Goal: Transaction & Acquisition: Purchase product/service

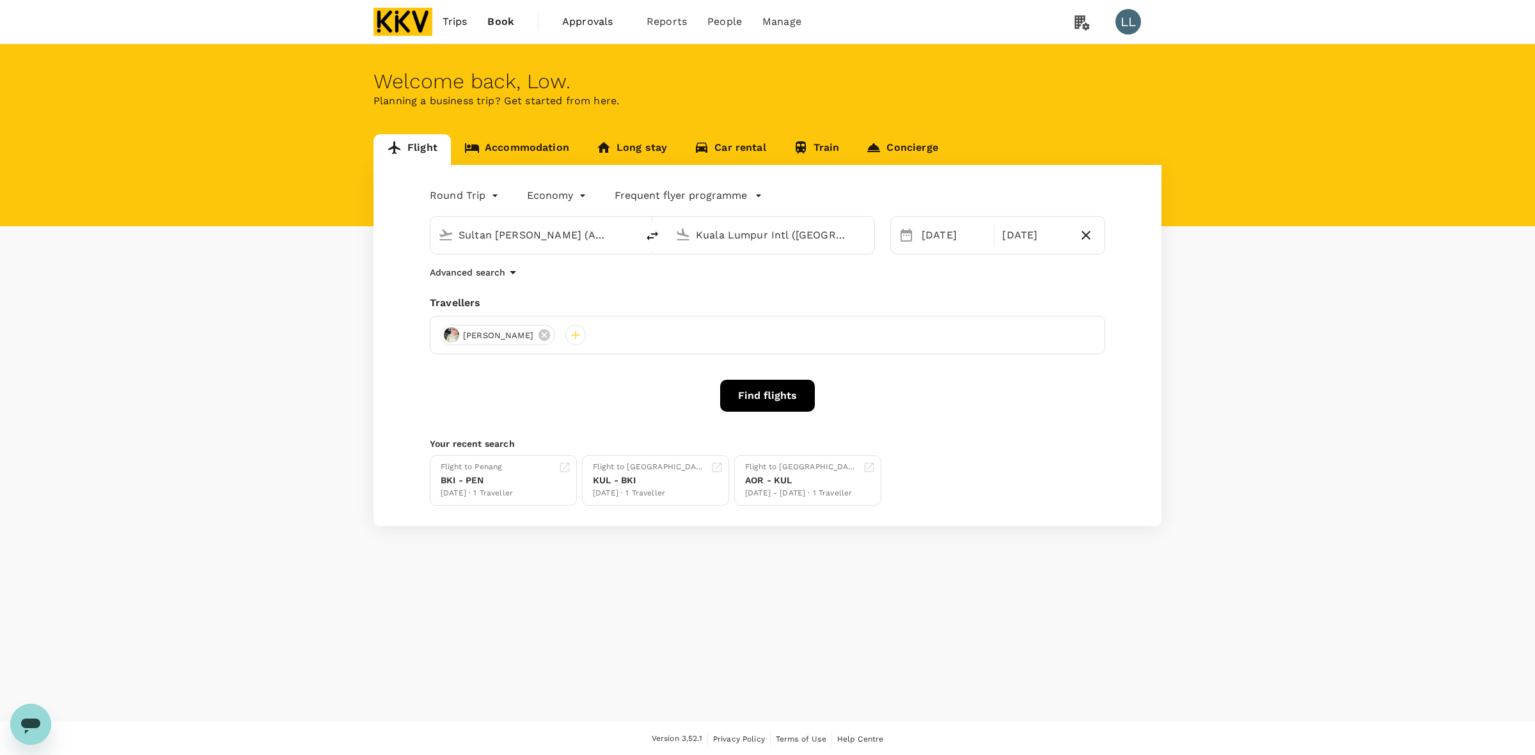
click at [311, 235] on div "Flight Accommodation Long stay Car rental Train Concierge Round Trip roundtrip …" at bounding box center [767, 330] width 1535 height 392
click at [505, 141] on link "Accommodation" at bounding box center [517, 149] width 132 height 31
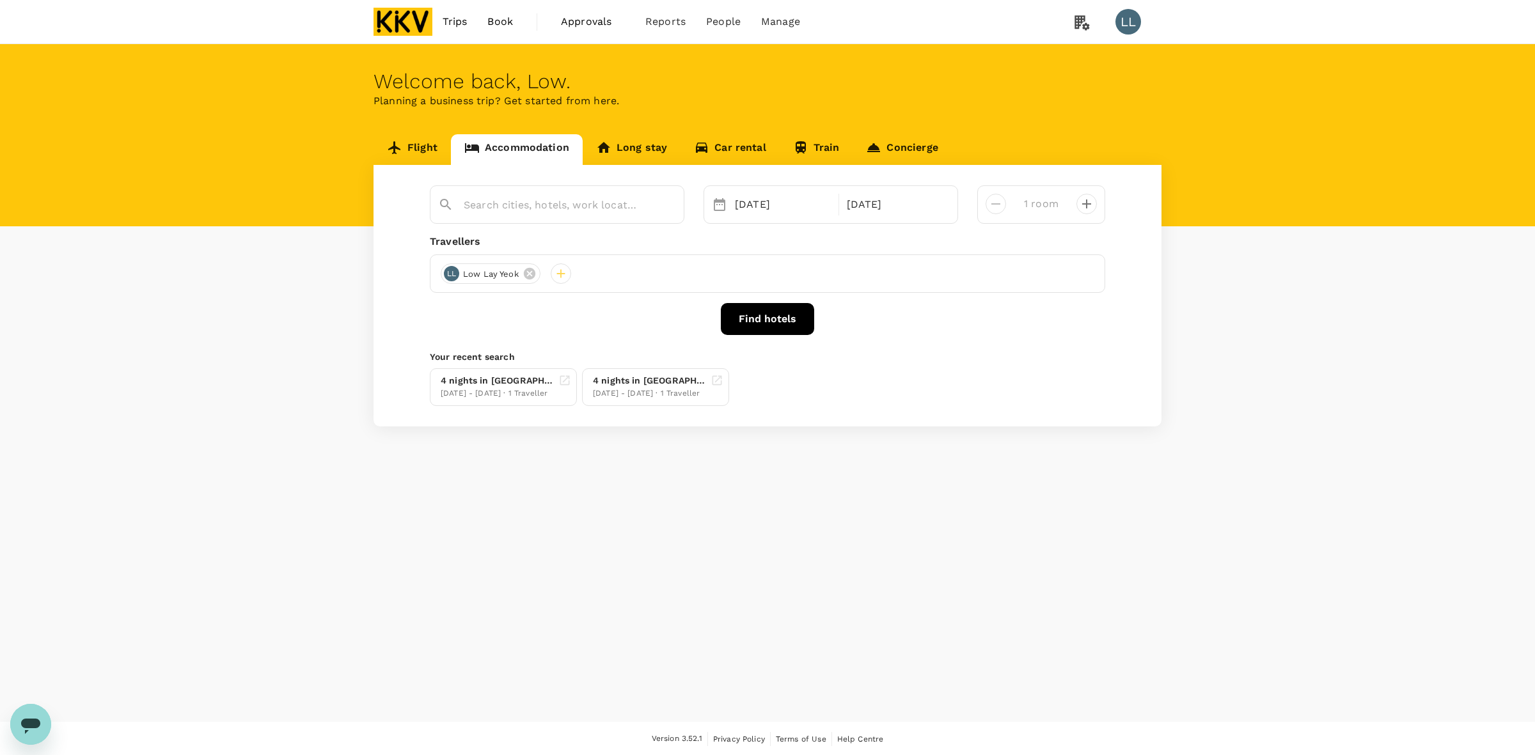
type input "2nd Floor"
click at [430, 139] on link "Flight" at bounding box center [412, 149] width 77 height 31
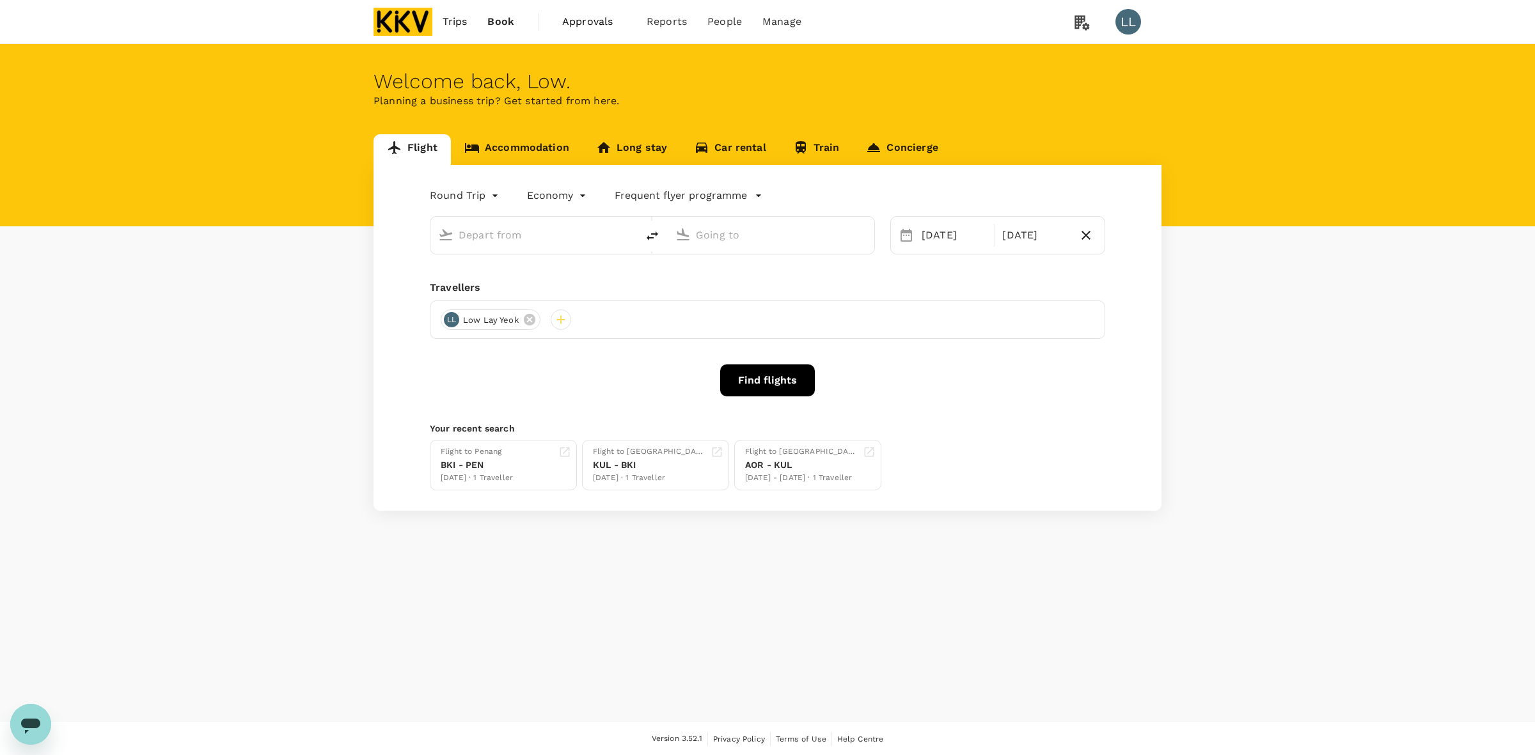
type input "Sultan Abdul Halim (AOR)"
type input "Kuala Lumpur Intl (KUL)"
type input "Sultan Abdul Halim (AOR)"
type input "Kuala Lumpur Intl (KUL)"
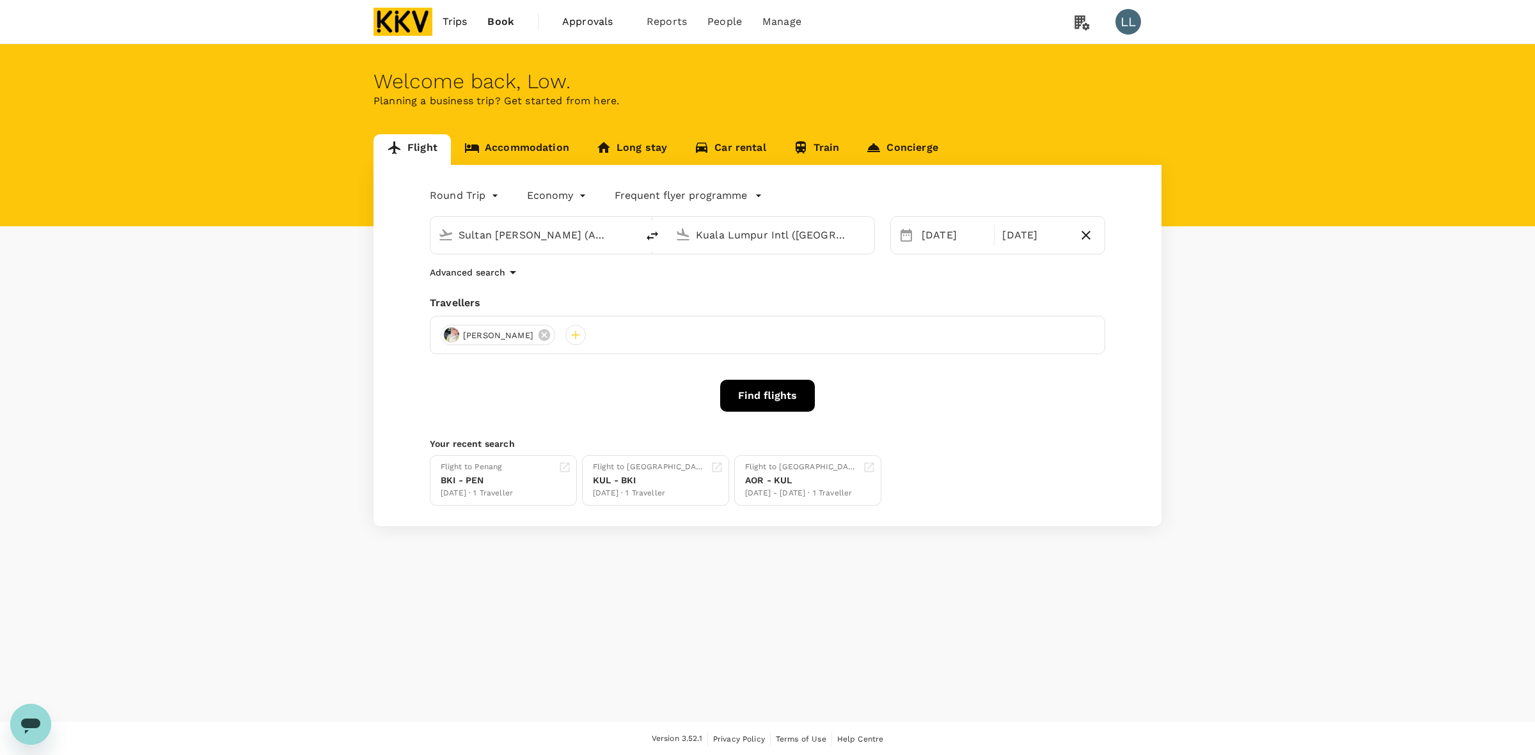
click at [637, 225] on div at bounding box center [652, 235] width 31 height 37
click at [652, 233] on icon "delete" at bounding box center [652, 235] width 15 height 15
type input "Kuala Lumpur Intl (KUL)"
click at [737, 244] on input "Sultan Abdul Halim (AOR)" at bounding box center [772, 235] width 152 height 20
click at [746, 288] on p "Soekarno-Hatta Intl" at bounding box center [790, 285] width 225 height 13
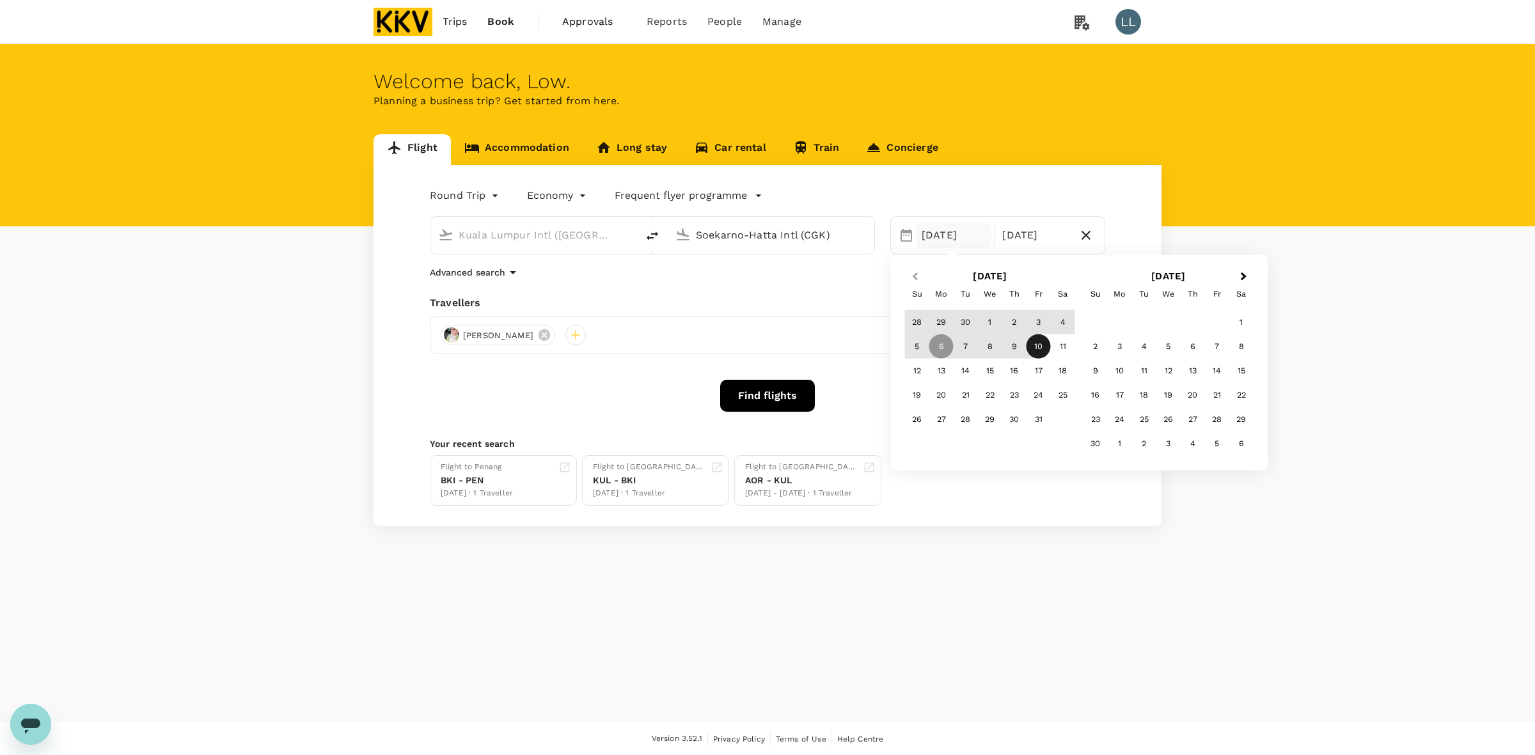
type input "Soekarno-Hatta Intl (CGK)"
click at [915, 272] on button "Previous Month" at bounding box center [914, 277] width 20 height 20
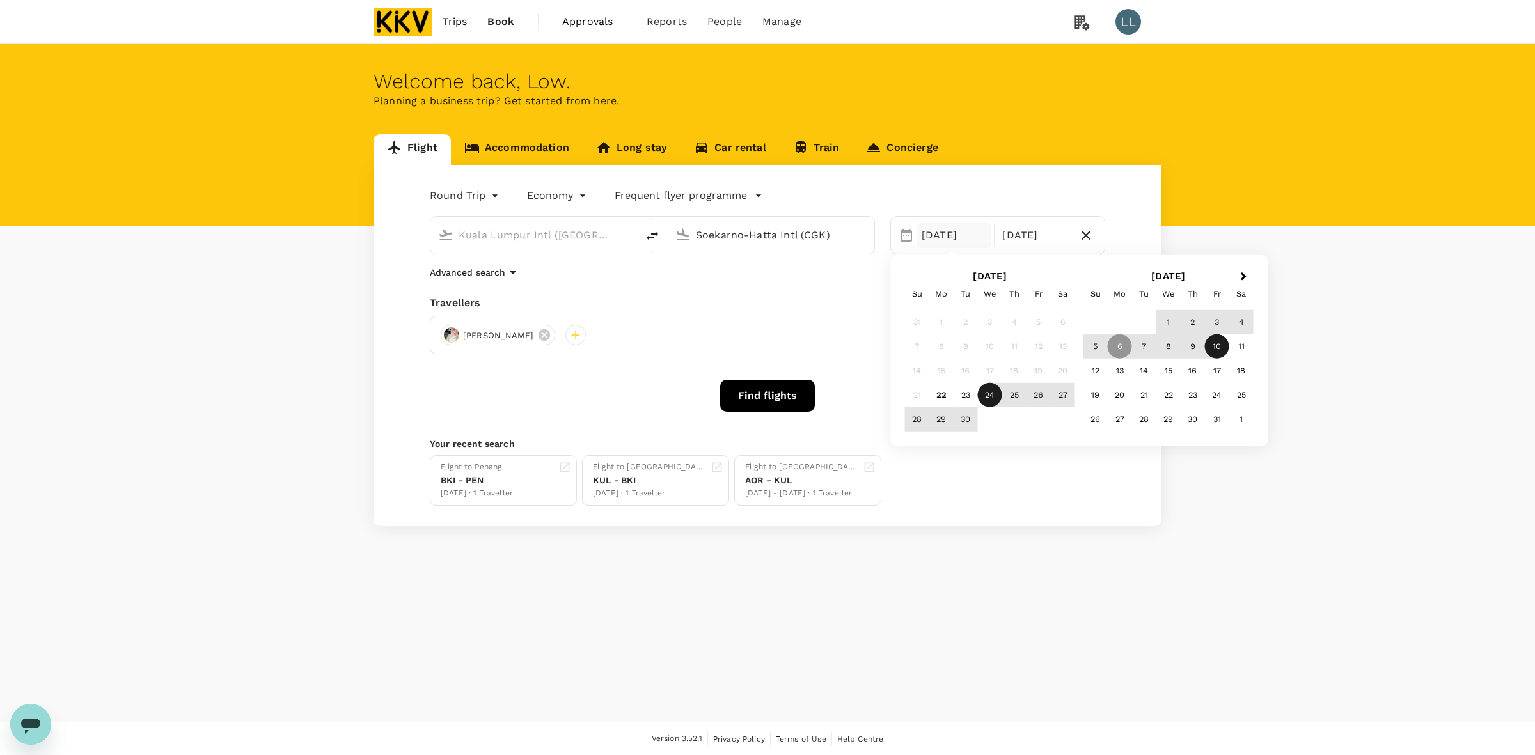
click at [983, 392] on div "24" at bounding box center [990, 395] width 24 height 24
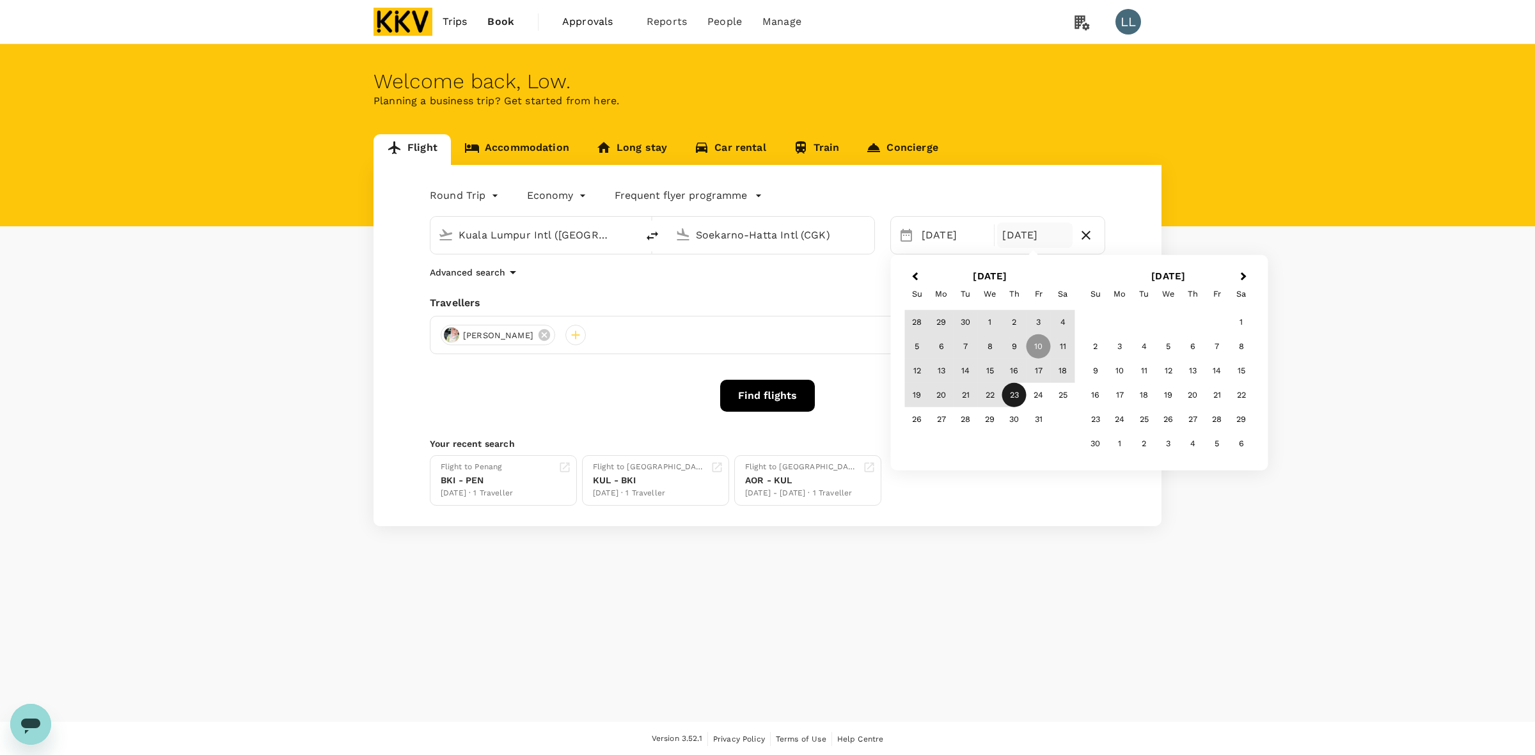
click at [1005, 395] on div "23" at bounding box center [1014, 395] width 24 height 24
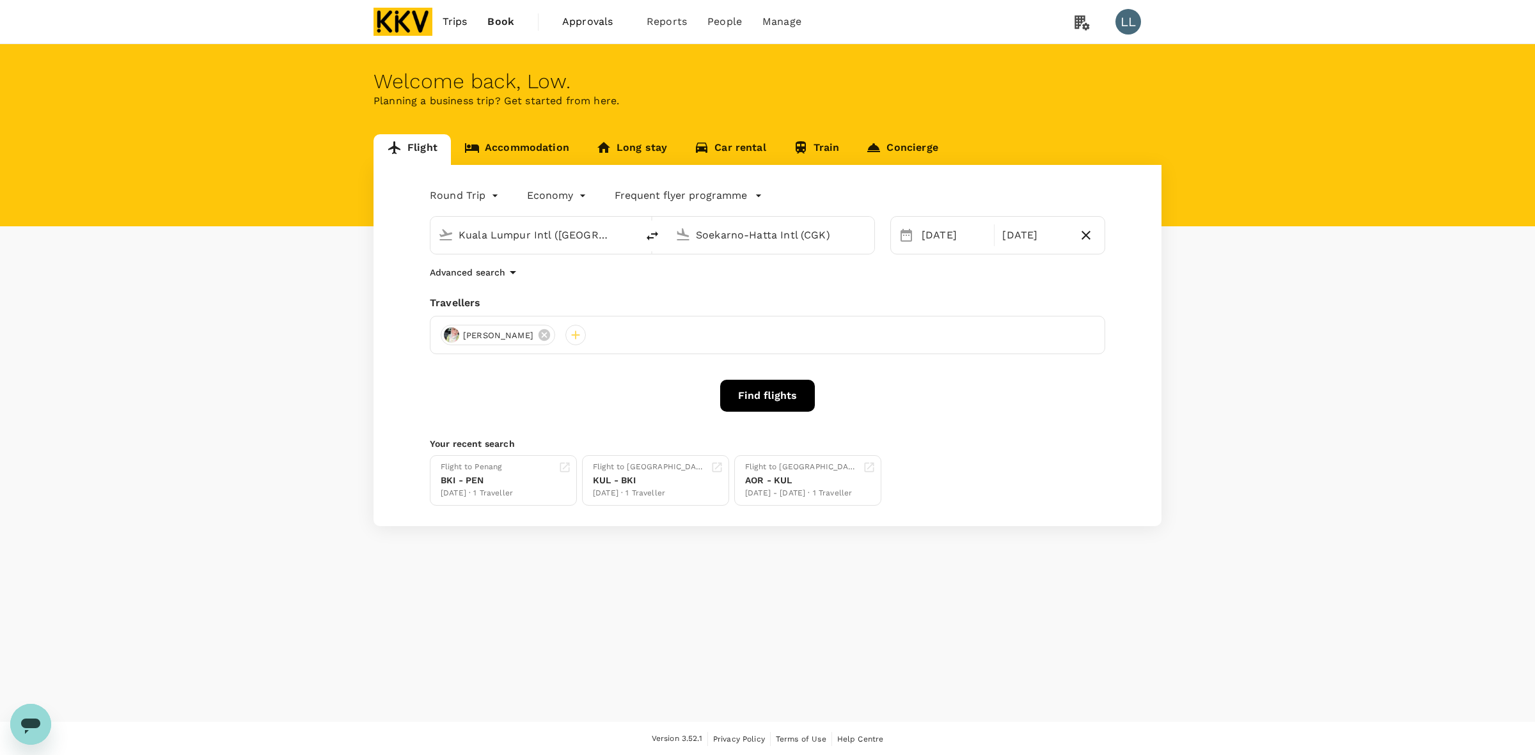
click at [956, 271] on div "Advanced search" at bounding box center [767, 272] width 675 height 15
drag, startPoint x: 1018, startPoint y: 234, endPoint x: 1025, endPoint y: 235, distance: 7.1
click at [1019, 234] on div "23 Oct" at bounding box center [1034, 236] width 75 height 26
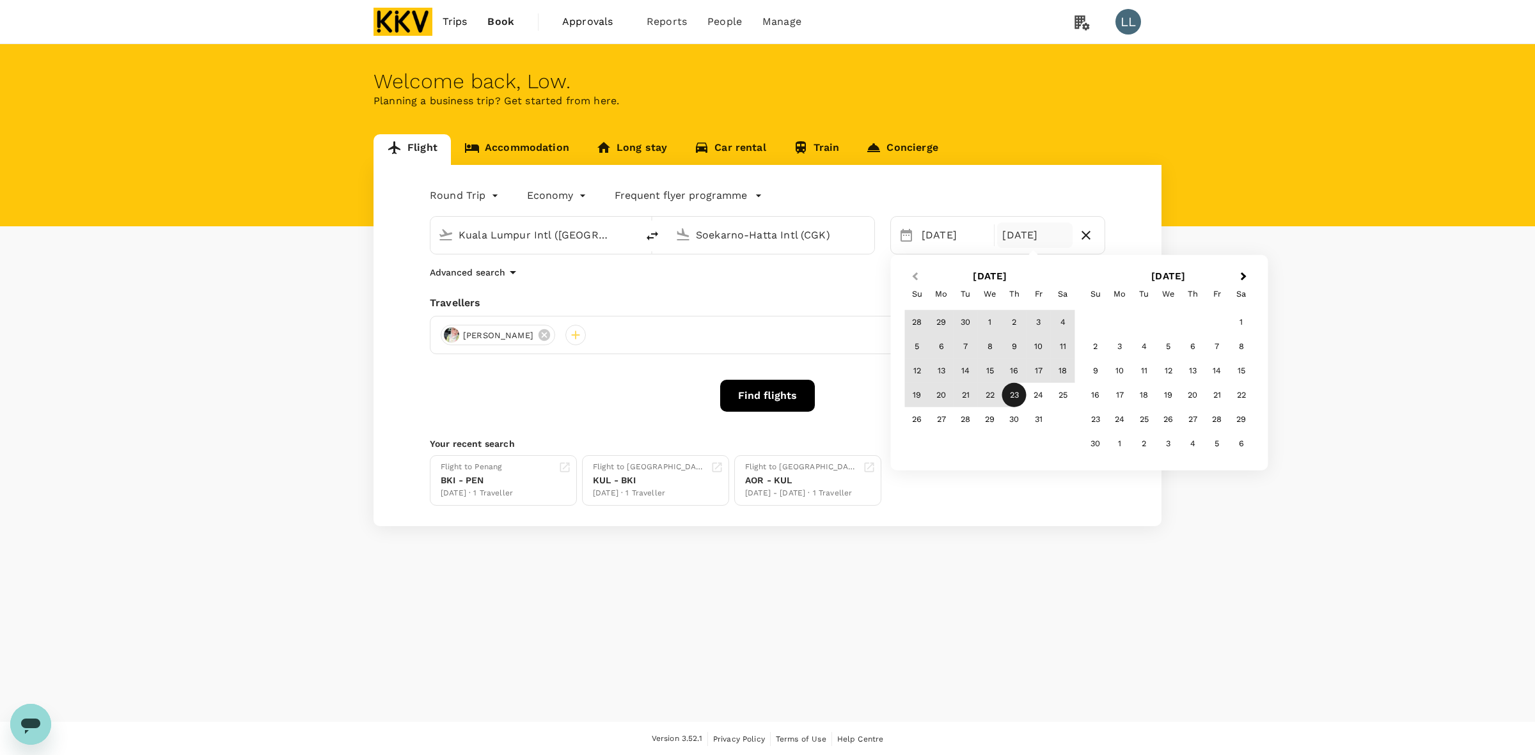
click at [915, 276] on span "Previous Month" at bounding box center [915, 276] width 0 height 15
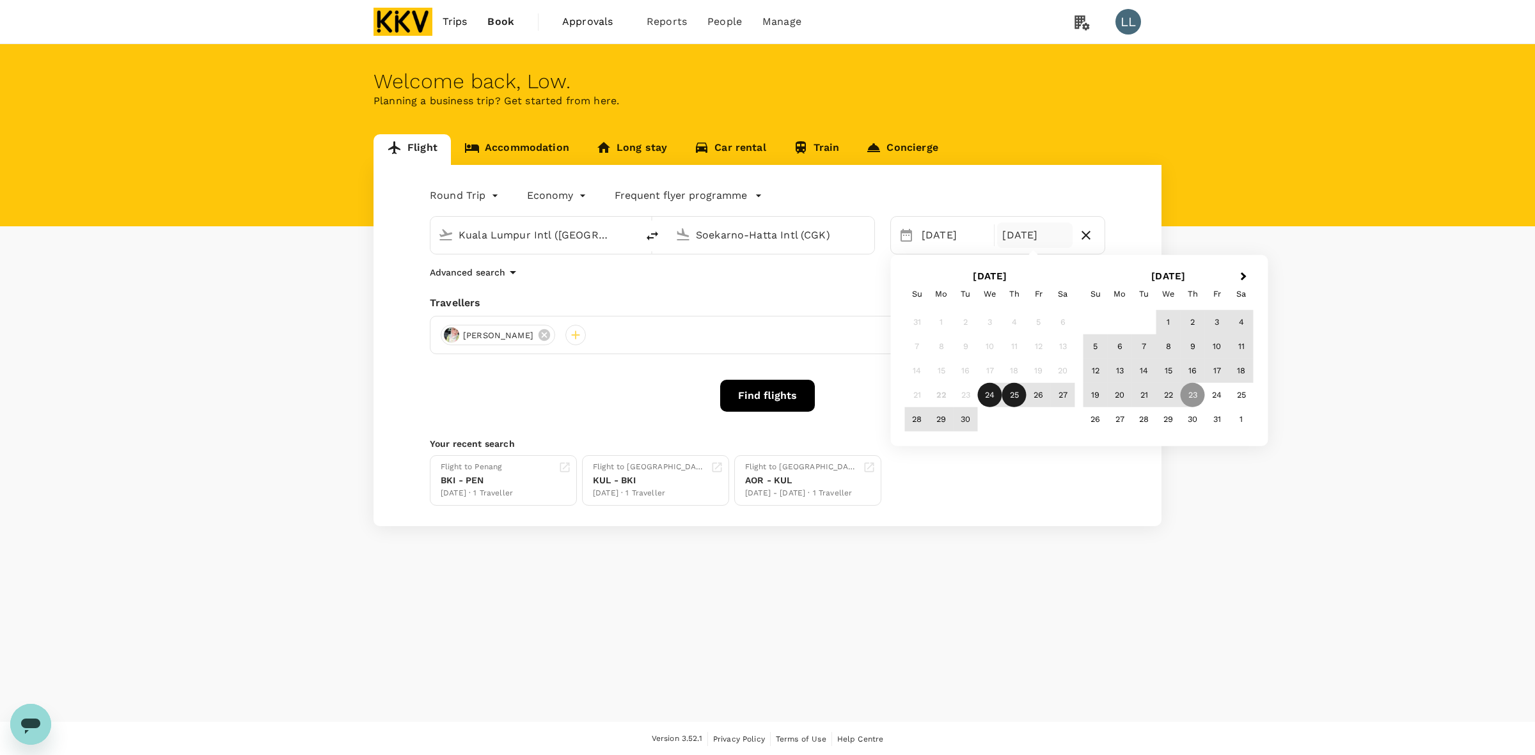
click at [1019, 392] on div "25" at bounding box center [1014, 395] width 24 height 24
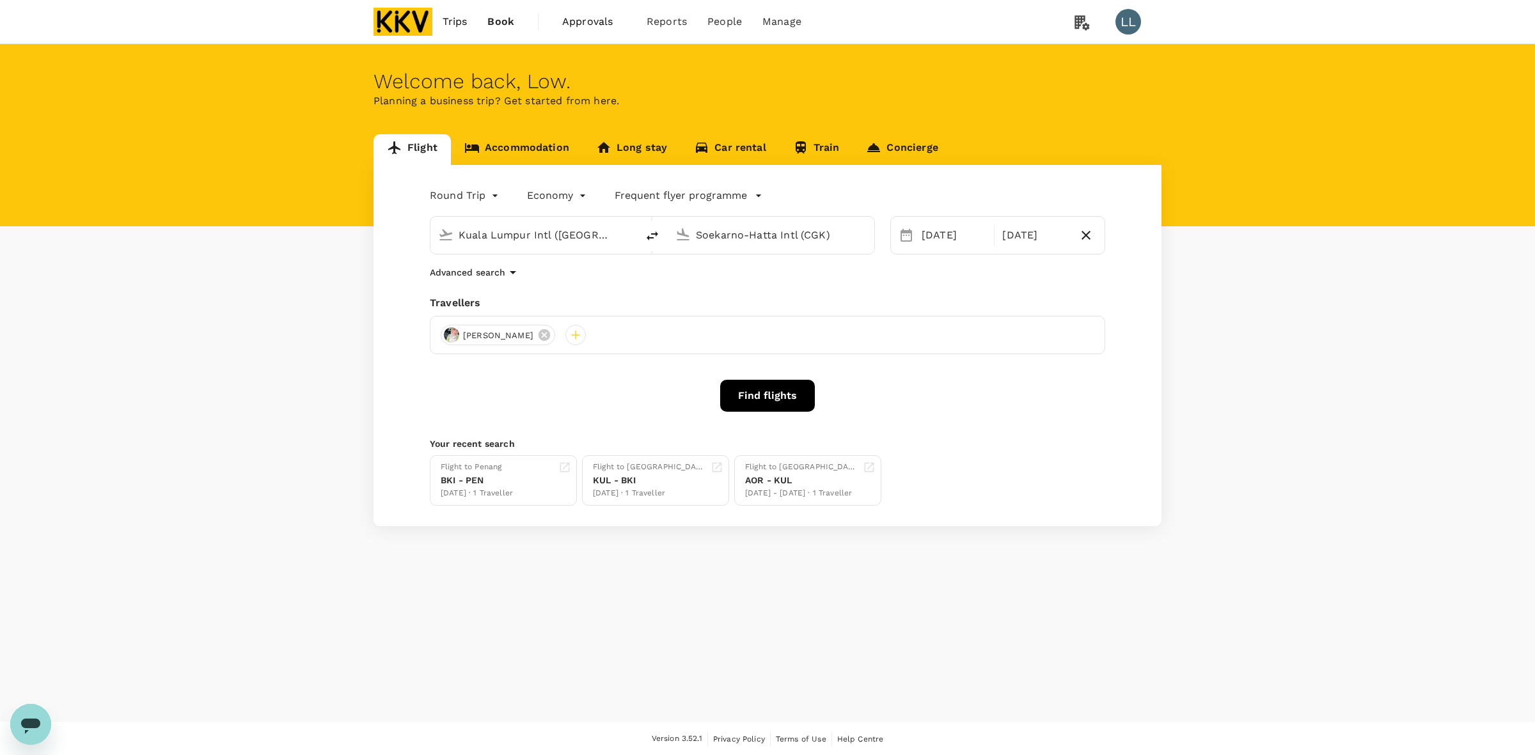
click at [1003, 485] on div "Flight to Penang BKI - PEN 28 Sep · 1 Traveller Flight to Kota Kinabalu KUL - B…" at bounding box center [765, 478] width 681 height 56
click at [550, 336] on icon at bounding box center [545, 335] width 12 height 12
click at [451, 331] on div at bounding box center [451, 335] width 20 height 20
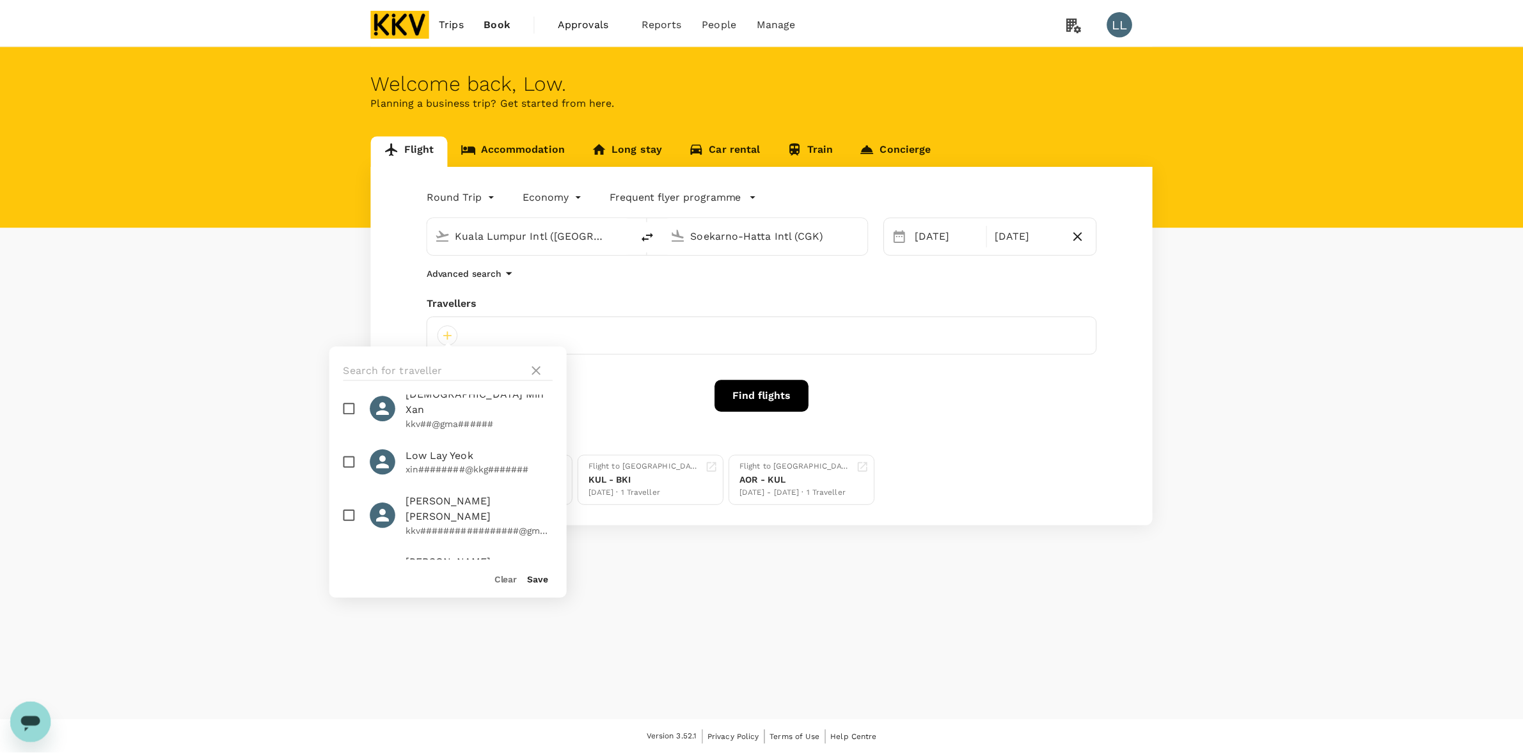
scroll to position [400, 0]
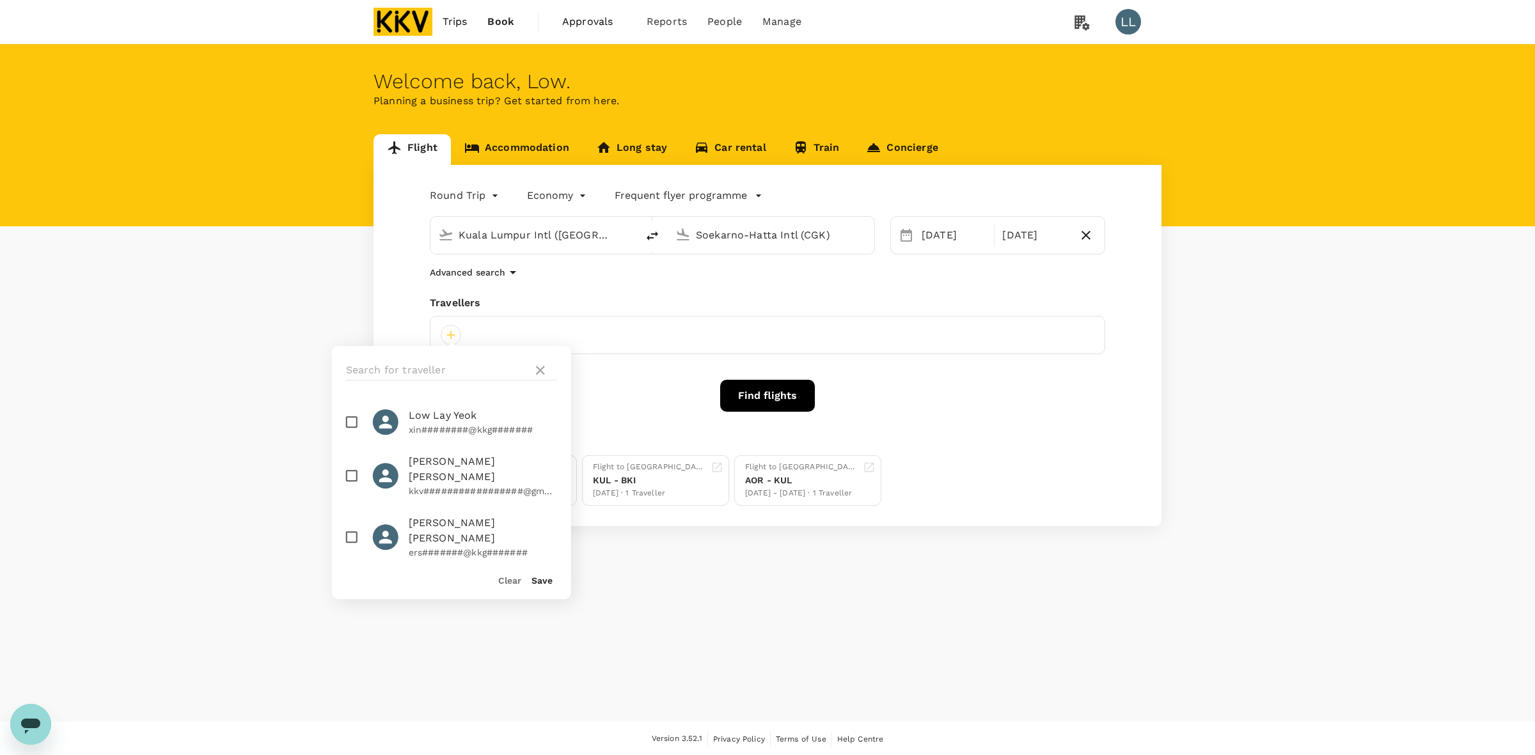
click at [452, 408] on span "Low Lay Yeok" at bounding box center [483, 415] width 148 height 15
checkbox input "true"
click at [539, 581] on button "Save" at bounding box center [542, 581] width 21 height 10
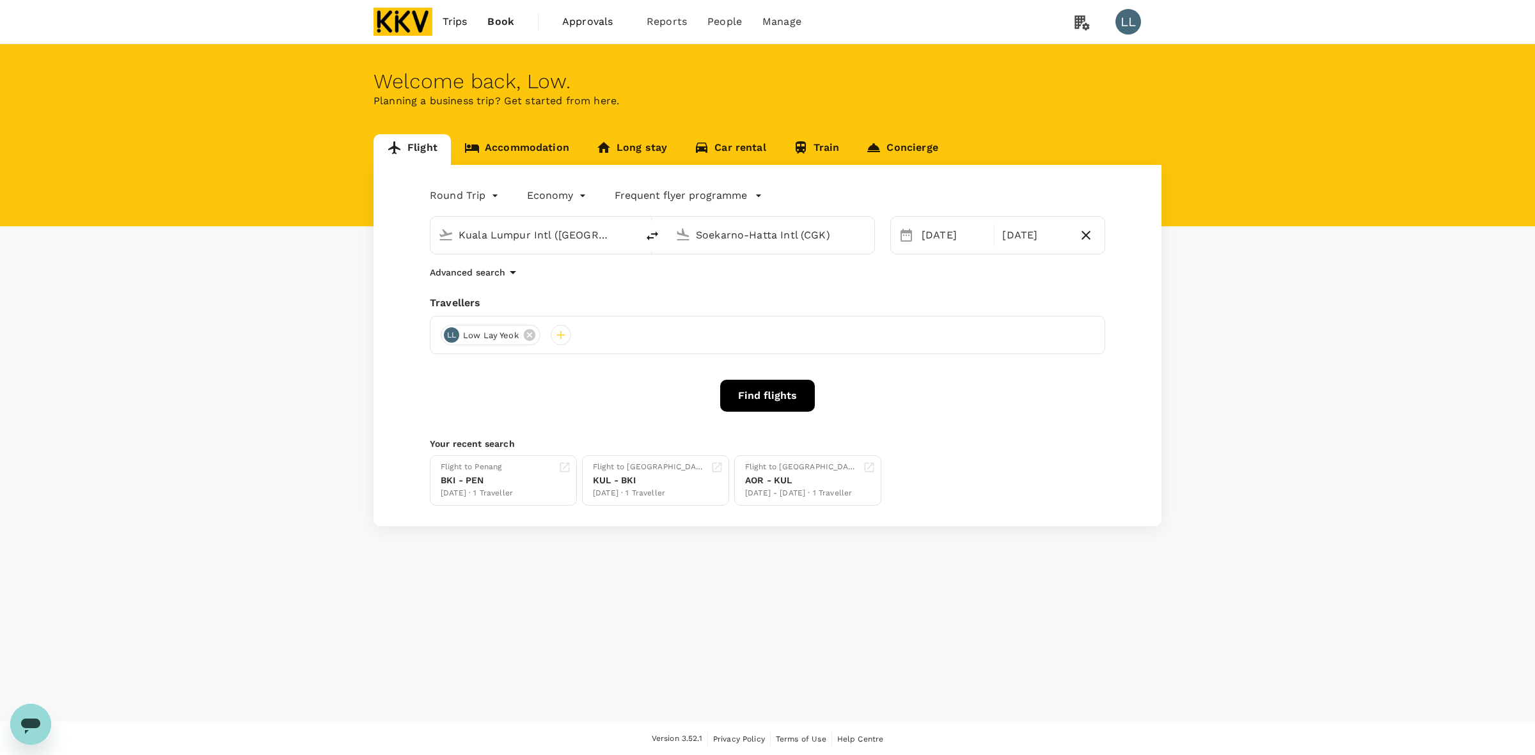
click at [606, 432] on div "Round Trip roundtrip Economy economy Frequent flyer programme Kuala Lumpur Intl…" at bounding box center [768, 345] width 788 height 361
click at [744, 405] on button "Find flights" at bounding box center [767, 396] width 95 height 32
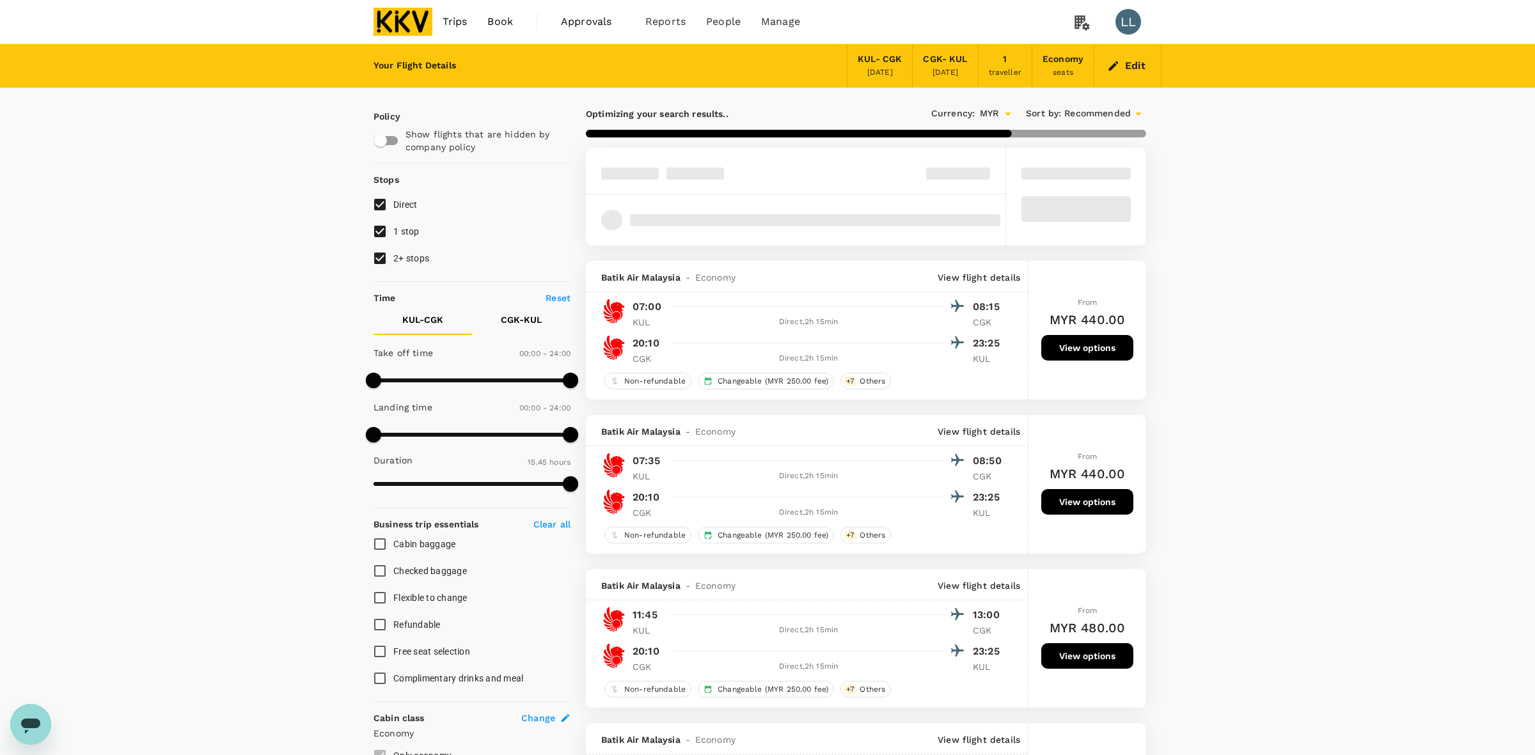
type input "MYR"
type input "1440"
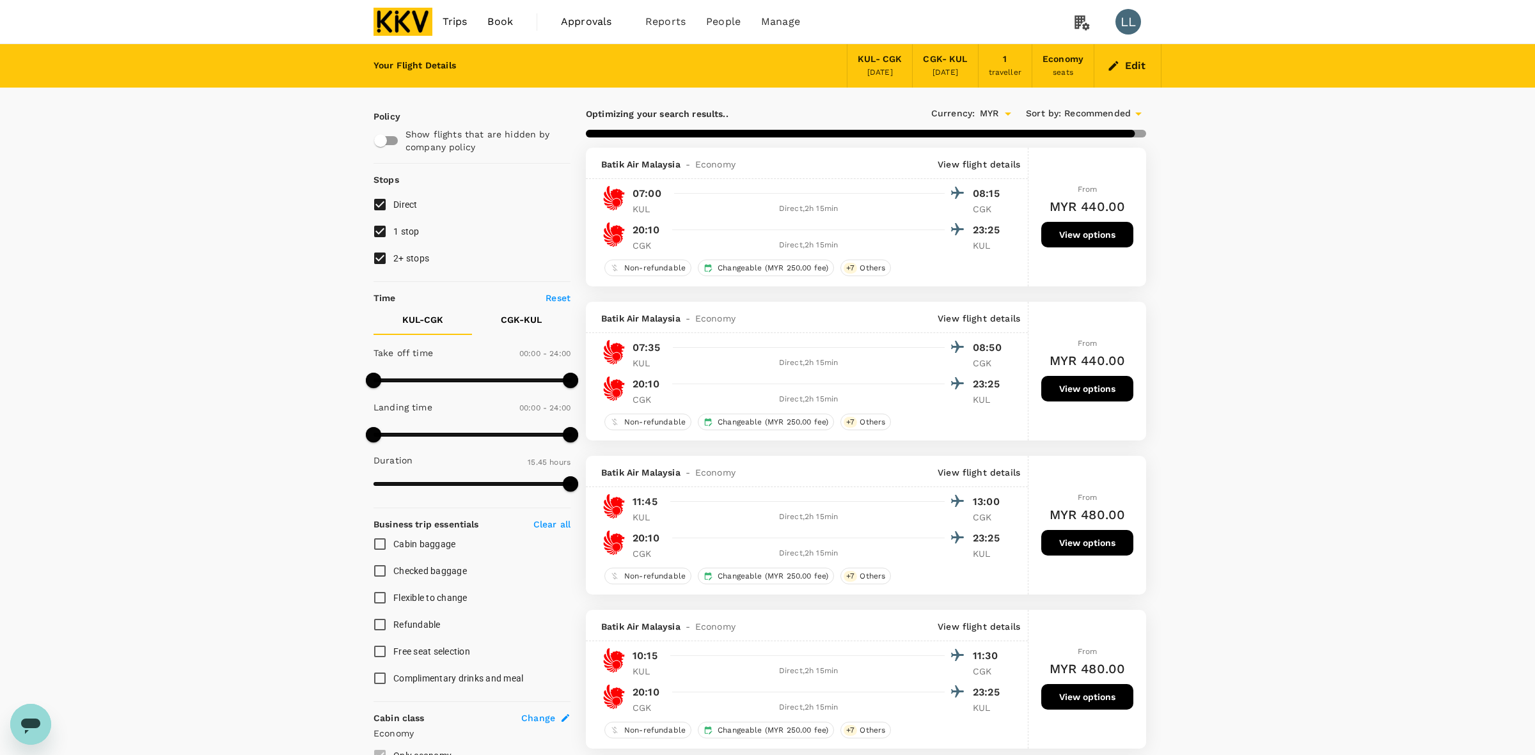
type input "1610"
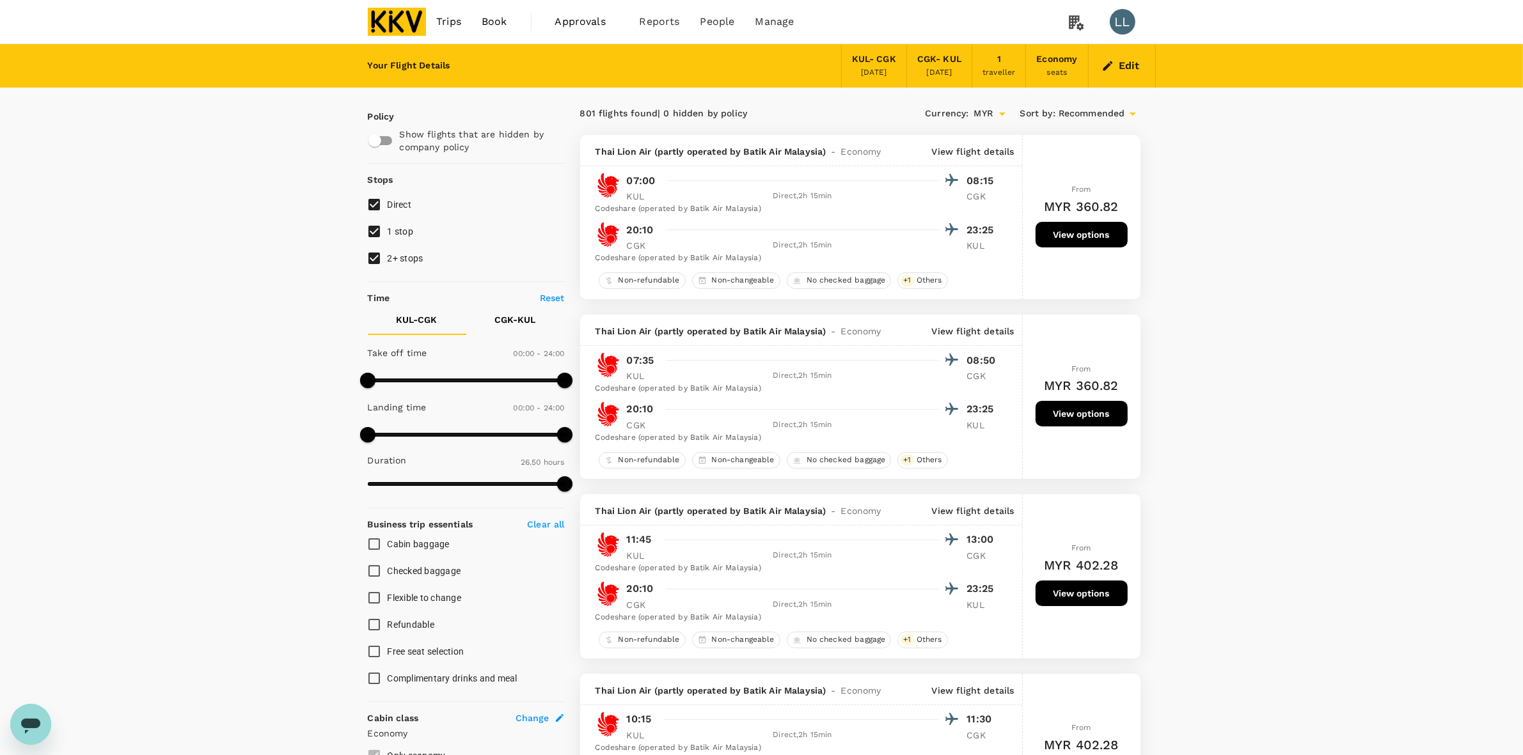
click at [381, 253] on input "2+ stops" at bounding box center [374, 258] width 27 height 27
checkbox input "false"
click at [397, 232] on span "1 stop" at bounding box center [401, 231] width 26 height 10
click at [388, 232] on input "1 stop" at bounding box center [374, 231] width 27 height 27
checkbox input "false"
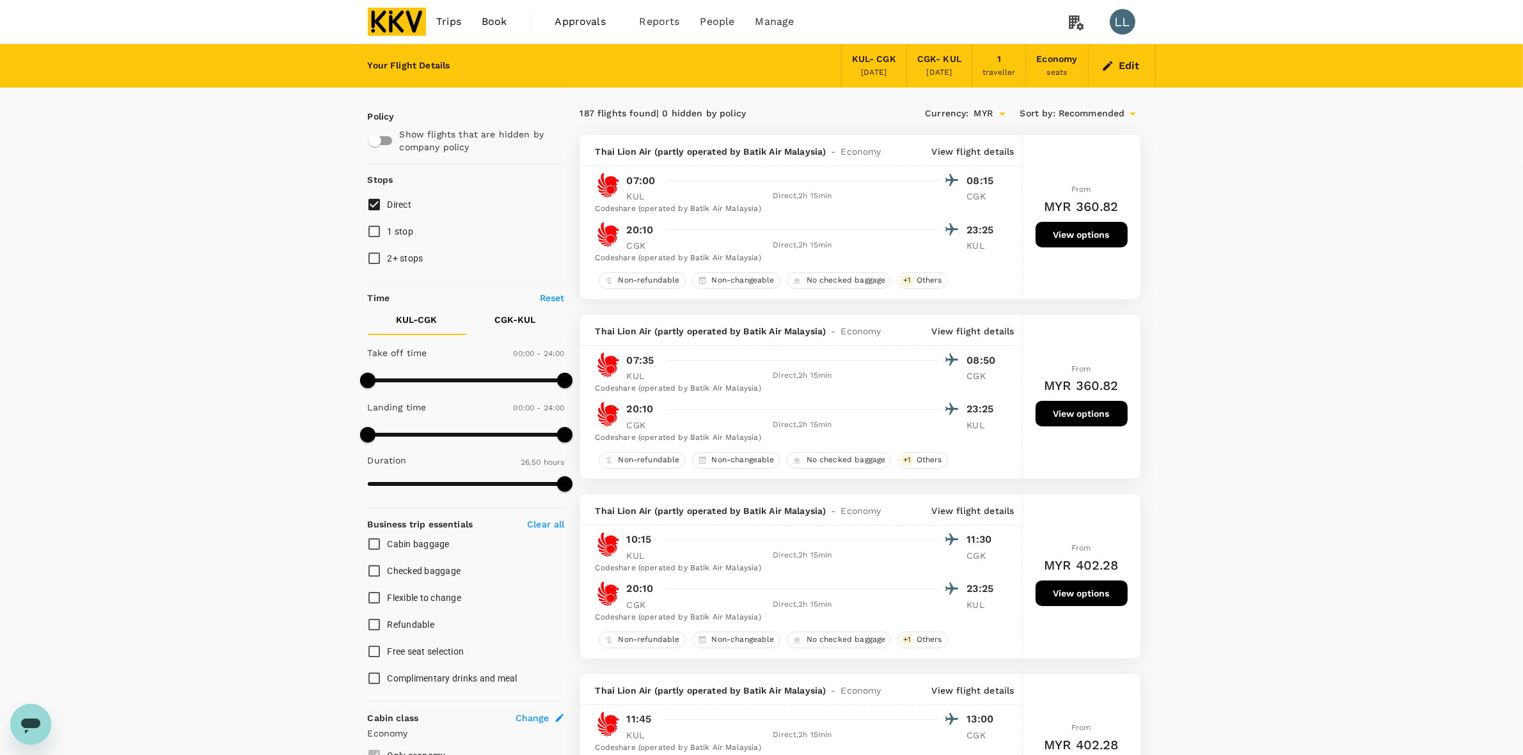
drag, startPoint x: 1203, startPoint y: 180, endPoint x: 1213, endPoint y: 194, distance: 17.8
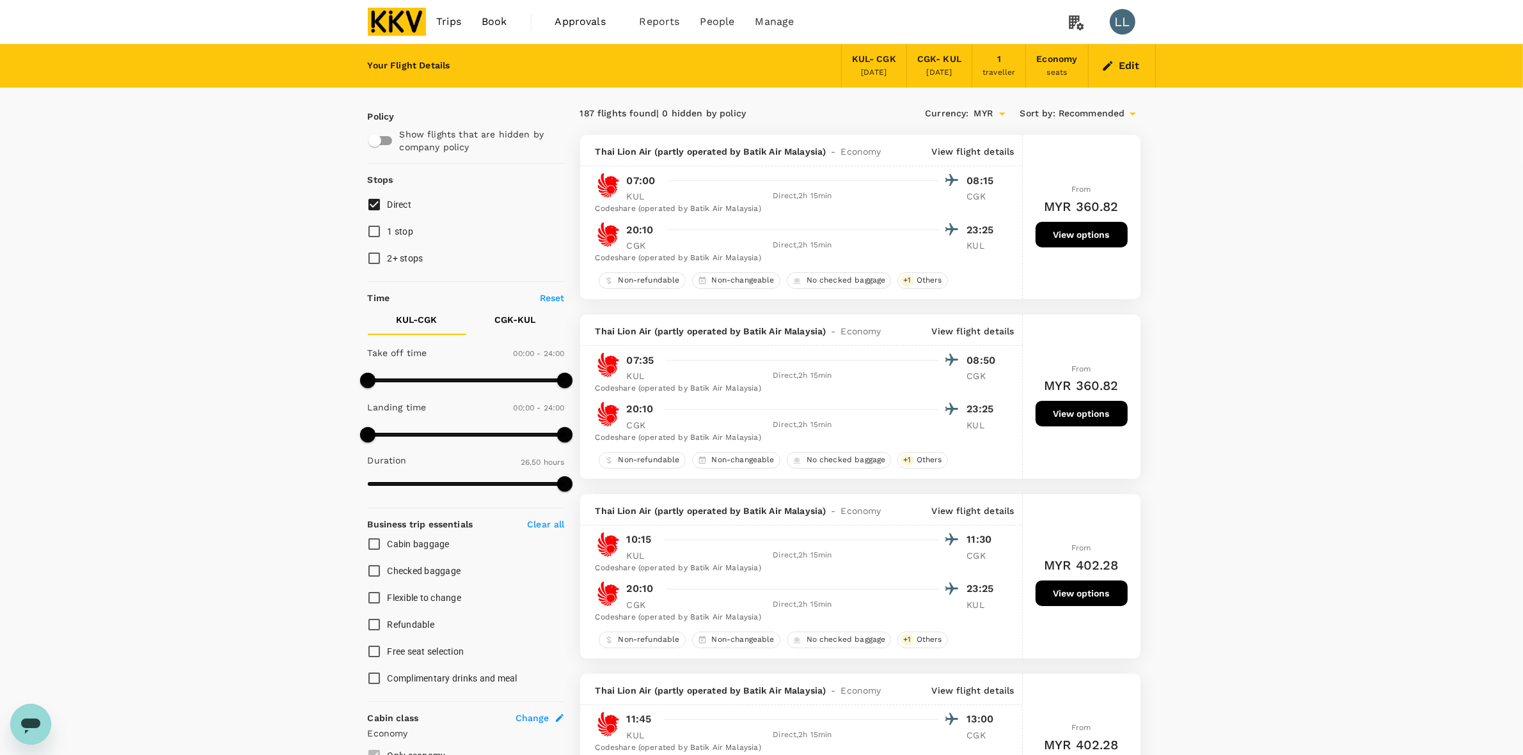
click at [864, 723] on div at bounding box center [809, 720] width 300 height 19
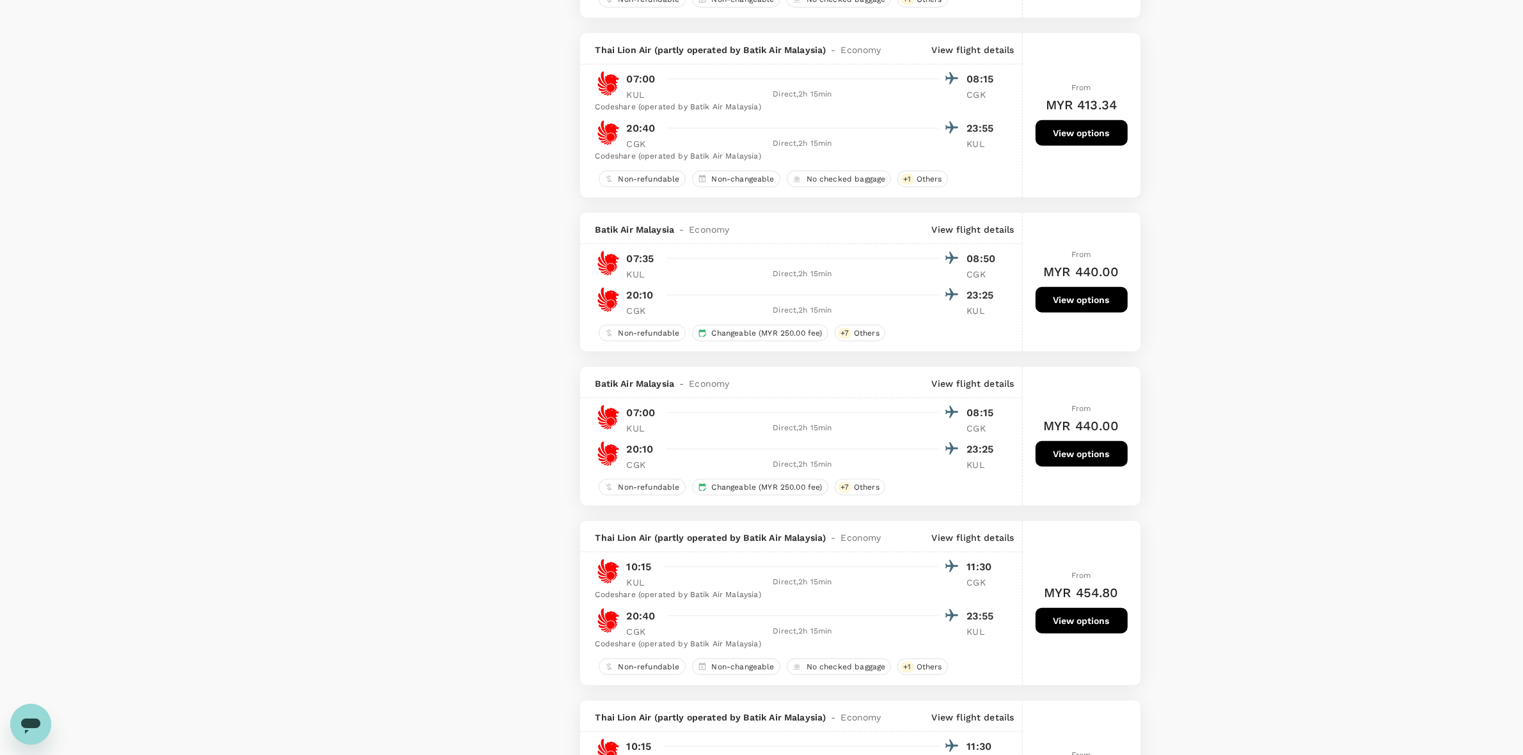
scroll to position [1759, 0]
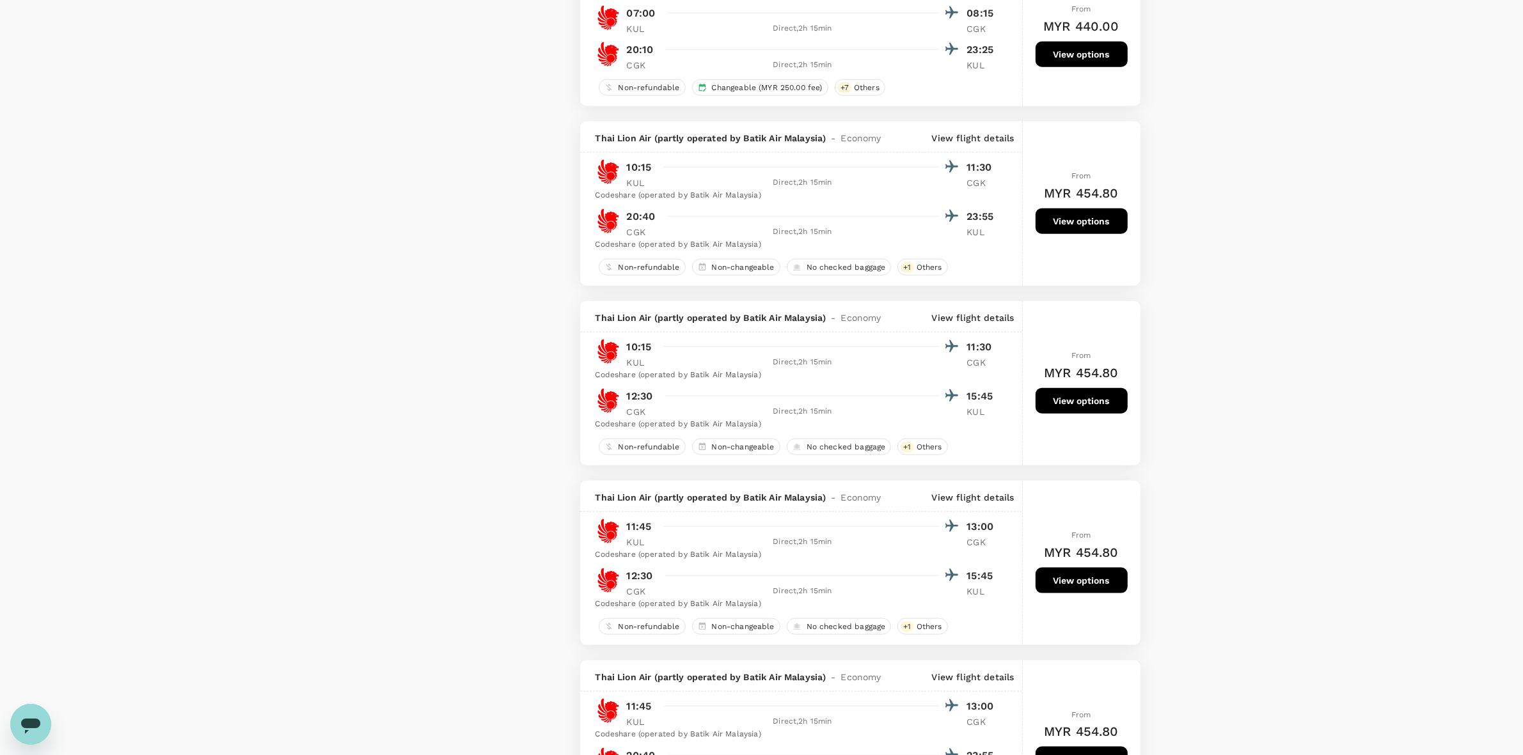
click at [1217, 421] on div "Your Flight Details KUL - CGK 24 Sep 2025 CGK - KUL 25 Sep 2025 1 traveller Eco…" at bounding box center [761, 199] width 1523 height 3828
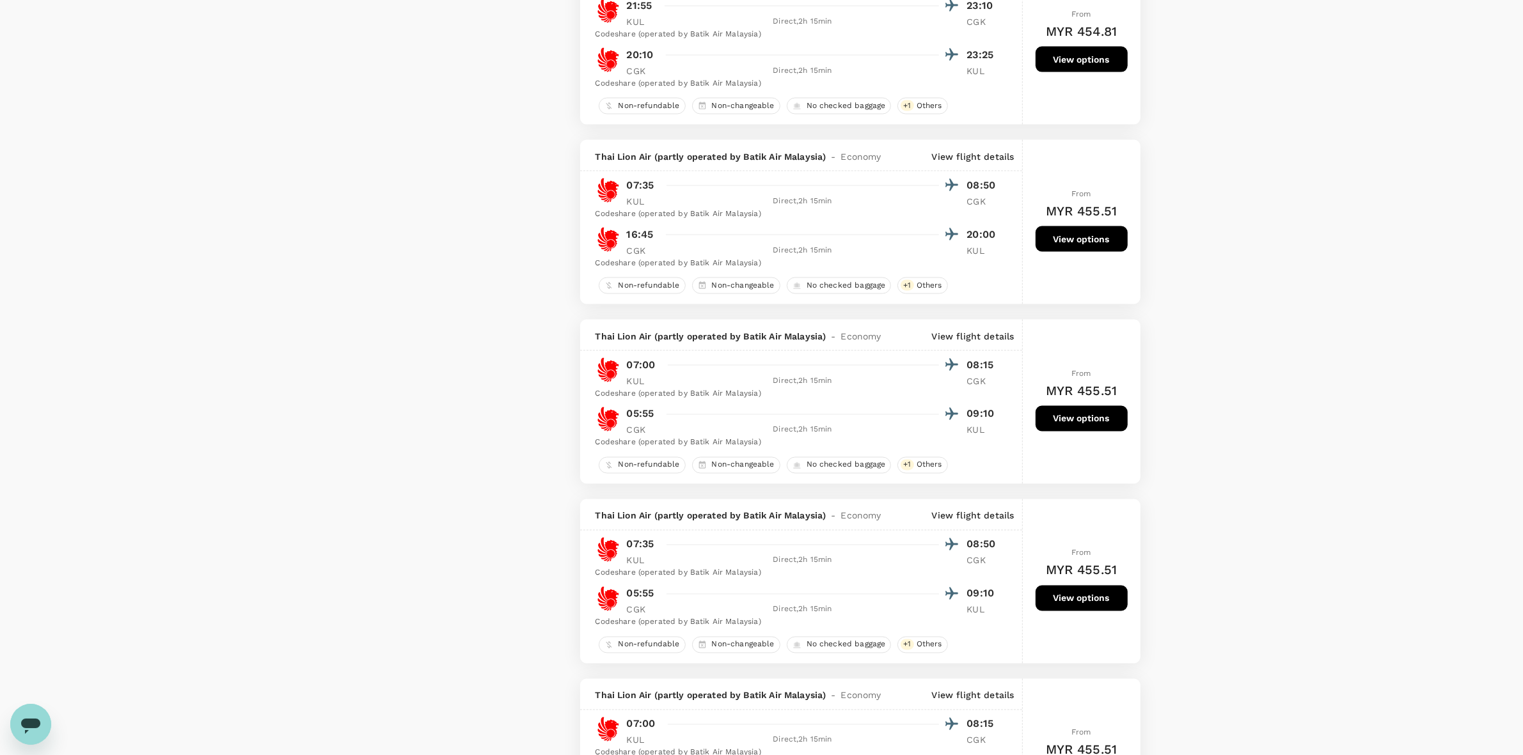
scroll to position [3038, 0]
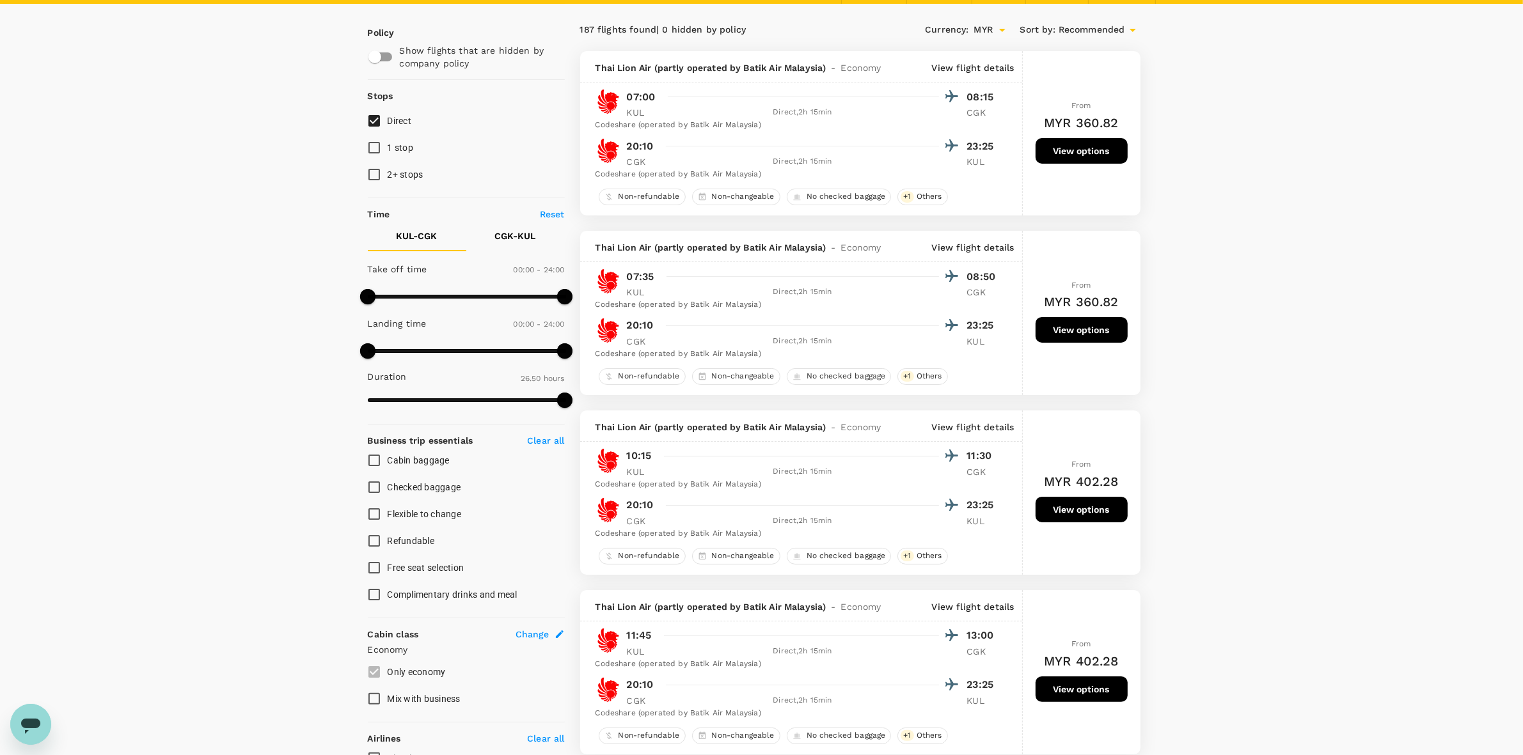
scroll to position [0, 0]
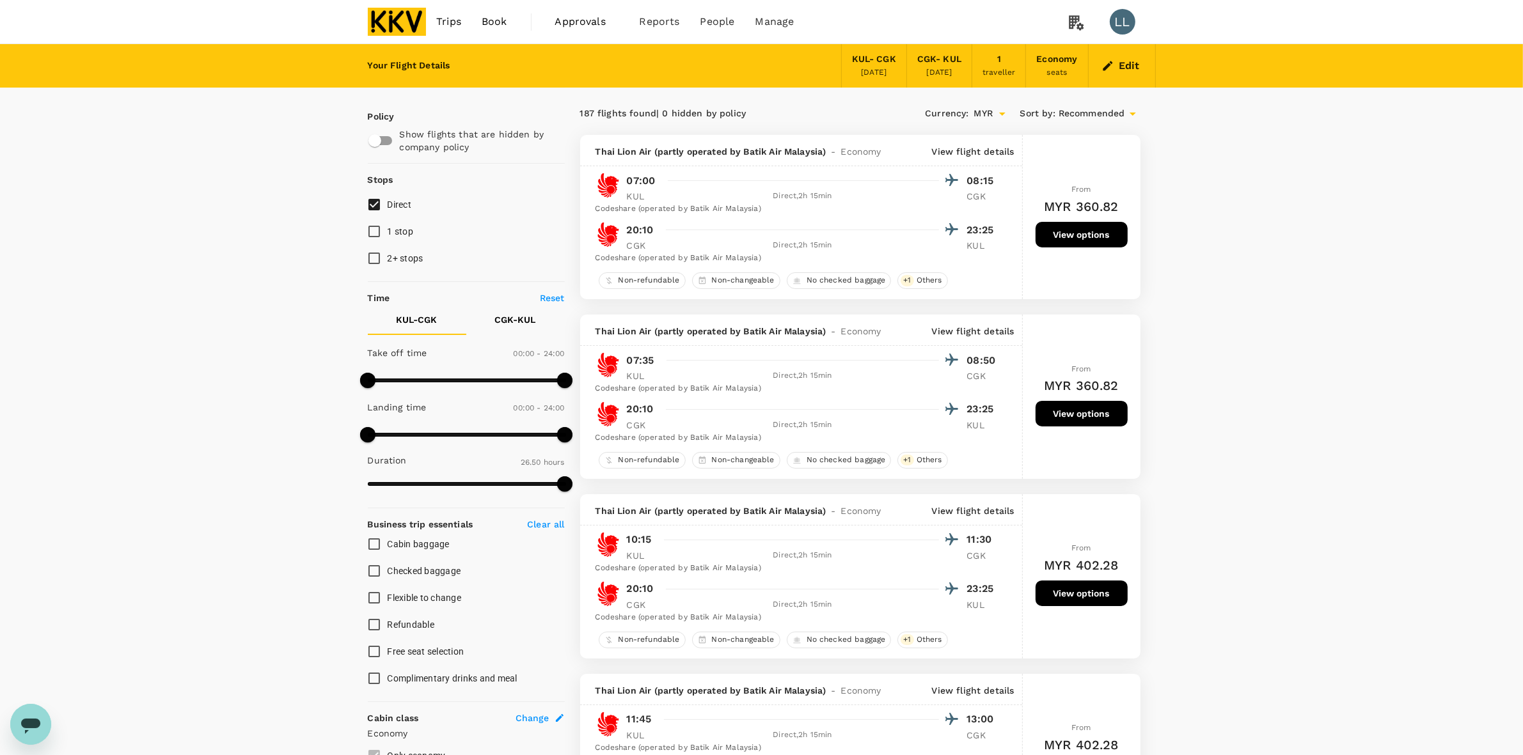
drag, startPoint x: 1225, startPoint y: 251, endPoint x: 1225, endPoint y: 275, distance: 24.3
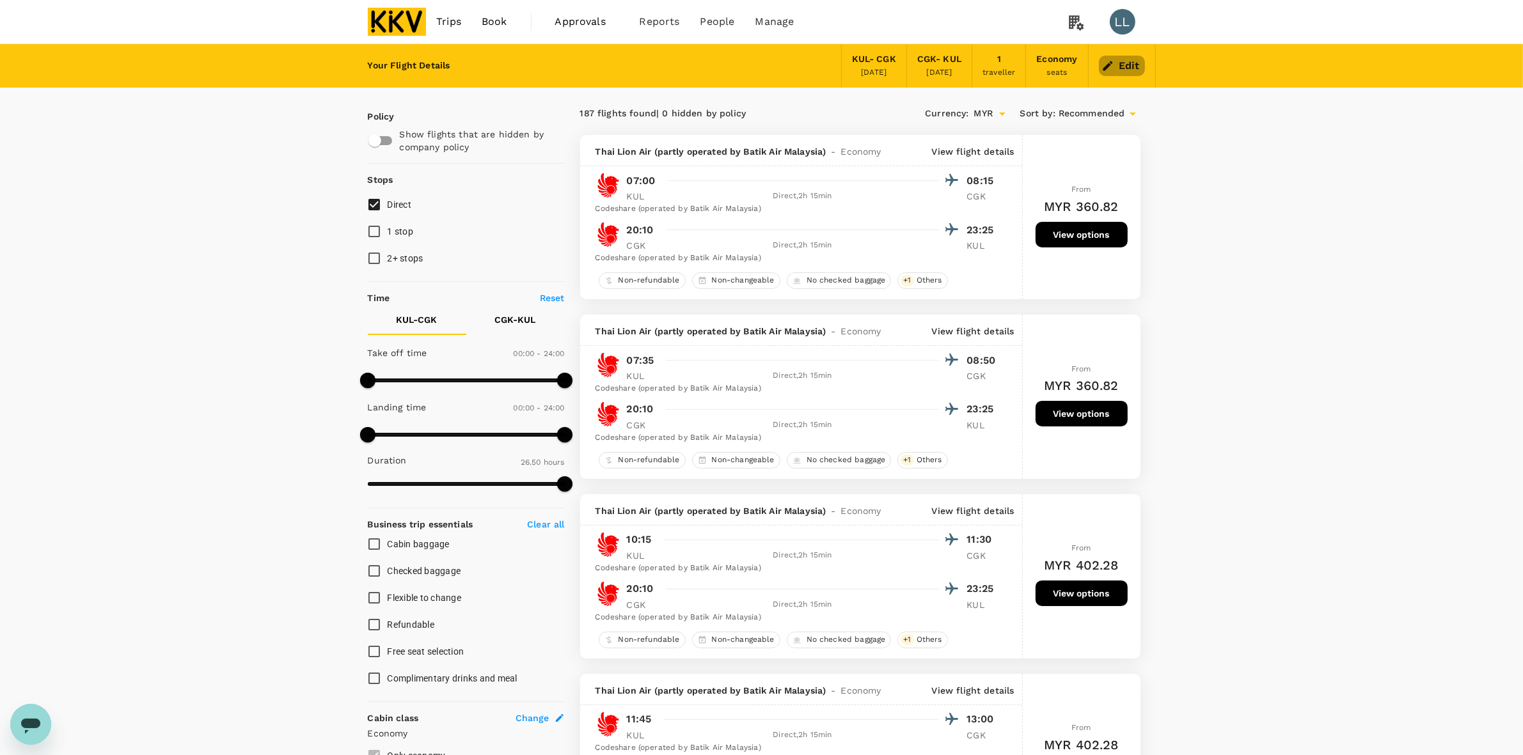
click at [1124, 64] on button "Edit" at bounding box center [1122, 66] width 46 height 20
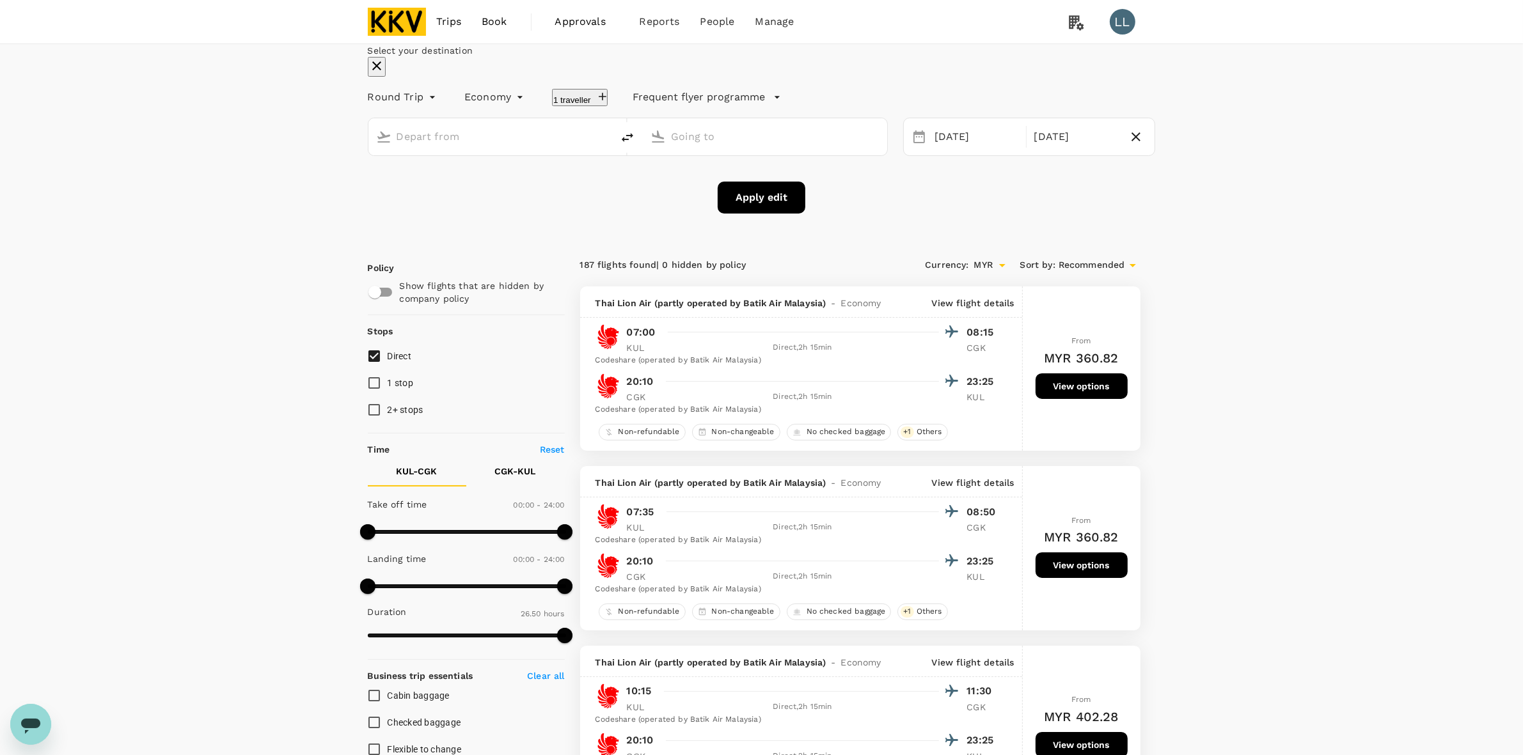
type input "Kuala Lumpur Intl ([GEOGRAPHIC_DATA])"
click at [1050, 150] on div "[DATE]" at bounding box center [1076, 137] width 94 height 25
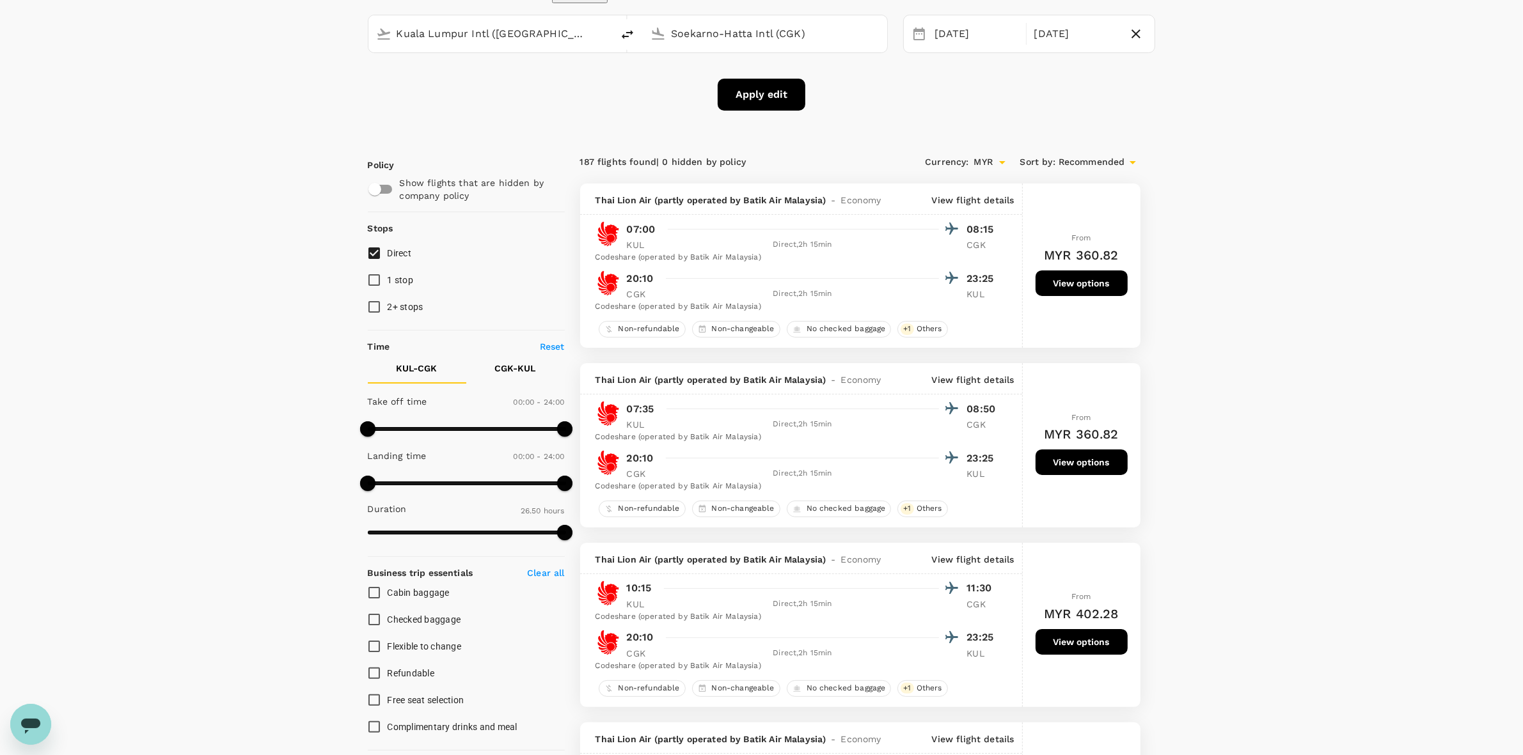
scroll to position [240, 0]
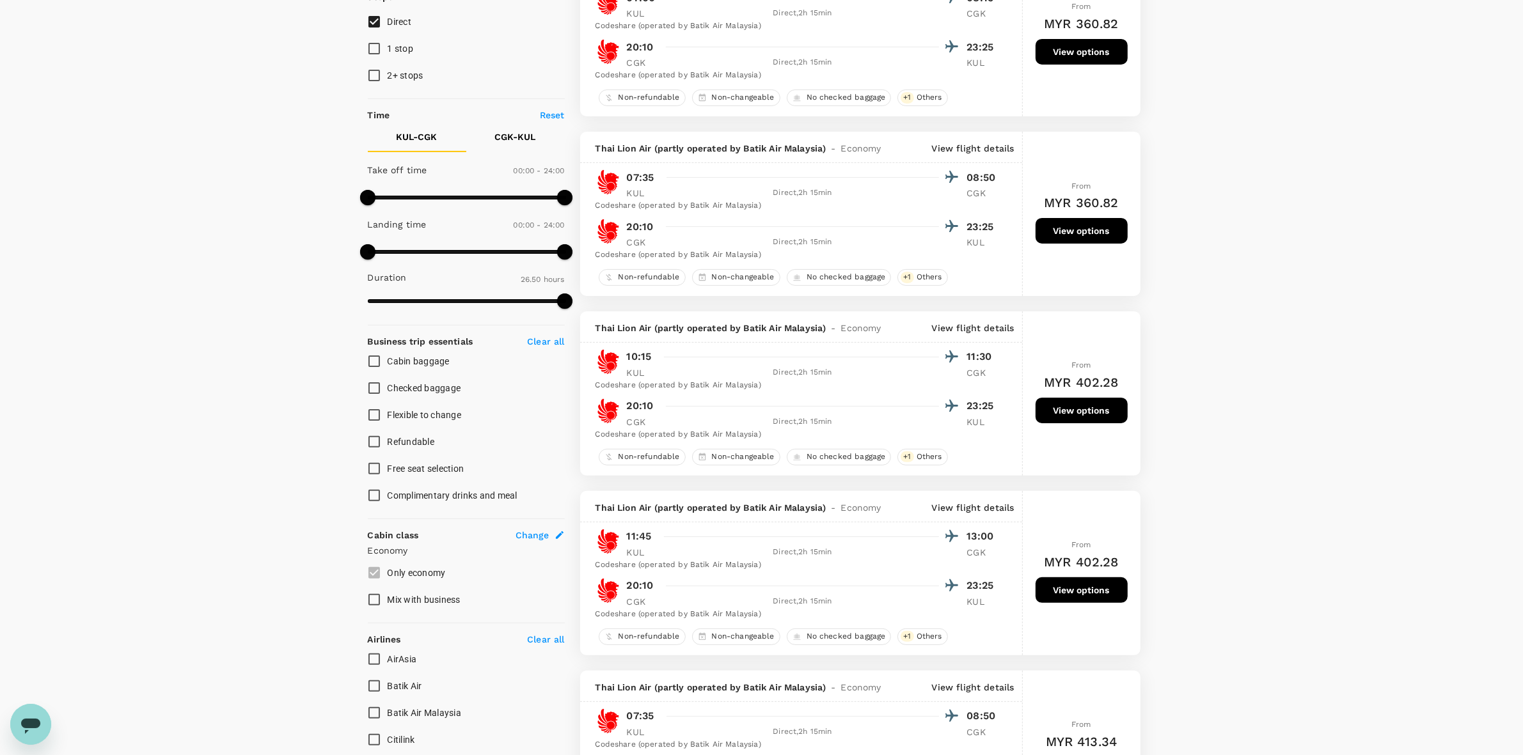
scroll to position [480, 0]
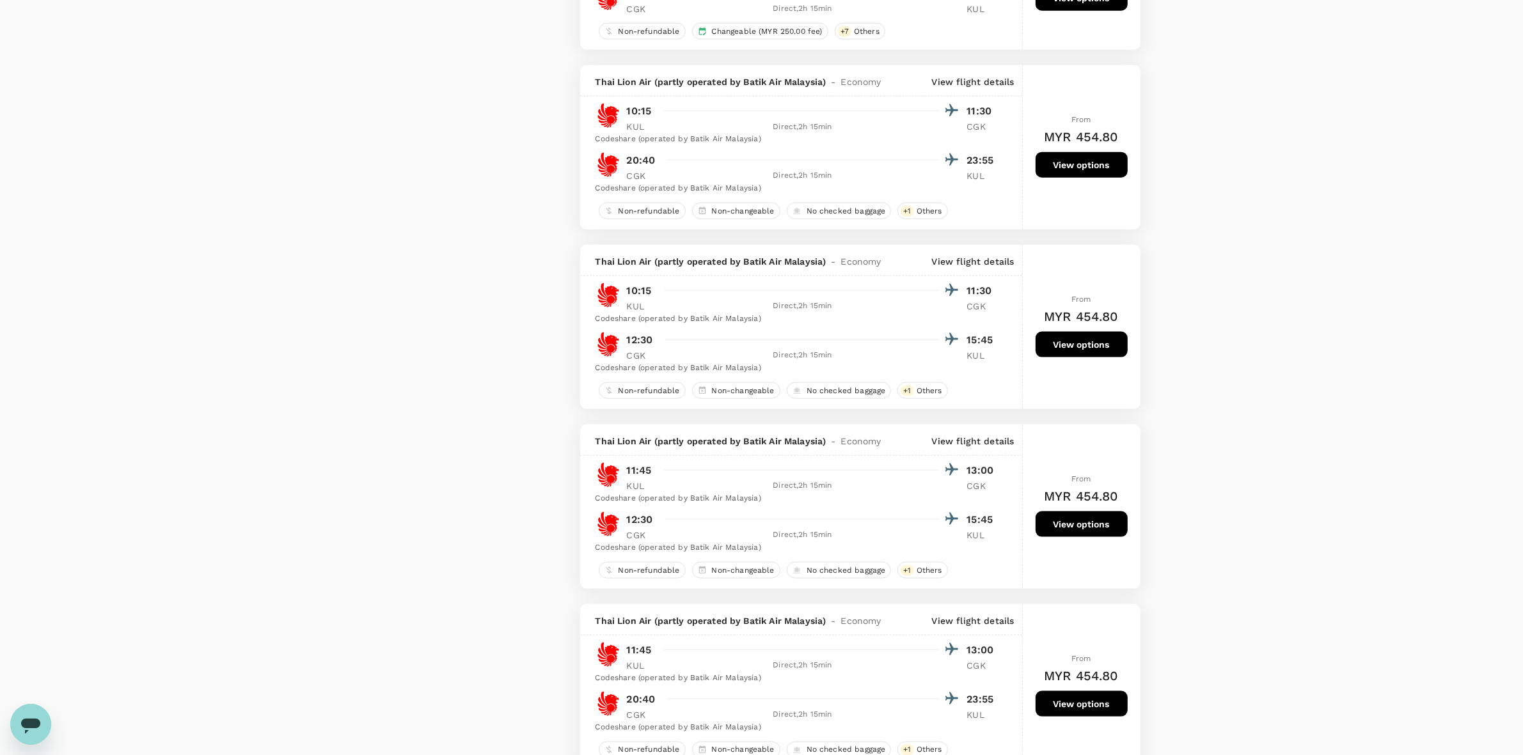
scroll to position [1999, 0]
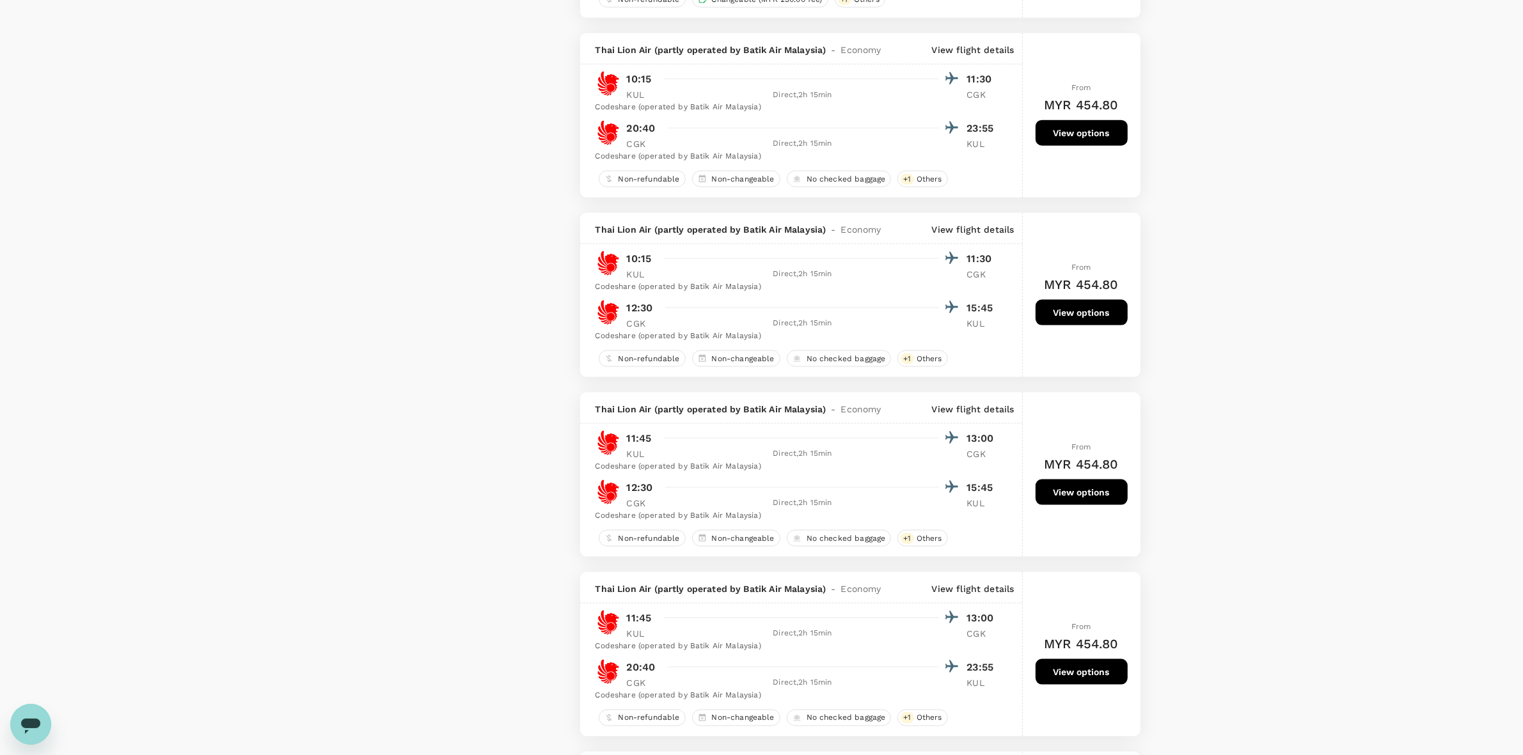
drag, startPoint x: 1344, startPoint y: 269, endPoint x: 1297, endPoint y: 258, distance: 48.1
click at [1339, 269] on div "Select your destination Round Trip roundtrip Economy economy 1 traveller Freque…" at bounding box center [761, 34] width 1523 height 3979
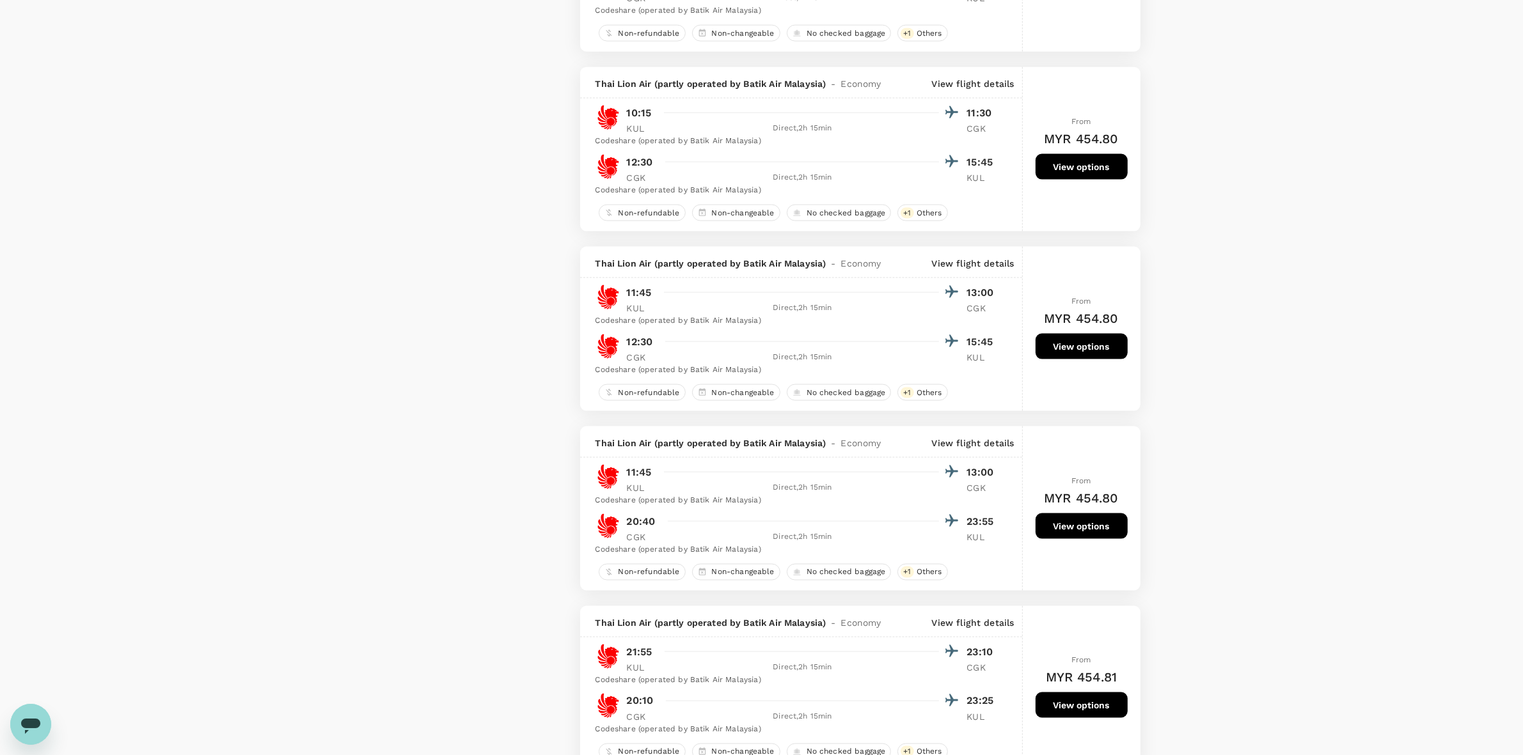
scroll to position [2319, 0]
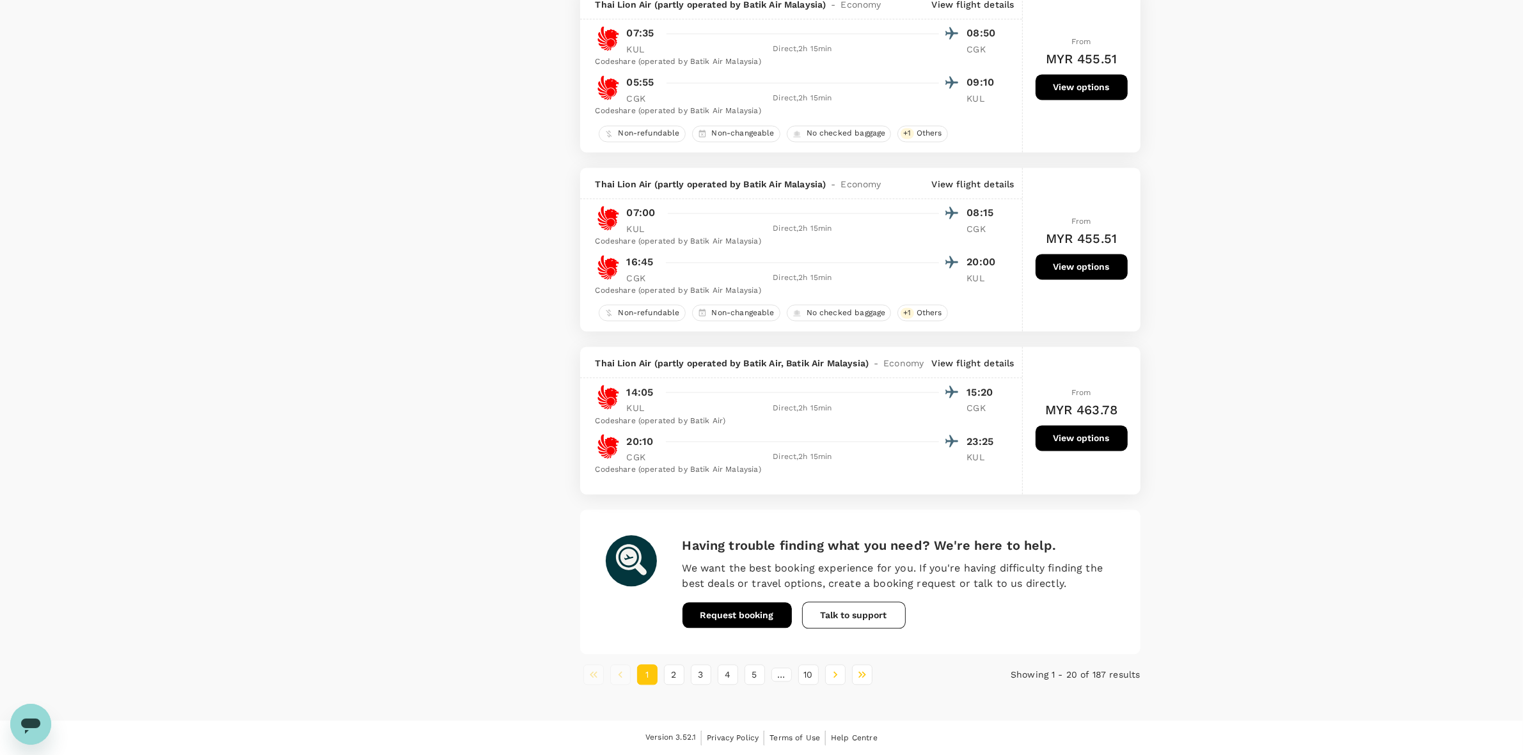
scroll to position [3358, 0]
click at [672, 685] on button "2" at bounding box center [674, 675] width 20 height 20
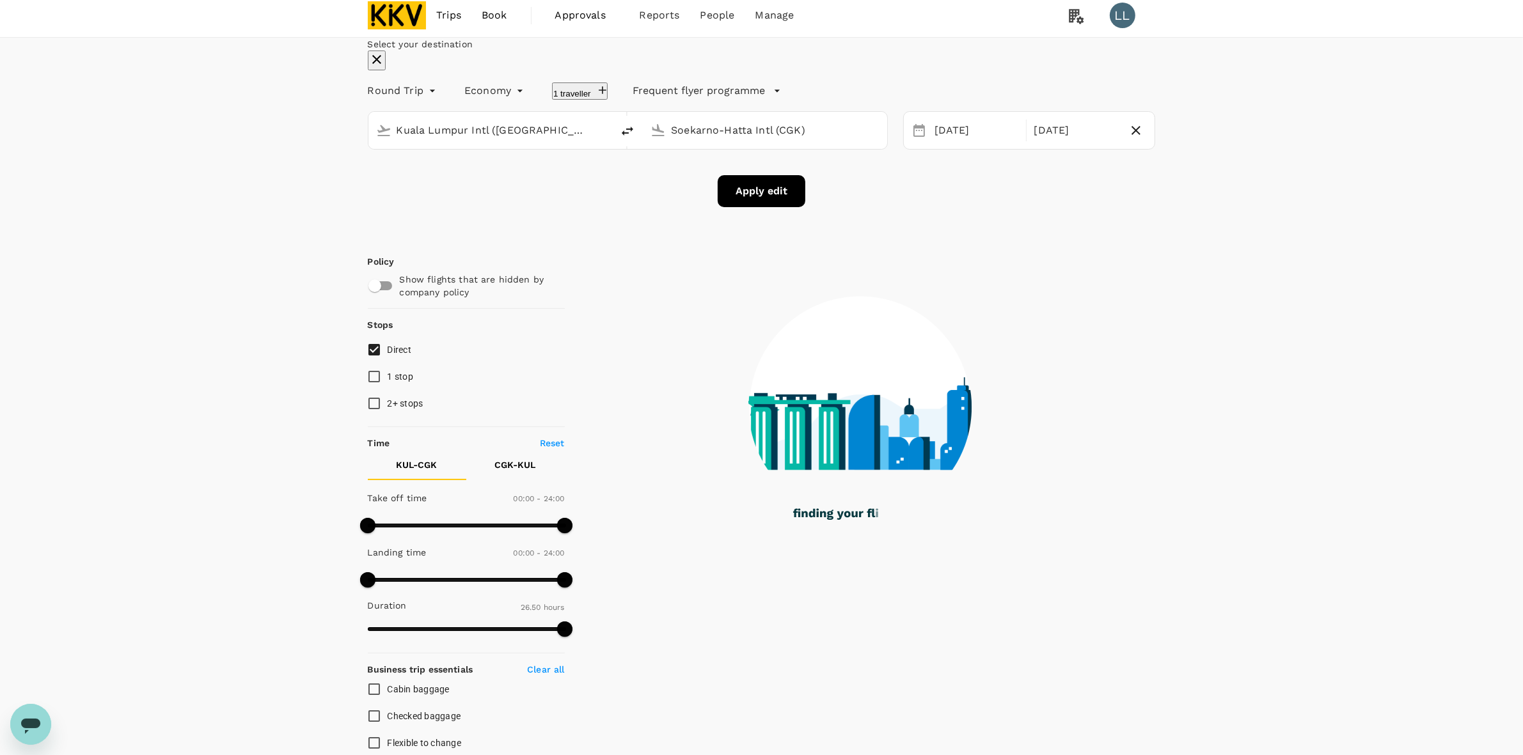
scroll to position [0, 0]
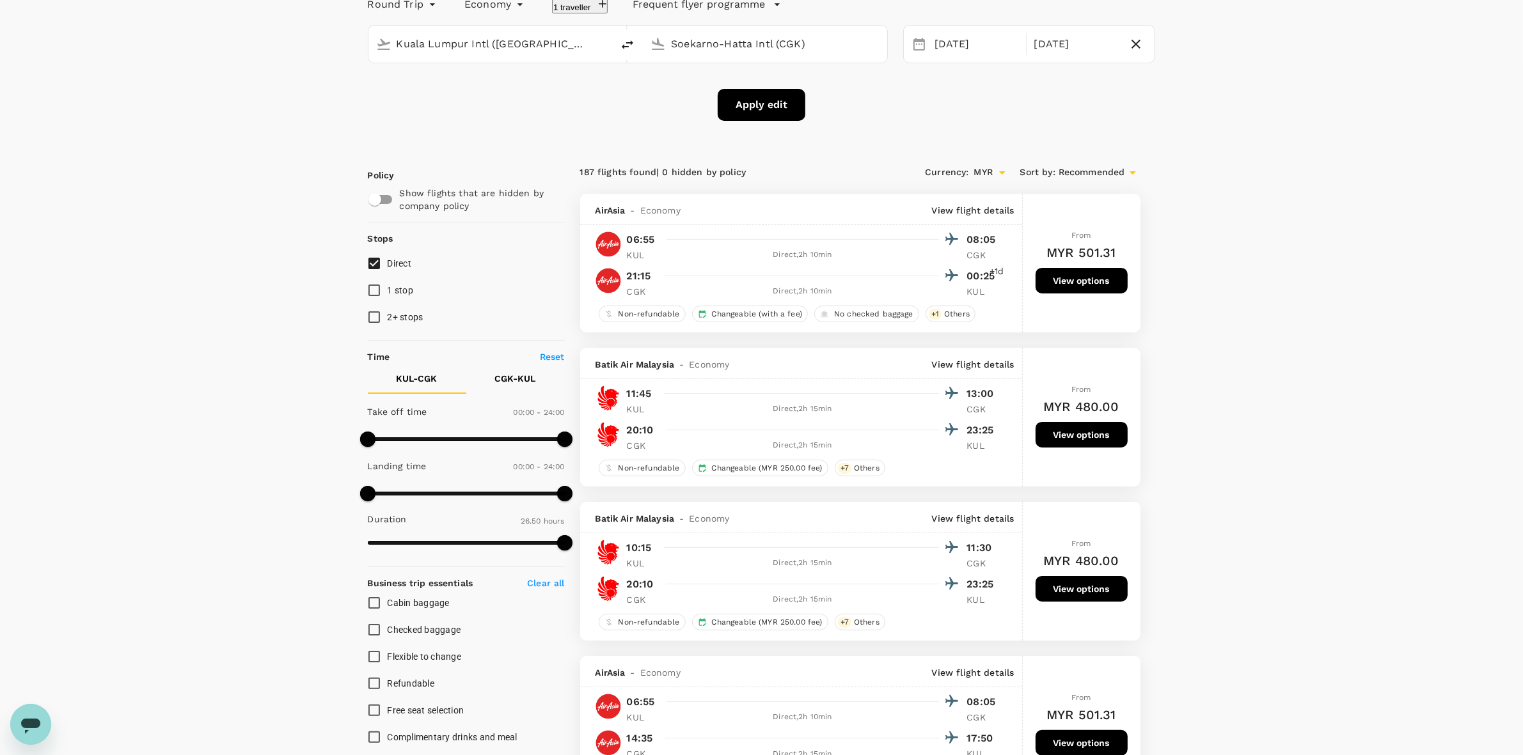
scroll to position [240, 0]
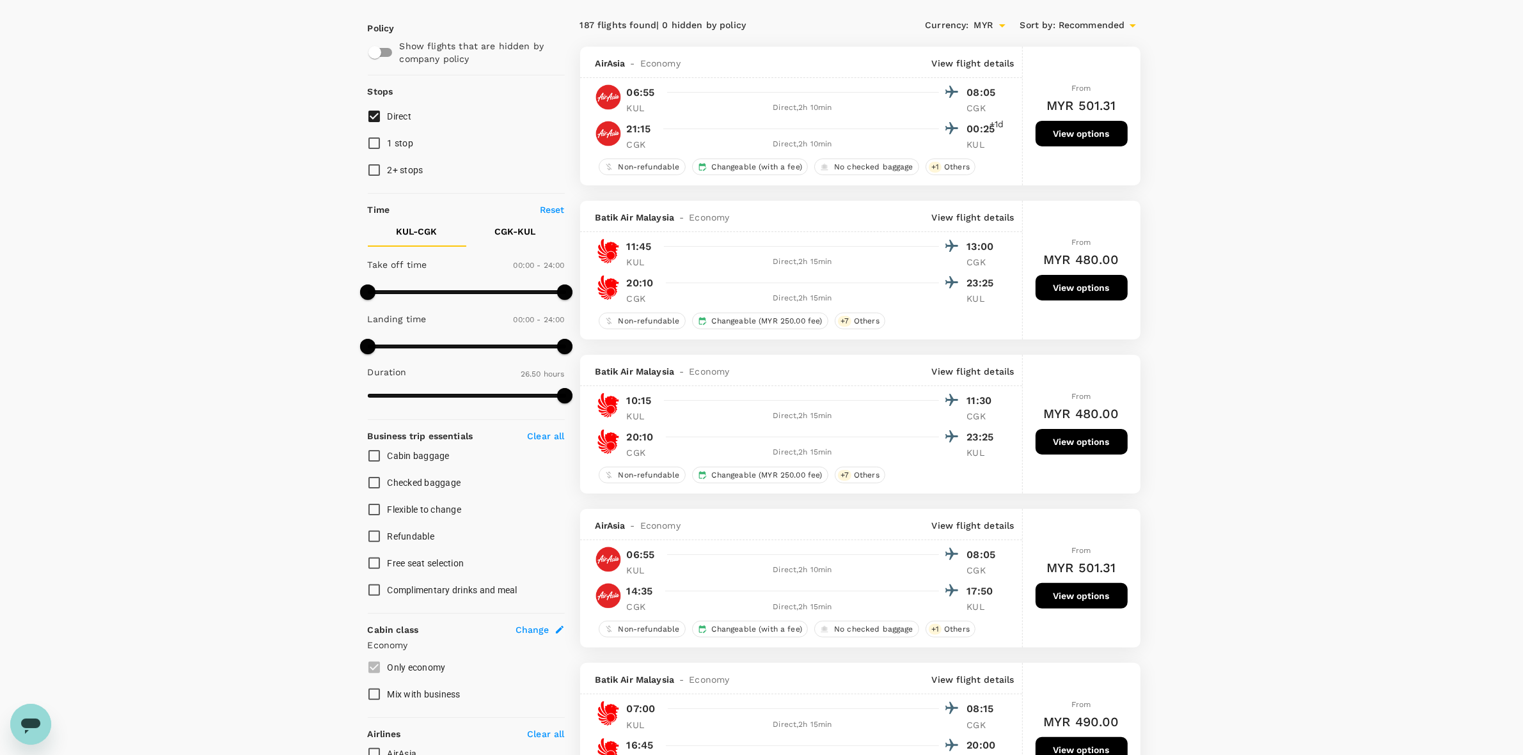
click at [677, 423] on div "Direct , 2h 15min" at bounding box center [803, 416] width 272 height 13
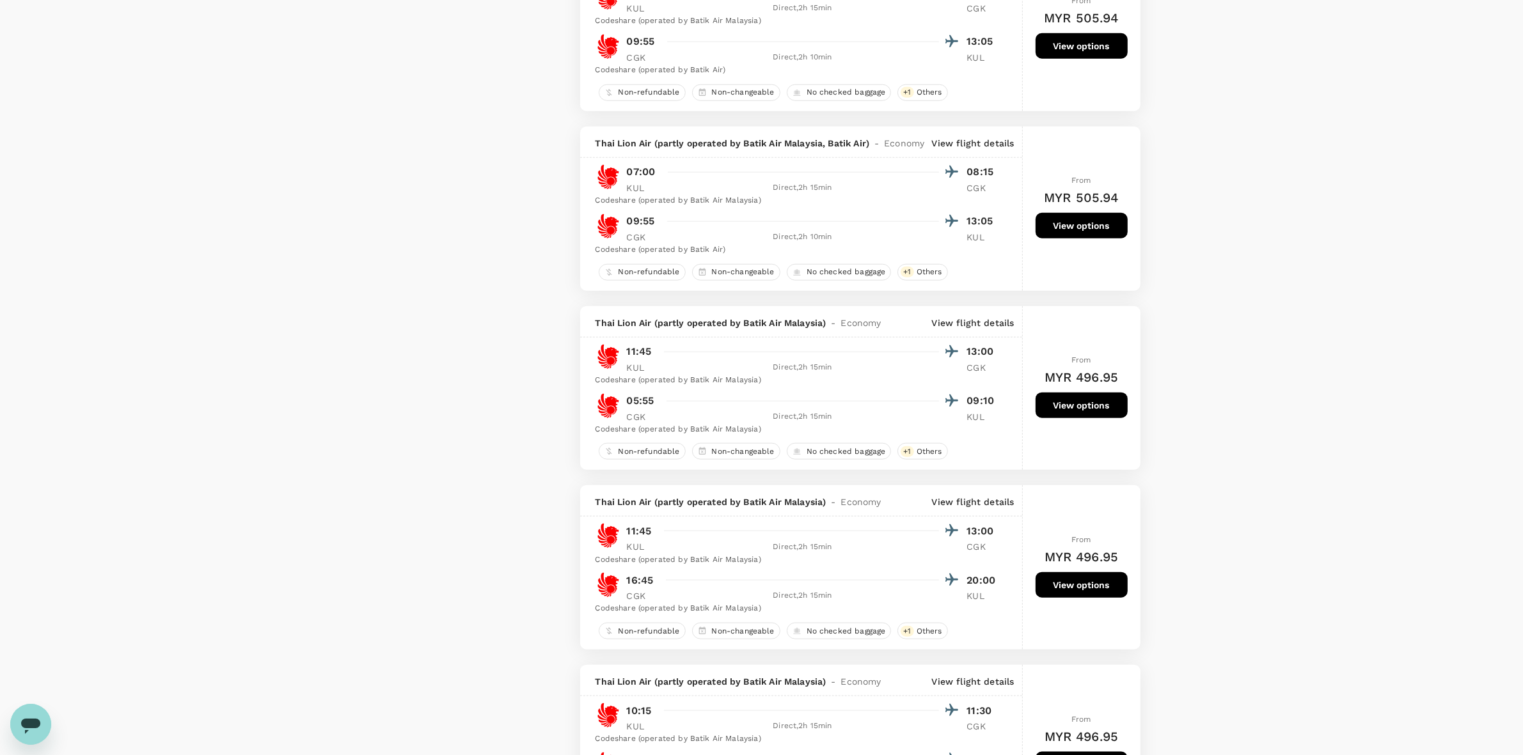
scroll to position [1679, 0]
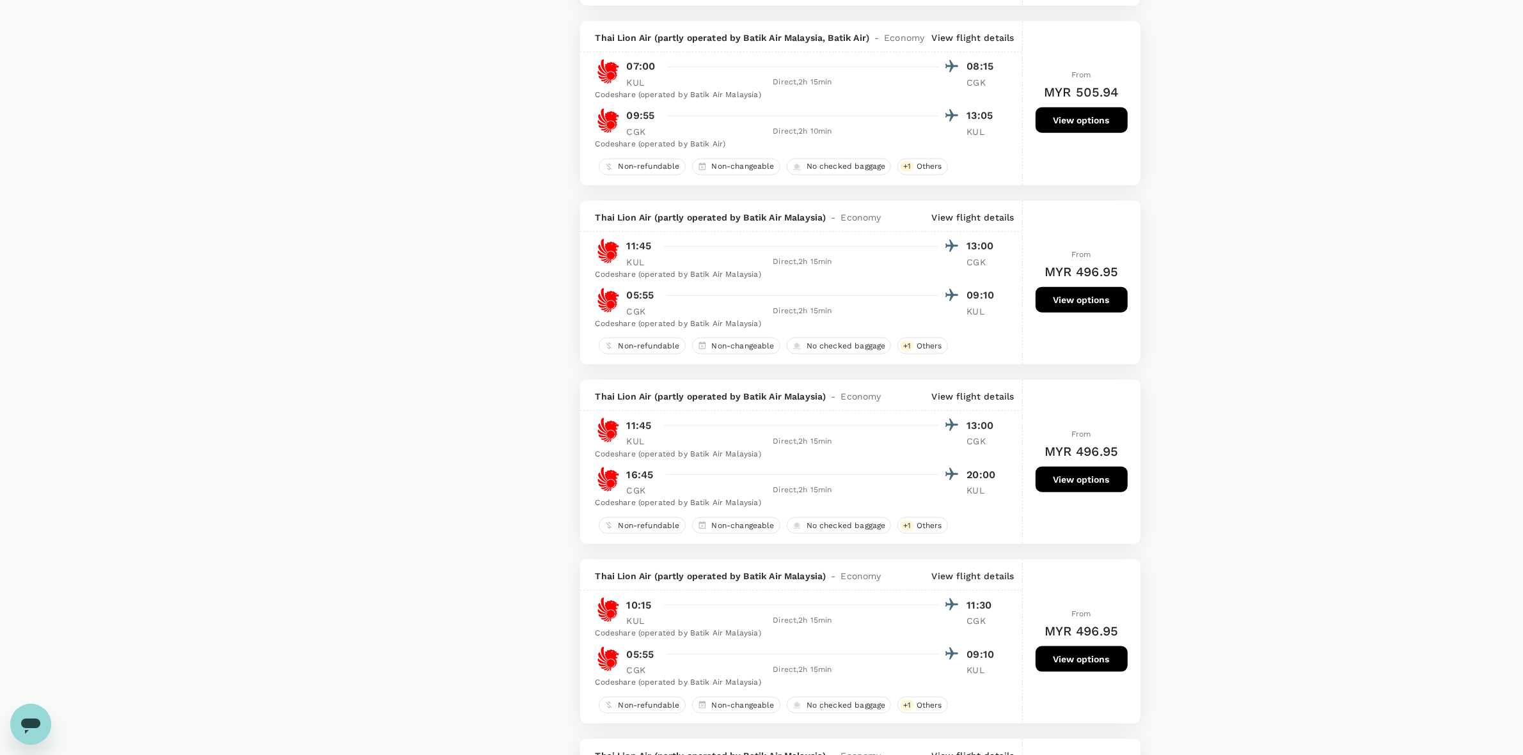
click at [1196, 487] on div "Select your destination Round Trip roundtrip Economy economy 1 traveller Freque…" at bounding box center [761, 223] width 1523 height 3717
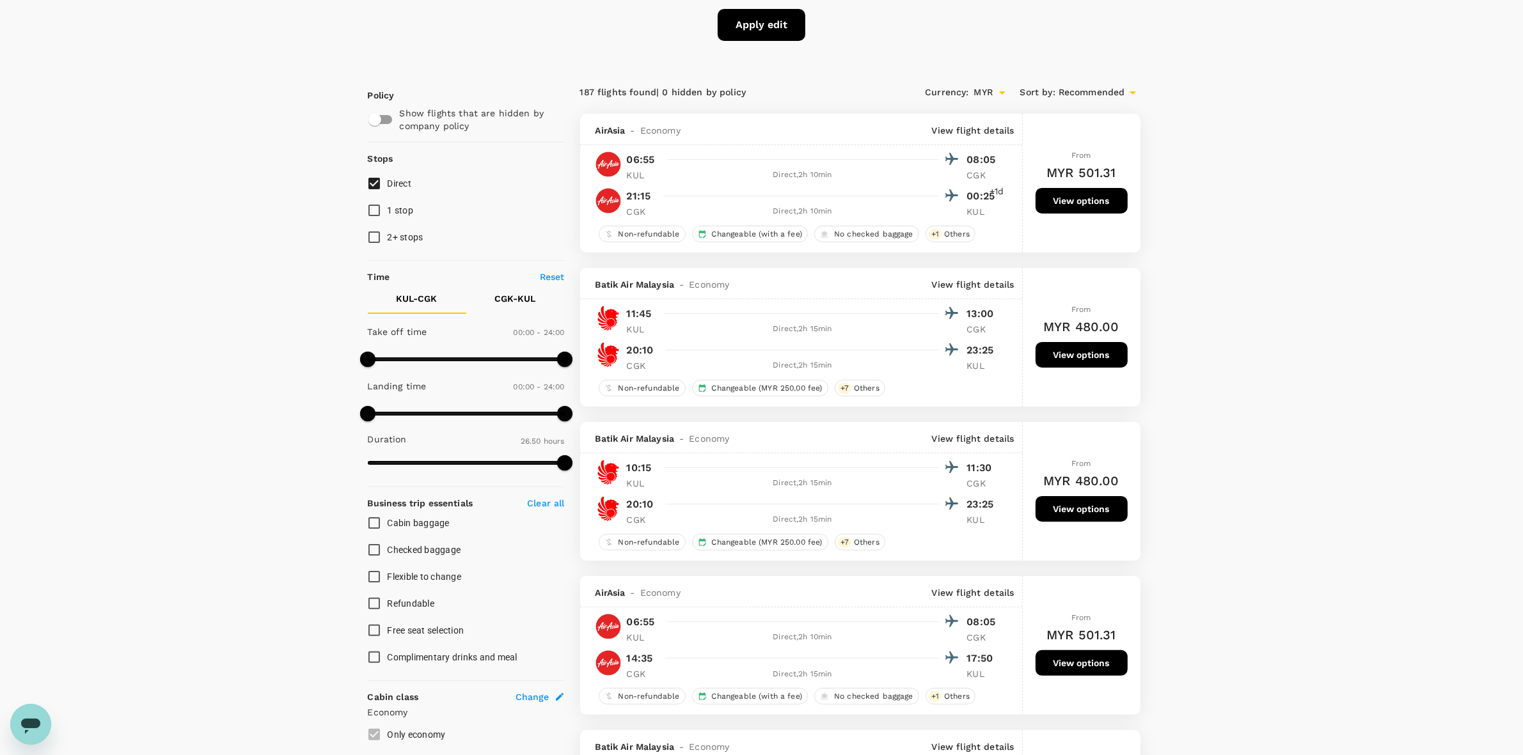
scroll to position [0, 0]
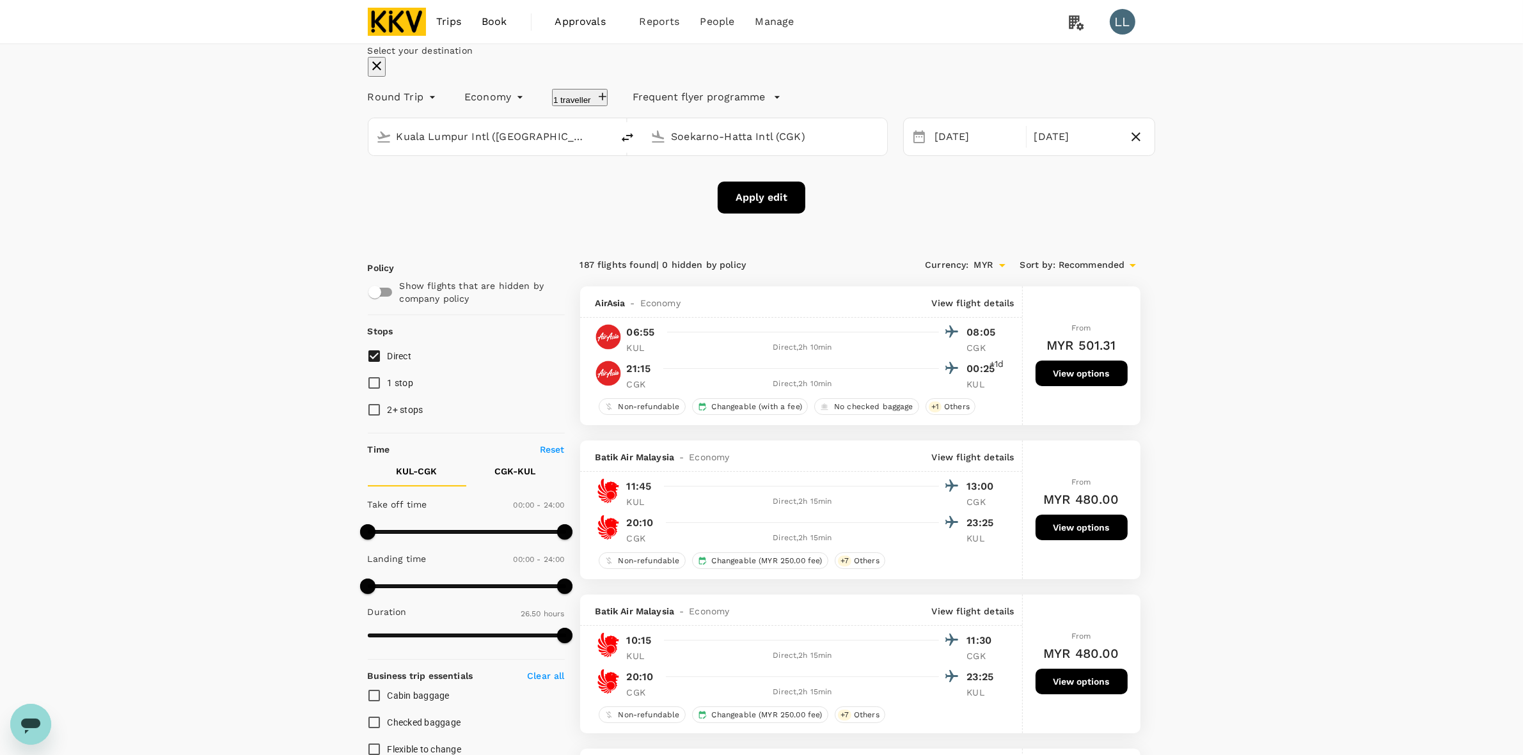
click at [1038, 150] on div "[DATE]" at bounding box center [1076, 137] width 94 height 25
click at [746, 146] on input "Soekarno-Hatta Intl (CGK)" at bounding box center [765, 137] width 189 height 20
click at [743, 221] on p "Halim Perdanakusuma Intl" at bounding box center [770, 214] width 225 height 13
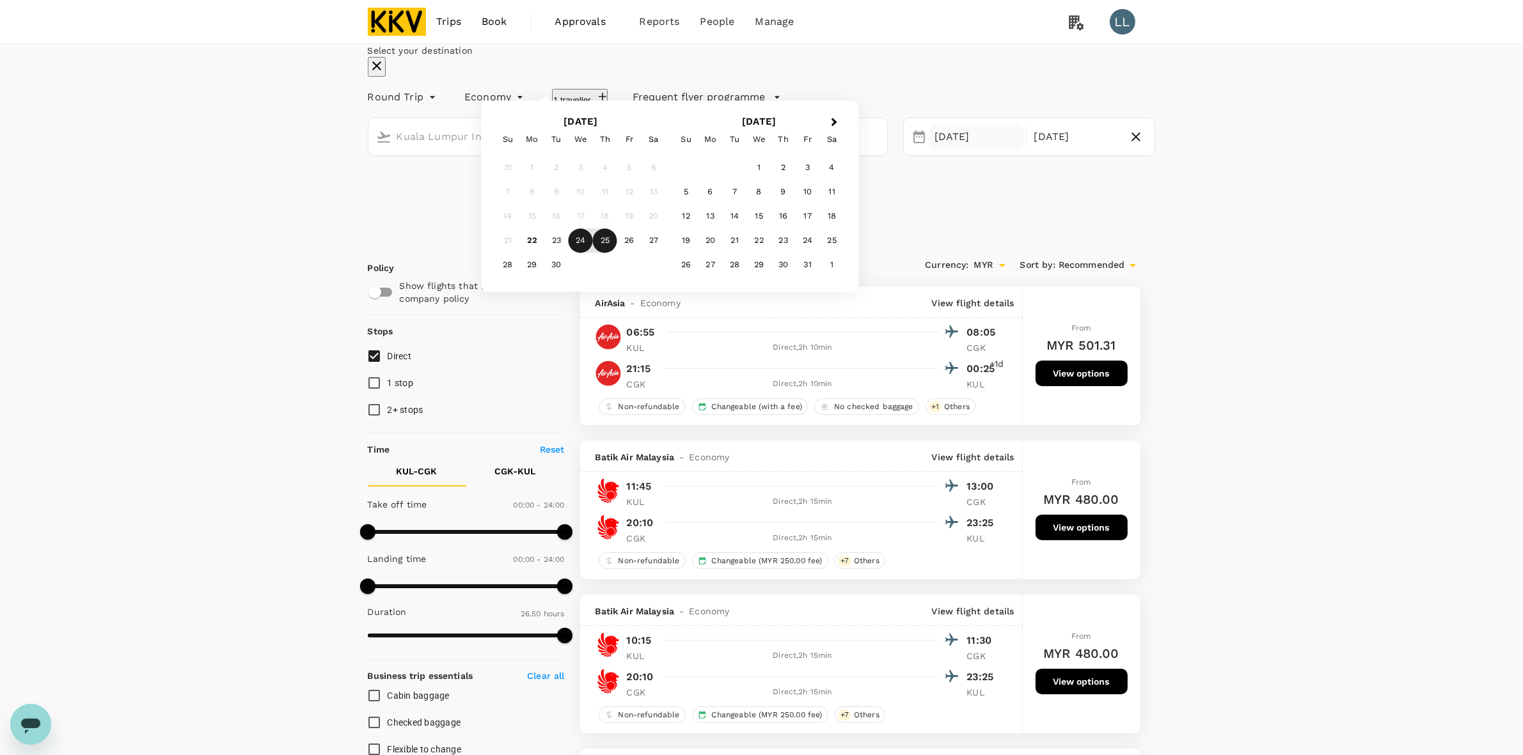
type input "Halim Perdanakusuma Intl (HLP)"
click at [593, 253] on div "24" at bounding box center [581, 241] width 24 height 24
click at [617, 253] on div "25" at bounding box center [605, 241] width 24 height 24
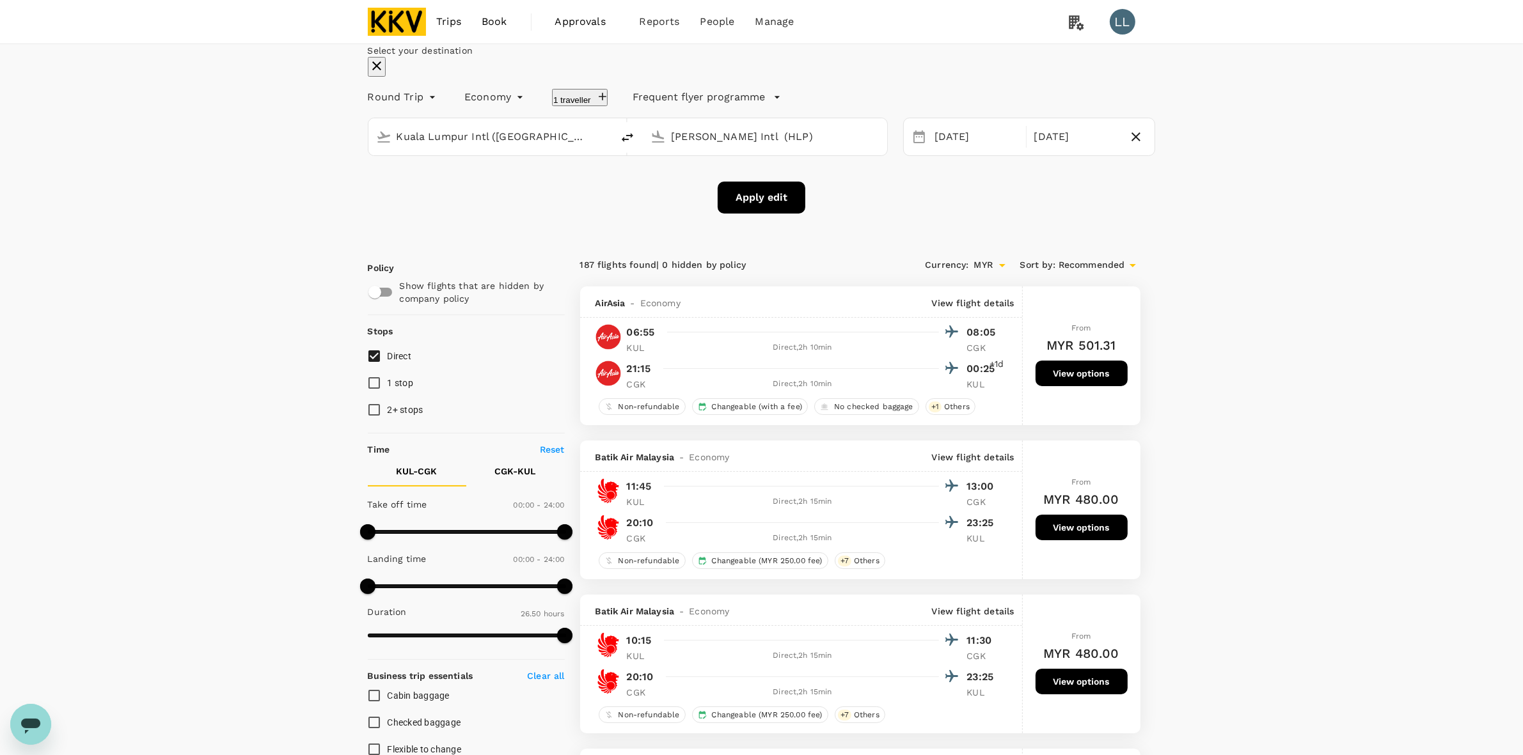
click at [743, 214] on button "Apply edit" at bounding box center [762, 198] width 88 height 32
checkbox input "false"
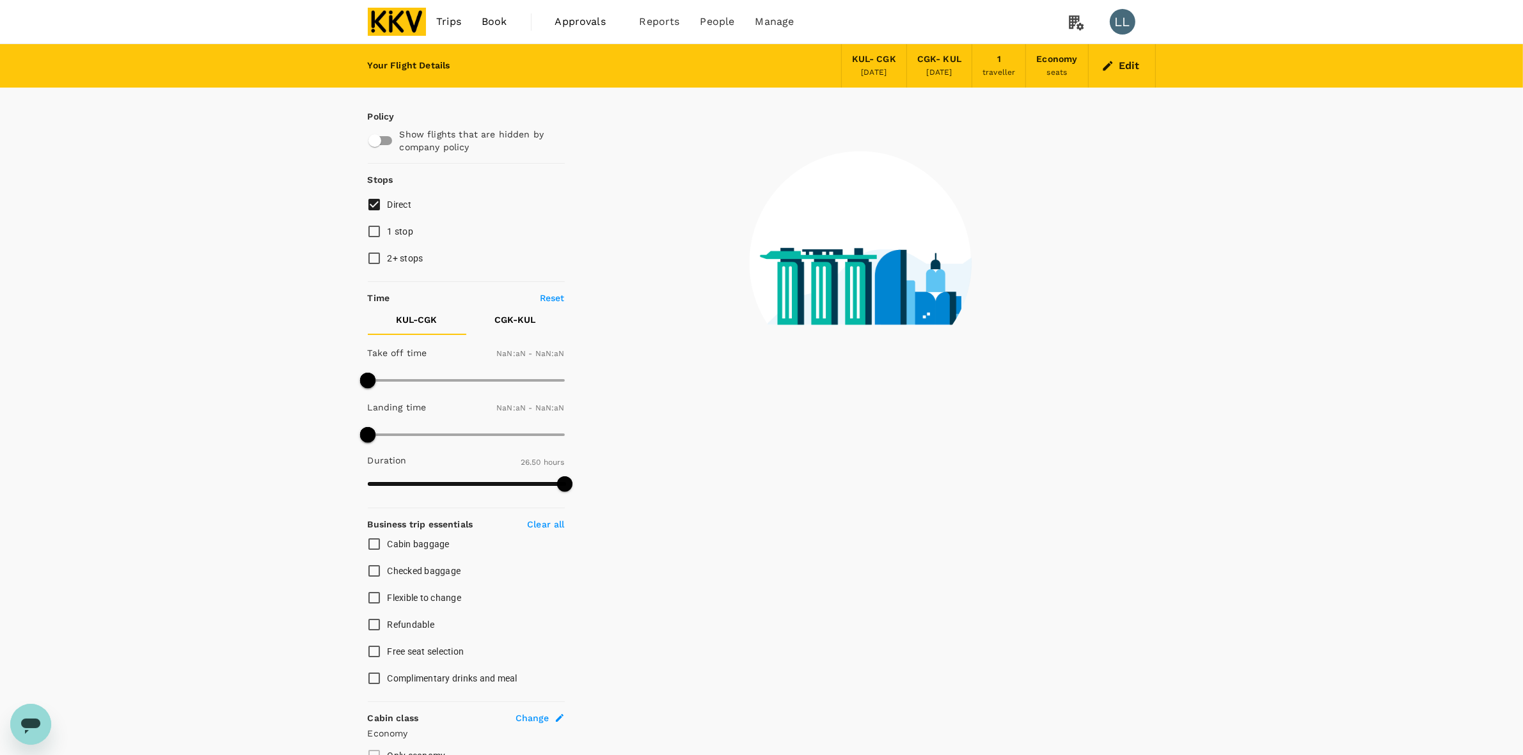
type input "1440"
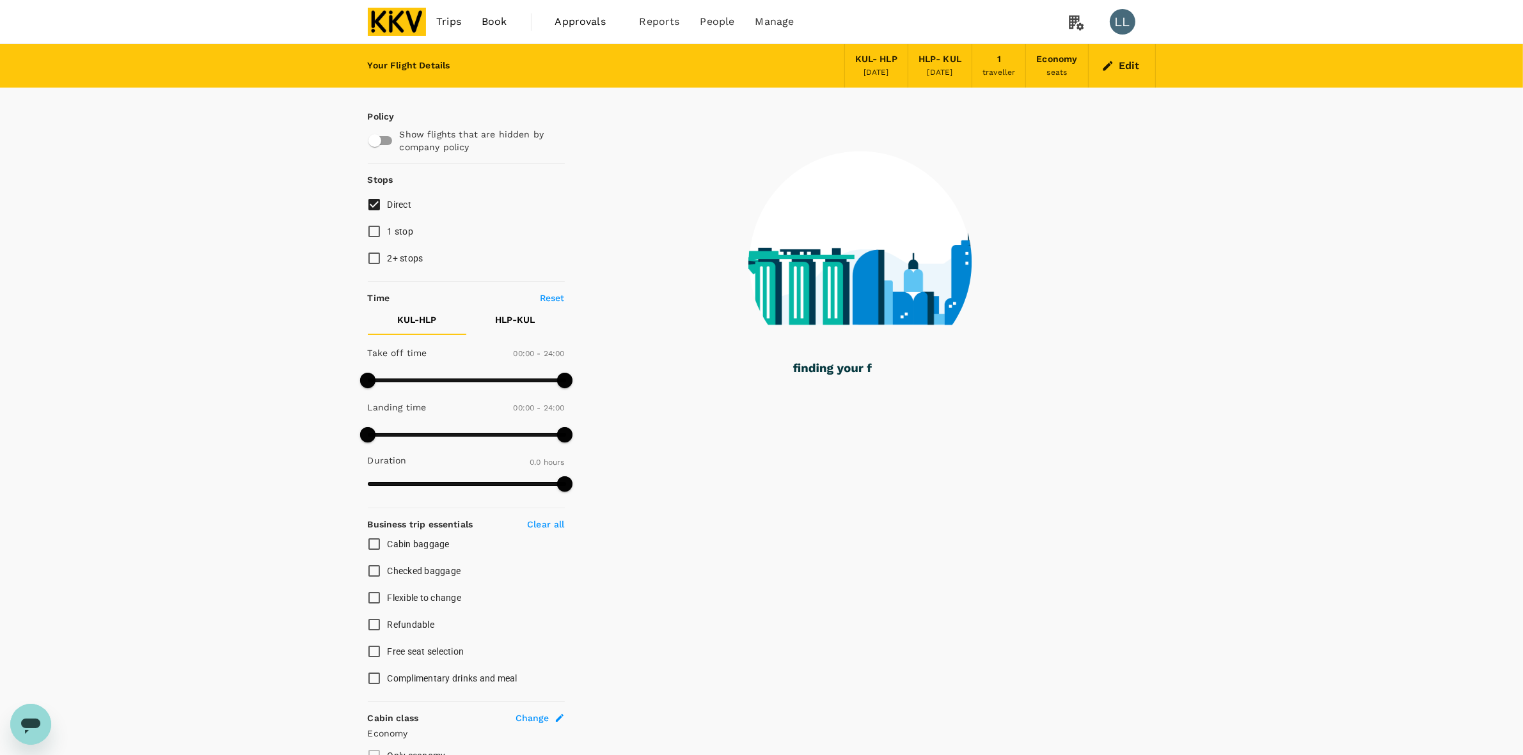
drag, startPoint x: 1338, startPoint y: 195, endPoint x: 1328, endPoint y: 198, distance: 10.1
click at [1336, 194] on div "Your Flight Details KUL - HLP 24 Sep 2025 HLP - KUL 25 Sep 2025 1 traveller Eco…" at bounding box center [761, 465] width 1523 height 843
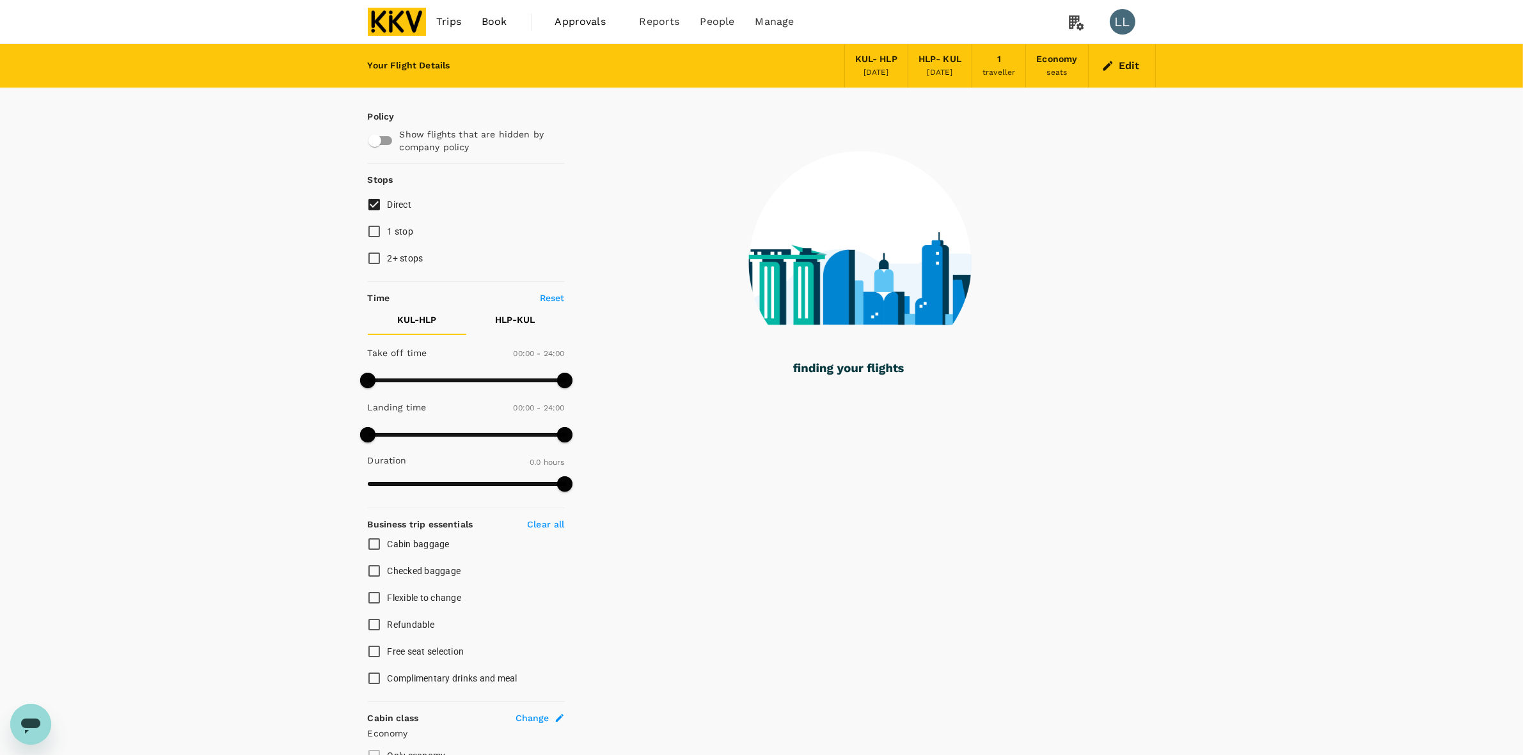
click at [1325, 203] on div "Your Flight Details KUL - HLP 24 Sep 2025 HLP - KUL 25 Sep 2025 1 traveller Eco…" at bounding box center [761, 465] width 1523 height 843
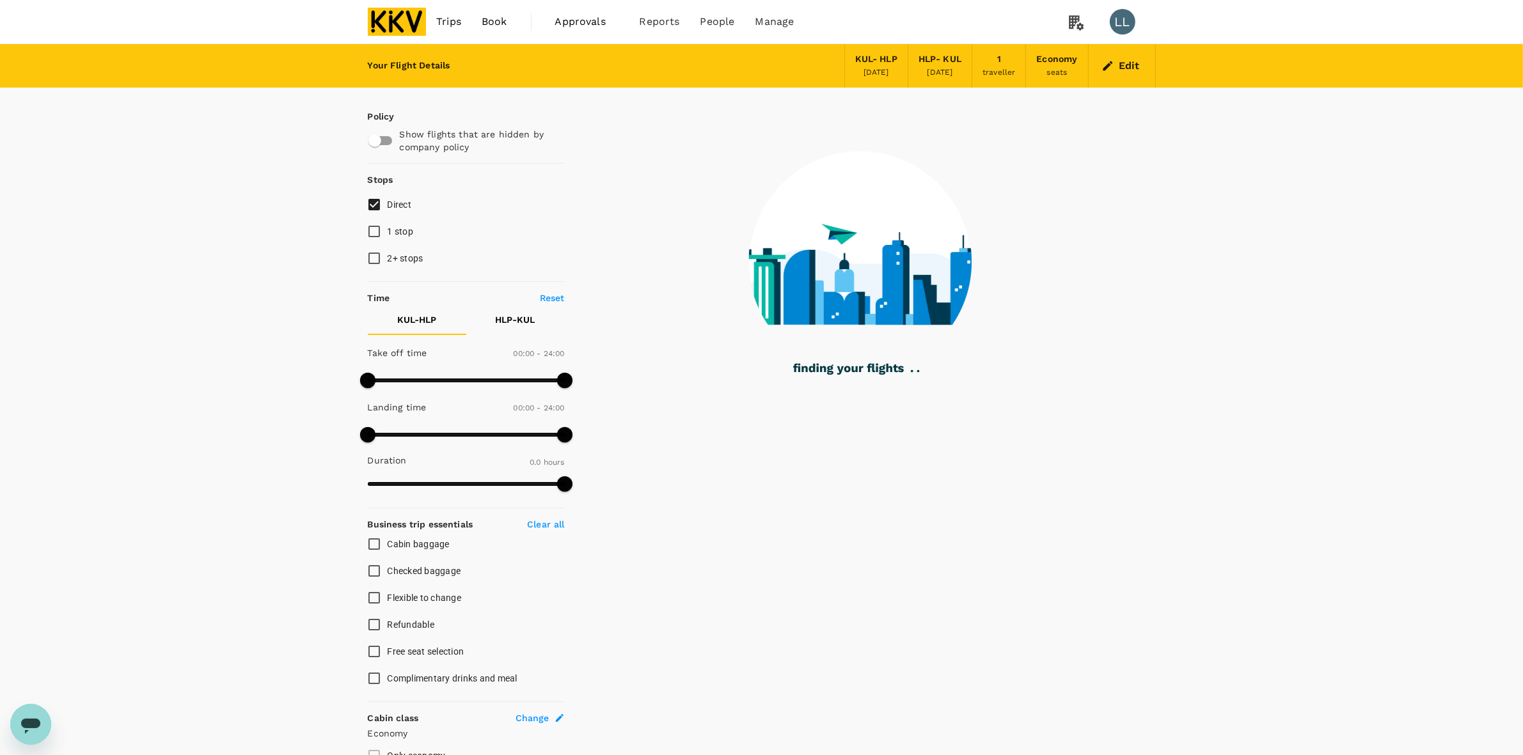
type input "985"
checkbox input "true"
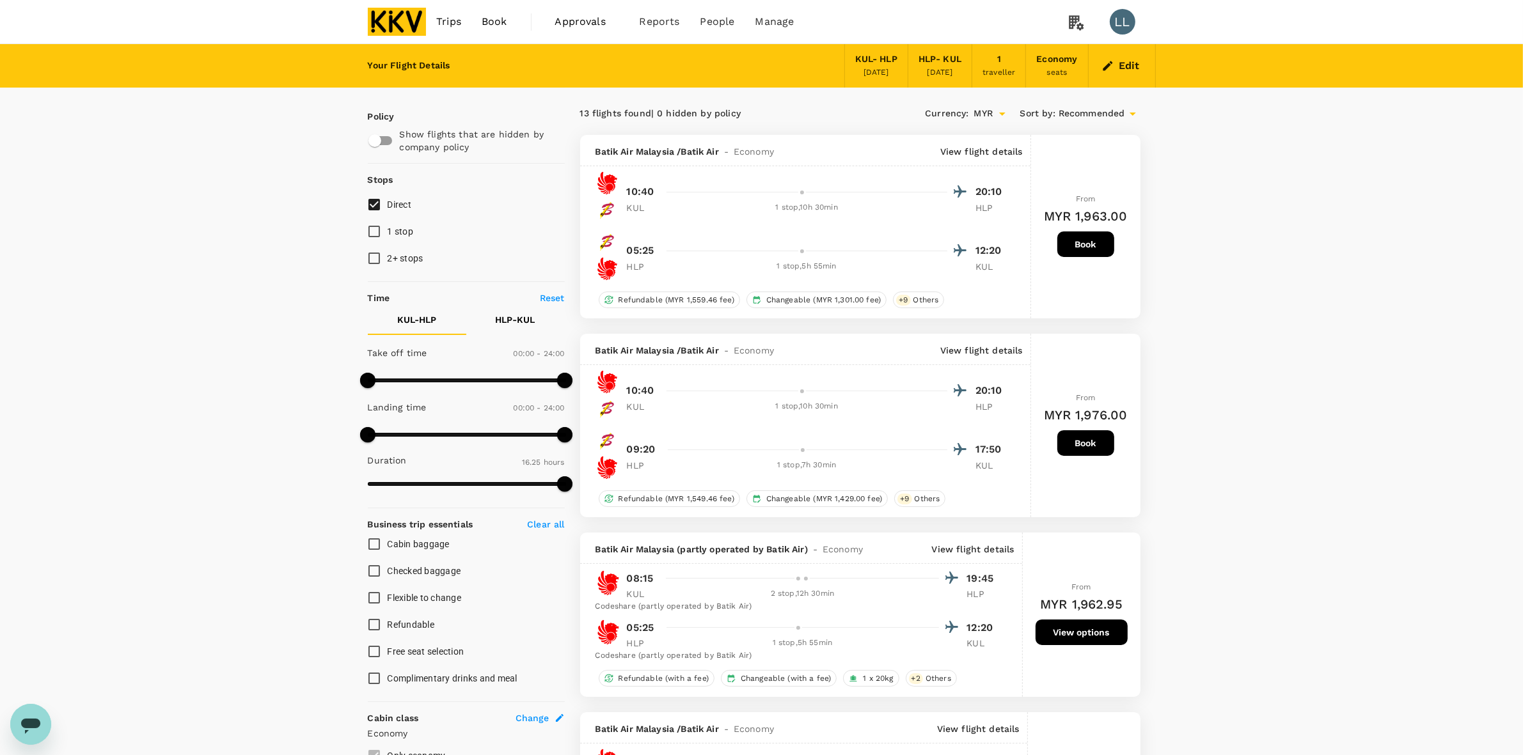
drag, startPoint x: 1229, startPoint y: 296, endPoint x: 1204, endPoint y: 393, distance: 101.0
click at [1119, 72] on button "Edit" at bounding box center [1122, 66] width 46 height 20
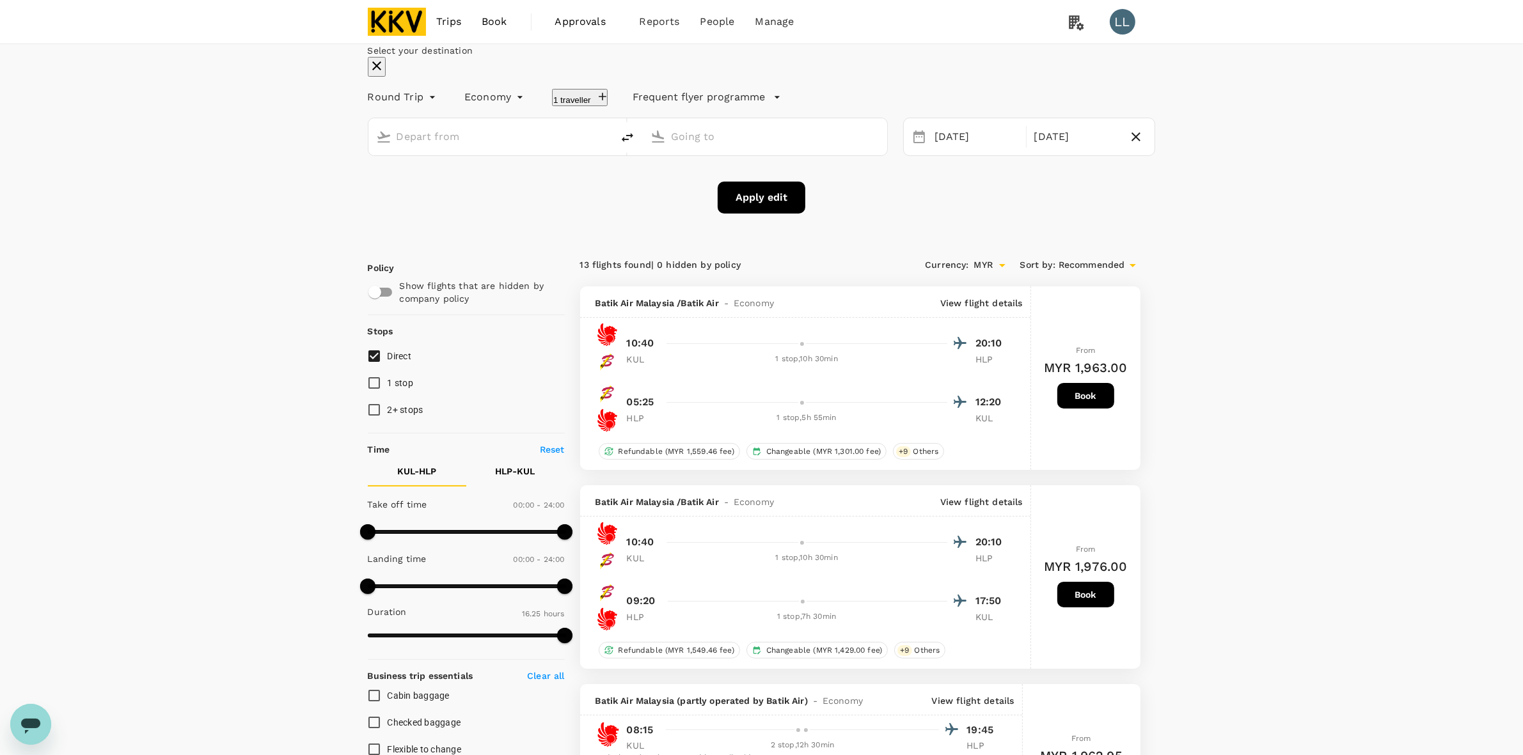
type input "Kuala Lumpur Intl ([GEOGRAPHIC_DATA])"
click at [729, 146] on input "Halim Perdanakusuma Intl (HLP)" at bounding box center [765, 137] width 189 height 20
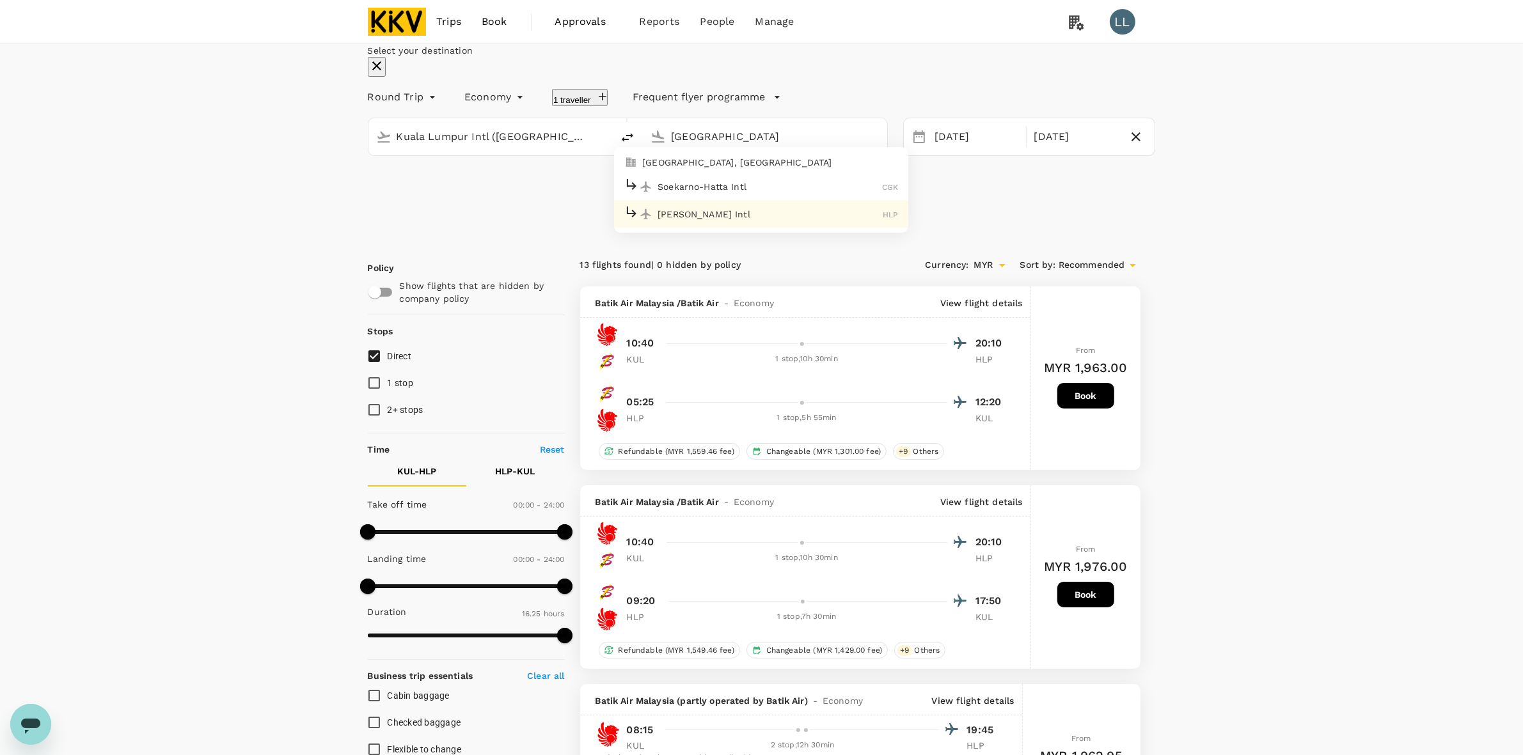
click at [761, 193] on p "Soekarno-Hatta Intl" at bounding box center [770, 186] width 225 height 13
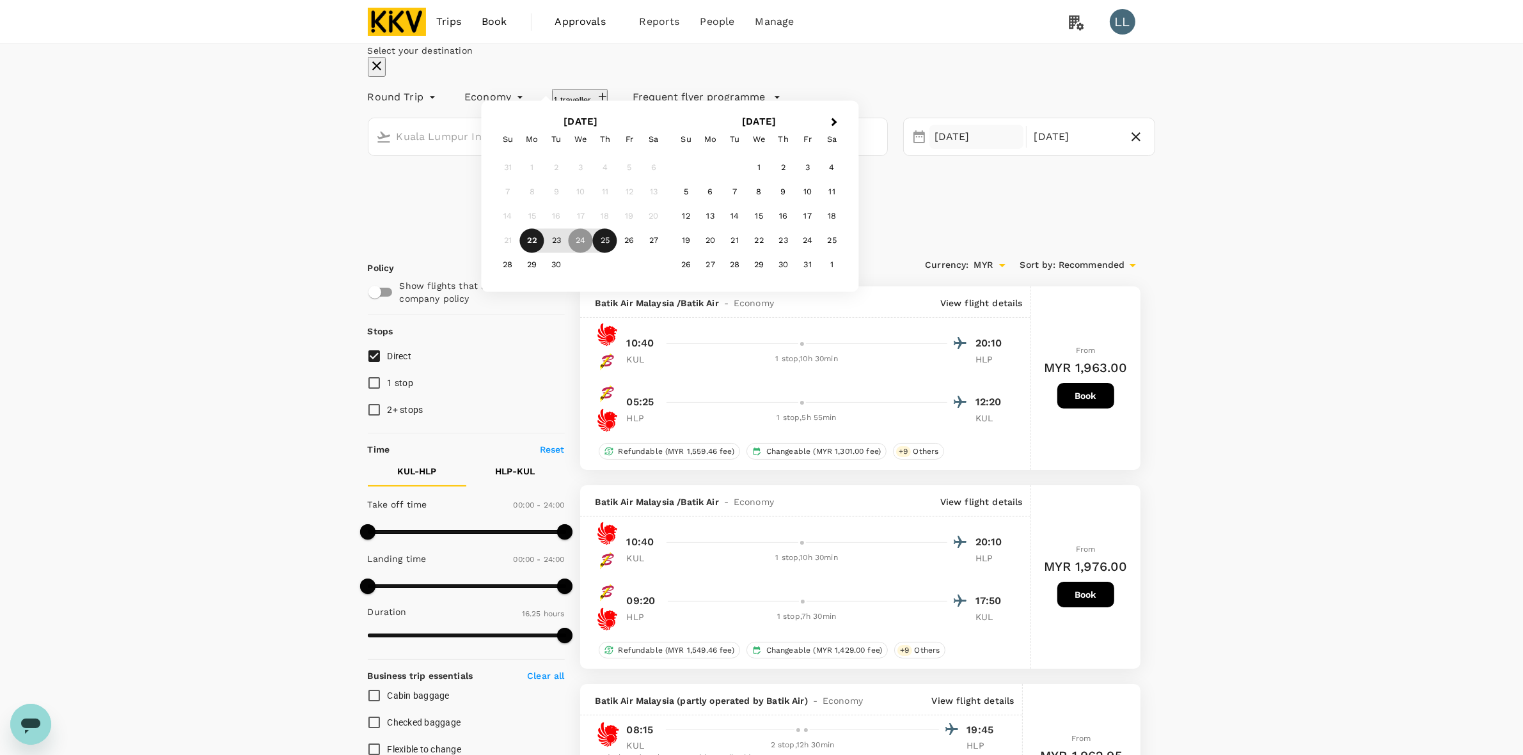
type input "Soekarno-Hatta Intl (CGK)"
click at [771, 214] on div "Select your destination Round Trip roundtrip Economy economy 1 traveller Freque…" at bounding box center [762, 129] width 788 height 170
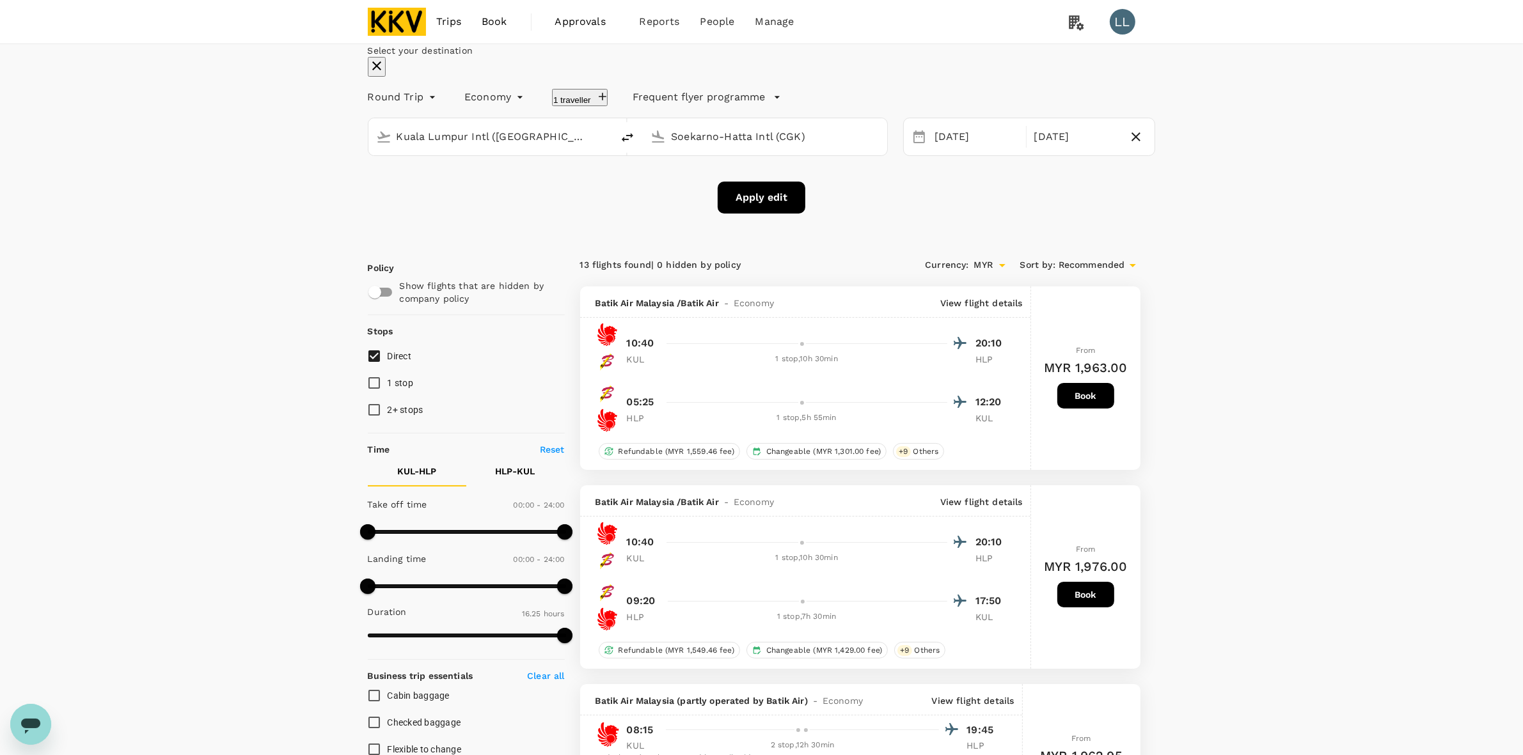
click at [755, 214] on button "Apply edit" at bounding box center [762, 198] width 88 height 32
drag, startPoint x: 1201, startPoint y: 315, endPoint x: 1201, endPoint y: 325, distance: 9.6
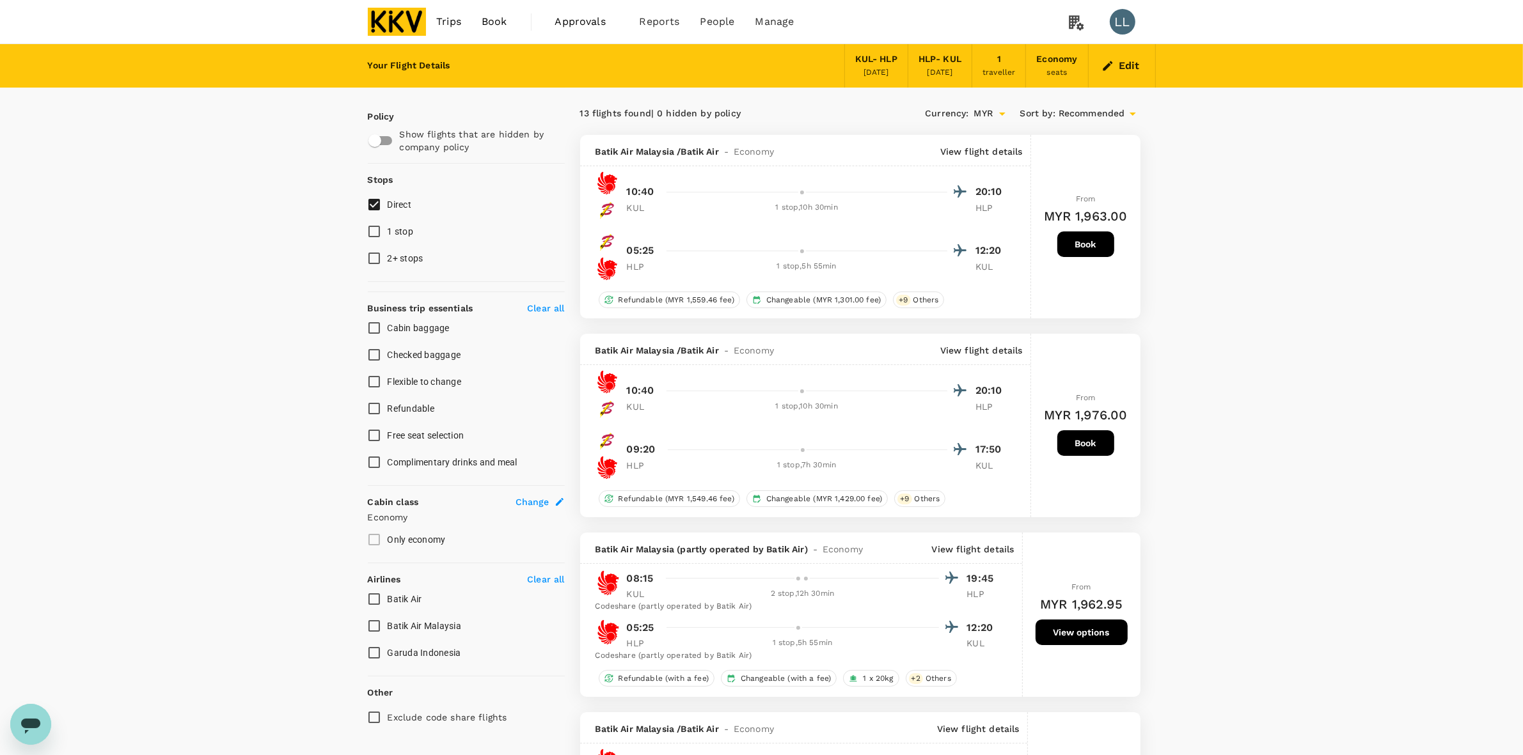
checkbox input "false"
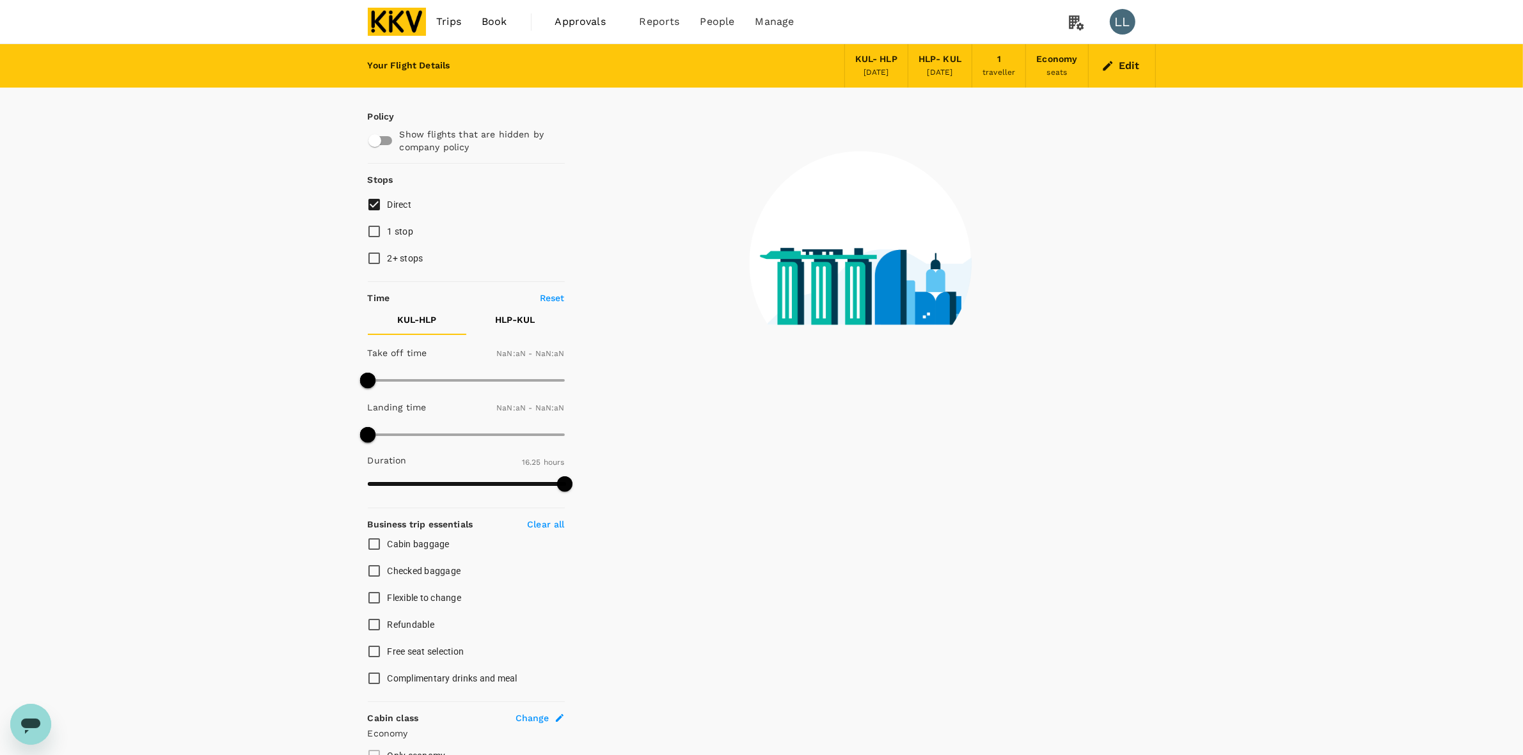
type input "1440"
type input "945"
checkbox input "true"
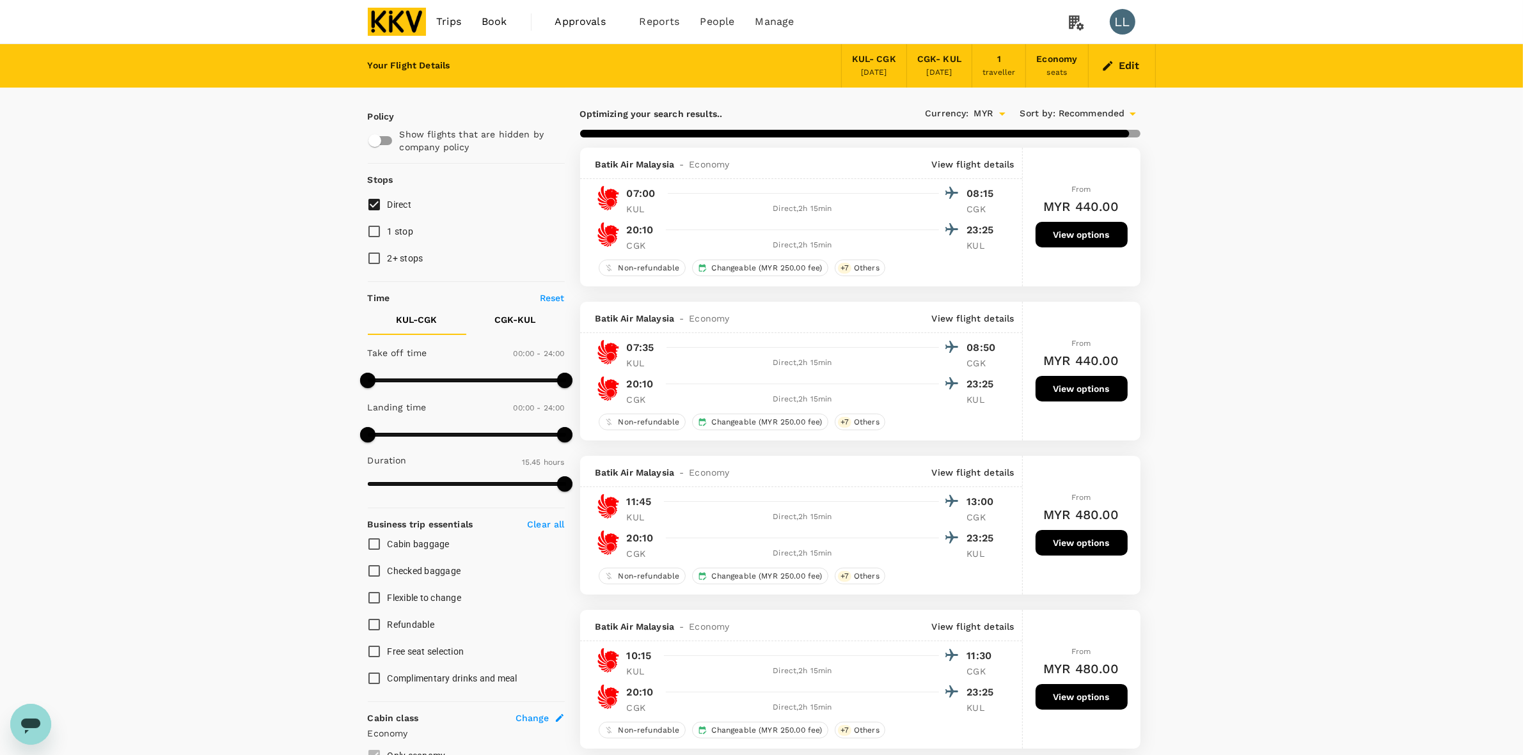
drag, startPoint x: 1249, startPoint y: 235, endPoint x: 1245, endPoint y: 356, distance: 120.3
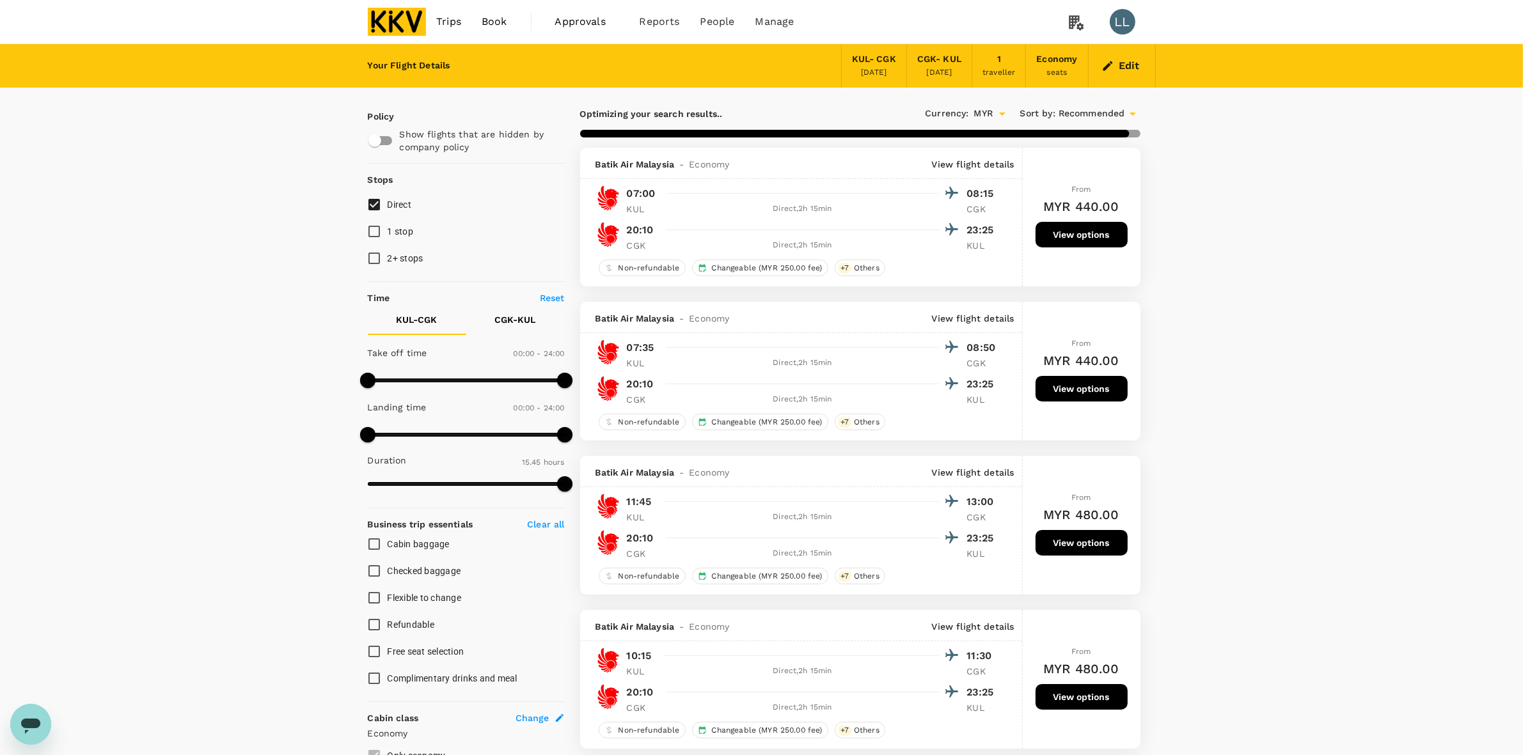
type input "1610"
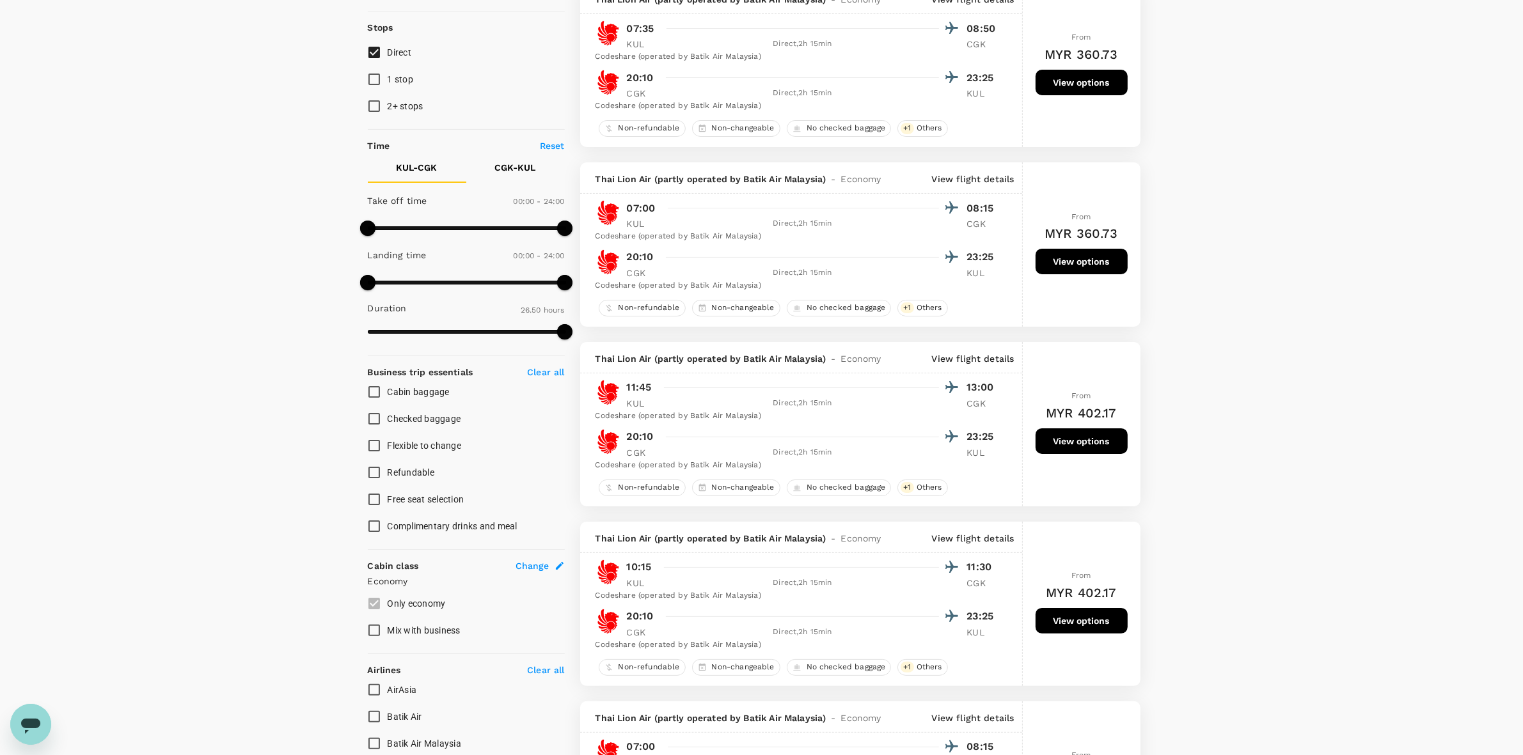
scroll to position [160, 0]
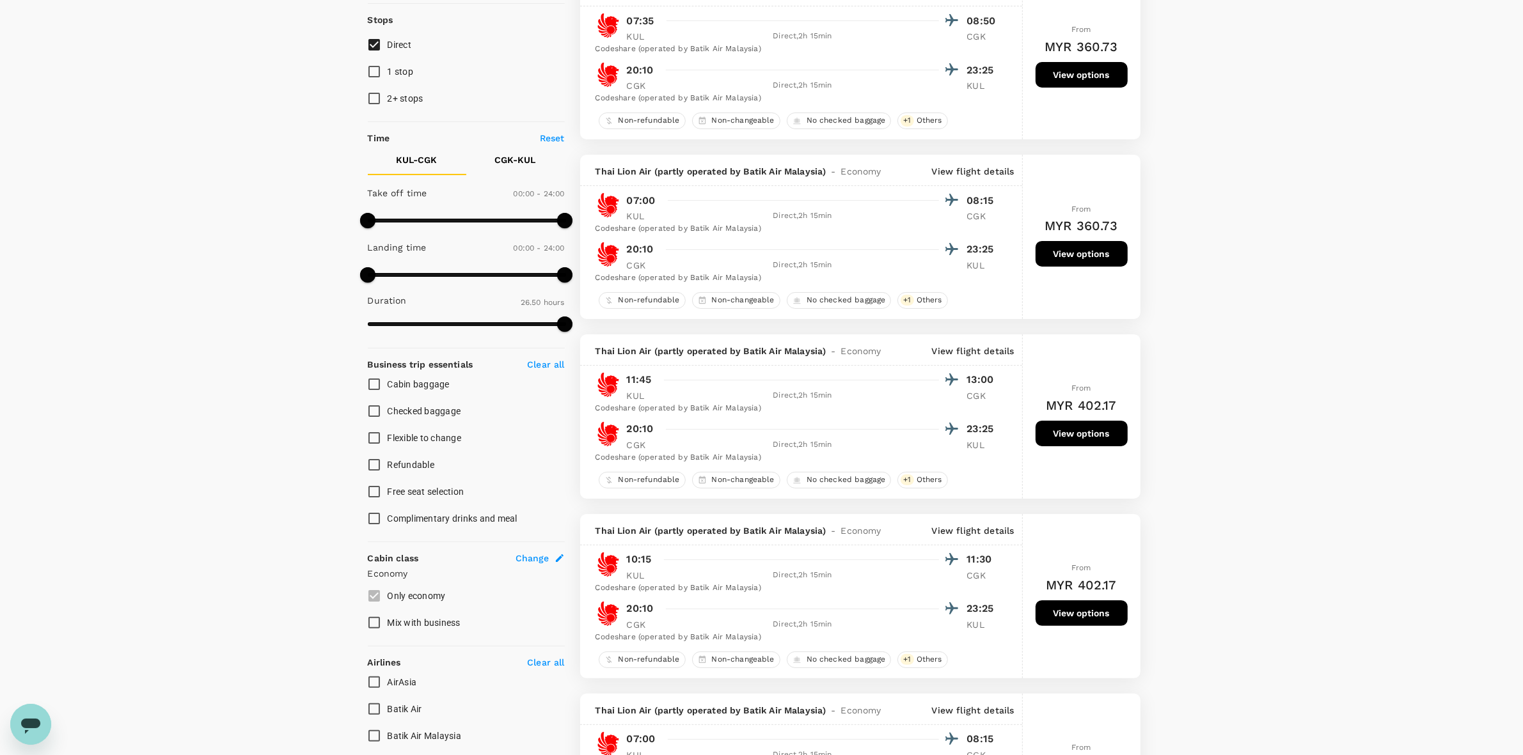
drag, startPoint x: 1153, startPoint y: 414, endPoint x: 1192, endPoint y: 509, distance: 101.8
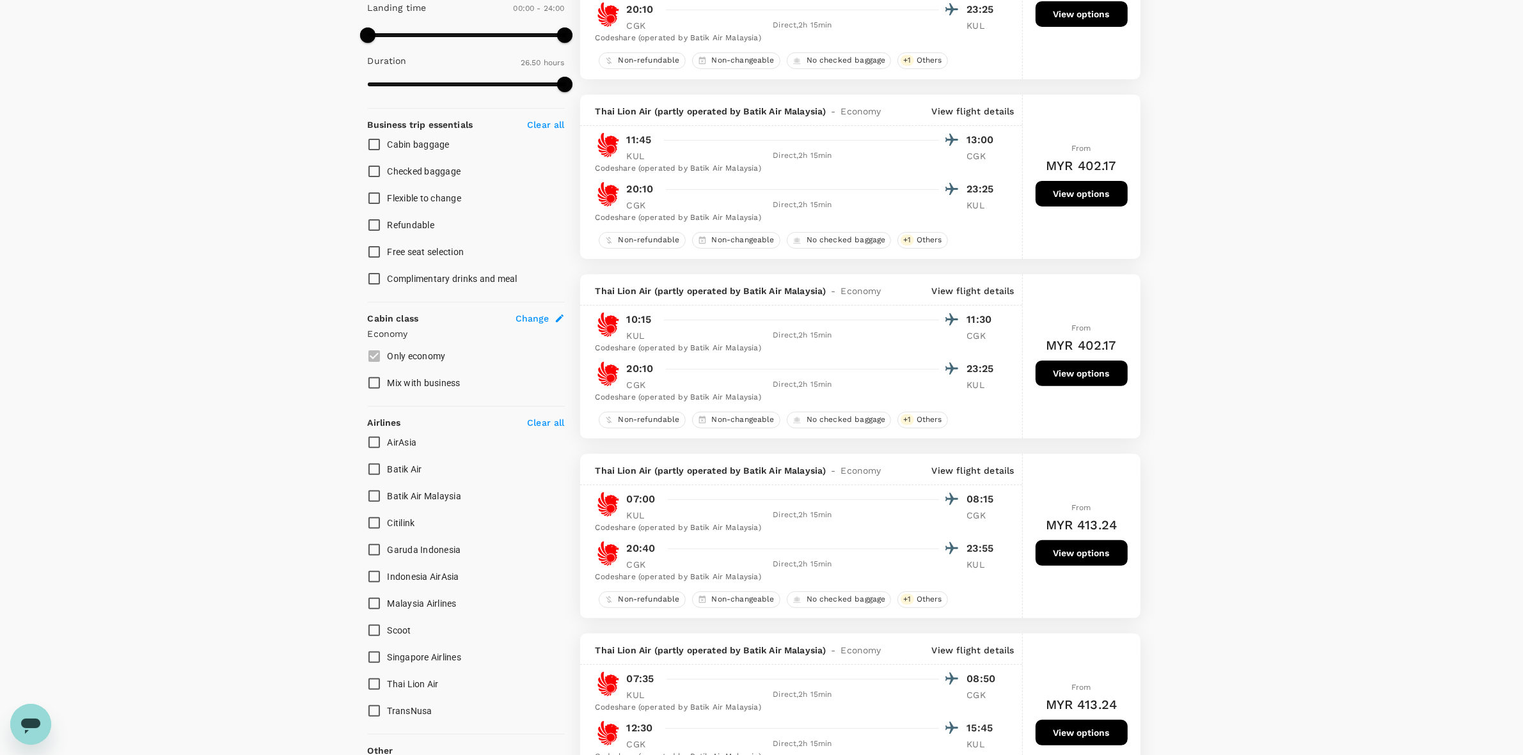
scroll to position [480, 0]
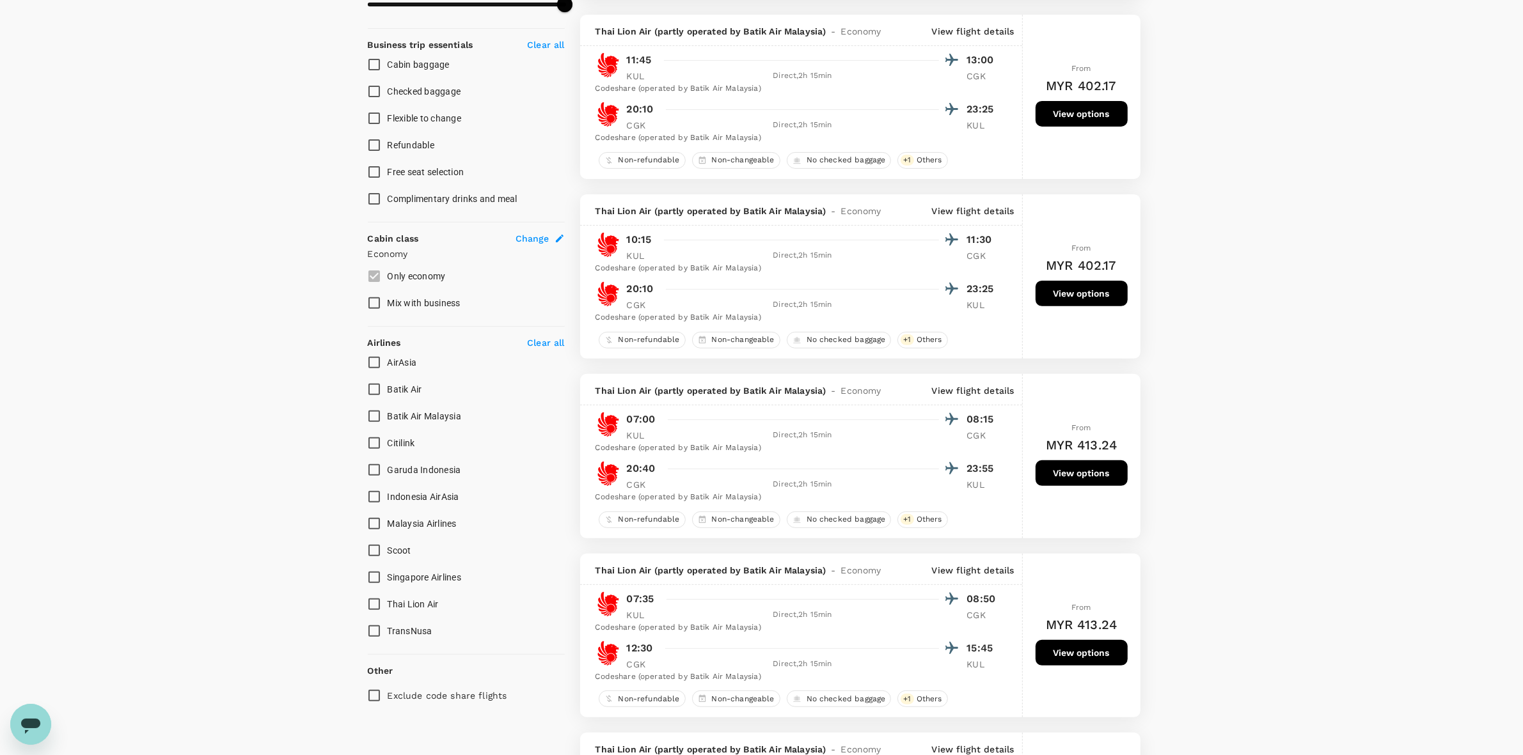
drag, startPoint x: 1169, startPoint y: 576, endPoint x: 1182, endPoint y: 619, distance: 44.3
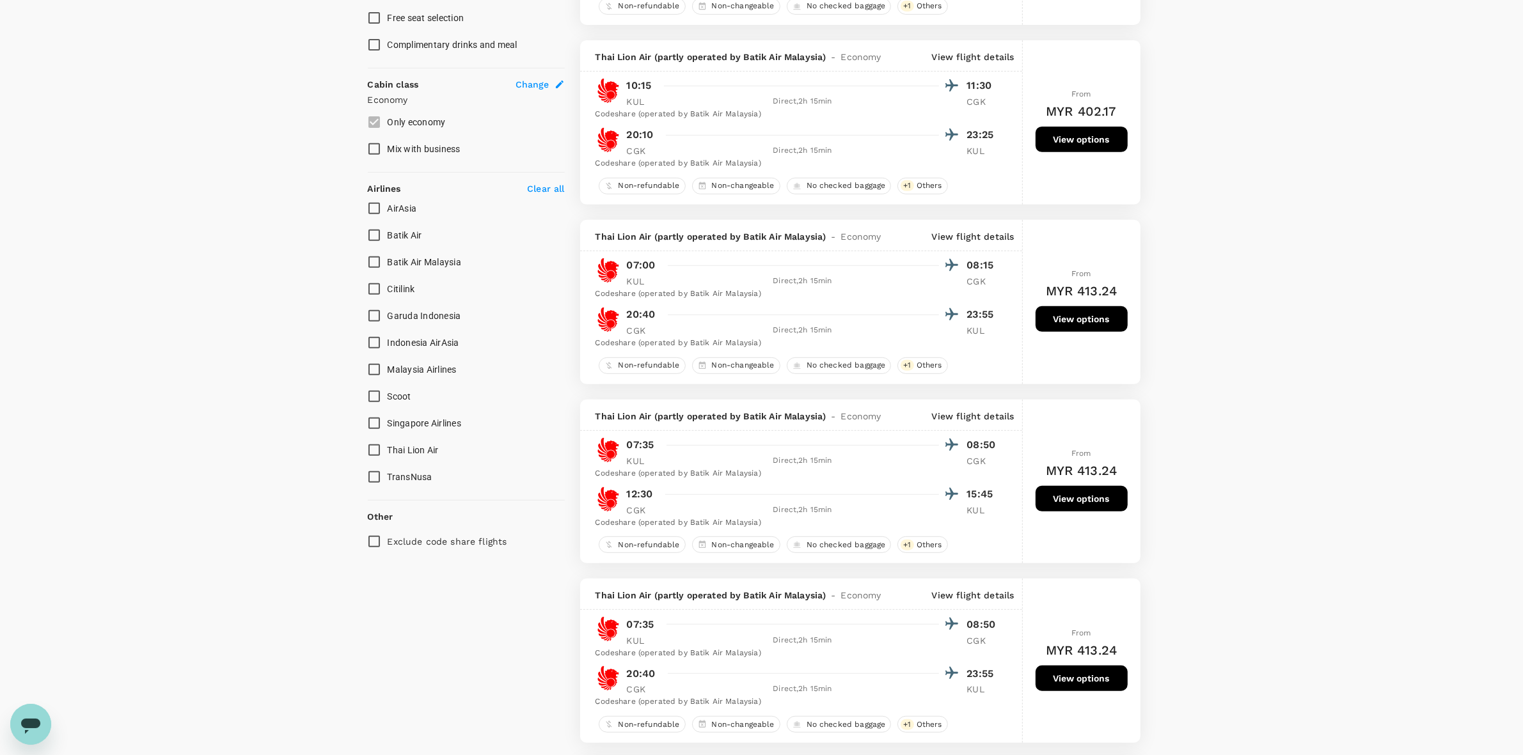
scroll to position [640, 0]
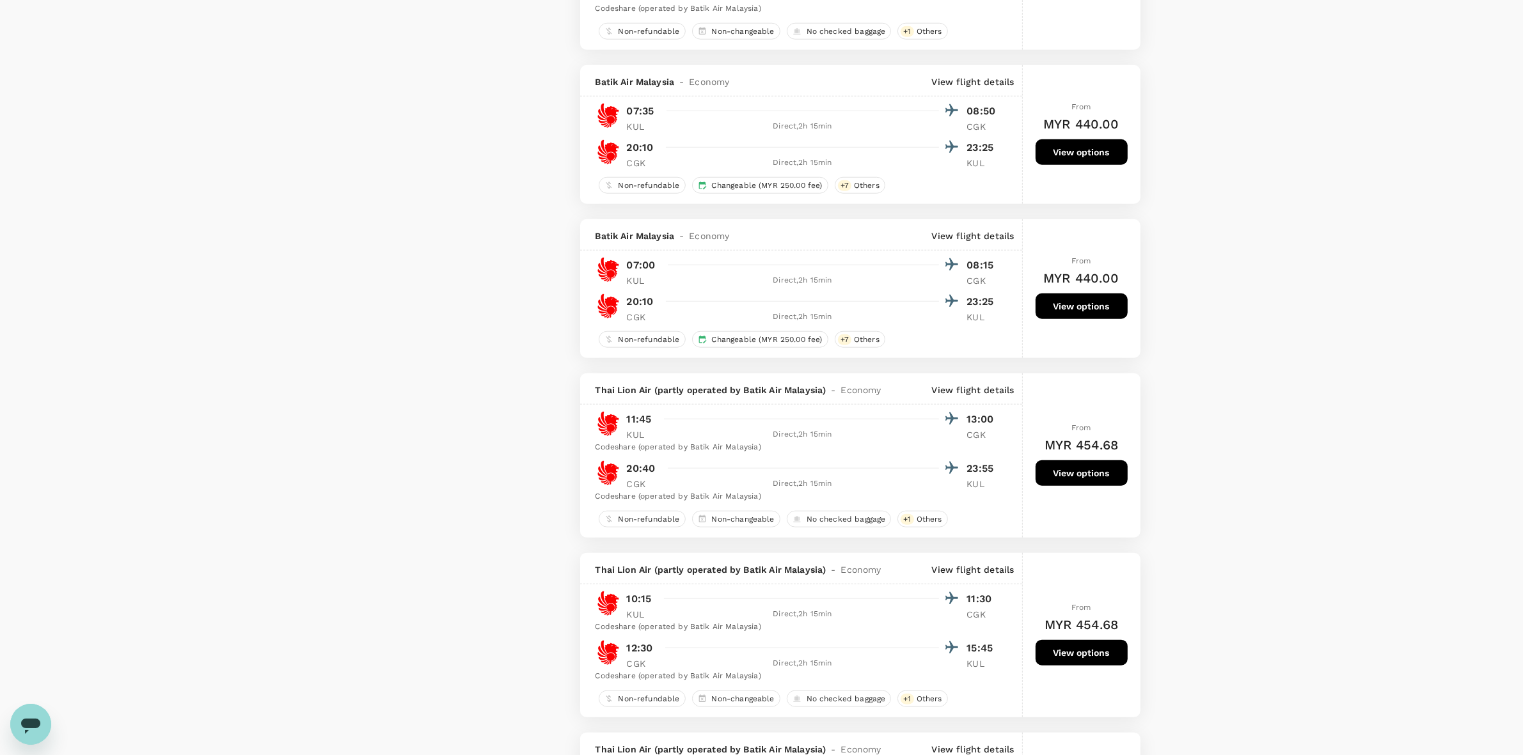
scroll to position [1599, 0]
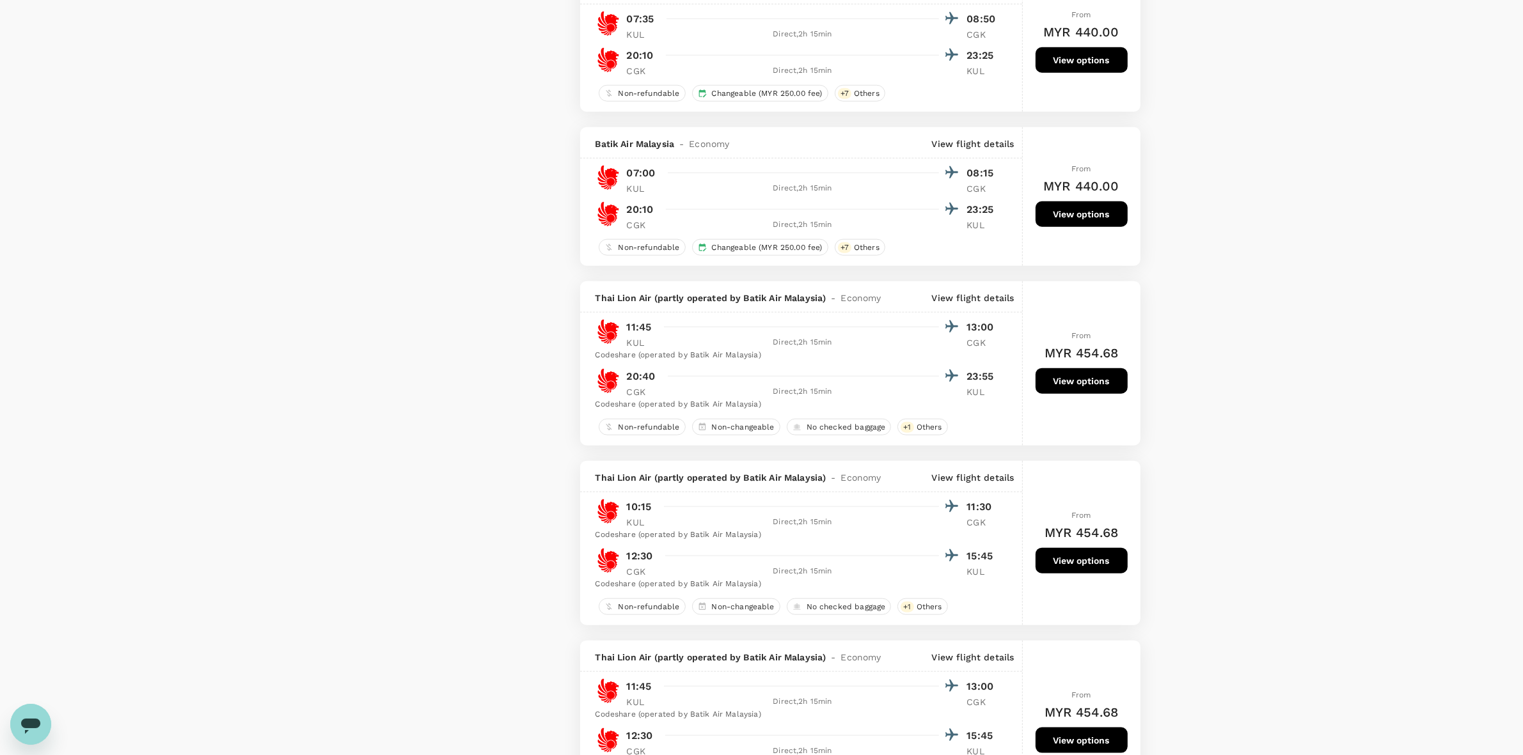
click at [1216, 544] on div "Your Flight Details KUL - CGK 24 Sep 2025 CGK - KUL 25 Sep 2025 1 traveller Eco…" at bounding box center [761, 359] width 1523 height 3828
click at [1210, 615] on div "Your Flight Details KUL - CGK 24 Sep 2025 CGK - KUL 25 Sep 2025 1 traveller Eco…" at bounding box center [761, 359] width 1523 height 3828
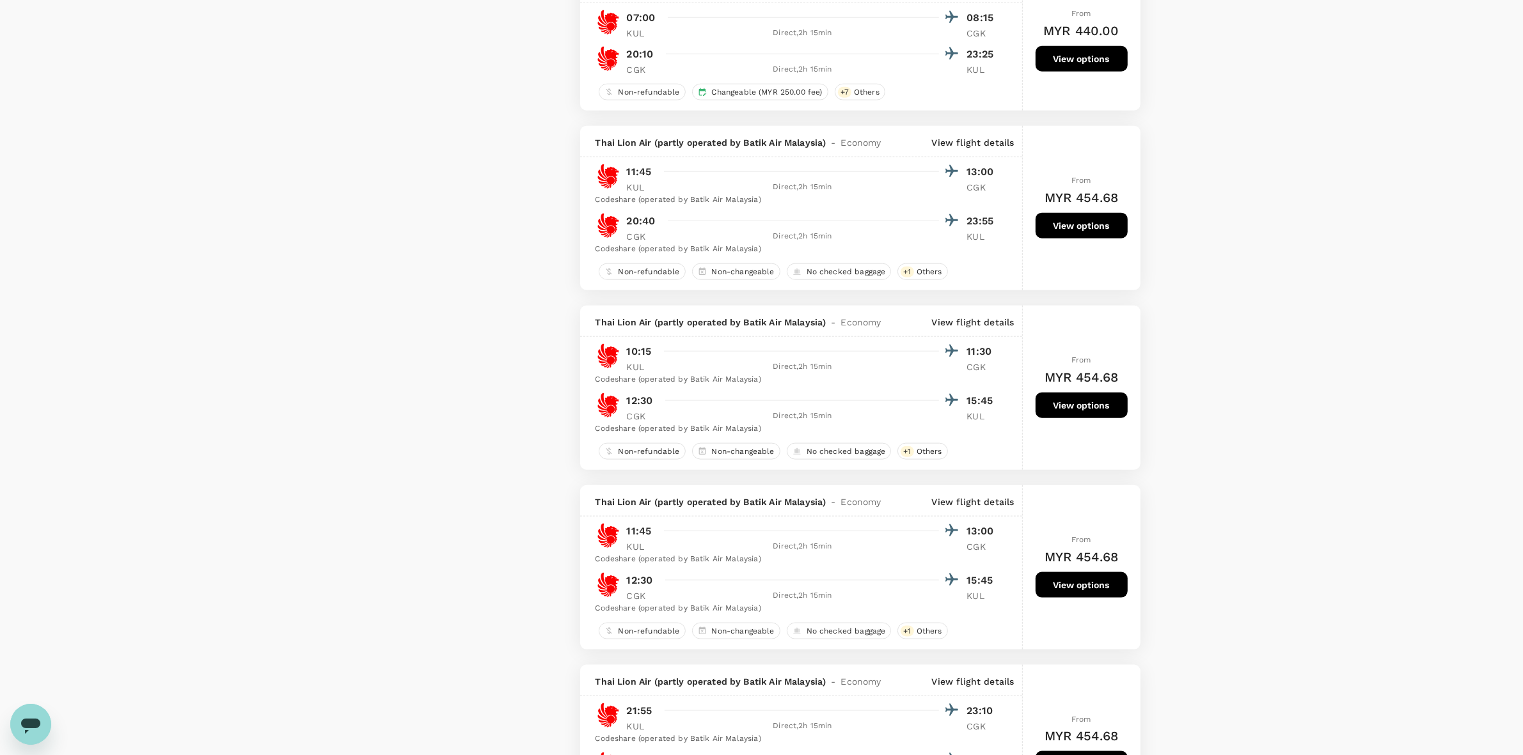
scroll to position [1759, 0]
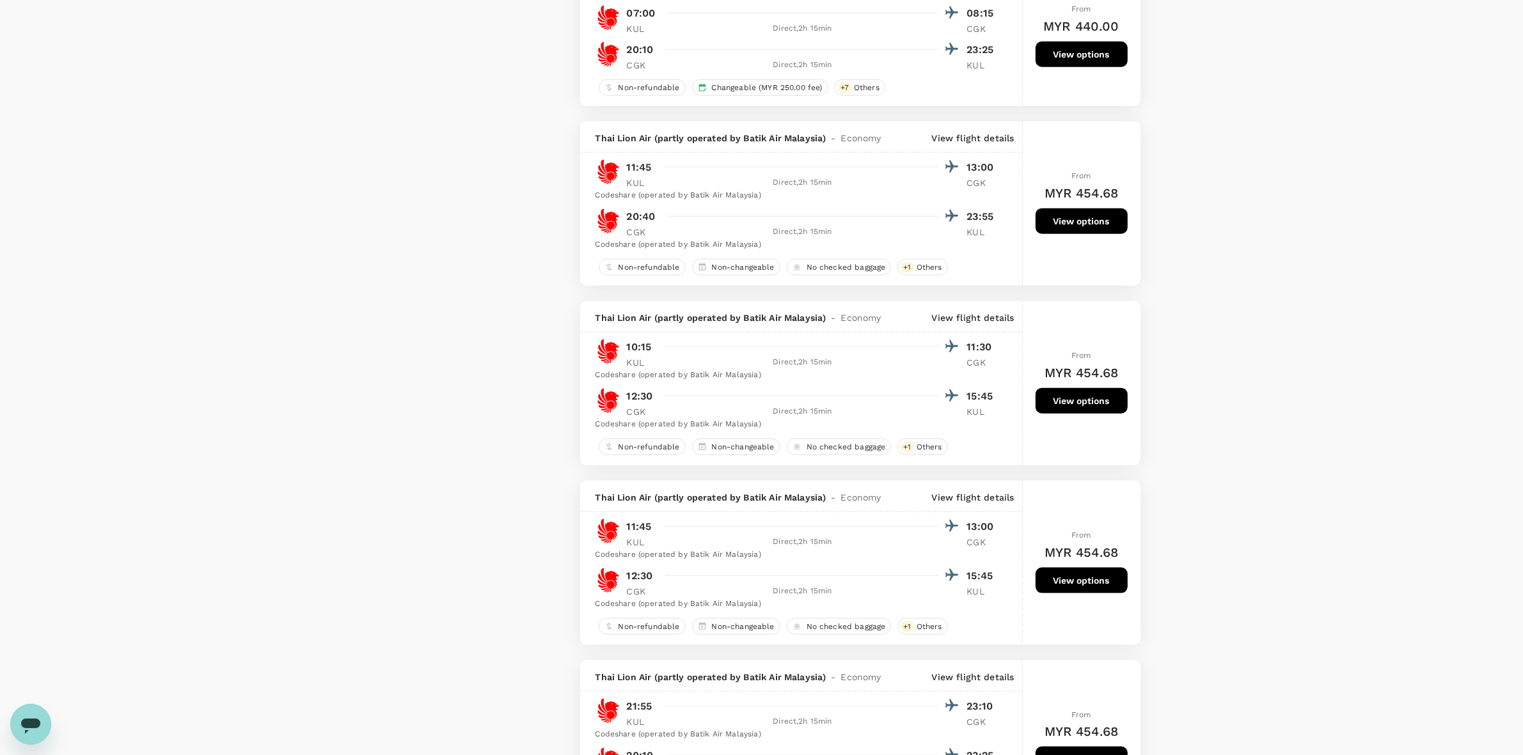
click at [1217, 390] on div "Your Flight Details KUL - CGK 24 Sep 2025 CGK - KUL 25 Sep 2025 1 traveller Eco…" at bounding box center [761, 199] width 1523 height 3828
click at [1256, 362] on div "Your Flight Details KUL - CGK 24 Sep 2025 CGK - KUL 25 Sep 2025 1 traveller Eco…" at bounding box center [761, 199] width 1523 height 3828
click at [1245, 450] on div "Your Flight Details KUL - CGK 24 Sep 2025 CGK - KUL 25 Sep 2025 1 traveller Eco…" at bounding box center [761, 199] width 1523 height 3828
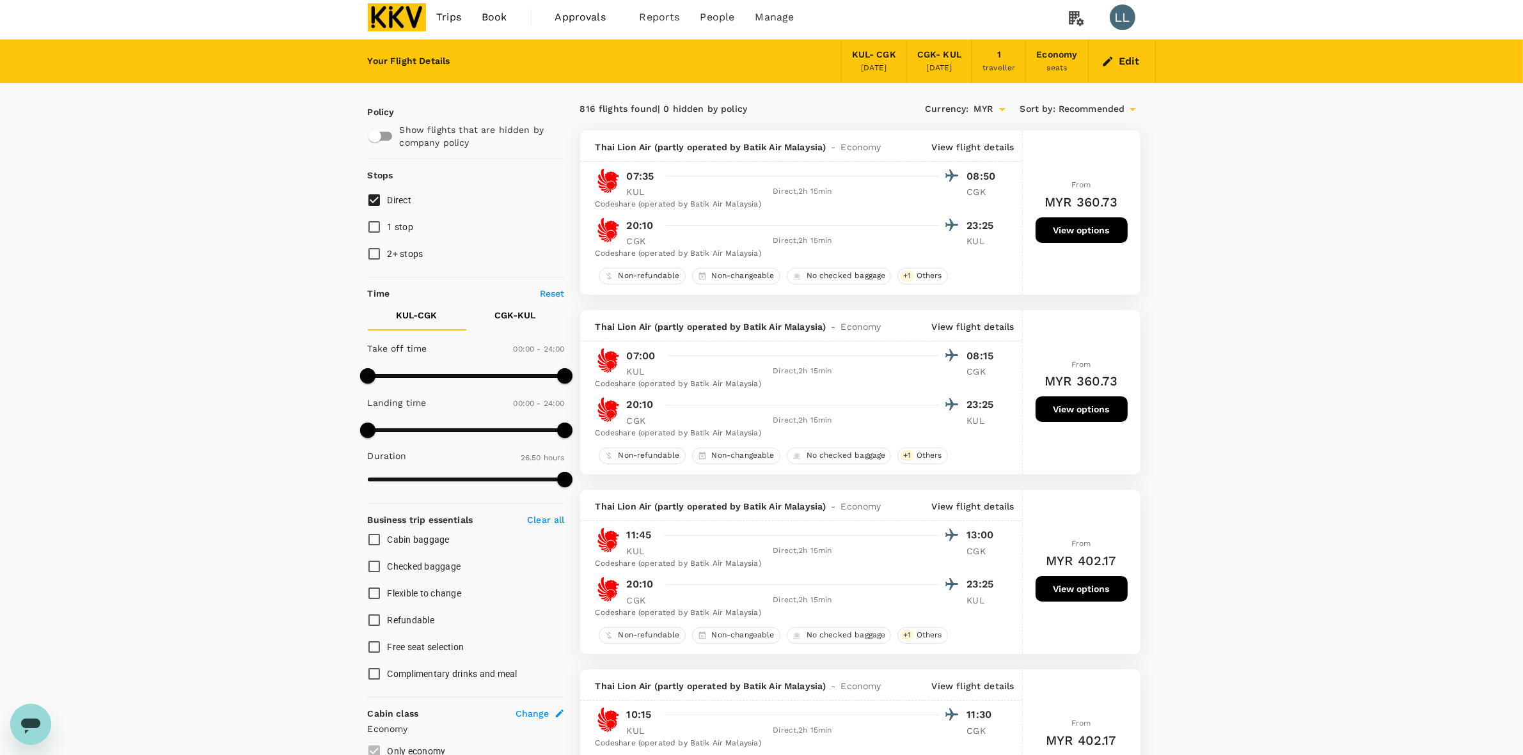
scroll to position [0, 0]
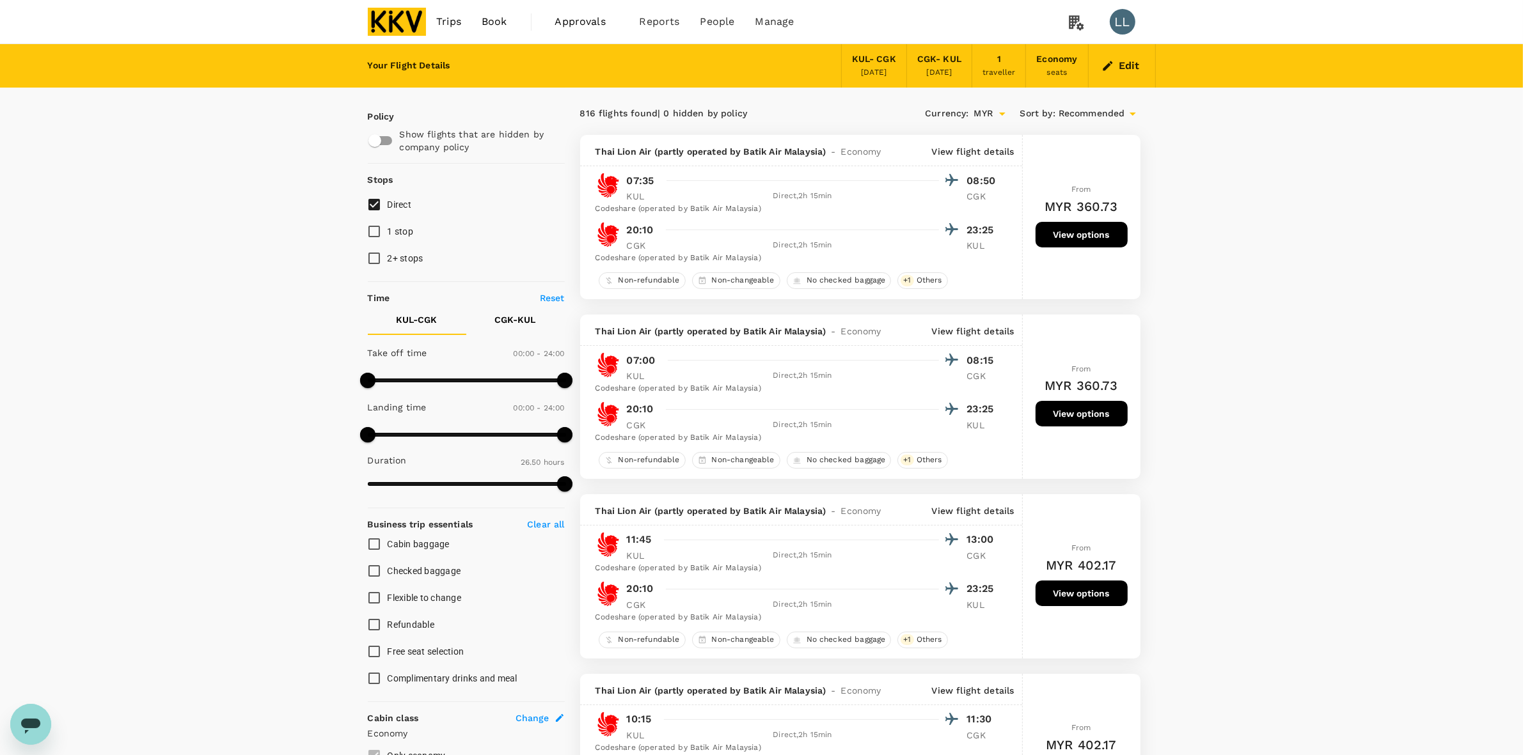
click at [1110, 75] on div "Edit" at bounding box center [1122, 65] width 67 height 43
click at [1114, 71] on icon "button" at bounding box center [1107, 65] width 13 height 13
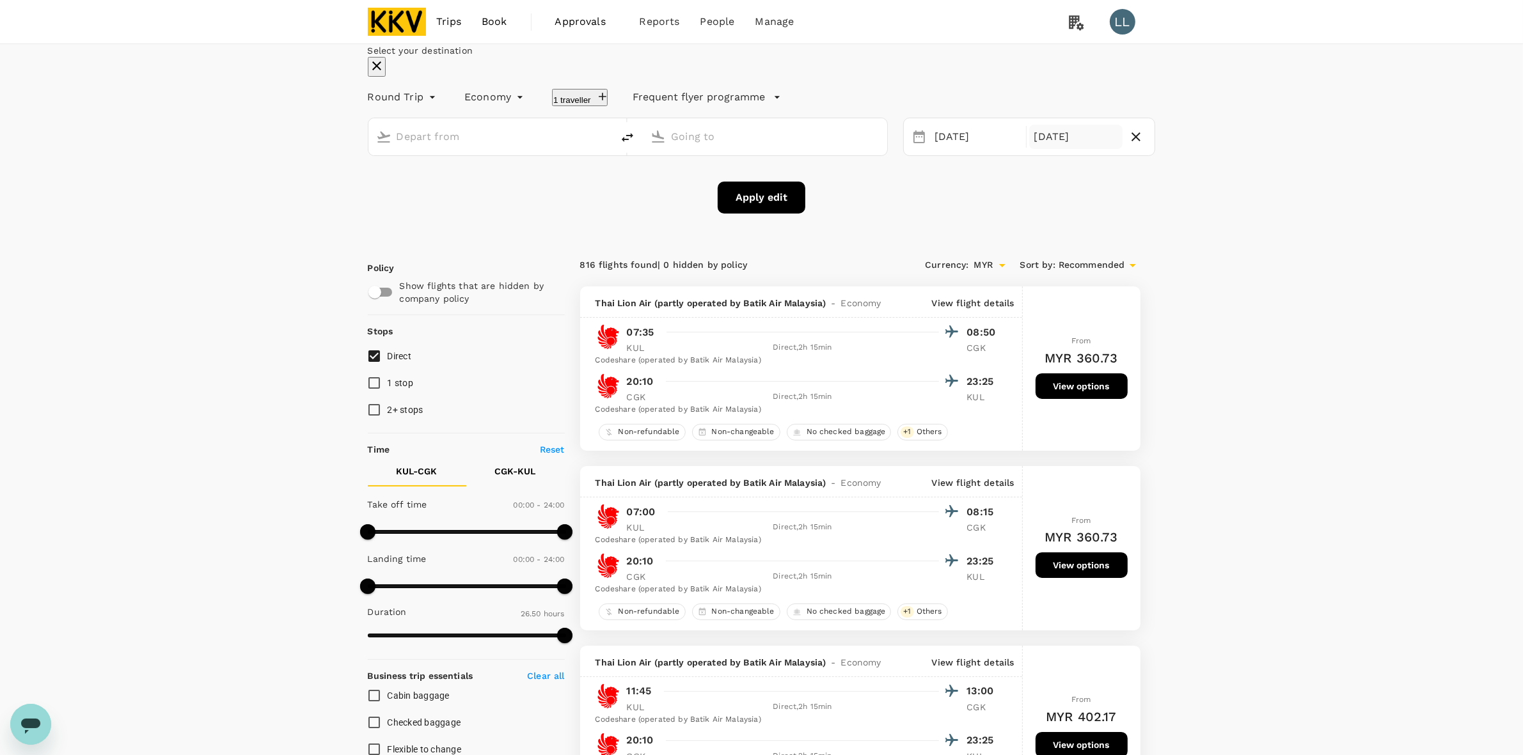
type input "Kuala Lumpur Intl ([GEOGRAPHIC_DATA])"
type input "Soekarno-Hatta Intl (CGK)"
click at [1128, 145] on icon "button" at bounding box center [1135, 136] width 15 height 15
type input "oneway"
click at [778, 214] on button "Apply edit" at bounding box center [762, 198] width 88 height 32
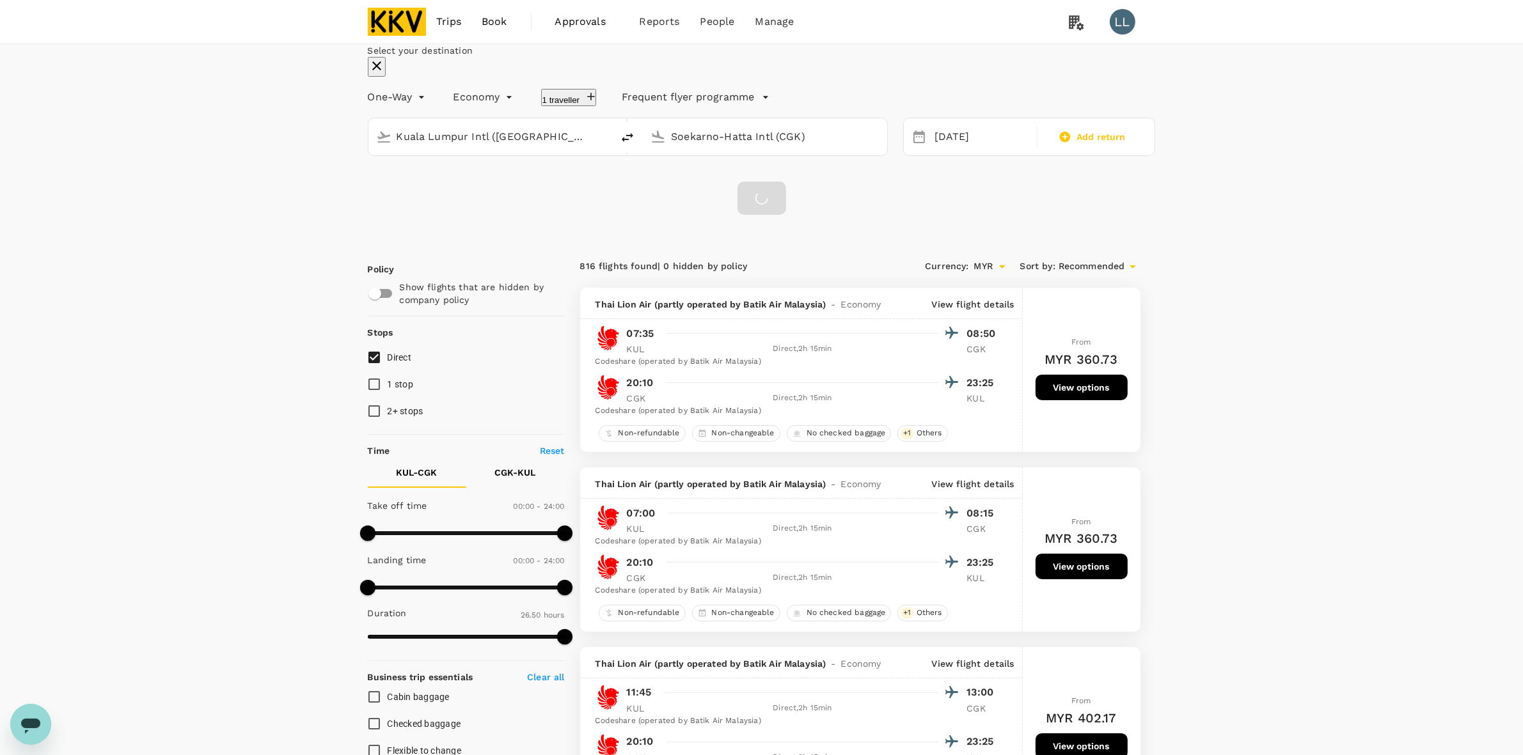
checkbox input "false"
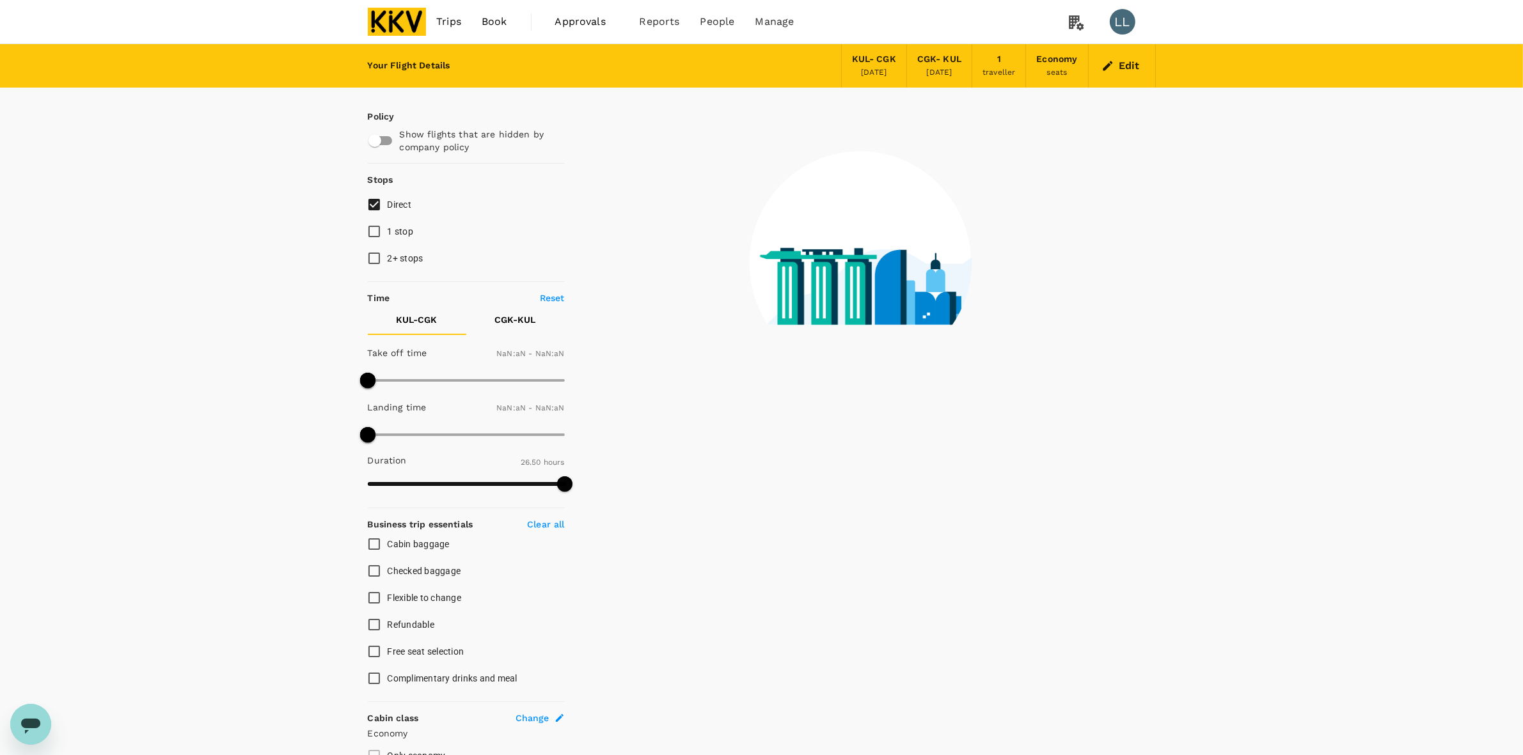
type input "1440"
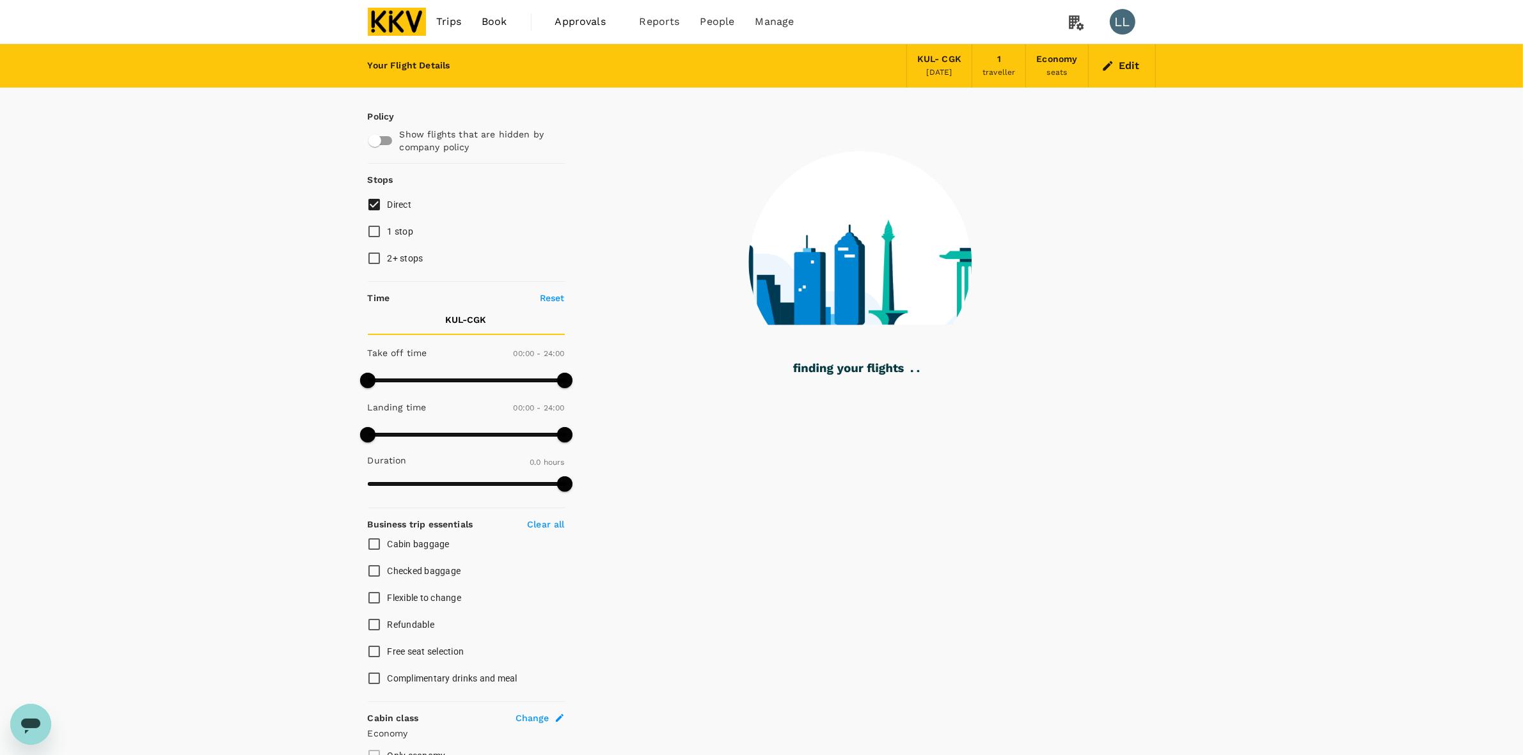
click at [1309, 344] on div "Your Flight Details KUL - CGK 24 Sep 2025 1 traveller Economy seats Edit Policy…" at bounding box center [761, 465] width 1523 height 843
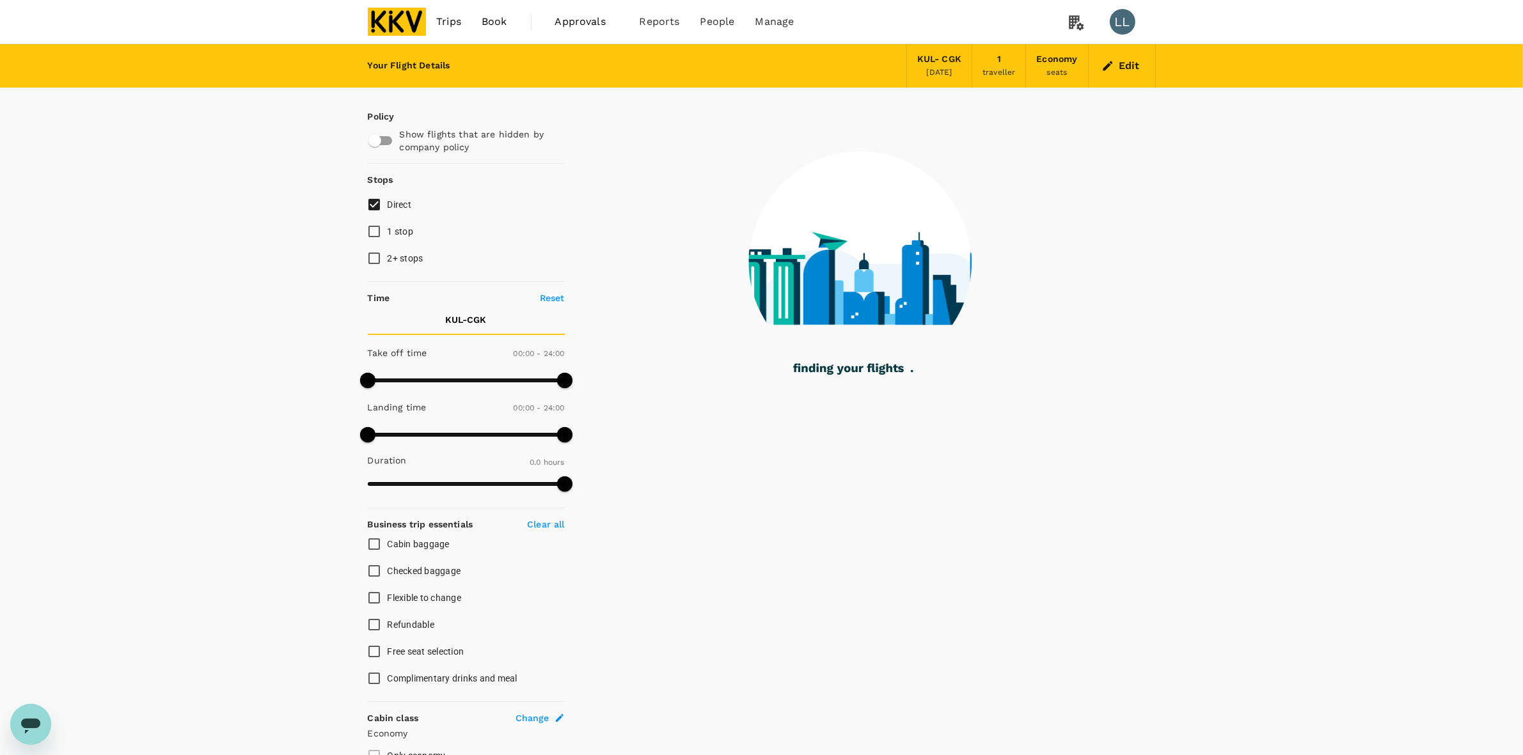
drag, startPoint x: 1297, startPoint y: 302, endPoint x: 1128, endPoint y: 2, distance: 344.3
click at [1297, 301] on div "Your Flight Details KUL - CGK 24 Sep 2025 1 traveller Economy seats Edit Policy…" at bounding box center [761, 465] width 1523 height 843
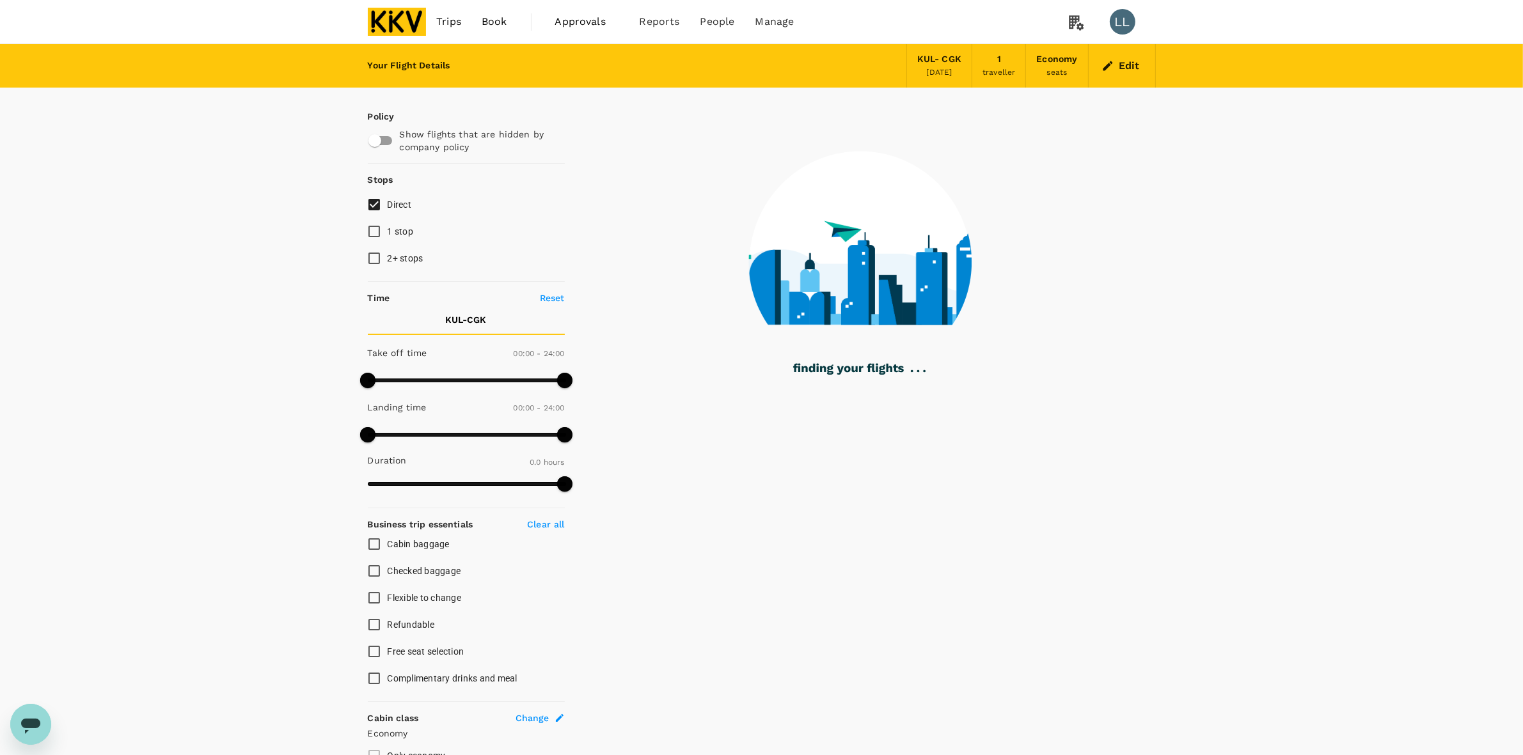
type input "1070"
checkbox input "true"
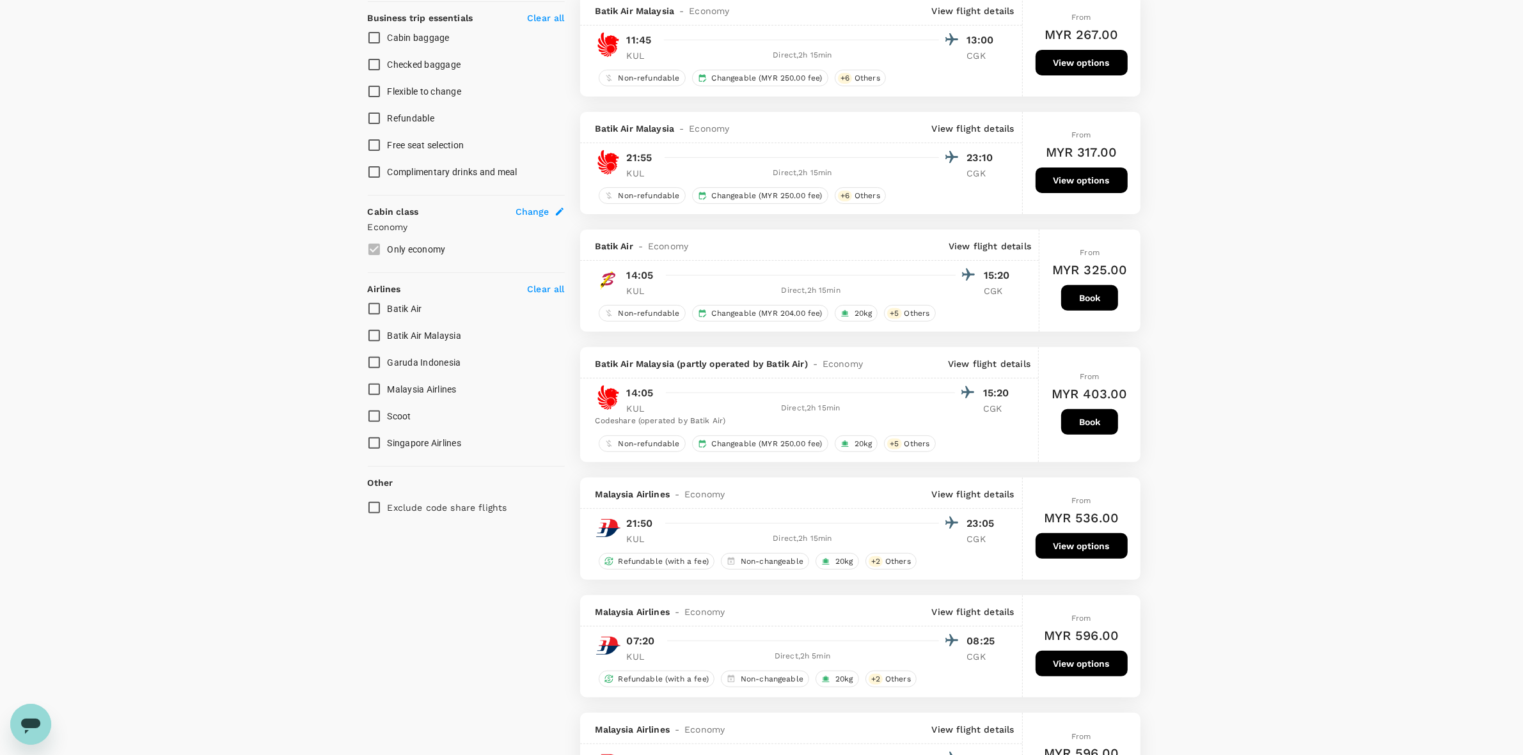
scroll to position [560, 0]
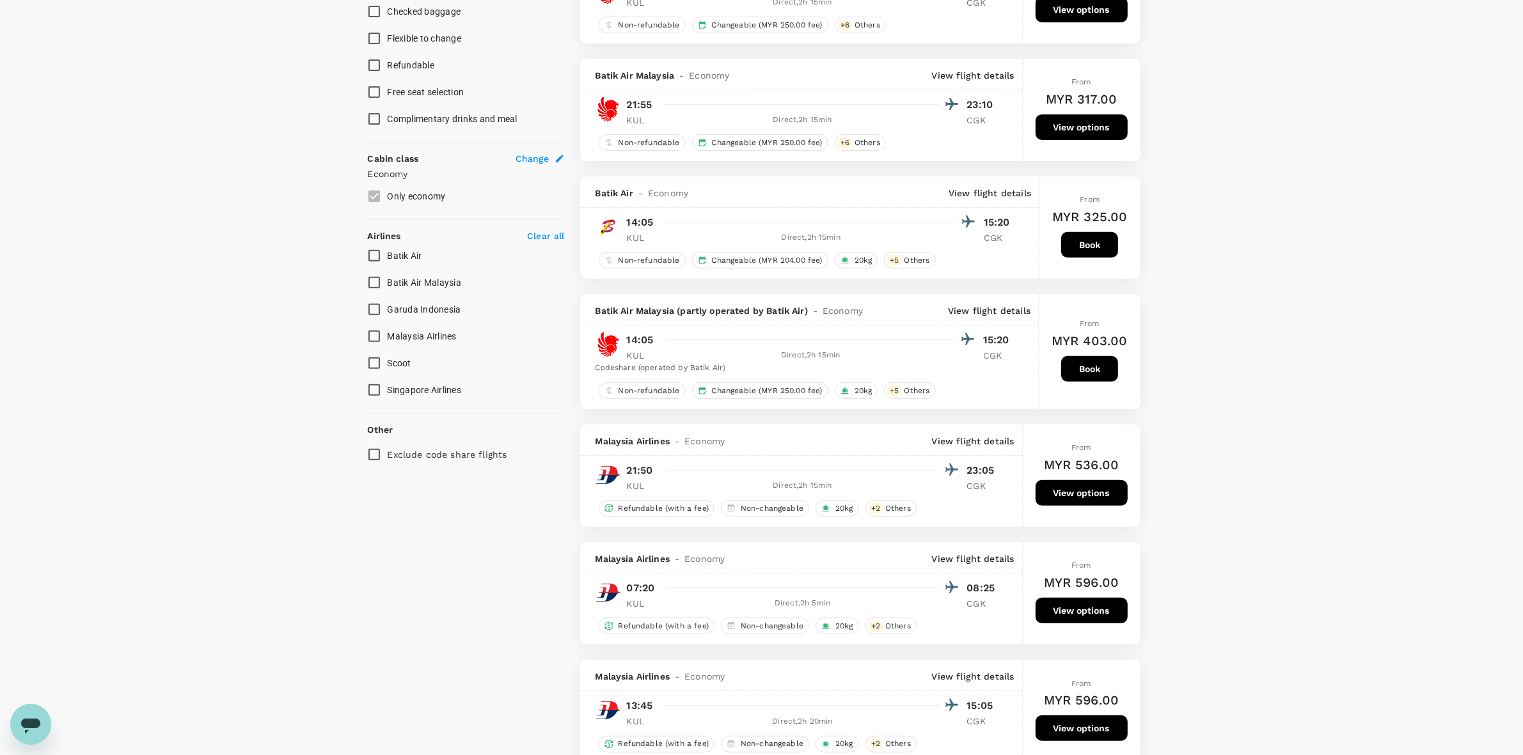
type input "1610"
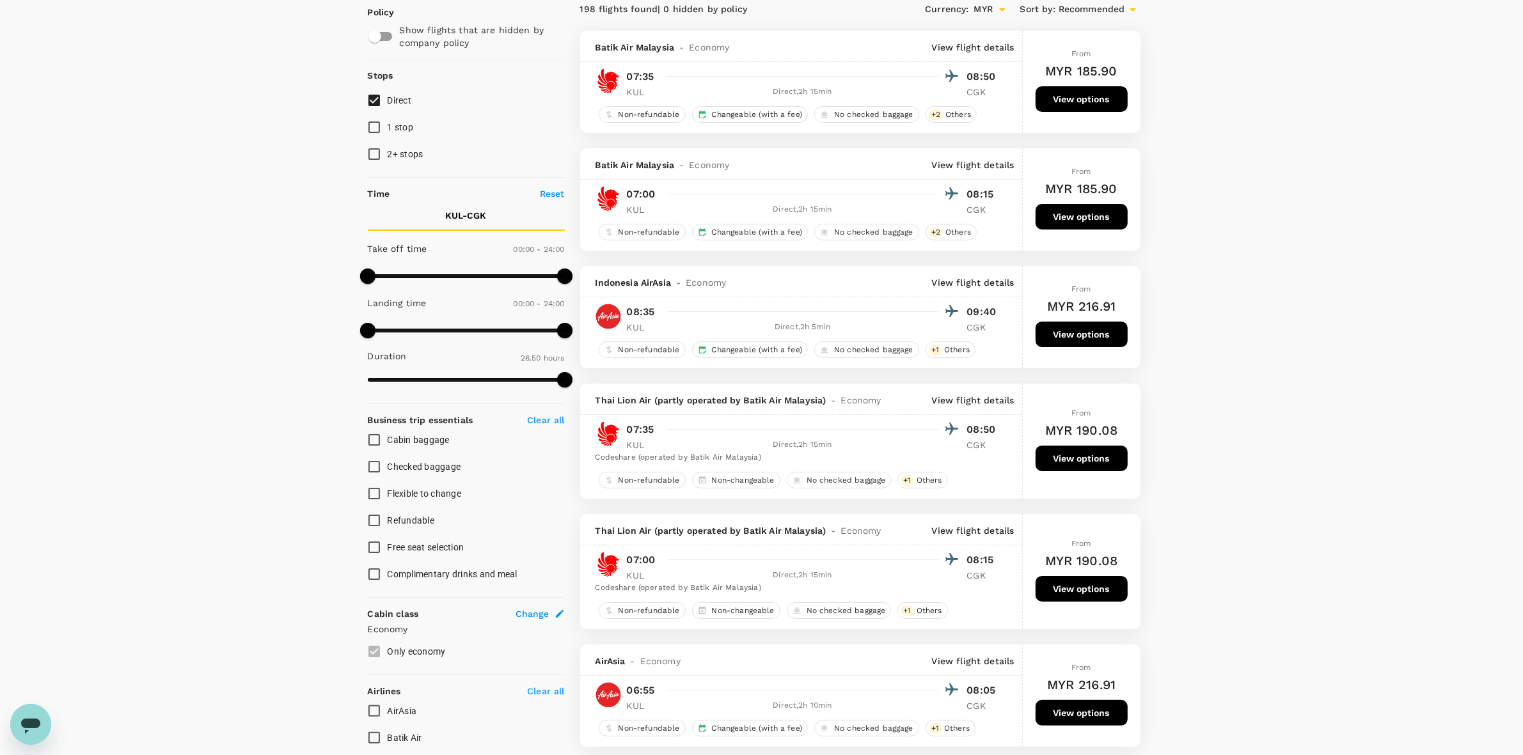
scroll to position [80, 0]
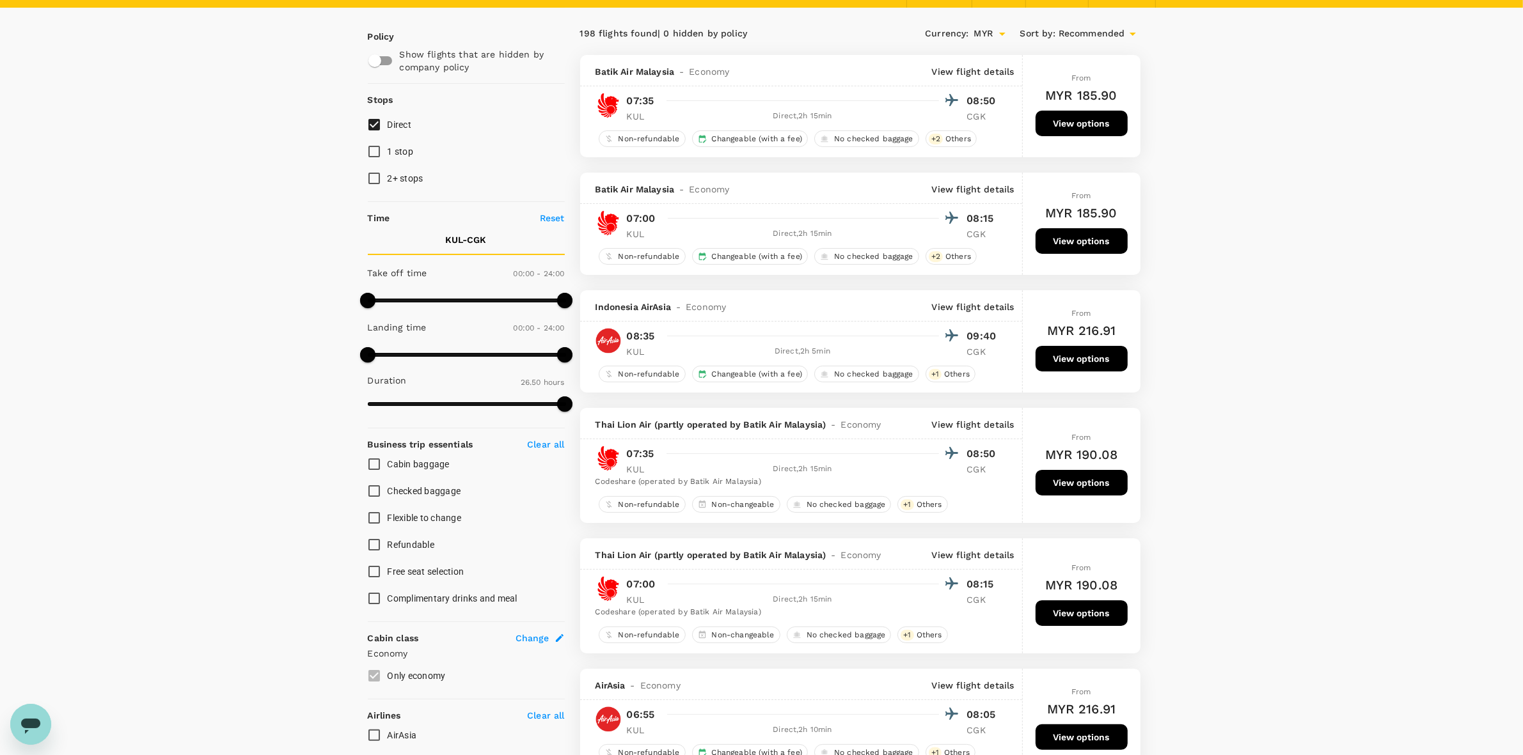
click at [1083, 358] on button "View options" at bounding box center [1082, 359] width 92 height 26
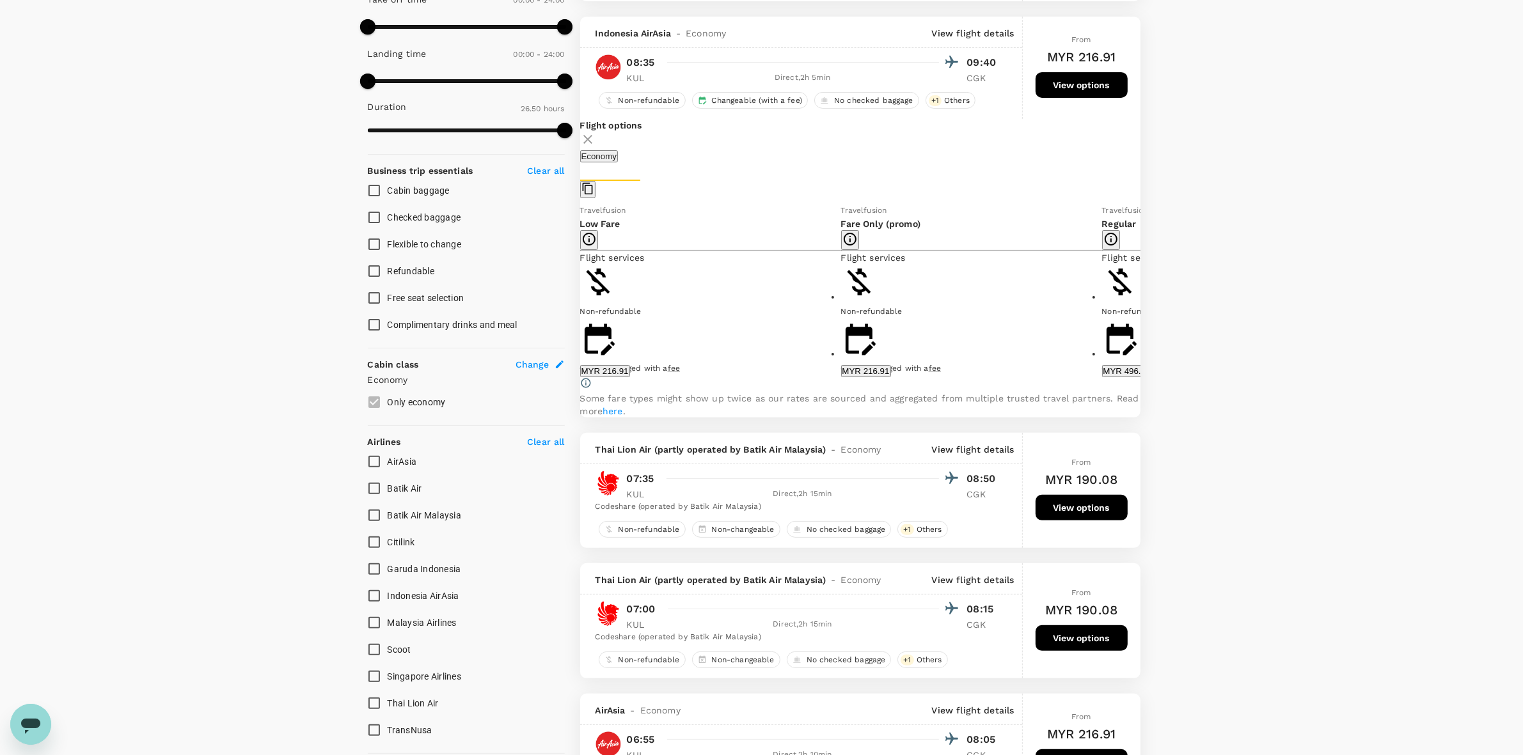
scroll to position [373, 0]
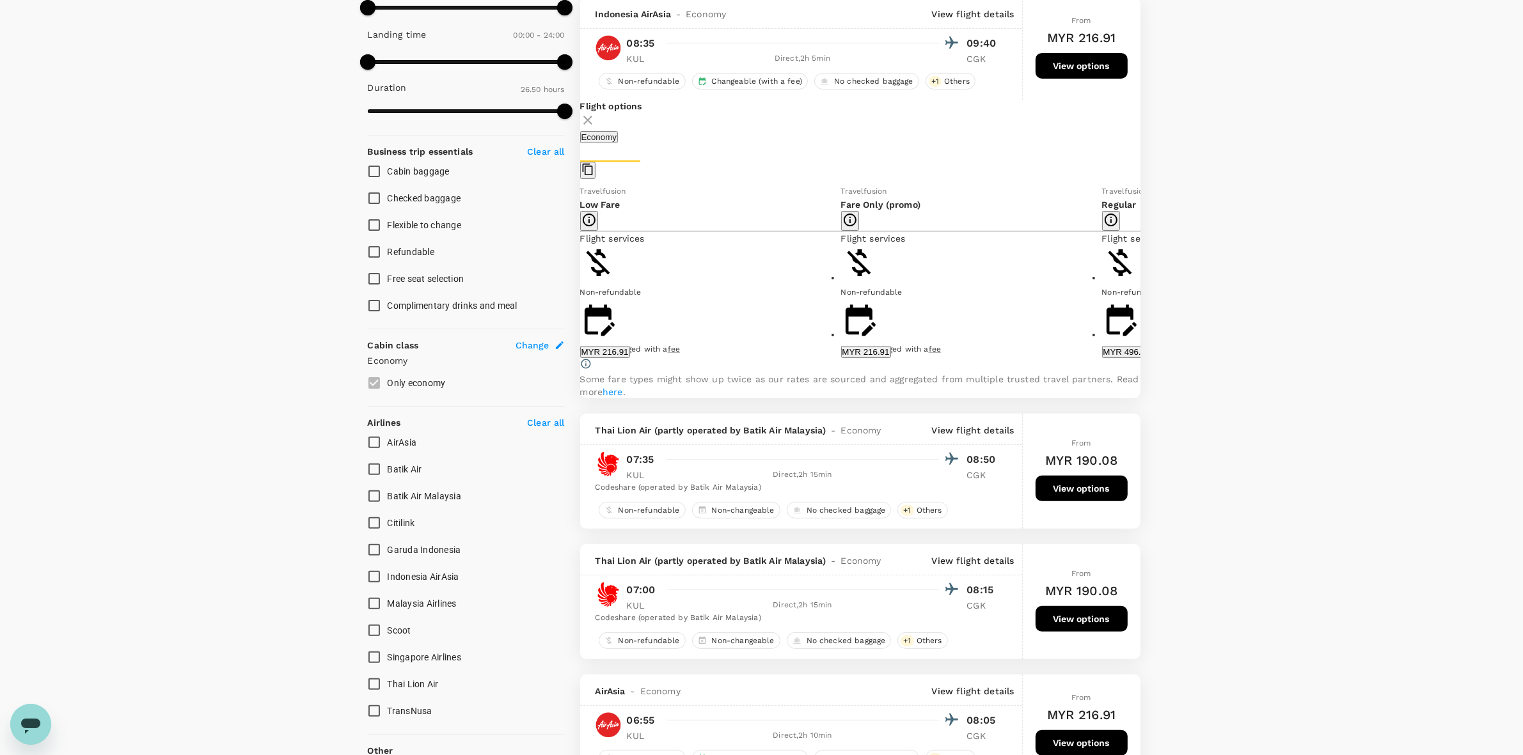
click at [630, 353] on button "MYR 216.91" at bounding box center [605, 352] width 50 height 12
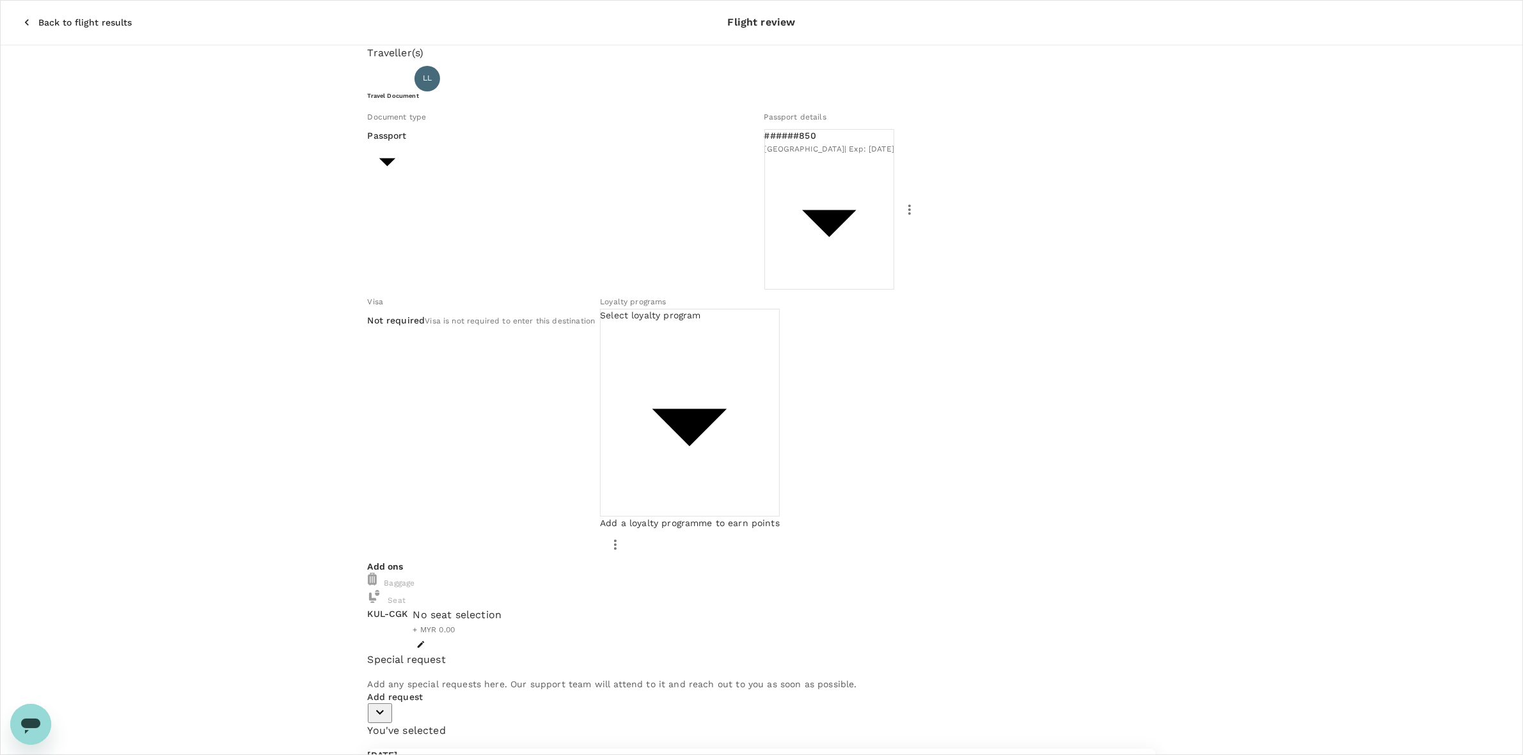
click at [1184, 270] on div "Traveller(s) Traveller 1 : LL Low Lay Yeok Travel Document Document type Passpo…" at bounding box center [761, 520] width 1523 height 951
click at [1192, 352] on div "Traveller(s) Traveller 1 : LL Low Lay Yeok Travel Document Document type Passpo…" at bounding box center [761, 520] width 1523 height 951
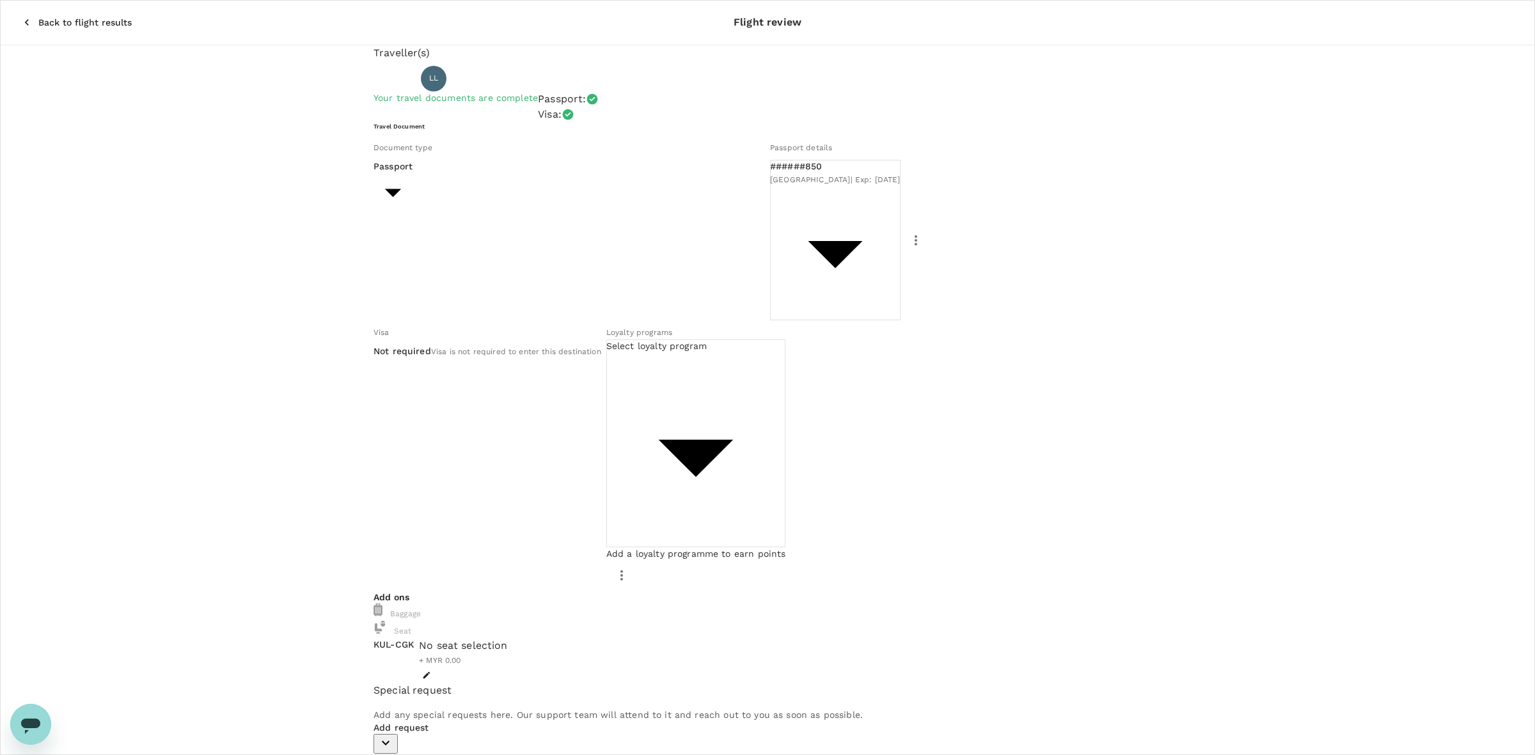
click at [474, 213] on body "Back to flight results Flight review Traveller(s) Traveller 1 : LL Low Lay Yeok…" at bounding box center [767, 531] width 1535 height 1062
click at [471, 238] on li "Passport" at bounding box center [485, 245] width 205 height 20
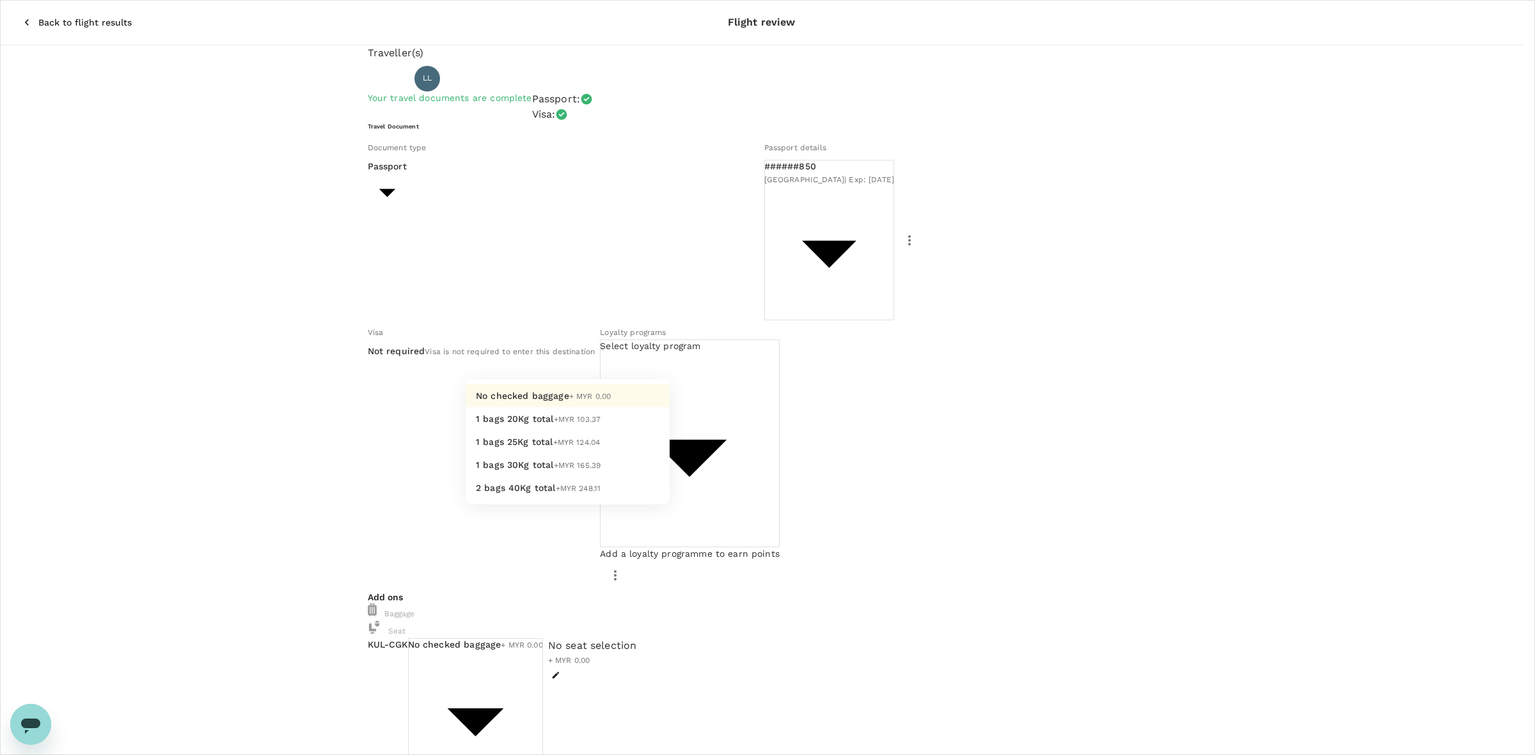
click at [535, 359] on body "Back to flight results Flight review Traveller(s) Traveller 1 : LL Low Lay Yeok…" at bounding box center [767, 621] width 1535 height 1242
click at [536, 359] on div at bounding box center [767, 377] width 1535 height 755
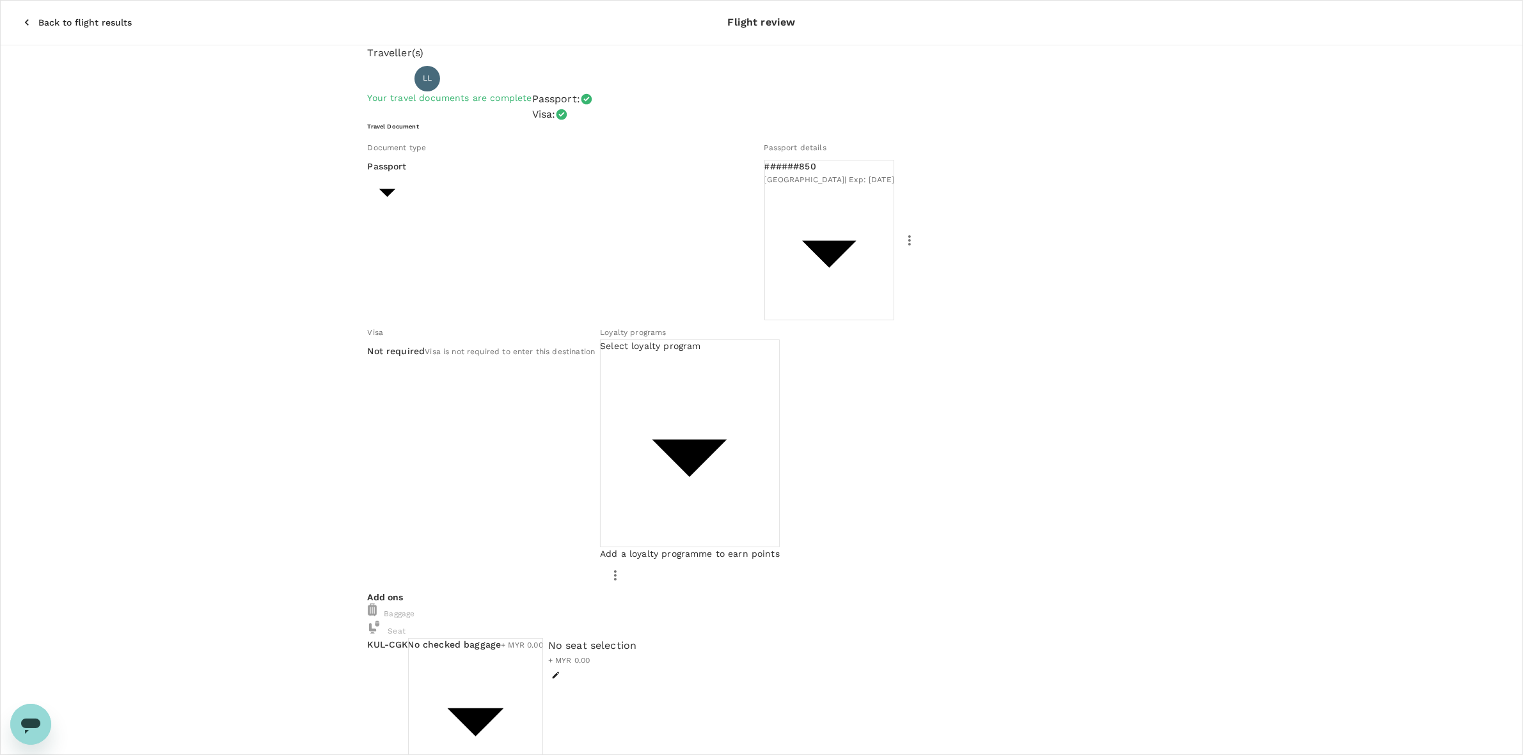
click at [637, 638] on div "No seat selection + MYR 0.00" at bounding box center [592, 652] width 89 height 29
click at [637, 638] on div "No seat selection + MYR 0.00" at bounding box center [592, 660] width 89 height 45
click at [238, 383] on div "Traveller(s) Traveller 1 : LL Low Lay Yeok Your travel documents are complete P…" at bounding box center [761, 626] width 1523 height 1162
drag, startPoint x: 336, startPoint y: 677, endPoint x: 117, endPoint y: 269, distance: 463.3
click at [336, 677] on div "Back to flight results Flight review Traveller(s) Traveller 1 : LL Low Lay Yeok…" at bounding box center [761, 603] width 1523 height 1207
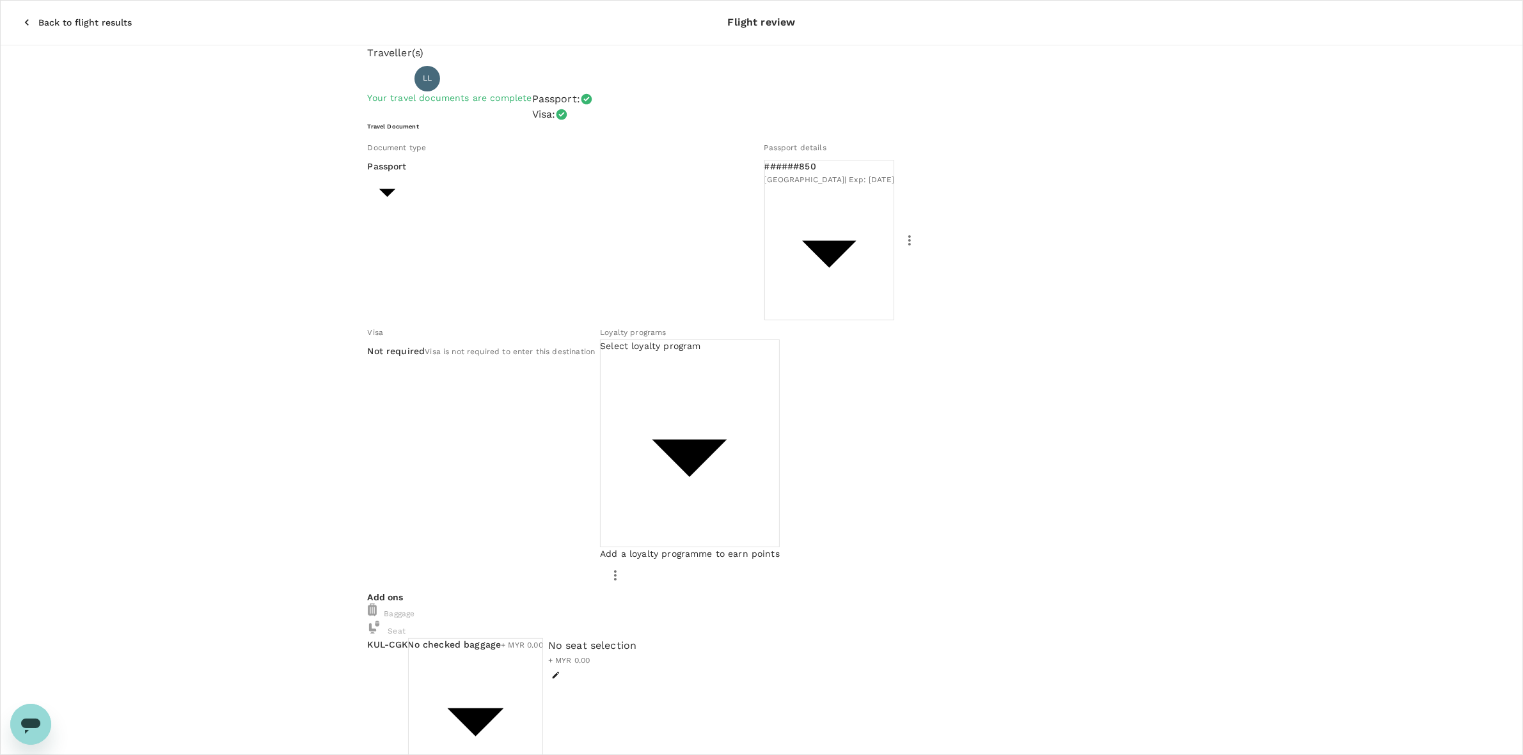
click at [25, 19] on icon "button" at bounding box center [27, 22] width 4 height 6
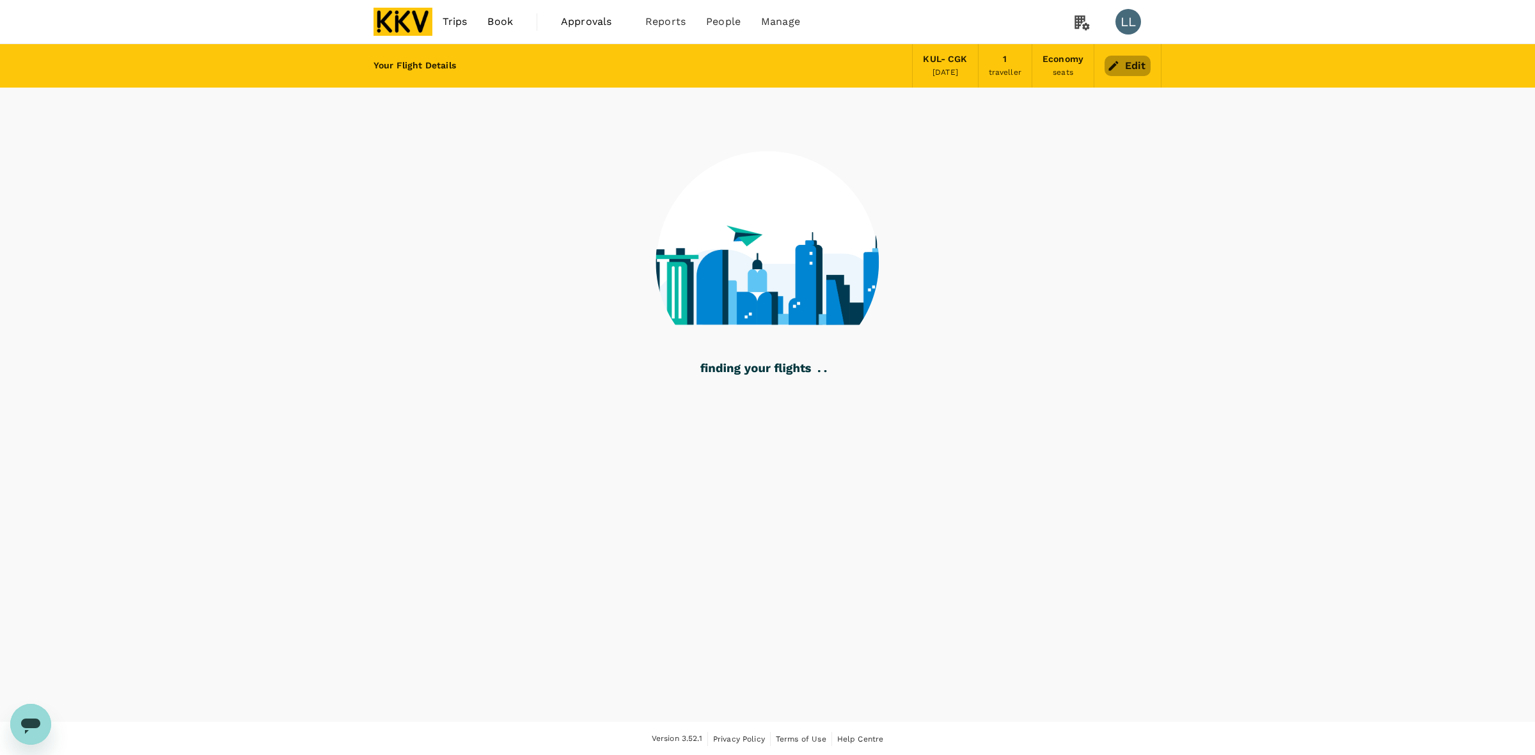
click at [1128, 63] on button "Edit" at bounding box center [1128, 66] width 46 height 20
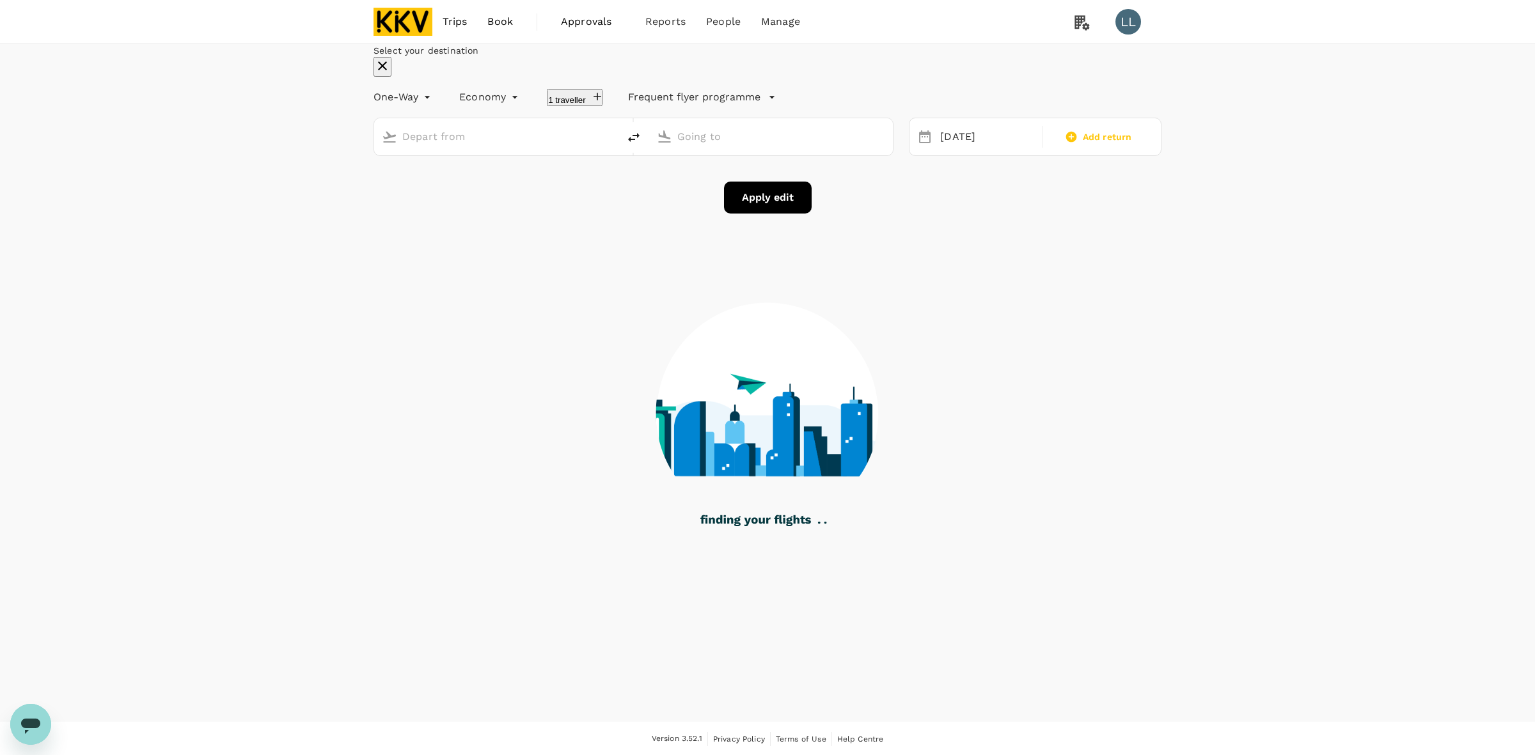
type input "Kuala Lumpur Intl ([GEOGRAPHIC_DATA])"
type input "Soekarno-Hatta Intl (CGK)"
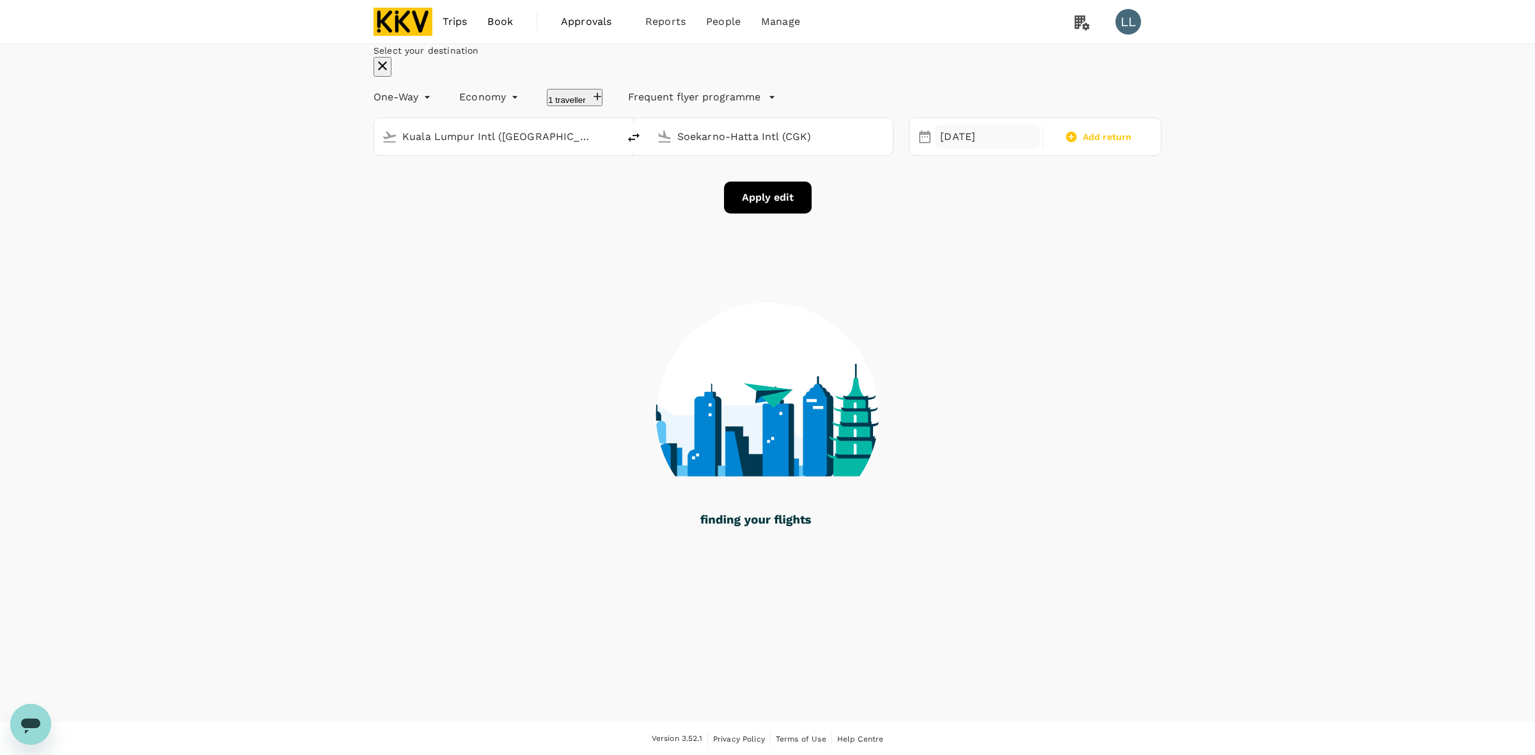
click at [953, 150] on div "[DATE]" at bounding box center [987, 137] width 105 height 25
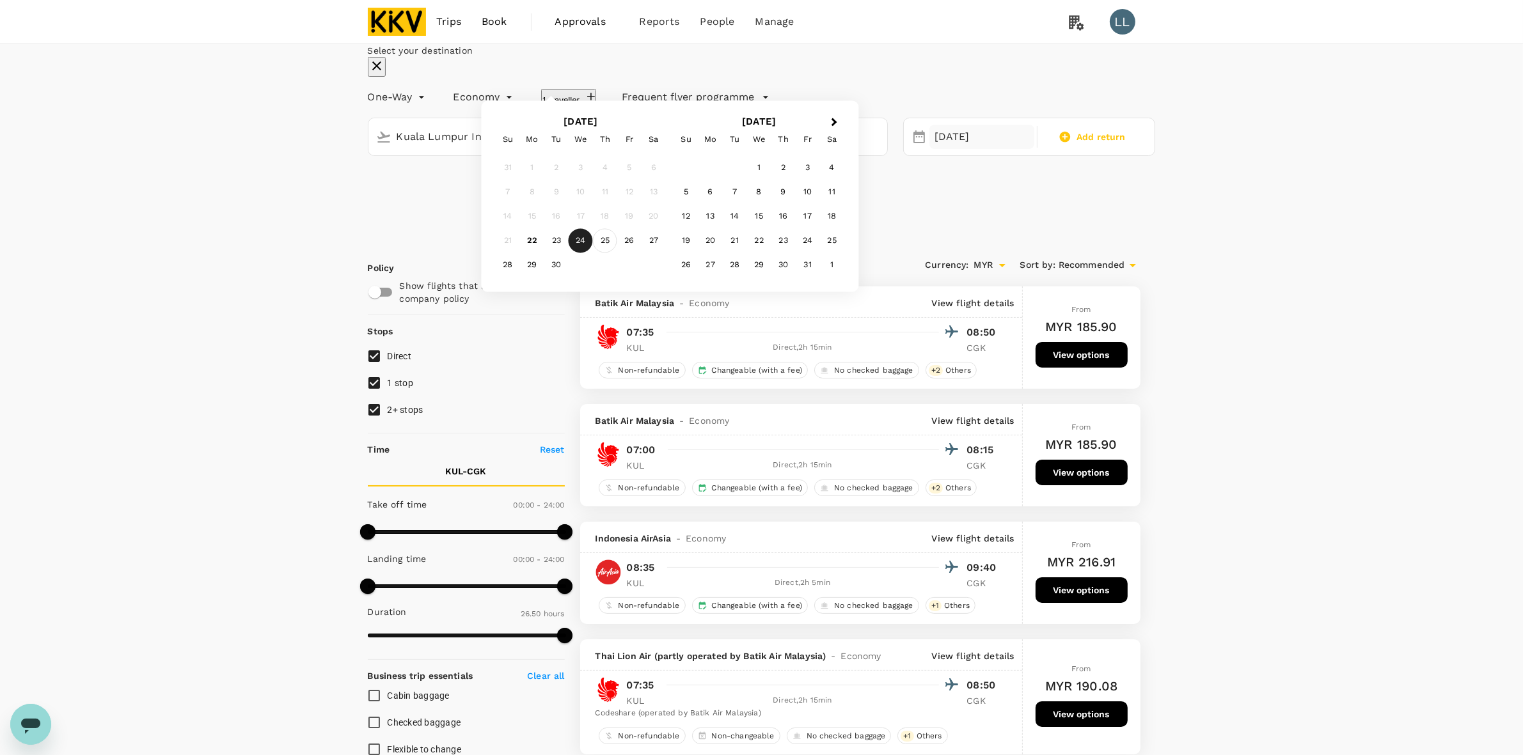
click at [617, 253] on div "25" at bounding box center [605, 241] width 24 height 24
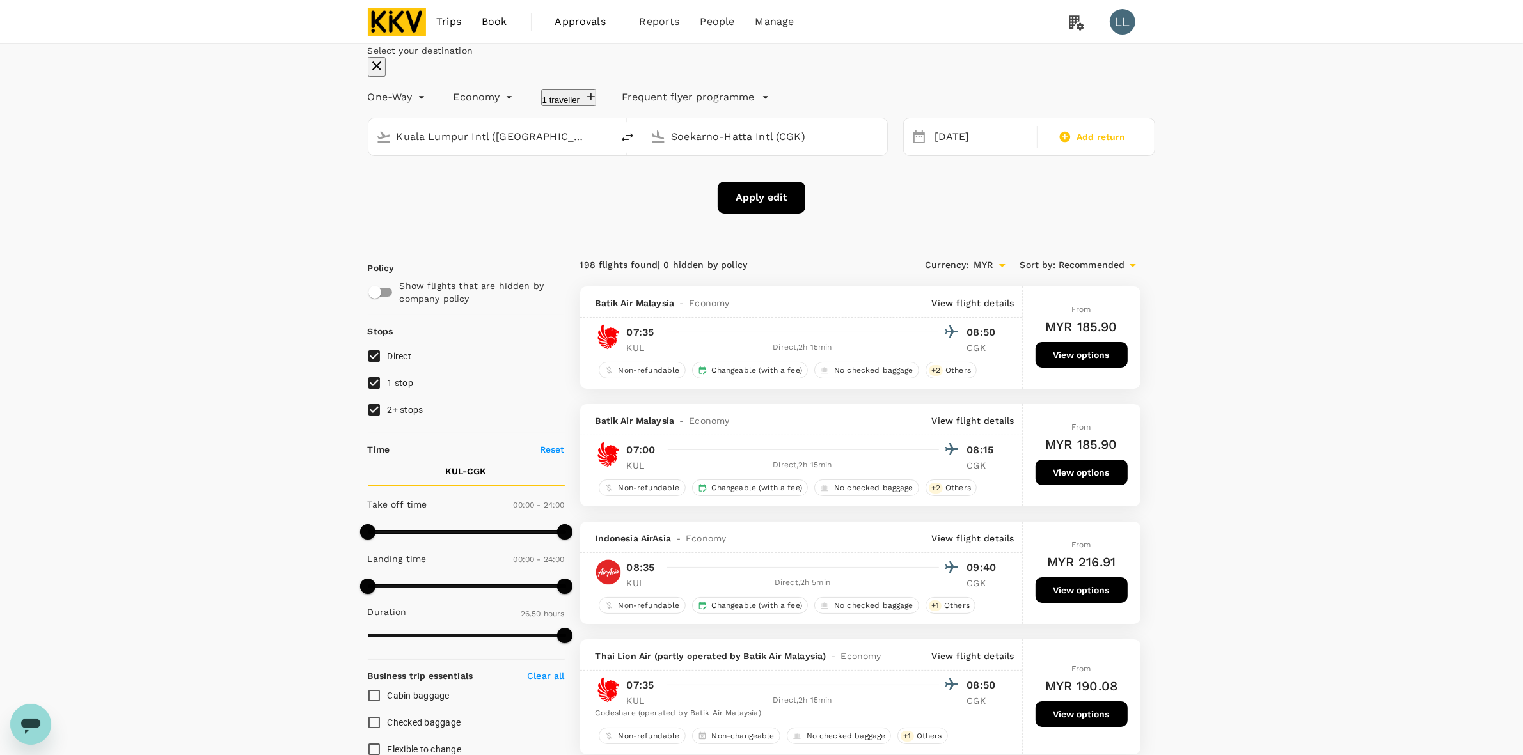
drag, startPoint x: 1334, startPoint y: 322, endPoint x: 769, endPoint y: 275, distance: 566.7
click at [750, 214] on button "Apply edit" at bounding box center [762, 198] width 88 height 32
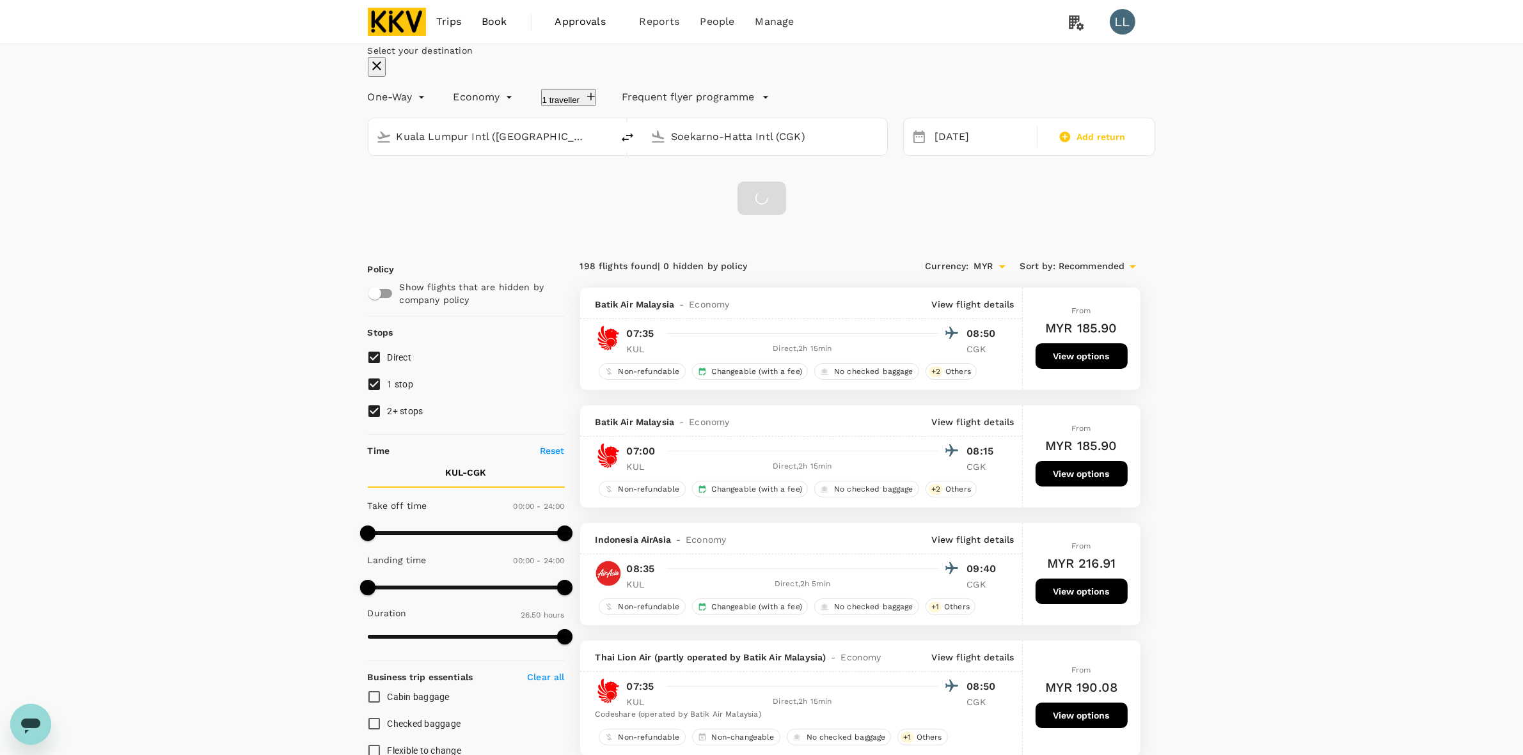
click at [635, 145] on icon "delete" at bounding box center [627, 137] width 15 height 15
type input "Soekarno-Hatta Intl (CGK)"
type input "Kuala Lumpur Intl ([GEOGRAPHIC_DATA])"
click at [756, 215] on div at bounding box center [762, 198] width 49 height 33
checkbox input "false"
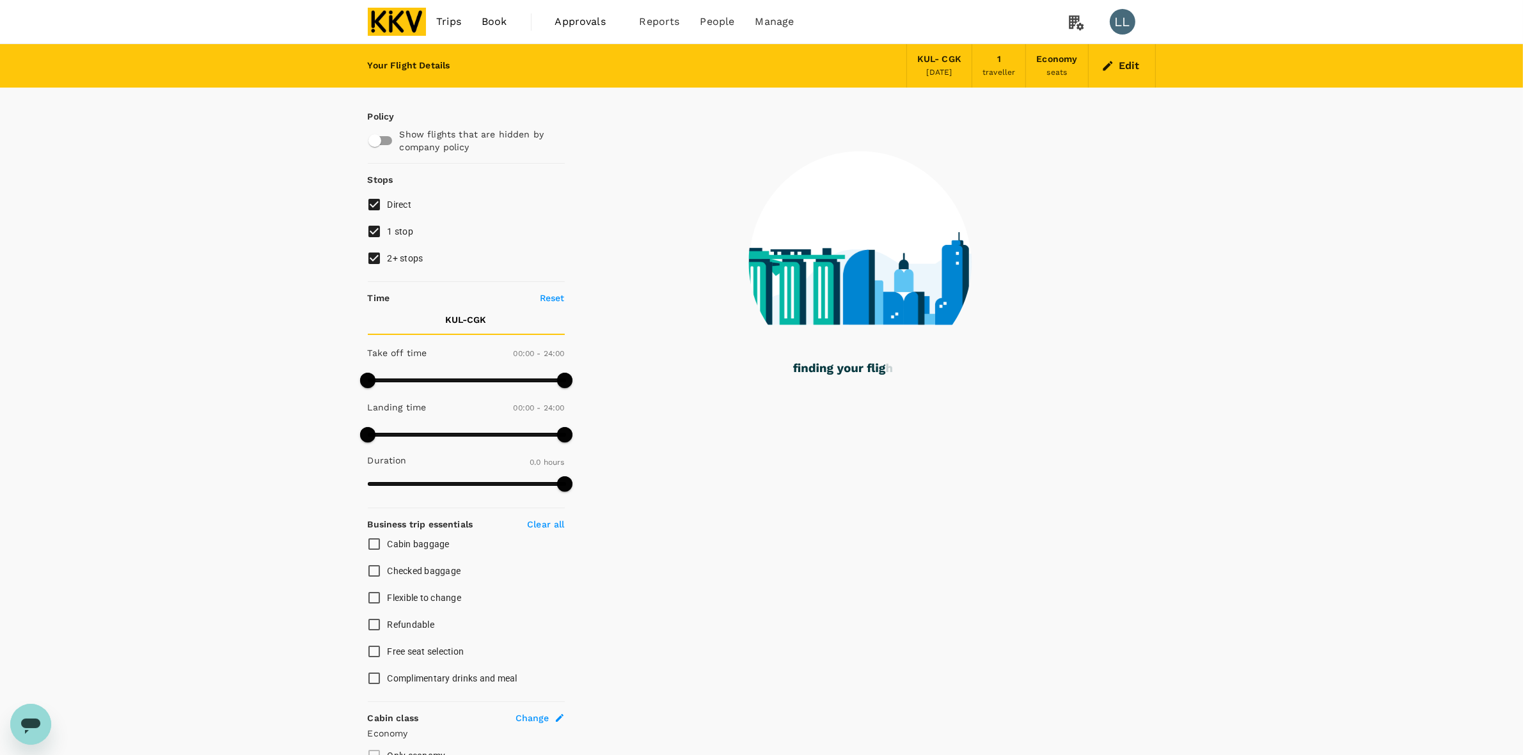
click at [1124, 63] on button "Edit" at bounding box center [1122, 66] width 46 height 20
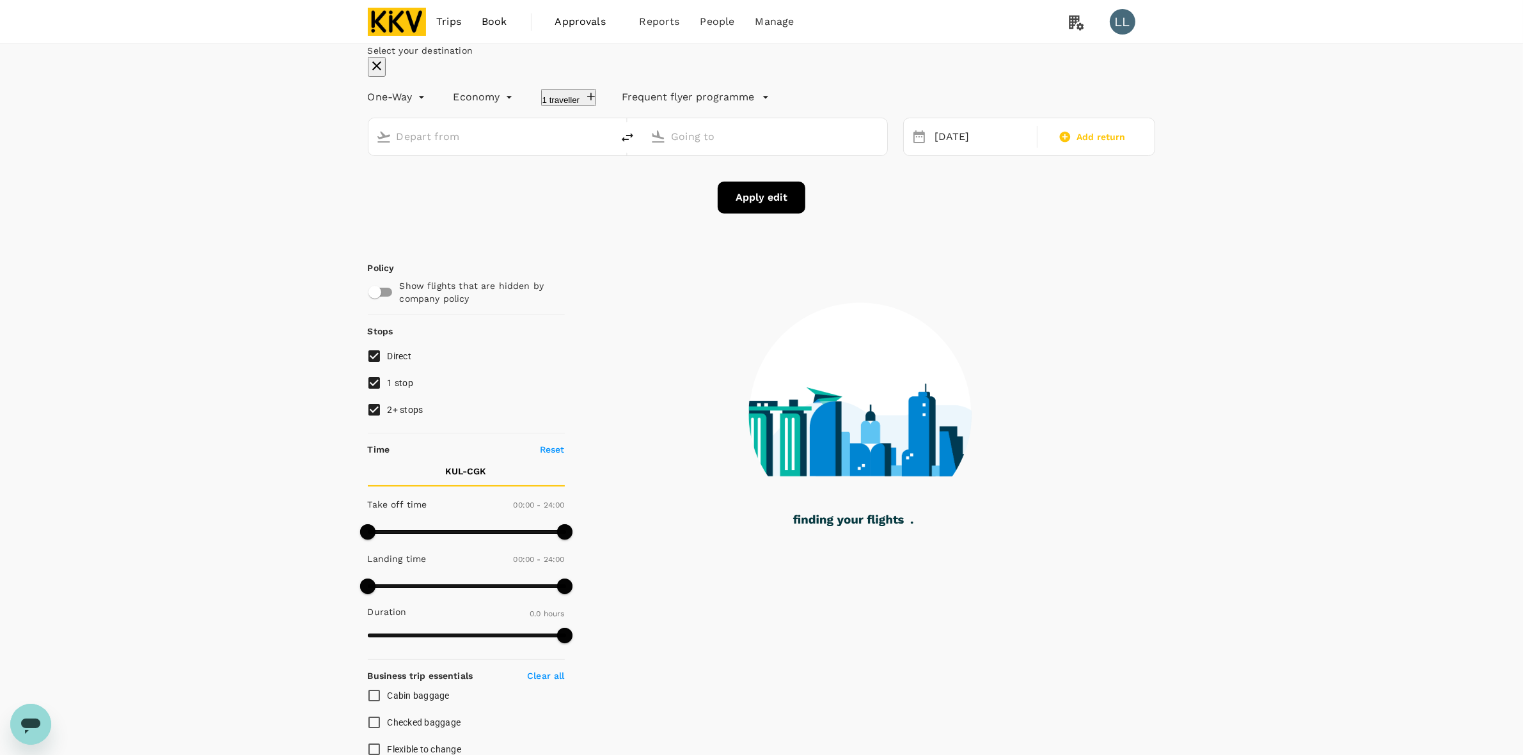
type input "Kuala Lumpur Intl ([GEOGRAPHIC_DATA])"
type input "Soekarno-Hatta Intl (CGK)"
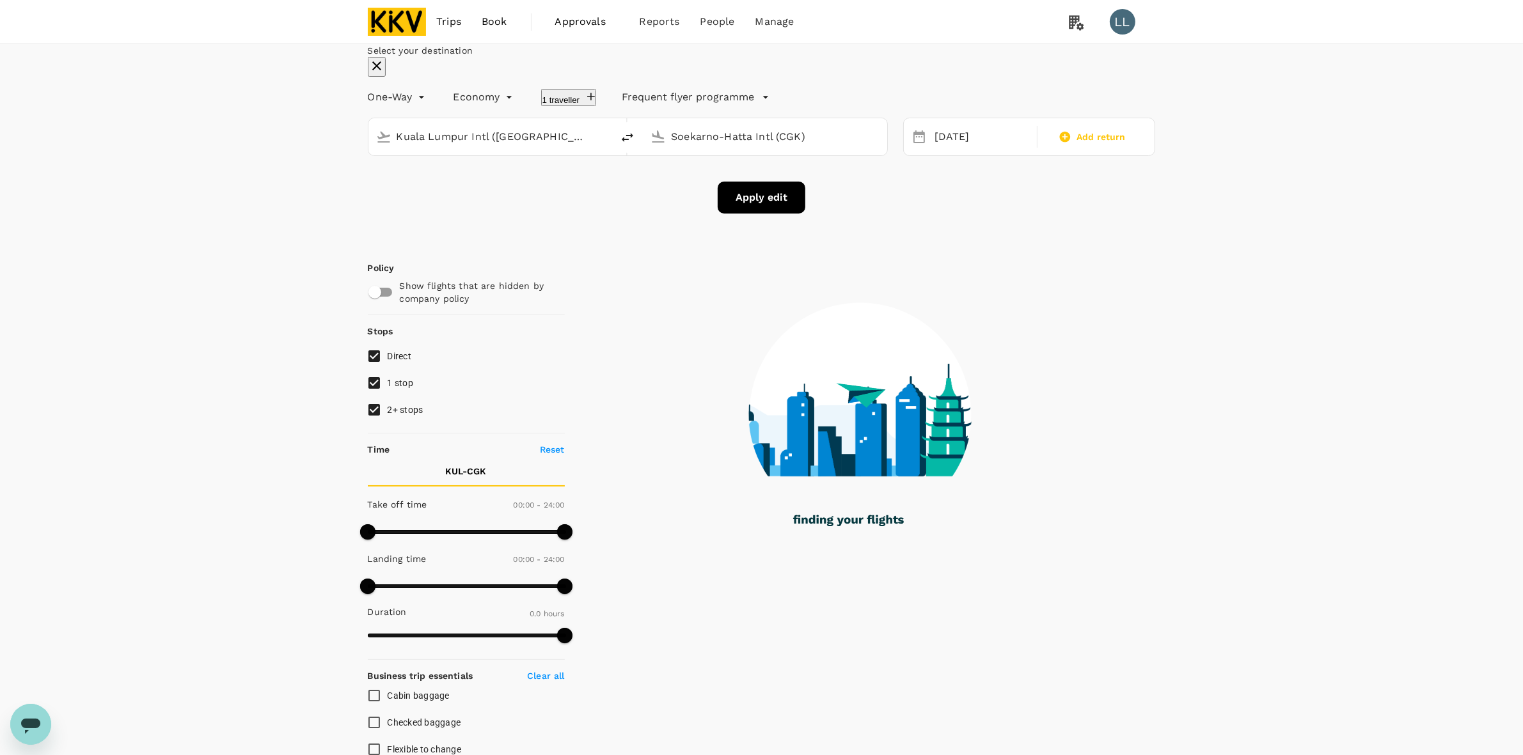
click at [613, 155] on div "Kuala Lumpur Intl ([GEOGRAPHIC_DATA])" at bounding box center [490, 136] width 244 height 37
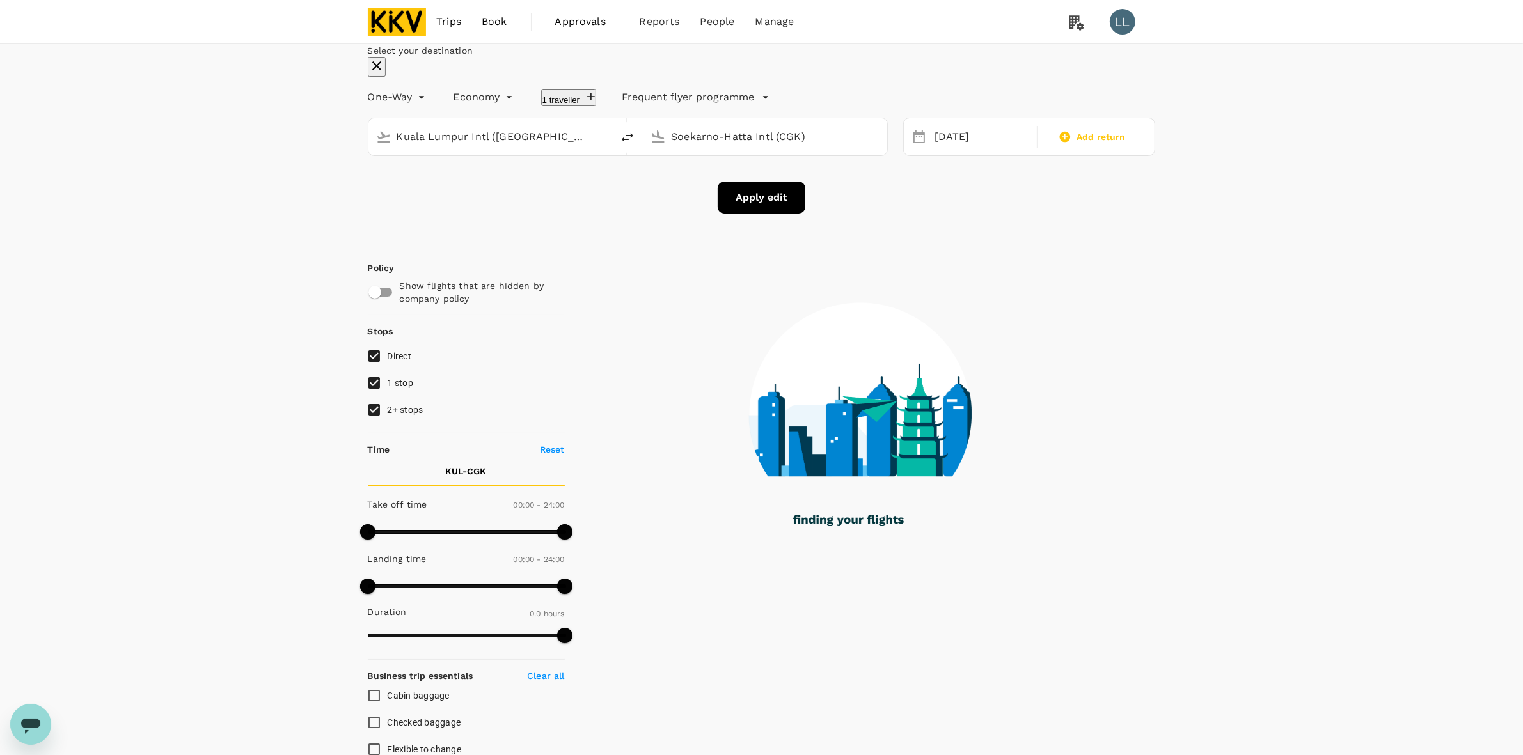
click at [635, 145] on icon "delete" at bounding box center [627, 137] width 15 height 15
type input "Soekarno-Hatta Intl (CGK)"
type input "Kuala Lumpur Intl ([GEOGRAPHIC_DATA])"
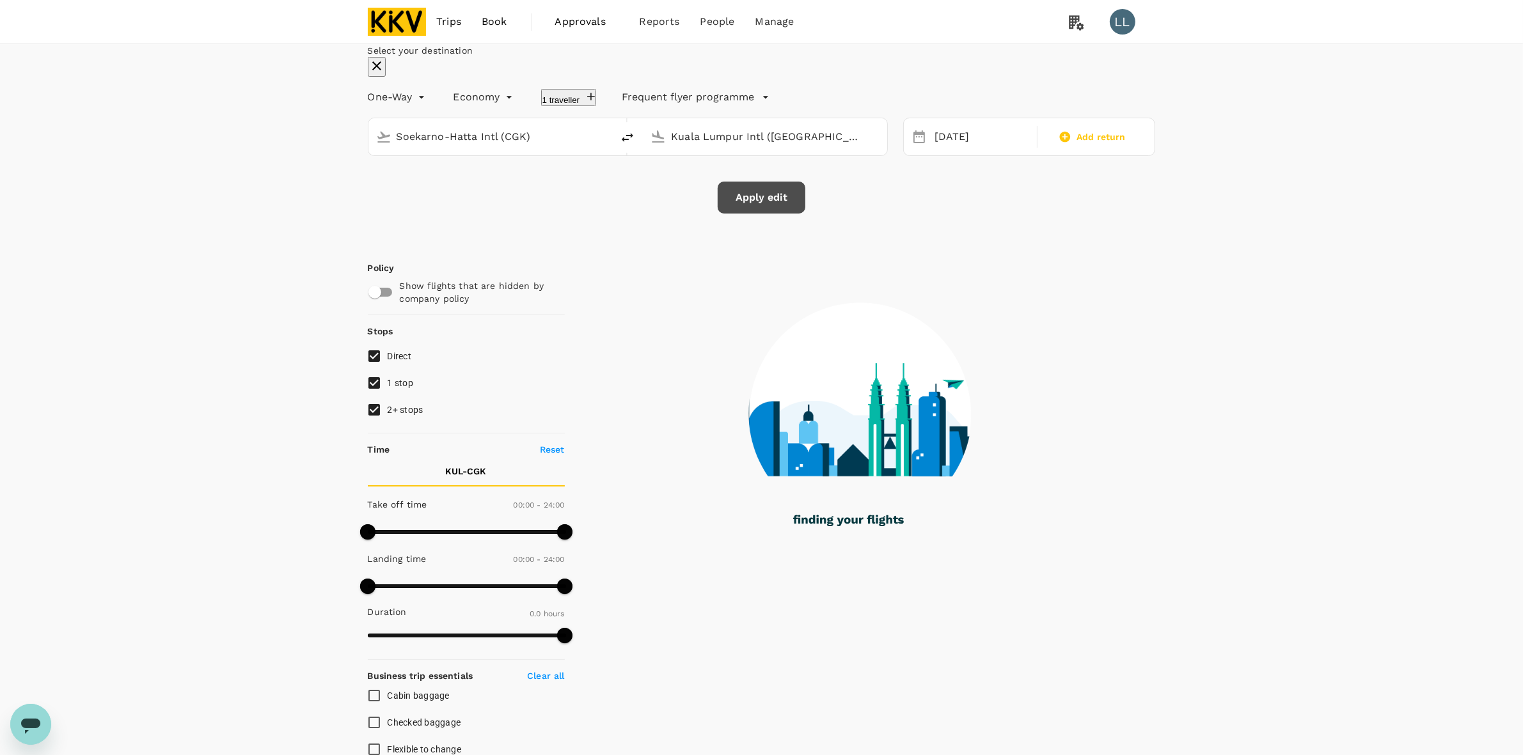
click at [743, 214] on button "Apply edit" at bounding box center [762, 198] width 88 height 32
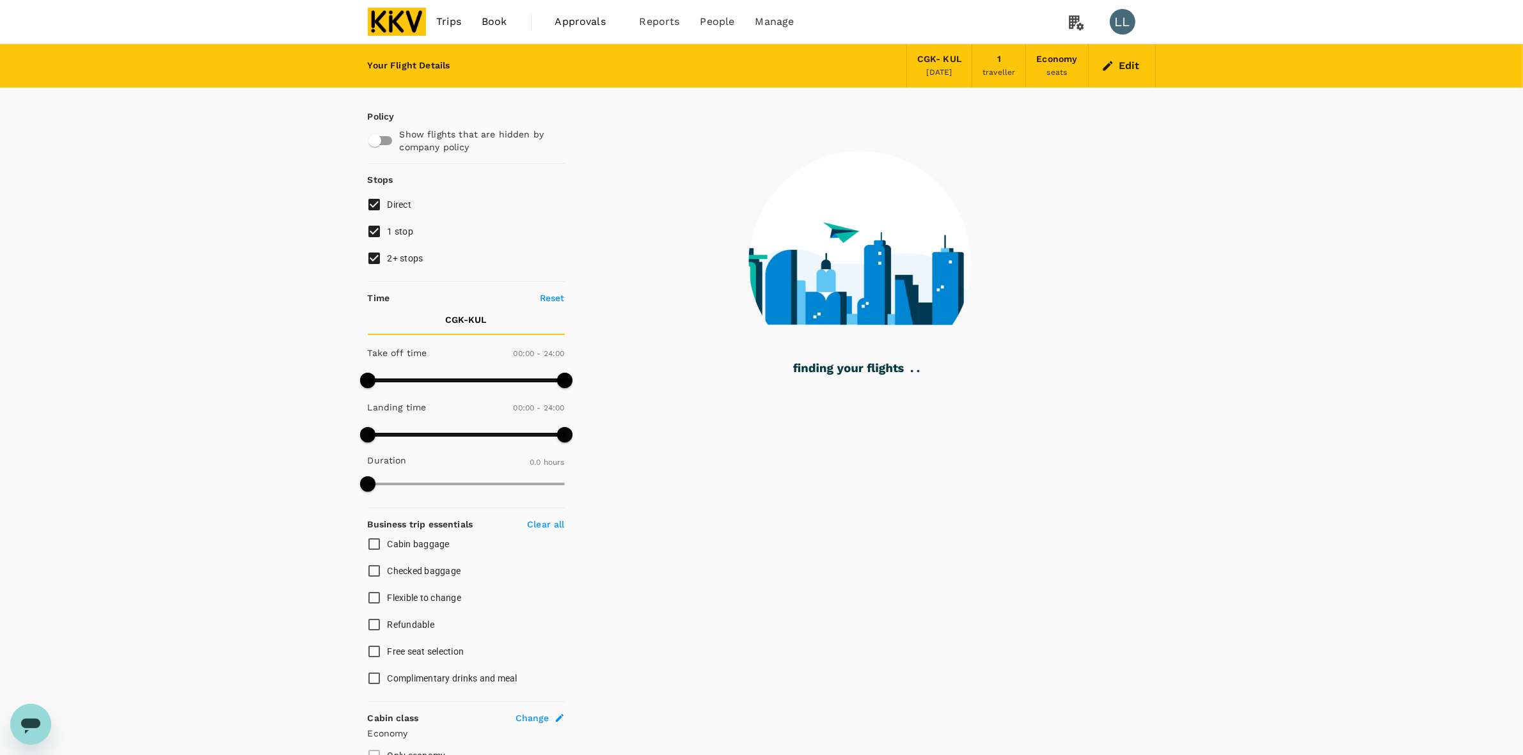
click at [1338, 372] on div "Your Flight Details CGK - KUL 25 Sep 2025 1 traveller Economy seats Edit Policy…" at bounding box center [761, 465] width 1523 height 843
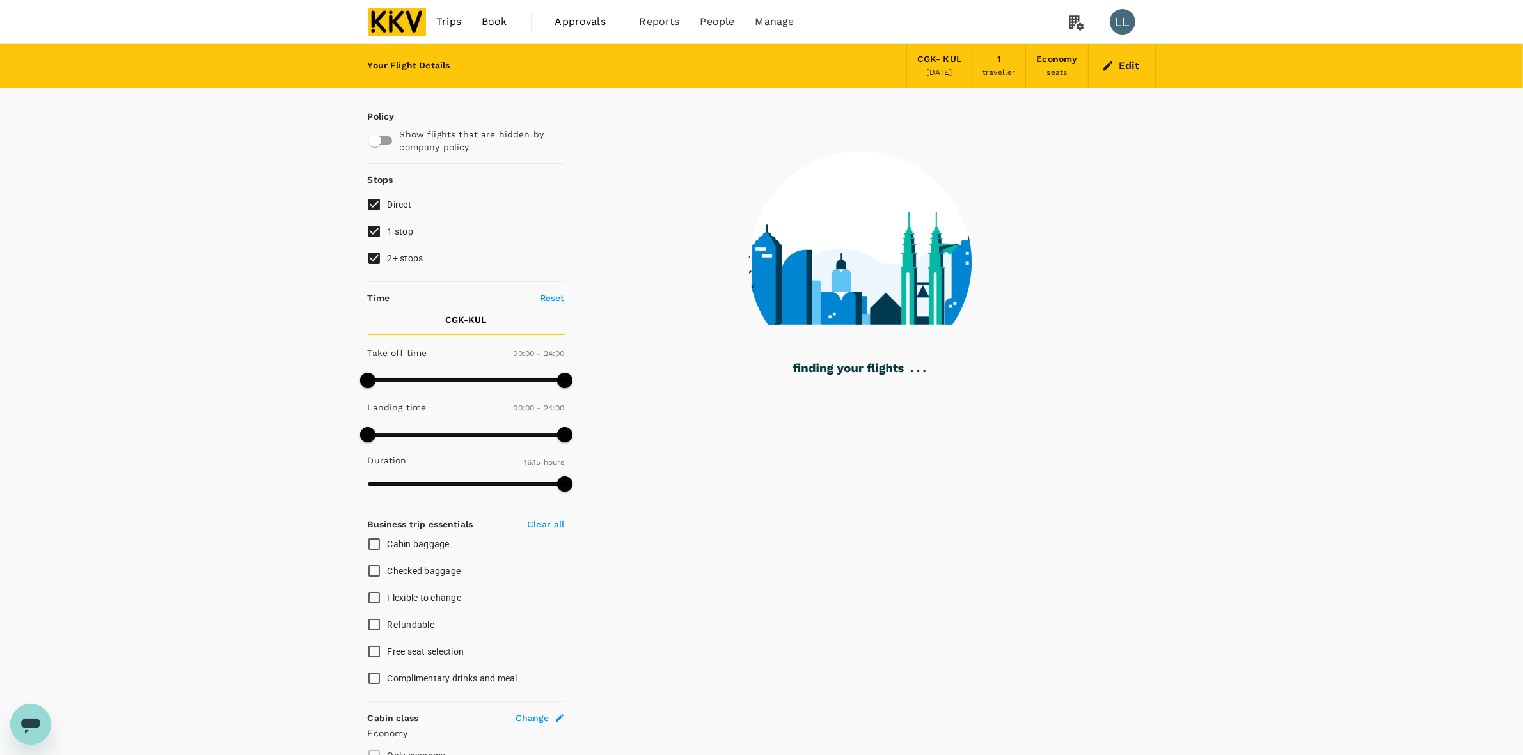
type input "975"
checkbox input "true"
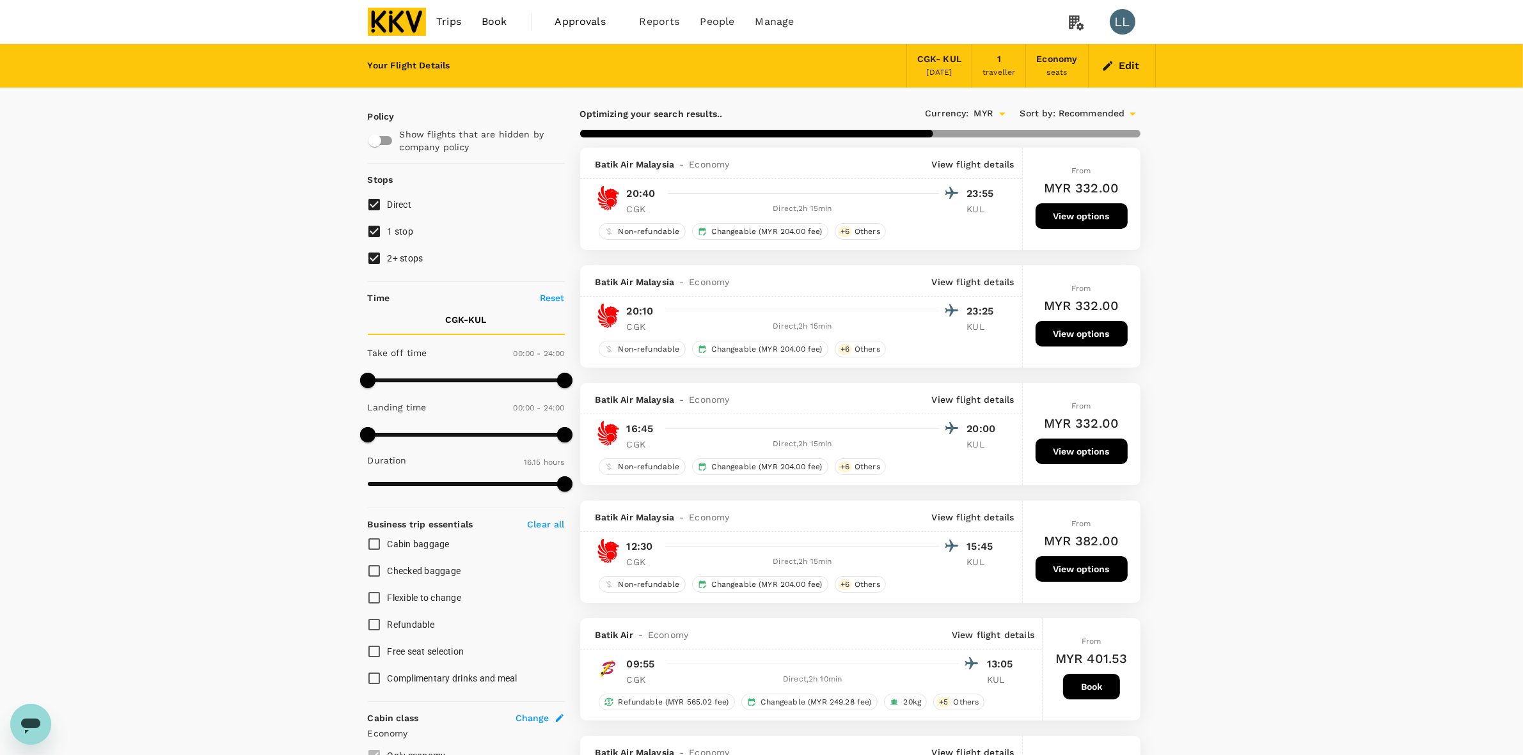
drag, startPoint x: 1211, startPoint y: 315, endPoint x: 1219, endPoint y: 331, distance: 18.0
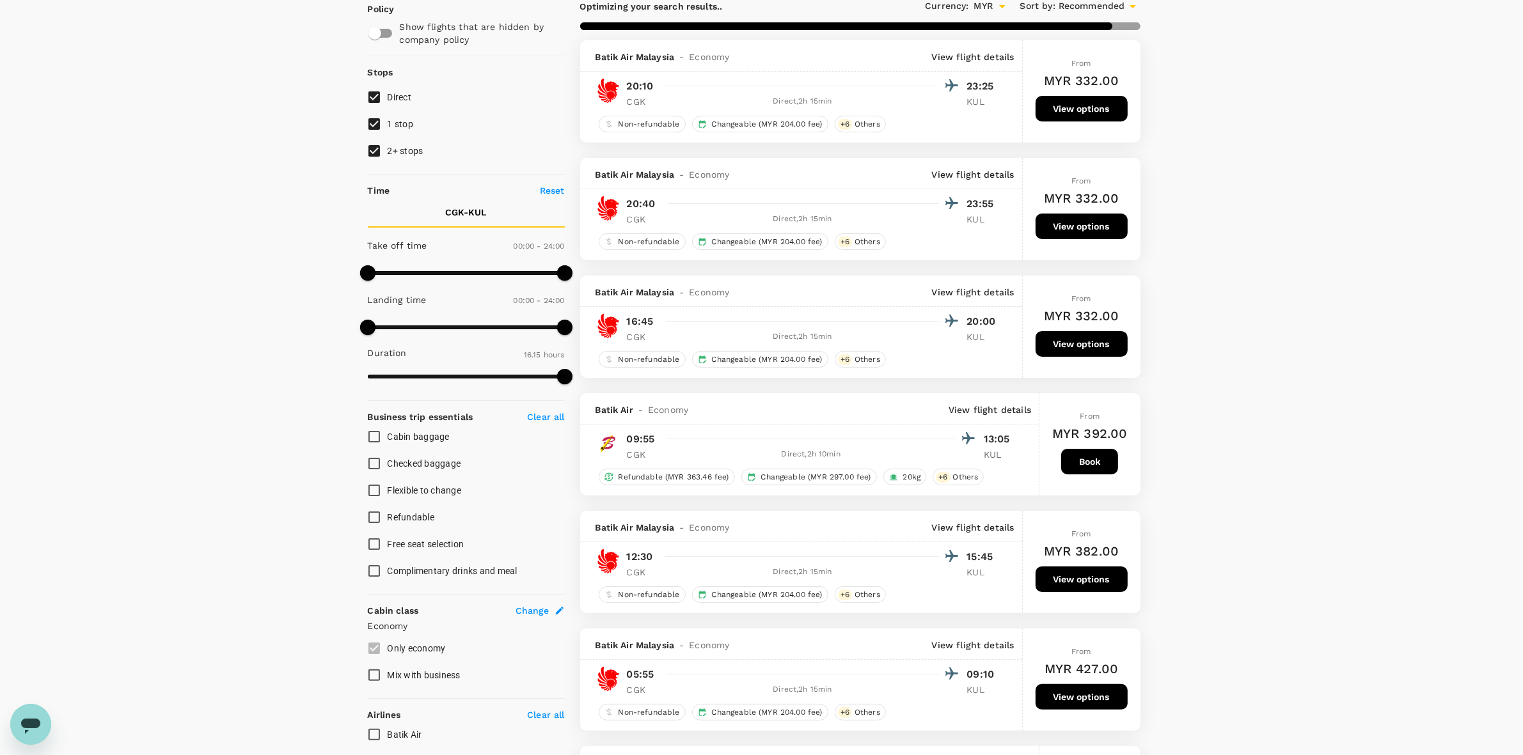
scroll to position [320, 0]
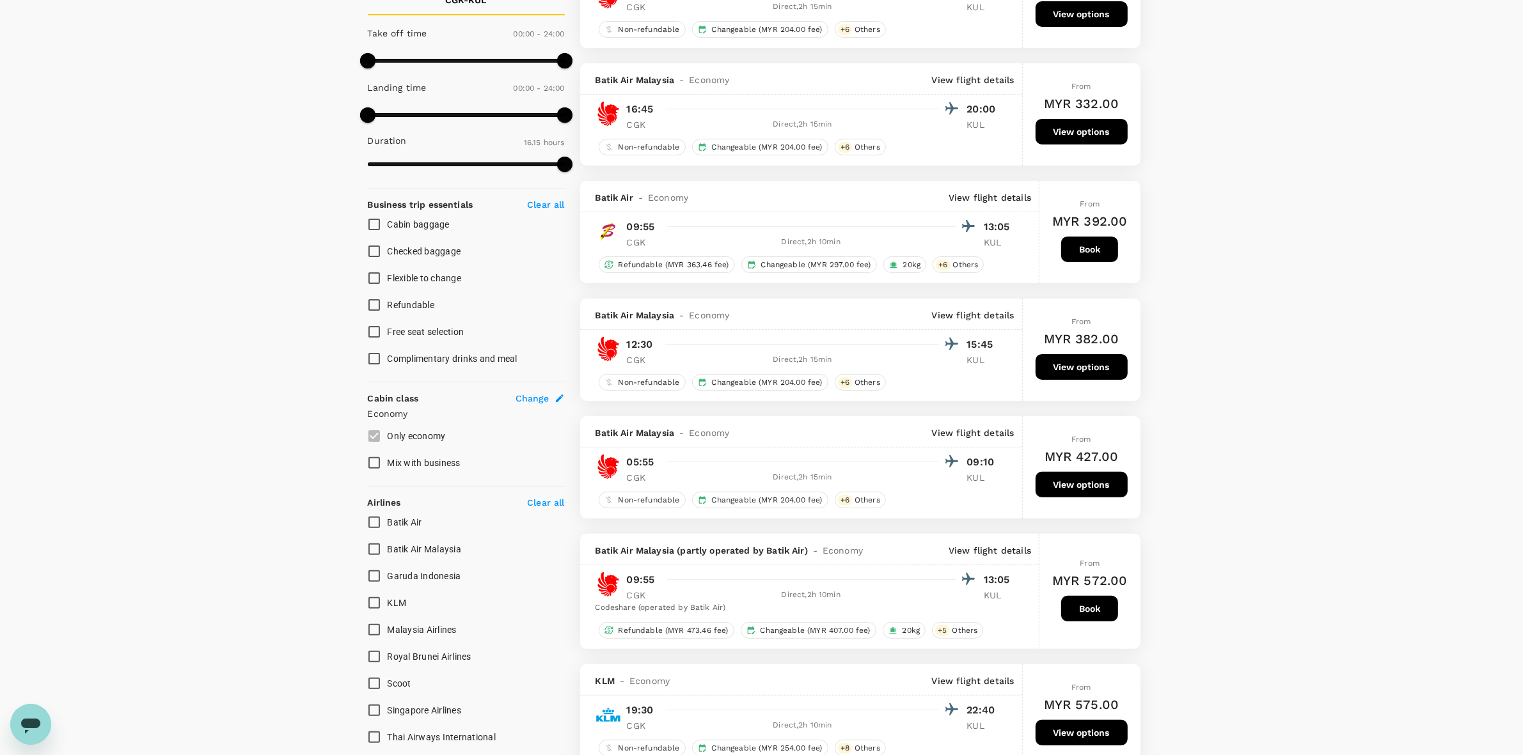
type input "1505"
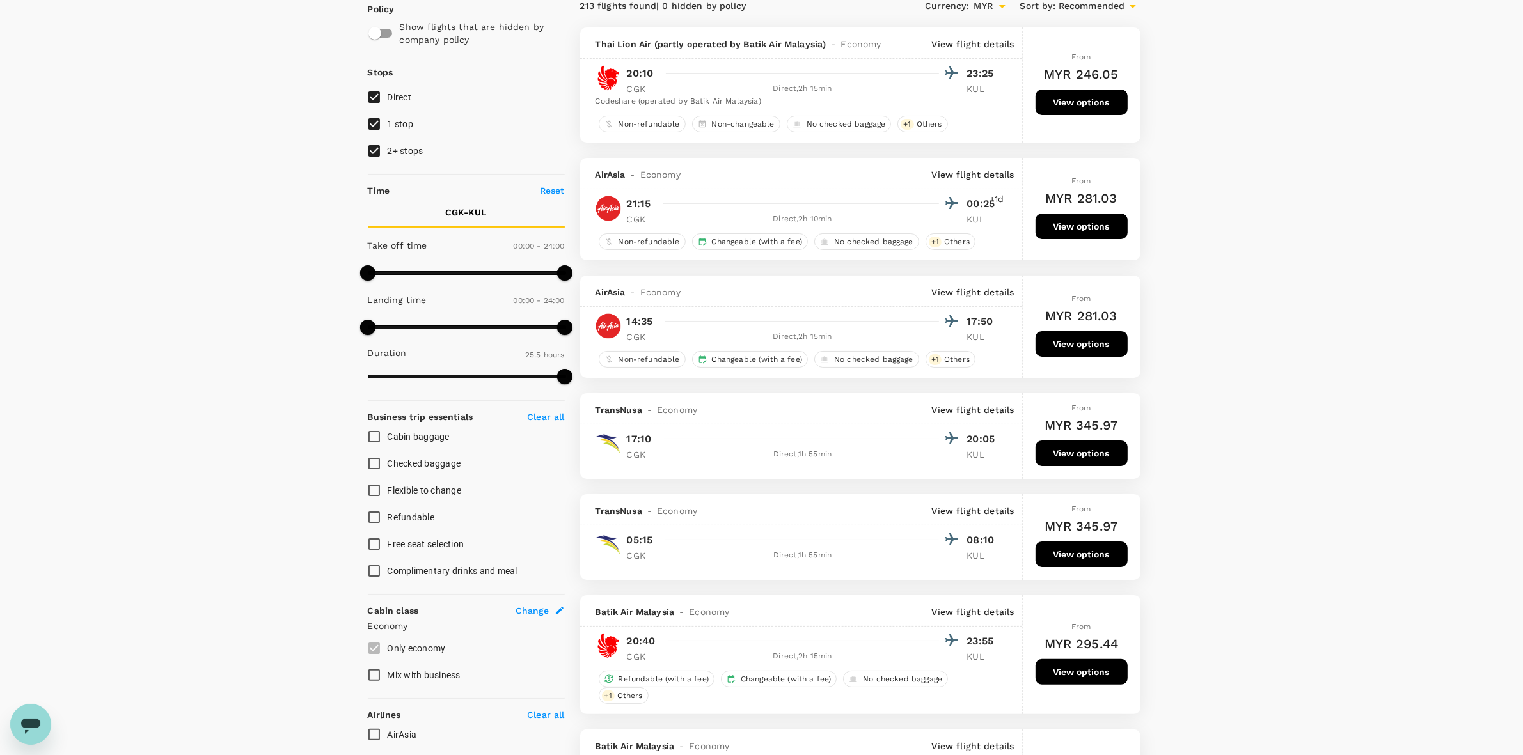
scroll to position [0, 0]
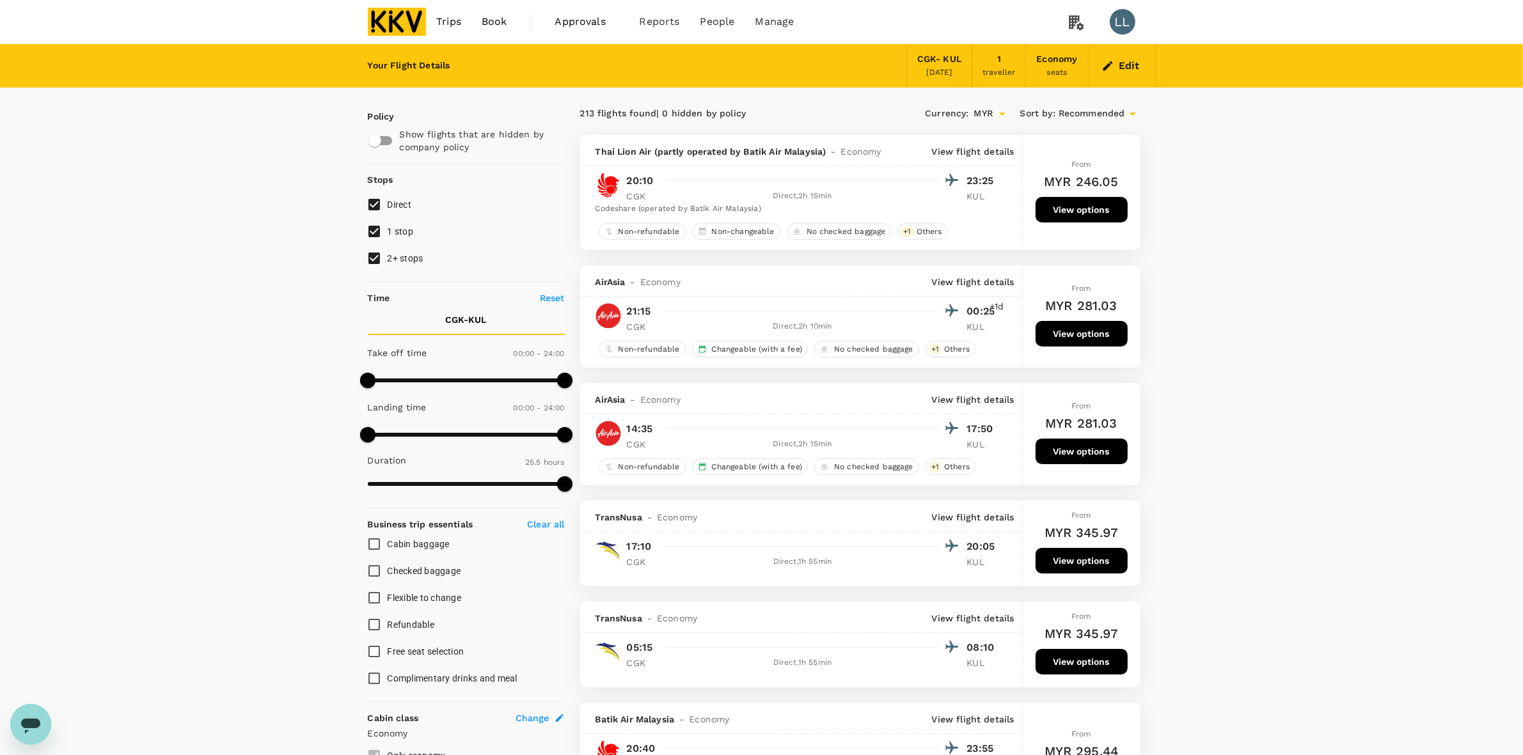
drag, startPoint x: 1222, startPoint y: 266, endPoint x: 1238, endPoint y: 363, distance: 97.9
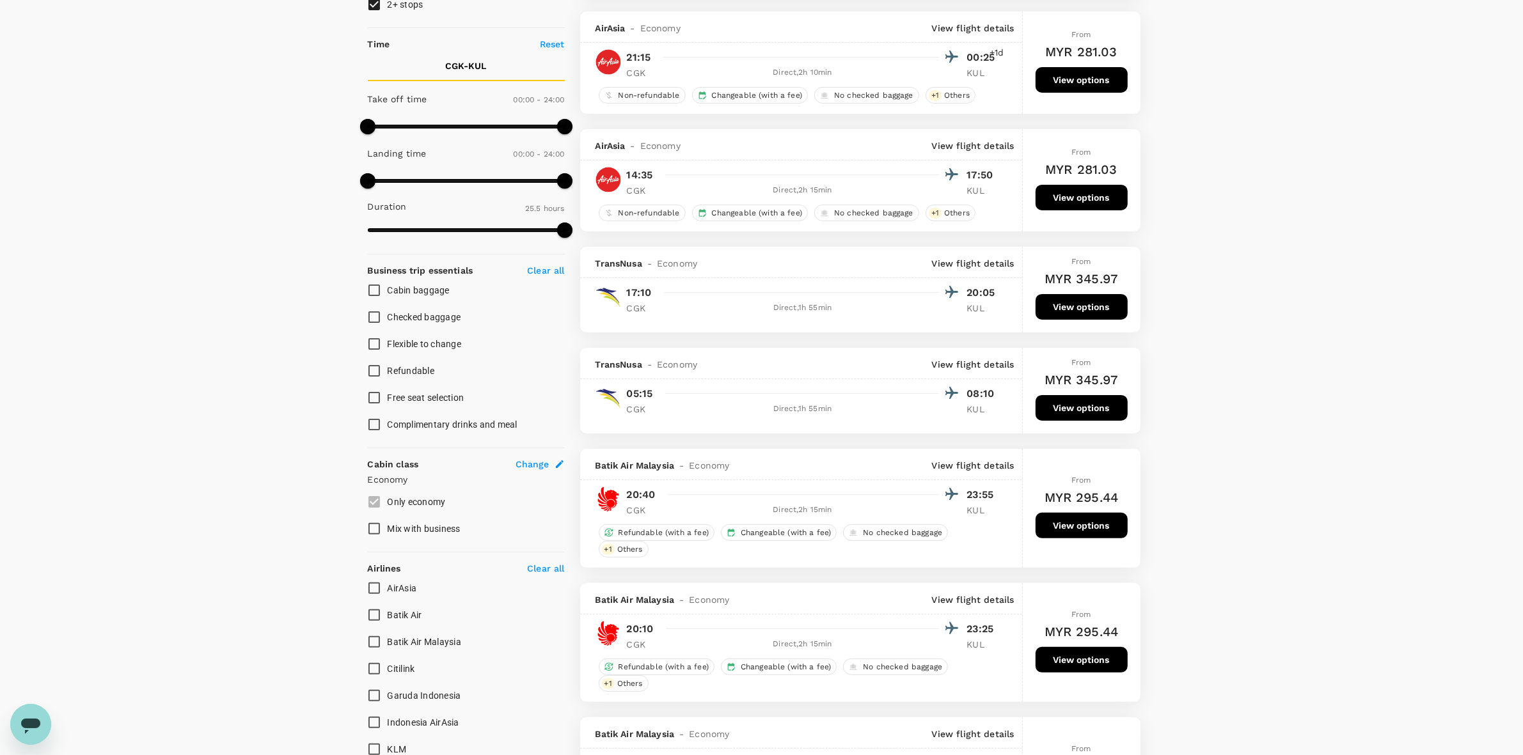
scroll to position [240, 0]
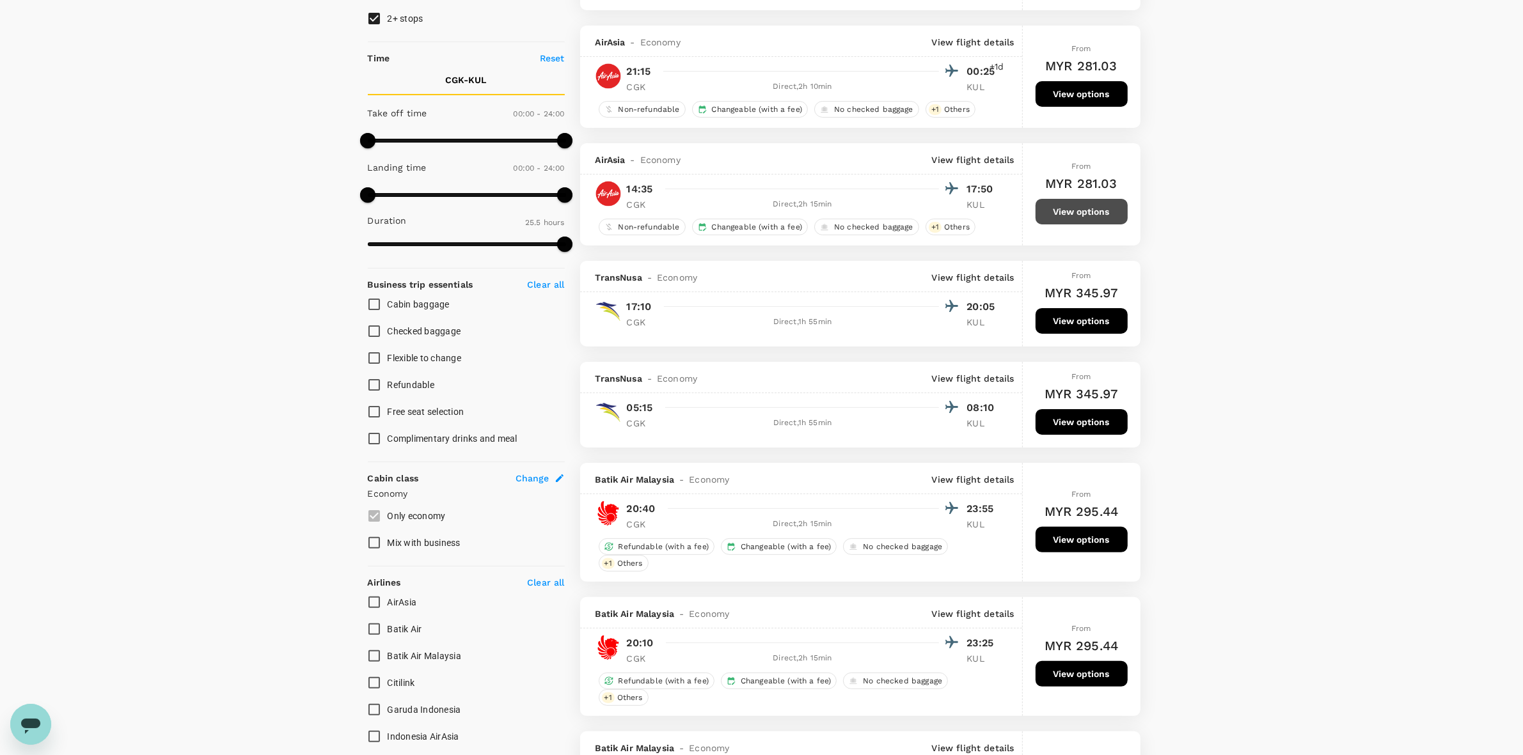
click at [1091, 216] on button "View options" at bounding box center [1082, 212] width 92 height 26
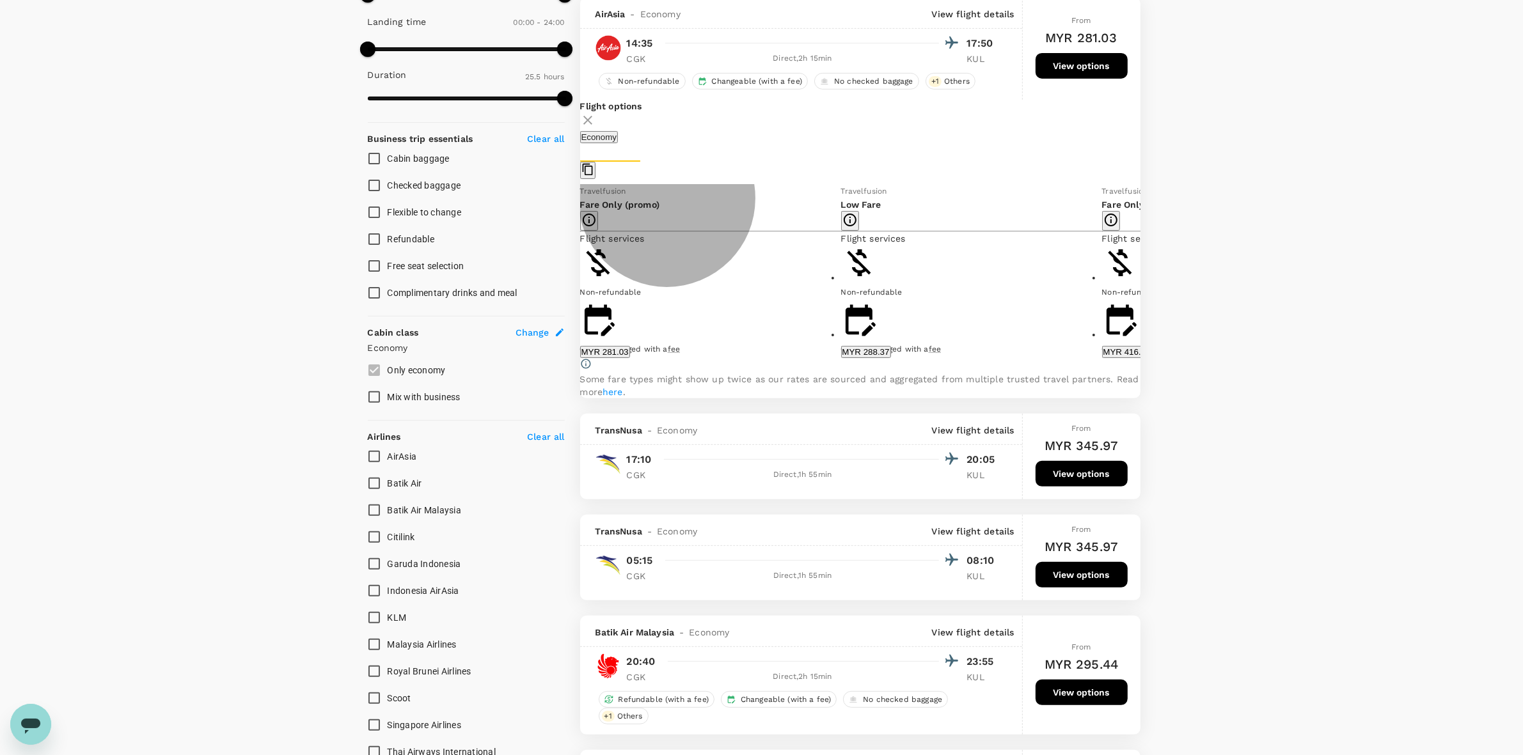
click at [630, 358] on button "MYR 281.03" at bounding box center [605, 352] width 50 height 12
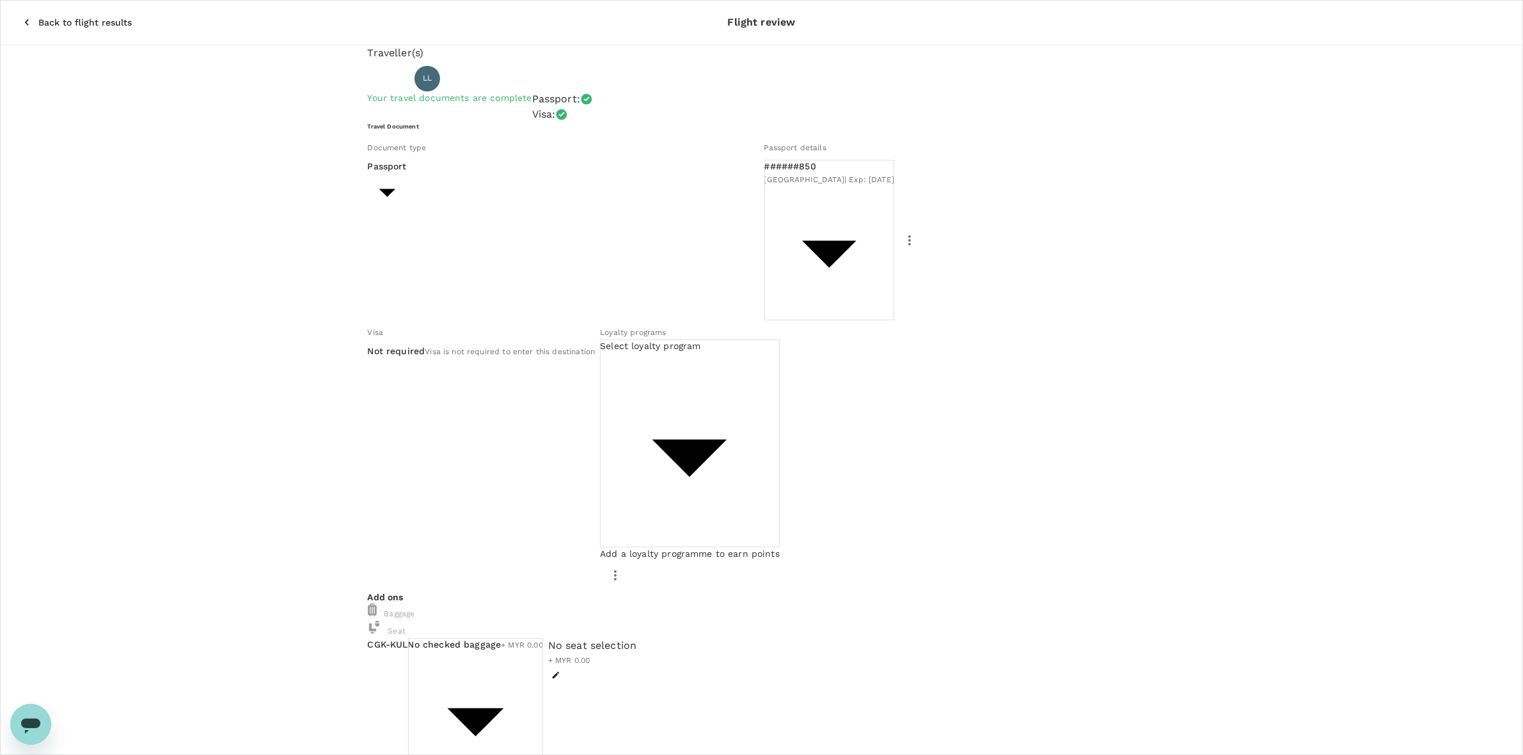
click at [487, 642] on div "Back to flight results Flight review Traveller(s) Traveller 1 : LL Low Lay Yeok…" at bounding box center [761, 603] width 1523 height 1207
click at [20, 16] on icon "button" at bounding box center [26, 22] width 13 height 13
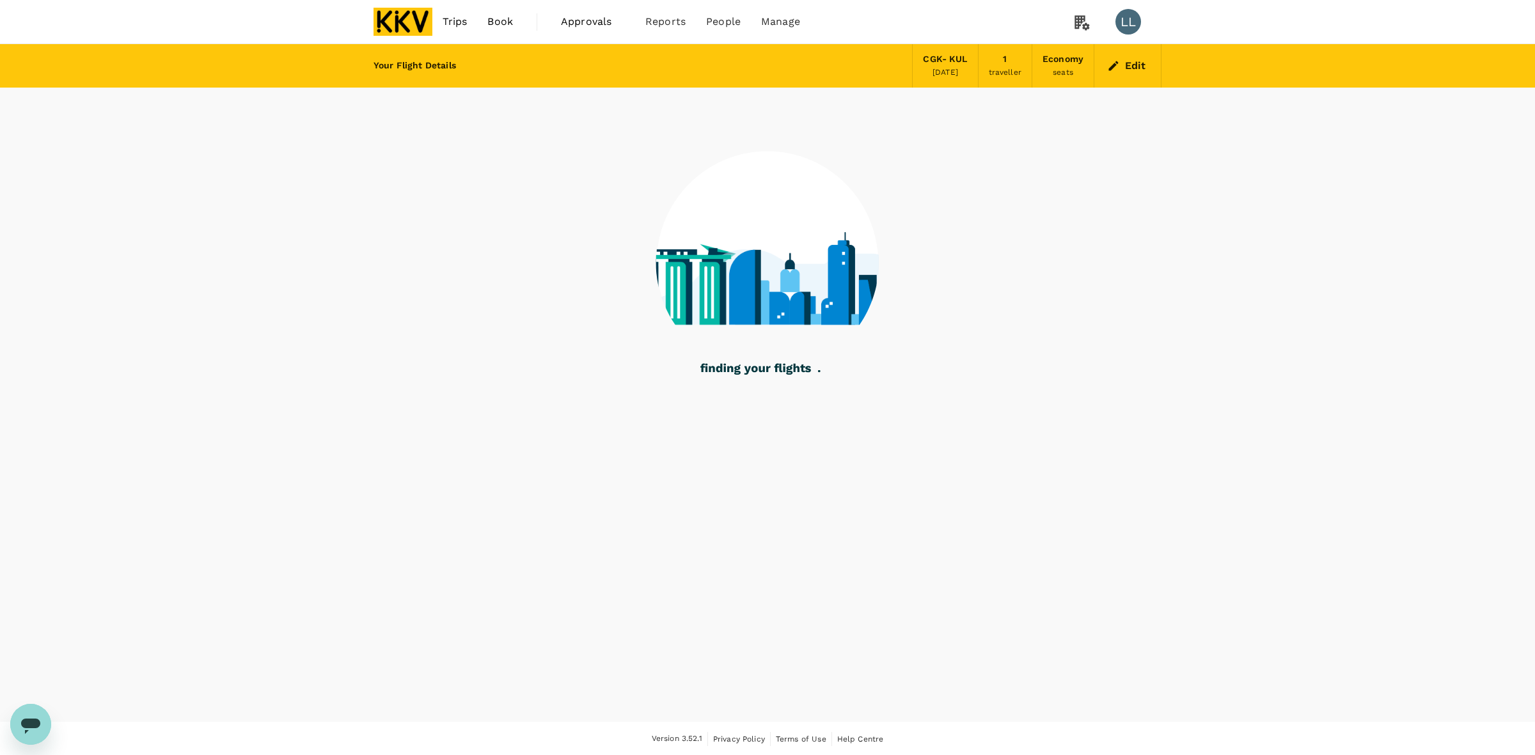
click at [1129, 65] on button "Edit" at bounding box center [1128, 66] width 46 height 20
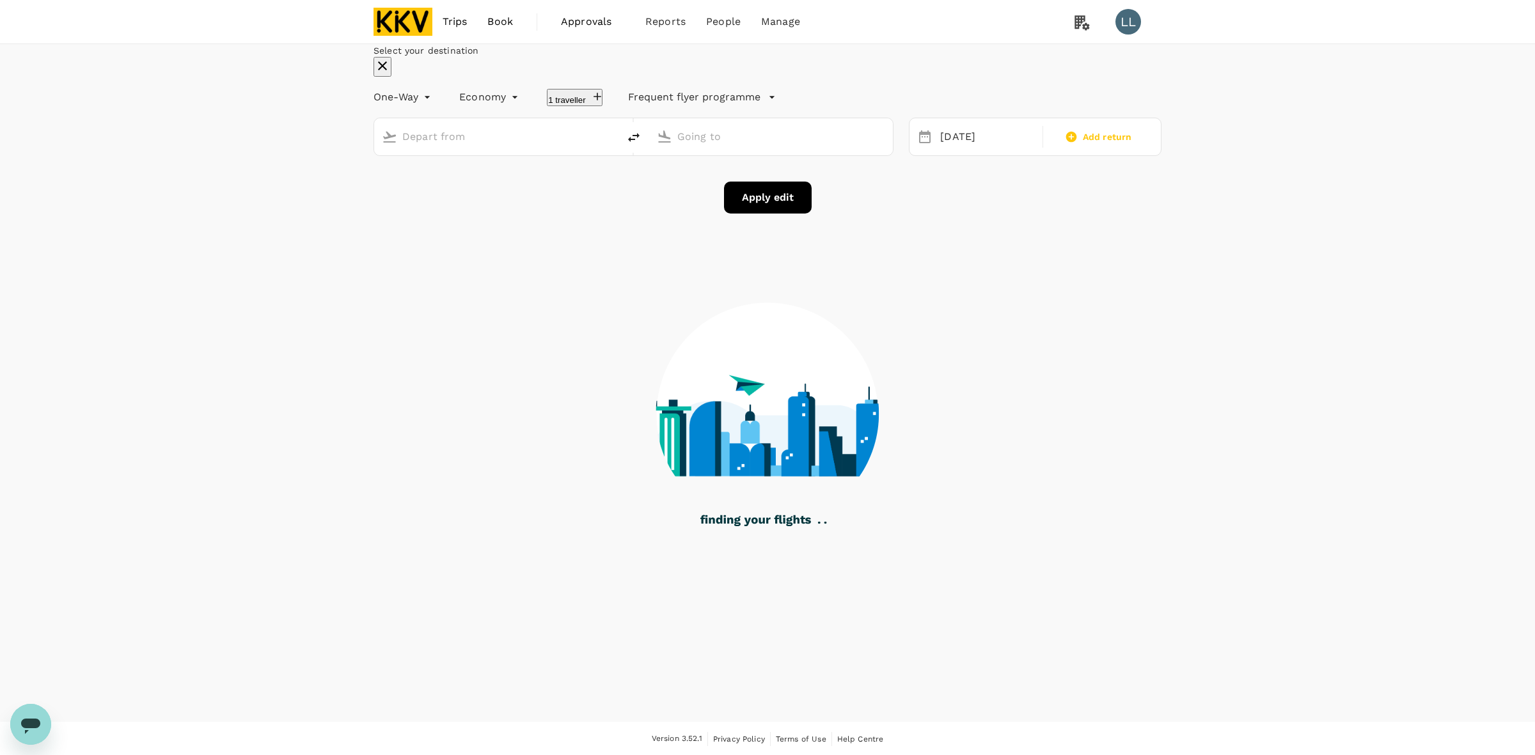
type input "Soekarno-Hatta Intl (CGK)"
type input "Kuala Lumpur Intl ([GEOGRAPHIC_DATA])"
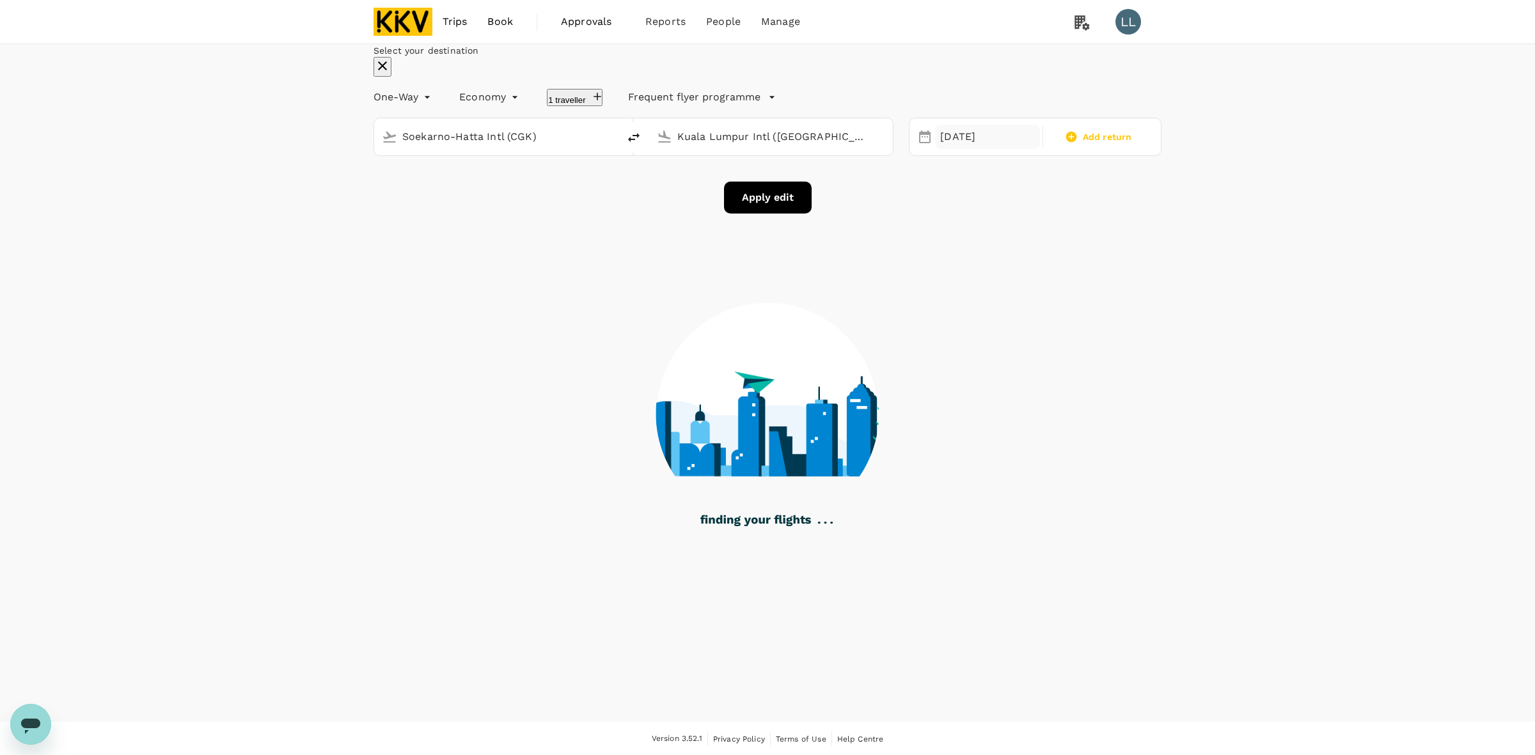
click at [974, 150] on div "[DATE]" at bounding box center [987, 137] width 105 height 25
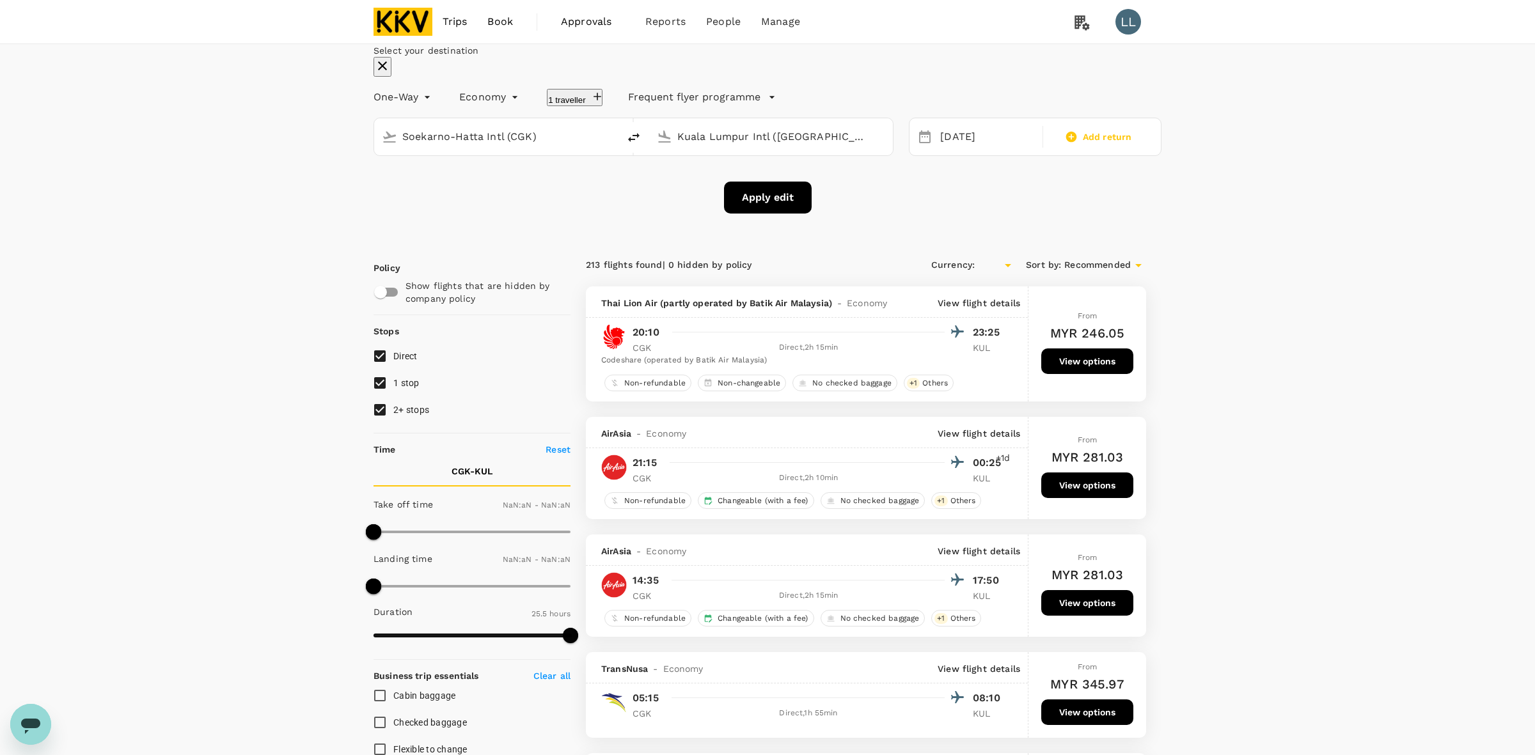
type input "MYR"
type input "1440"
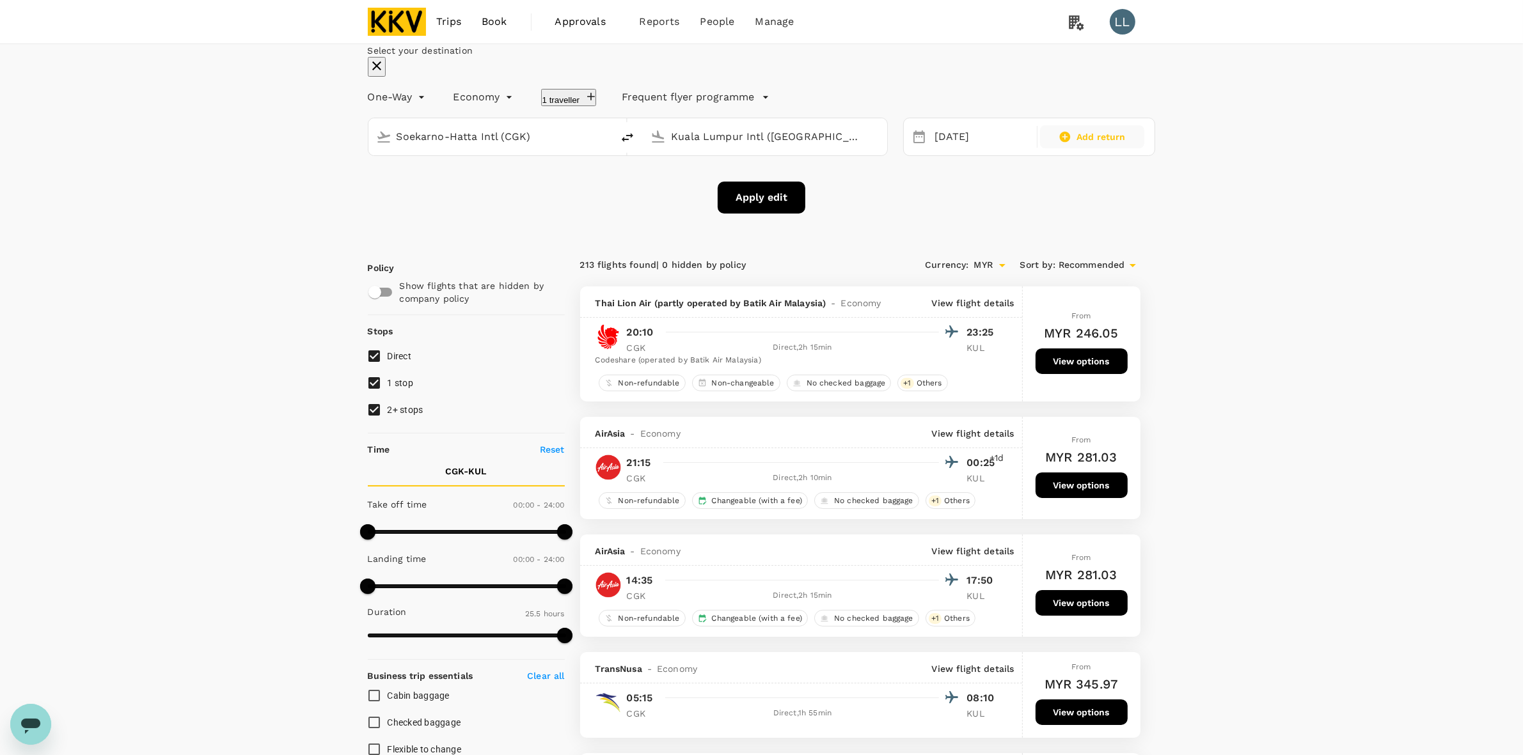
click at [1059, 148] on div "Add return" at bounding box center [1092, 136] width 105 height 23
type input "roundtrip"
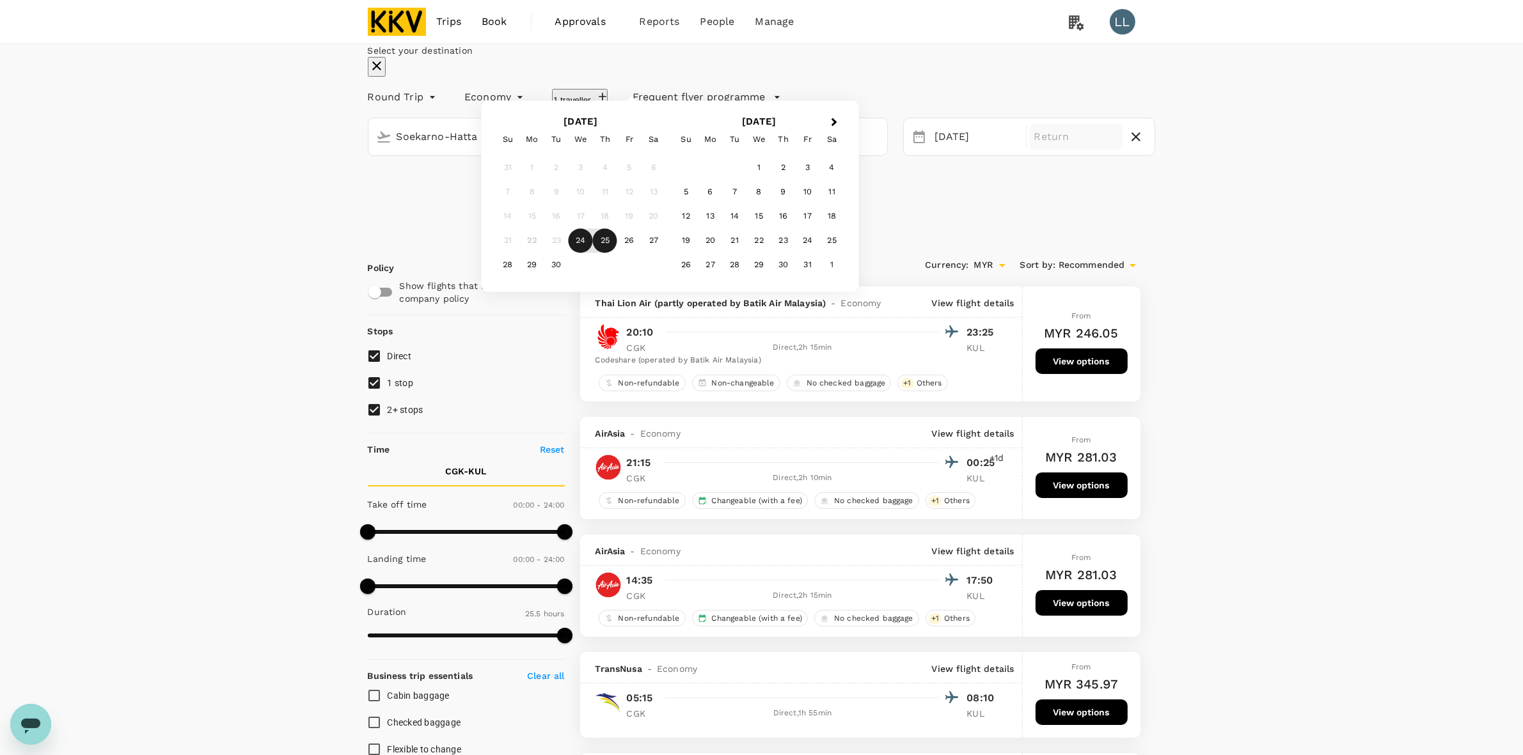
click at [617, 253] on div "25" at bounding box center [605, 241] width 24 height 24
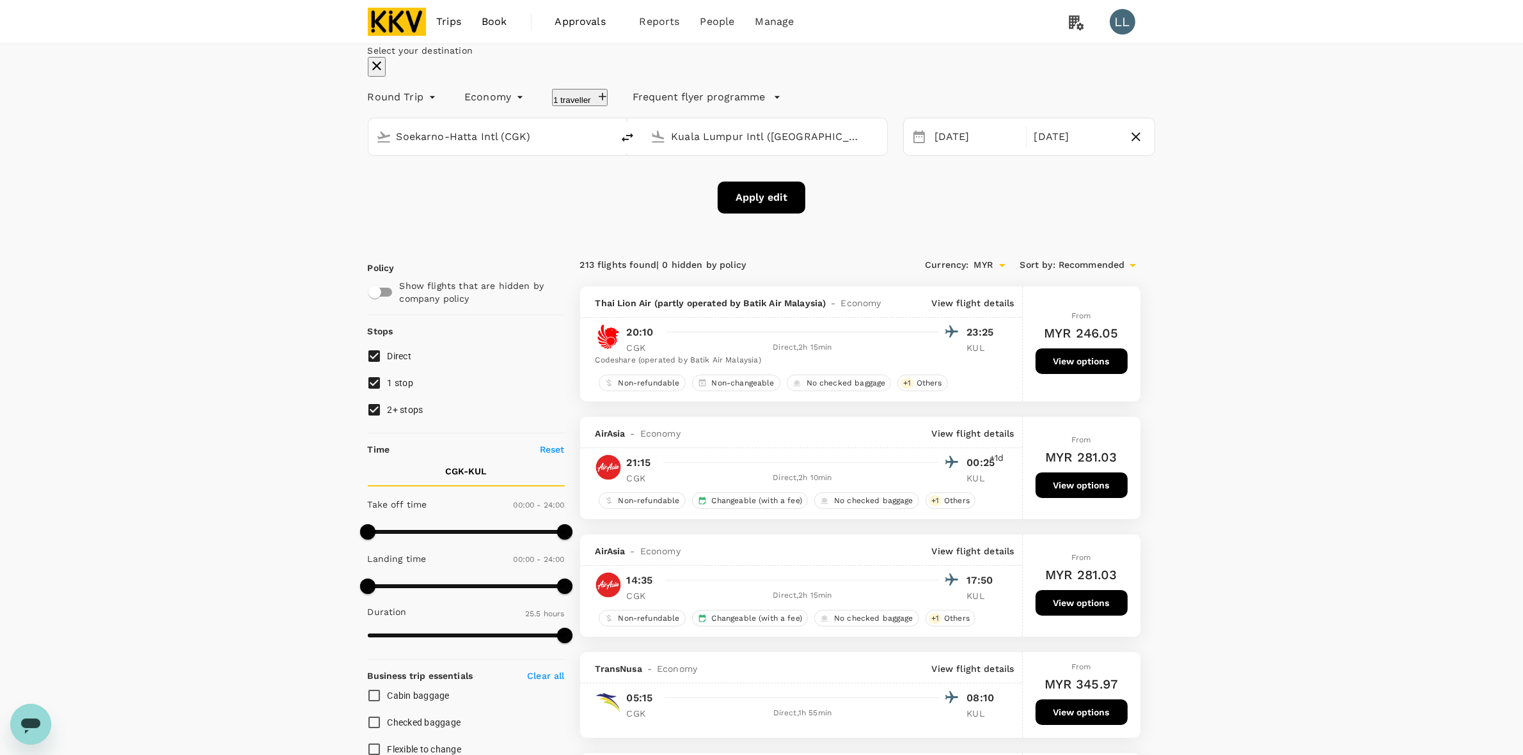
drag, startPoint x: 852, startPoint y: 325, endPoint x: 791, endPoint y: 302, distance: 65.6
click at [635, 145] on icon "delete" at bounding box center [627, 137] width 15 height 15
type input "Kuala Lumpur Intl ([GEOGRAPHIC_DATA])"
type input "Soekarno-Hatta Intl (CGK)"
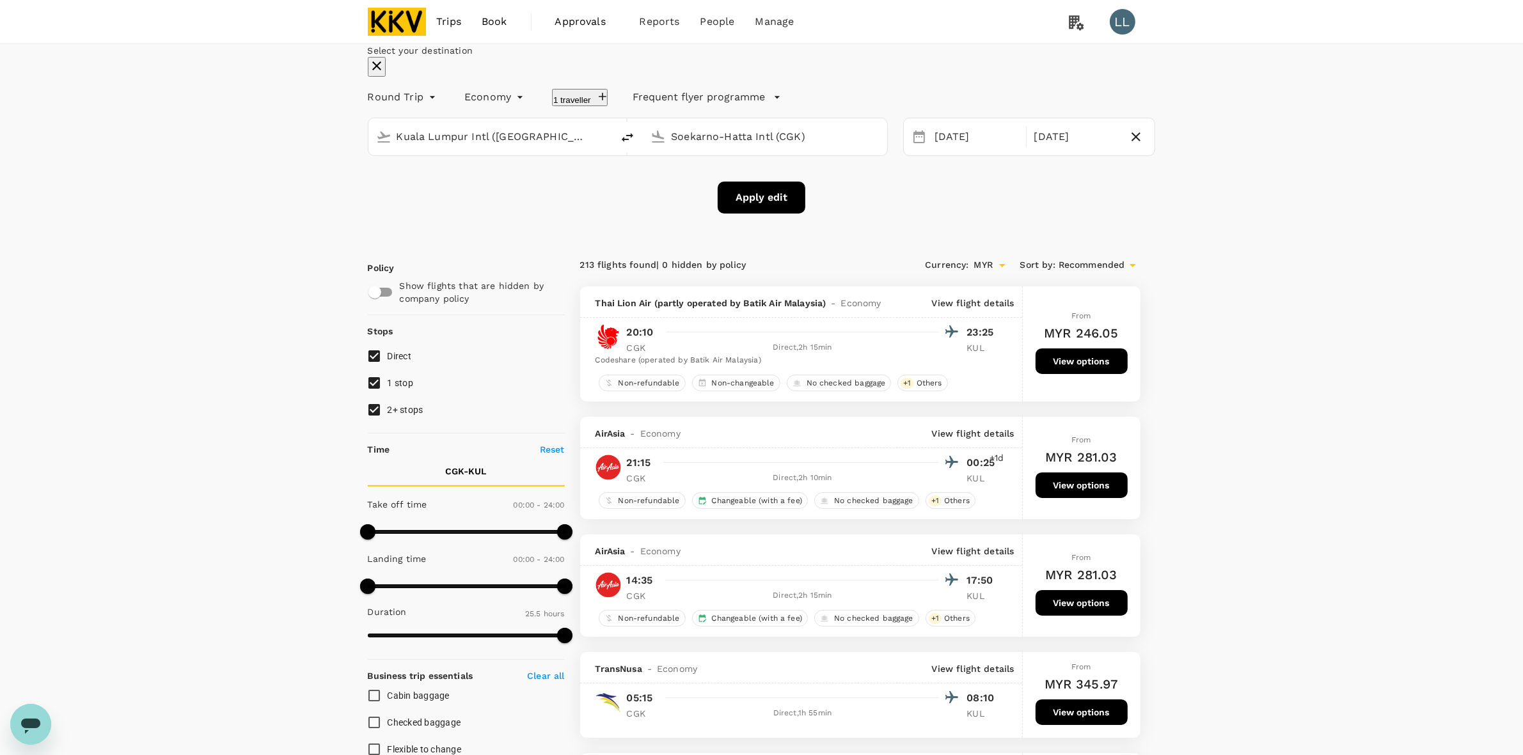
click at [753, 214] on button "Apply edit" at bounding box center [762, 198] width 88 height 32
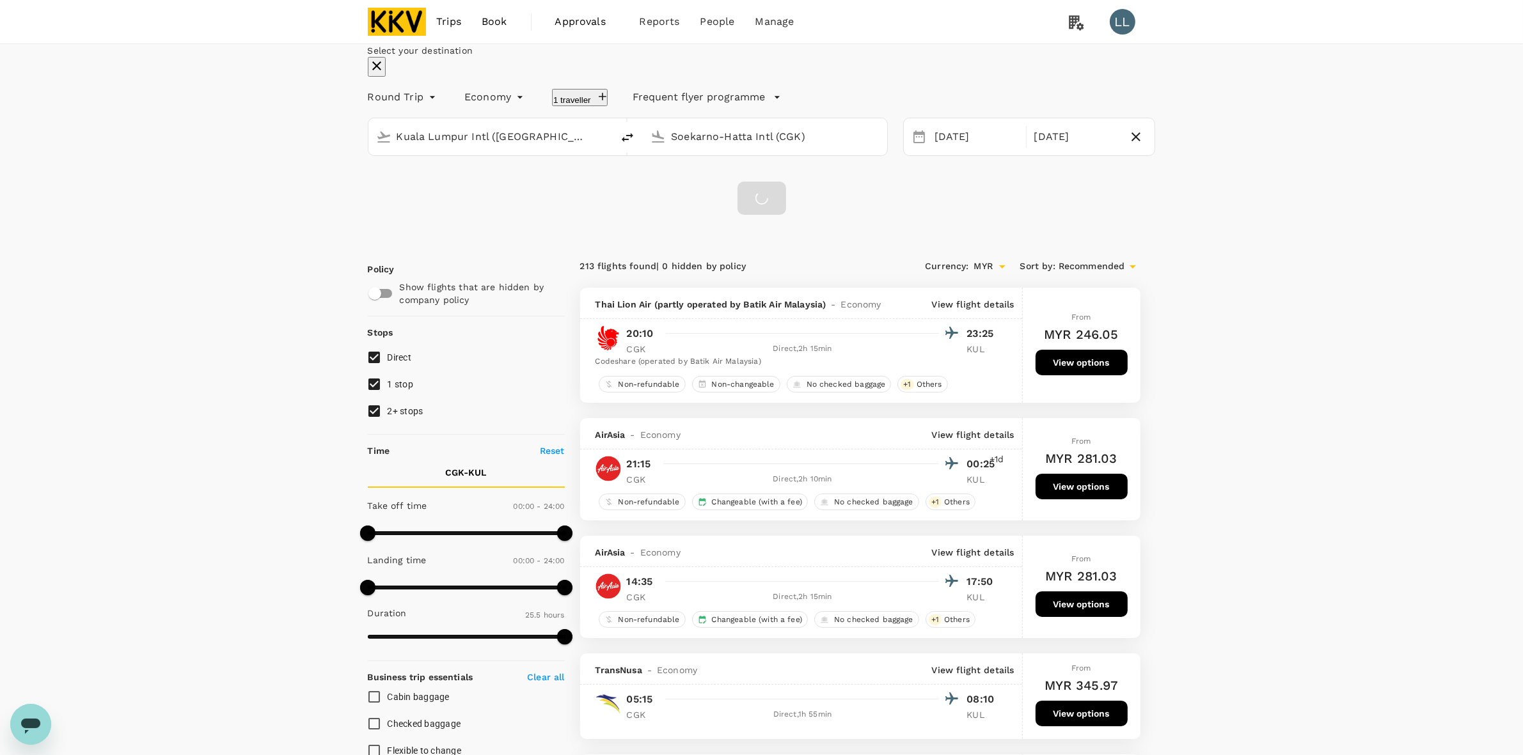
checkbox input "false"
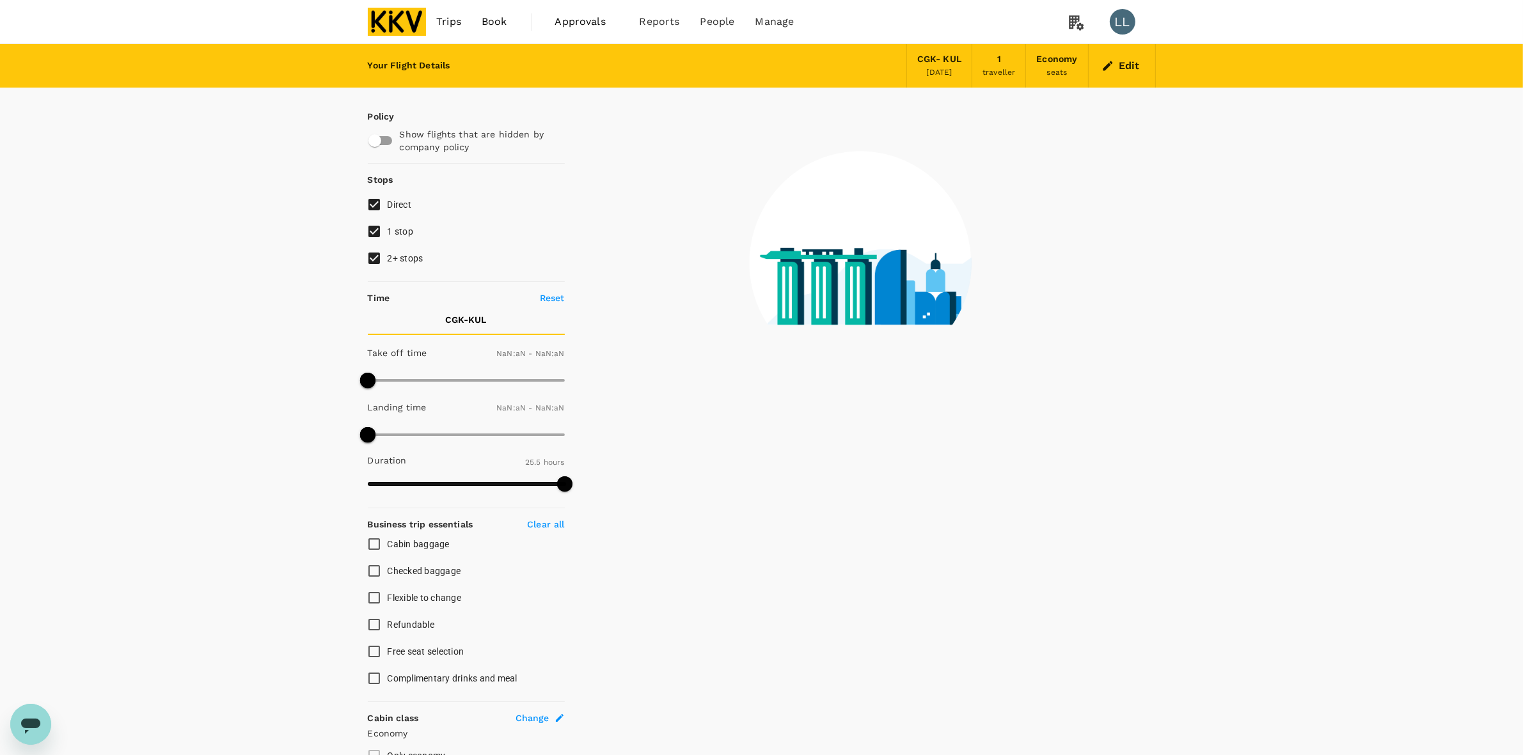
type input "1440"
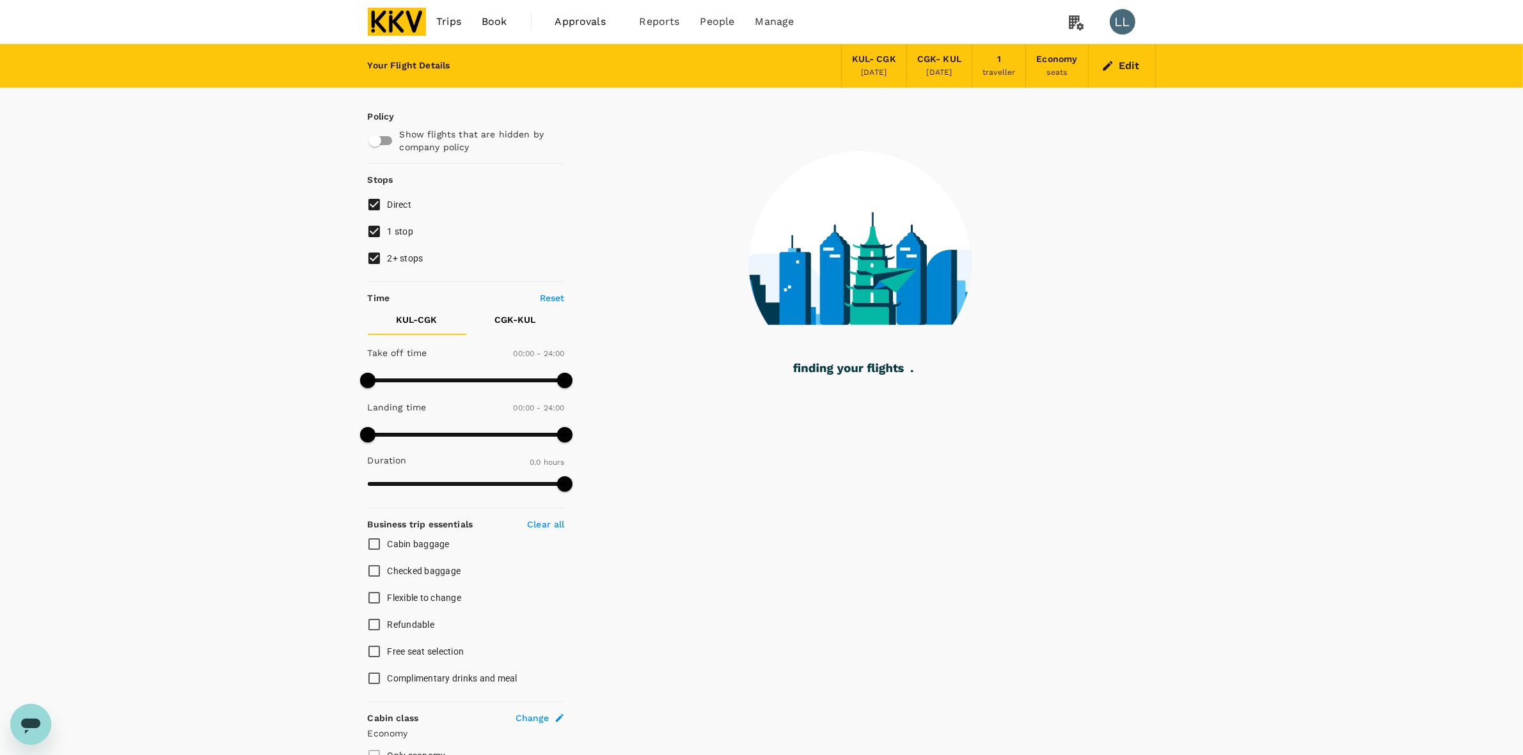
click at [1334, 160] on div "Your Flight Details KUL - CGK 24 Sep 2025 CGK - KUL 25 Sep 2025 1 traveller Eco…" at bounding box center [761, 465] width 1523 height 843
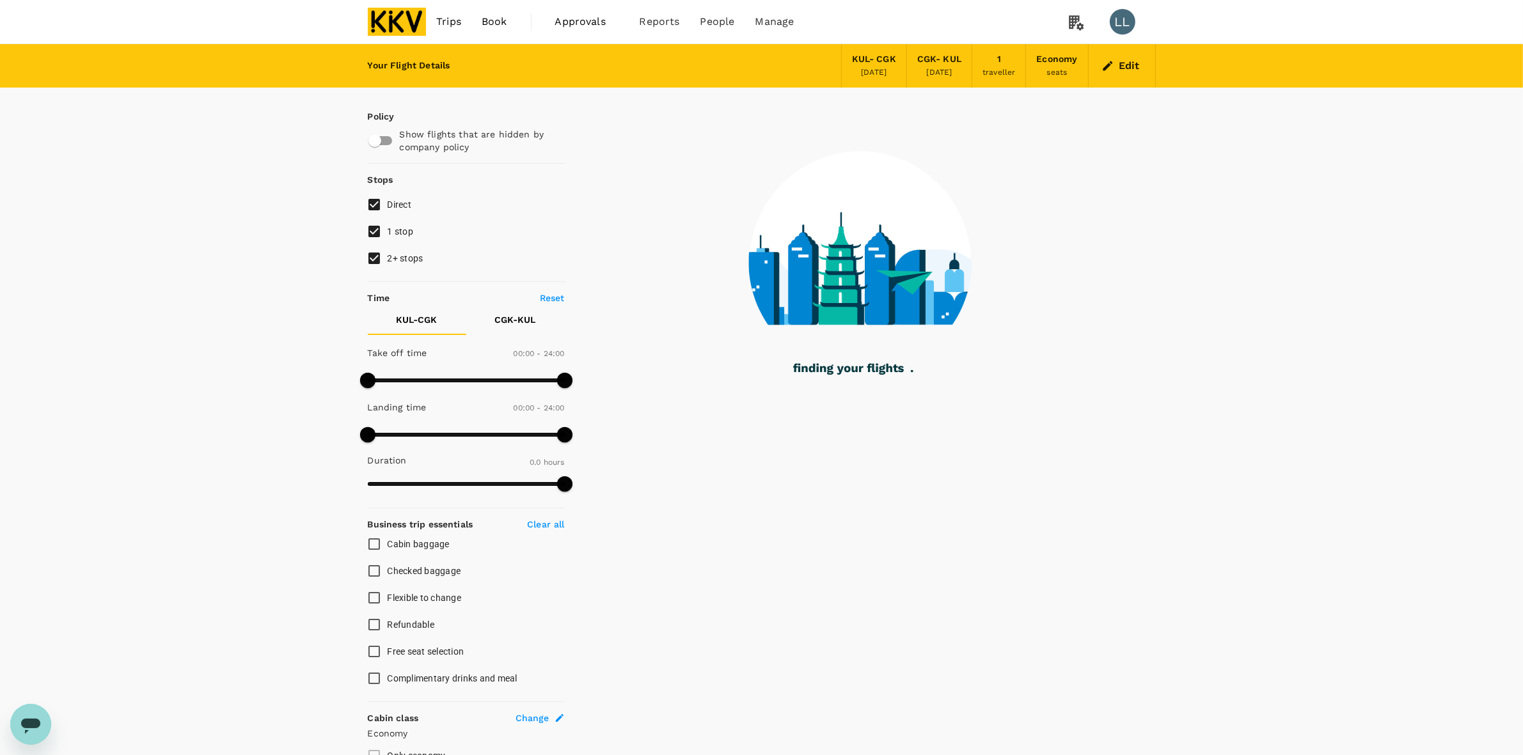
drag, startPoint x: 1421, startPoint y: 322, endPoint x: 1174, endPoint y: 56, distance: 363.0
click at [1421, 322] on div "Your Flight Details KUL - CGK 24 Sep 2025 CGK - KUL 25 Sep 2025 1 traveller Eco…" at bounding box center [761, 465] width 1523 height 843
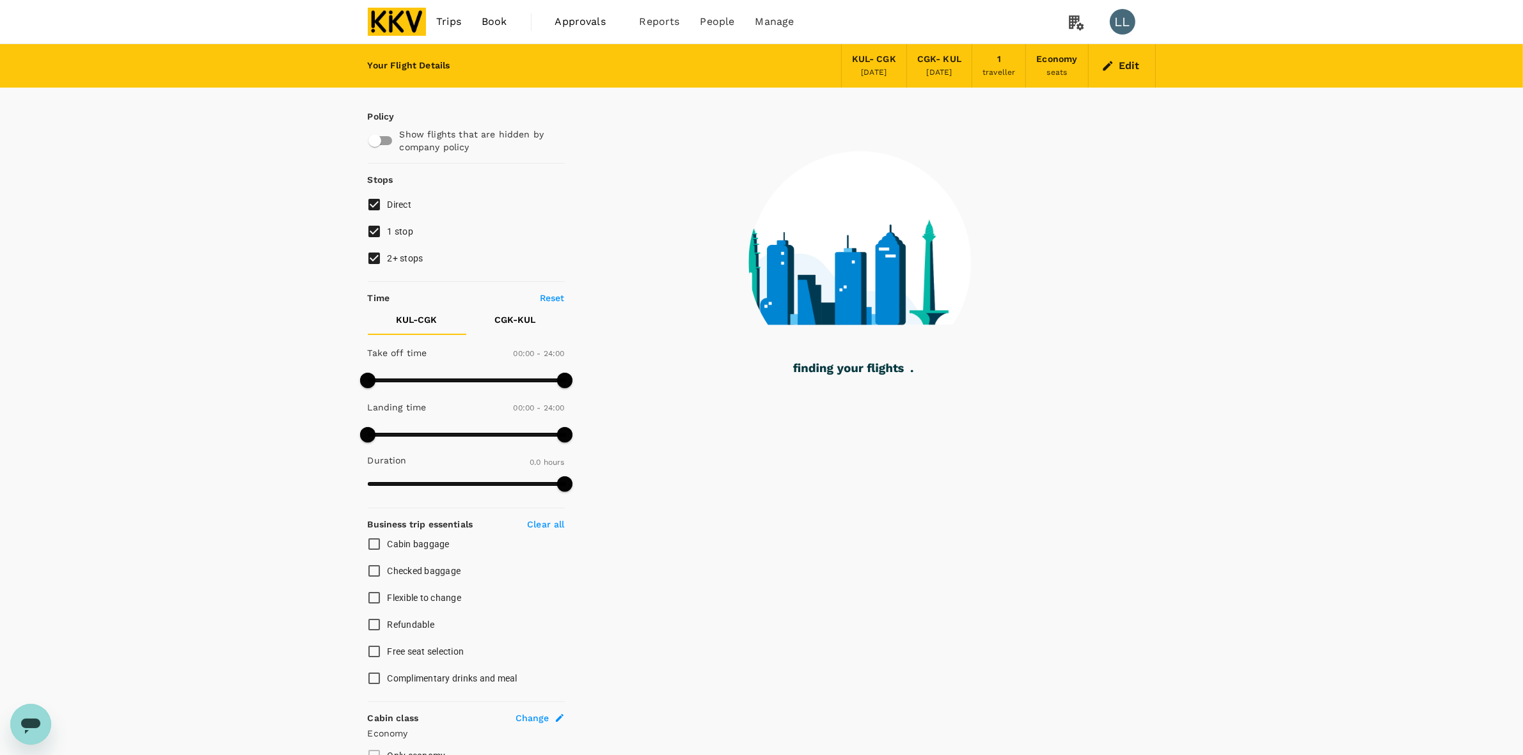
type input "365"
checkbox input "true"
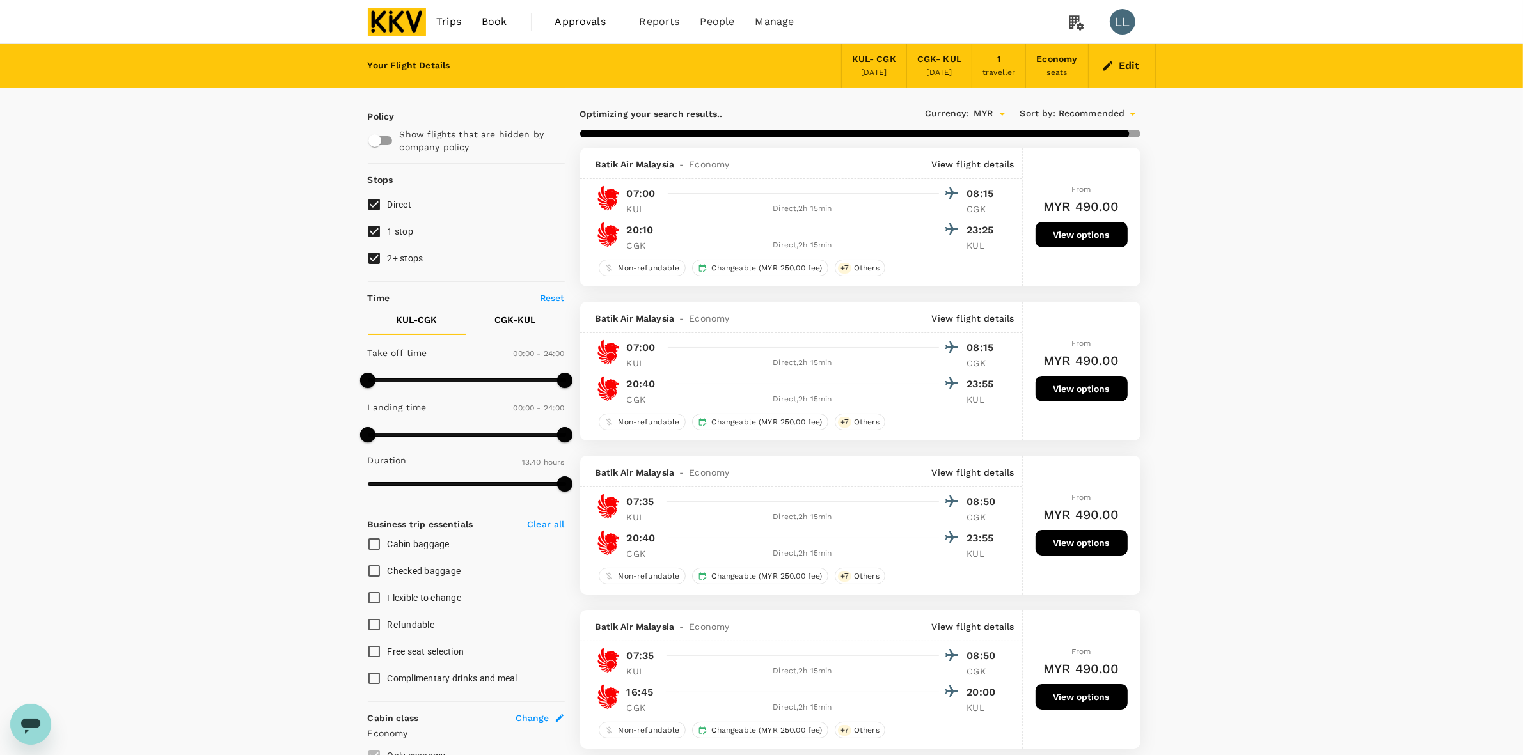
type input "1610"
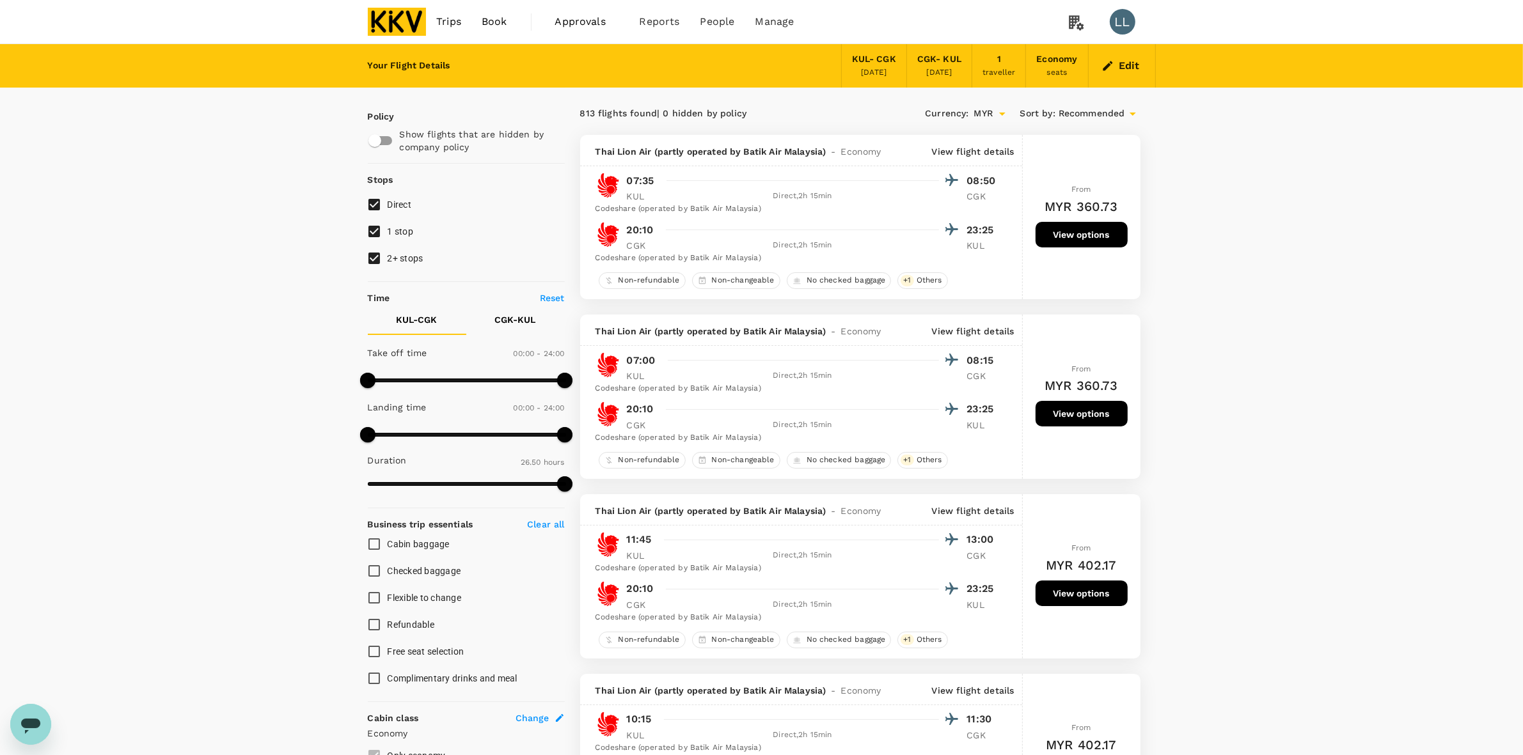
type input "510"
drag, startPoint x: 368, startPoint y: 383, endPoint x: 439, endPoint y: 375, distance: 70.8
click at [439, 375] on span at bounding box center [437, 380] width 15 height 15
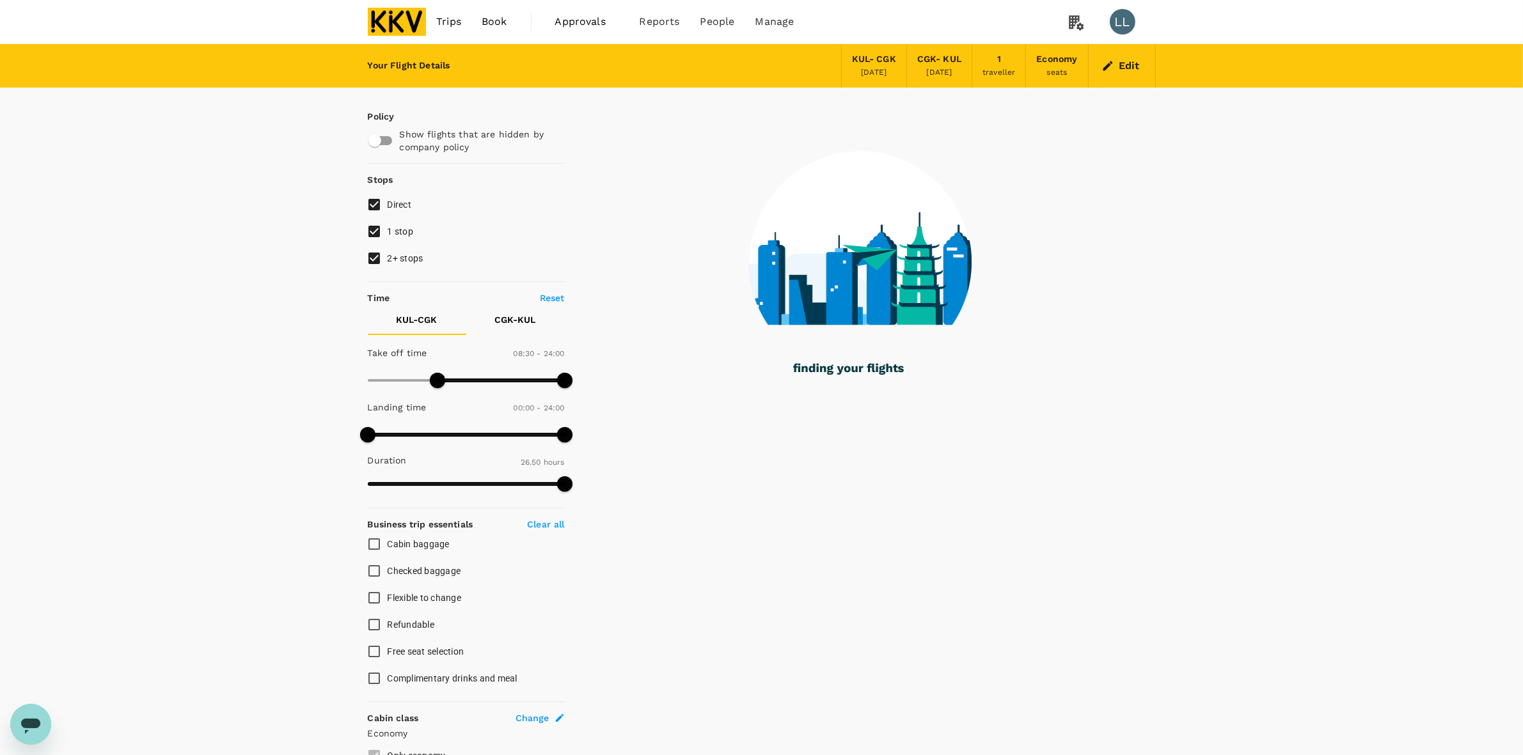
click at [395, 257] on span "2+ stops" at bounding box center [406, 258] width 36 height 10
click at [388, 257] on input "2+ stops" at bounding box center [374, 258] width 27 height 27
checkbox input "false"
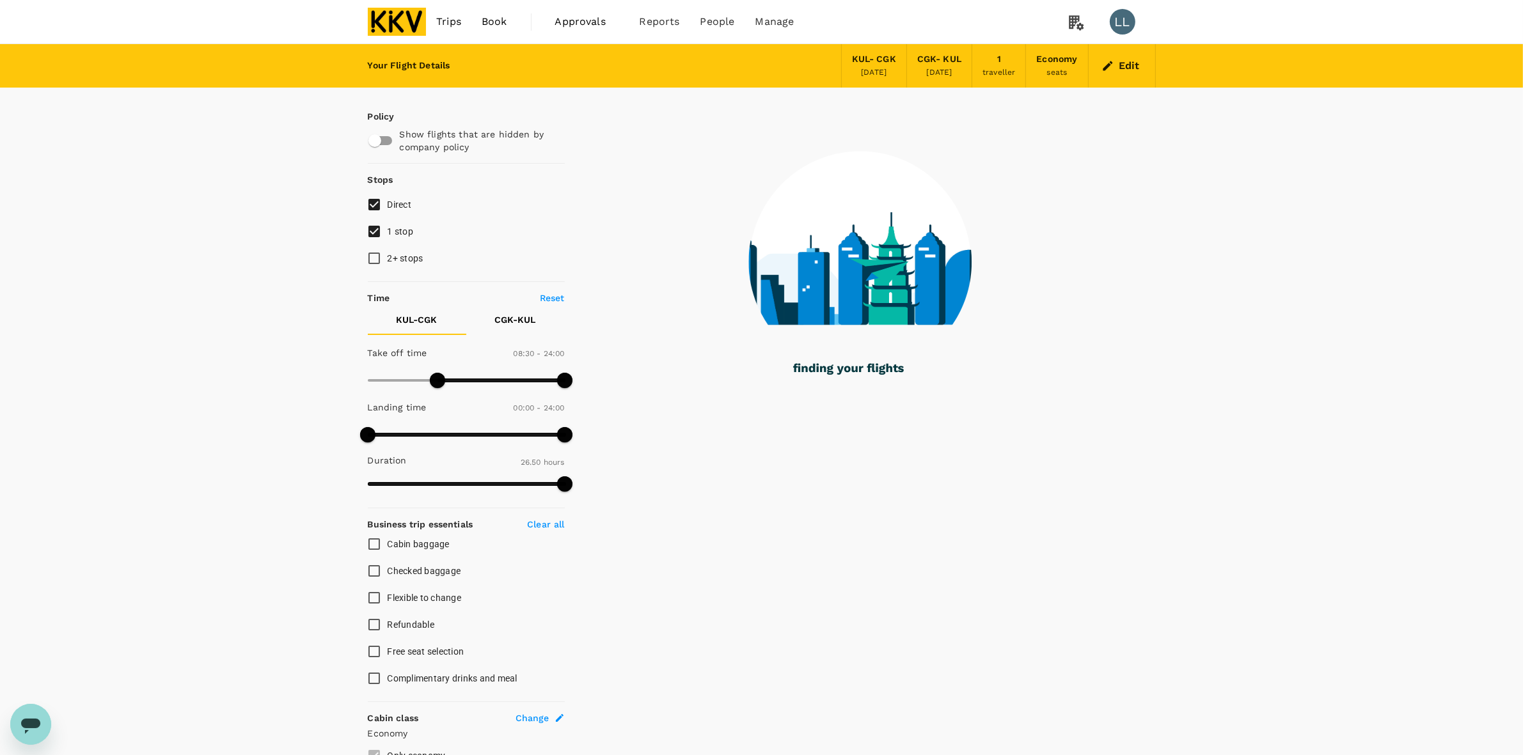
click at [397, 235] on span "1 stop" at bounding box center [401, 231] width 26 height 10
click at [388, 235] on input "1 stop" at bounding box center [374, 231] width 27 height 27
checkbox input "false"
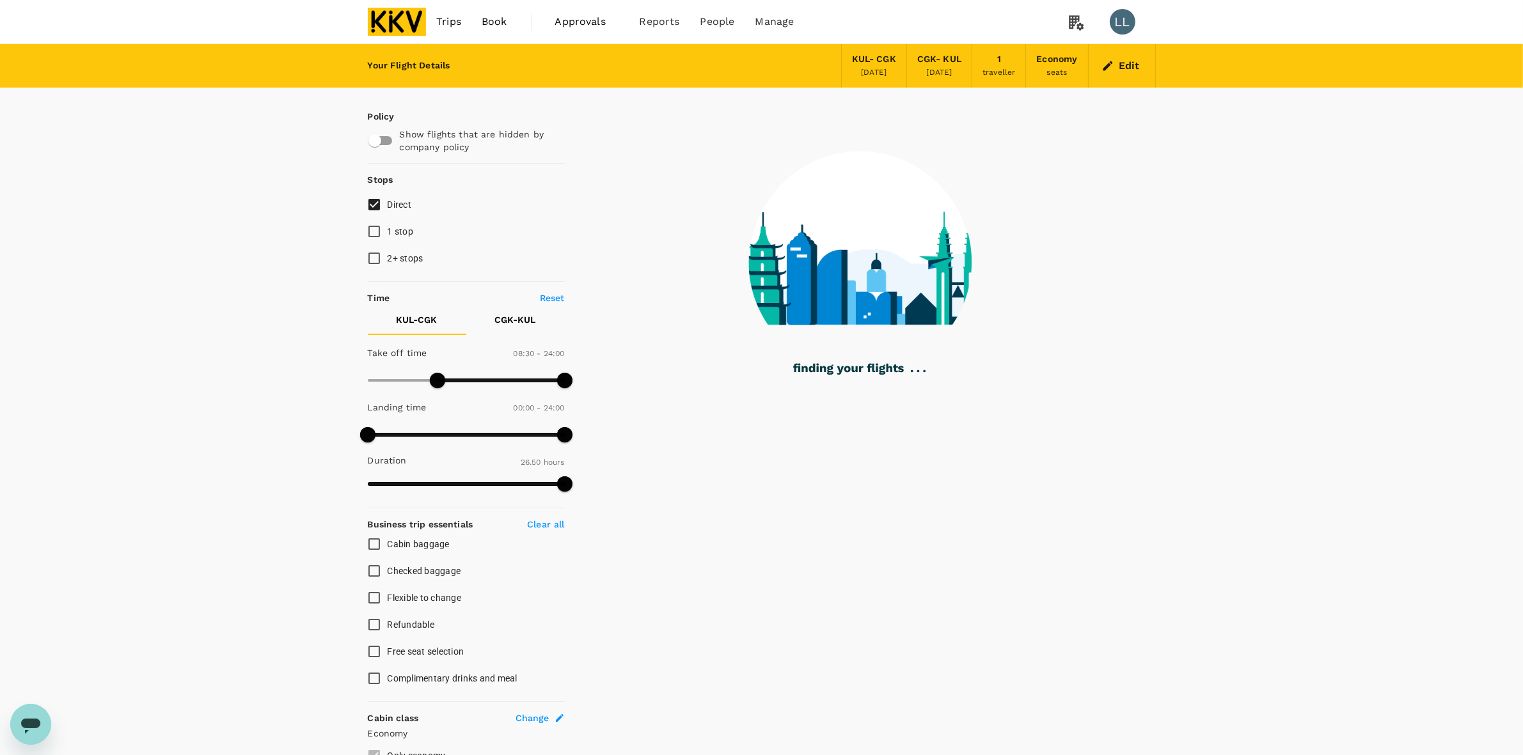
drag, startPoint x: 1414, startPoint y: 281, endPoint x: 1374, endPoint y: 325, distance: 59.3
click at [1414, 280] on div "Your Flight Details KUL - CGK 24 Sep 2025 CGK - KUL 25 Sep 2025 1 traveller Eco…" at bounding box center [761, 626] width 1523 height 1165
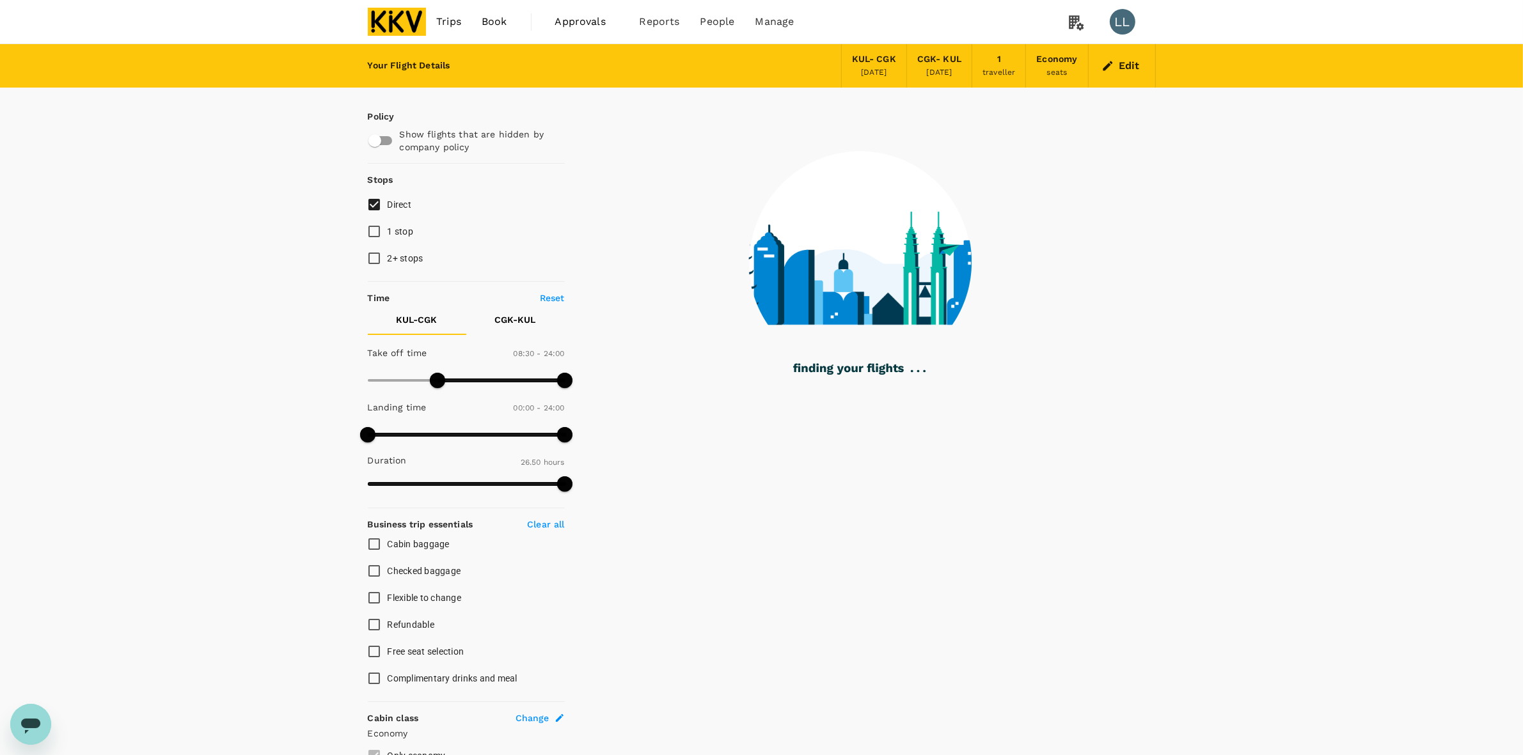
click at [1341, 393] on div "Your Flight Details KUL - CGK 24 Sep 2025 CGK - KUL 25 Sep 2025 1 traveller Eco…" at bounding box center [761, 626] width 1523 height 1165
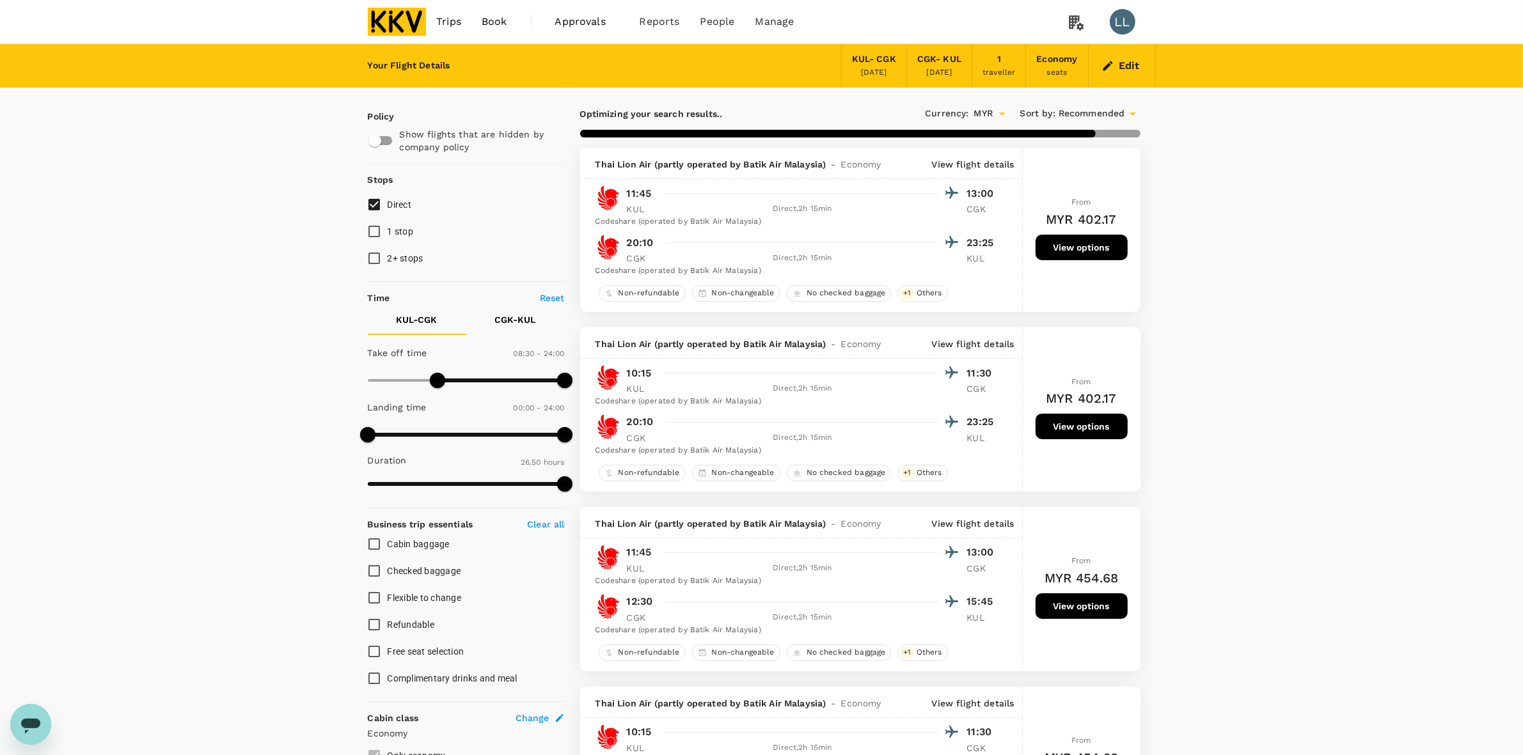
drag, startPoint x: 1213, startPoint y: 302, endPoint x: 1223, endPoint y: 367, distance: 65.4
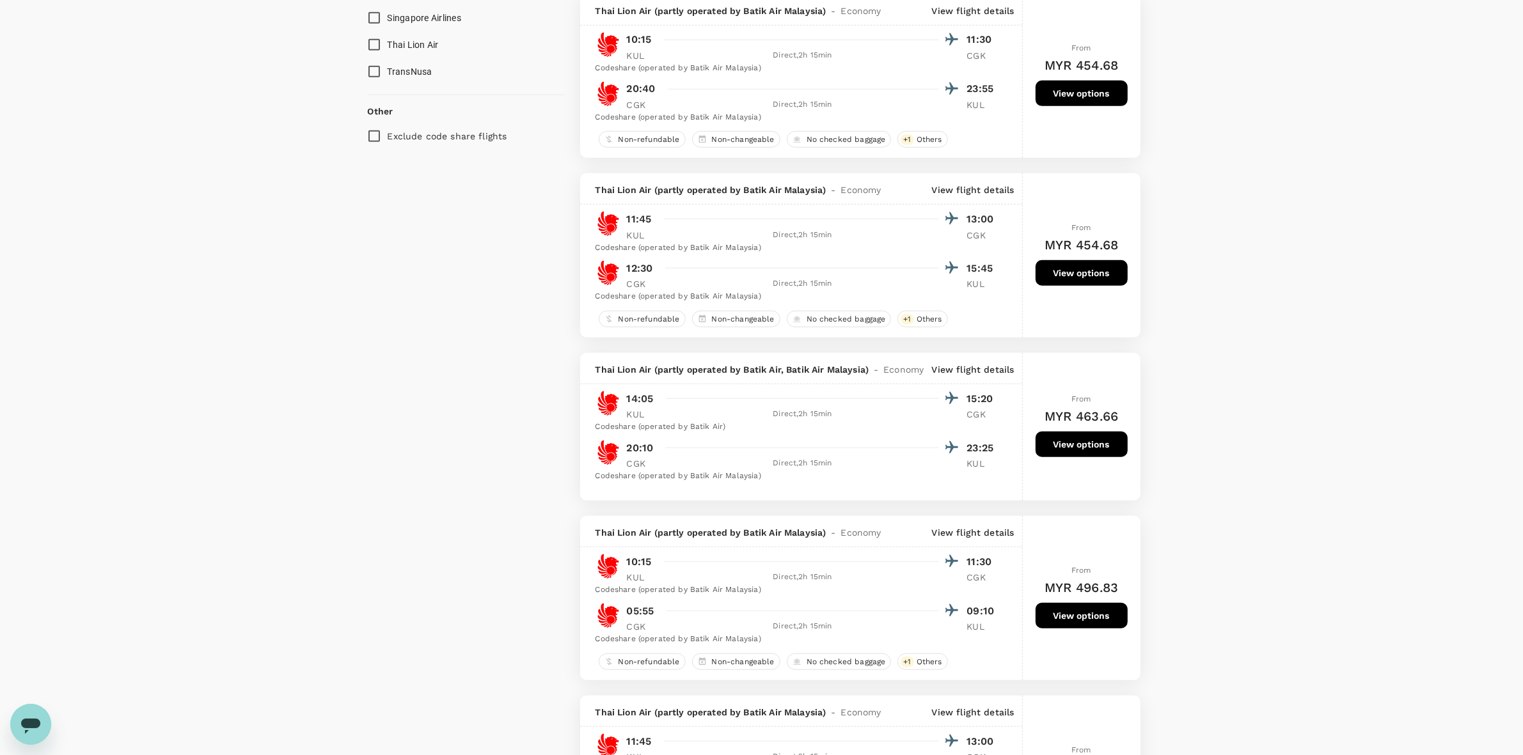
scroll to position [1279, 0]
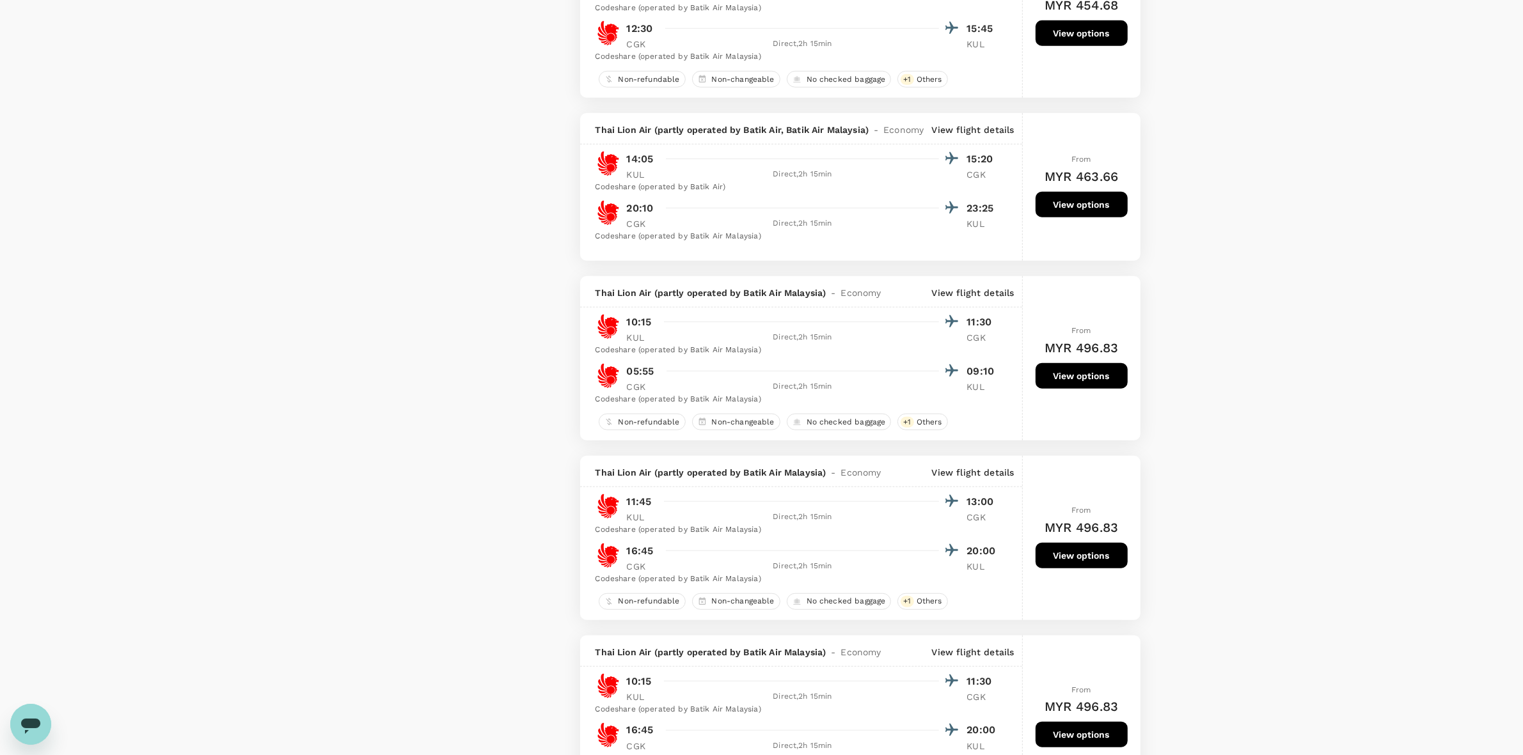
click at [1251, 414] on div "Your Flight Details KUL - CGK 24 Sep 2025 CGK - KUL 25 Sep 2025 1 traveller Eco…" at bounding box center [761, 620] width 1523 height 3711
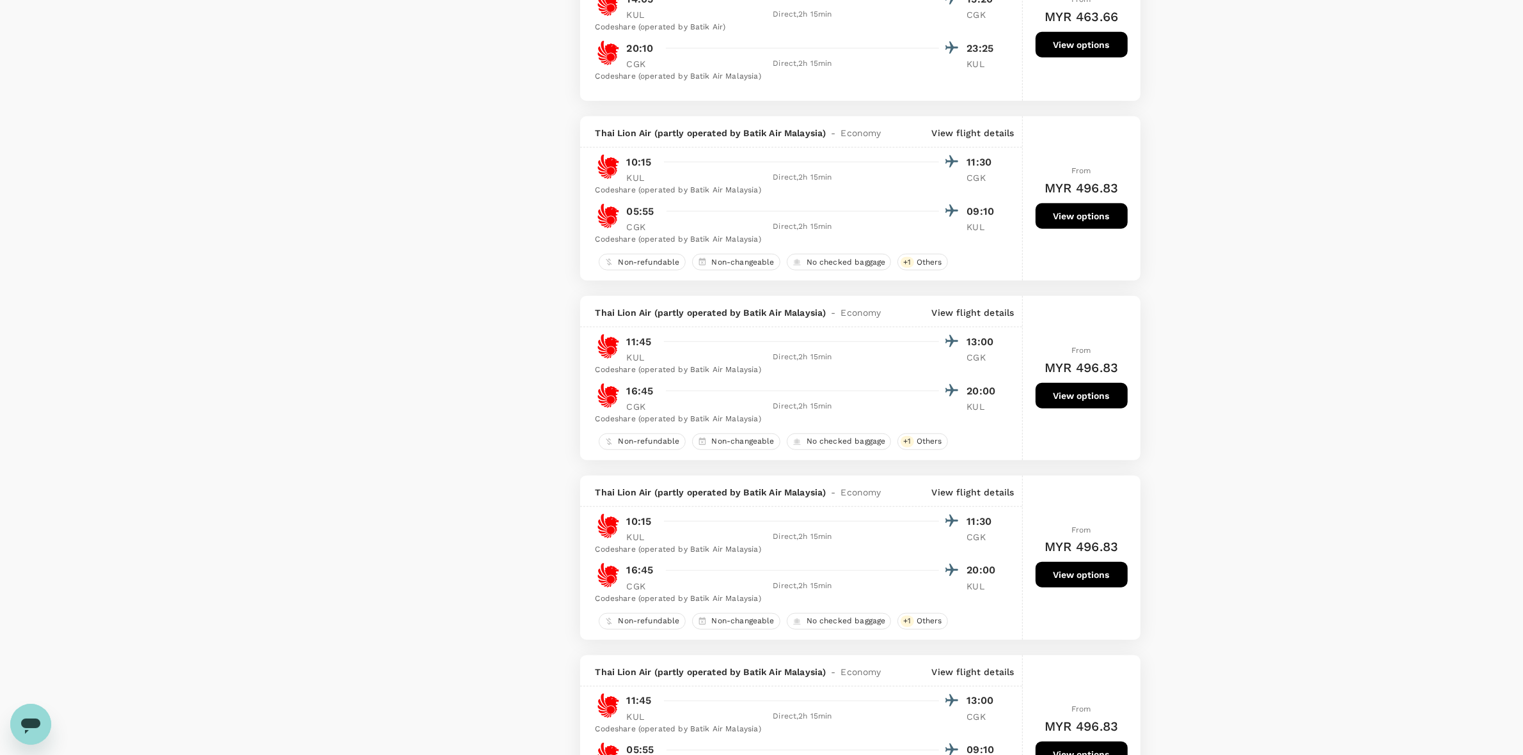
scroll to position [1519, 0]
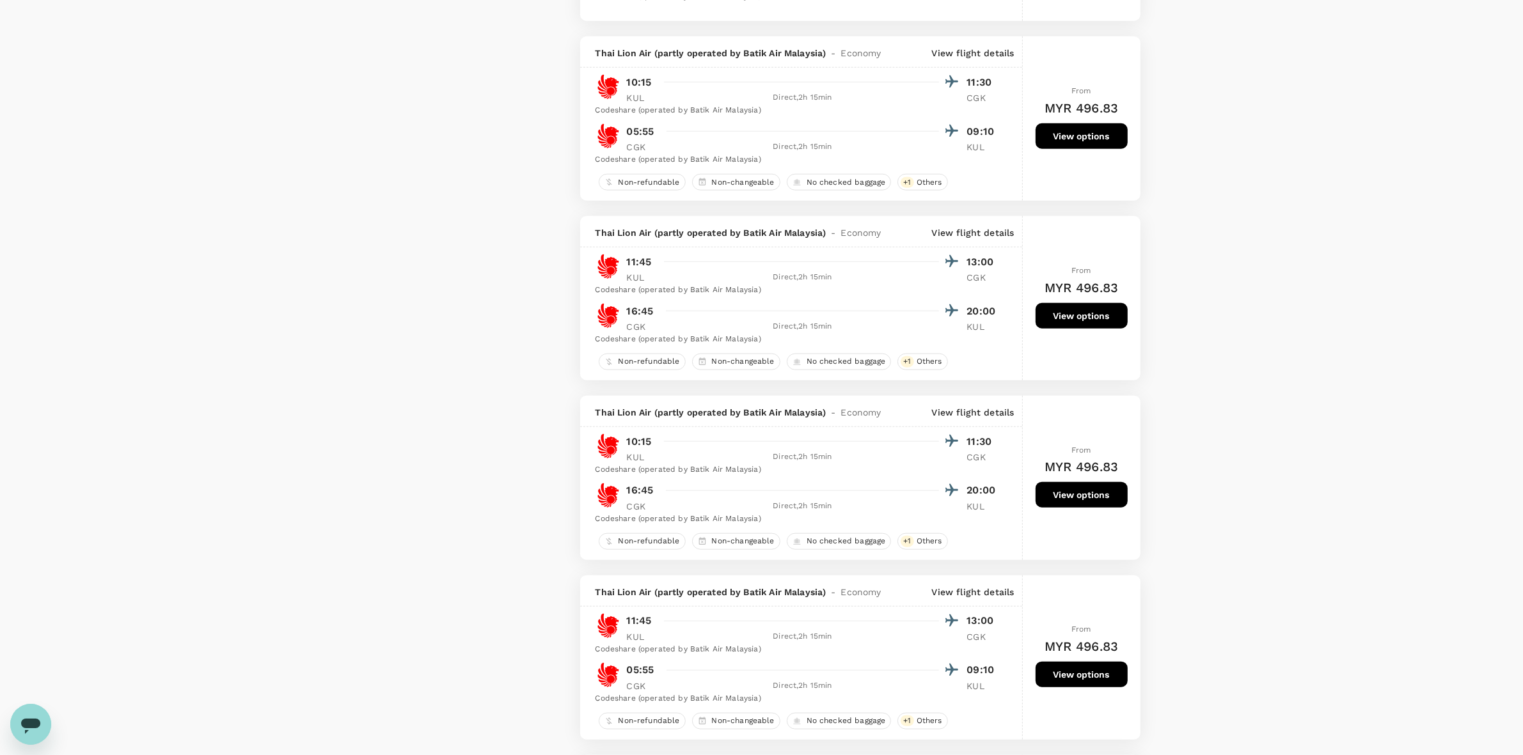
click at [386, 446] on div "Policy Show flights that are hidden by company policy Stops Direct 1 stop 2+ st…" at bounding box center [466, 391] width 197 height 3647
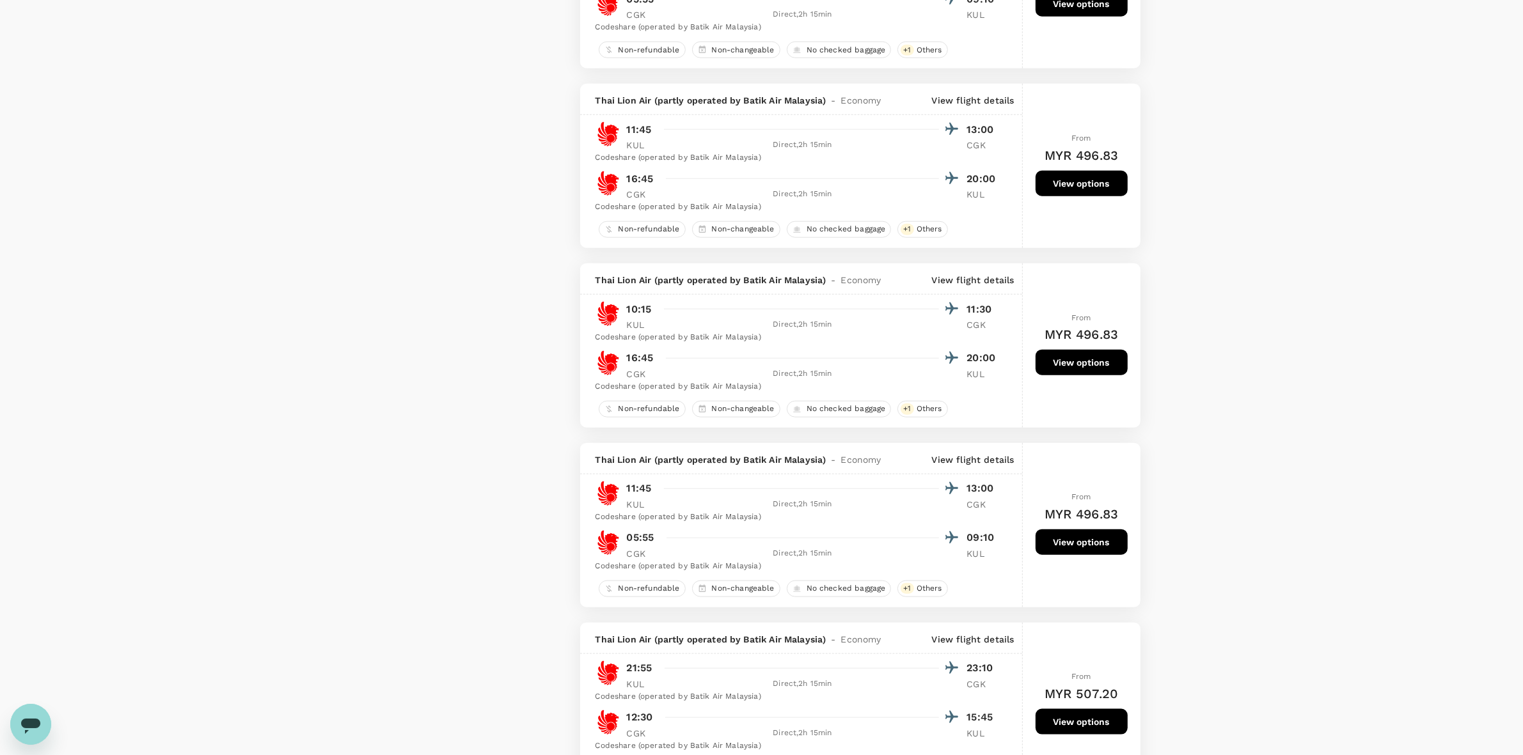
scroll to position [1679, 0]
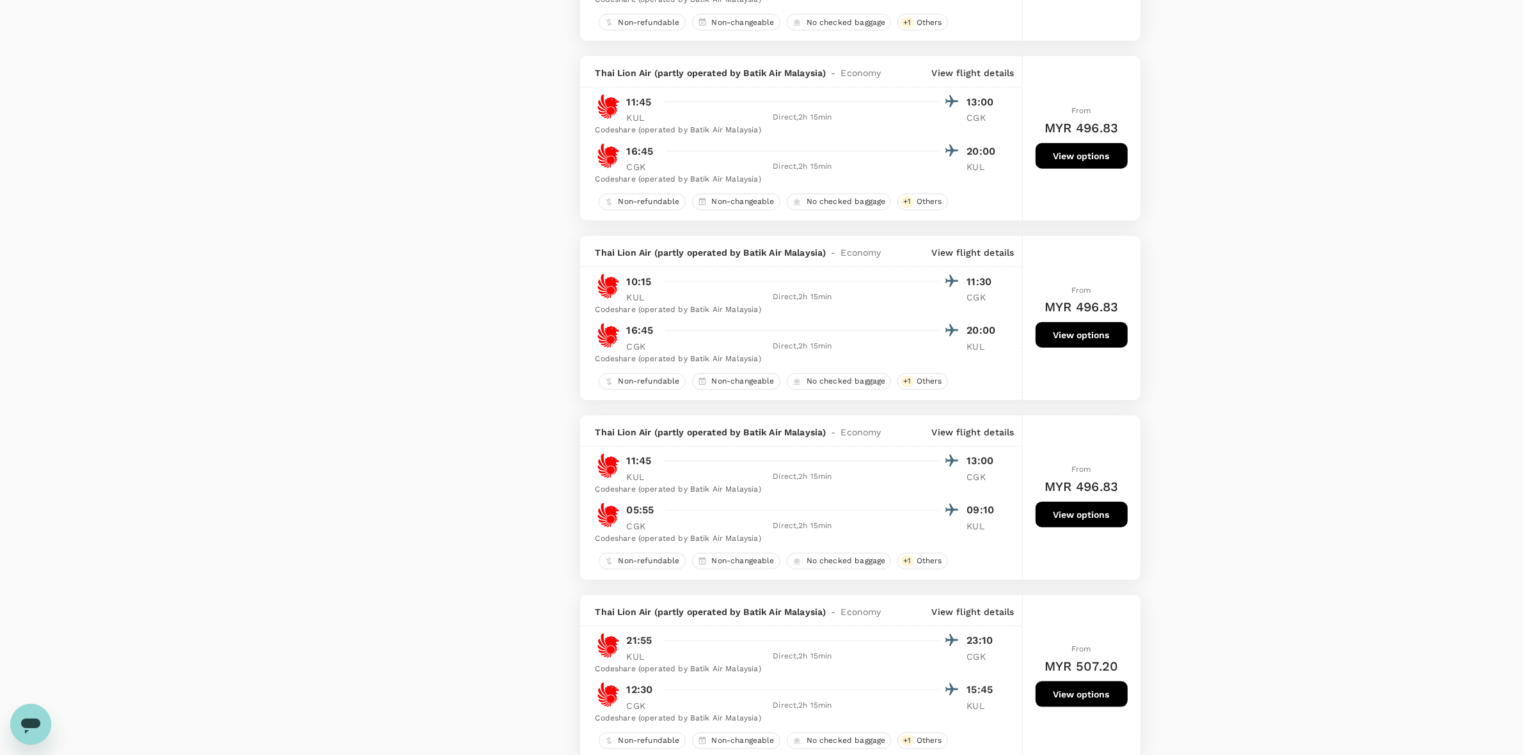
click at [1235, 370] on div "Your Flight Details KUL - CGK 24 Sep 2025 CGK - KUL 25 Sep 2025 1 traveller Eco…" at bounding box center [761, 220] width 1523 height 3711
click at [1274, 510] on div "Your Flight Details KUL - CGK 24 Sep 2025 CGK - KUL 25 Sep 2025 1 traveller Eco…" at bounding box center [761, 220] width 1523 height 3711
click at [1262, 519] on div "Your Flight Details KUL - CGK 24 Sep 2025 CGK - KUL 25 Sep 2025 1 traveller Eco…" at bounding box center [761, 220] width 1523 height 3711
click at [1241, 515] on div "Your Flight Details KUL - CGK 24 Sep 2025 CGK - KUL 25 Sep 2025 1 traveller Eco…" at bounding box center [761, 220] width 1523 height 3711
drag, startPoint x: 1235, startPoint y: 457, endPoint x: 1223, endPoint y: 536, distance: 79.6
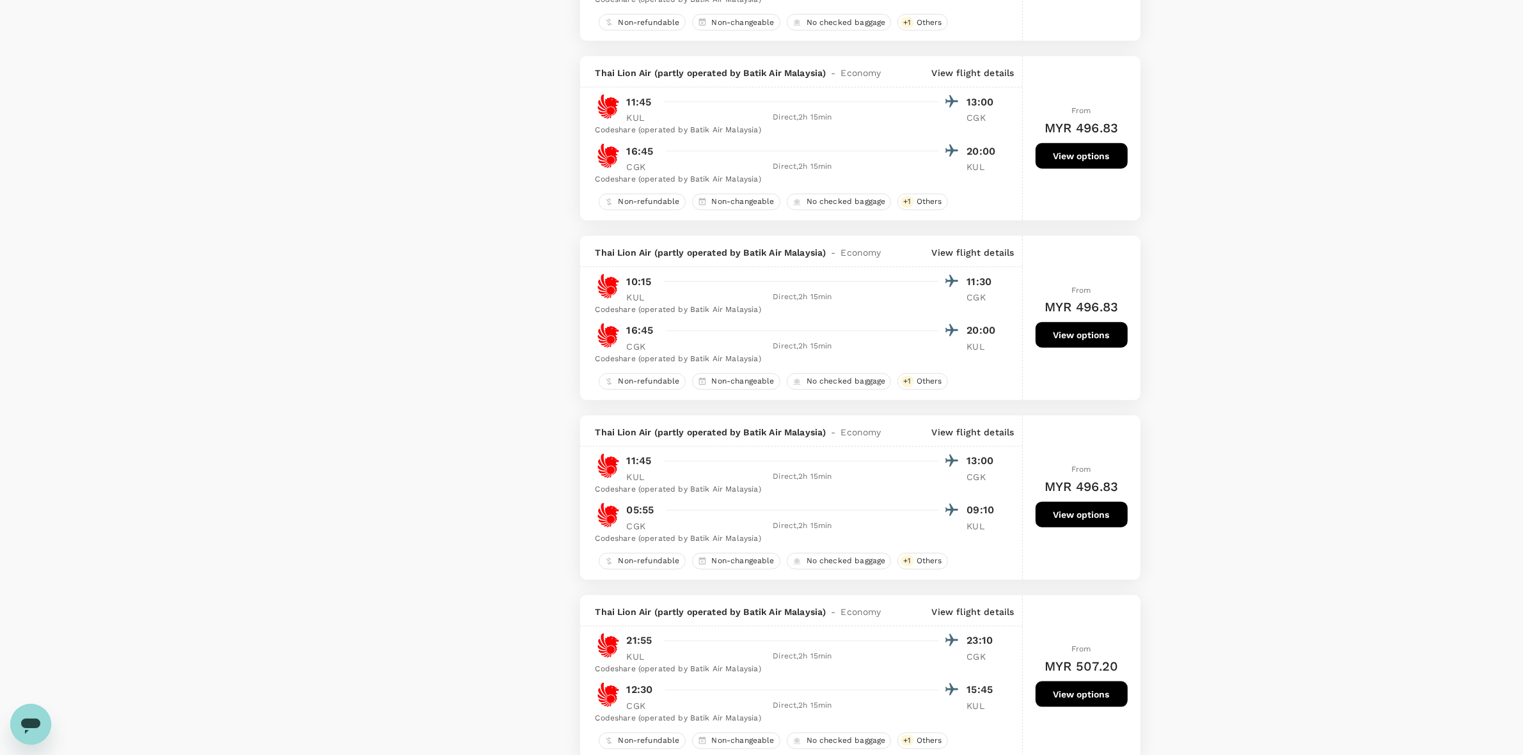
click at [1235, 456] on div "Your Flight Details KUL - CGK 24 Sep 2025 CGK - KUL 25 Sep 2025 1 traveller Eco…" at bounding box center [761, 220] width 1523 height 3711
click at [1223, 549] on div "Your Flight Details KUL - CGK 24 Sep 2025 CGK - KUL 25 Sep 2025 1 traveller Eco…" at bounding box center [761, 220] width 1523 height 3711
click at [1220, 552] on div "Your Flight Details KUL - CGK 24 Sep 2025 CGK - KUL 25 Sep 2025 1 traveller Eco…" at bounding box center [761, 220] width 1523 height 3711
drag, startPoint x: 1187, startPoint y: 486, endPoint x: 1196, endPoint y: 424, distance: 62.7
click at [1187, 484] on div "Your Flight Details KUL - CGK 24 Sep 2025 CGK - KUL 25 Sep 2025 1 traveller Eco…" at bounding box center [761, 220] width 1523 height 3711
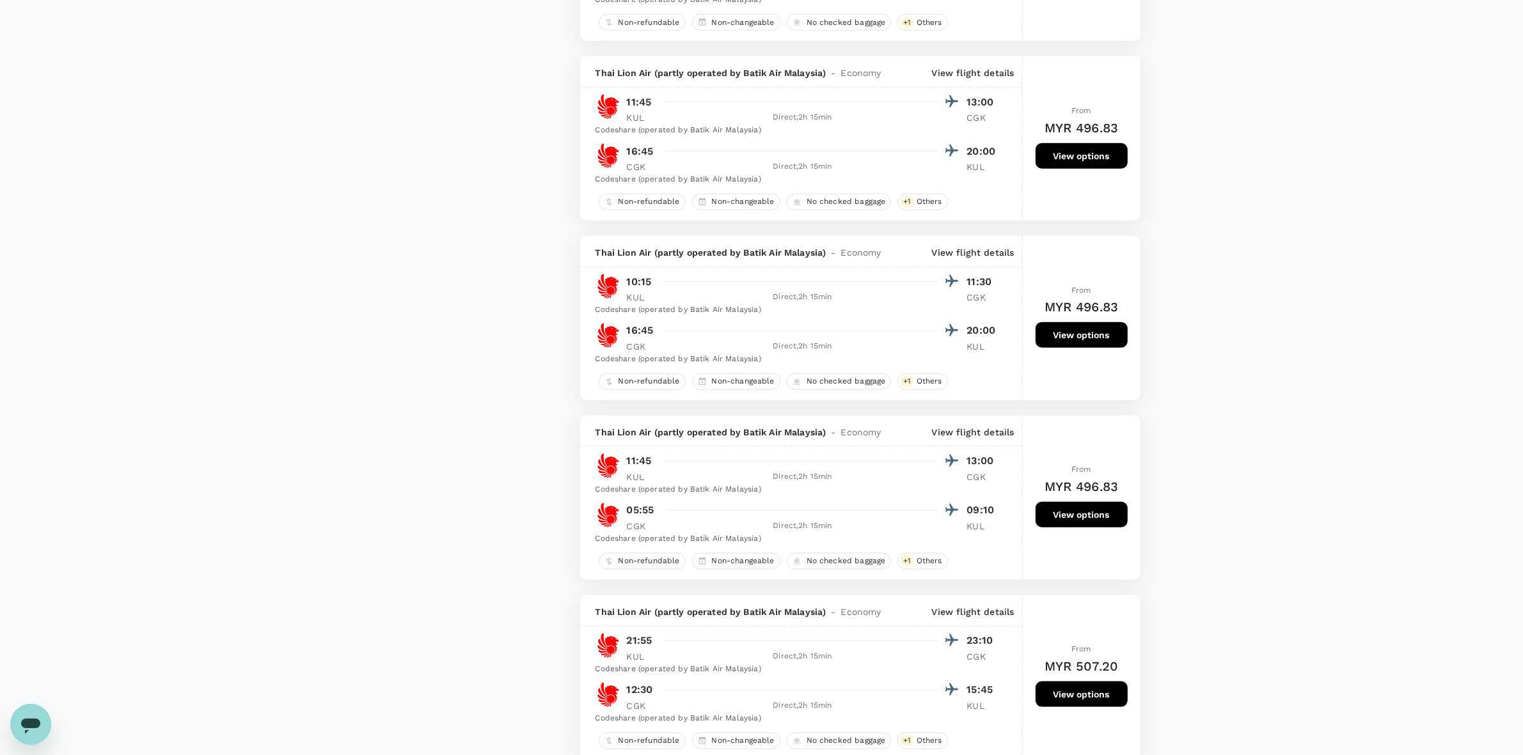
click at [1196, 343] on div "Your Flight Details KUL - CGK 24 Sep 2025 CGK - KUL 25 Sep 2025 1 traveller Eco…" at bounding box center [761, 220] width 1523 height 3711
click at [1194, 475] on div "Your Flight Details KUL - CGK 24 Sep 2025 CGK - KUL 25 Sep 2025 1 traveller Eco…" at bounding box center [761, 220] width 1523 height 3711
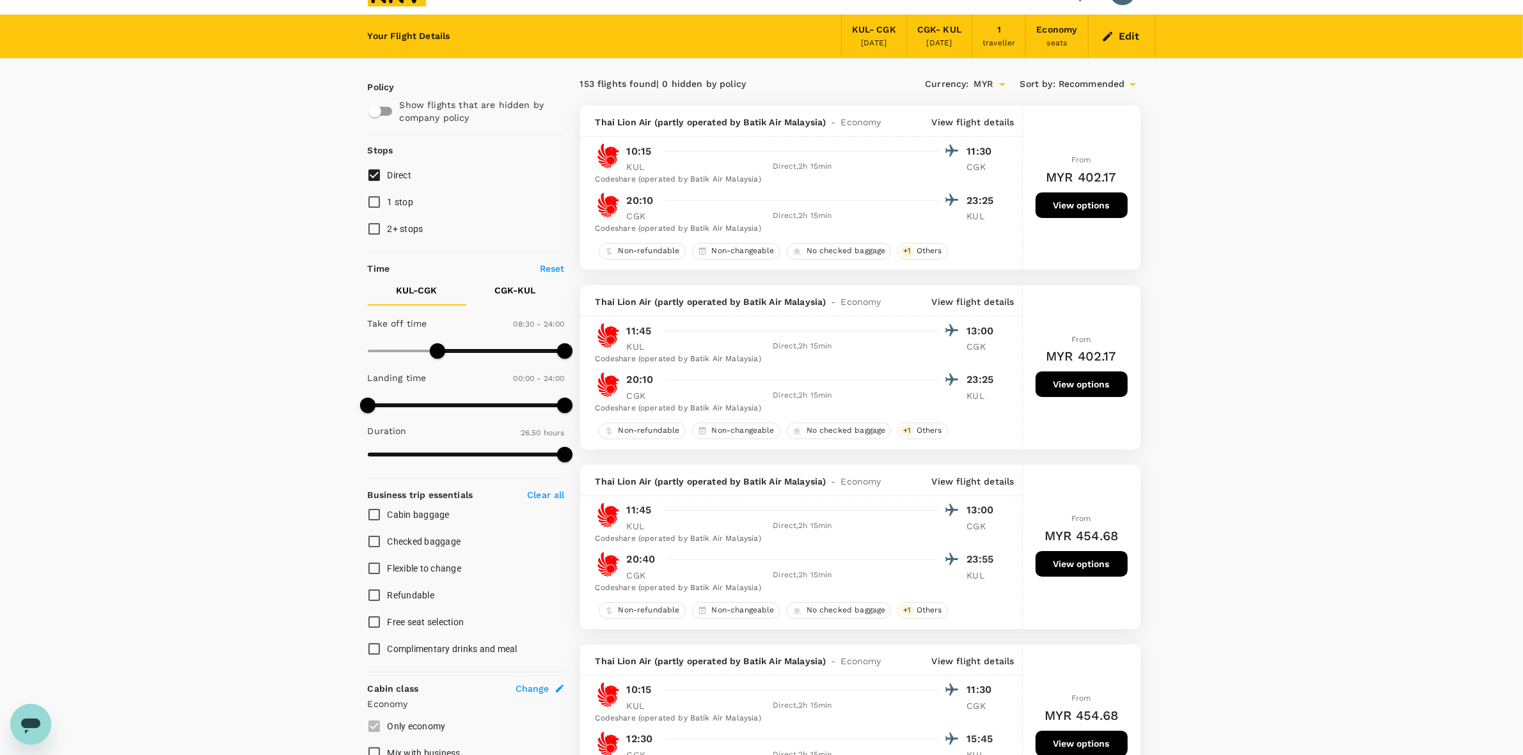
scroll to position [0, 0]
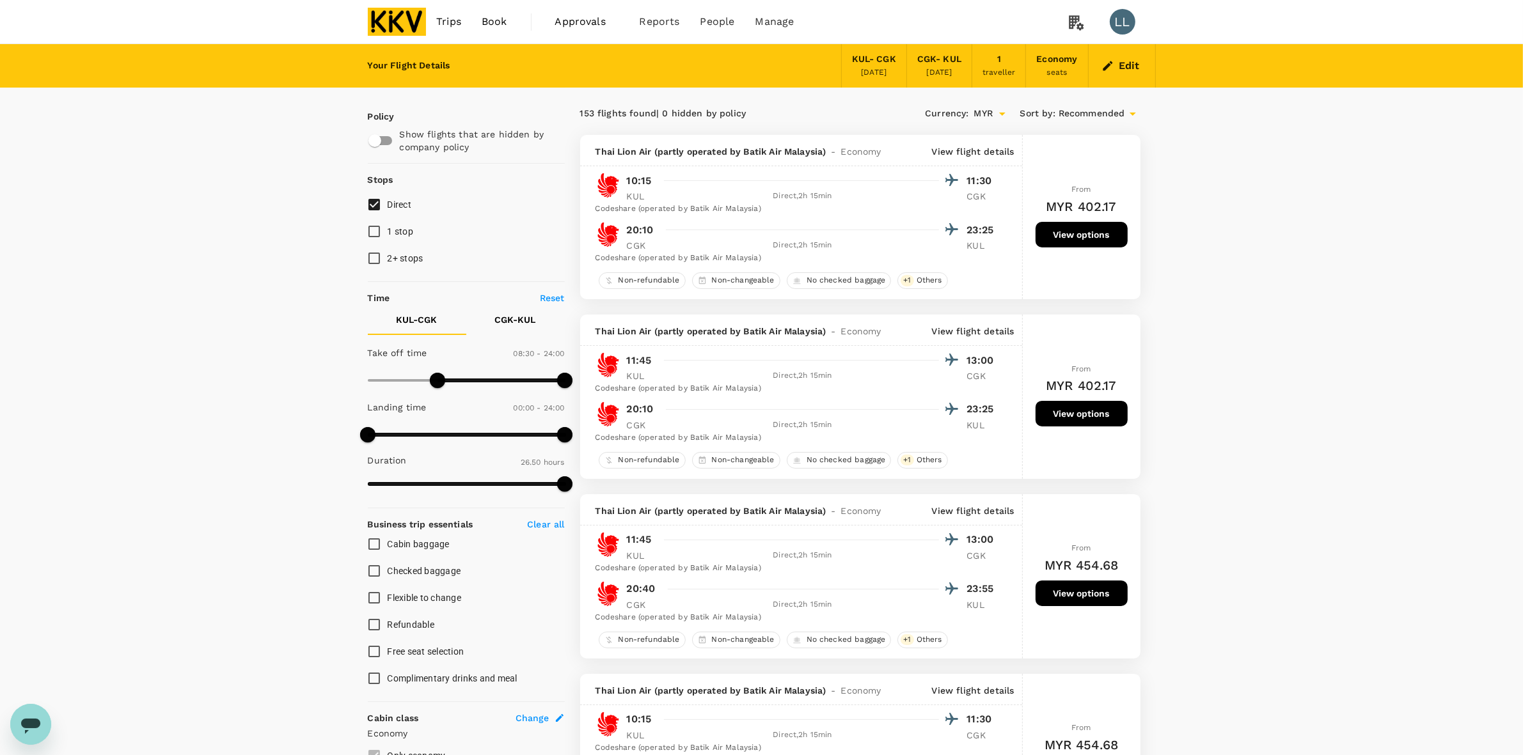
drag, startPoint x: 1231, startPoint y: 234, endPoint x: 1217, endPoint y: 334, distance: 100.9
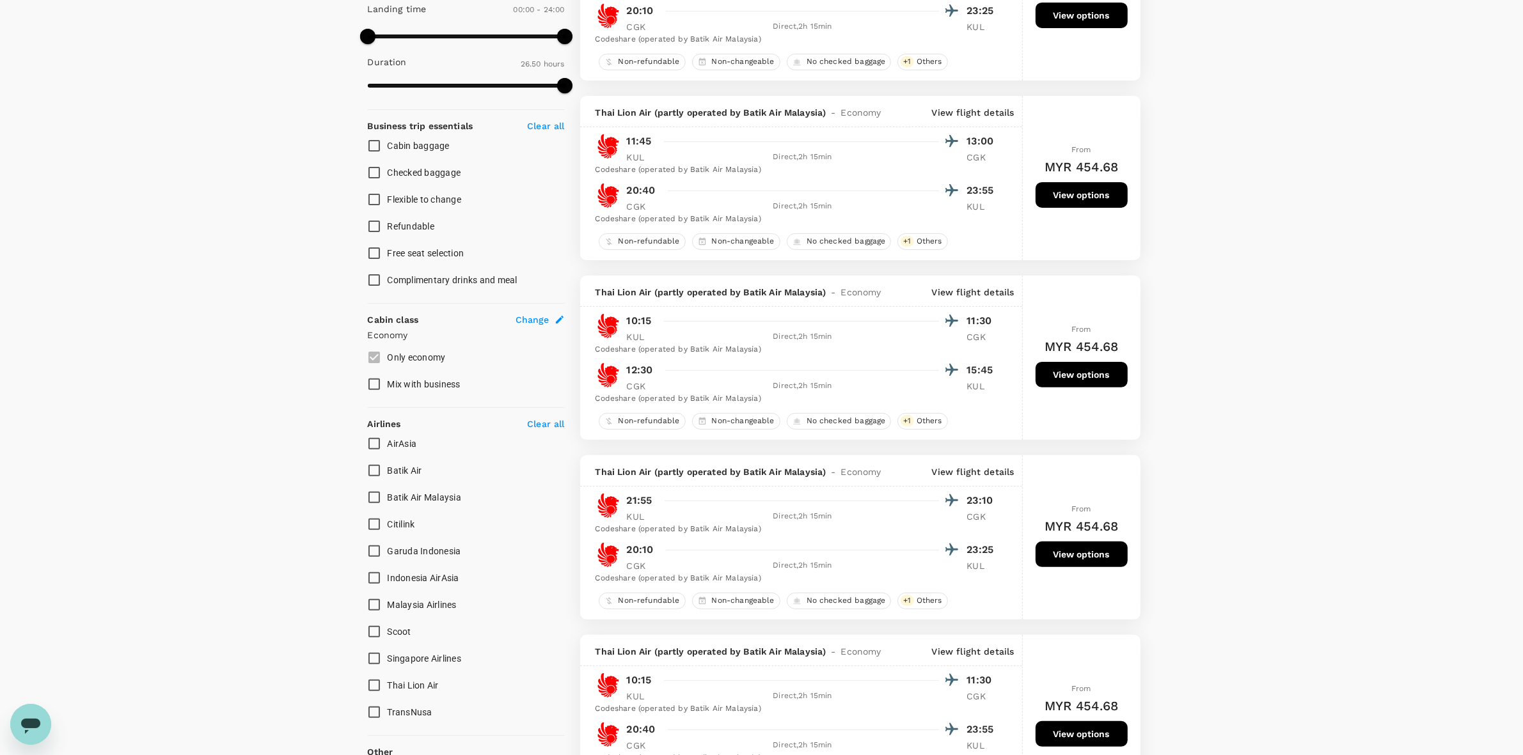
scroll to position [400, 0]
click at [1081, 385] on button "View options" at bounding box center [1082, 374] width 92 height 26
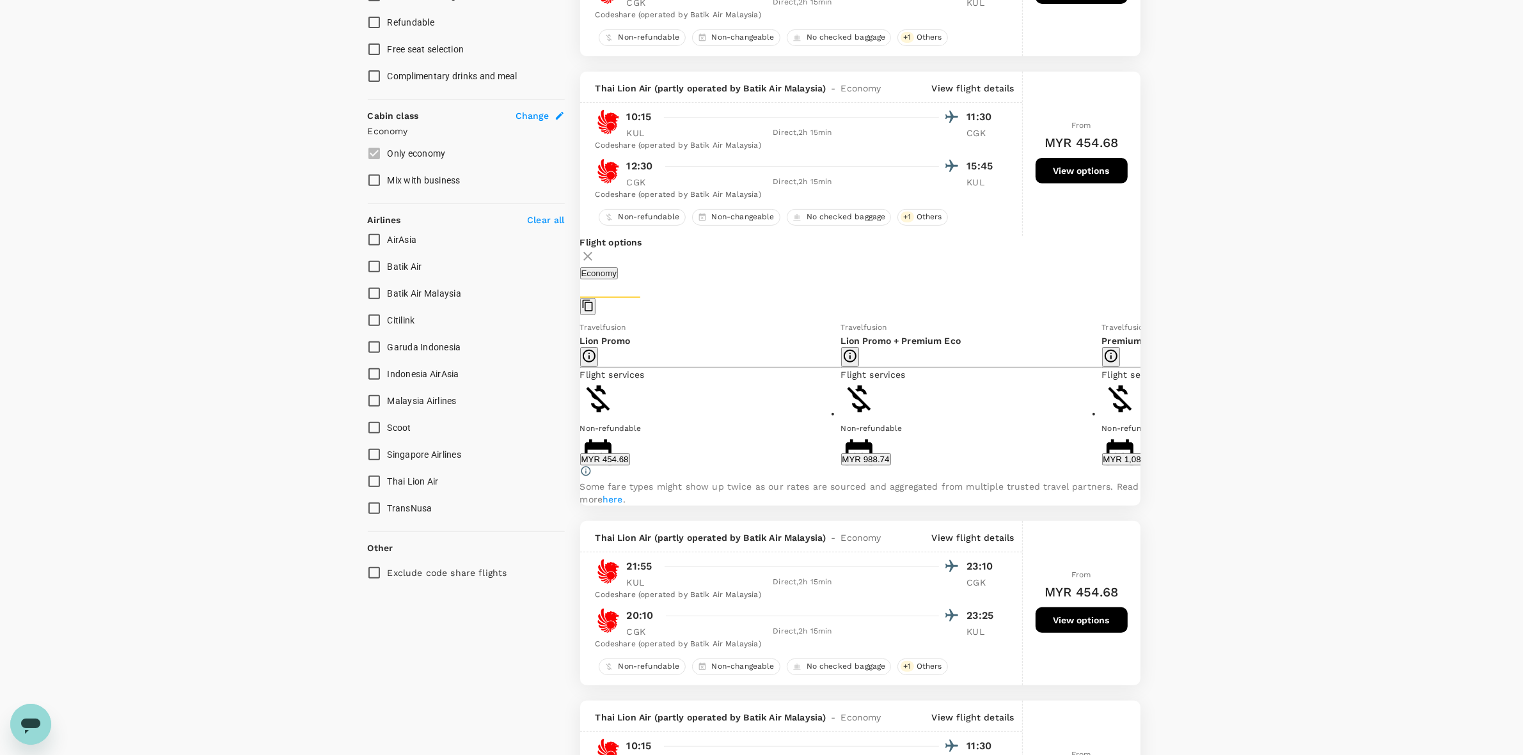
scroll to position [680, 0]
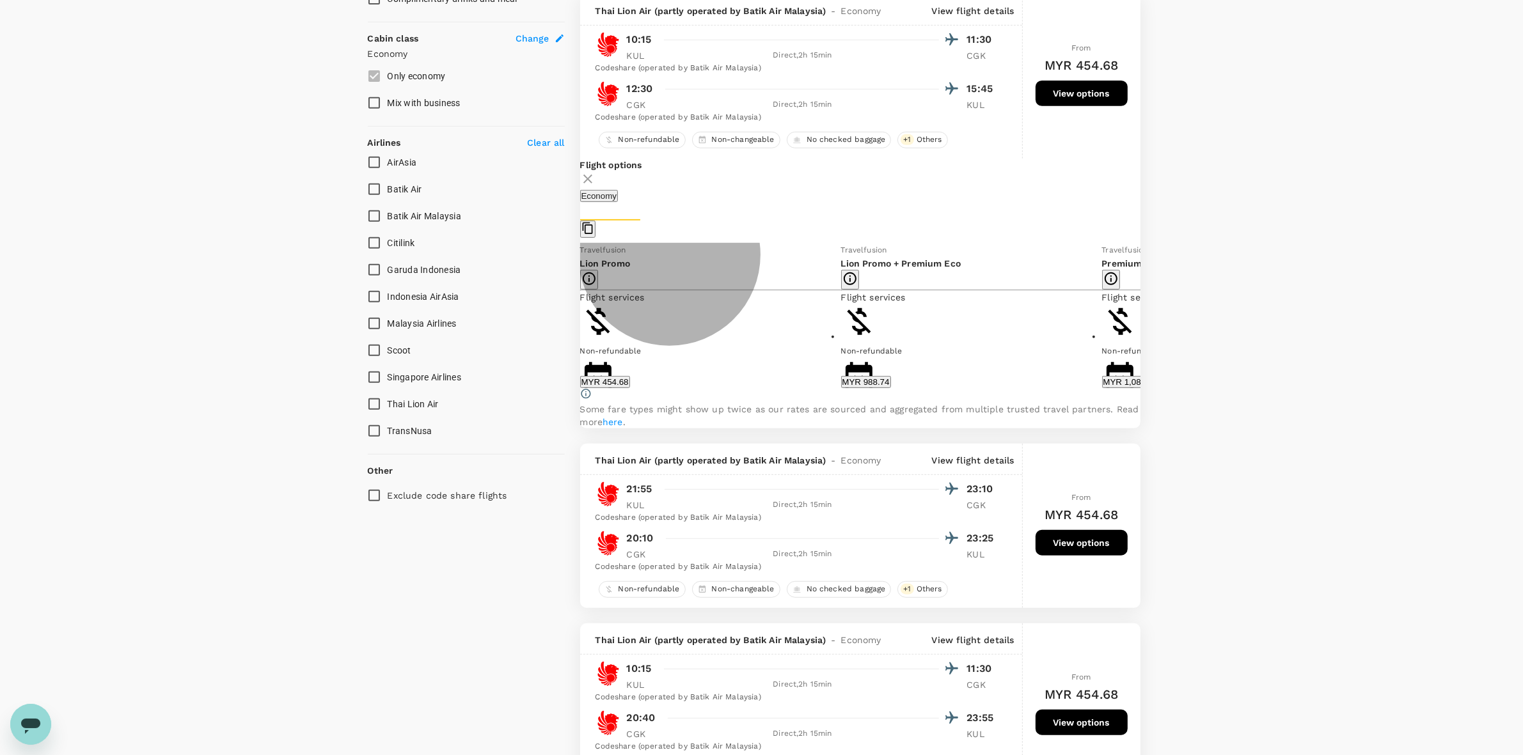
click at [630, 388] on button "MYR 454.68" at bounding box center [605, 382] width 50 height 12
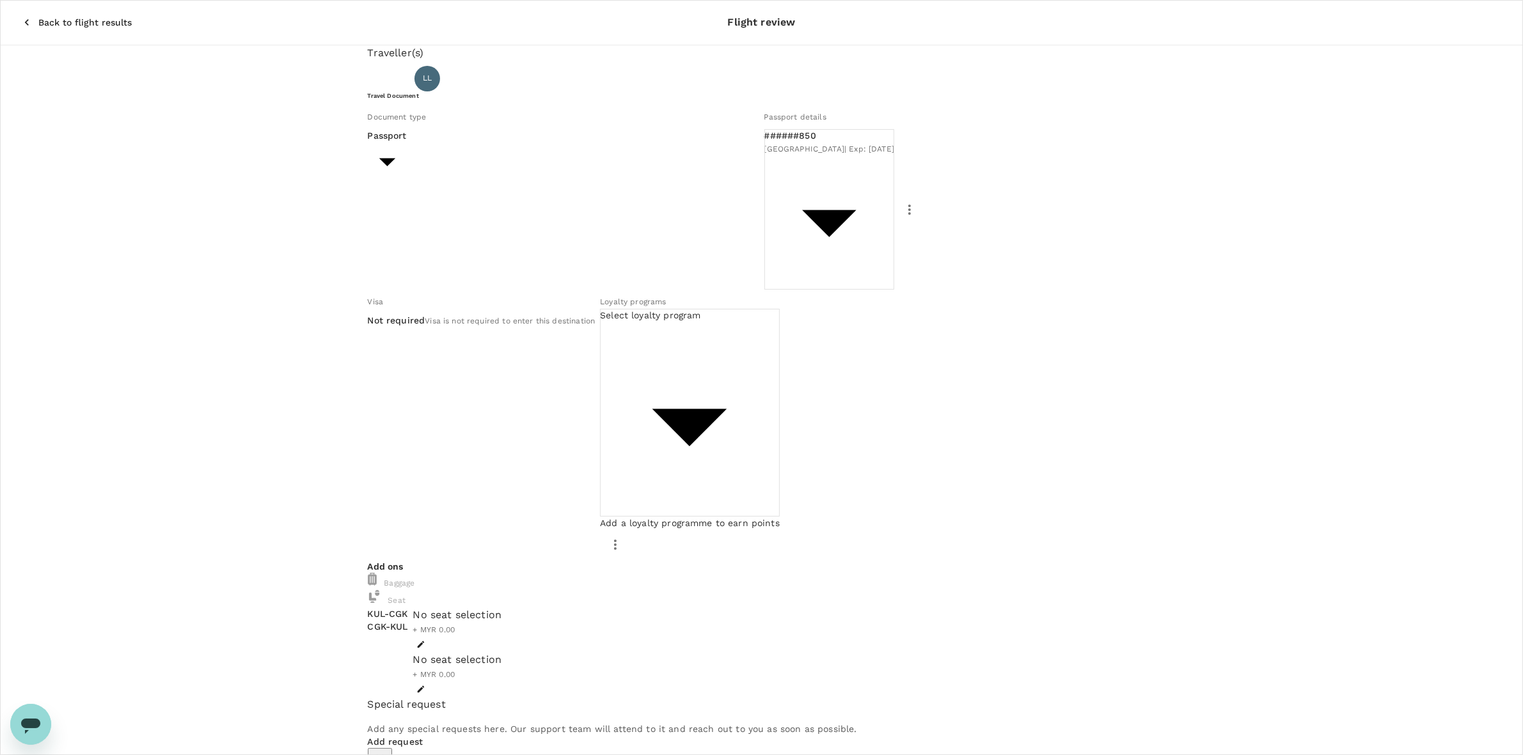
drag, startPoint x: 1038, startPoint y: 643, endPoint x: 1021, endPoint y: 664, distance: 27.3
click at [1037, 642] on div "Back to flight results Flight review Traveller(s) Traveller 1 : LL Low Lay Yeok…" at bounding box center [761, 594] width 1523 height 1188
drag, startPoint x: 212, startPoint y: 294, endPoint x: 212, endPoint y: 278, distance: 16.0
click at [212, 293] on div "Traveller(s) Traveller 1 : LL Low Lay Yeok Travel Document Document type Passpo…" at bounding box center [761, 616] width 1523 height 1142
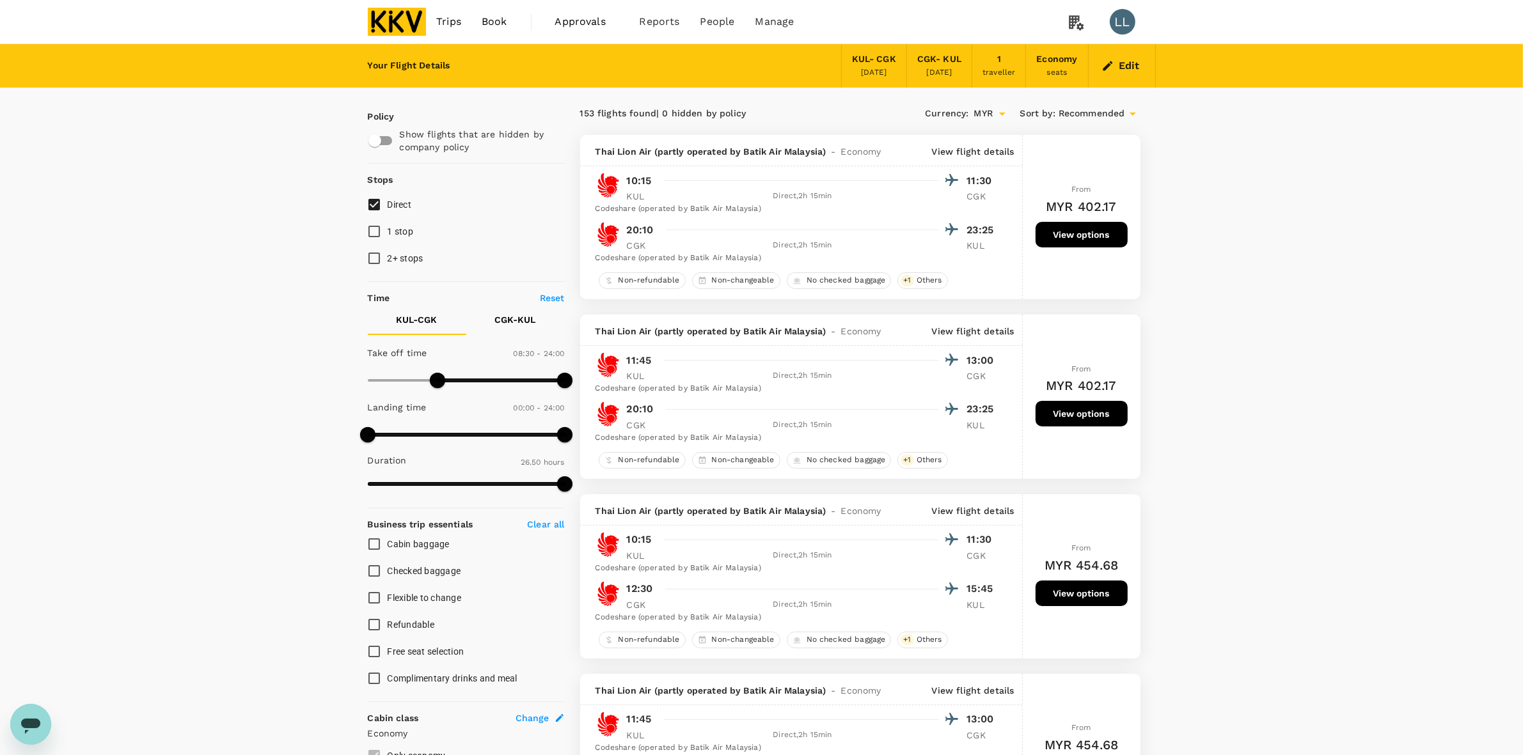
click at [449, 24] on span "Trips" at bounding box center [448, 21] width 25 height 15
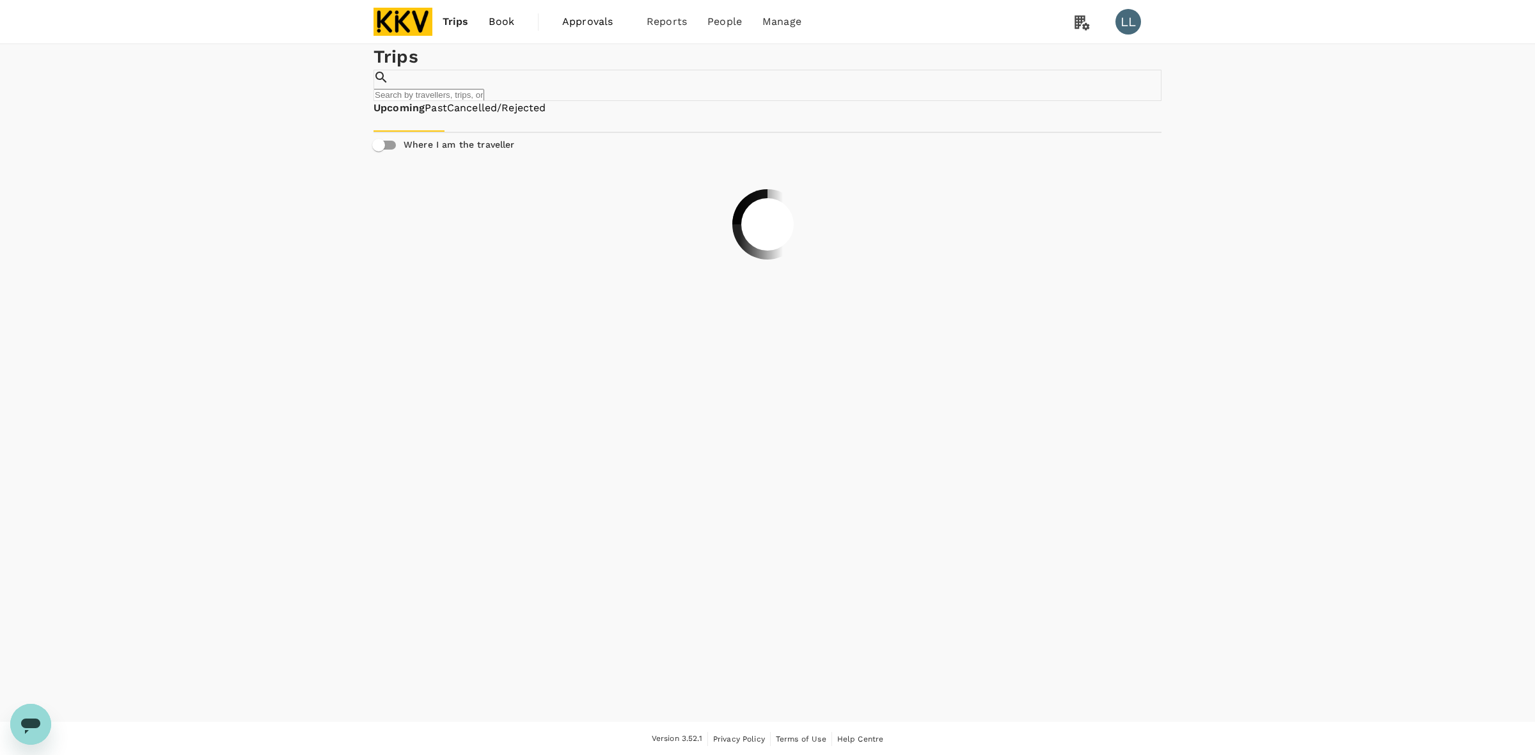
click at [389, 20] on img at bounding box center [403, 22] width 59 height 28
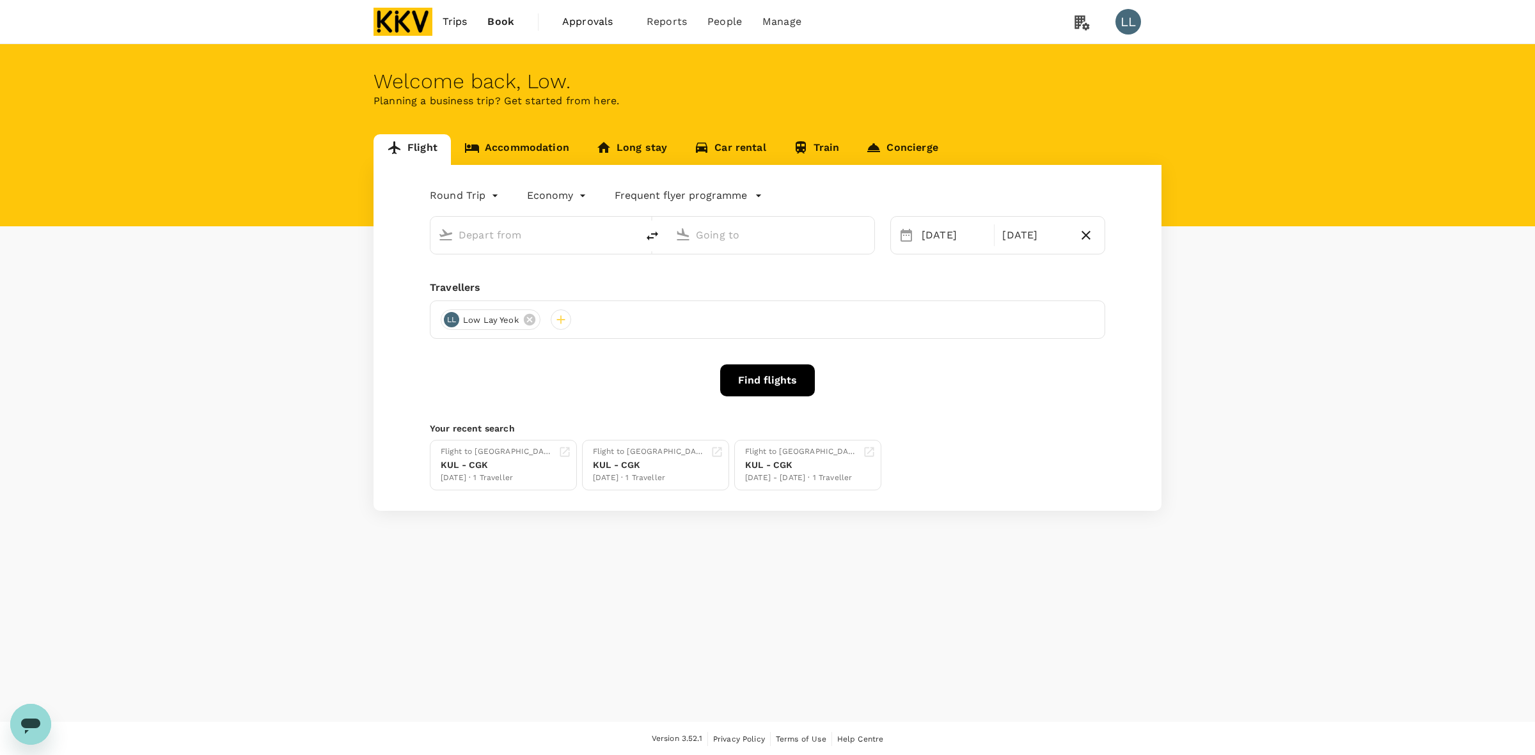
type input "Kuala Lumpur Intl ([GEOGRAPHIC_DATA])"
type input "Soekarno-Hatta Intl (CGK)"
type input "Kuala Lumpur Intl ([GEOGRAPHIC_DATA])"
type input "Soekarno-Hatta Intl (CGK)"
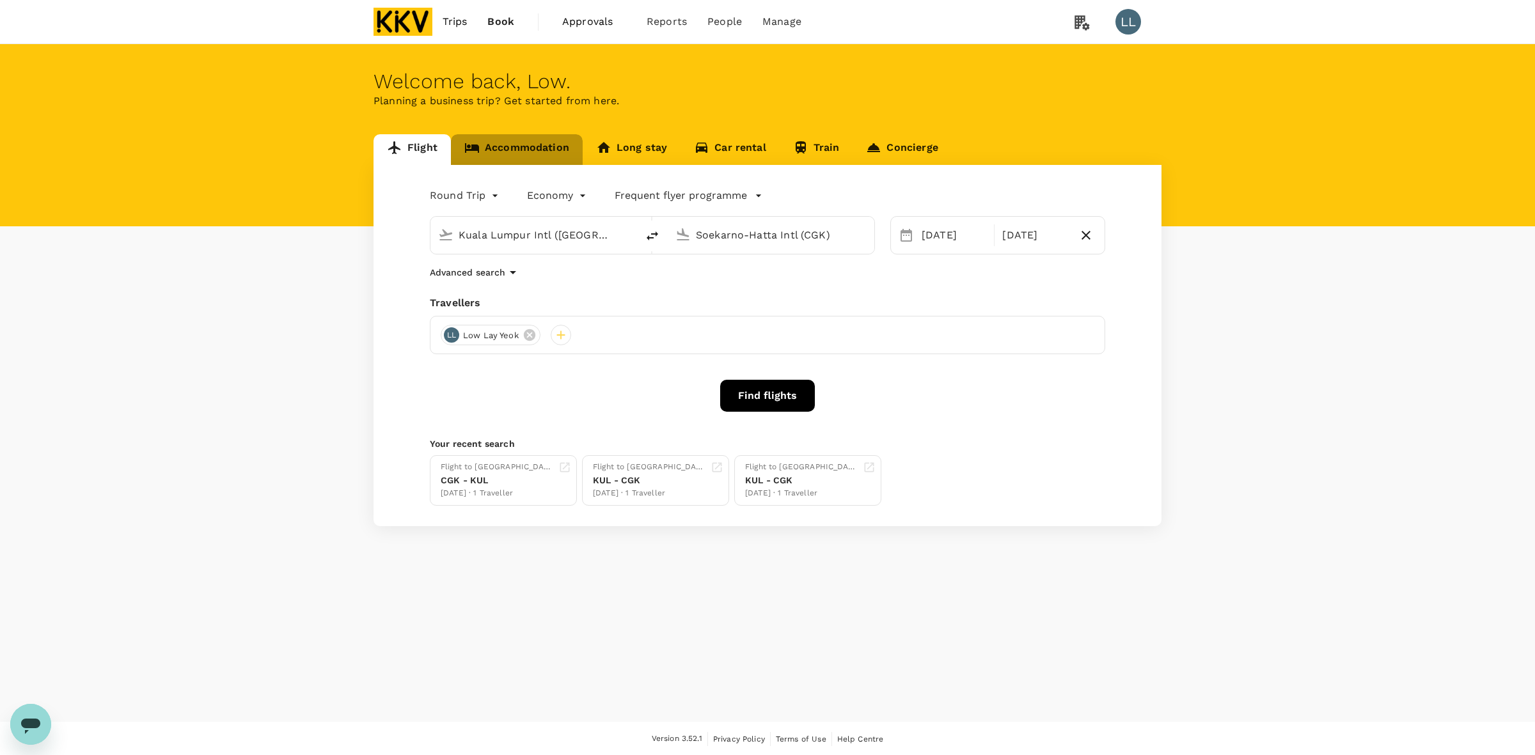
click at [522, 145] on link "Accommodation" at bounding box center [517, 149] width 132 height 31
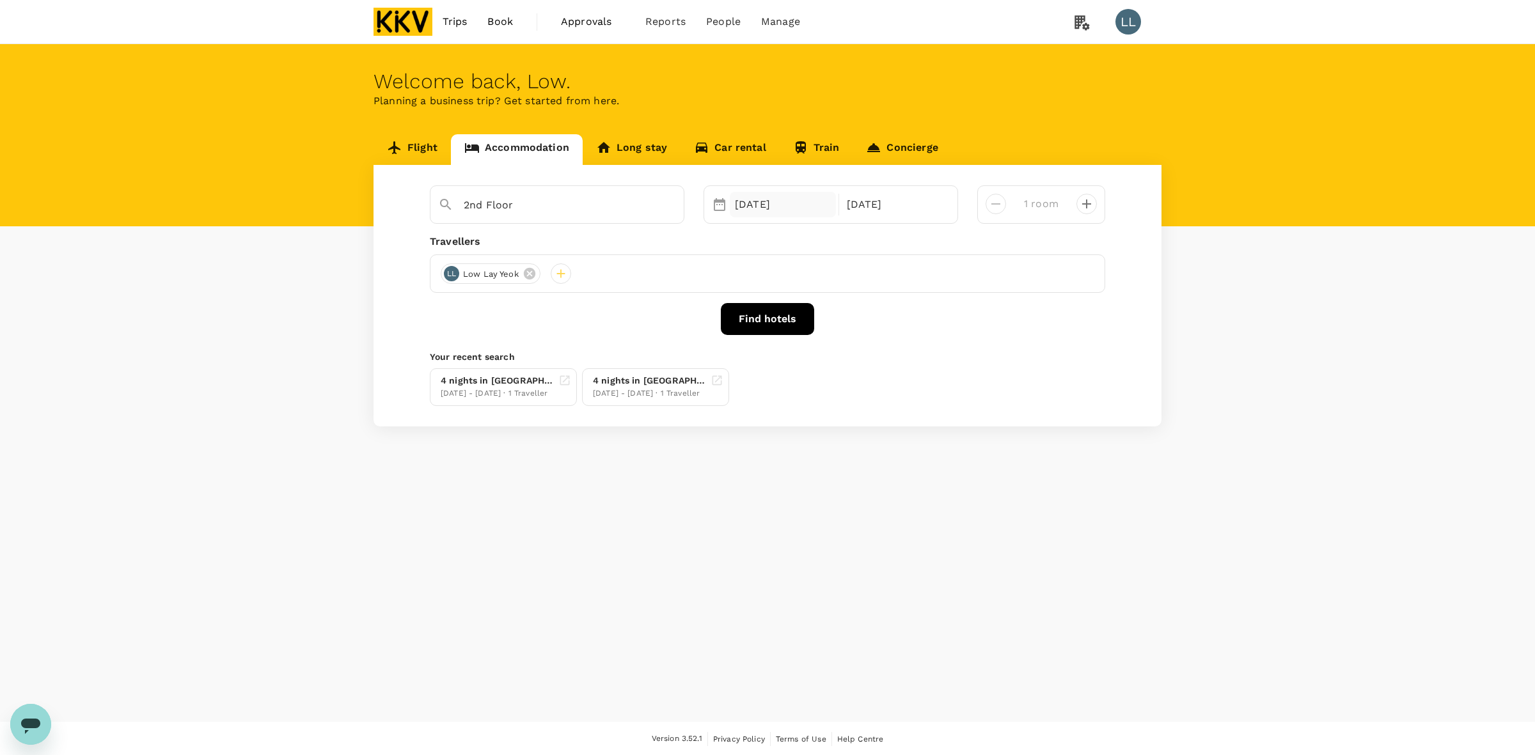
type input "Cititel [GEOGRAPHIC_DATA]"
click at [740, 201] on div "[DATE]" at bounding box center [783, 205] width 106 height 26
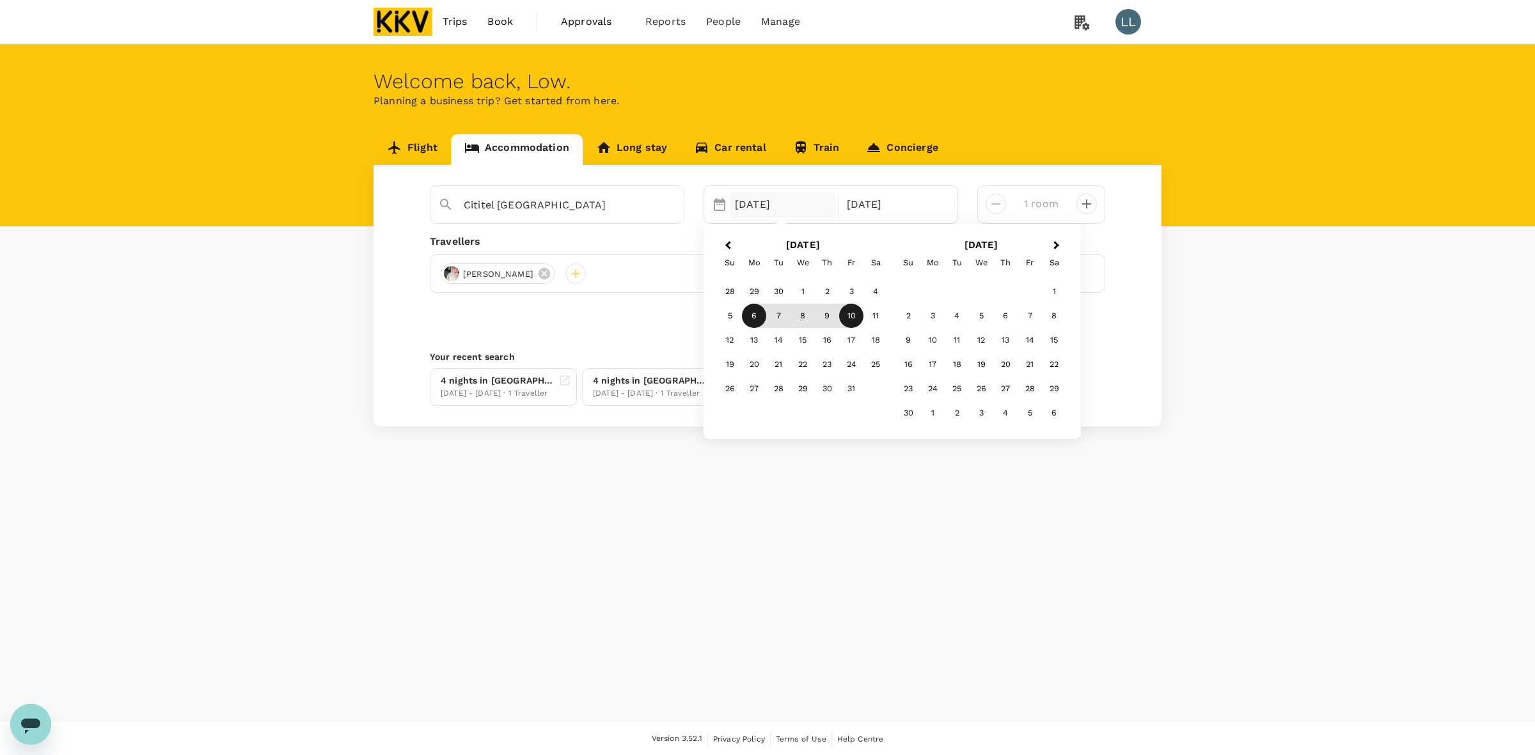
click at [727, 240] on button "Previous Month" at bounding box center [726, 246] width 20 height 20
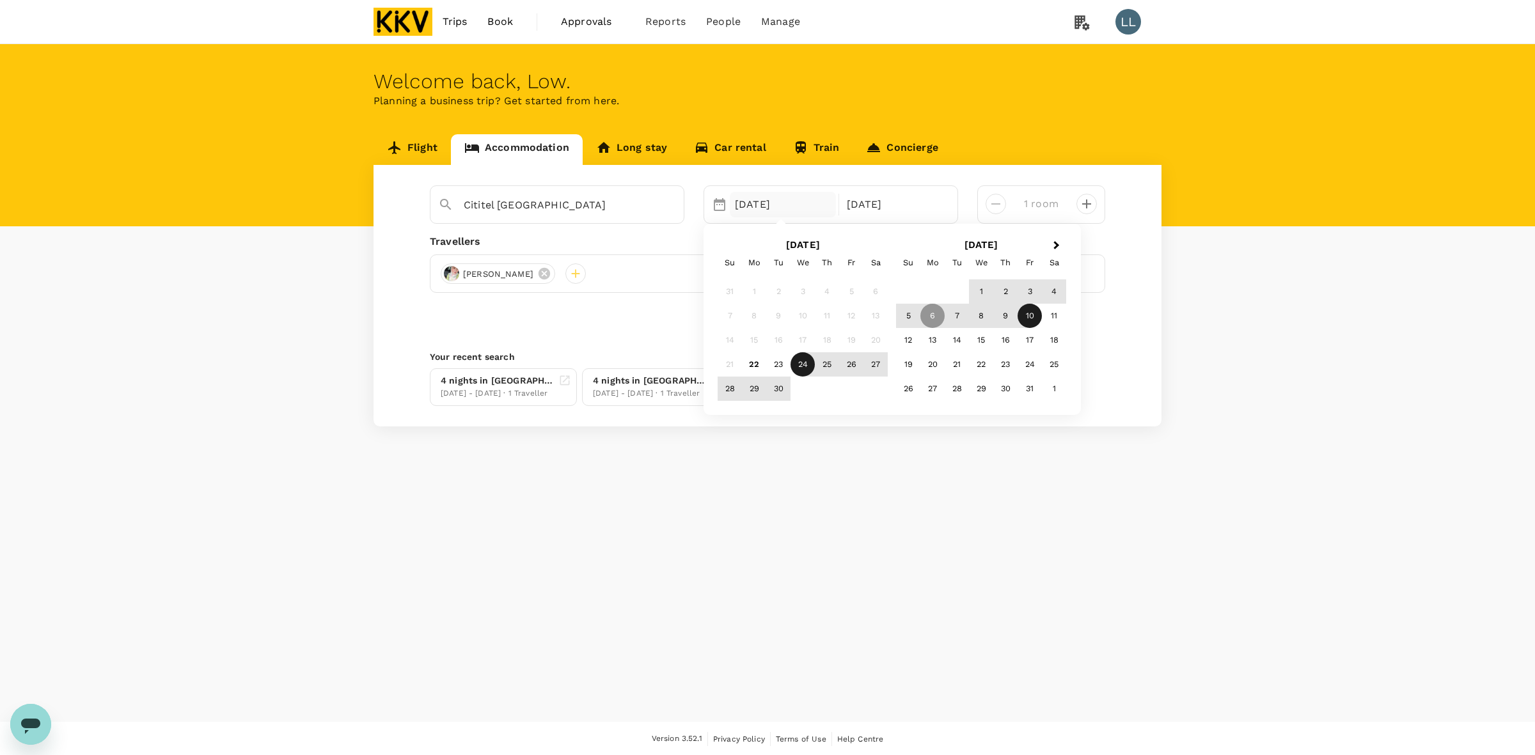
click at [801, 361] on div "24" at bounding box center [803, 364] width 24 height 24
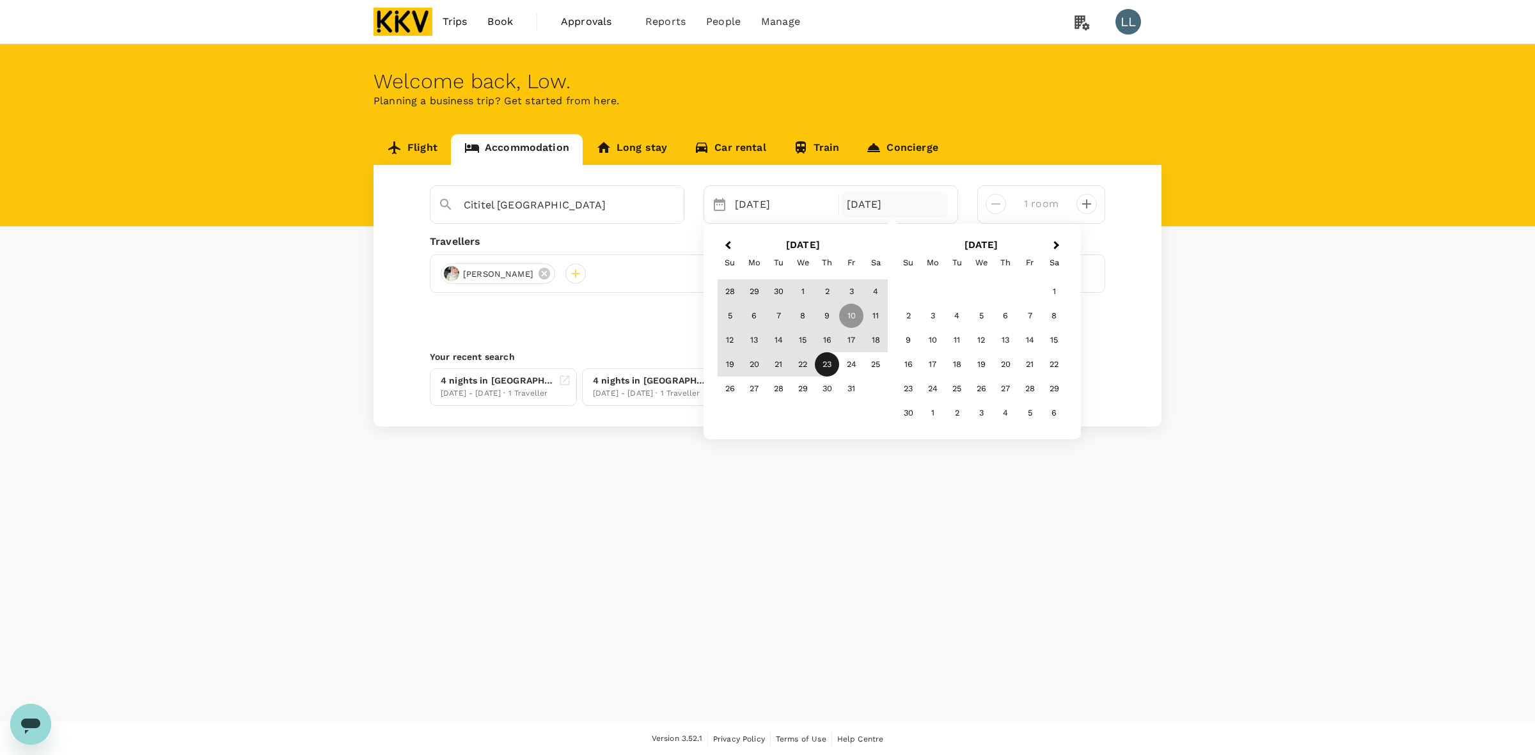
click at [825, 368] on div "23" at bounding box center [827, 364] width 24 height 24
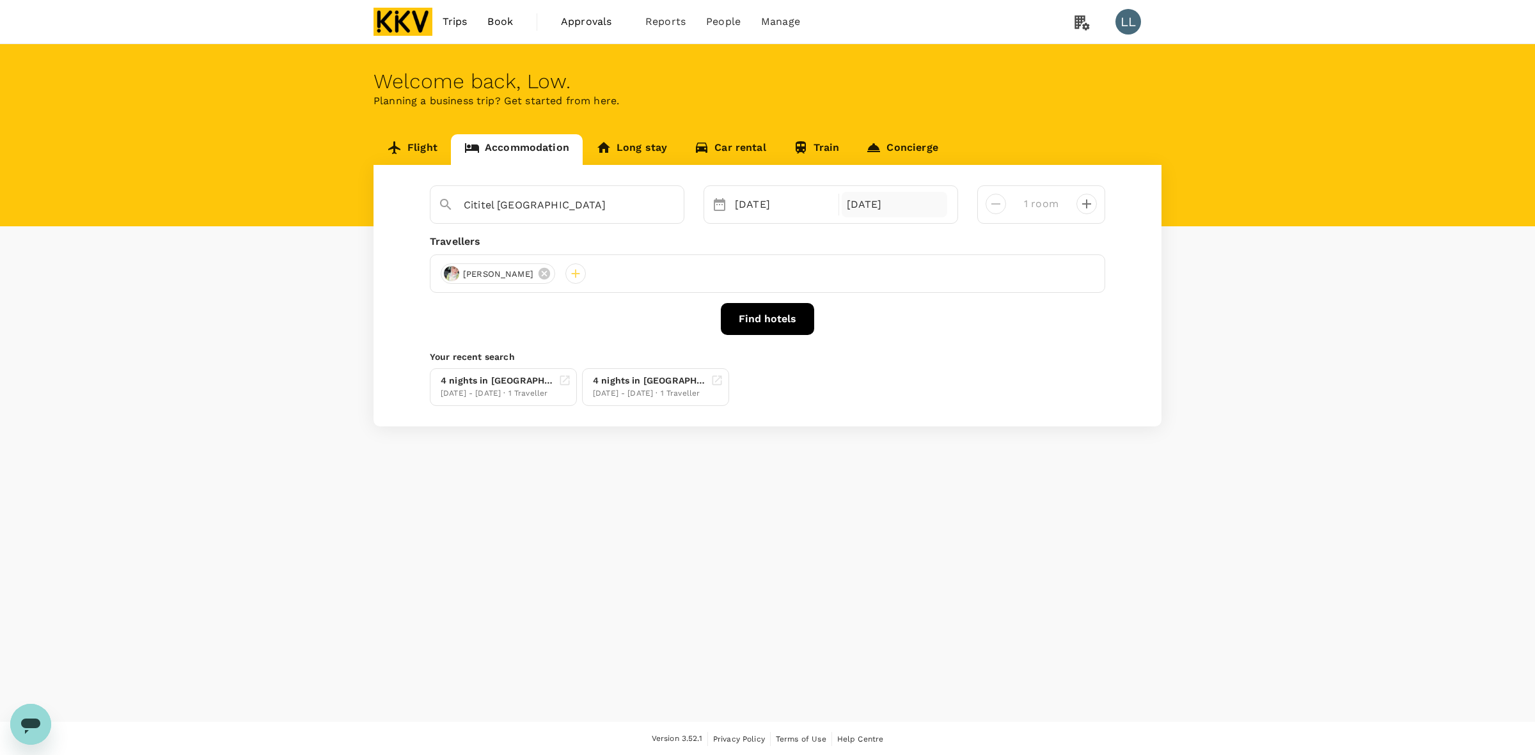
click at [868, 209] on div "23 Oct" at bounding box center [895, 205] width 106 height 26
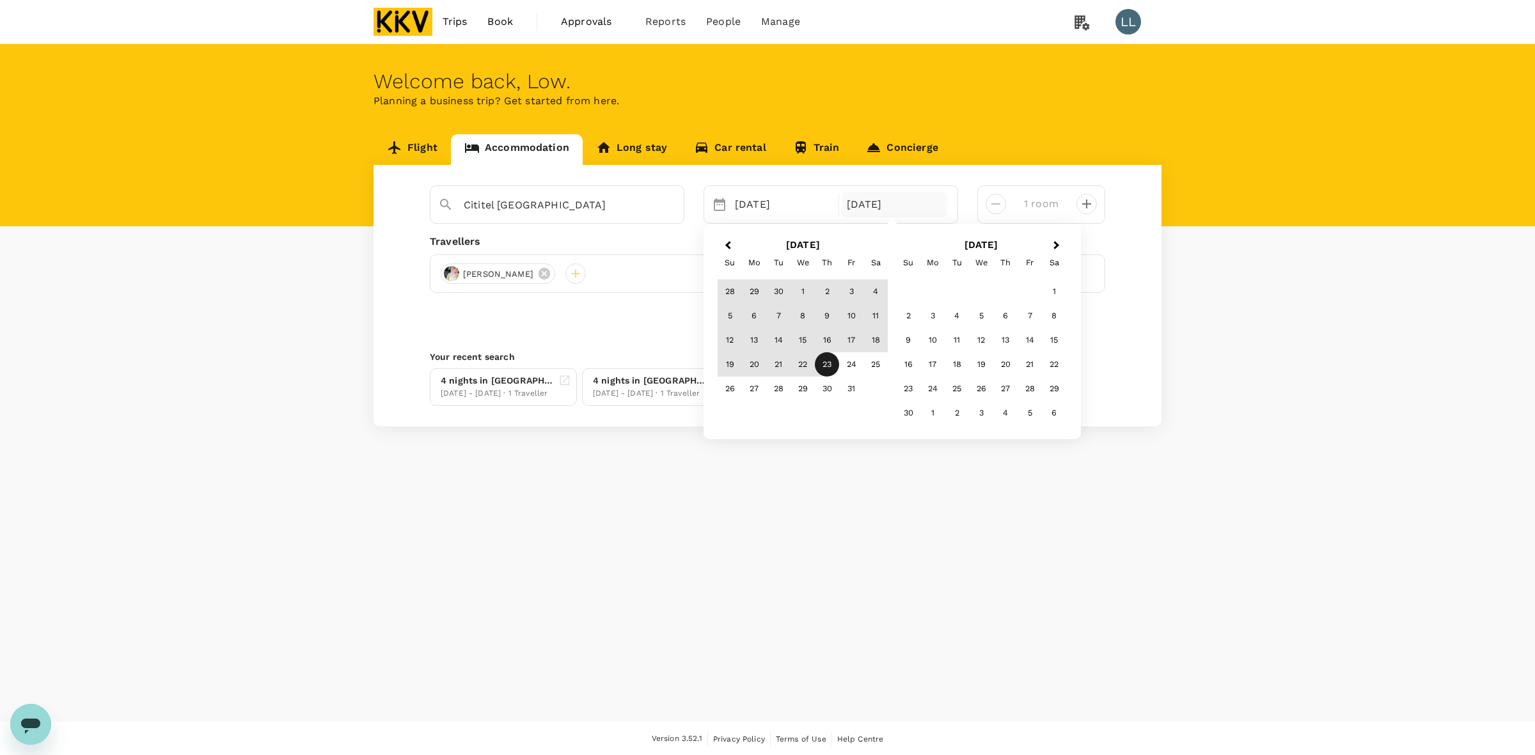
click at [723, 239] on button "Previous Month" at bounding box center [726, 246] width 20 height 20
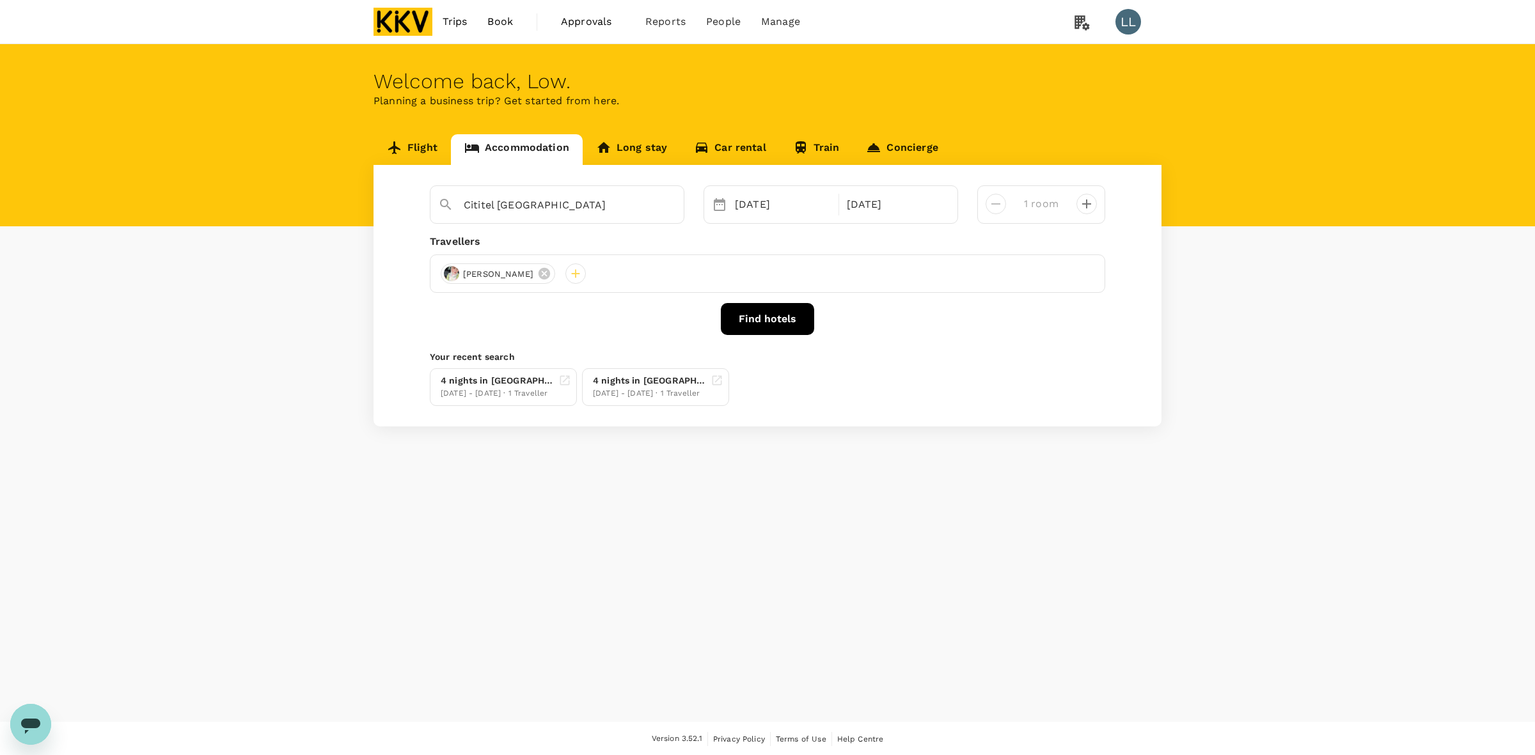
drag, startPoint x: 1220, startPoint y: 269, endPoint x: 1152, endPoint y: 253, distance: 70.3
click at [1223, 269] on div "Flight Accommodation Long stay Car rental Train Concierge Cititel Mid Valley Se…" at bounding box center [767, 280] width 1535 height 292
click at [778, 196] on div "[DATE]" at bounding box center [783, 205] width 106 height 26
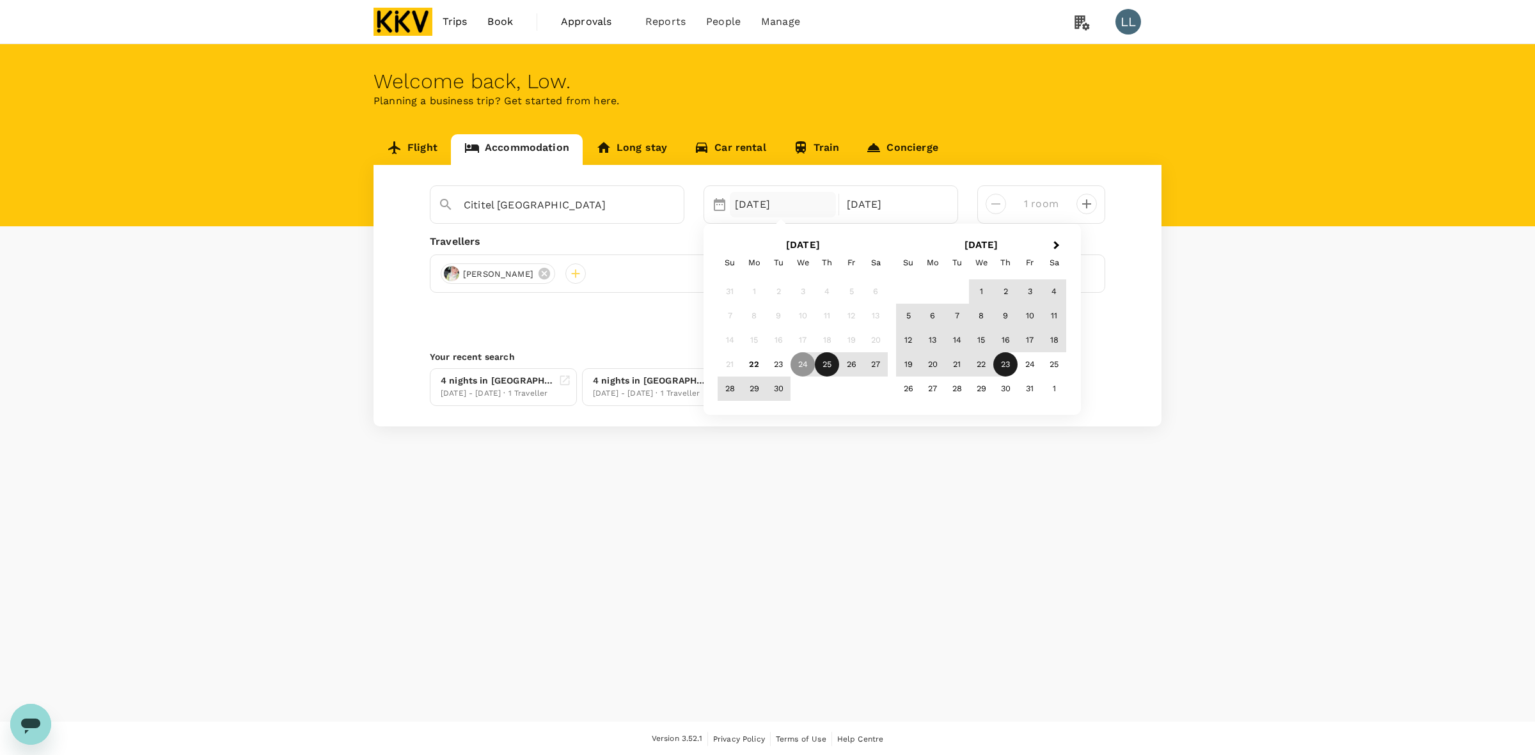
click at [823, 359] on div "25" at bounding box center [827, 364] width 24 height 24
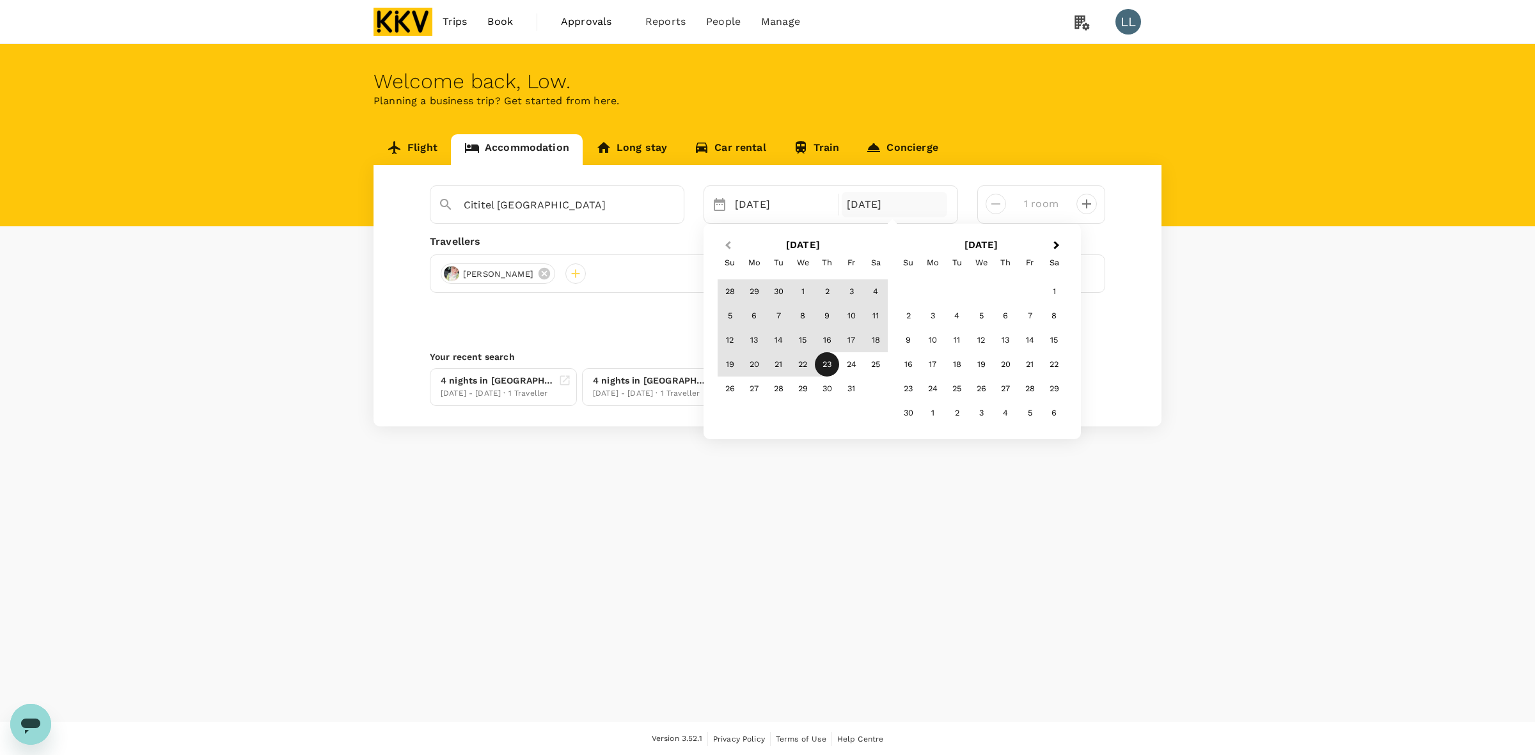
click at [728, 248] on span "Previous Month" at bounding box center [728, 246] width 0 height 15
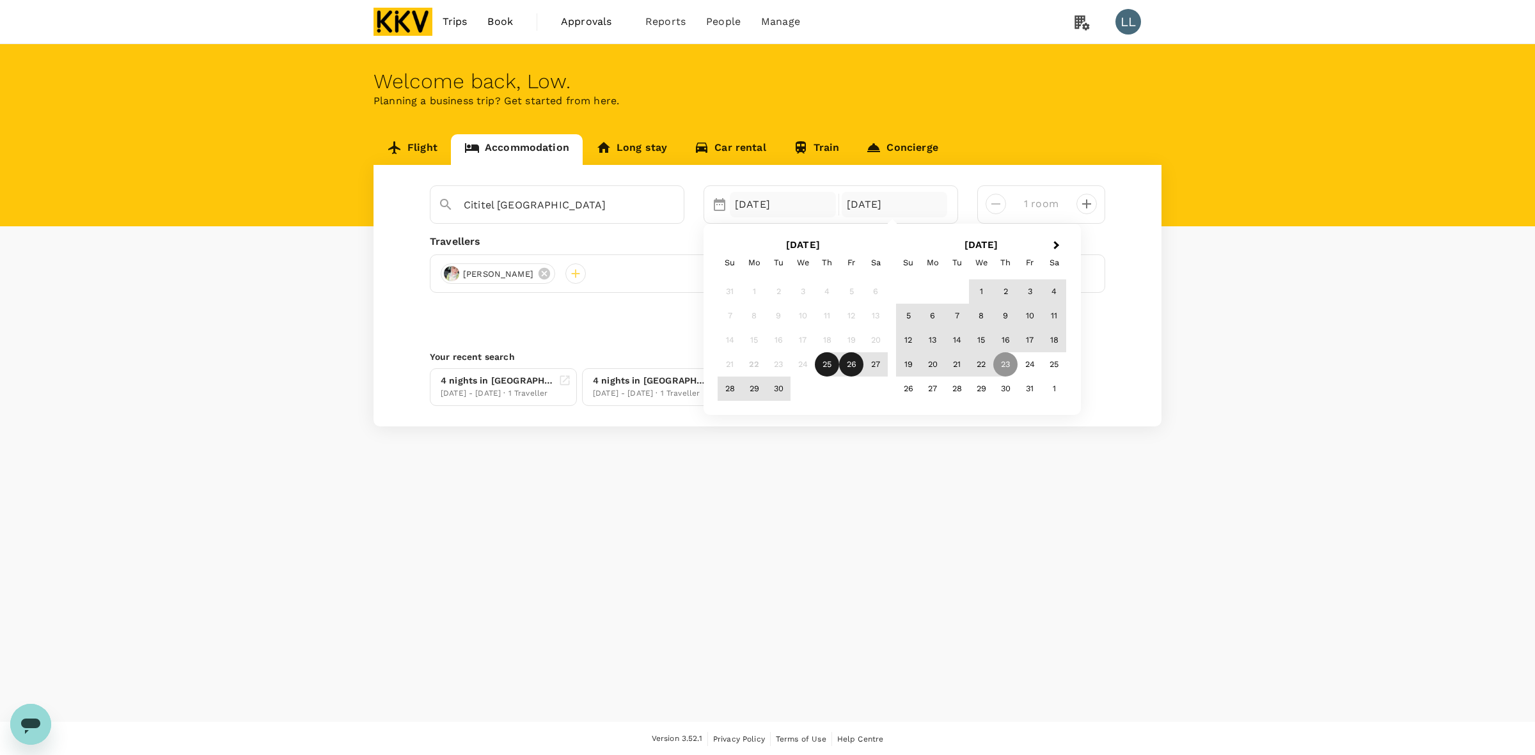
click at [752, 212] on div "[DATE]" at bounding box center [783, 205] width 106 height 26
click at [754, 212] on div "[DATE]" at bounding box center [783, 205] width 106 height 26
click at [756, 212] on div "[DATE]" at bounding box center [783, 205] width 106 height 26
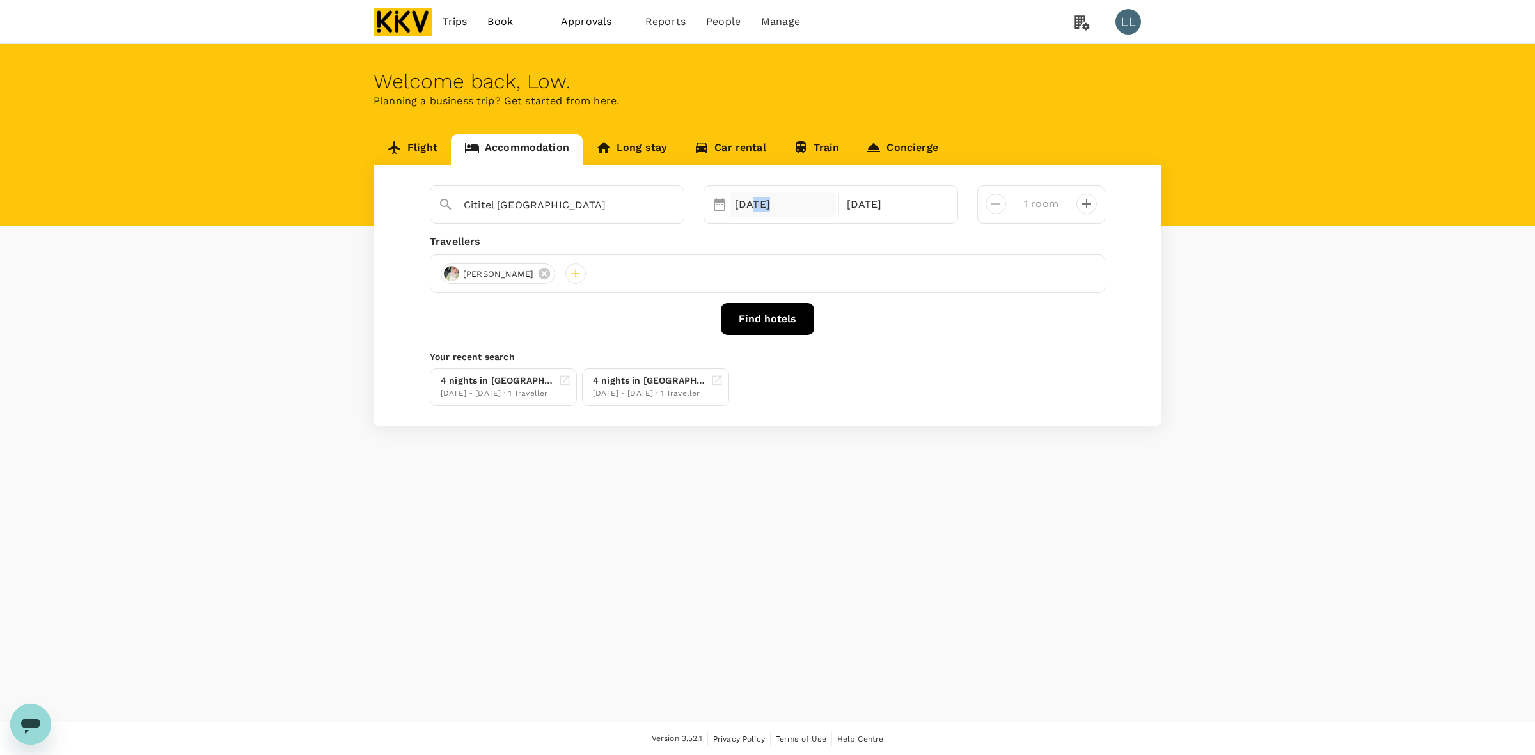
click at [757, 211] on div "[DATE]" at bounding box center [783, 205] width 106 height 26
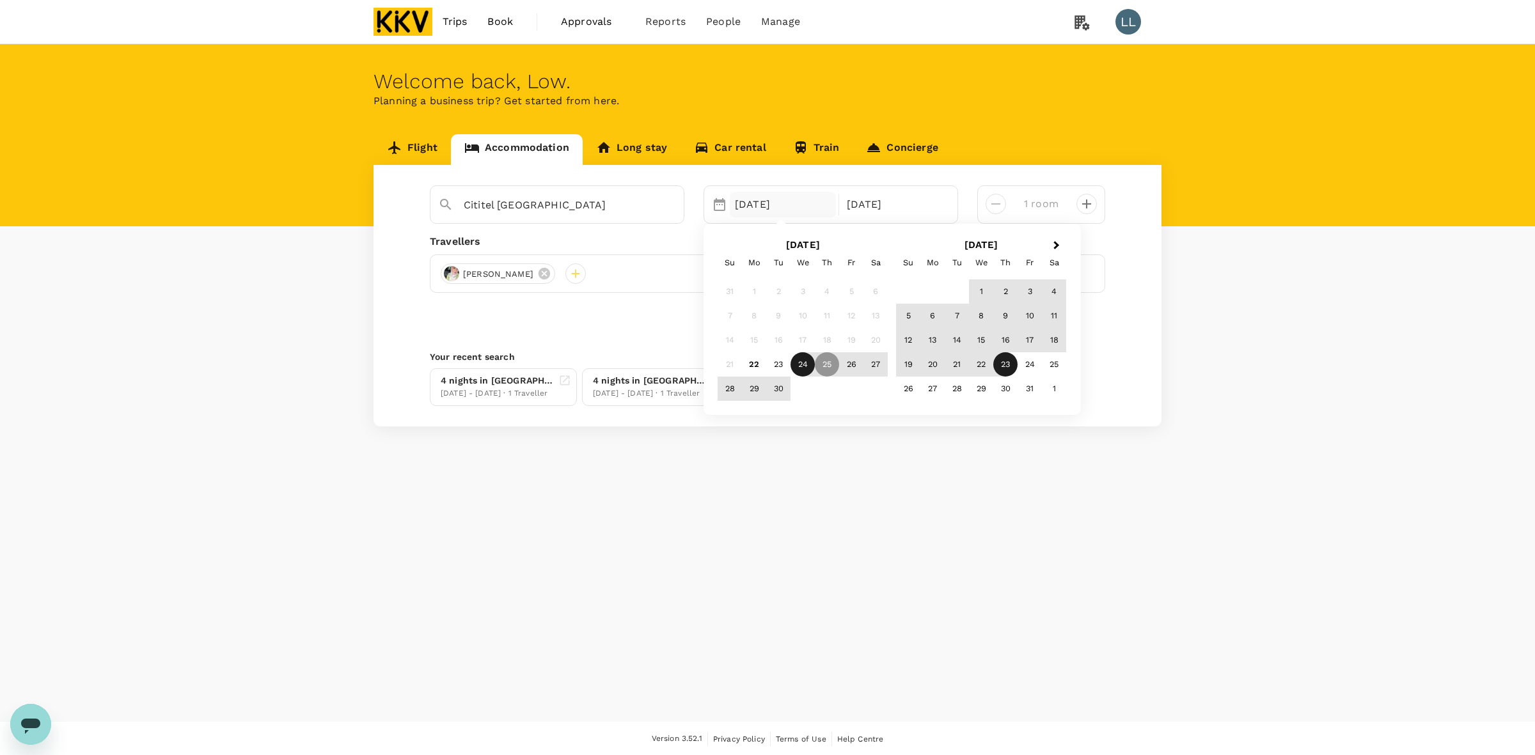
click at [798, 365] on div "24" at bounding box center [803, 364] width 24 height 24
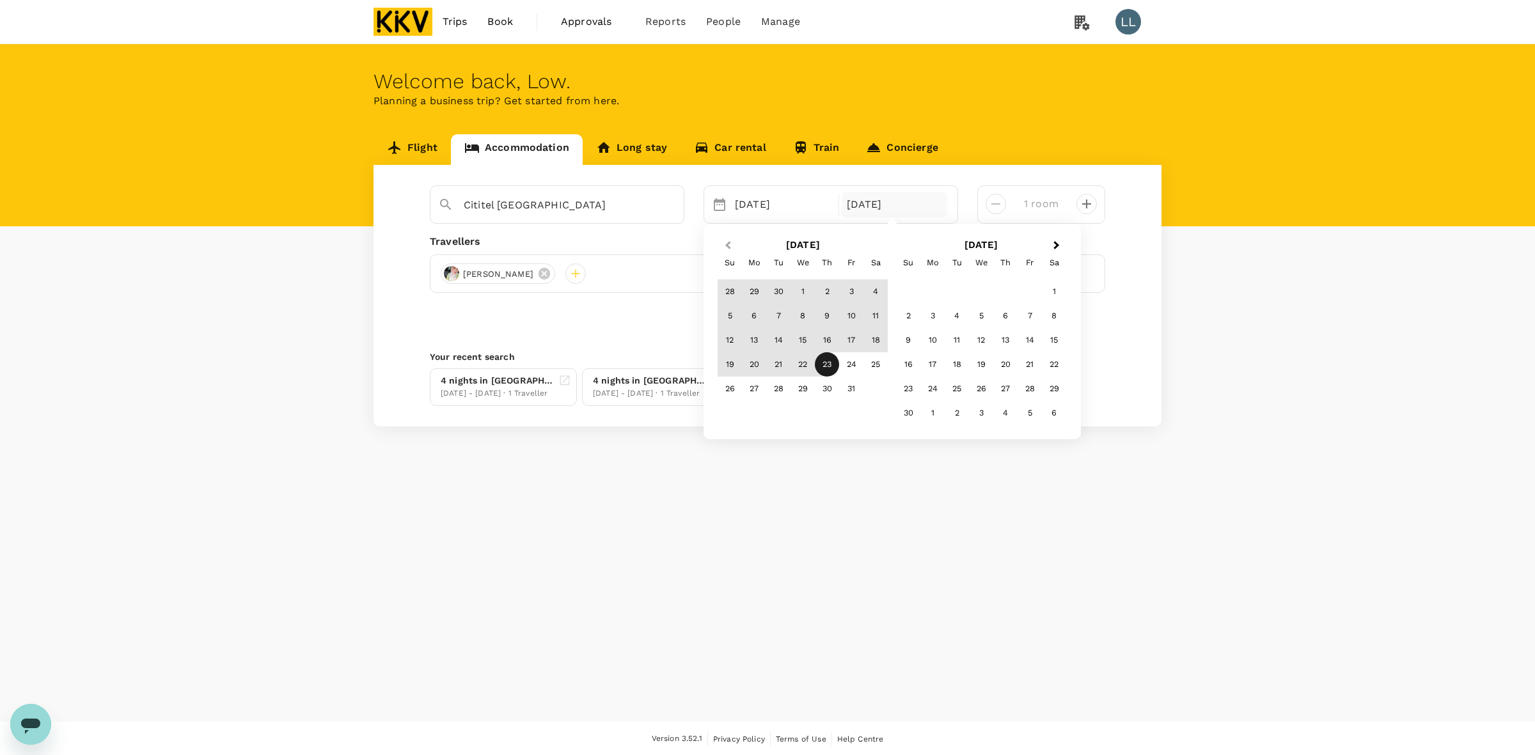
click at [728, 245] on span "Previous Month" at bounding box center [728, 246] width 0 height 15
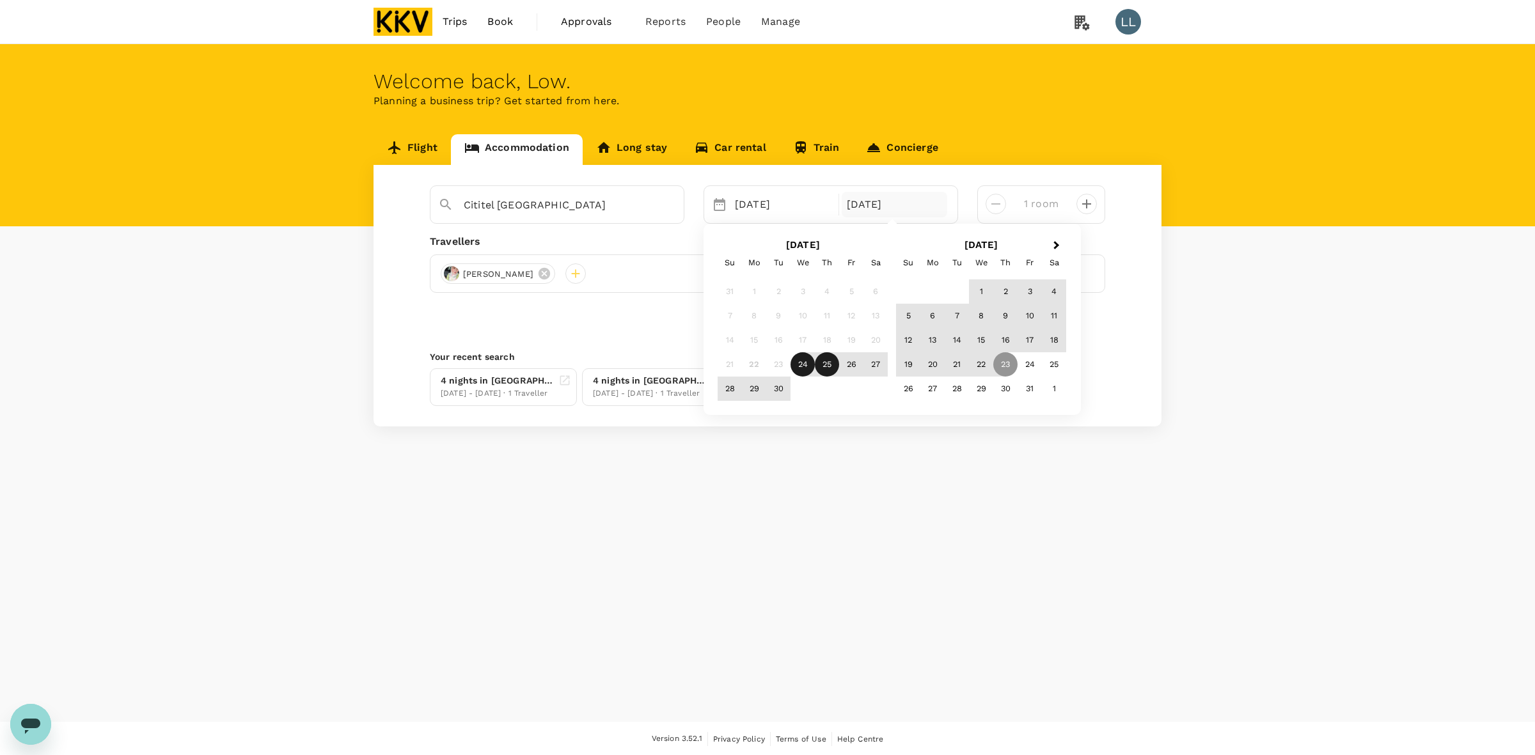
click at [823, 359] on div "25" at bounding box center [827, 364] width 24 height 24
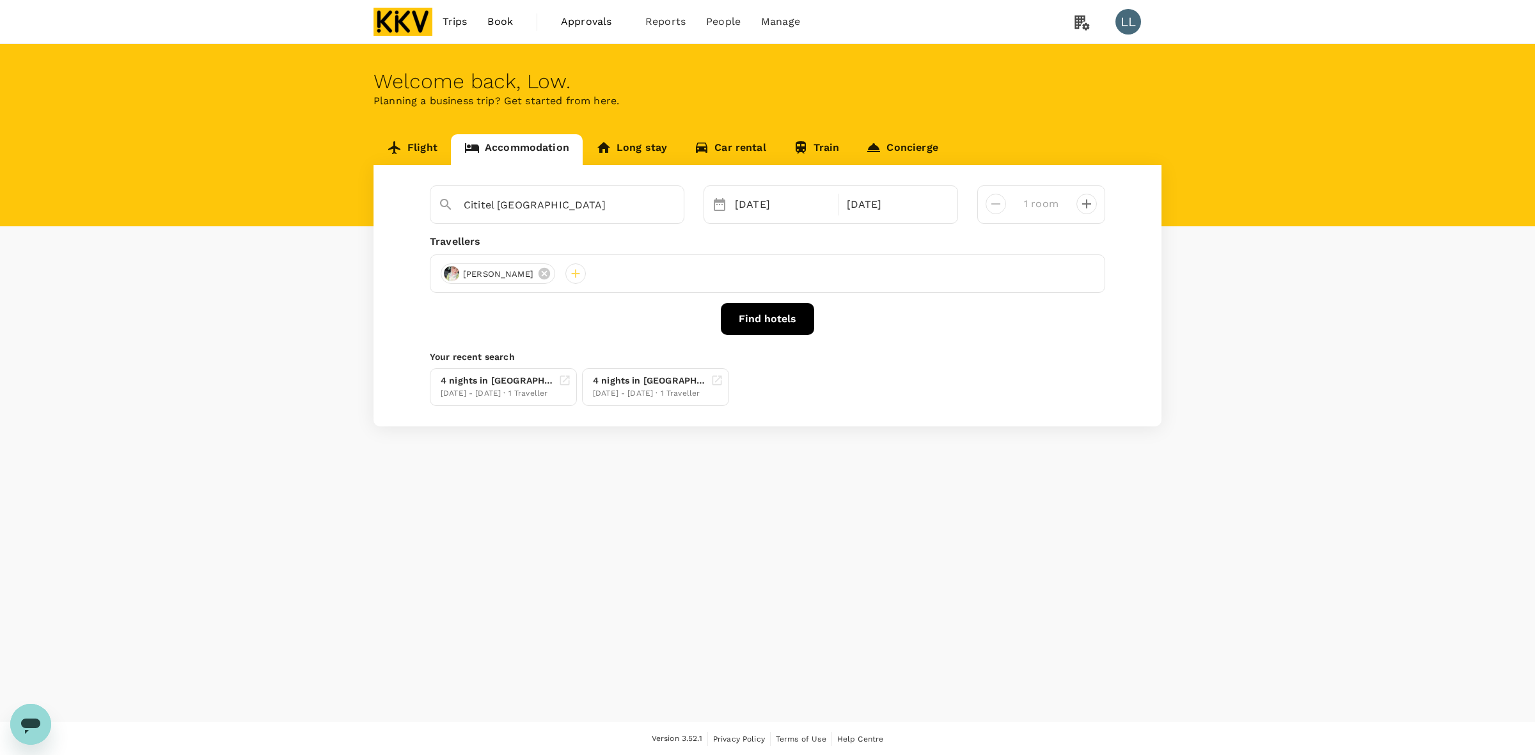
drag, startPoint x: 788, startPoint y: 531, endPoint x: 638, endPoint y: 345, distance: 238.8
click at [788, 530] on div "Welcome back , Low . Planning a business trip? Get started from here. Flight Ac…" at bounding box center [767, 383] width 1535 height 678
click at [550, 269] on icon at bounding box center [545, 274] width 12 height 12
click at [455, 270] on div at bounding box center [451, 274] width 20 height 20
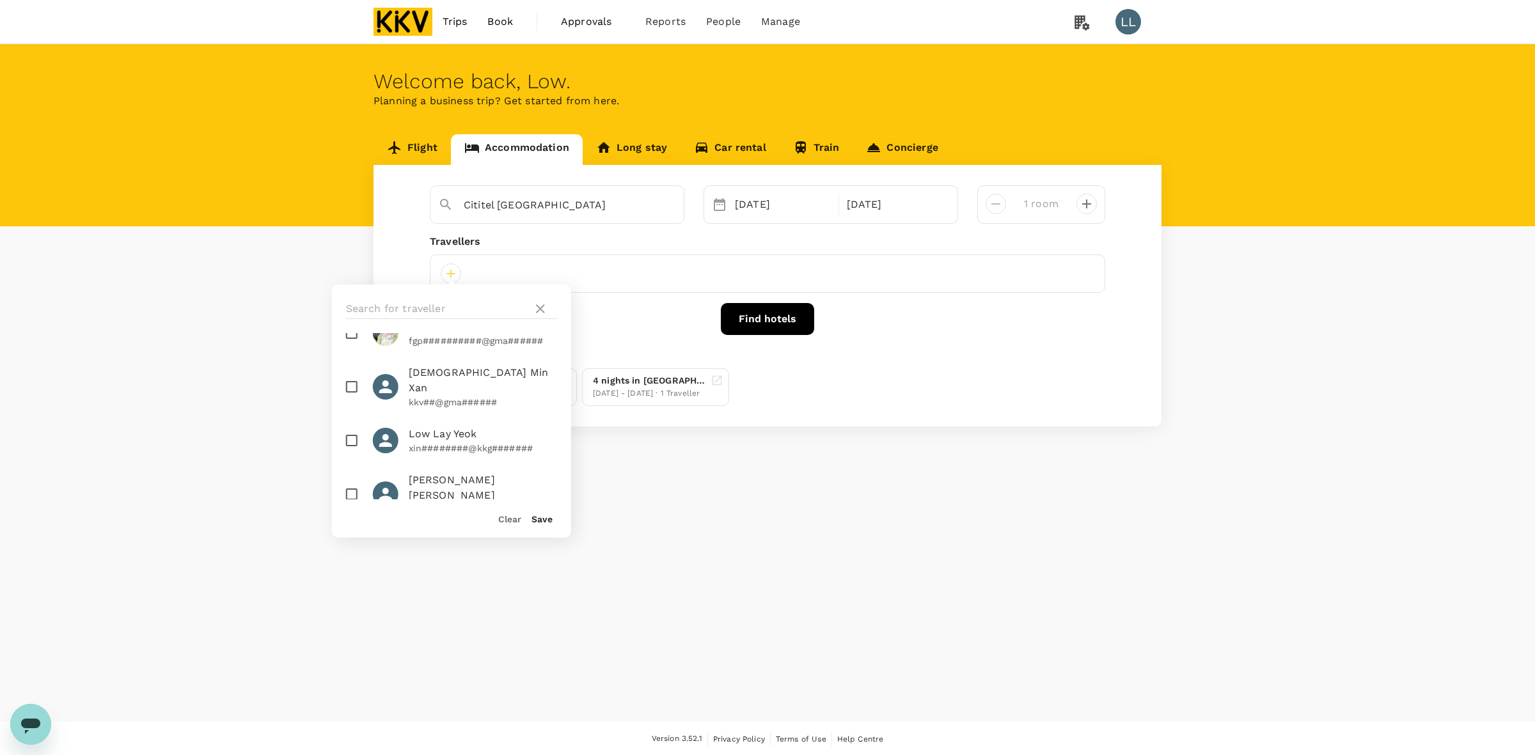
click at [452, 427] on span "Low Lay Yeok" at bounding box center [483, 434] width 148 height 15
checkbox input "true"
click at [545, 518] on button "Save" at bounding box center [542, 519] width 21 height 10
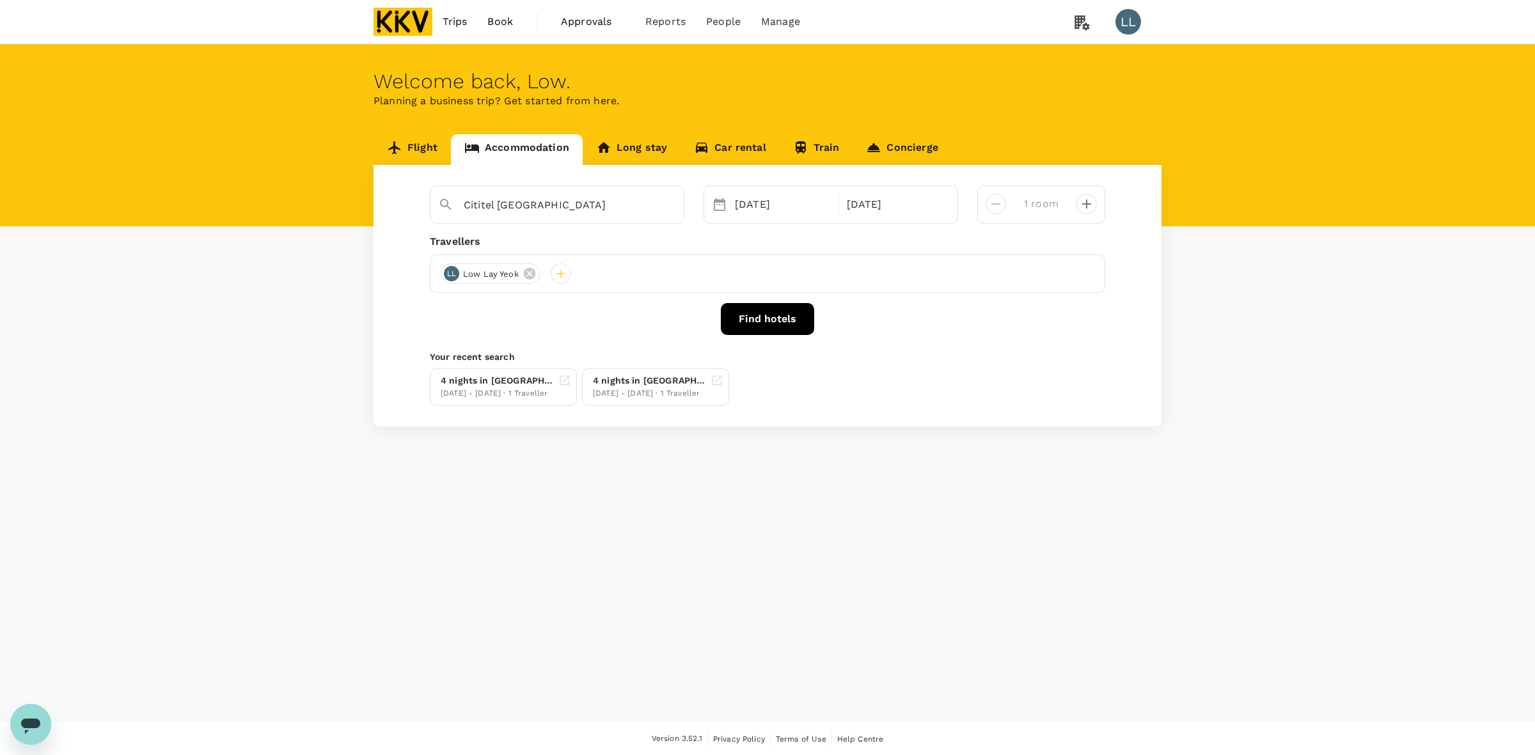
drag, startPoint x: 652, startPoint y: 530, endPoint x: 619, endPoint y: 323, distance: 209.3
click at [654, 526] on div "Welcome back , Low . Planning a business trip? Get started from here. Flight Ac…" at bounding box center [767, 383] width 1535 height 678
click at [643, 198] on div "Cititel [GEOGRAPHIC_DATA]" at bounding box center [570, 205] width 212 height 20
click at [661, 202] on icon "Clear" at bounding box center [667, 205] width 13 height 13
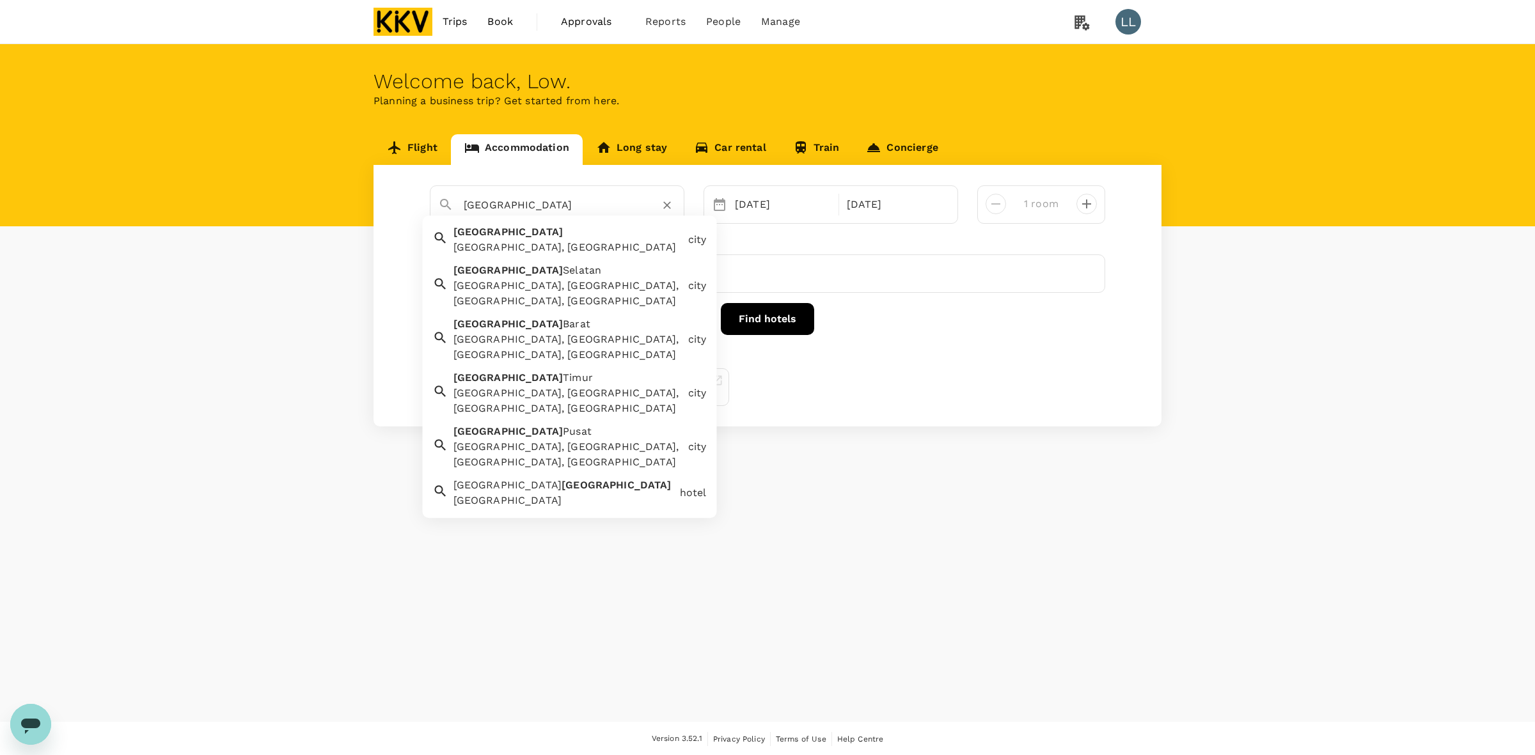
type input "jakarta"
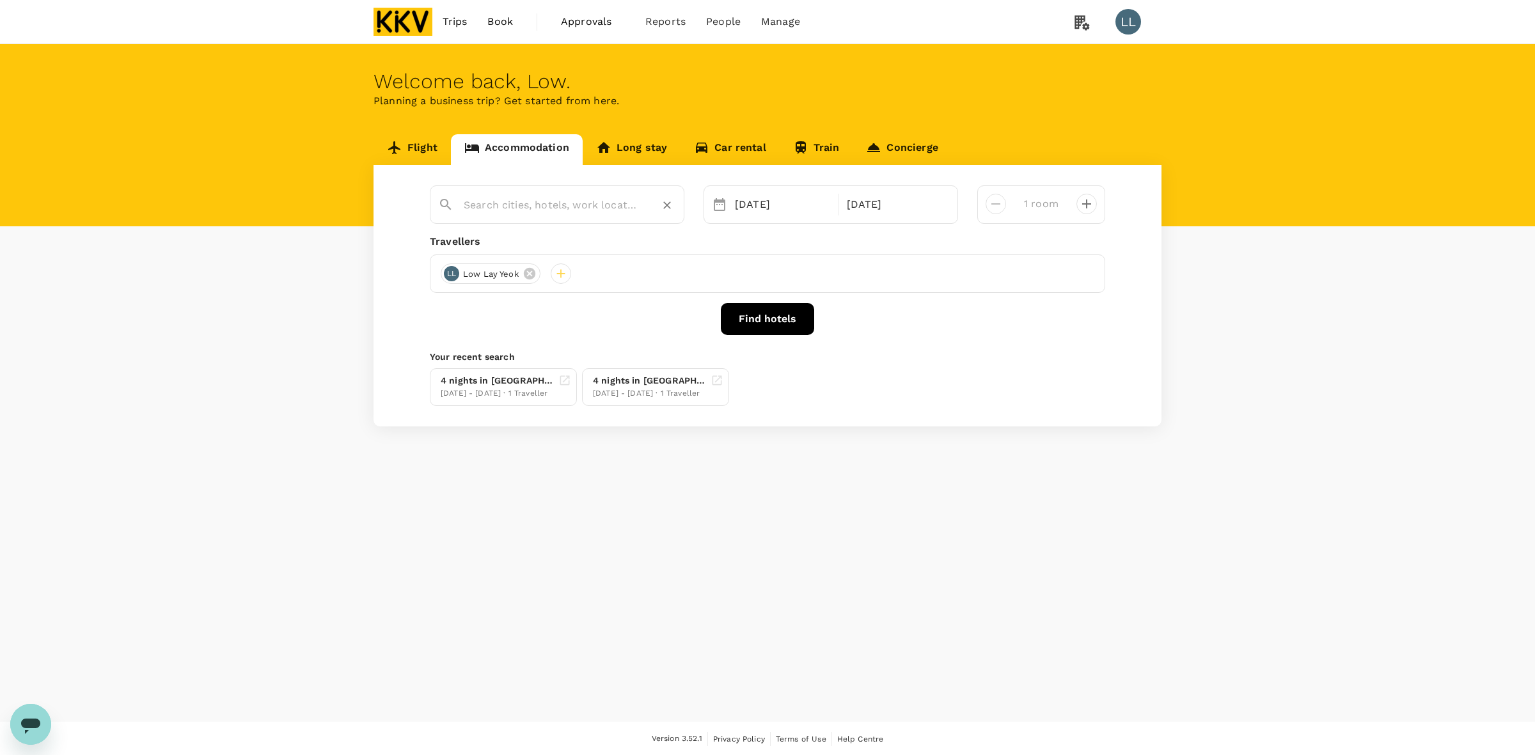
click at [475, 196] on input "text" at bounding box center [552, 205] width 177 height 20
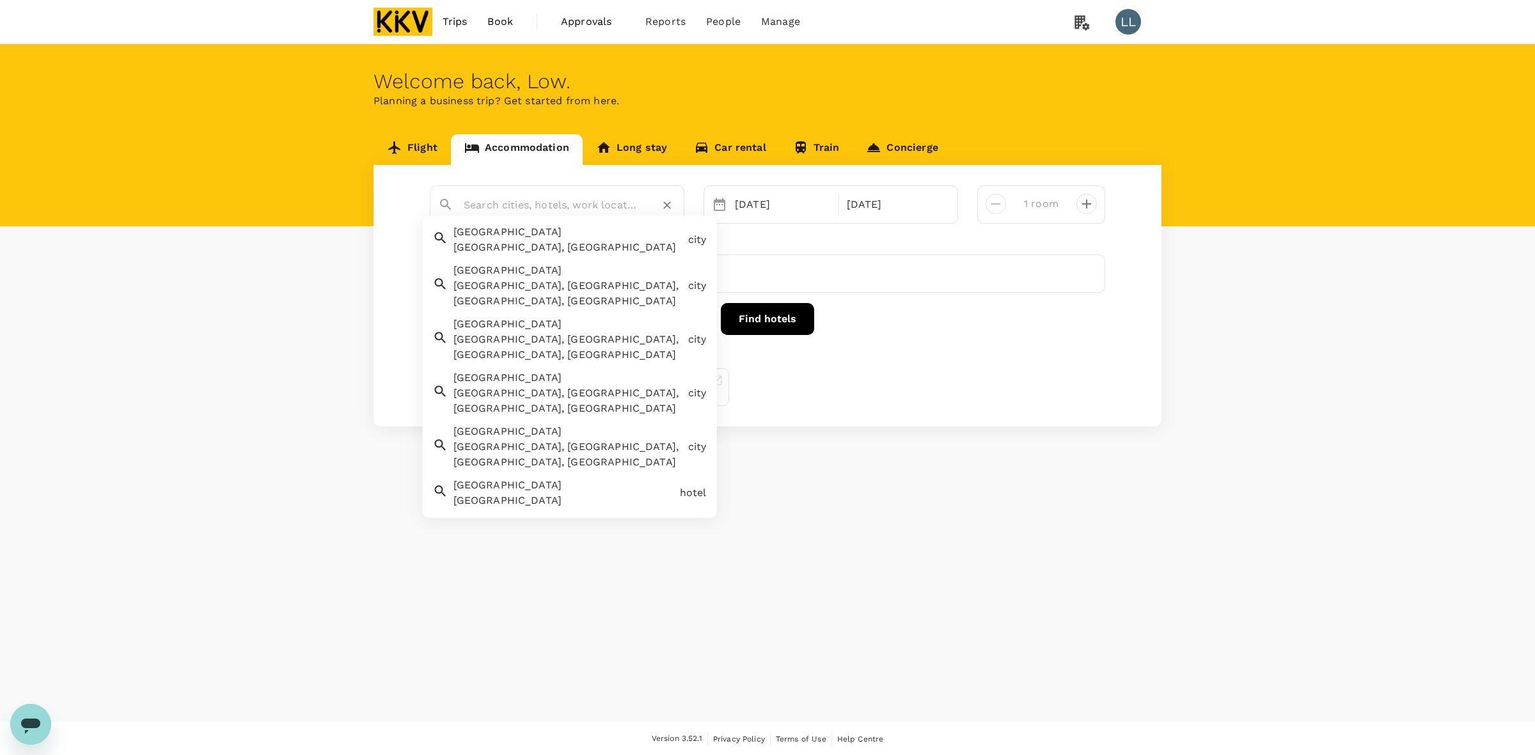
paste input "Hotel Santika Premiere Slipi Jakarta, Jl. K.S. Tubun No.7, RT.1/RW.7, Slipi, Pa…"
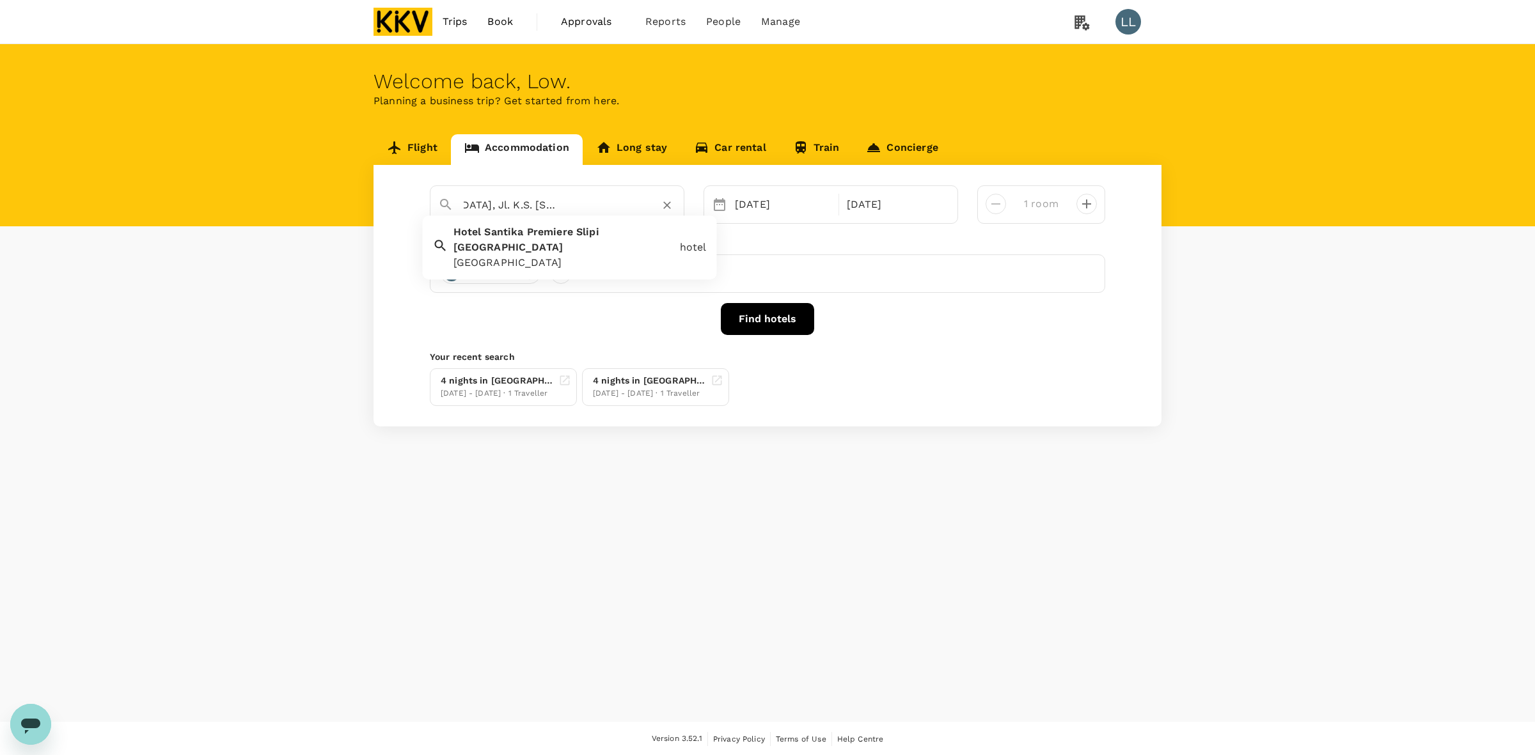
click at [528, 233] on span "Premiere" at bounding box center [550, 232] width 46 height 12
type input "[GEOGRAPHIC_DATA]"
click at [746, 324] on button "Find hotels" at bounding box center [767, 319] width 93 height 32
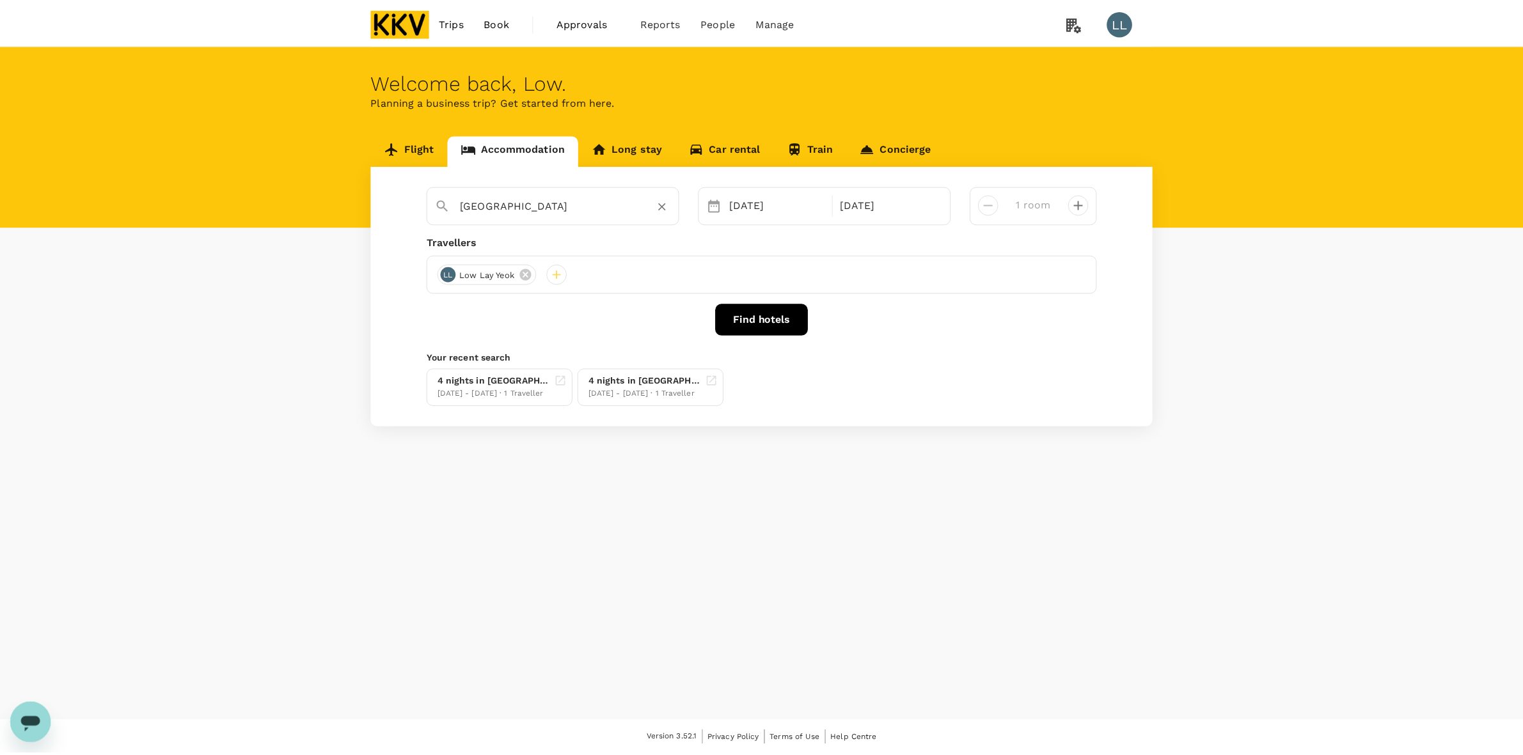
scroll to position [0, 0]
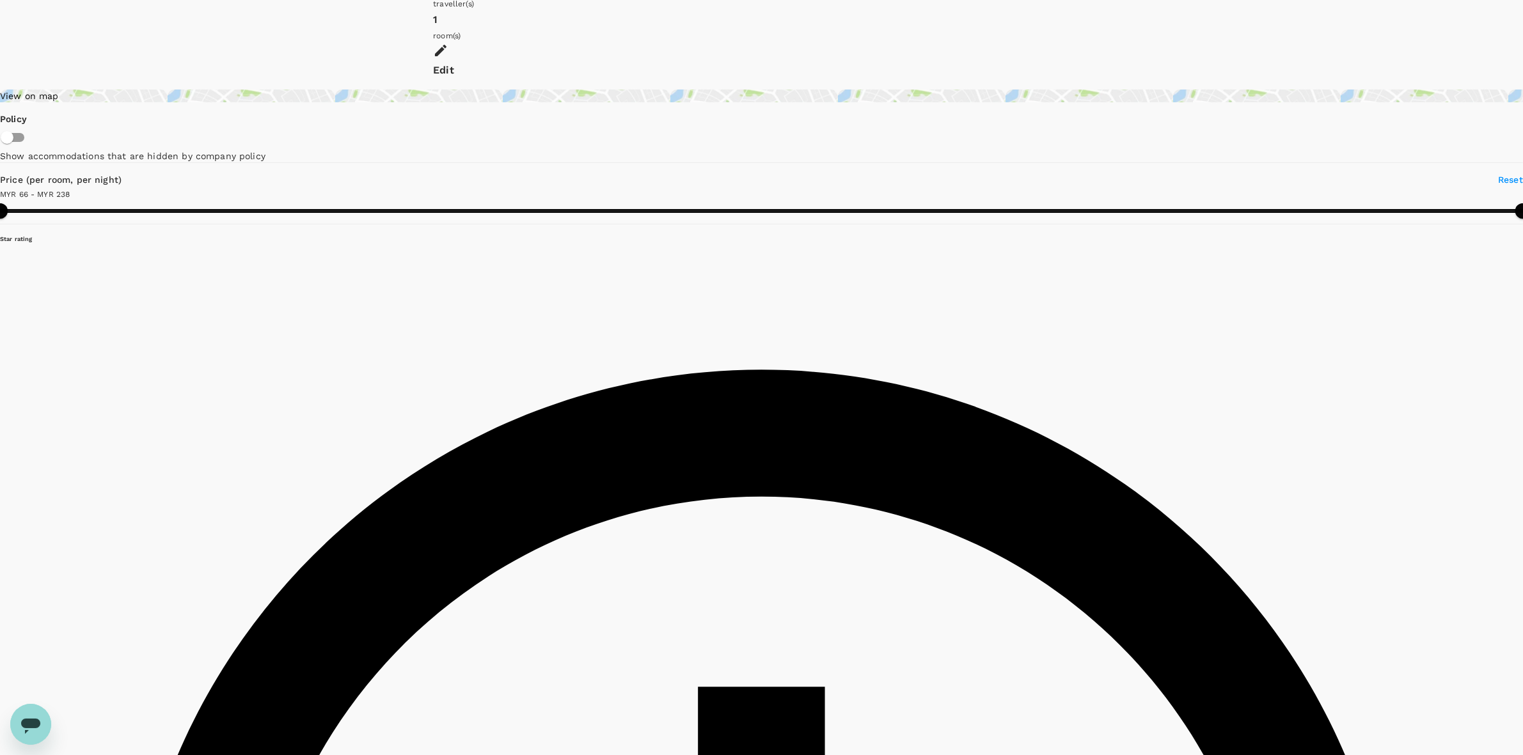
scroll to position [240, 0]
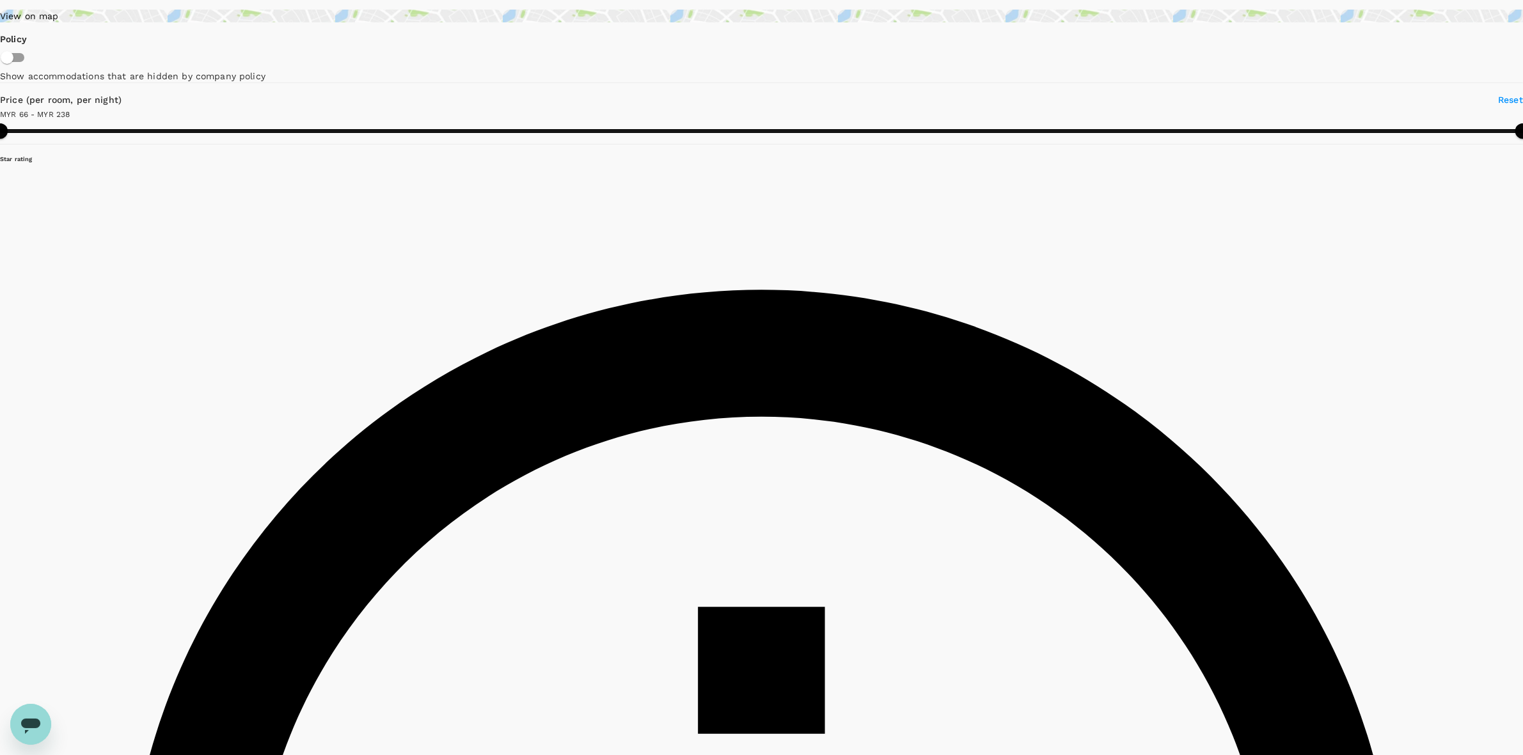
drag, startPoint x: 727, startPoint y: 333, endPoint x: 860, endPoint y: 331, distance: 133.7
copy div "LeGreen Suite Senayan"
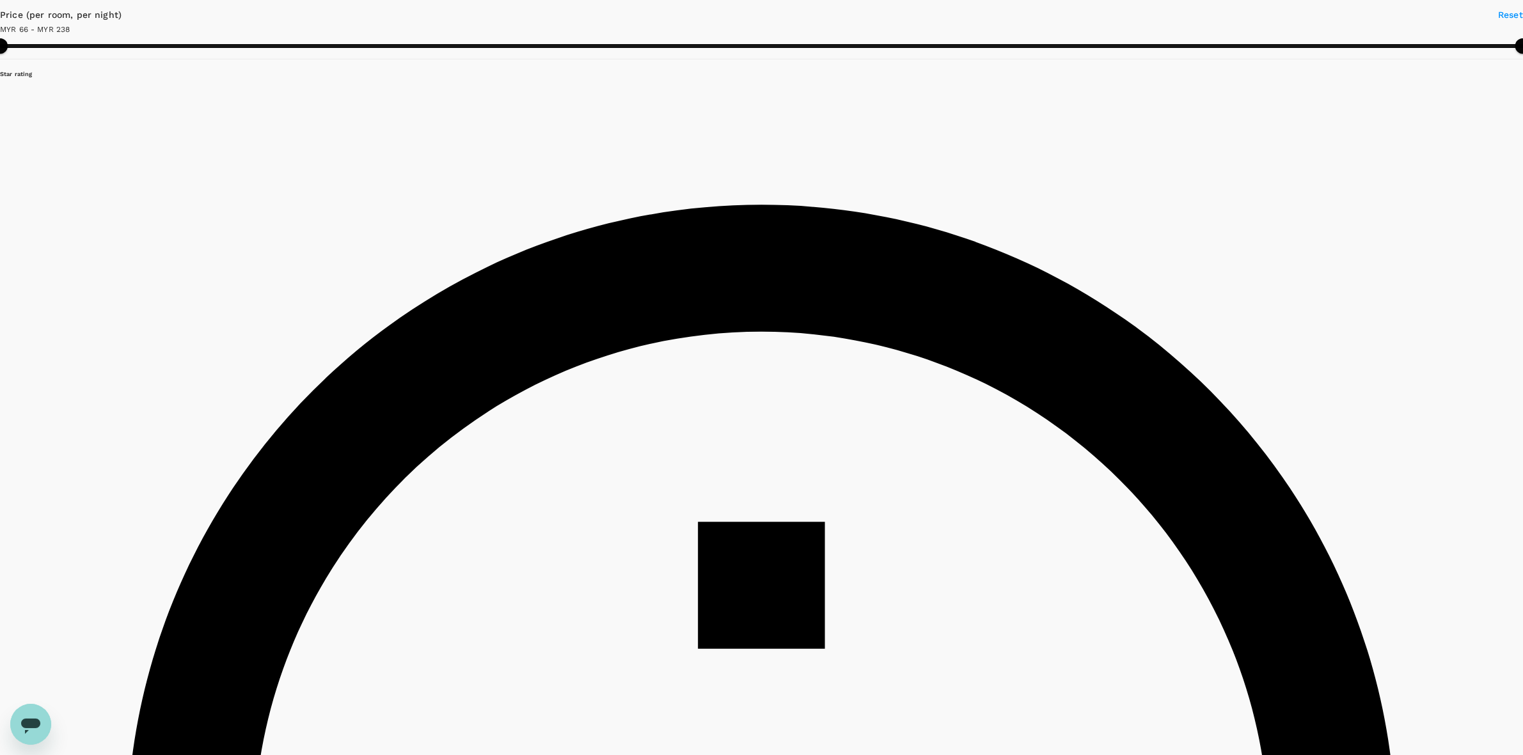
scroll to position [560, 0]
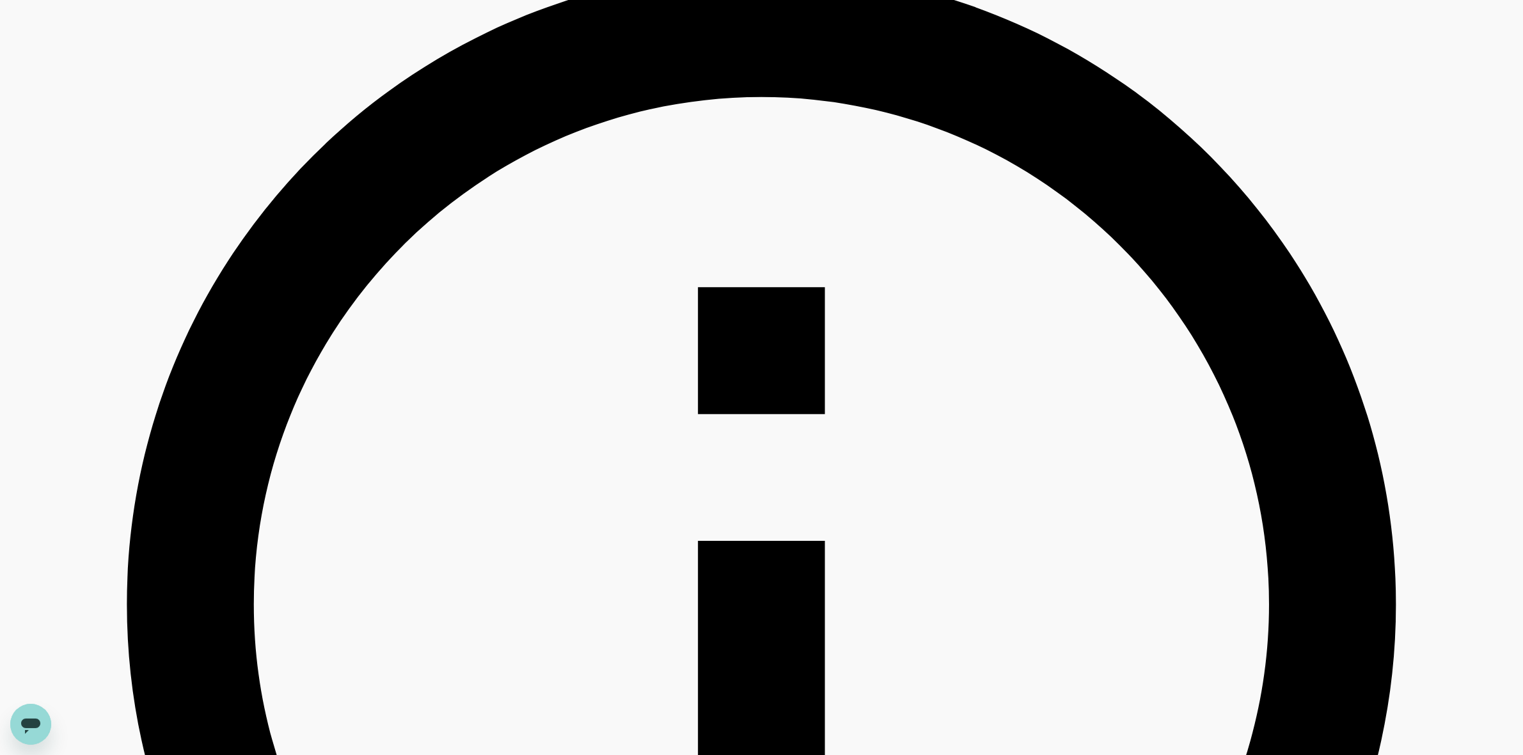
drag, startPoint x: 1268, startPoint y: 400, endPoint x: 1264, endPoint y: 381, distance: 20.3
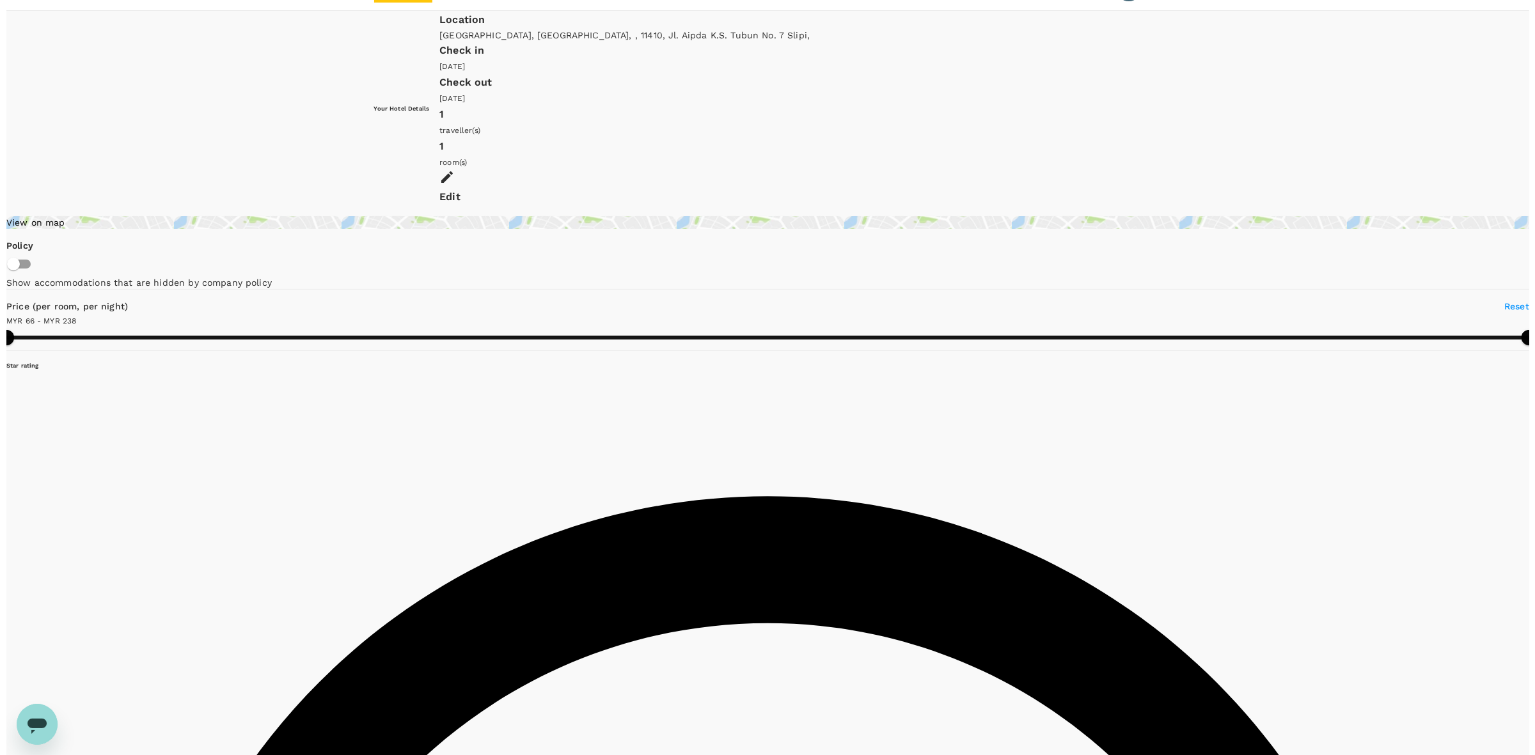
scroll to position [0, 0]
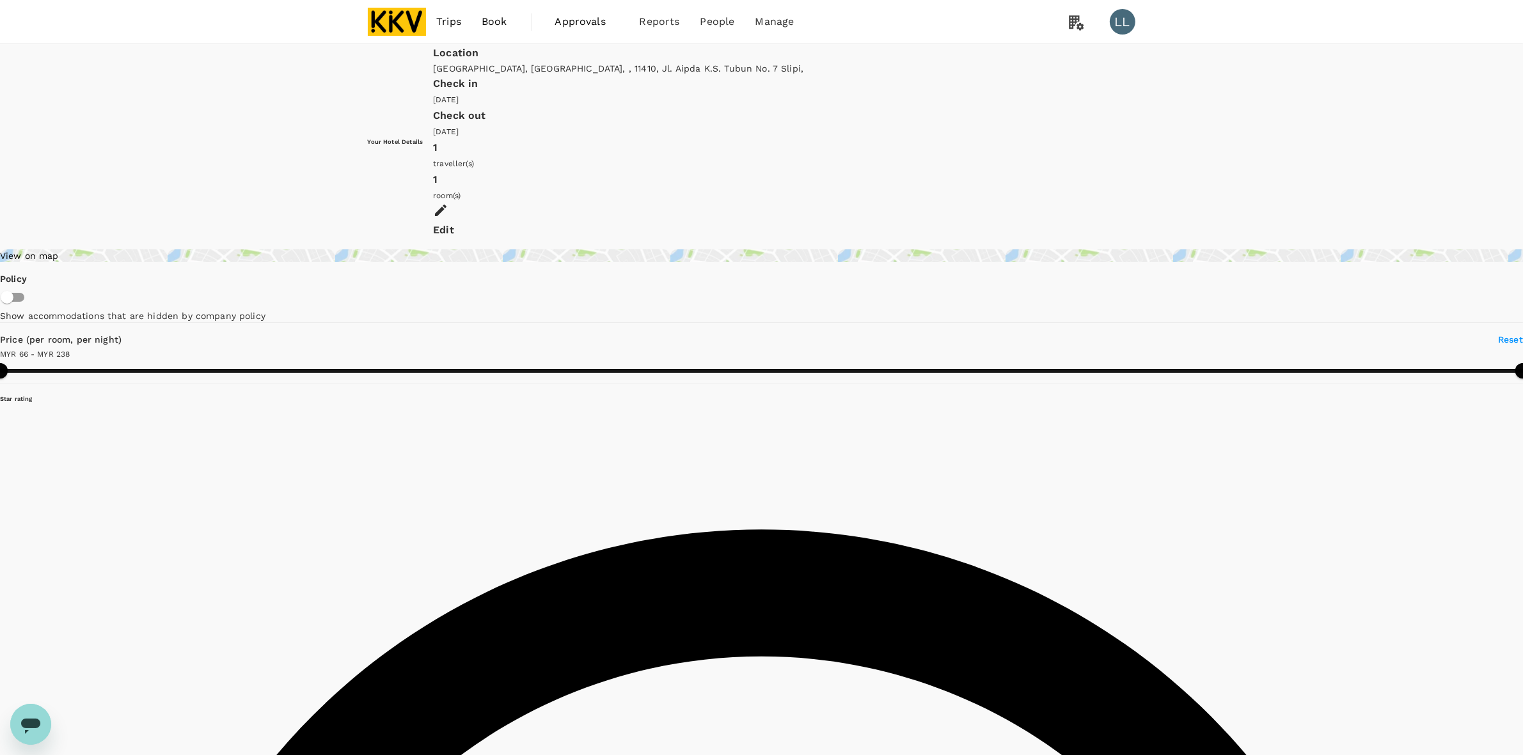
drag, startPoint x: 1330, startPoint y: 259, endPoint x: 1364, endPoint y: 355, distance: 101.6
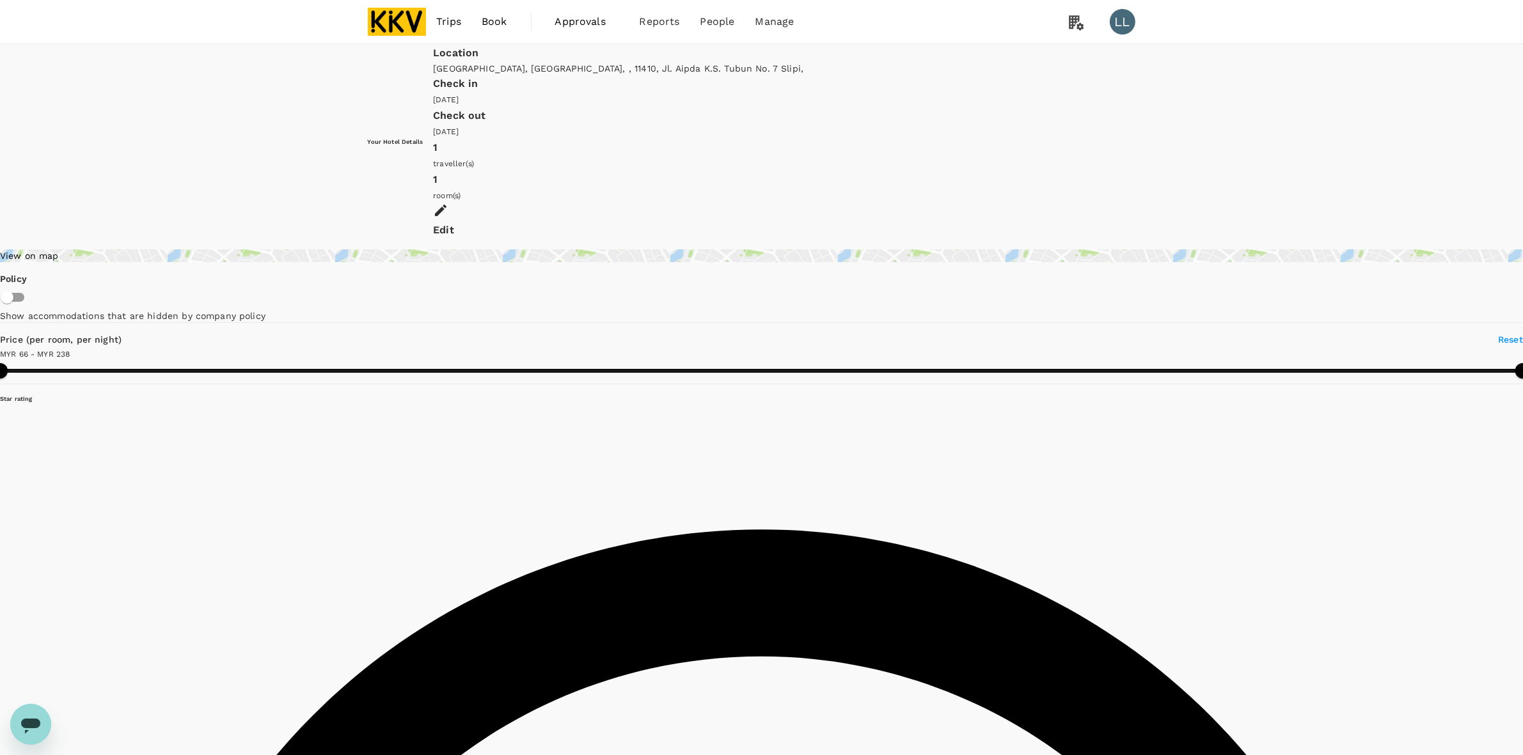
drag, startPoint x: 1334, startPoint y: 385, endPoint x: 1293, endPoint y: 362, distance: 47.0
type input "236.84"
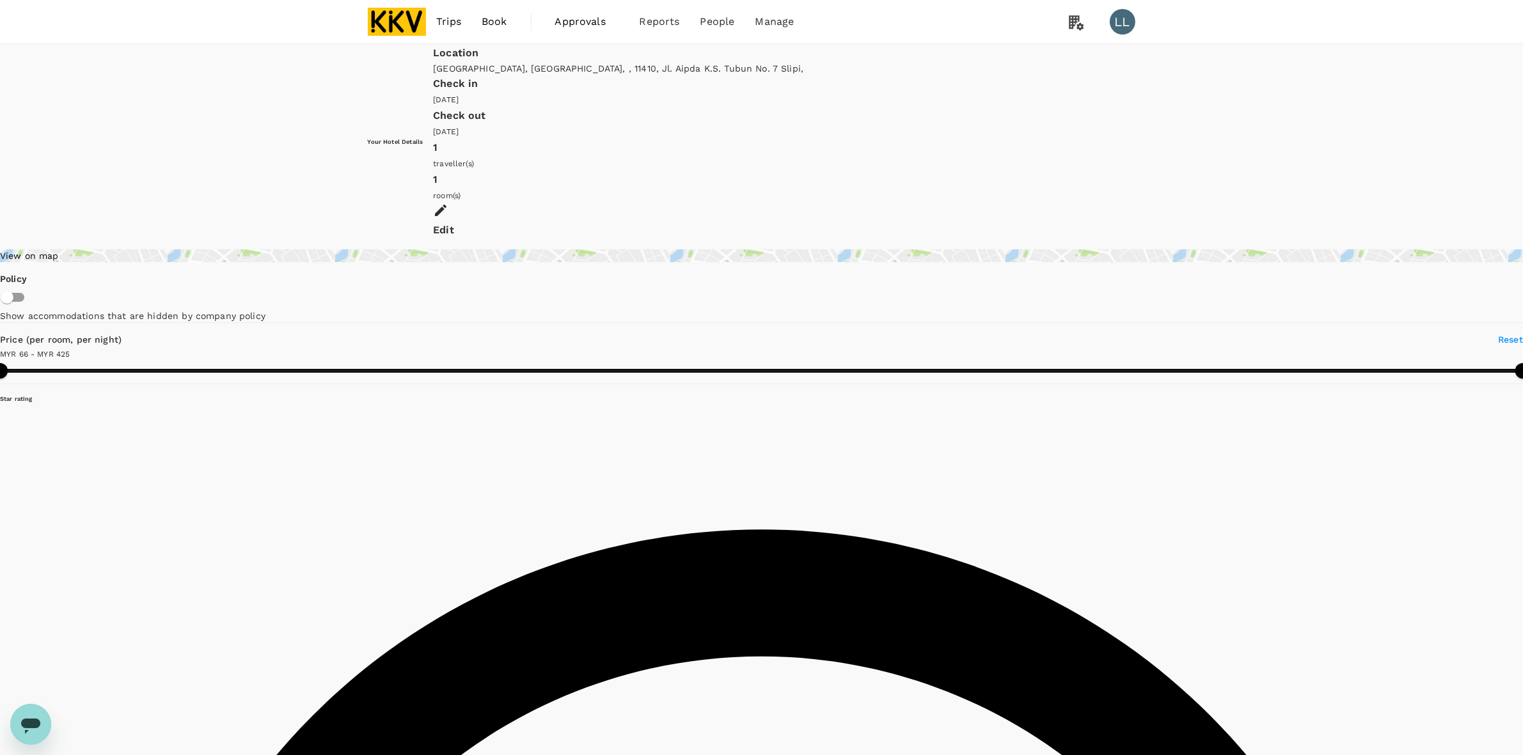
type input "424.84"
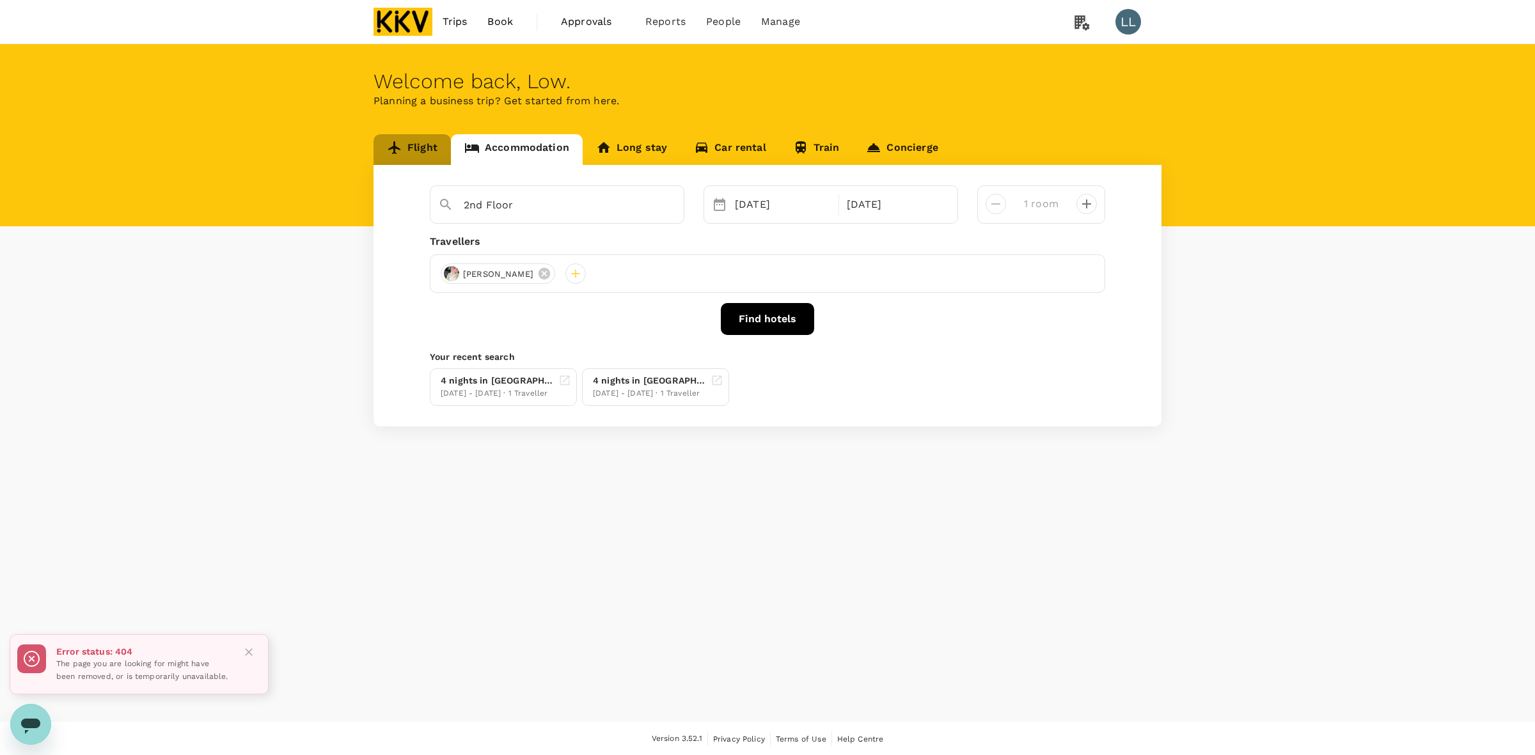
click at [423, 147] on link "Flight" at bounding box center [412, 149] width 77 height 31
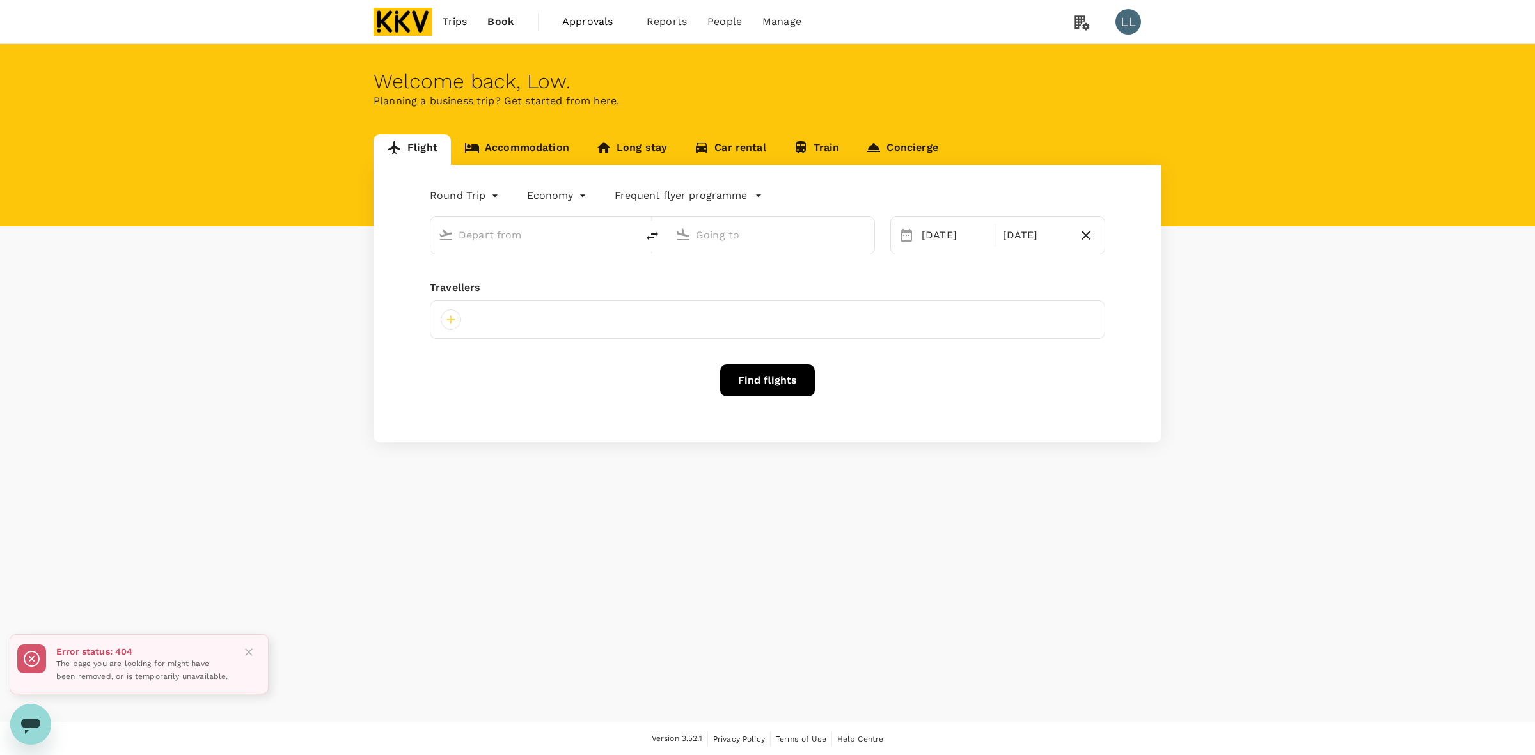
click at [423, 147] on link "Flight" at bounding box center [412, 149] width 77 height 31
type input "Kuala Lumpur Intl ([GEOGRAPHIC_DATA])"
type input "Soekarno-Hatta Intl (CGK)"
click at [516, 148] on link "Accommodation" at bounding box center [517, 149] width 132 height 31
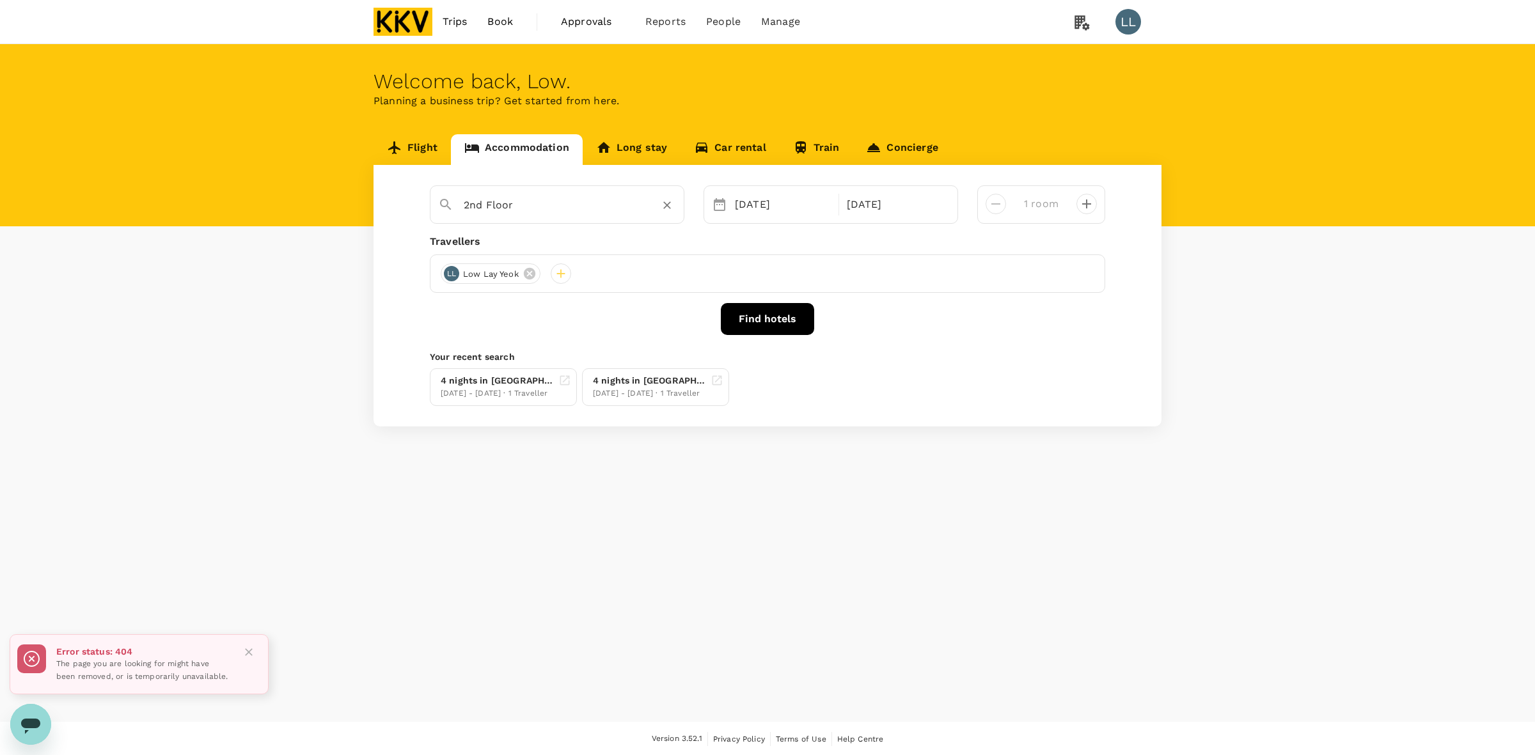
click at [663, 206] on icon "Clear" at bounding box center [667, 205] width 13 height 13
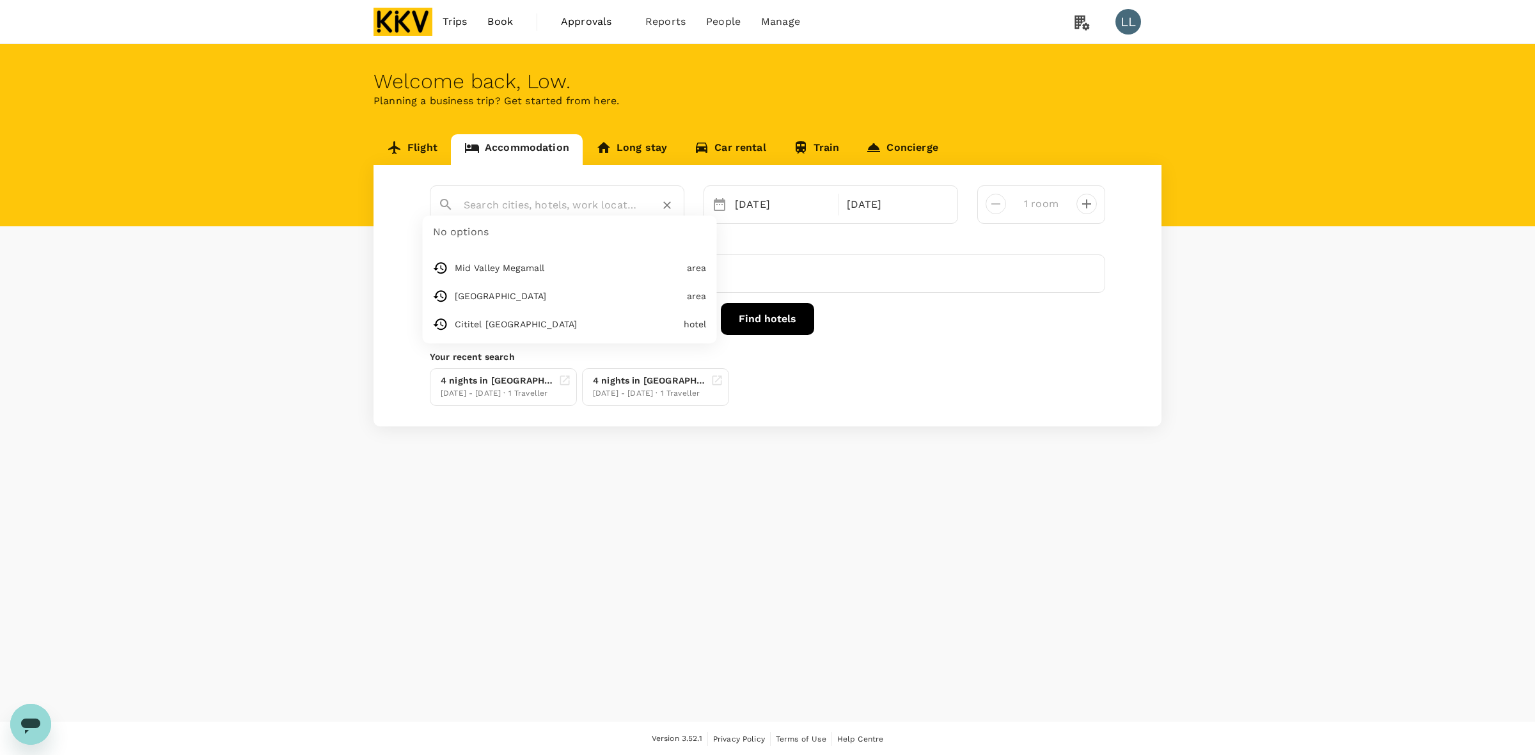
type input "2nd Floor"
click at [493, 203] on input "2nd Floor" at bounding box center [552, 205] width 177 height 20
drag, startPoint x: 661, startPoint y: 199, endPoint x: 674, endPoint y: 205, distance: 14.3
click at [664, 201] on icon "Clear" at bounding box center [667, 205] width 13 height 13
click at [533, 203] on input "text" at bounding box center [552, 205] width 177 height 20
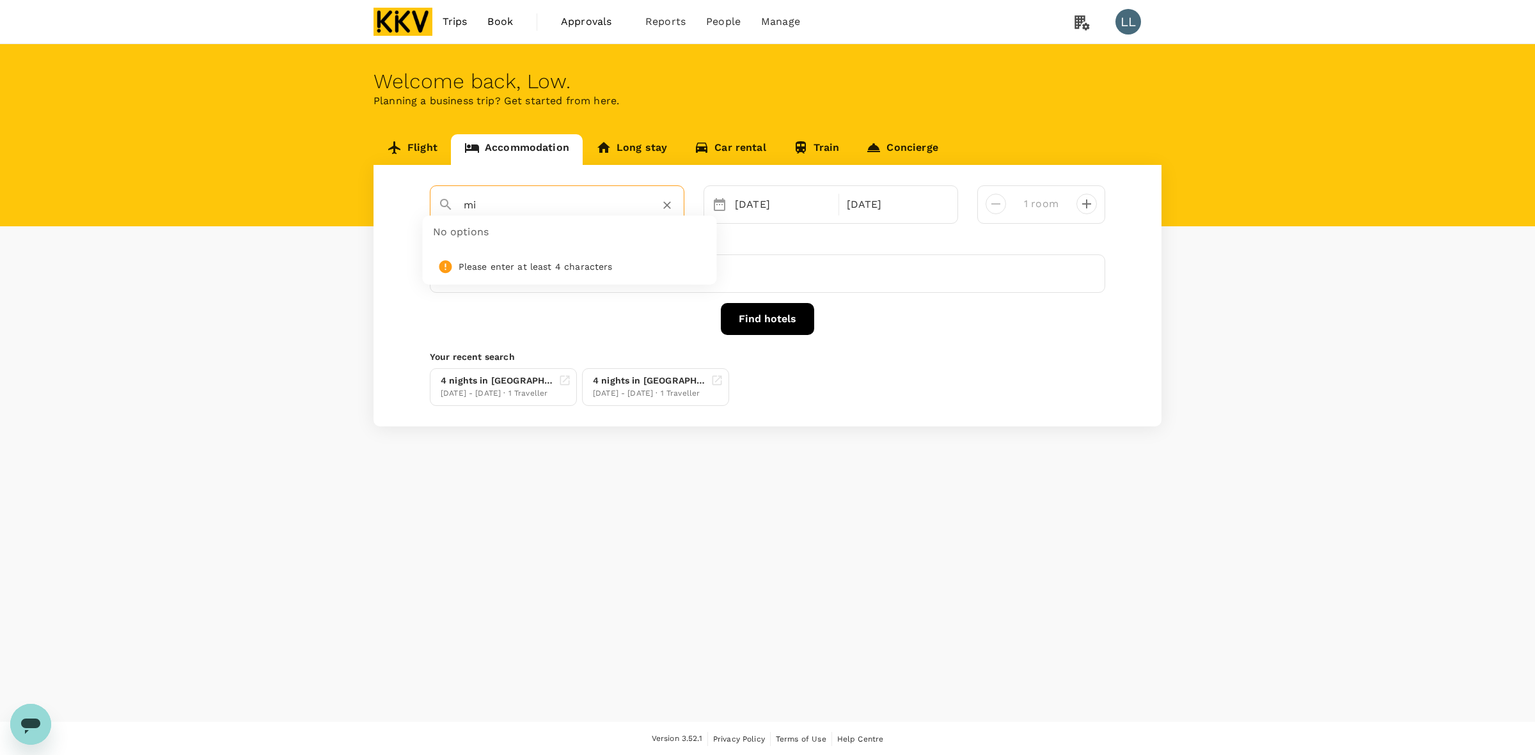
type input "m"
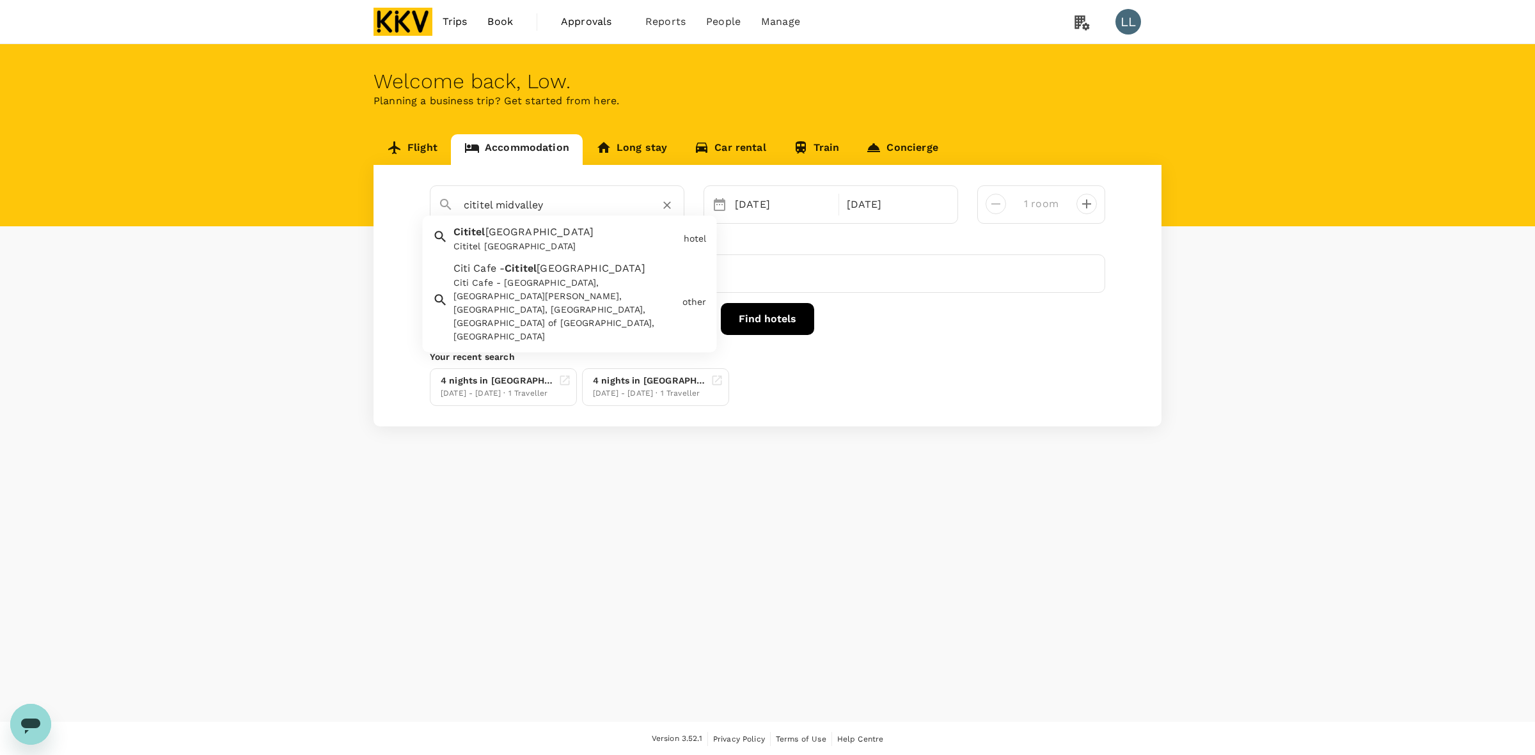
click at [480, 245] on div "Cititel [GEOGRAPHIC_DATA]" at bounding box center [566, 247] width 225 height 13
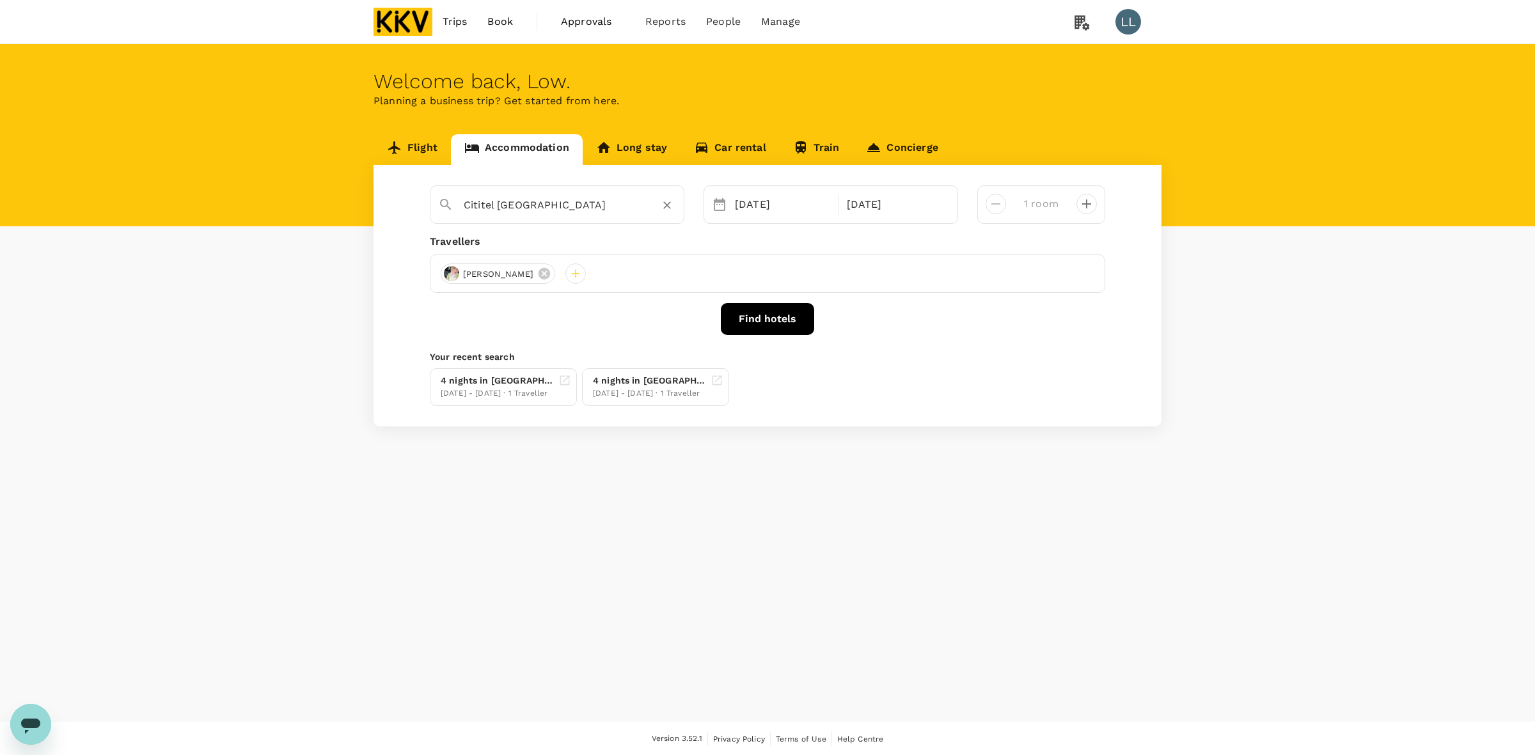
type input "Cititel [GEOGRAPHIC_DATA]"
click at [771, 313] on button "Find hotels" at bounding box center [767, 319] width 93 height 32
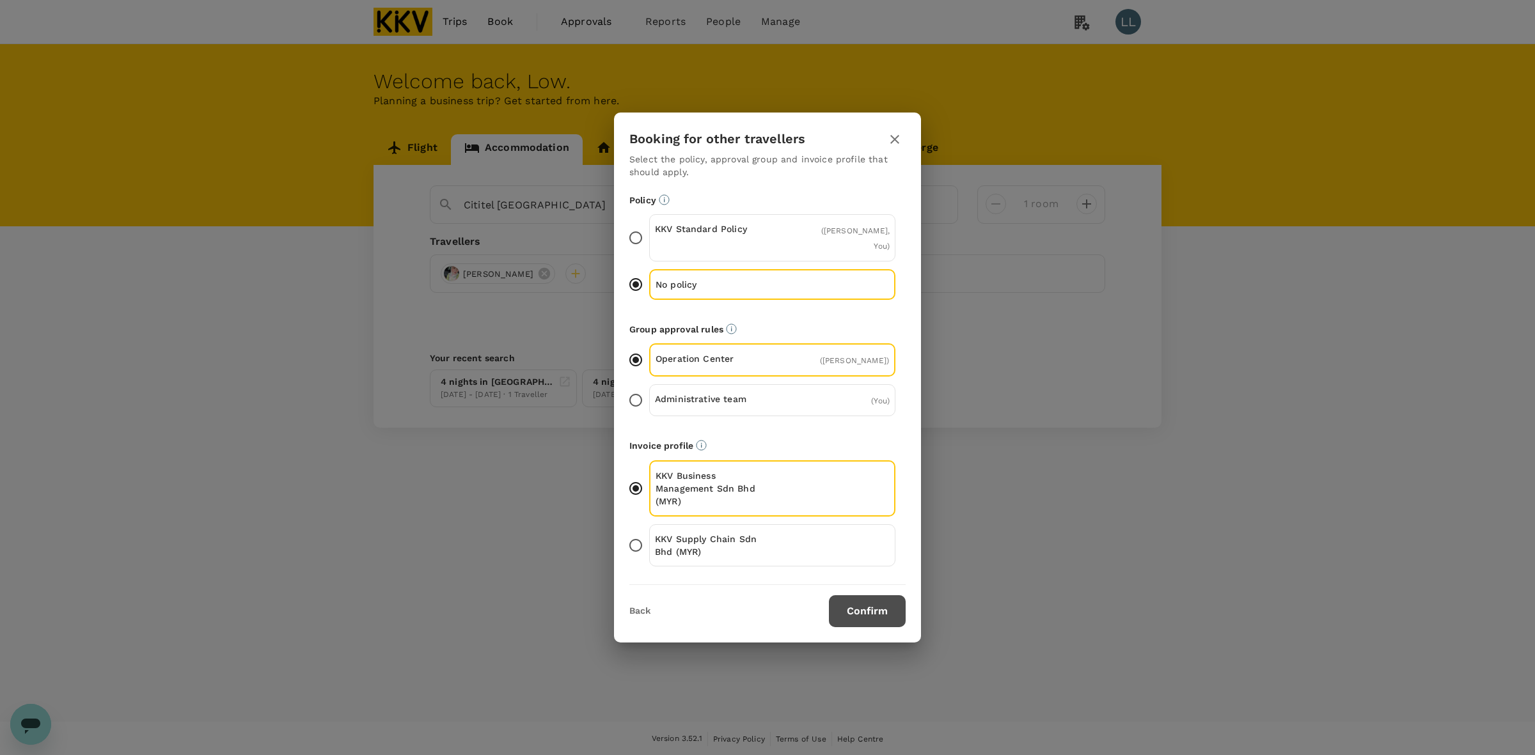
click at [869, 620] on button "Confirm" at bounding box center [867, 612] width 77 height 32
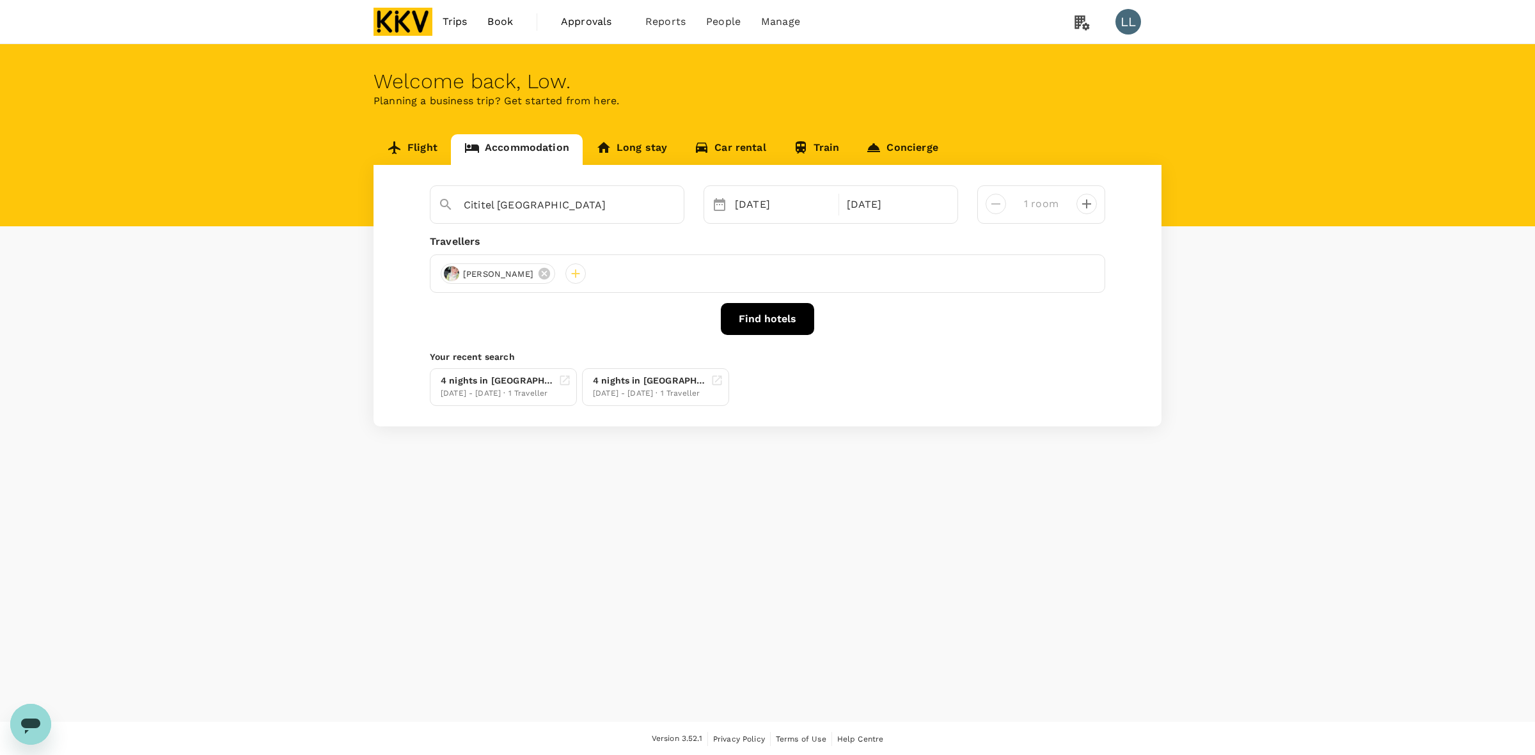
click at [775, 318] on button "Find hotels" at bounding box center [767, 319] width 93 height 32
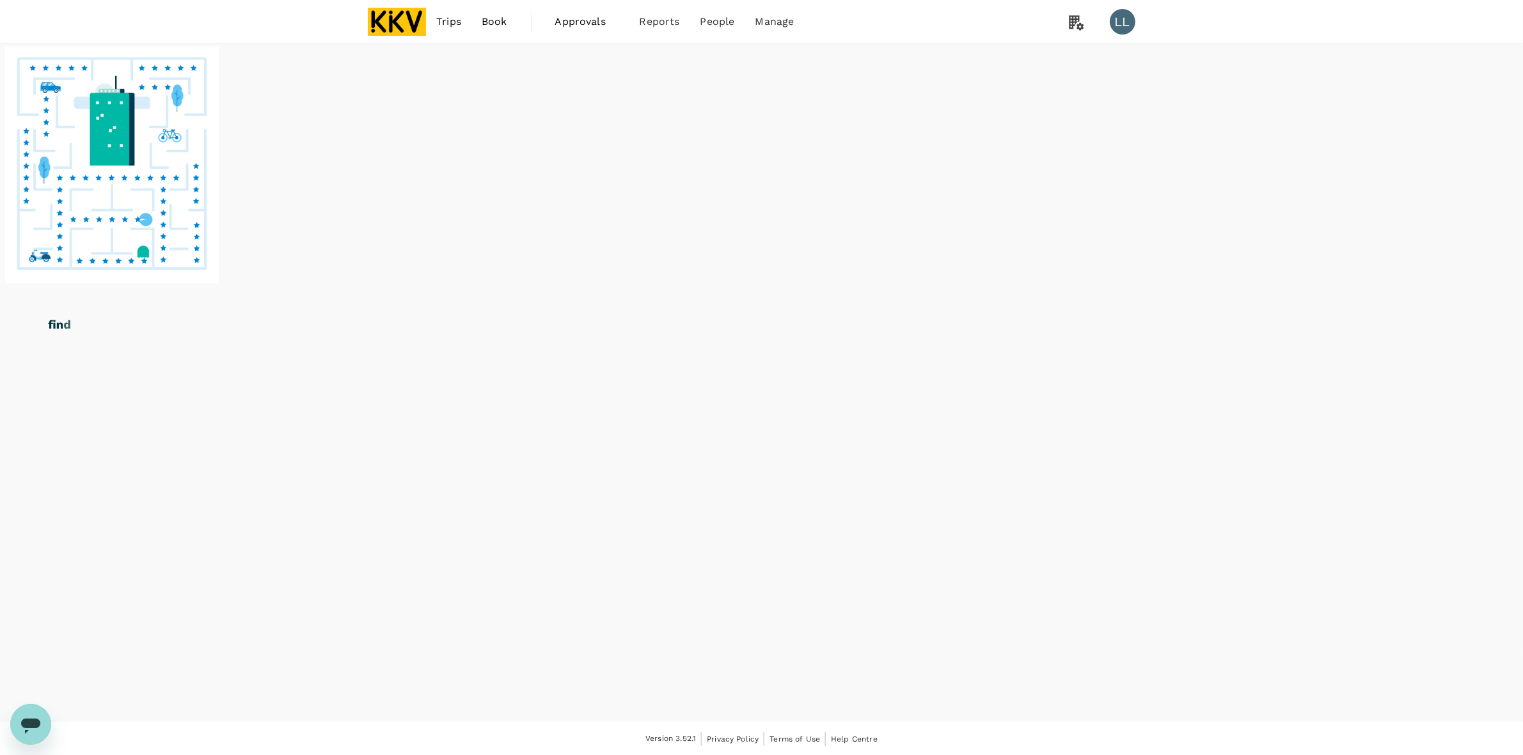
click at [874, 165] on div at bounding box center [761, 211] width 1523 height 334
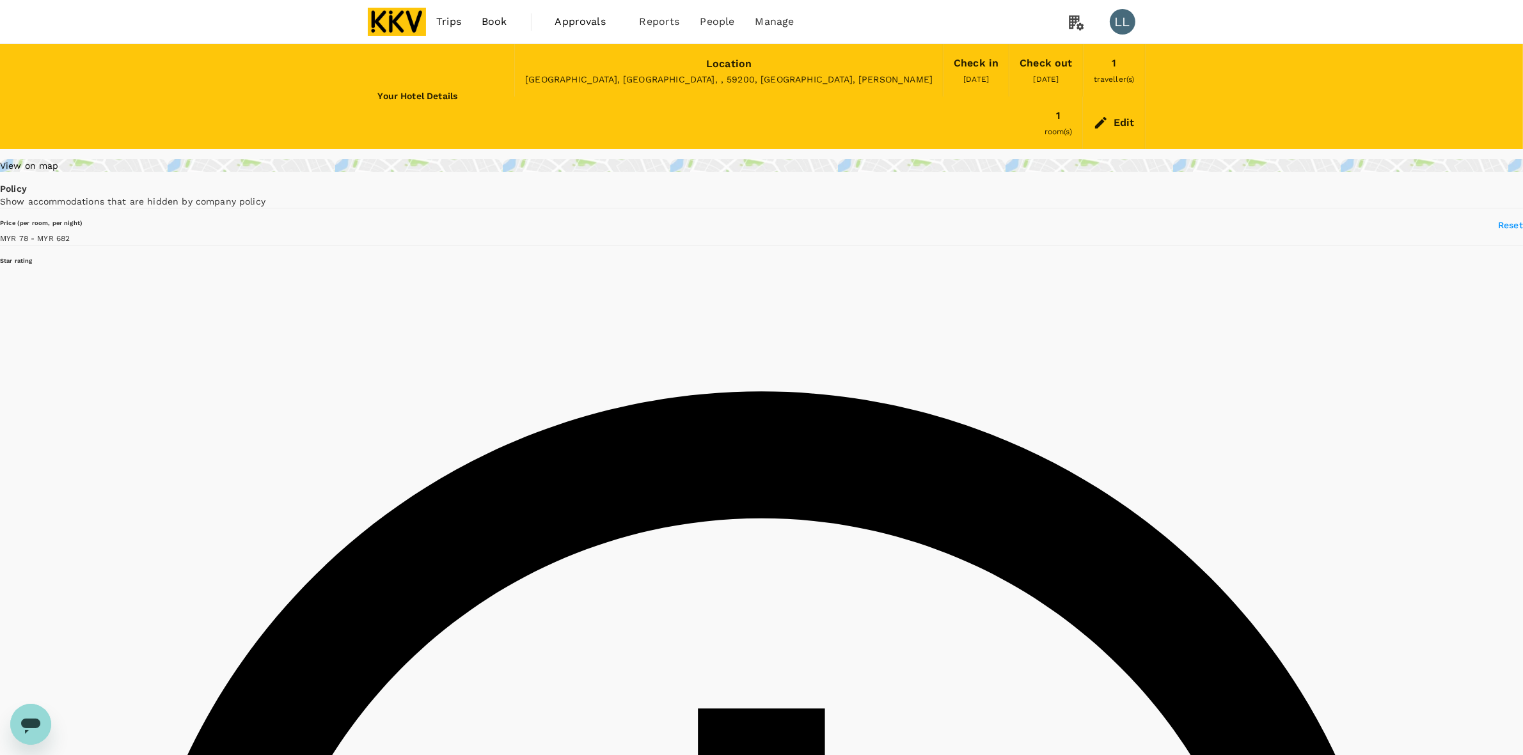
type input "681.45"
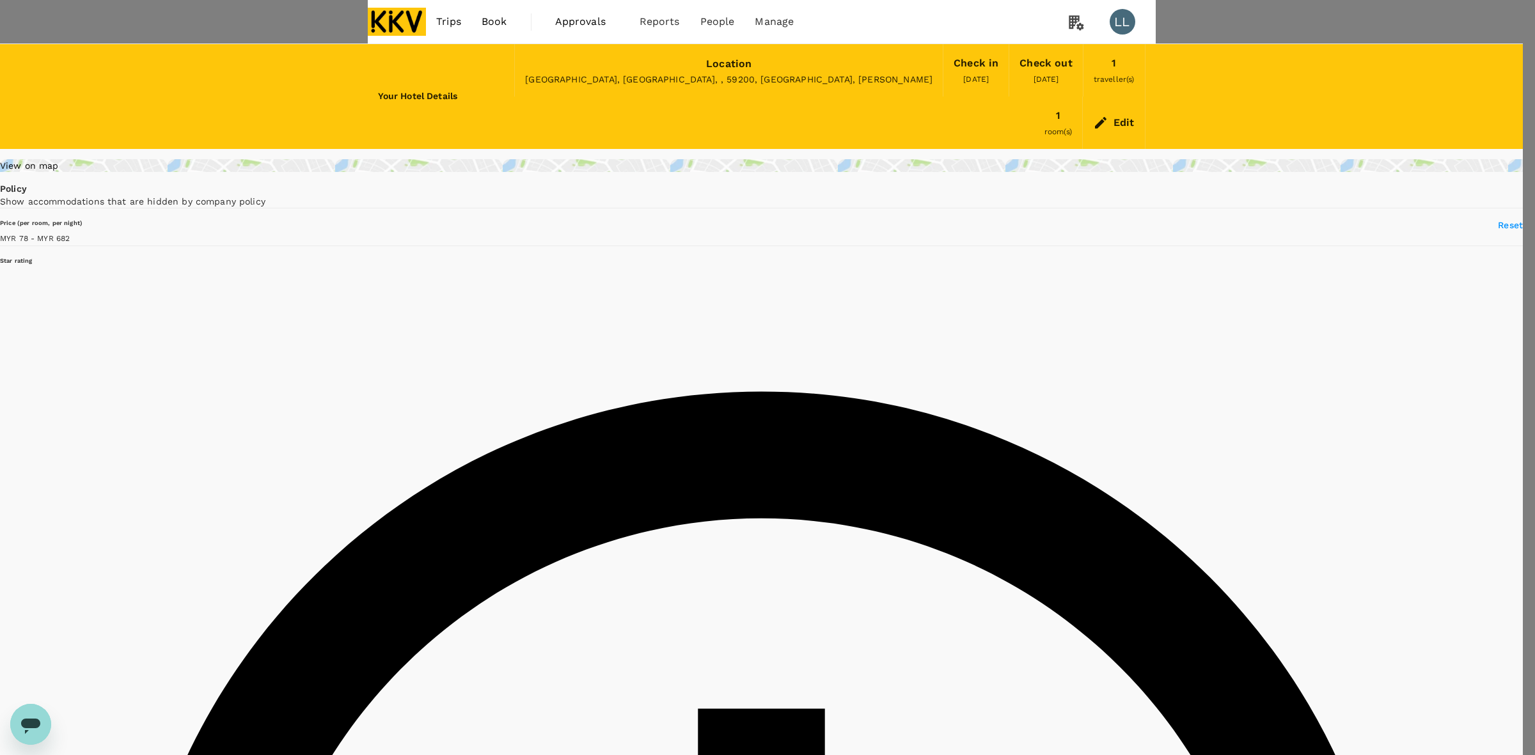
type input "60"
type input "162883349"
type input "[EMAIL_ADDRESS][DOMAIN_NAME]"
type input "230"
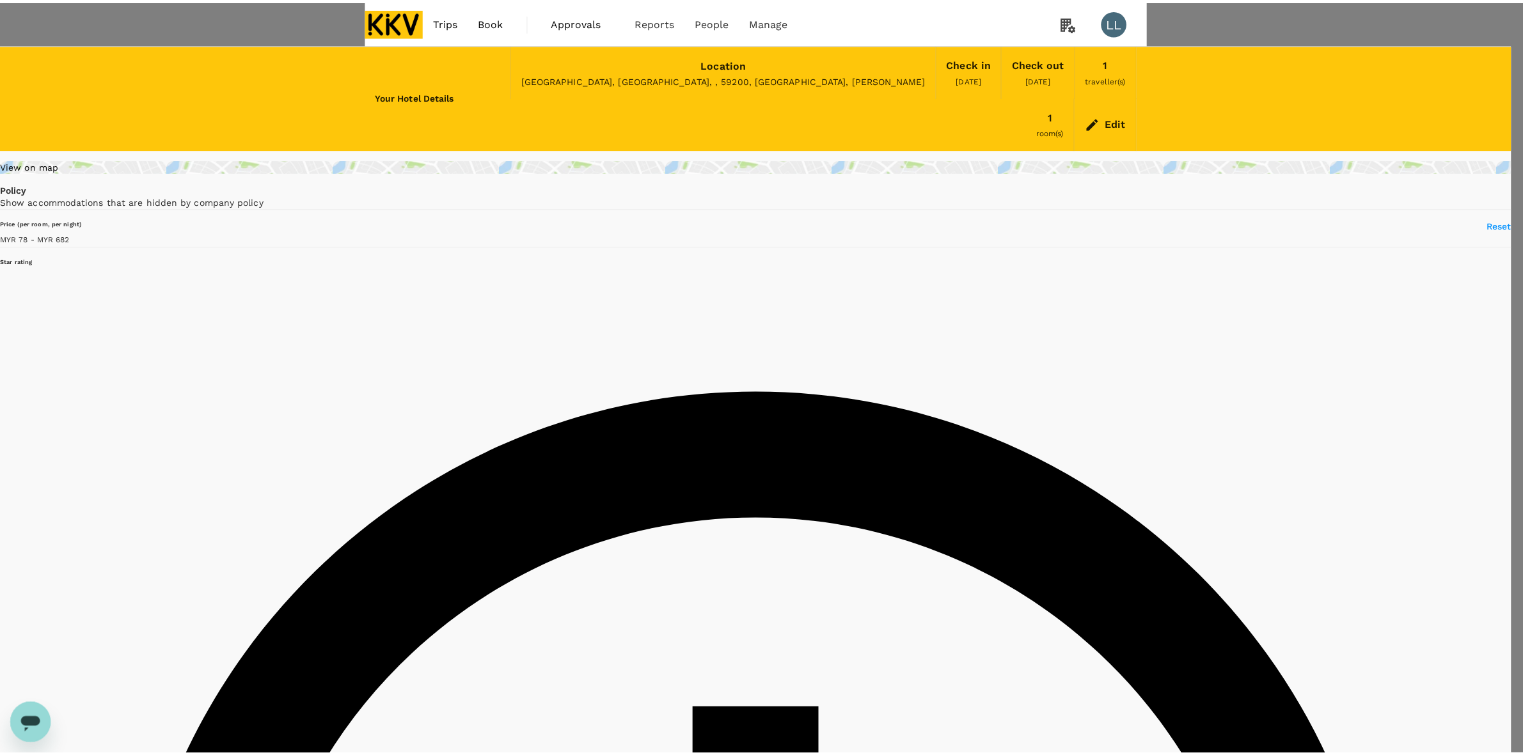
scroll to position [56, 0]
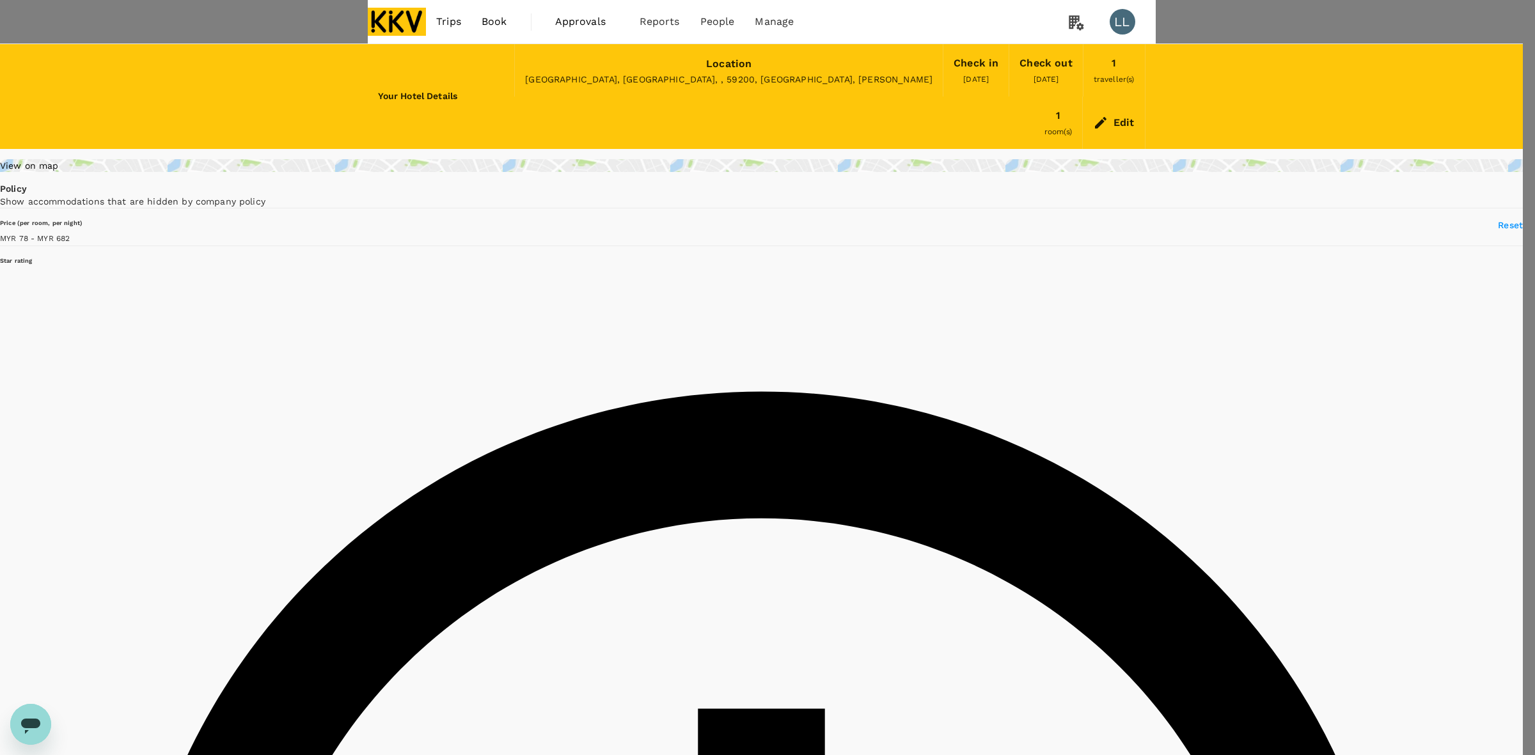
drag, startPoint x: 1252, startPoint y: 371, endPoint x: 1393, endPoint y: 373, distance: 140.1
type textarea "Single bed"
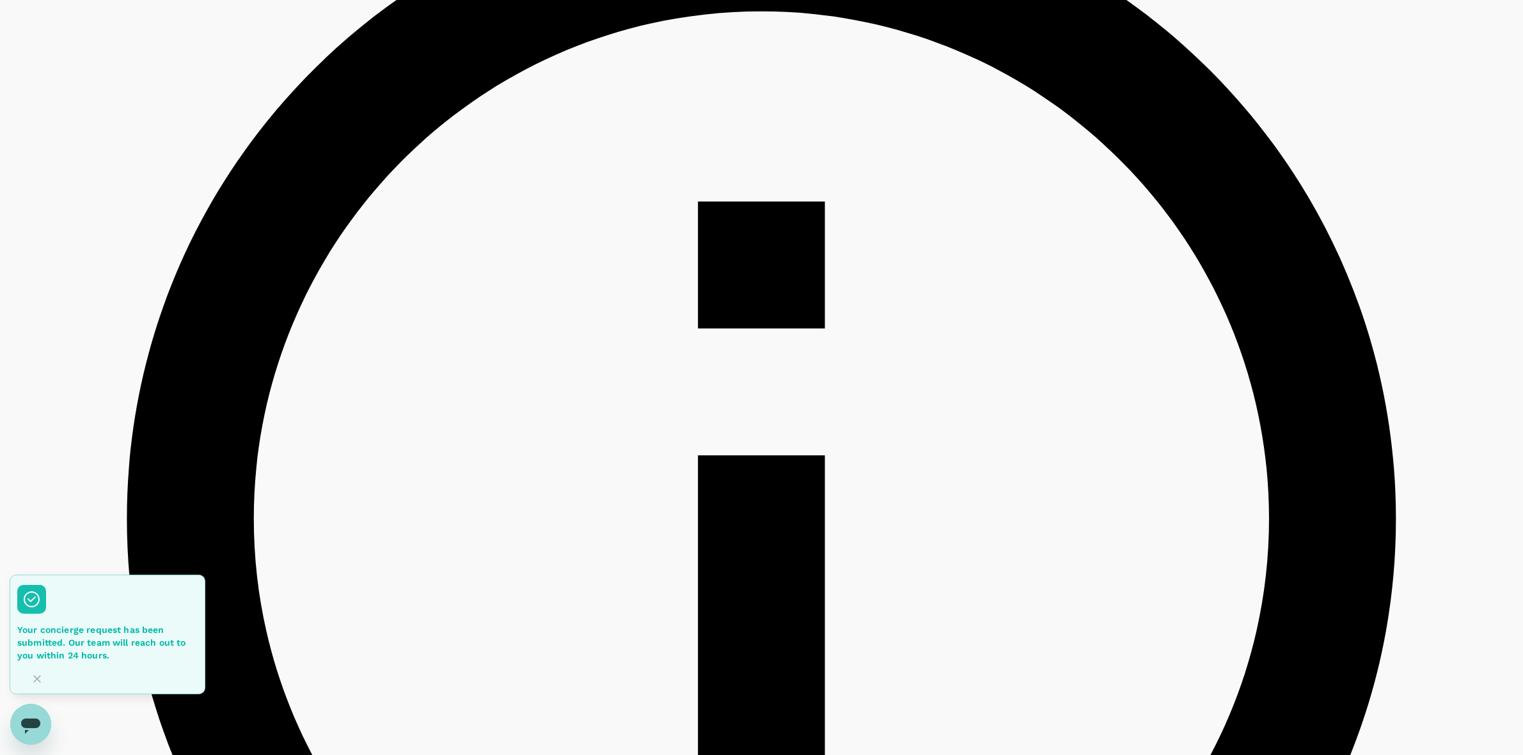
scroll to position [800, 0]
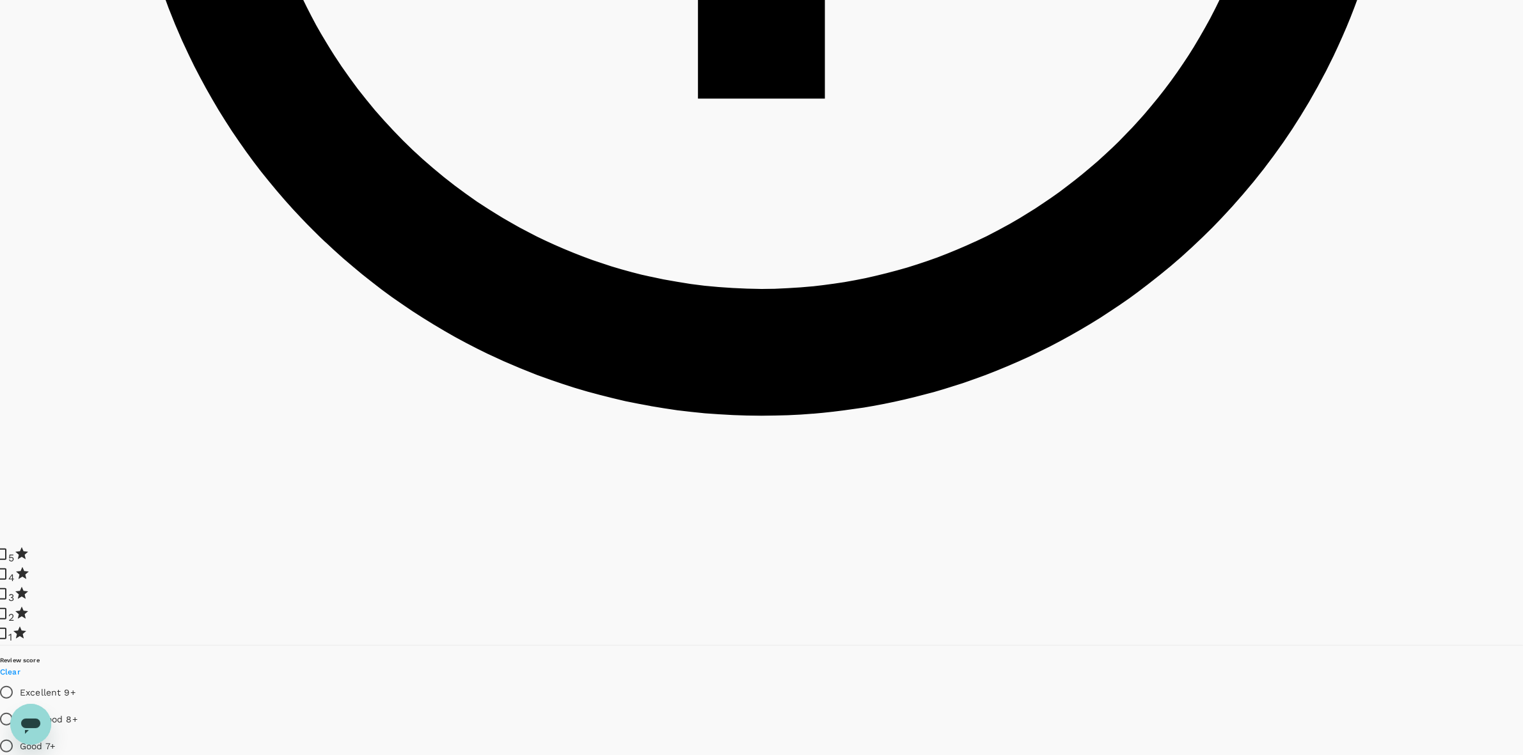
scroll to position [1245, 0]
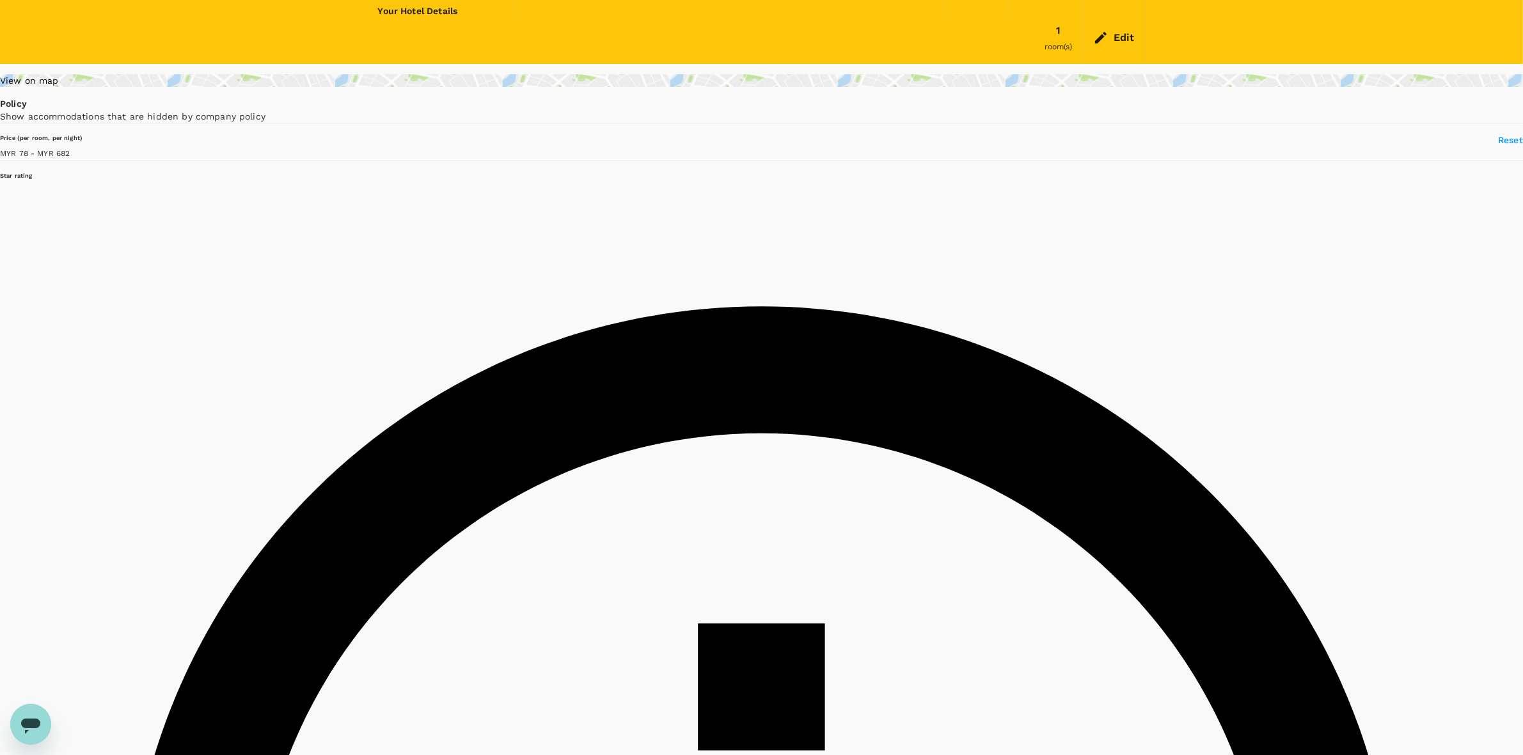
scroll to position [0, 0]
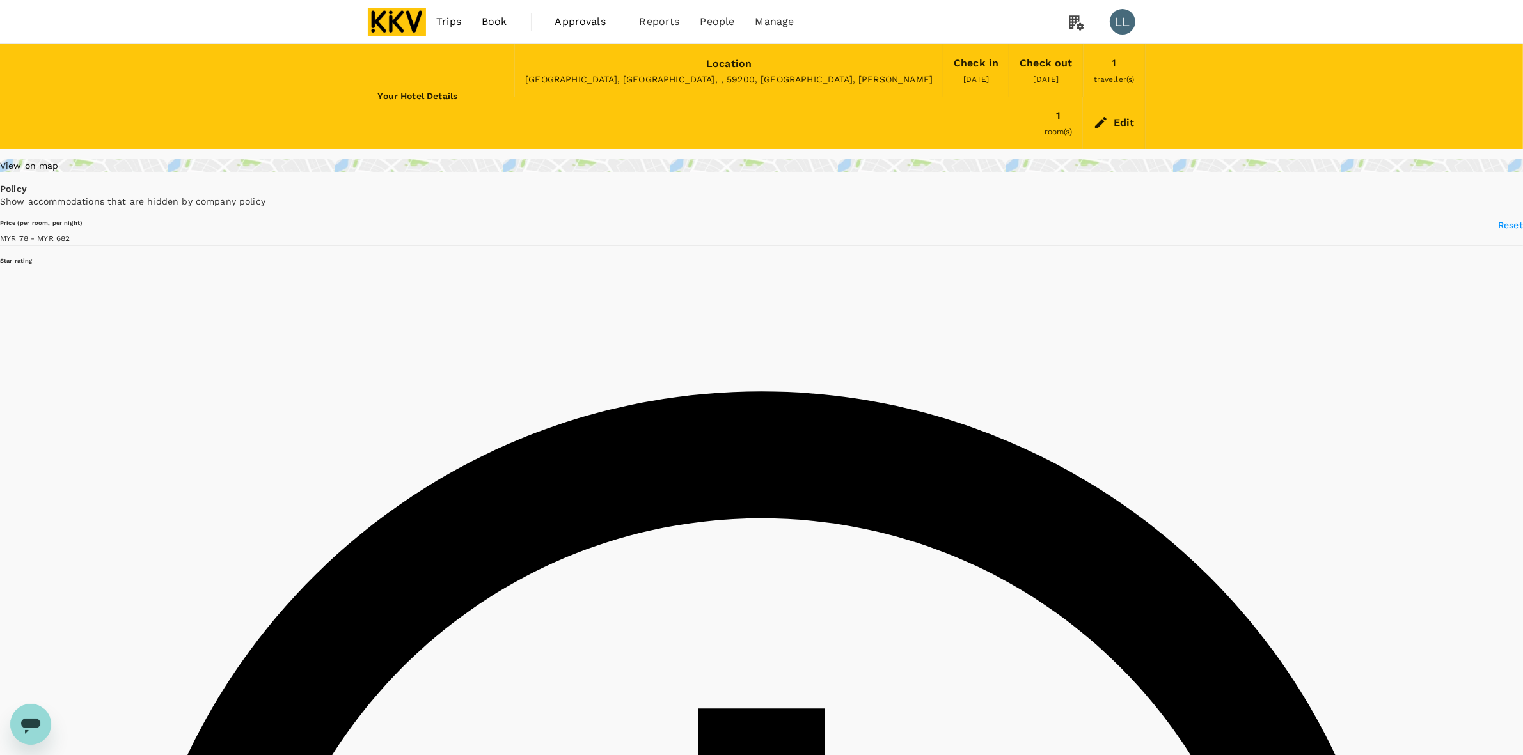
drag, startPoint x: 1267, startPoint y: 293, endPoint x: 1267, endPoint y: 477, distance: 184.2
drag, startPoint x: 1267, startPoint y: 477, endPoint x: 1264, endPoint y: 489, distance: 12.4
drag, startPoint x: 1297, startPoint y: 430, endPoint x: 1300, endPoint y: 420, distance: 11.2
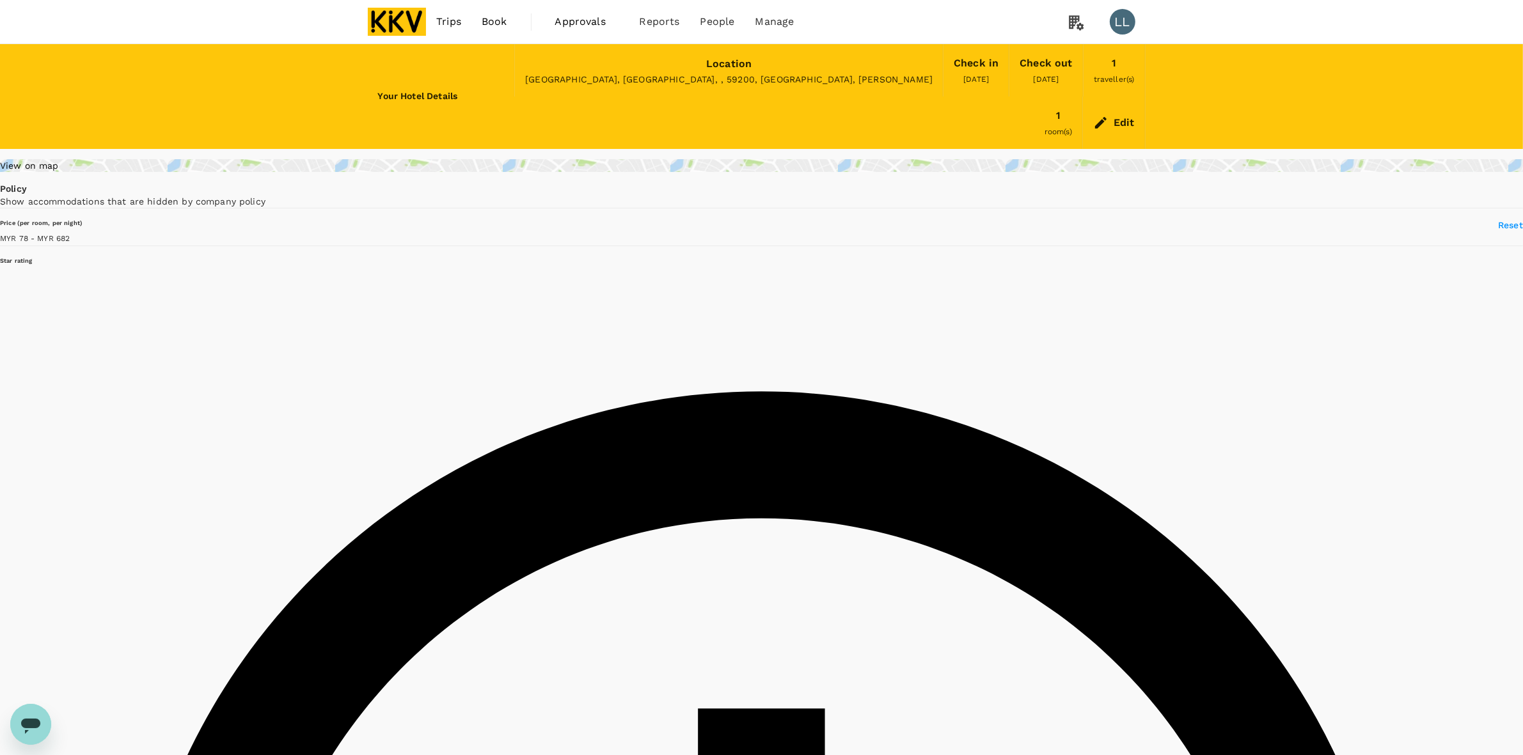
type input "681.45"
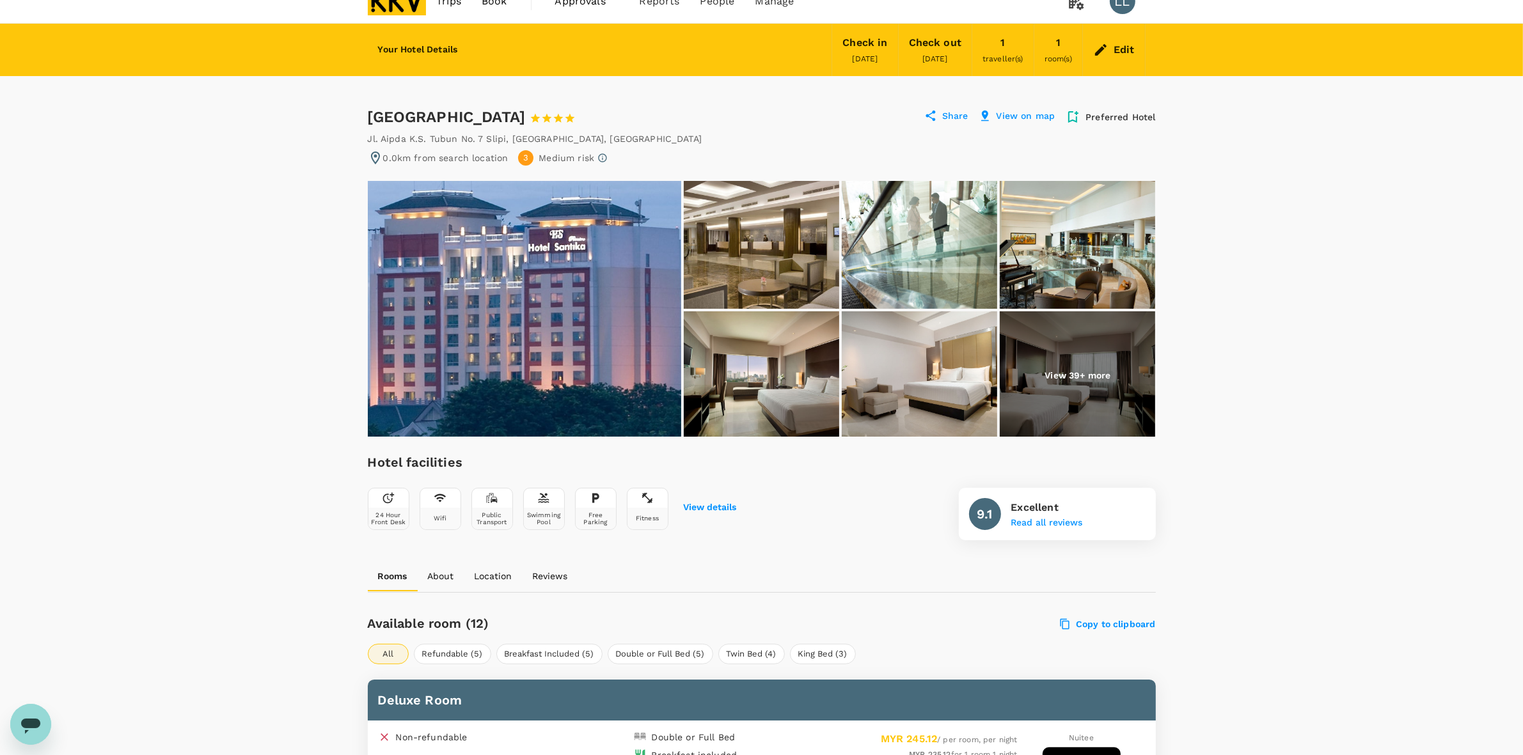
scroll to position [80, 0]
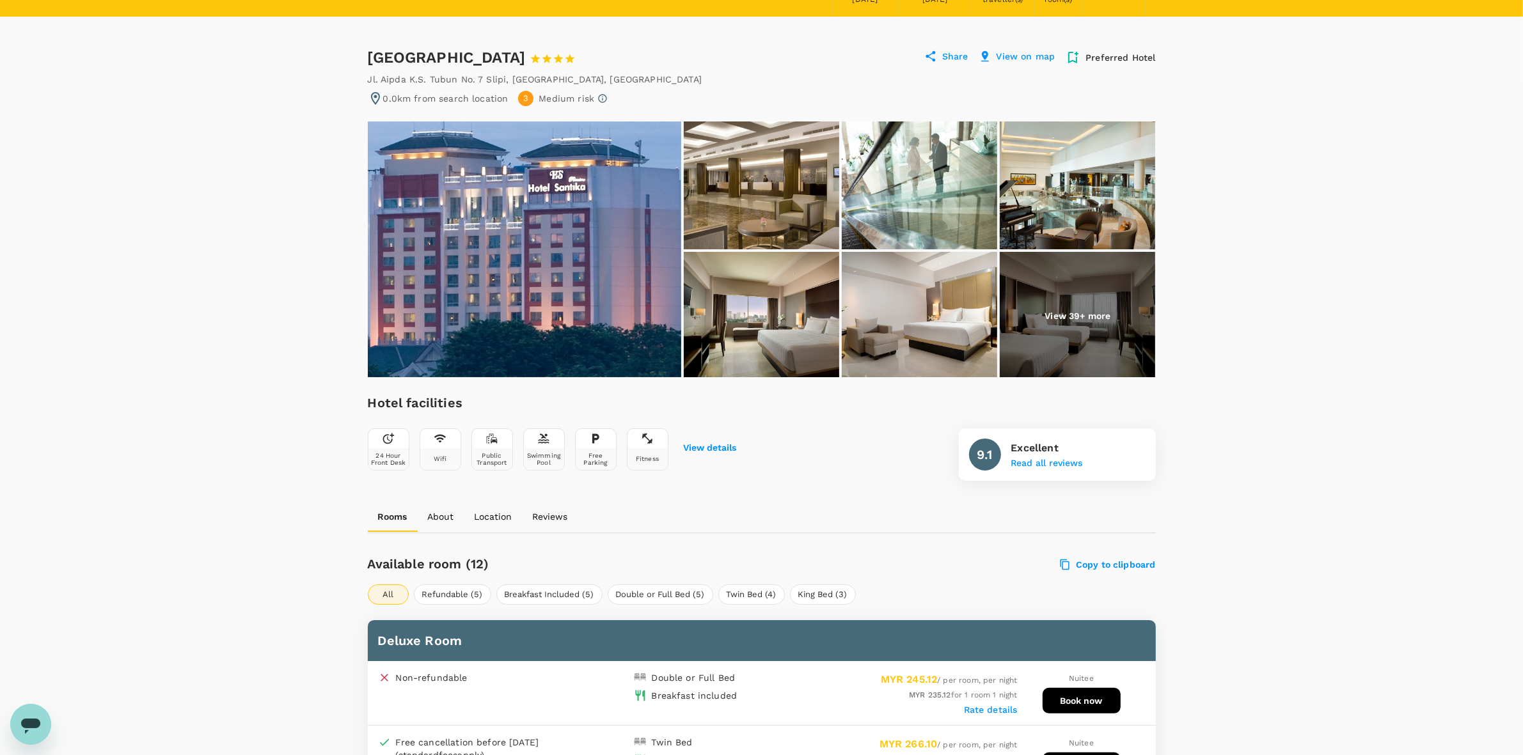
click at [626, 257] on img at bounding box center [524, 250] width 313 height 256
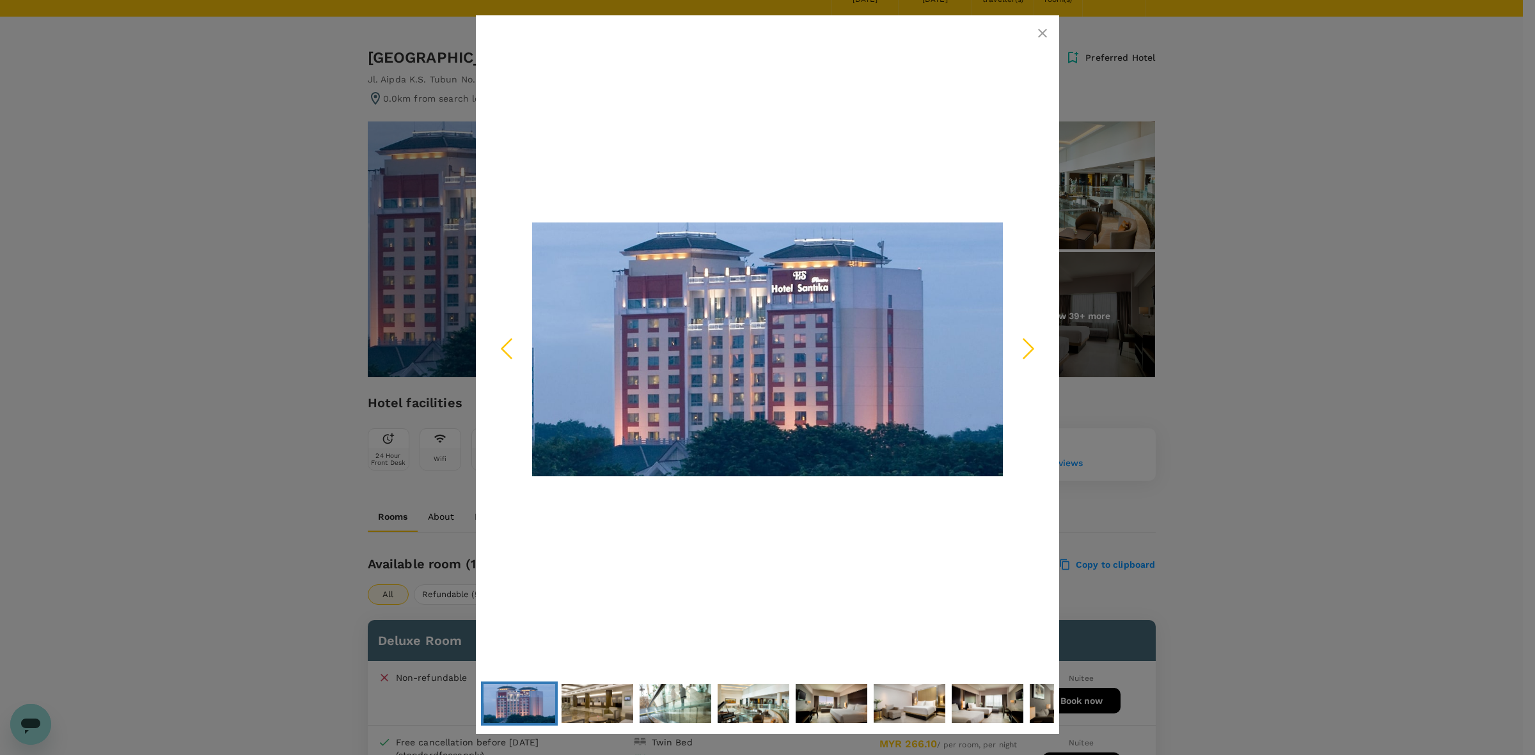
click at [1030, 347] on icon "Next Slide" at bounding box center [1028, 348] width 38 height 38
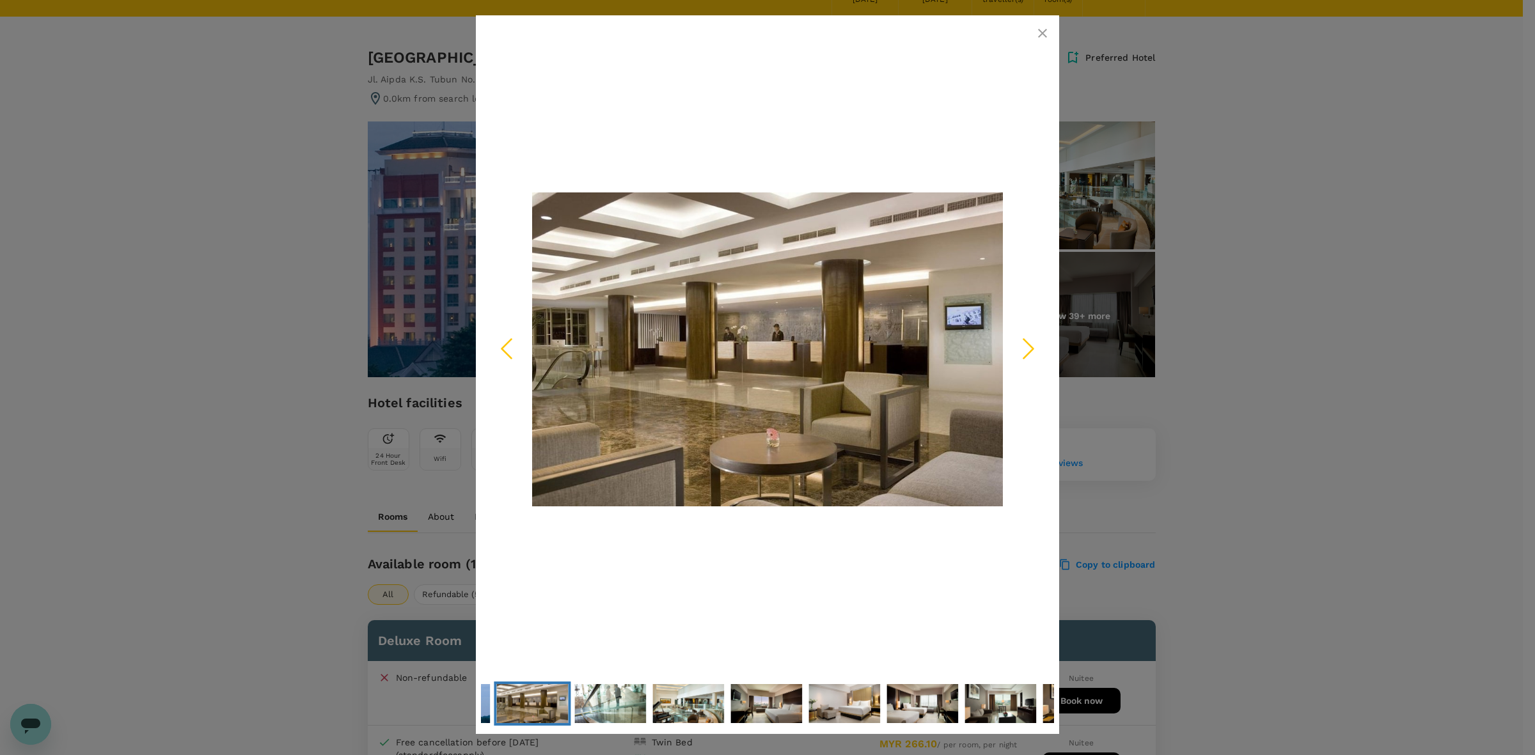
click at [1030, 346] on polyline "Next Slide" at bounding box center [1029, 348] width 10 height 19
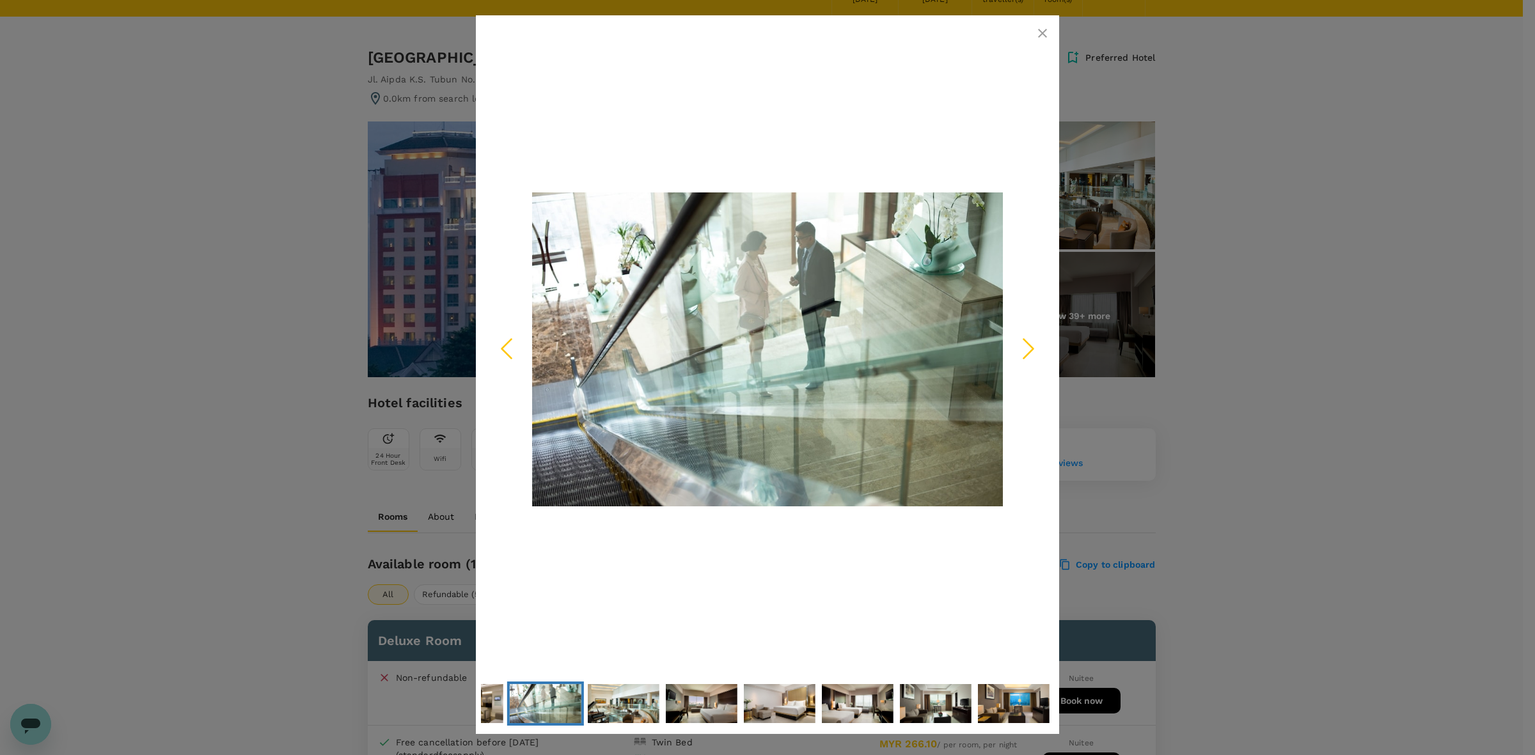
click at [1030, 346] on polyline "Next Slide" at bounding box center [1029, 348] width 10 height 19
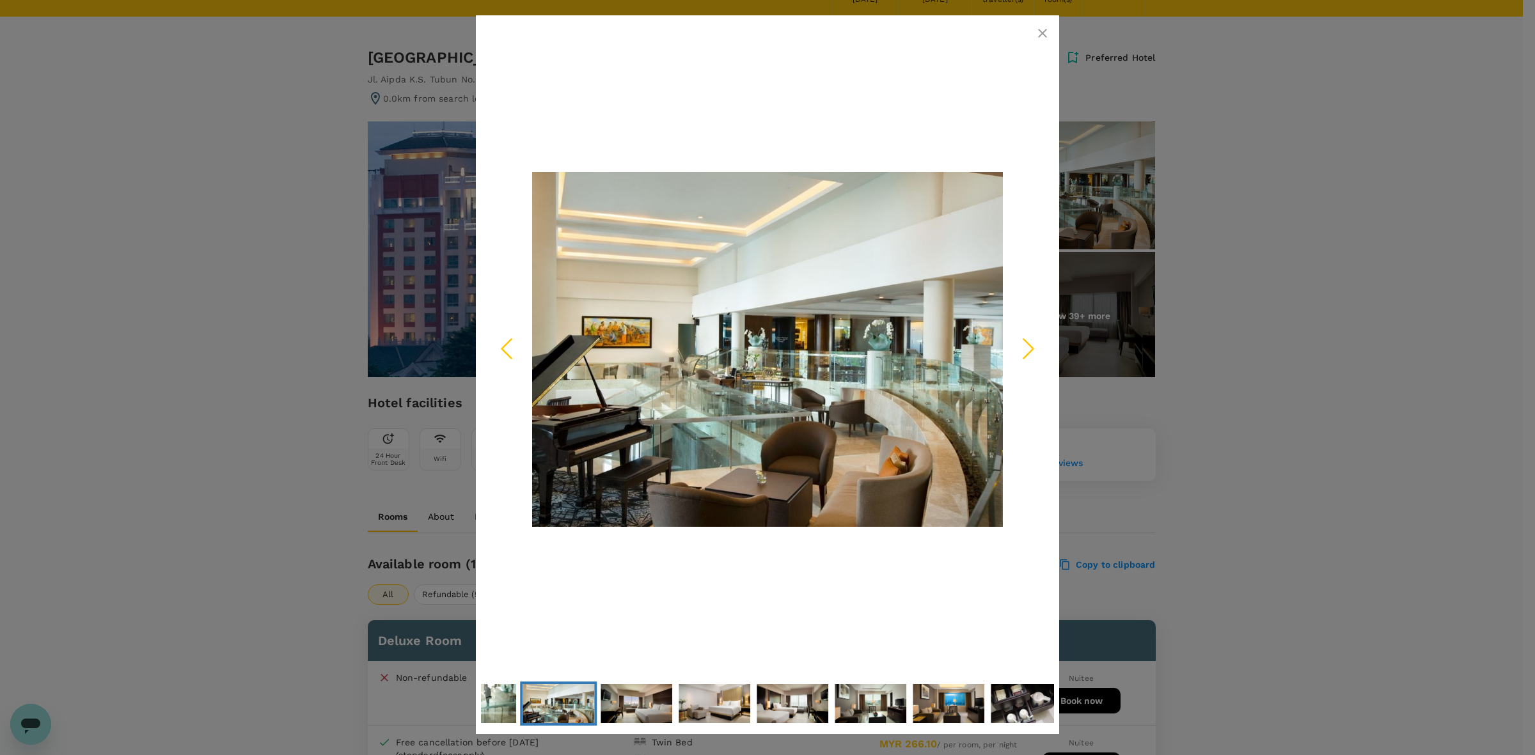
click at [1030, 346] on polyline "Next Slide" at bounding box center [1029, 348] width 10 height 19
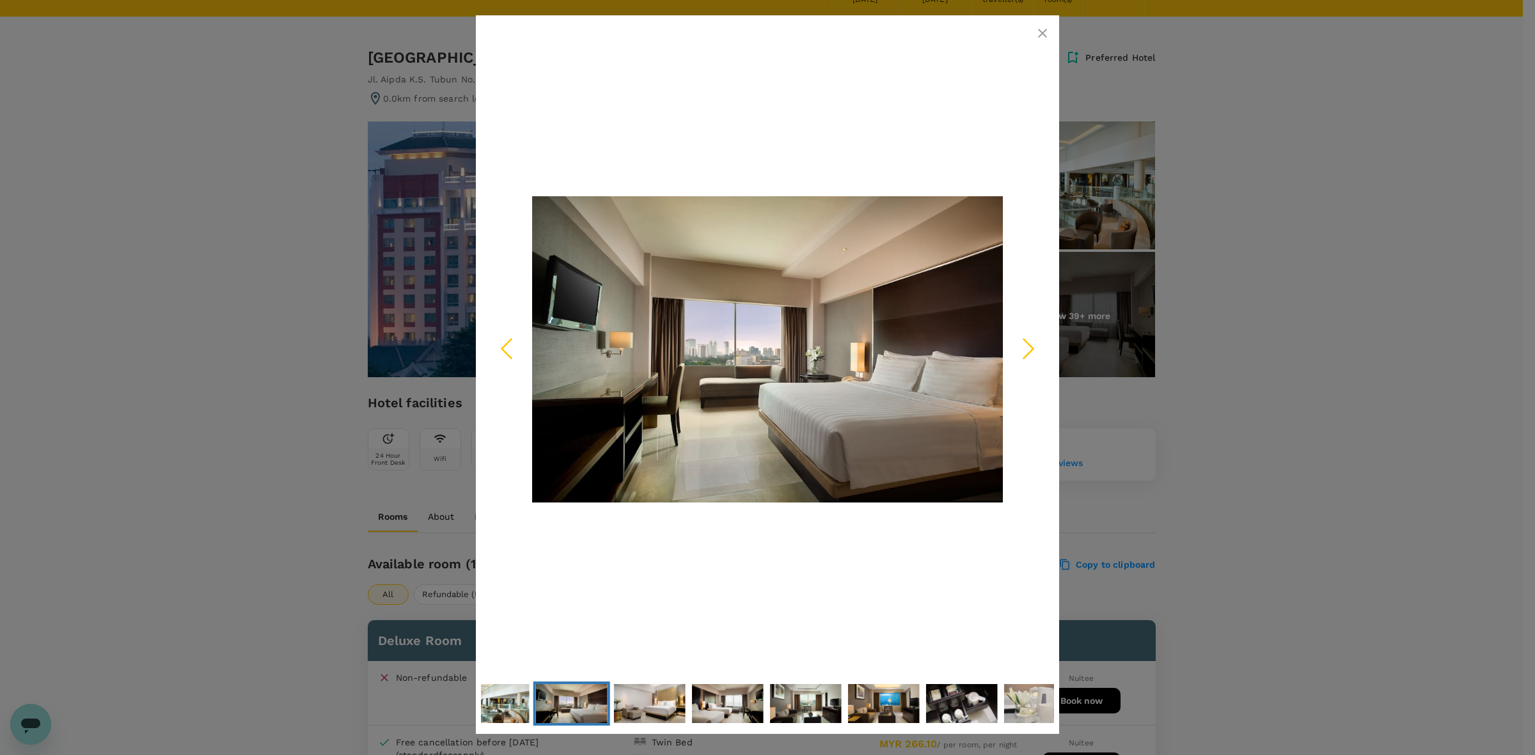
click at [1030, 346] on polyline "Next Slide" at bounding box center [1029, 348] width 10 height 19
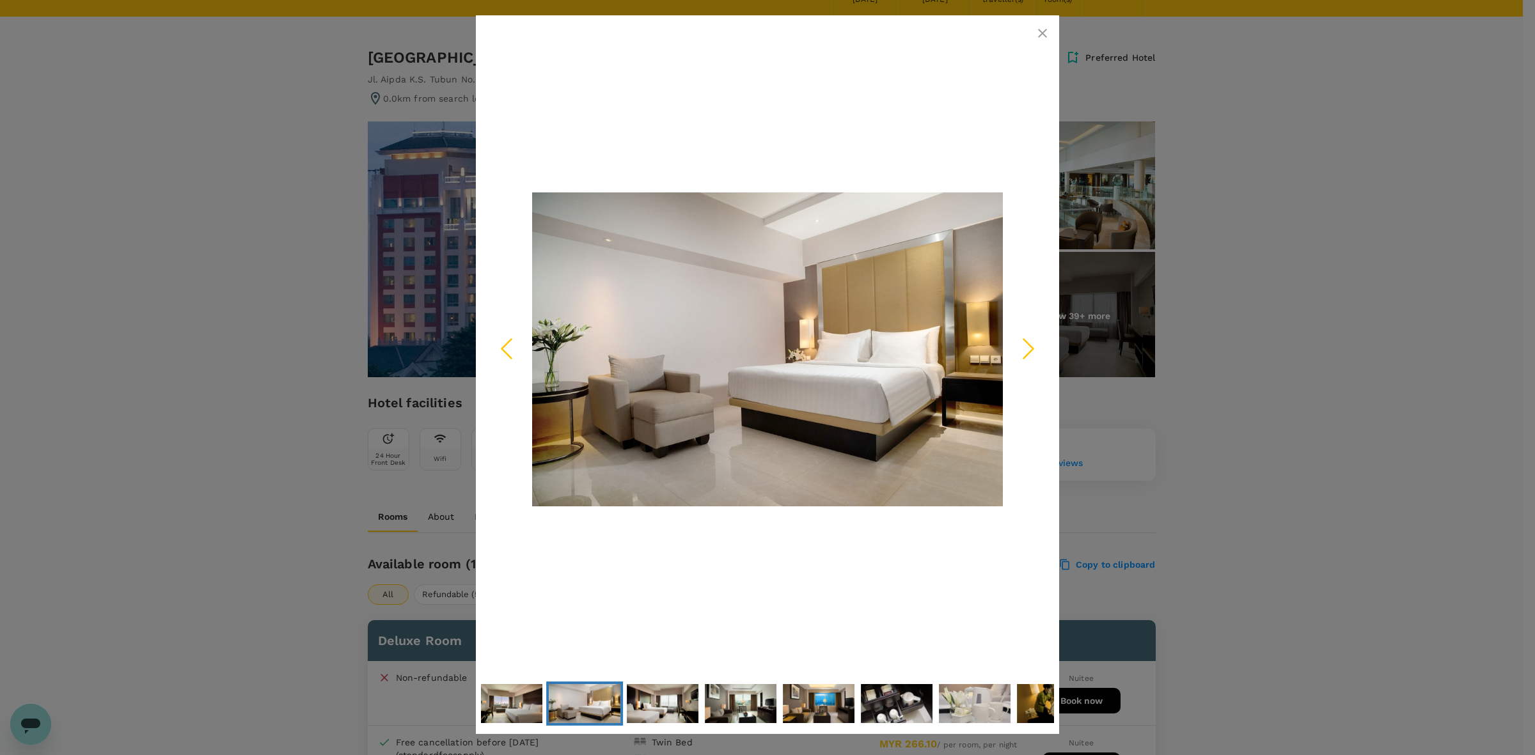
click at [1030, 346] on polyline "Next Slide" at bounding box center [1029, 348] width 10 height 19
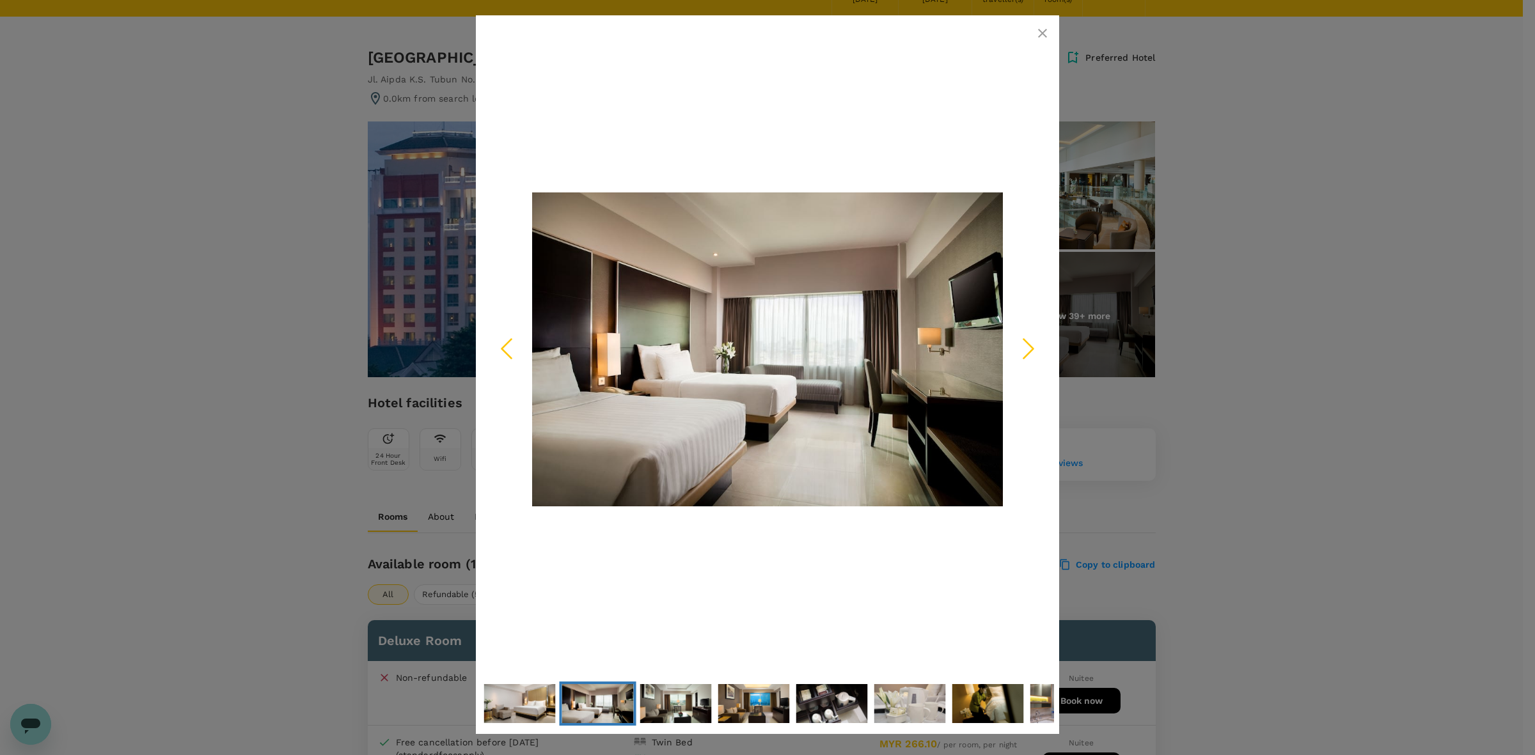
click at [1030, 346] on polyline "Next Slide" at bounding box center [1029, 348] width 10 height 19
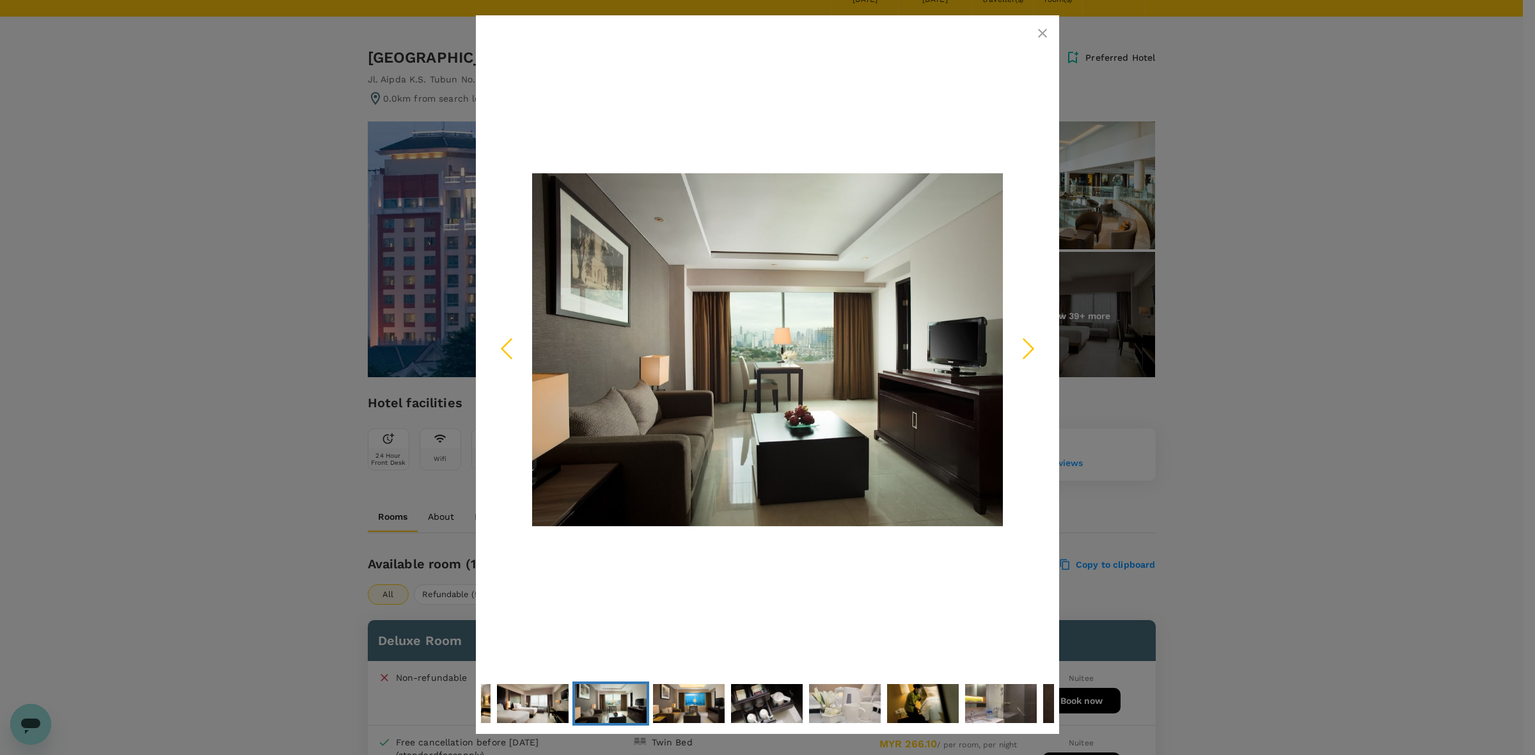
click at [1043, 29] on icon "button" at bounding box center [1042, 33] width 15 height 15
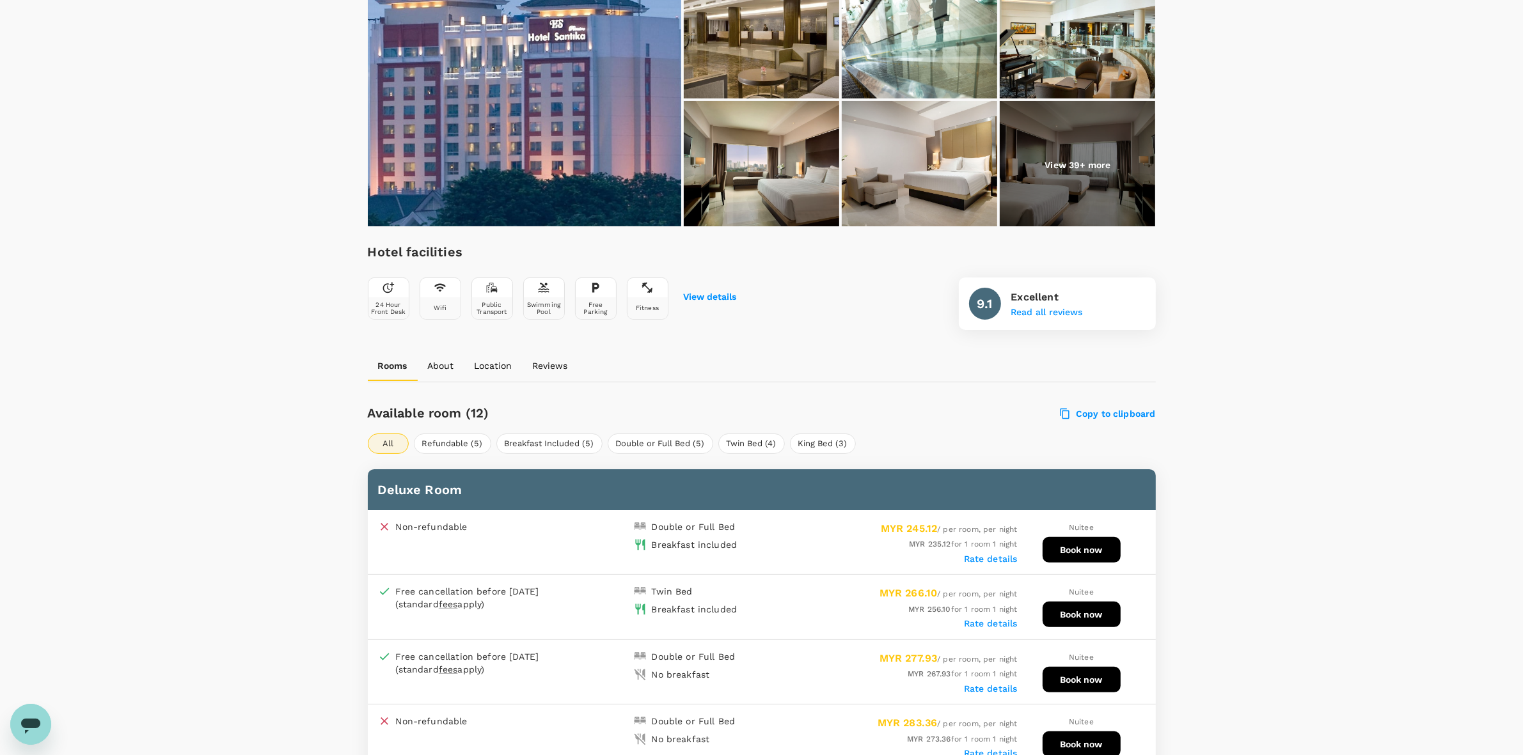
scroll to position [400, 0]
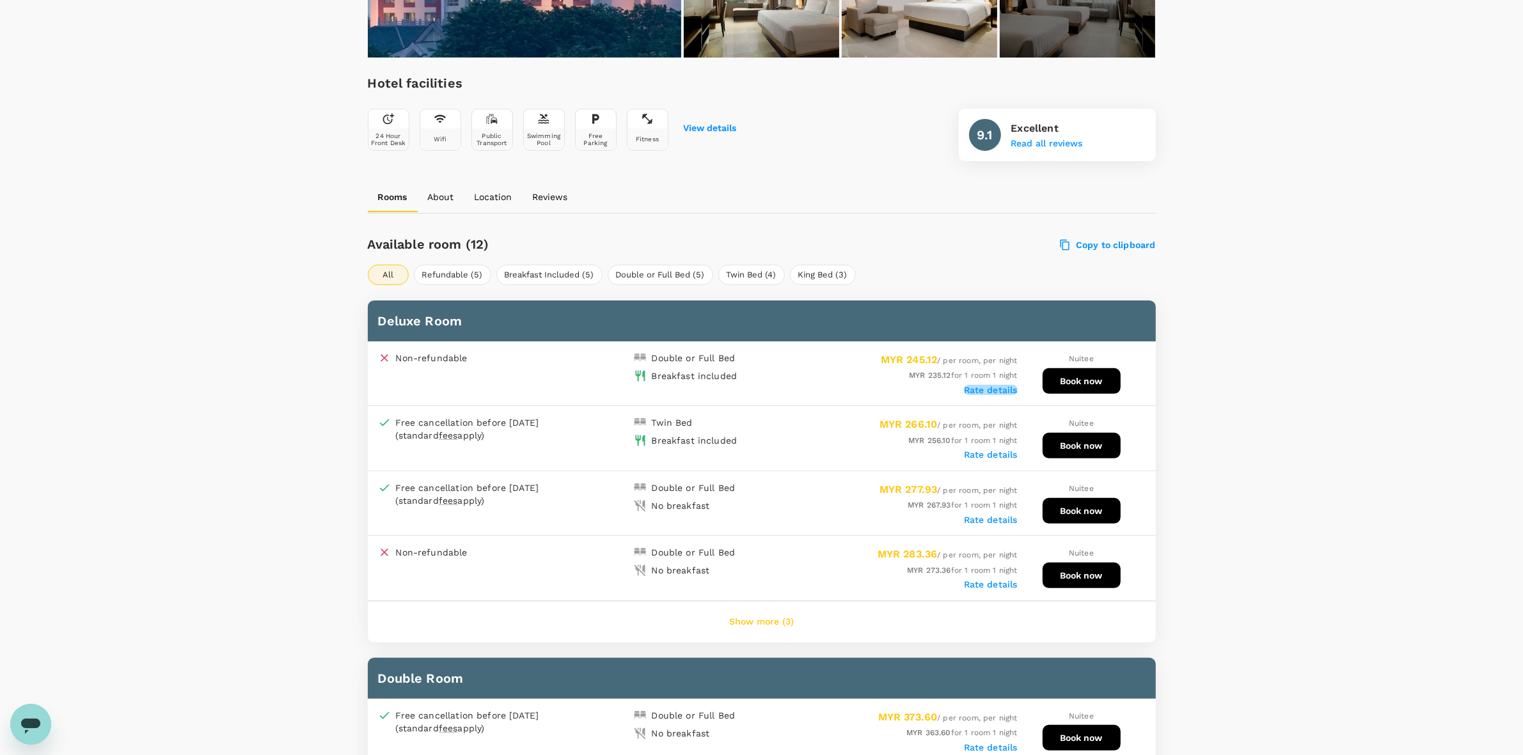
click at [976, 388] on label "Rate details" at bounding box center [991, 390] width 54 height 10
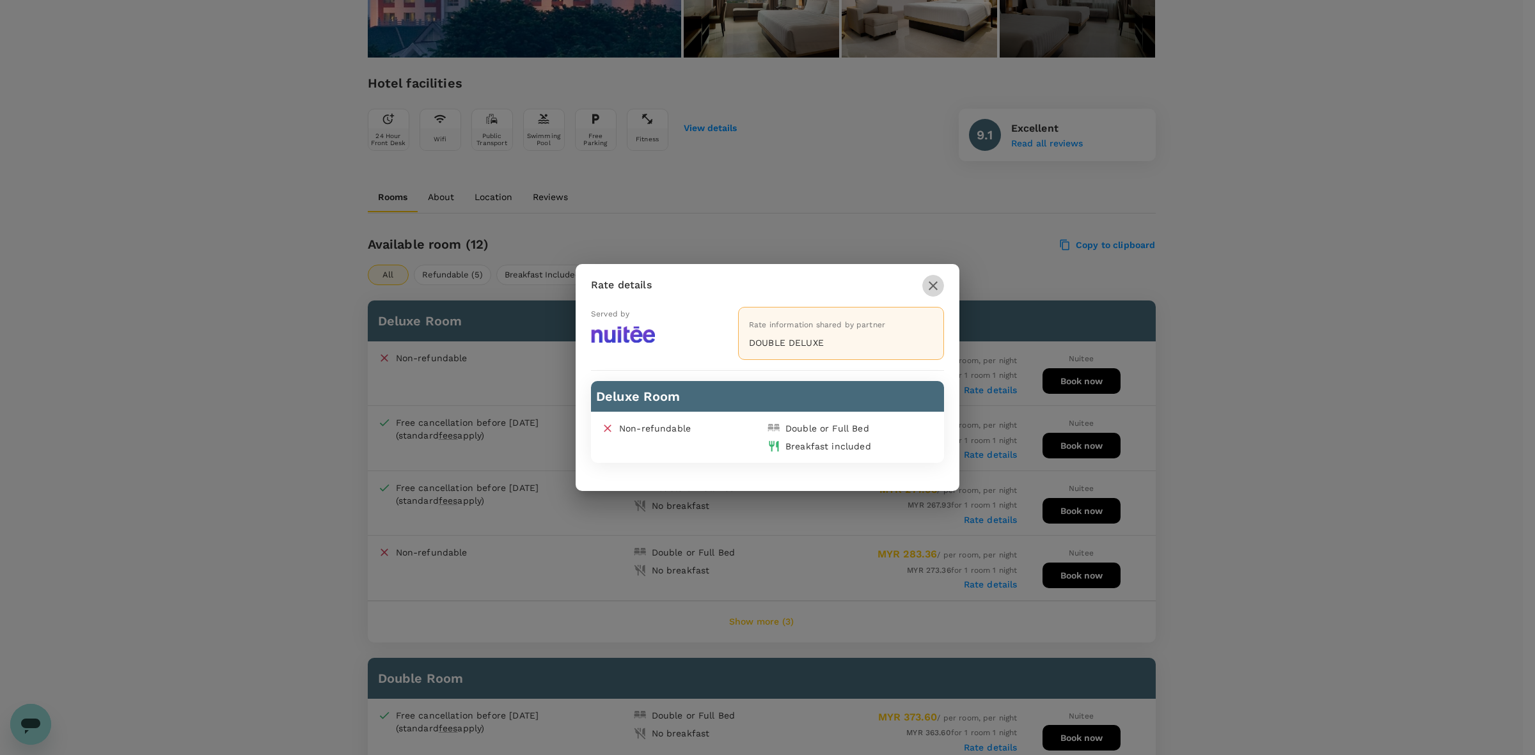
click at [935, 281] on icon "button" at bounding box center [933, 285] width 15 height 15
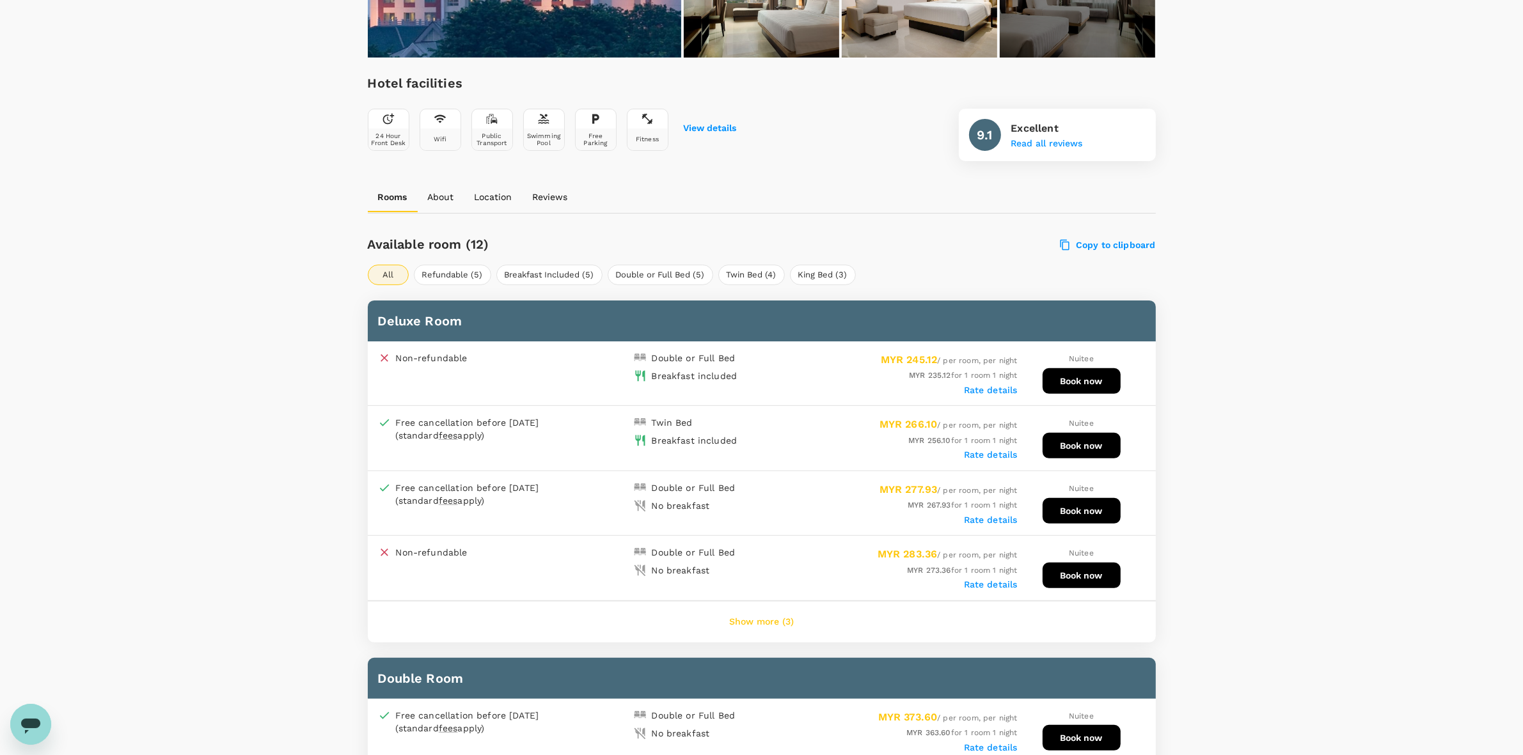
drag, startPoint x: 1396, startPoint y: 291, endPoint x: 1352, endPoint y: 353, distance: 76.5
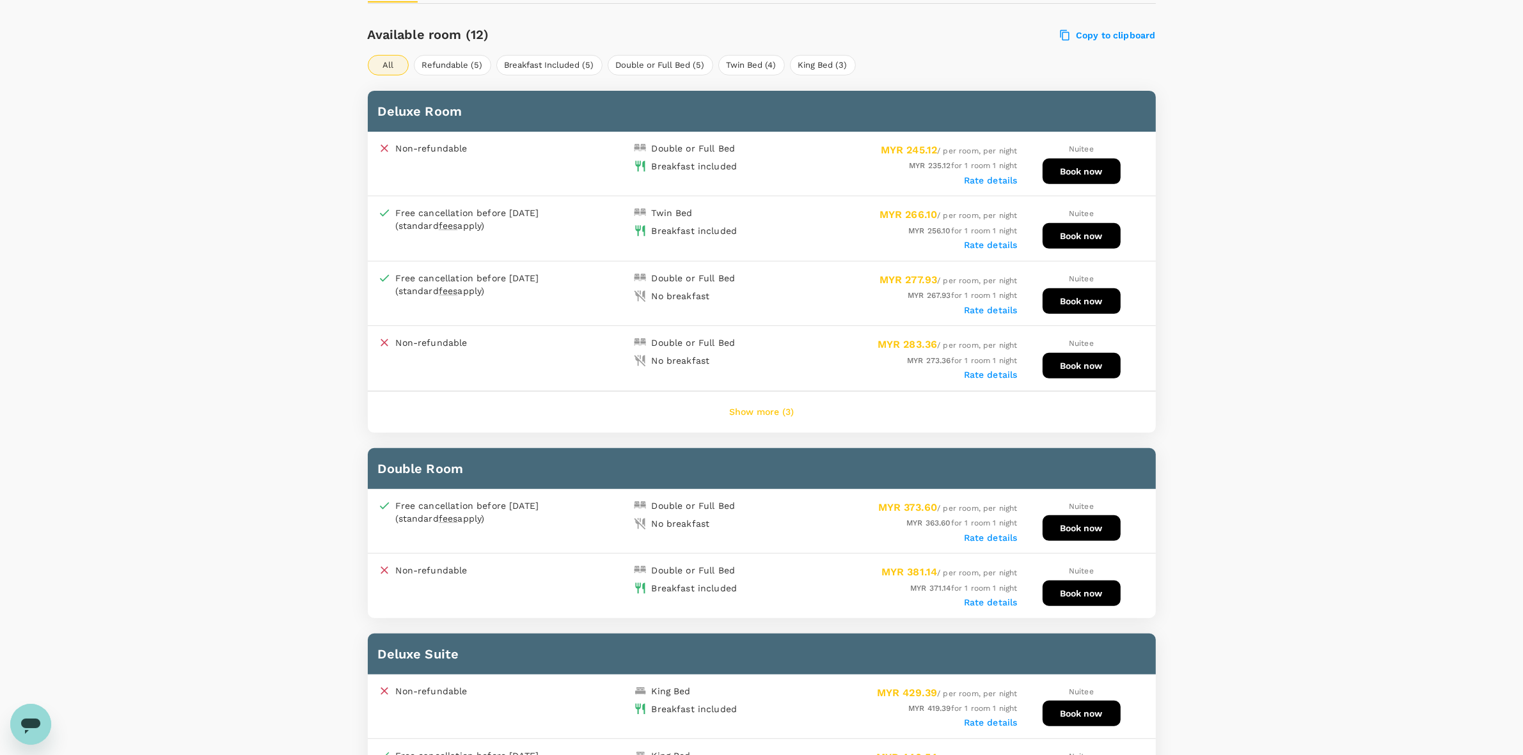
scroll to position [640, 0]
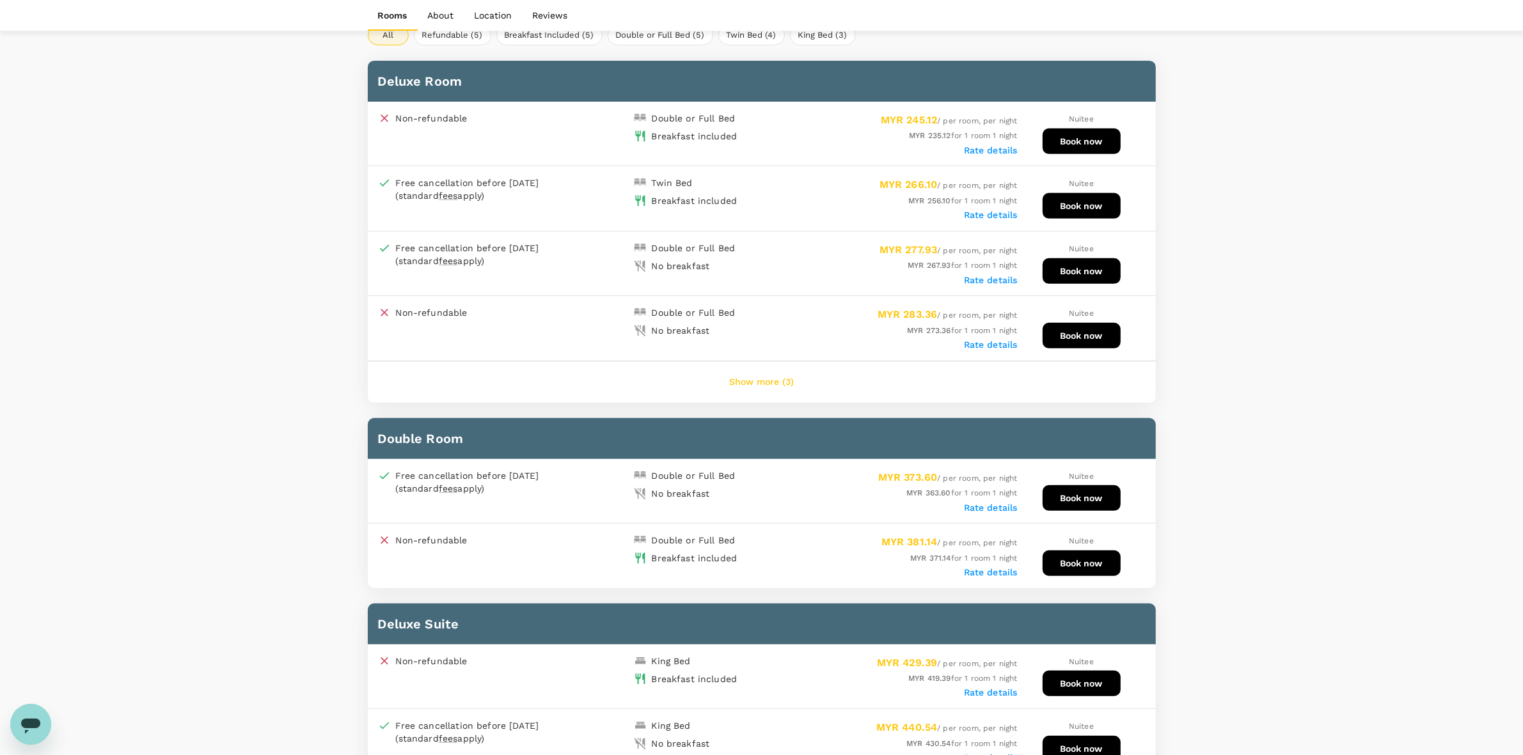
click at [752, 379] on button "Show more (3)" at bounding box center [761, 382] width 100 height 31
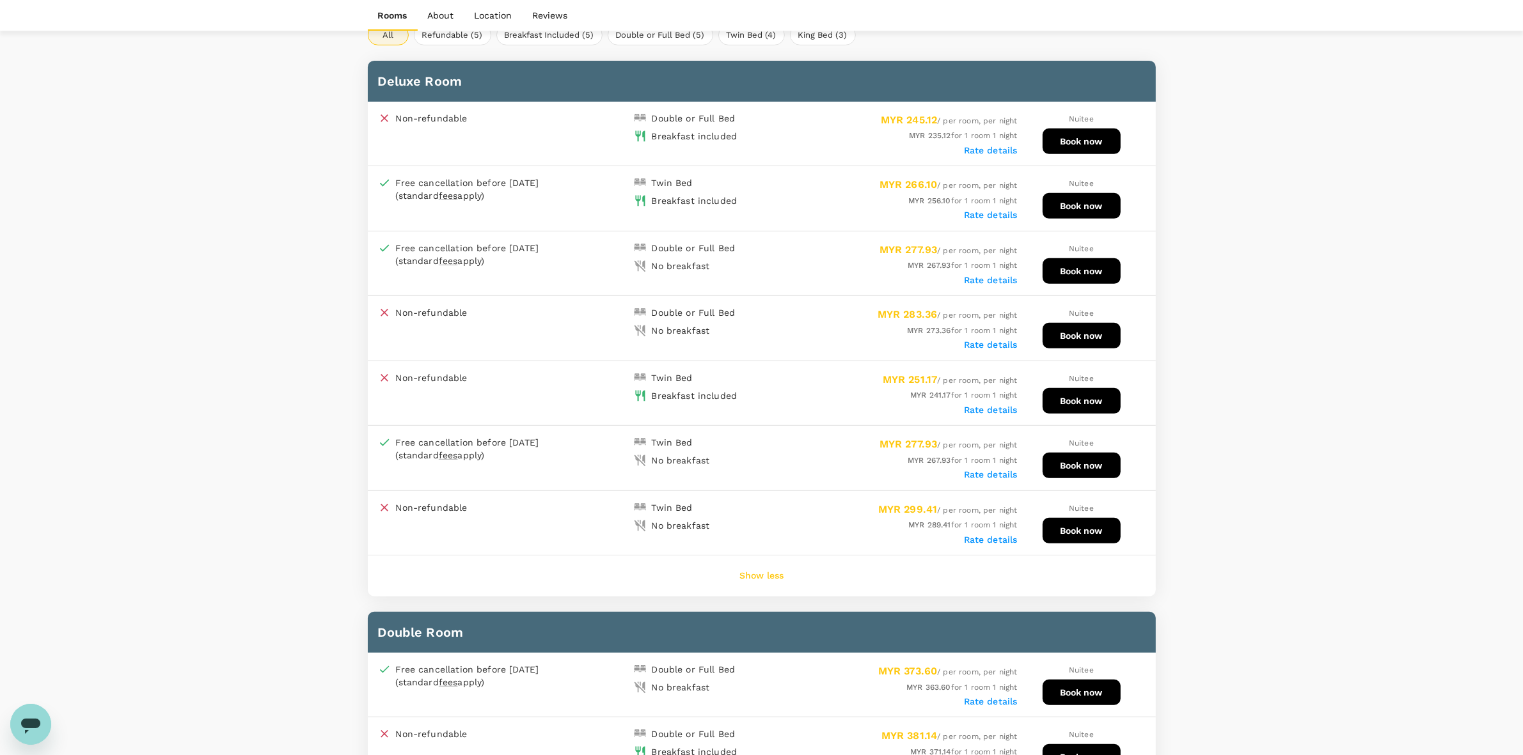
drag, startPoint x: 1215, startPoint y: 342, endPoint x: 1274, endPoint y: 436, distance: 110.9
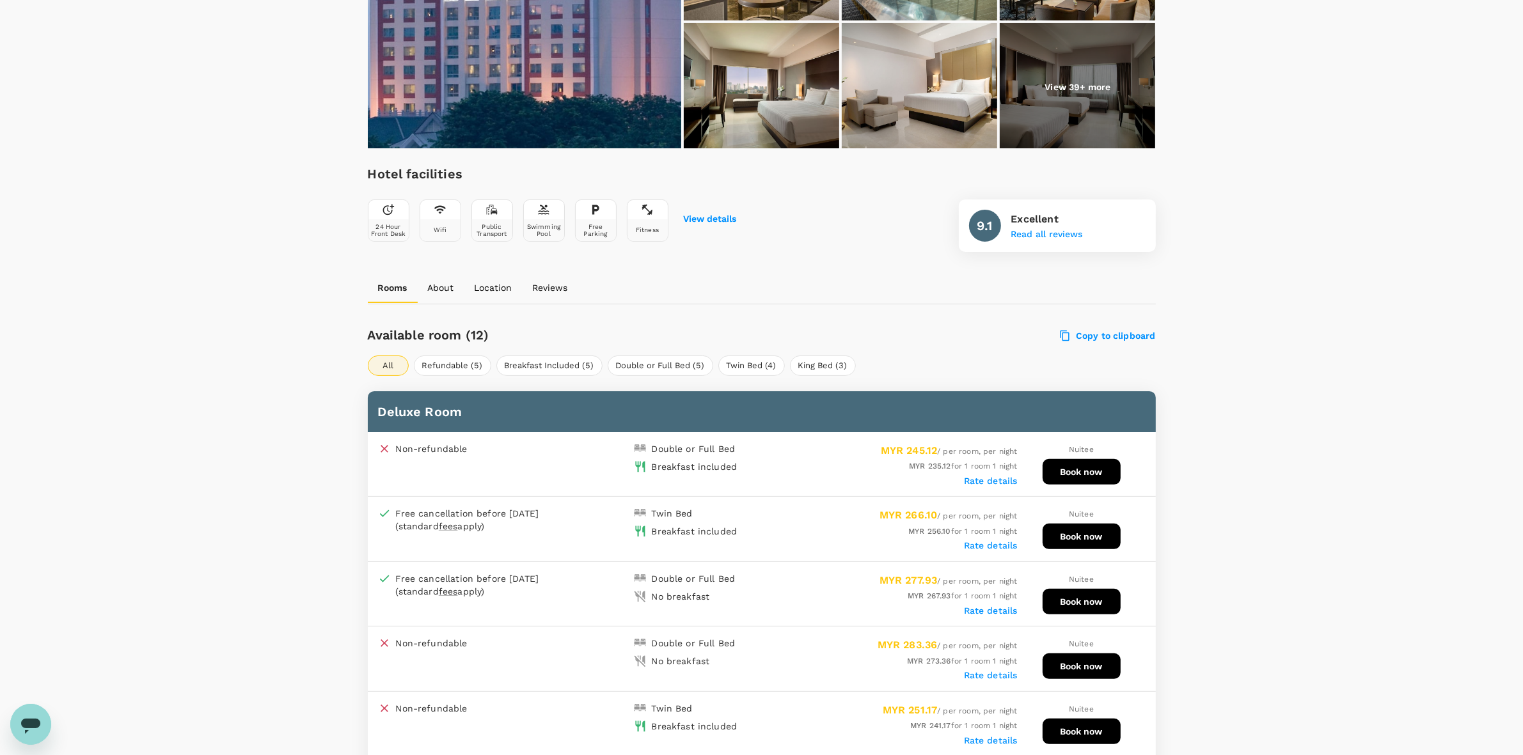
scroll to position [160, 0]
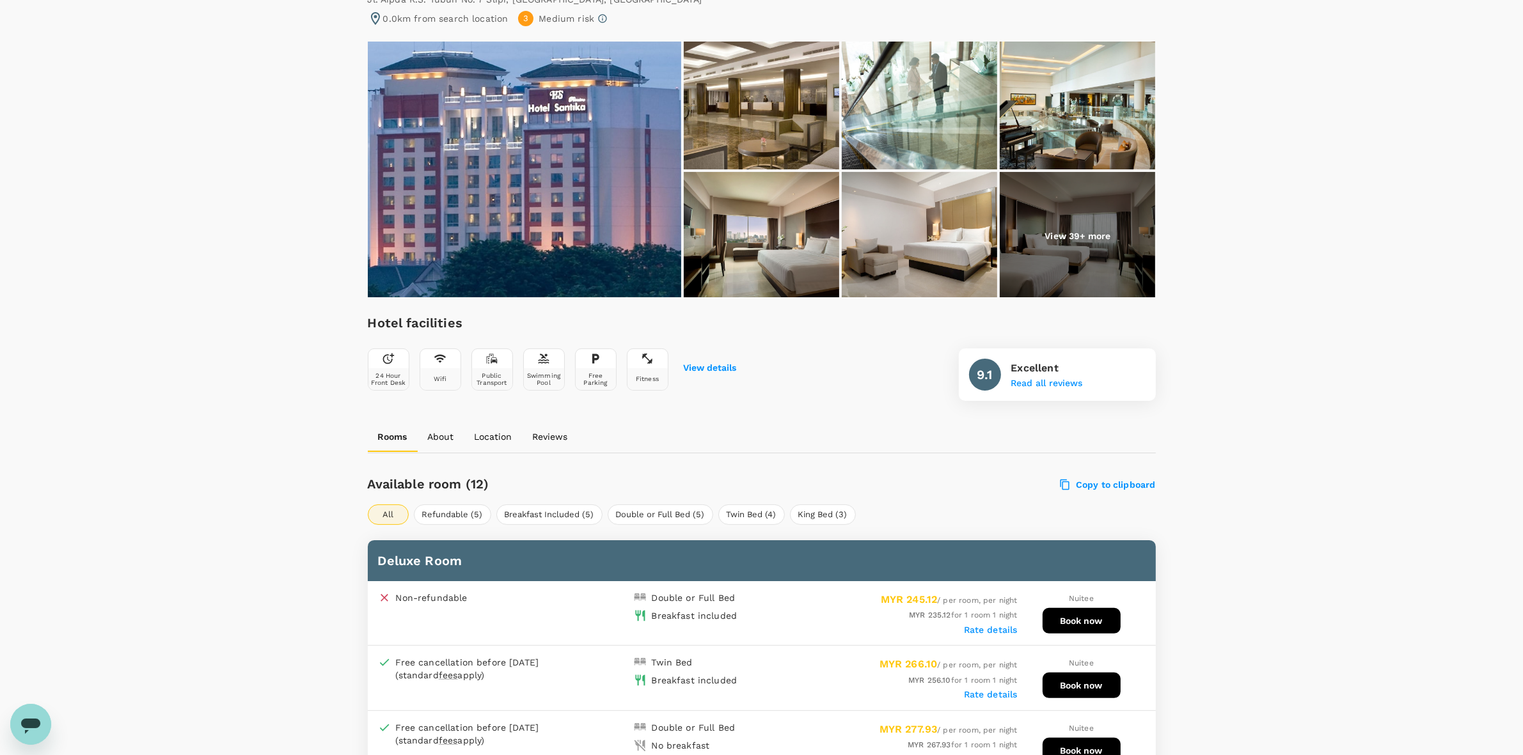
click at [1068, 615] on button "Book now" at bounding box center [1082, 621] width 78 height 26
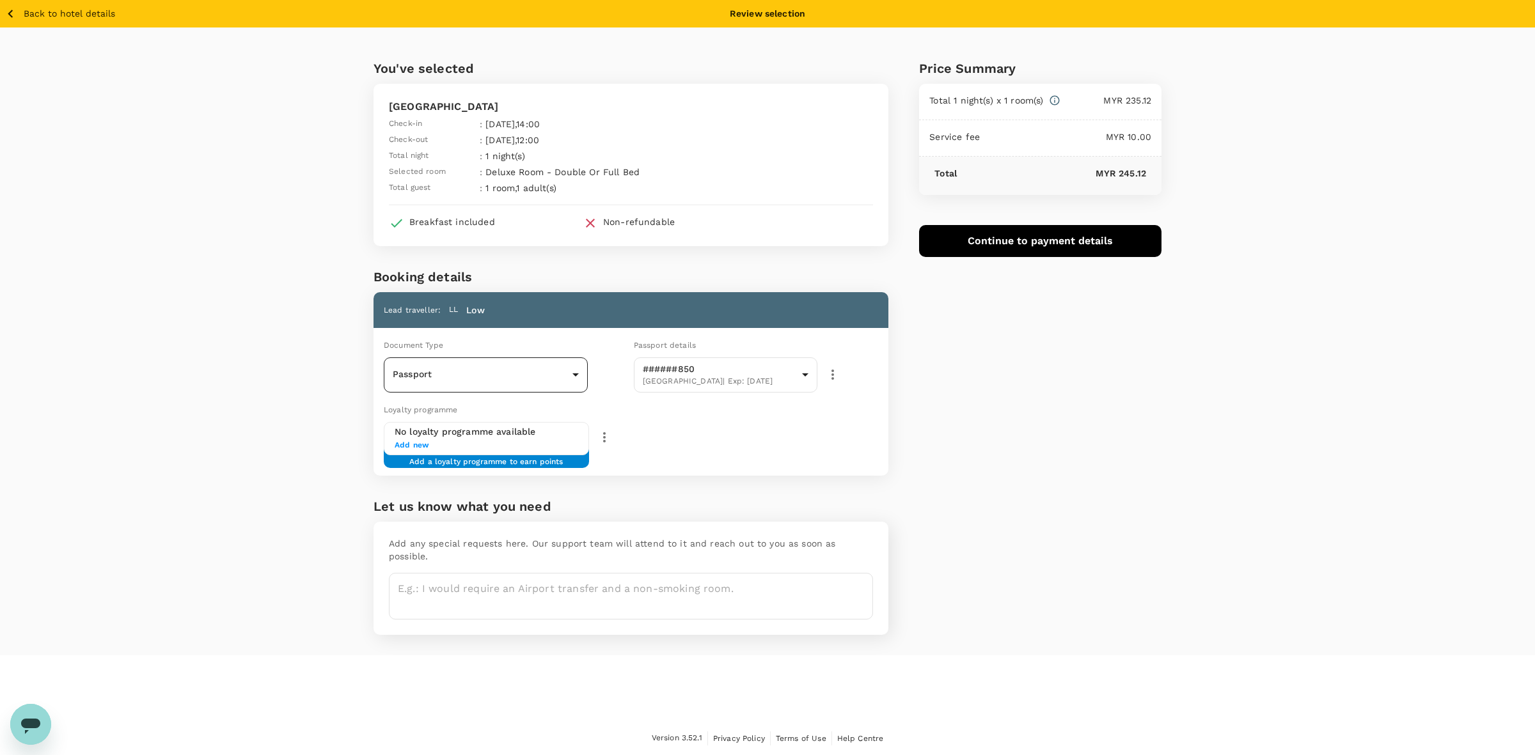
click at [514, 383] on body "Back to hotel details Review selection You've selected Hotel Santika Premiere S…" at bounding box center [767, 378] width 1535 height 756
click at [501, 379] on div at bounding box center [767, 377] width 1535 height 755
click at [1212, 436] on div "You've selected Hotel Santika Premiere Slipi Jakarta Check-in : 24 Sep 2025 , 1…" at bounding box center [767, 342] width 1535 height 628
click at [225, 551] on div "You've selected Hotel Santika Premiere Slipi Jakarta Check-in : 24 Sep 2025 , 1…" at bounding box center [767, 342] width 1535 height 628
click at [13, 15] on icon "button" at bounding box center [11, 14] width 16 height 16
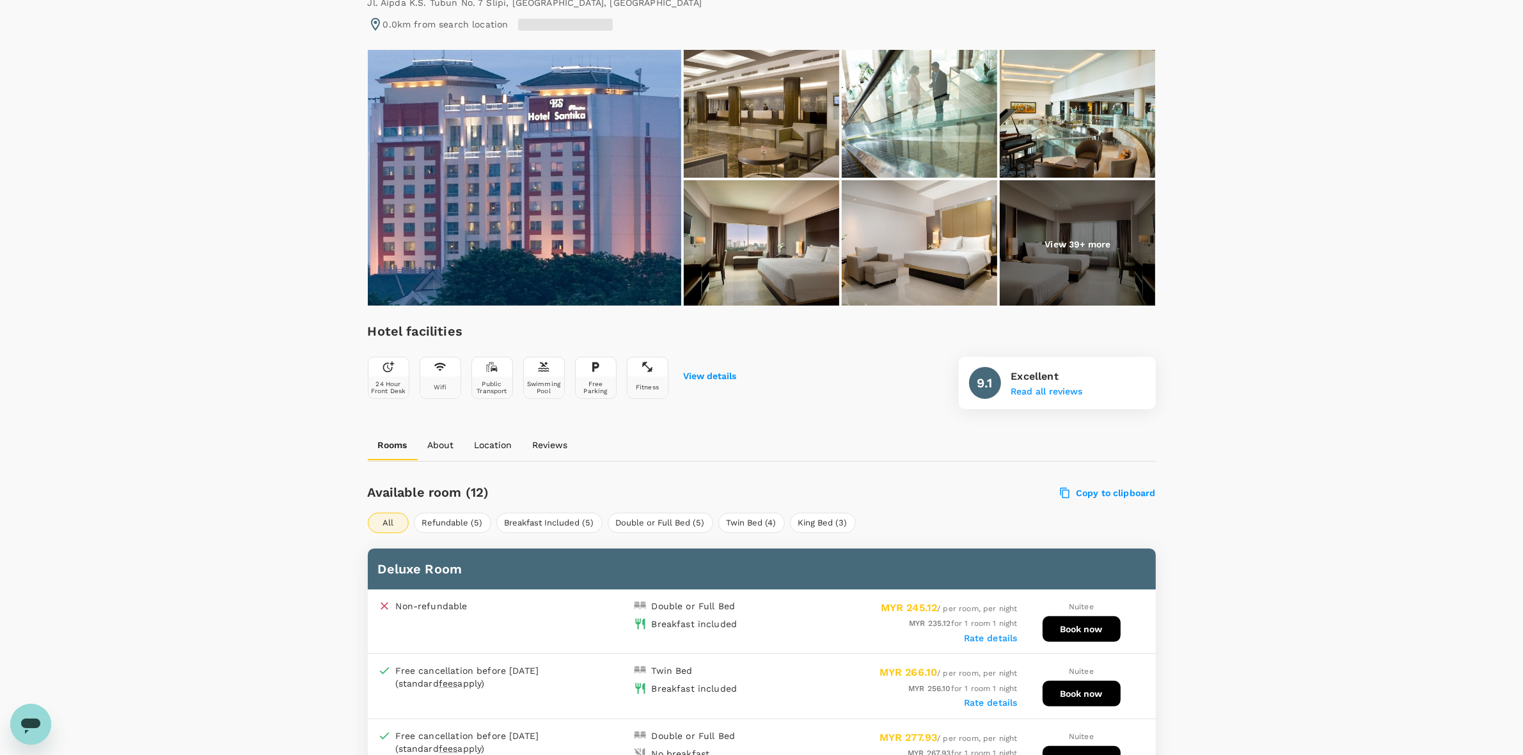
scroll to position [160, 0]
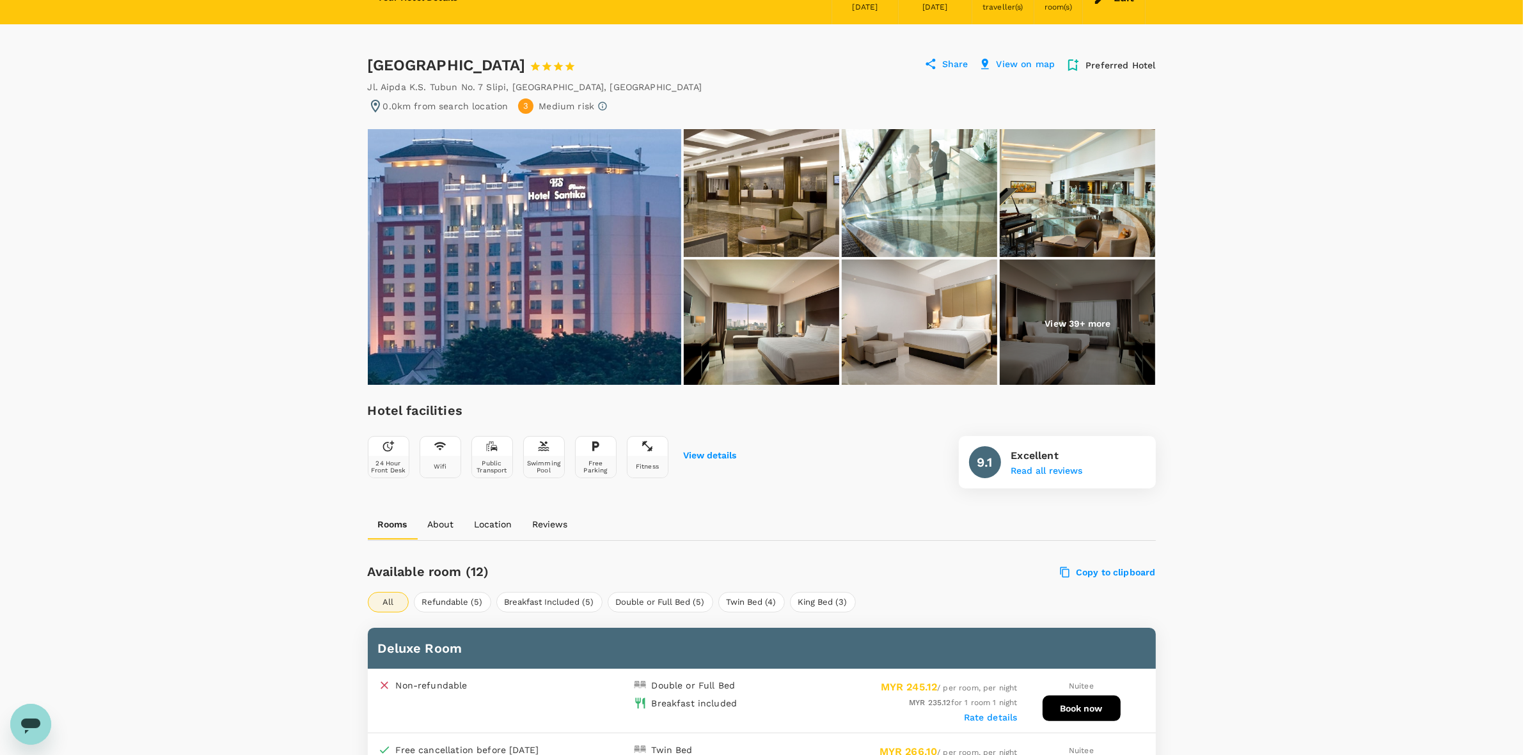
scroll to position [0, 0]
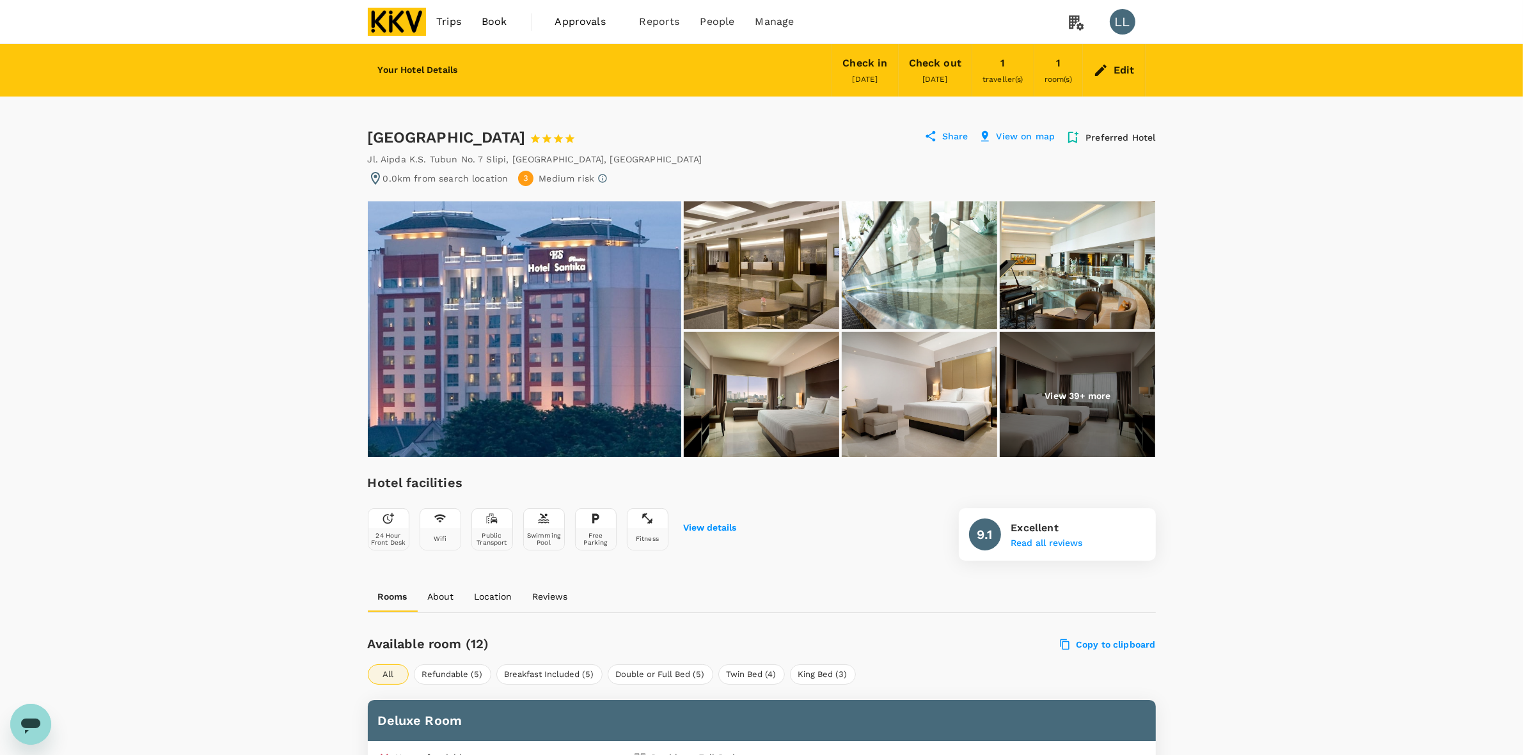
drag, startPoint x: 366, startPoint y: 154, endPoint x: 610, endPoint y: 155, distance: 243.7
copy div "Jl. Aipda K.S. Tubun No. 7 Slipi , JAKARTA , Indonesia"
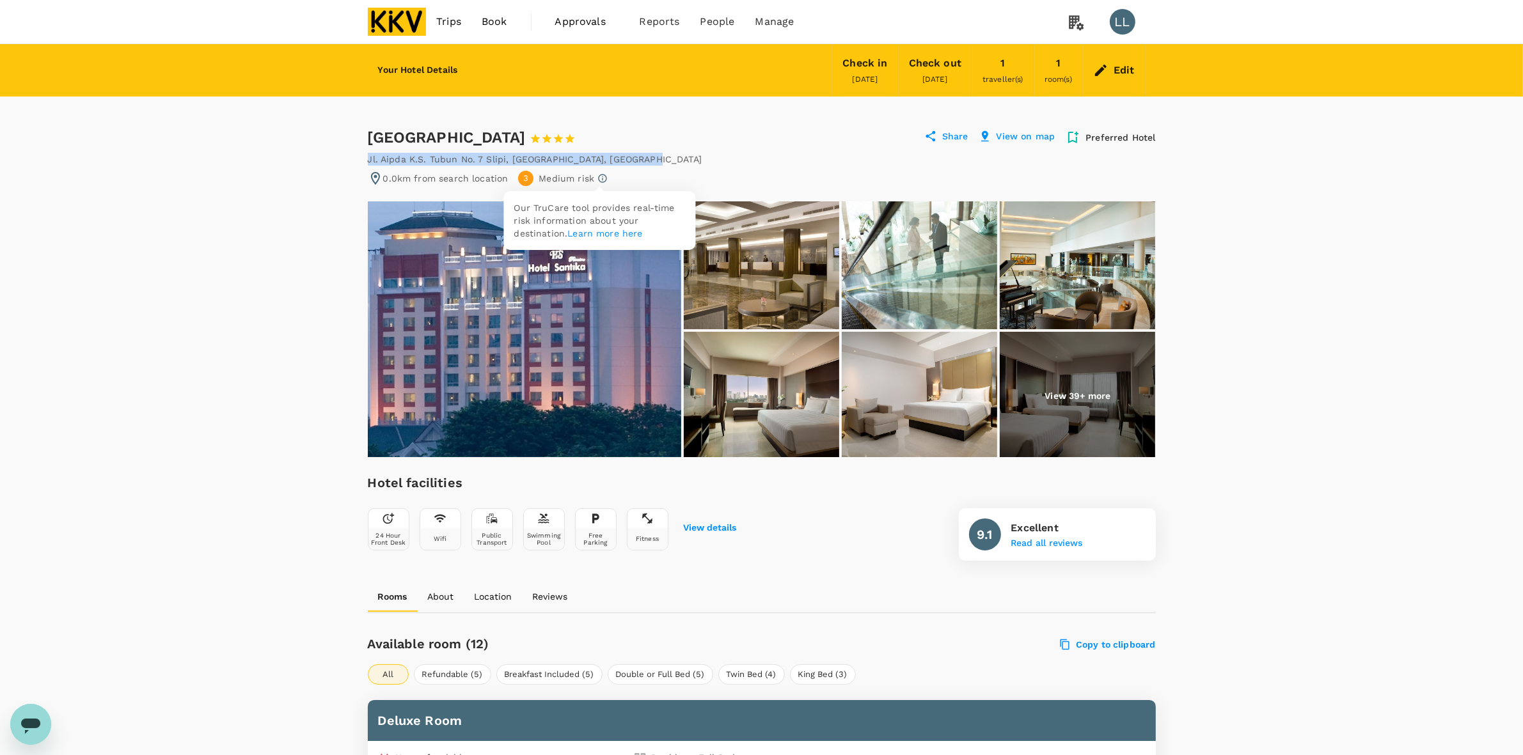
click at [602, 177] on icon at bounding box center [602, 178] width 10 height 10
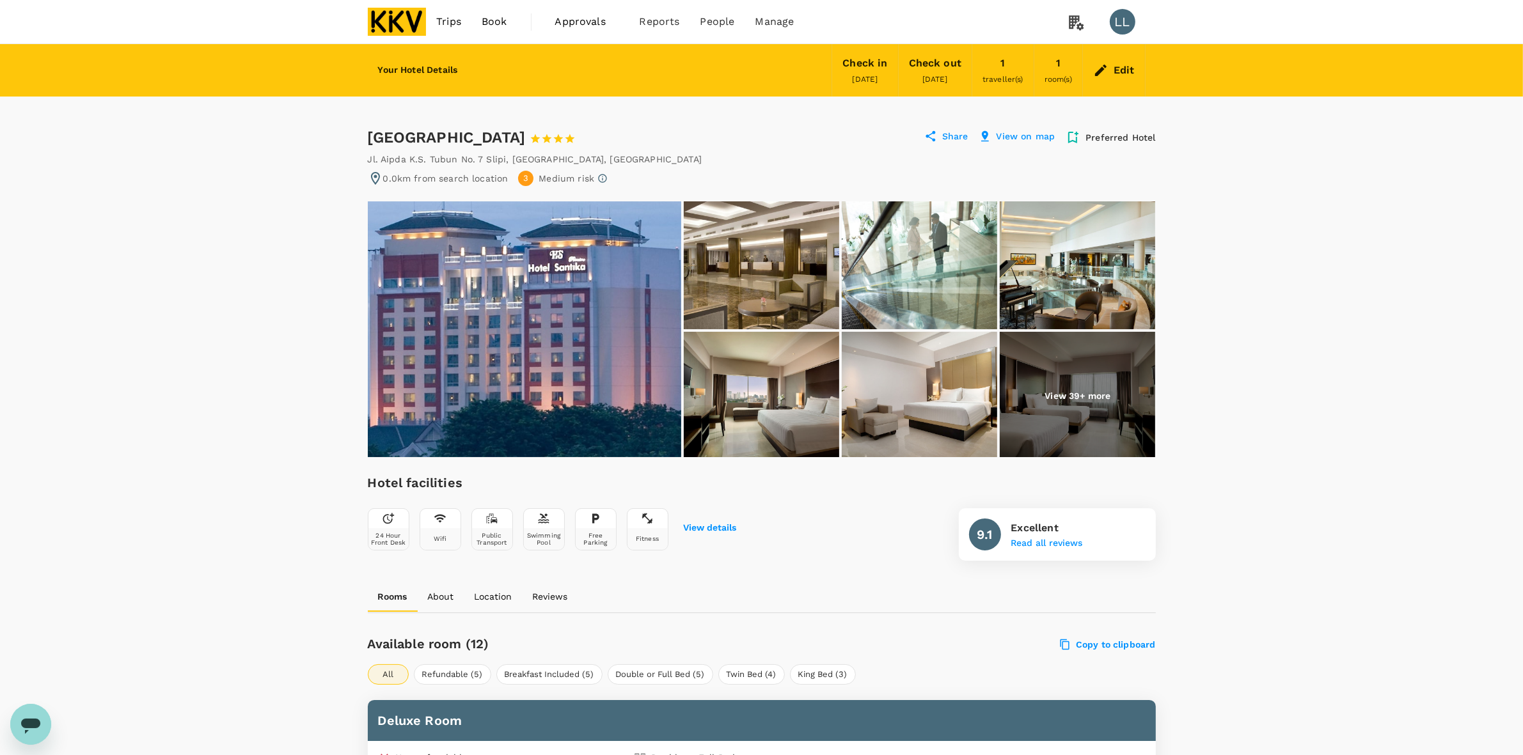
drag, startPoint x: 1195, startPoint y: 251, endPoint x: 1194, endPoint y: 237, distance: 14.1
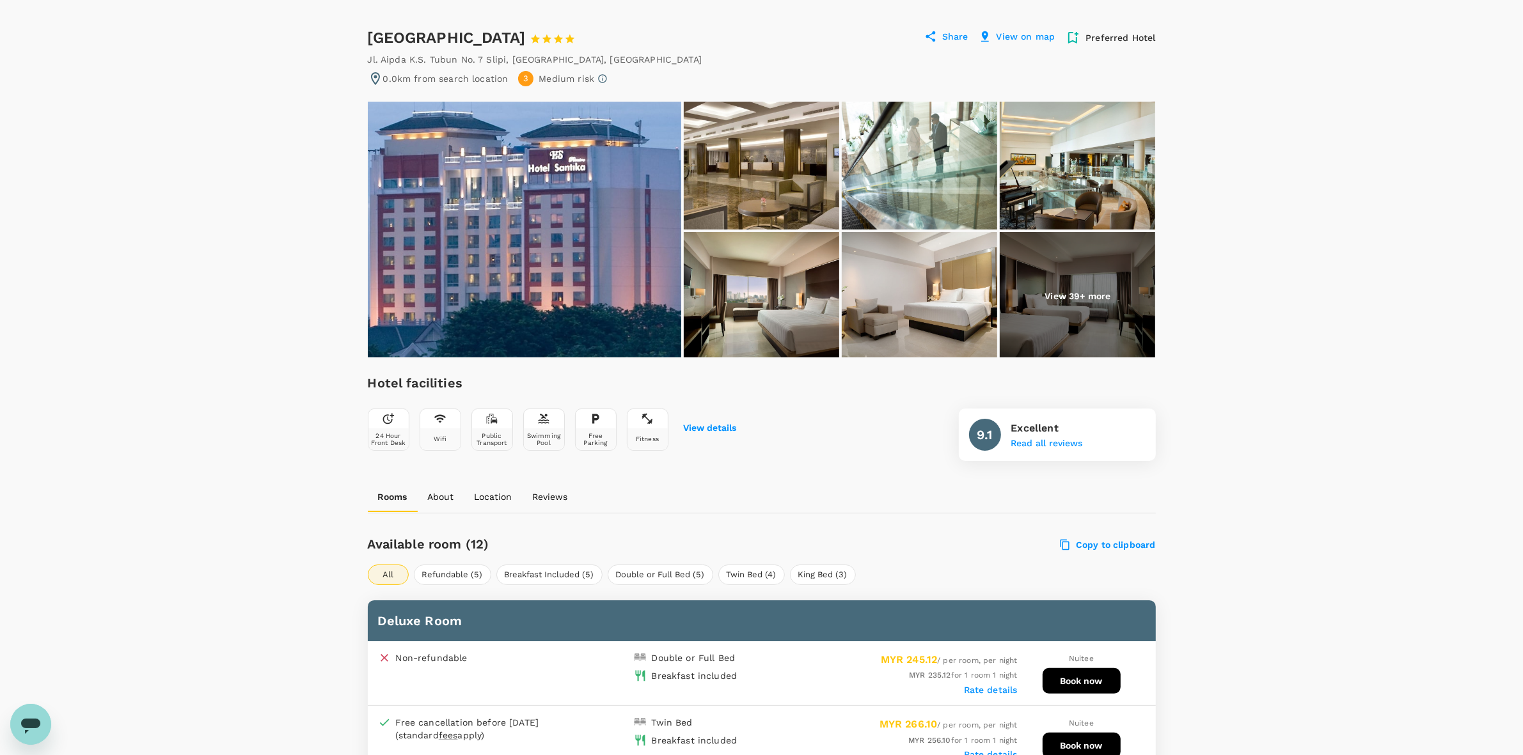
scroll to position [240, 0]
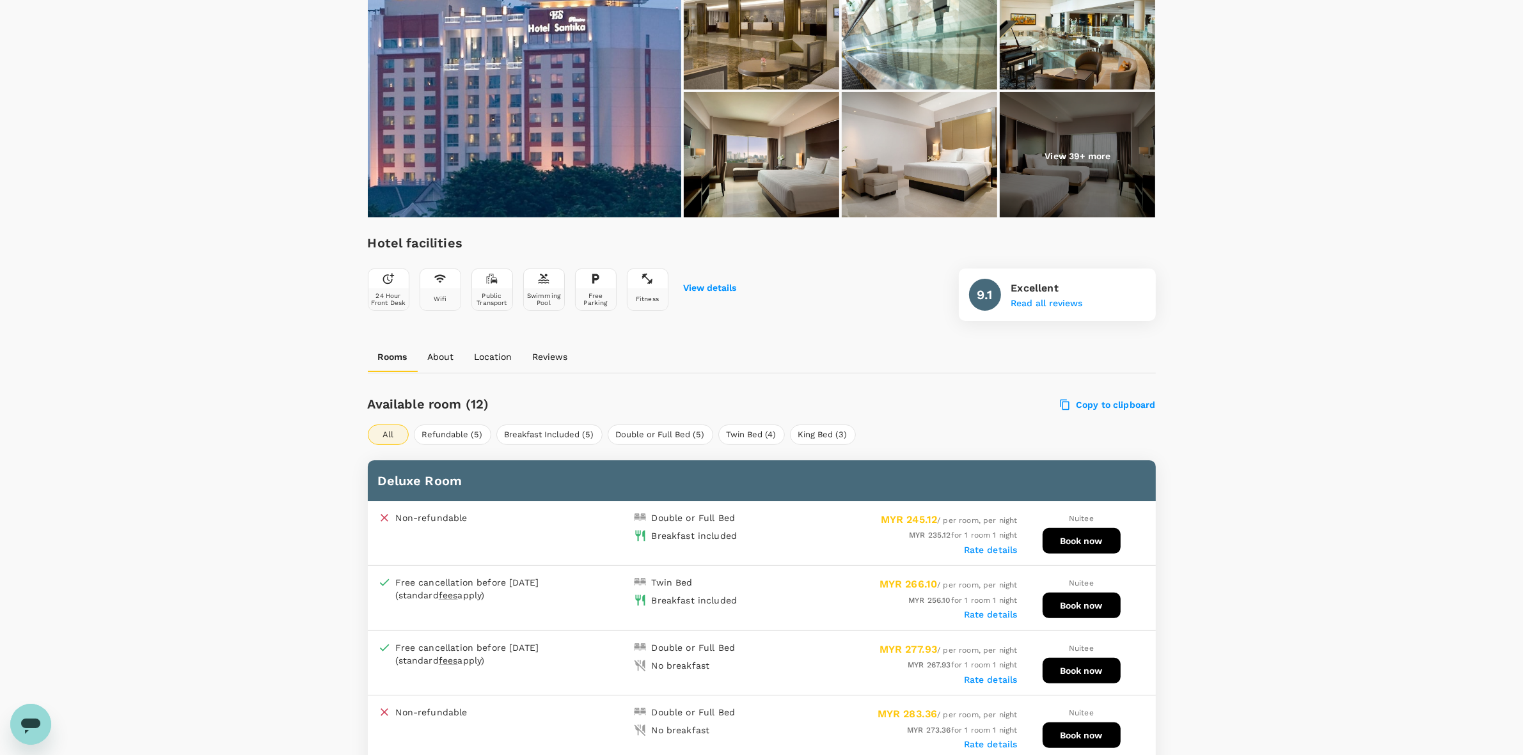
drag, startPoint x: 138, startPoint y: 301, endPoint x: 942, endPoint y: 42, distance: 844.8
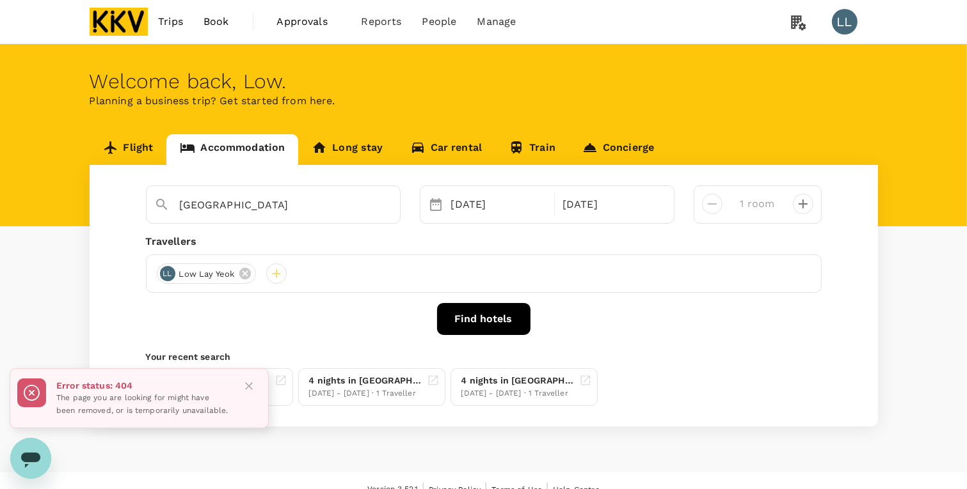
click at [118, 14] on img at bounding box center [119, 22] width 59 height 28
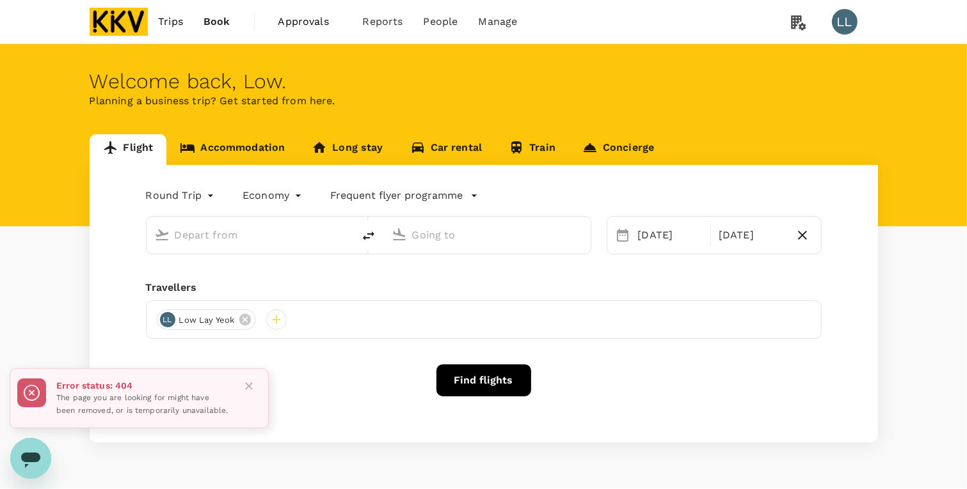
type input "Kuala Lumpur Intl ([GEOGRAPHIC_DATA])"
type input "Soekarno-Hatta Intl (CGK)"
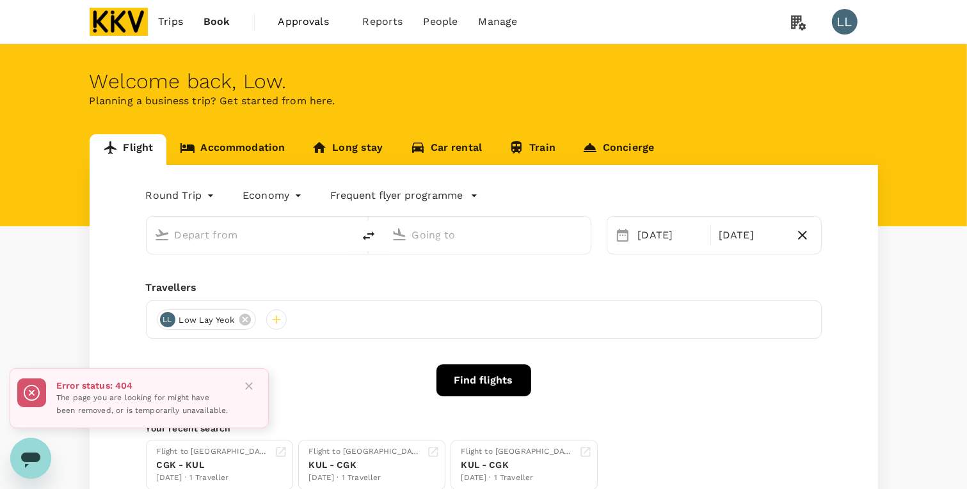
type input "Kuala Lumpur Intl ([GEOGRAPHIC_DATA])"
type input "Soekarno-Hatta Intl (CGK)"
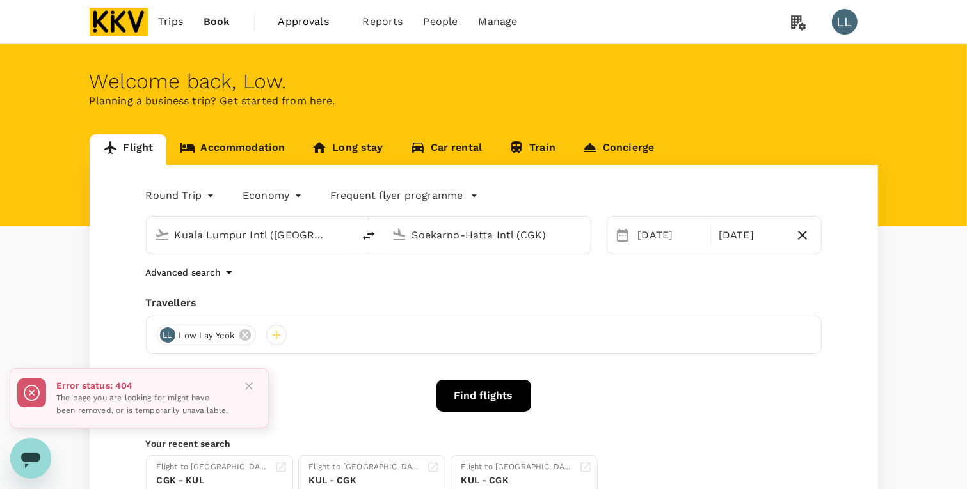
click at [503, 404] on button "Find flights" at bounding box center [483, 396] width 95 height 32
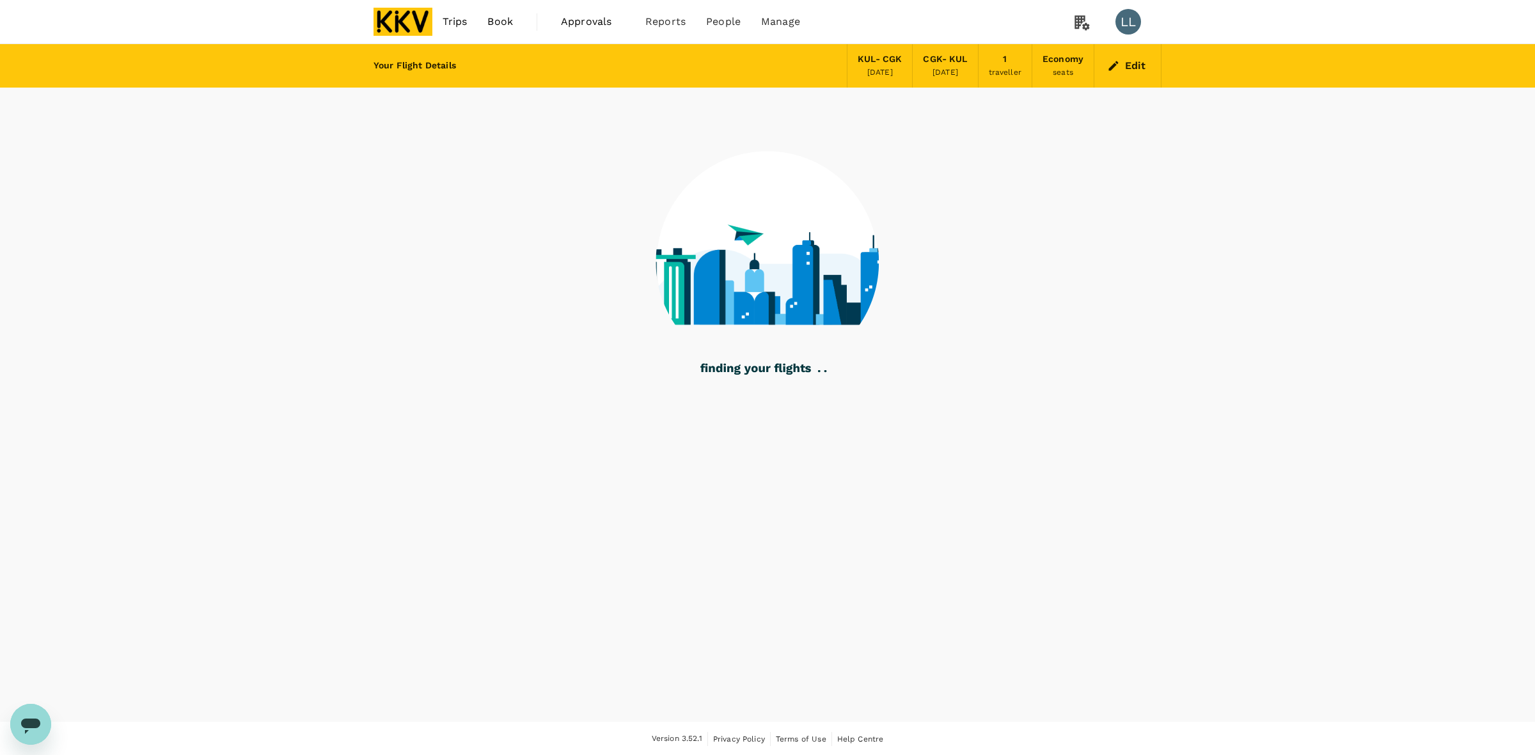
click at [978, 242] on div "Your Flight Details KUL - CGK 24 Sep 2025 CGK - KUL 25 Sep 2025 1 traveller Eco…" at bounding box center [767, 383] width 1535 height 678
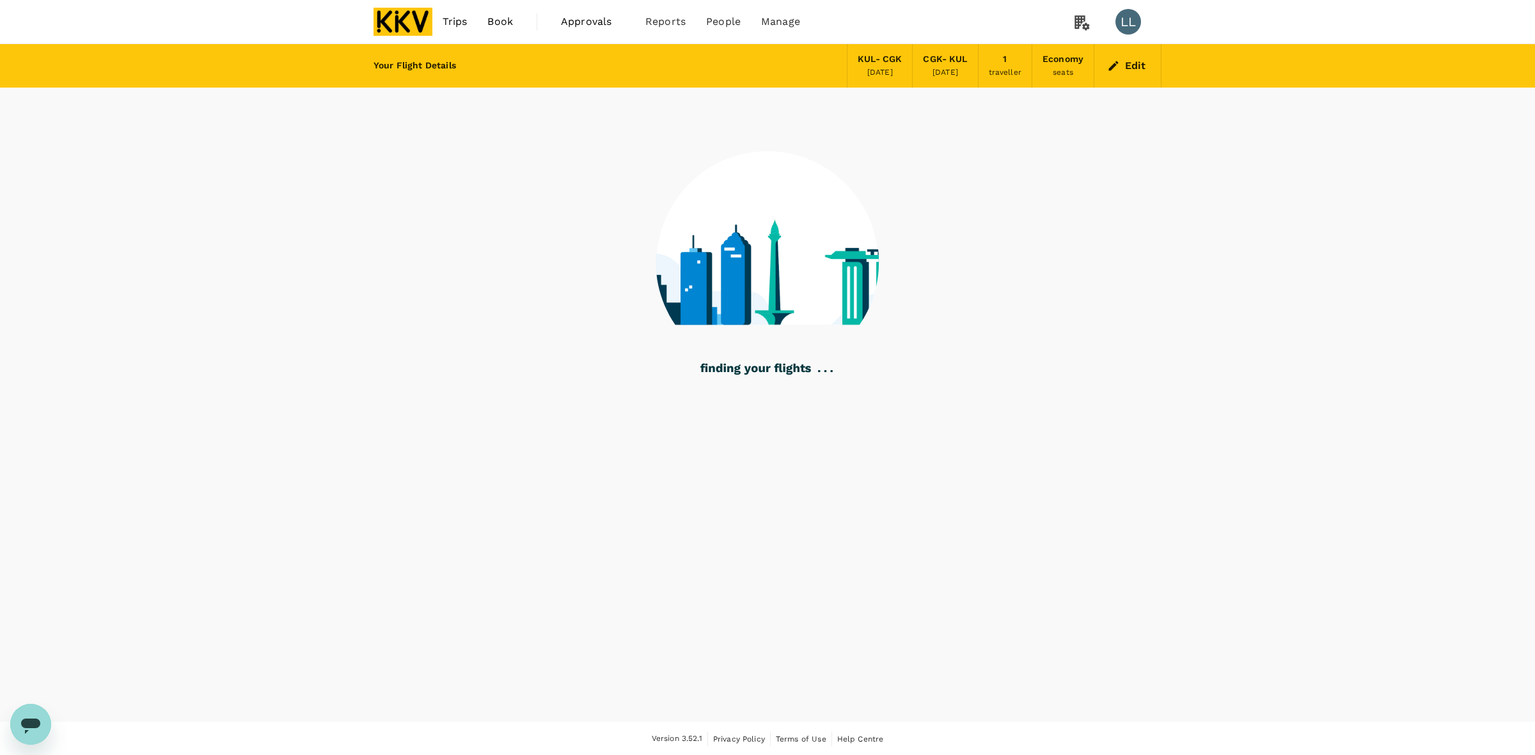
click at [978, 242] on div "Your Flight Details KUL - CGK 24 Sep 2025 CGK - KUL 25 Sep 2025 1 traveller Eco…" at bounding box center [767, 383] width 1535 height 678
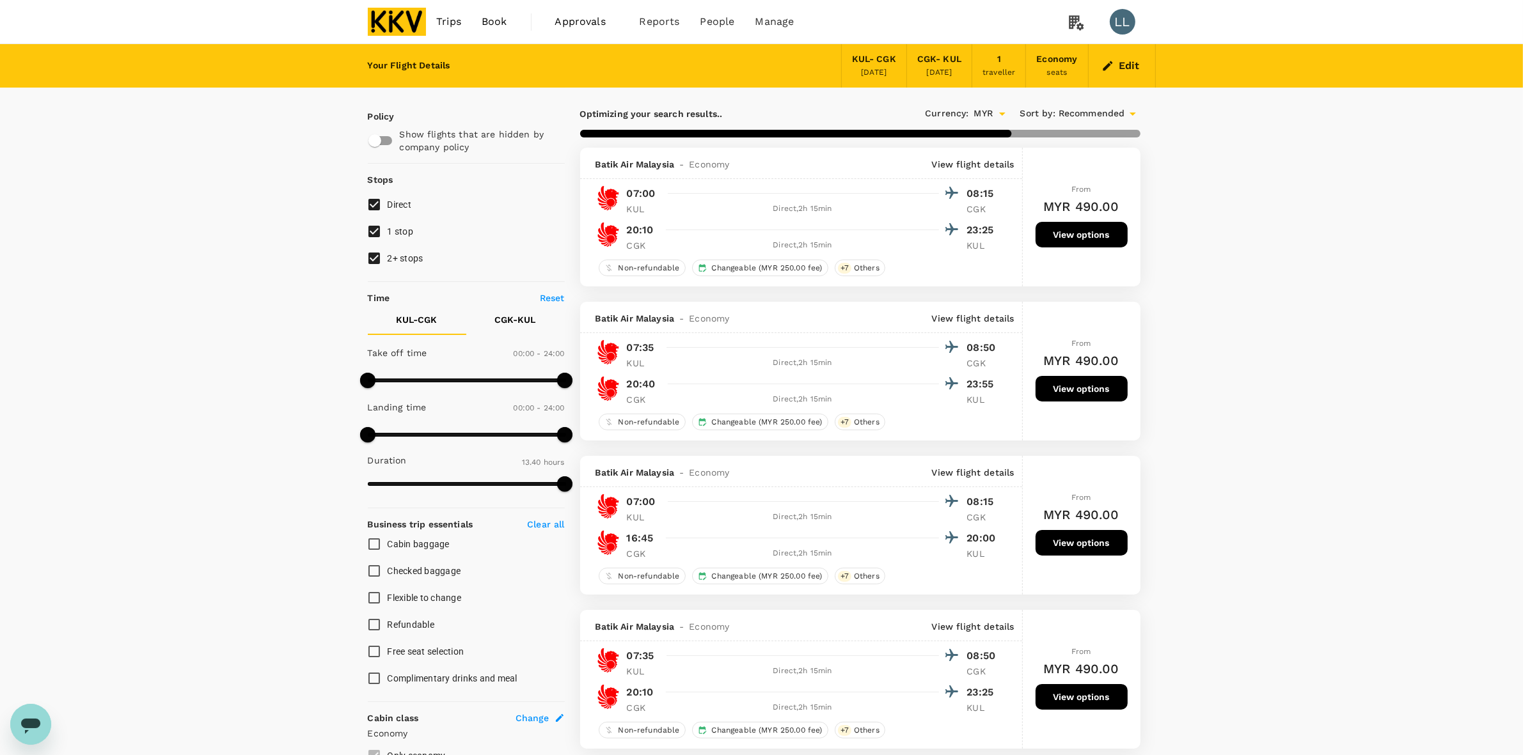
drag, startPoint x: 1226, startPoint y: 293, endPoint x: 1235, endPoint y: 433, distance: 140.4
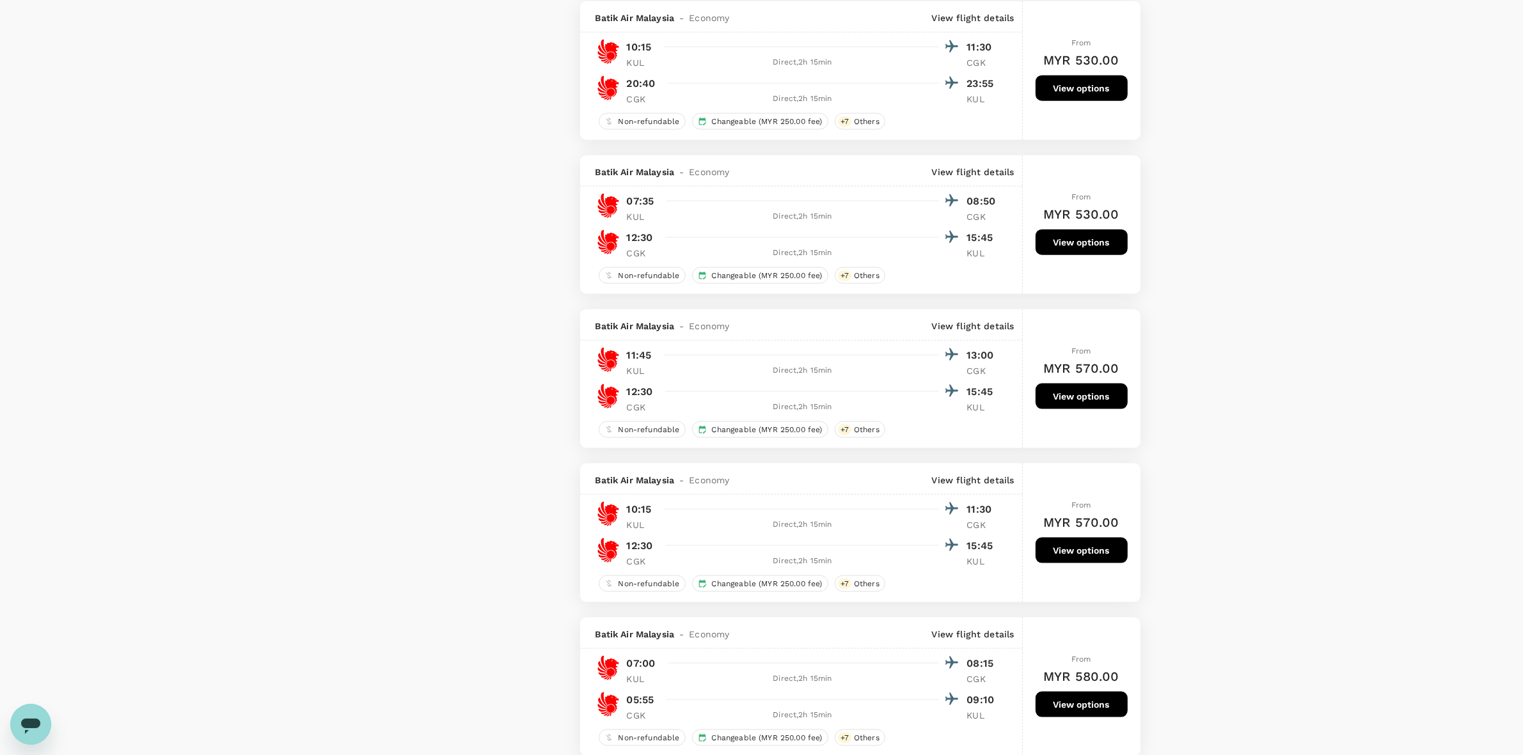
scroll to position [1999, 0]
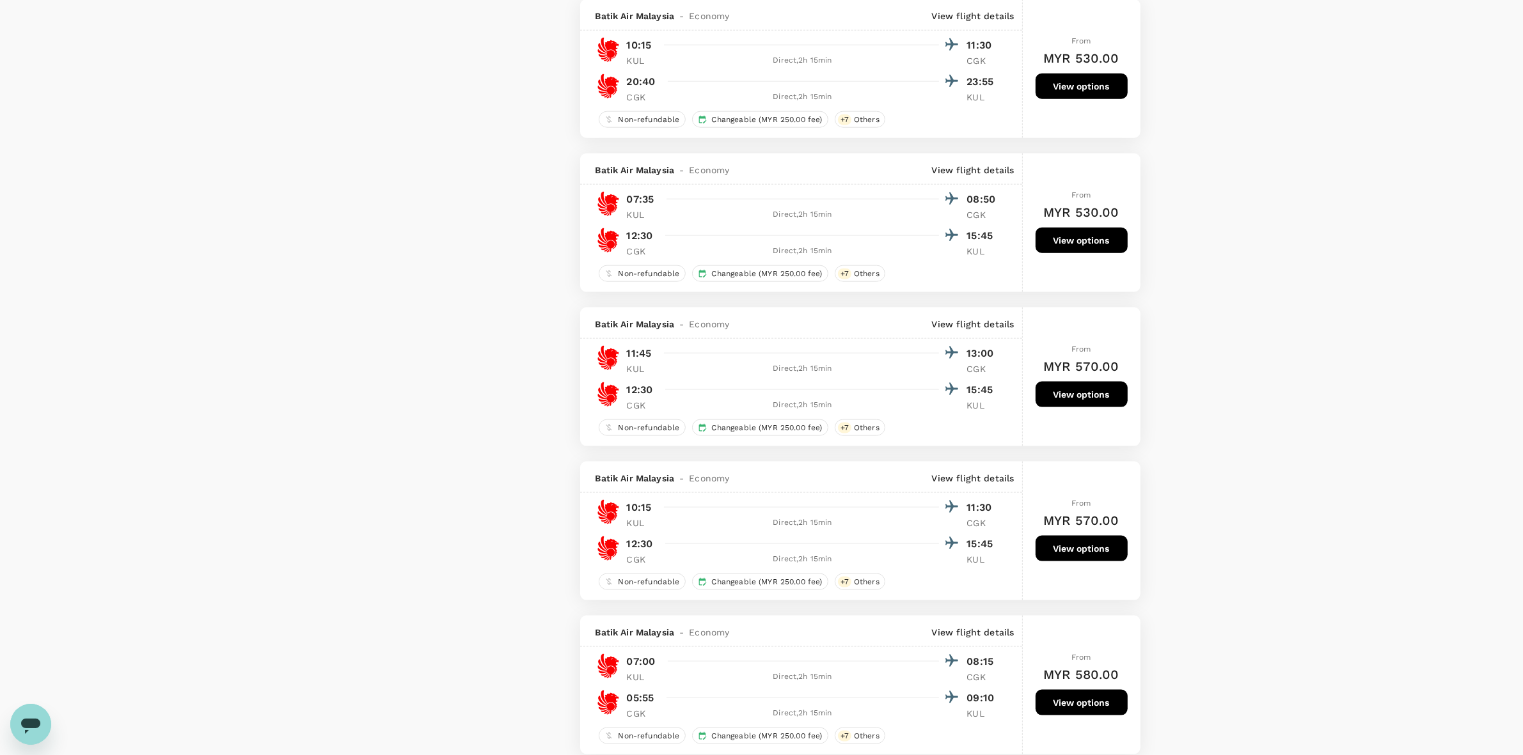
click at [978, 489] on button "View options" at bounding box center [1082, 549] width 92 height 26
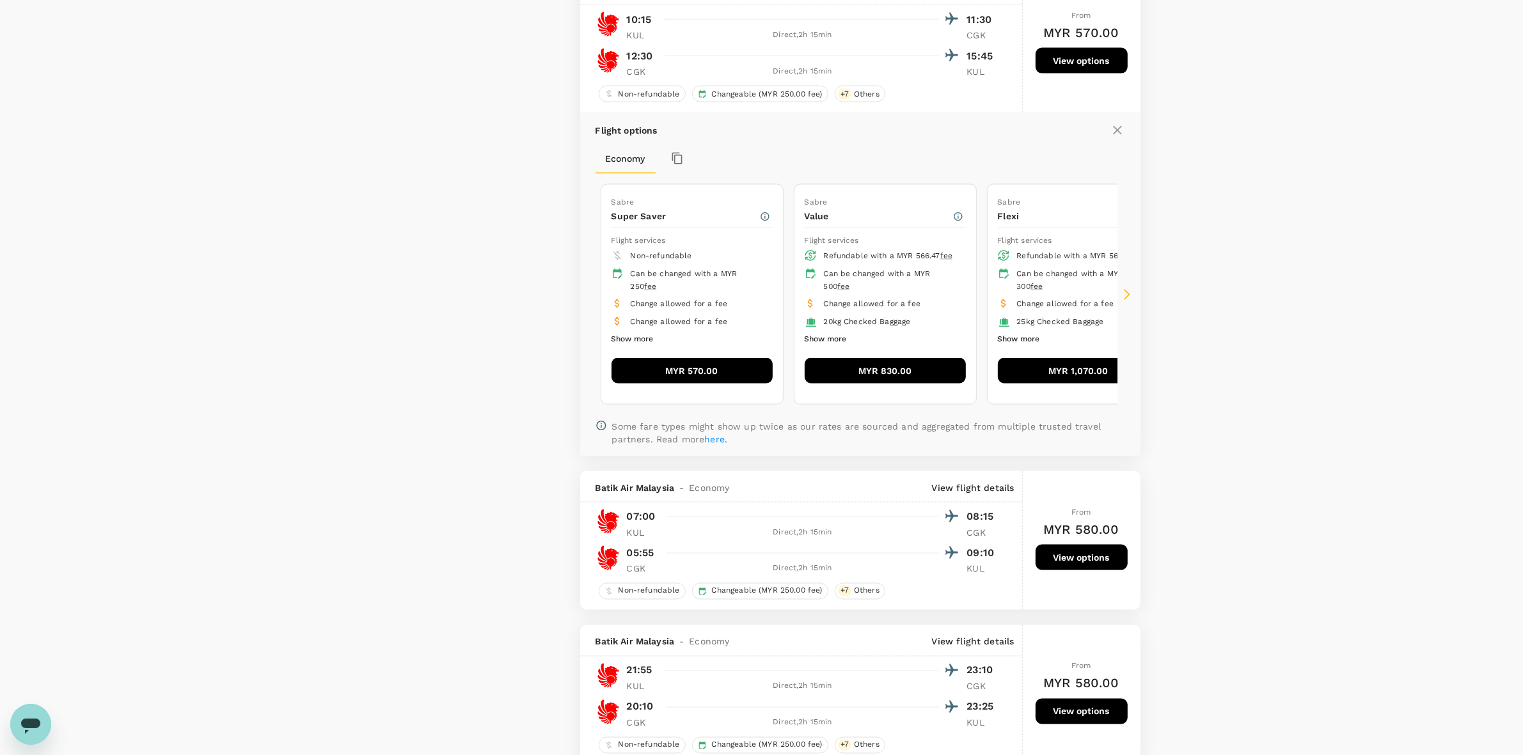
scroll to position [2491, 0]
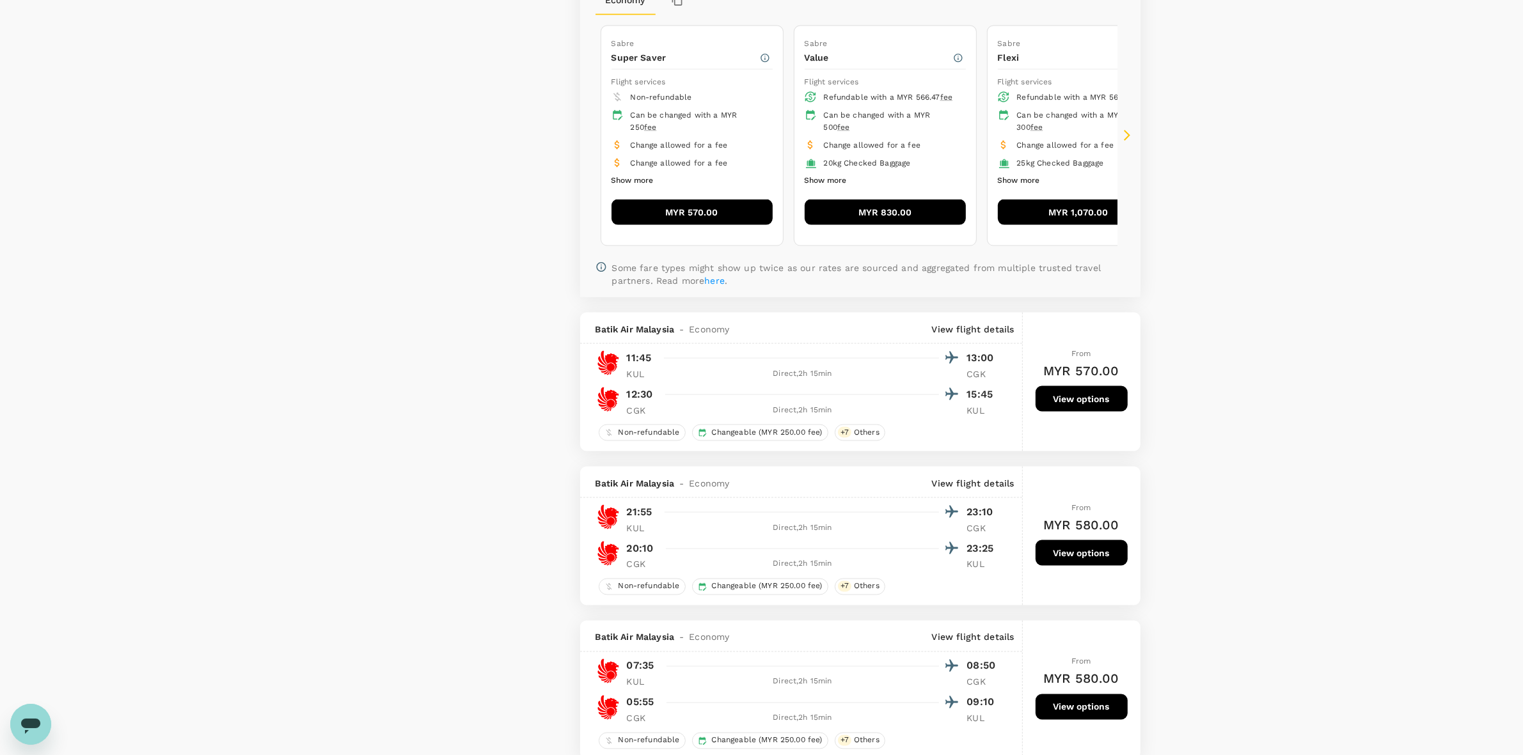
type input "1610"
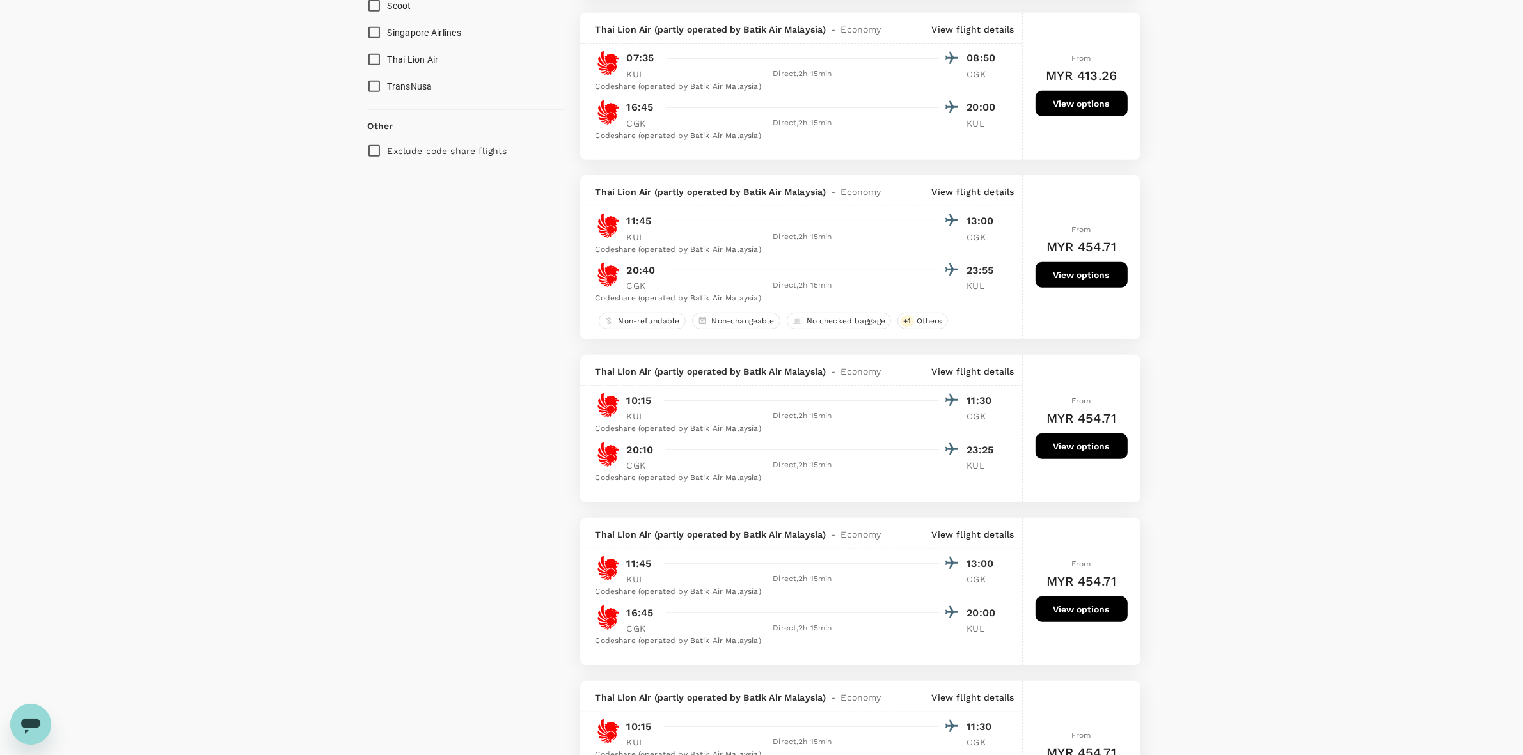
scroll to position [1119, 0]
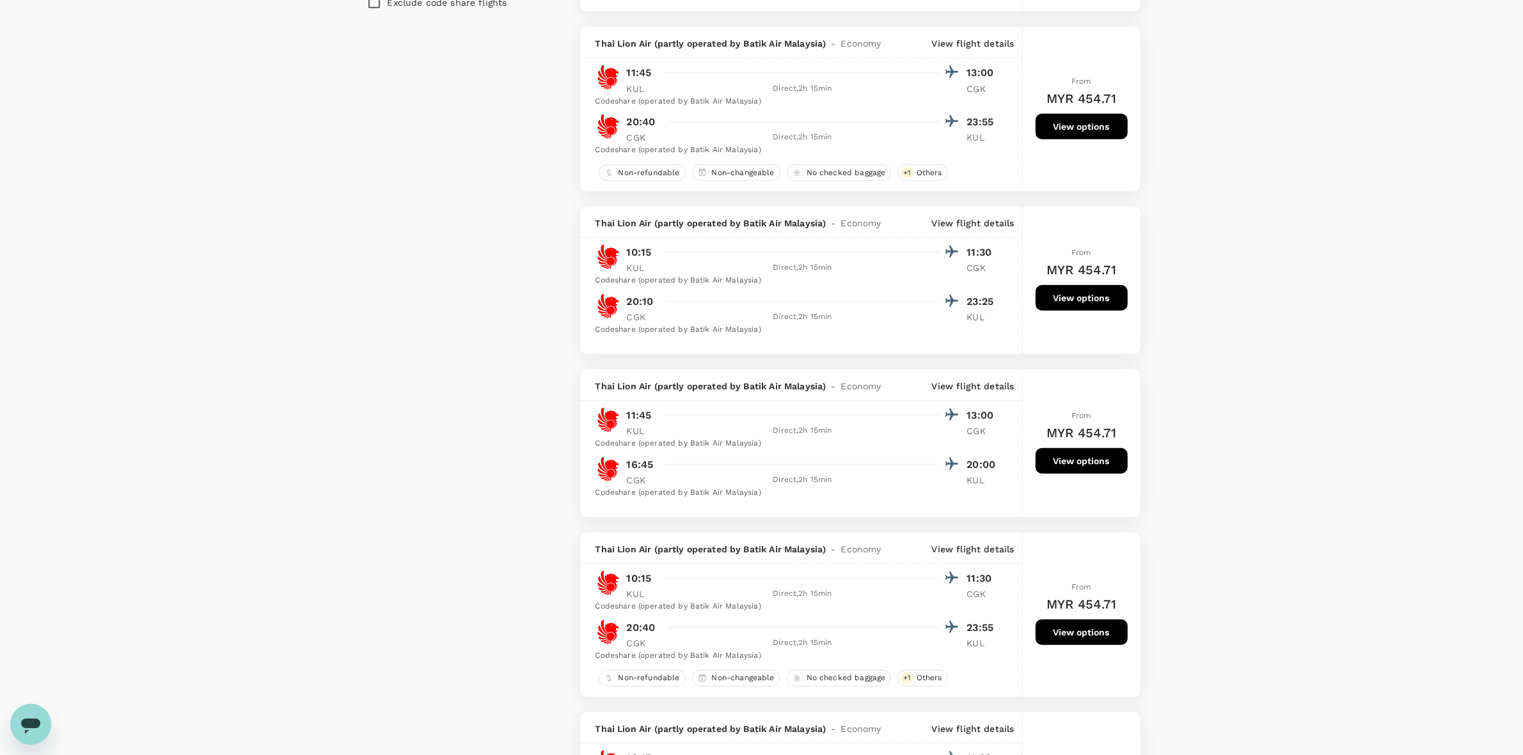
click at [978, 246] on div "Your Flight Details KUL - CGK 24 Sep 2025 CGK - KUL 25 Sep 2025 1 traveller Eco…" at bounding box center [761, 713] width 1523 height 3576
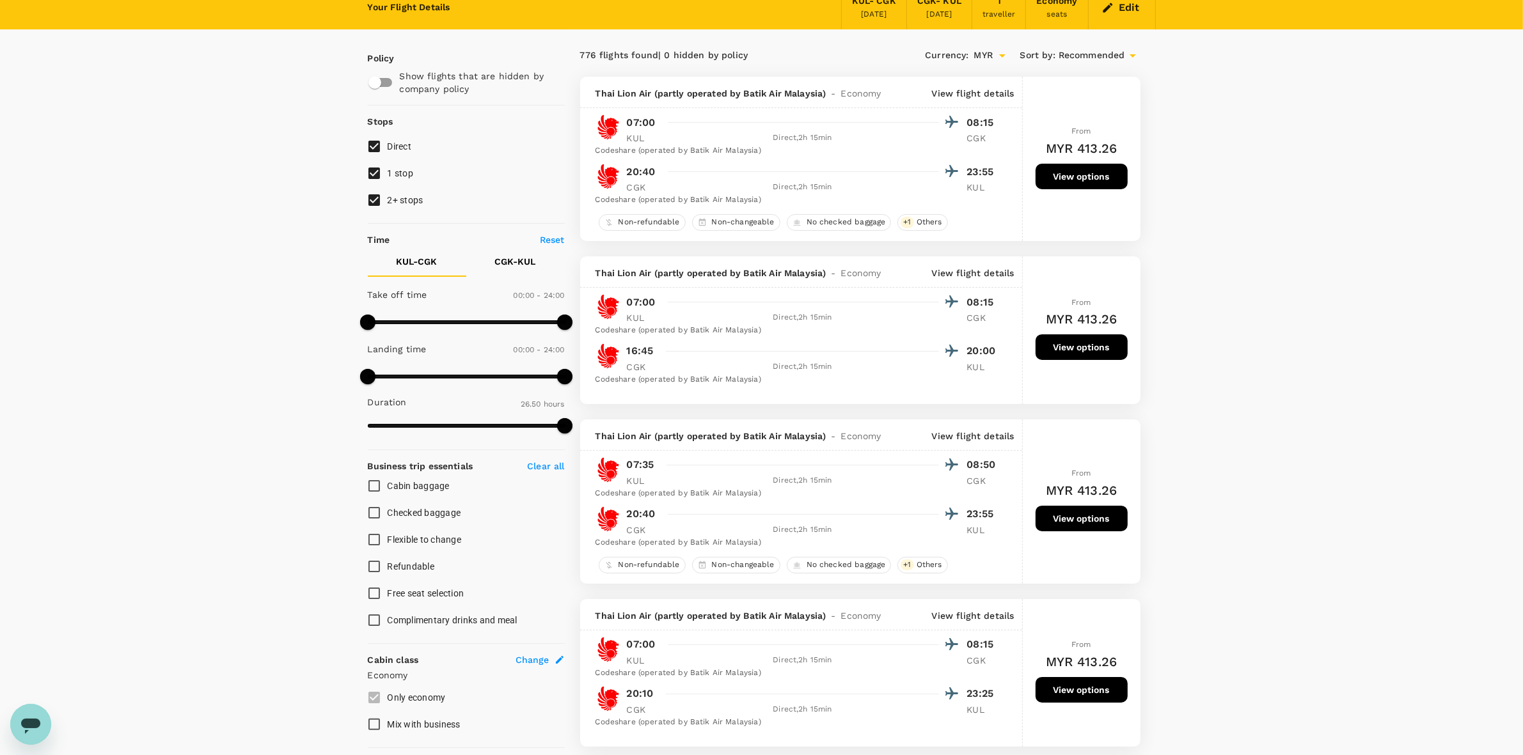
scroll to position [0, 0]
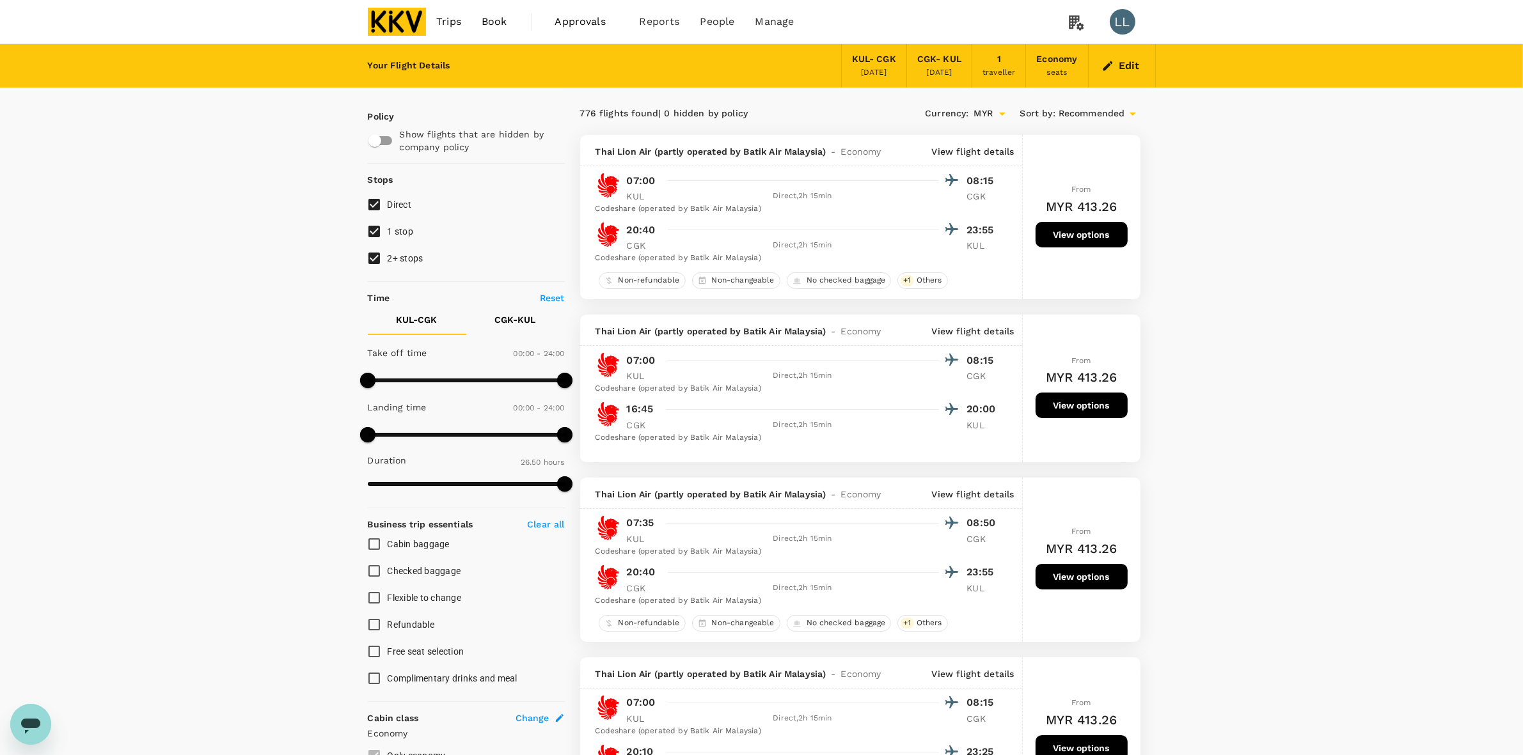
drag, startPoint x: 370, startPoint y: 260, endPoint x: 372, endPoint y: 253, distance: 7.3
click at [371, 260] on input "2+ stops" at bounding box center [374, 258] width 27 height 27
checkbox input "false"
click at [376, 230] on input "1 stop" at bounding box center [374, 231] width 27 height 27
checkbox input "false"
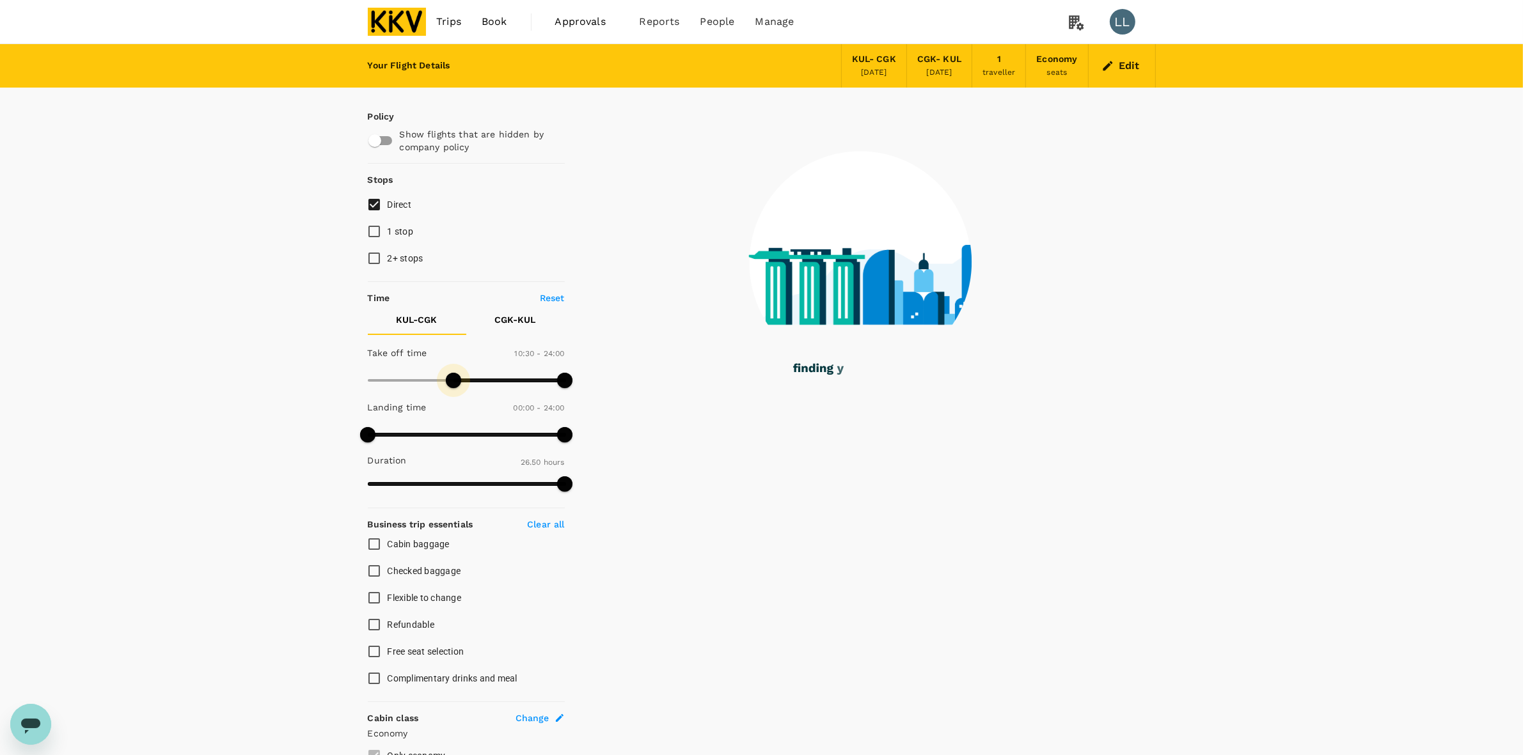
type input "600"
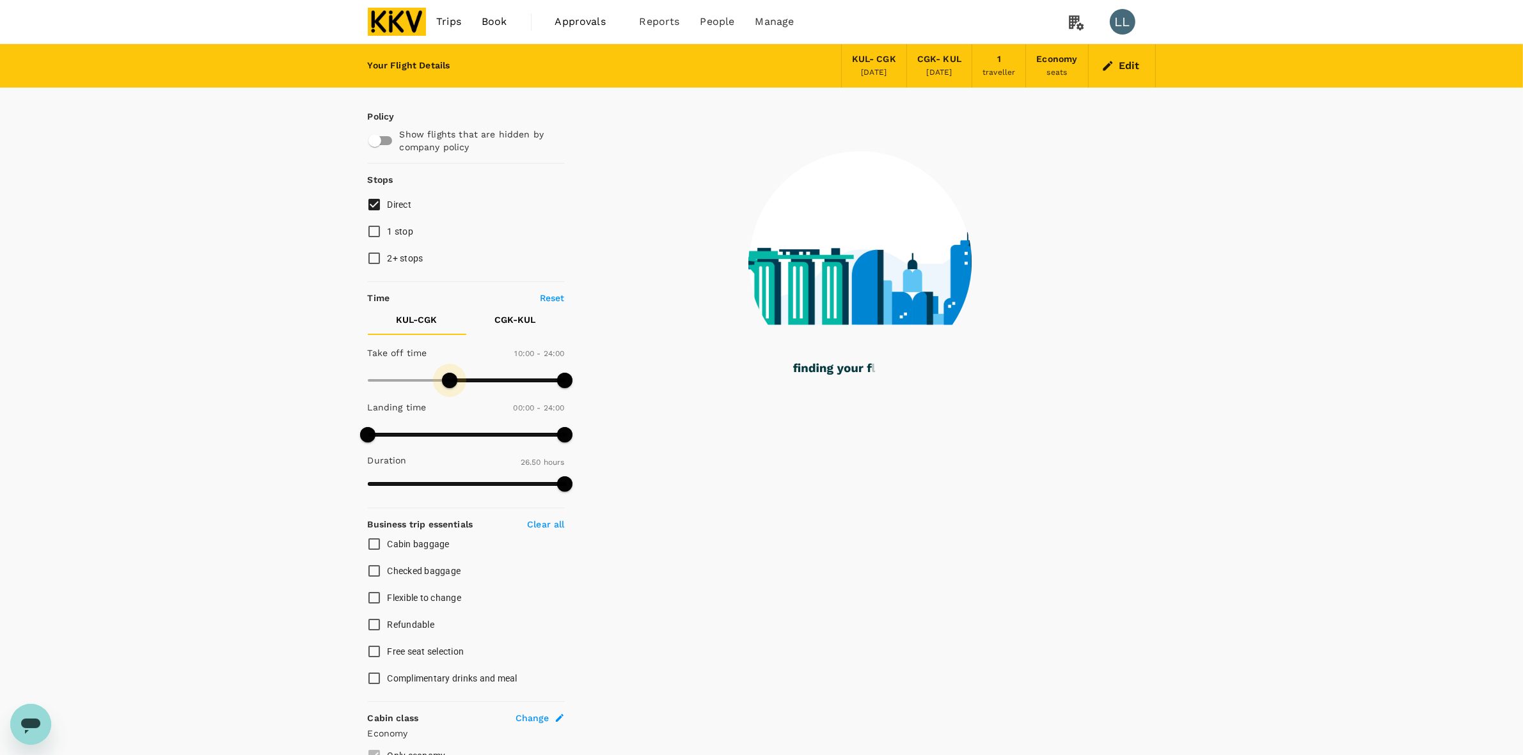
drag, startPoint x: 368, startPoint y: 379, endPoint x: 450, endPoint y: 381, distance: 81.2
click at [450, 381] on span at bounding box center [449, 380] width 15 height 15
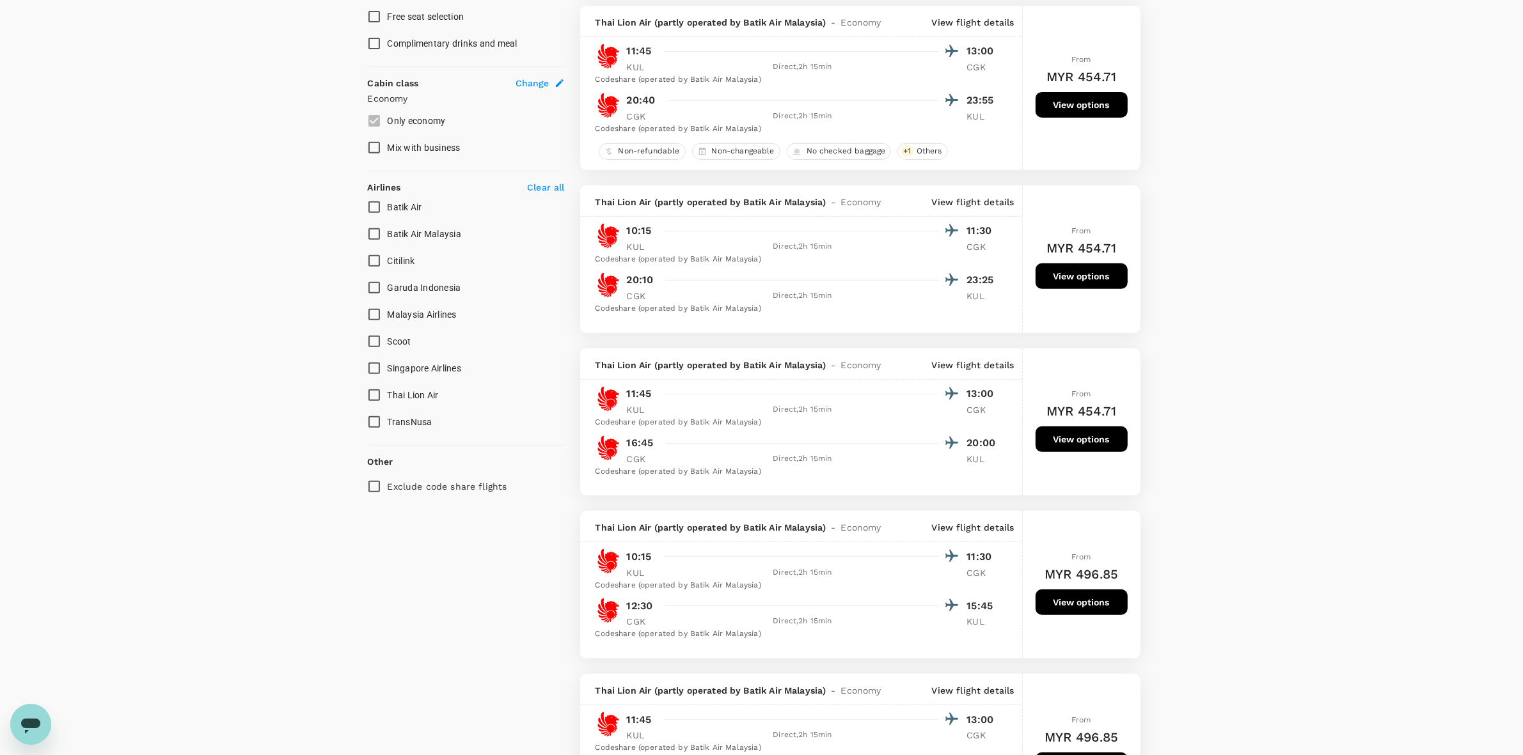
scroll to position [640, 0]
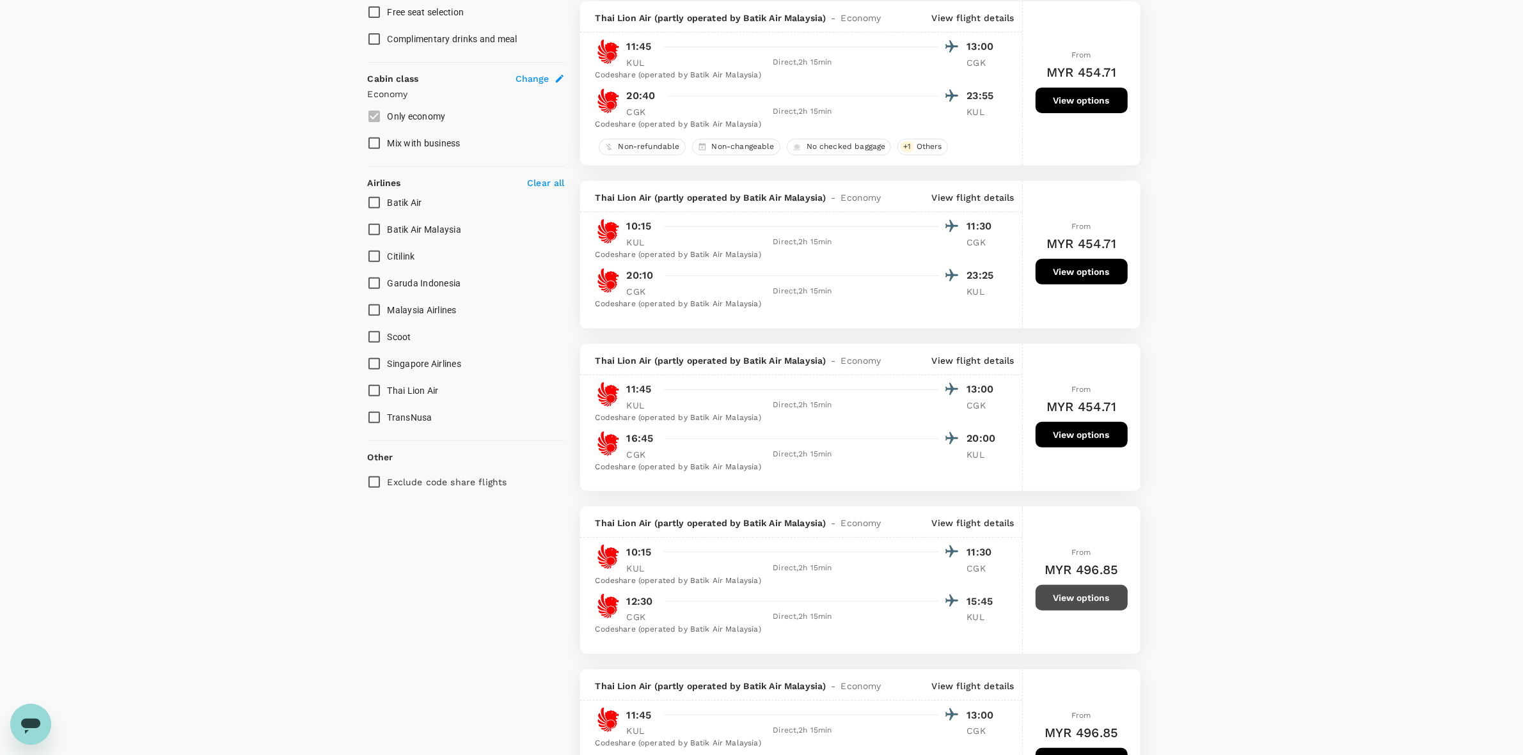
click at [978, 489] on button "View options" at bounding box center [1082, 598] width 92 height 26
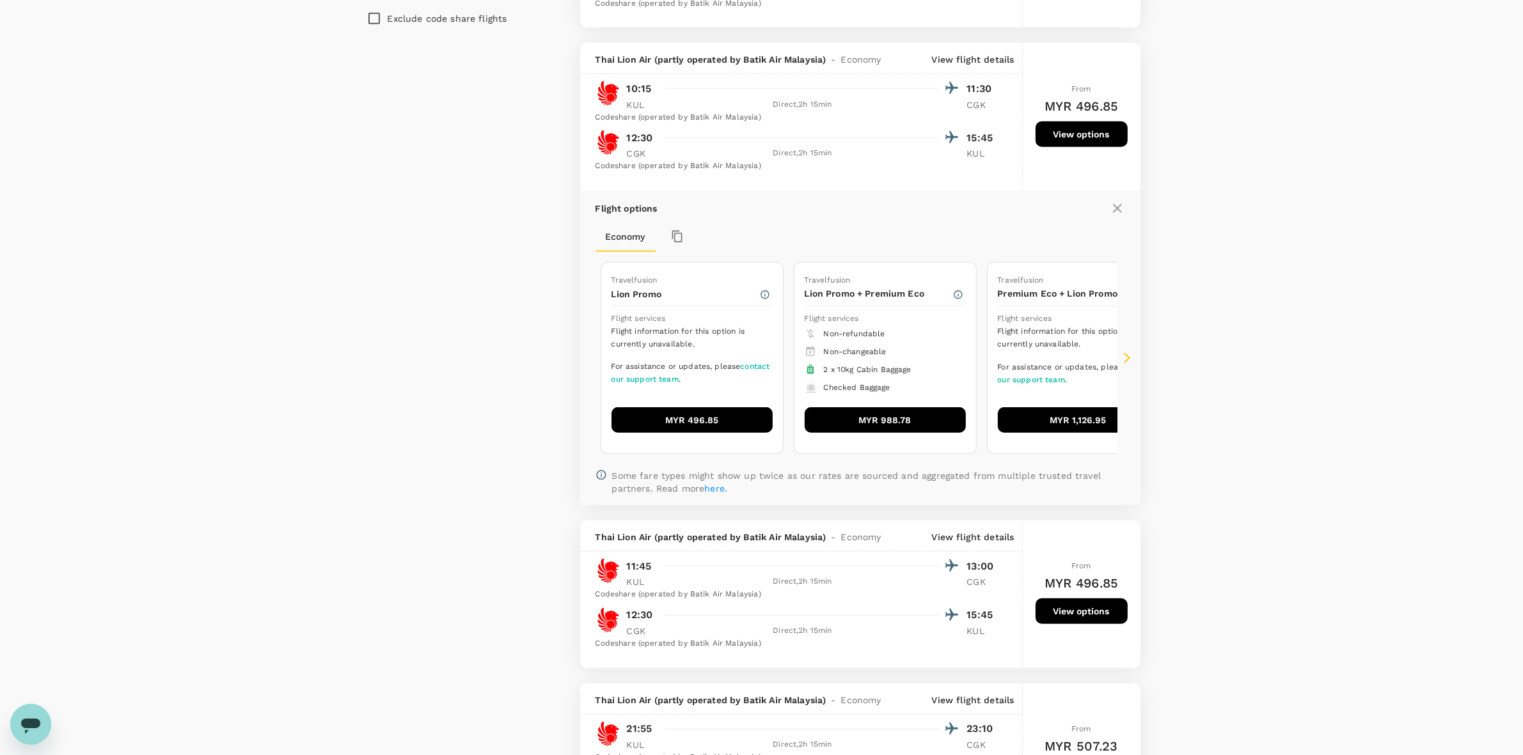
scroll to position [1158, 0]
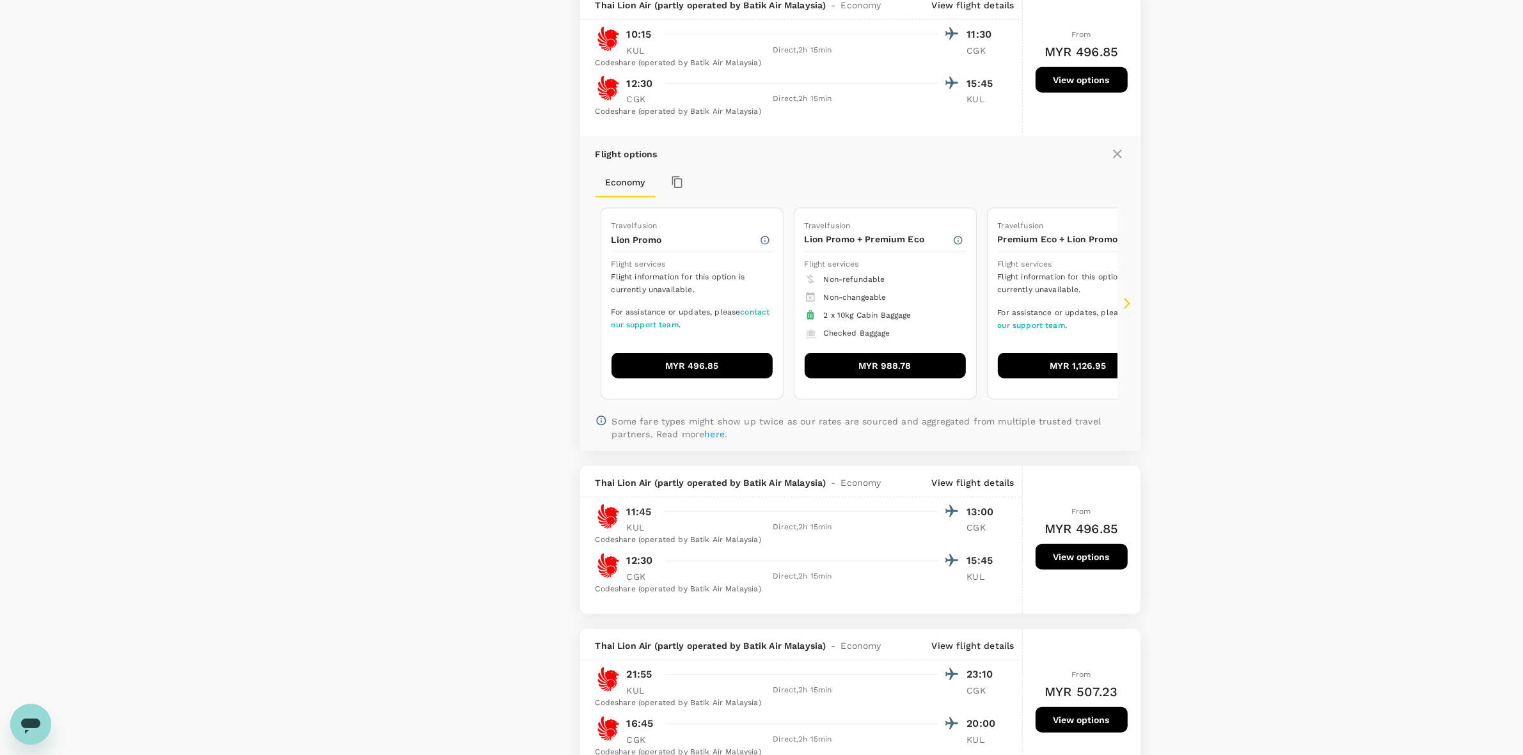
click at [723, 379] on button "MYR 496.85" at bounding box center [692, 366] width 161 height 26
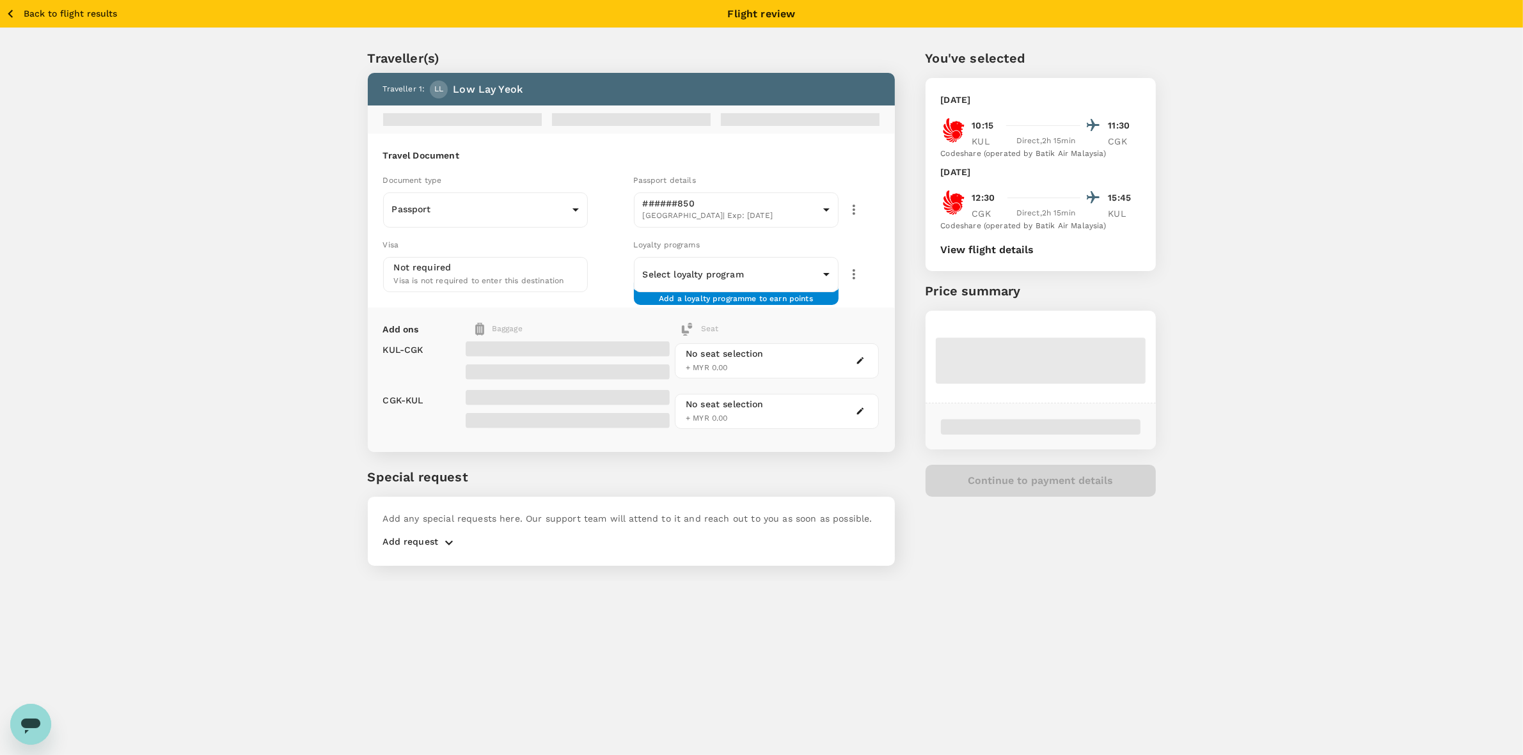
click at [978, 177] on div "Traveller(s) Traveller 1 : LL Low Lay Yeok Travel Document Document type Passpo…" at bounding box center [761, 304] width 1523 height 553
click at [978, 303] on div "Traveller(s) Traveller 1 : LL Low Lay Yeok Your travel documents are complete P…" at bounding box center [761, 304] width 1523 height 553
click at [978, 234] on div "Traveller(s) Traveller 1 : LL Low Lay Yeok Your travel documents are complete P…" at bounding box center [761, 304] width 1523 height 553
click at [978, 381] on div "Traveller(s) Traveller 1 : LL Low Lay Yeok Your travel documents are complete P…" at bounding box center [761, 304] width 1523 height 553
click at [978, 251] on div "Traveller(s) Traveller 1 : LL Low Lay Yeok Your travel documents are complete P…" at bounding box center [761, 304] width 1523 height 553
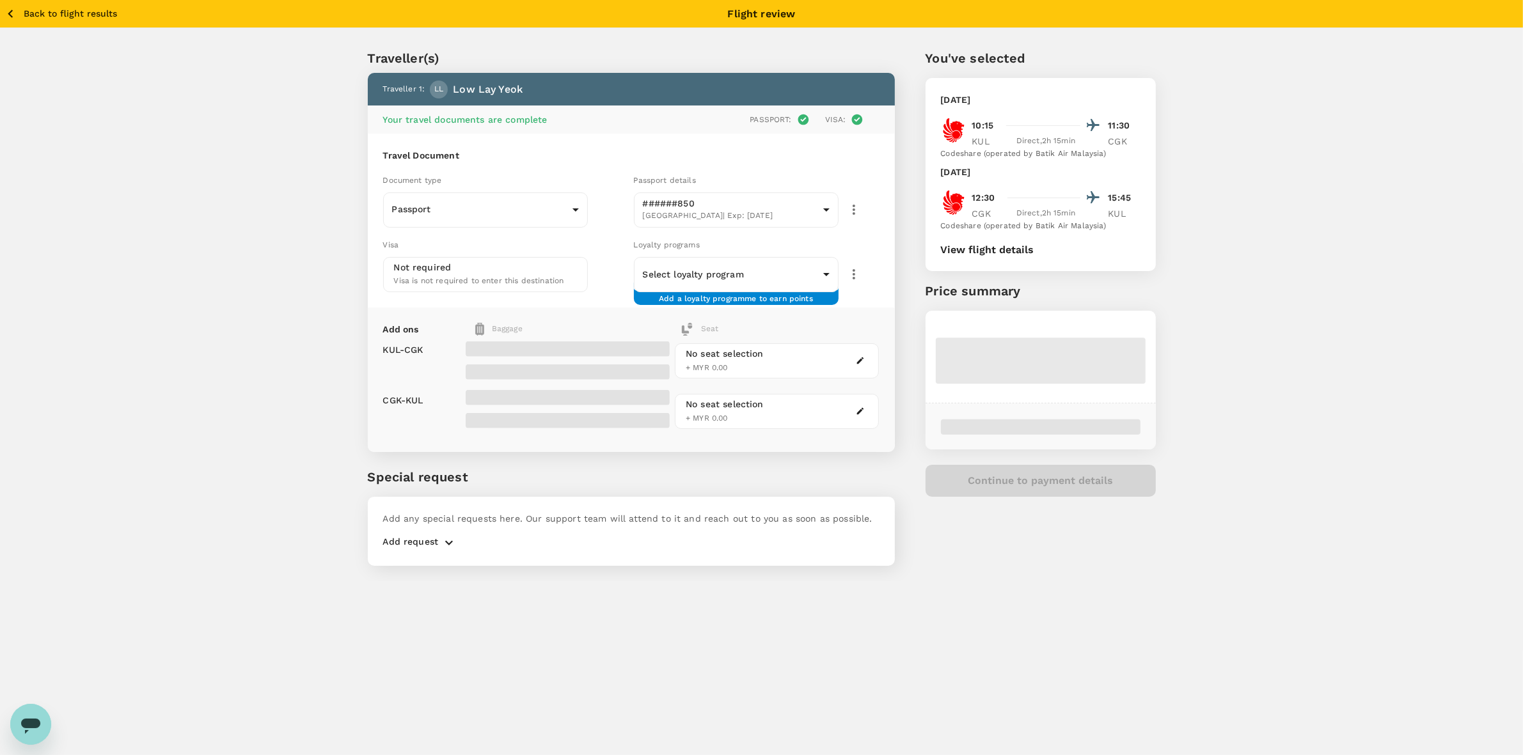
click at [296, 293] on div "Traveller(s) Traveller 1 : LL Low Lay Yeok Your travel documents are complete P…" at bounding box center [761, 304] width 1523 height 553
click at [299, 312] on div "Traveller(s) Traveller 1 : LL Low Lay Yeok Your travel documents are complete P…" at bounding box center [761, 304] width 1523 height 553
click at [285, 317] on div "Traveller(s) Traveller 1 : LL Low Lay Yeok Your travel documents are complete P…" at bounding box center [761, 304] width 1523 height 553
drag, startPoint x: 282, startPoint y: 280, endPoint x: 296, endPoint y: 341, distance: 62.2
click at [283, 281] on div "Traveller(s) Traveller 1 : LL Low Lay Yeok Your travel documents are complete P…" at bounding box center [761, 304] width 1523 height 553
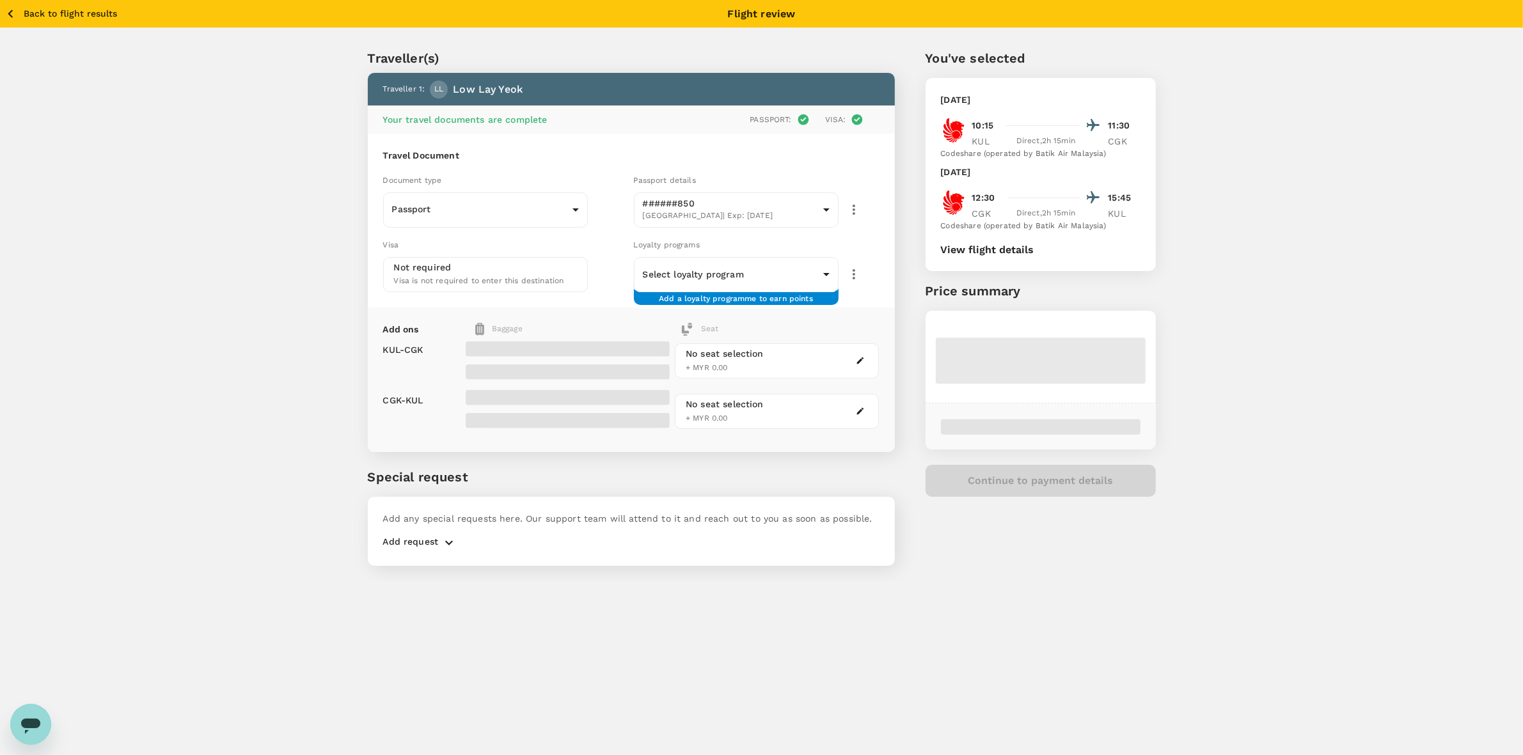
click at [329, 390] on div "Traveller(s) Traveller 1 : LL Low Lay Yeok Your travel documents are complete P…" at bounding box center [761, 304] width 1523 height 553
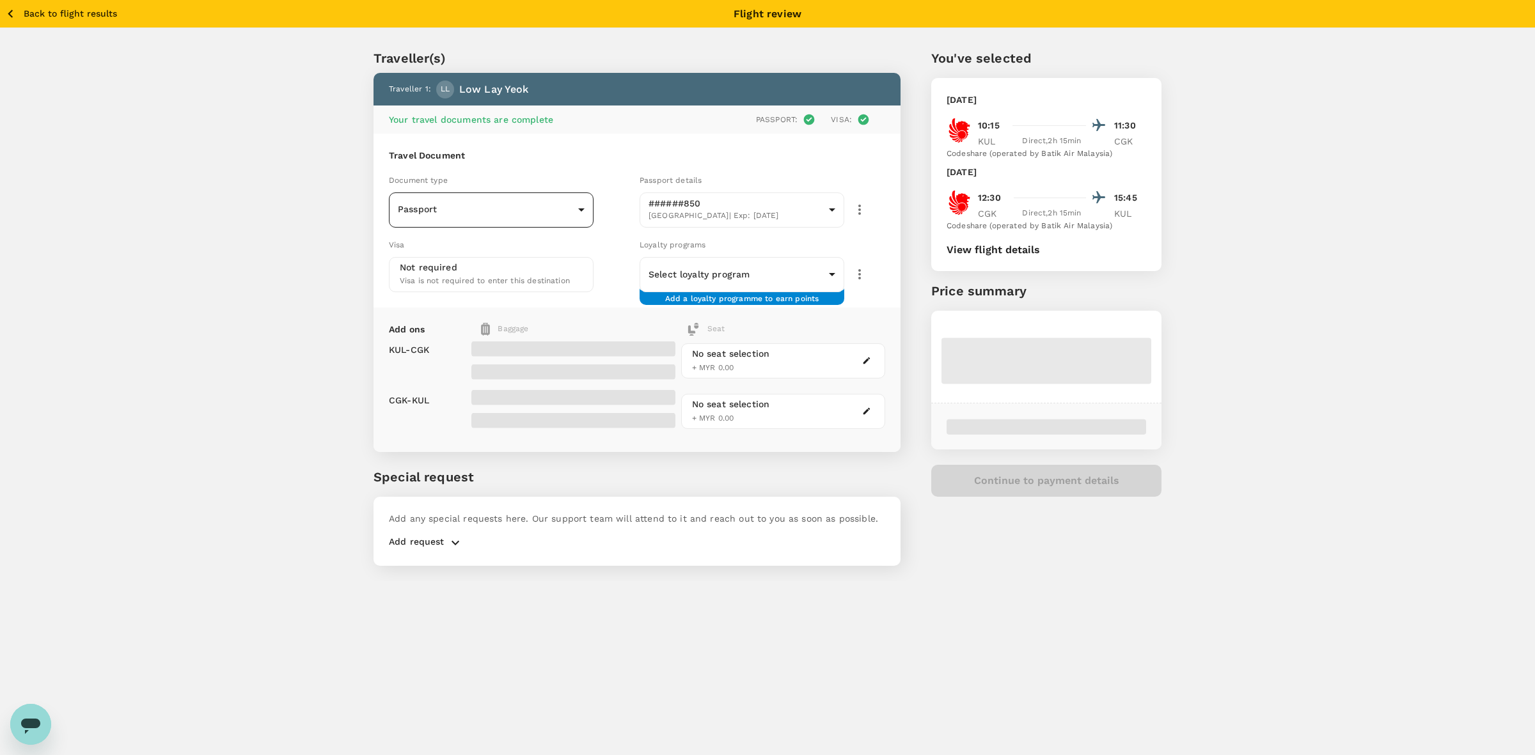
click at [519, 209] on body "Back to flight results Flight review Traveller(s) Traveller 1 : LL Low Lay Yeok…" at bounding box center [767, 395] width 1535 height 790
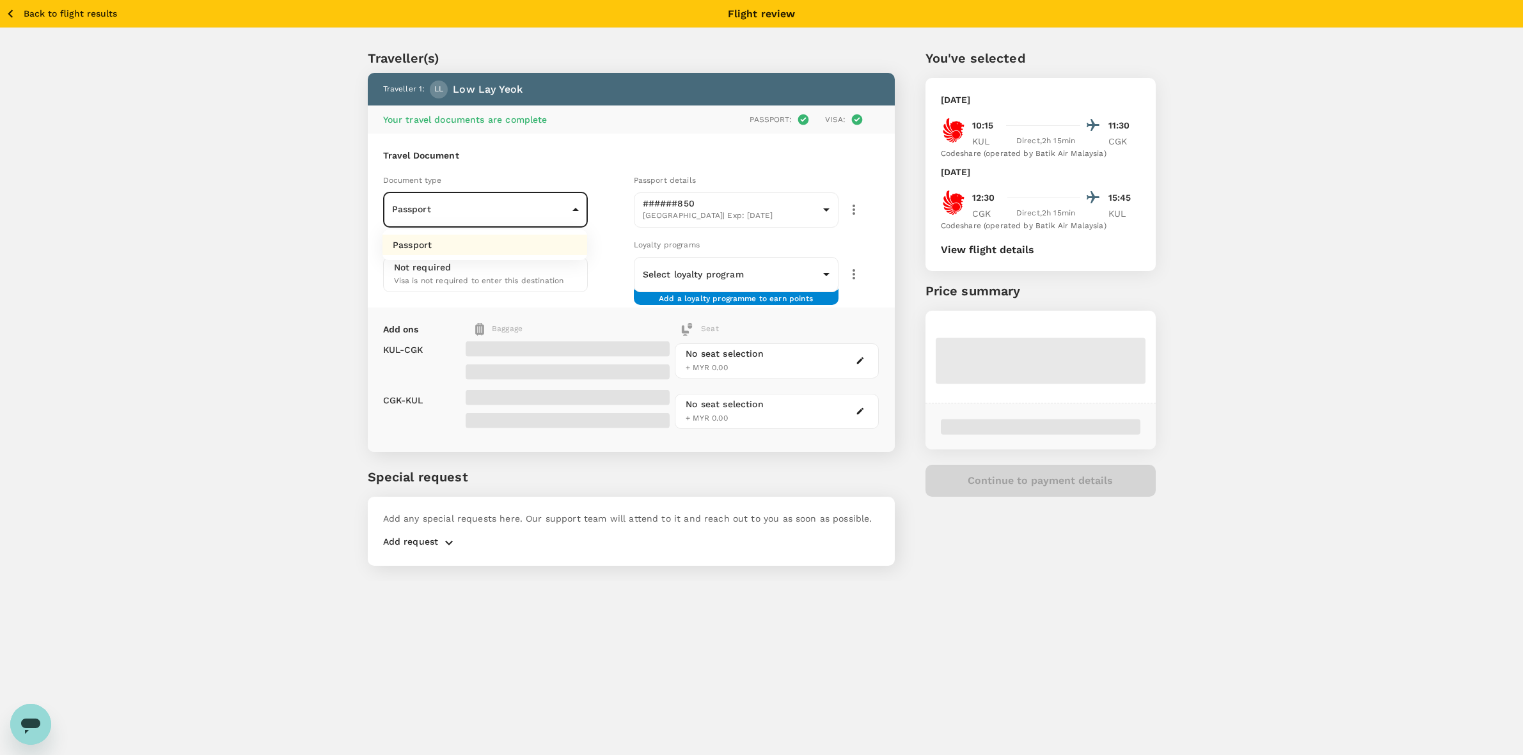
click at [487, 247] on li "Passport" at bounding box center [485, 245] width 205 height 20
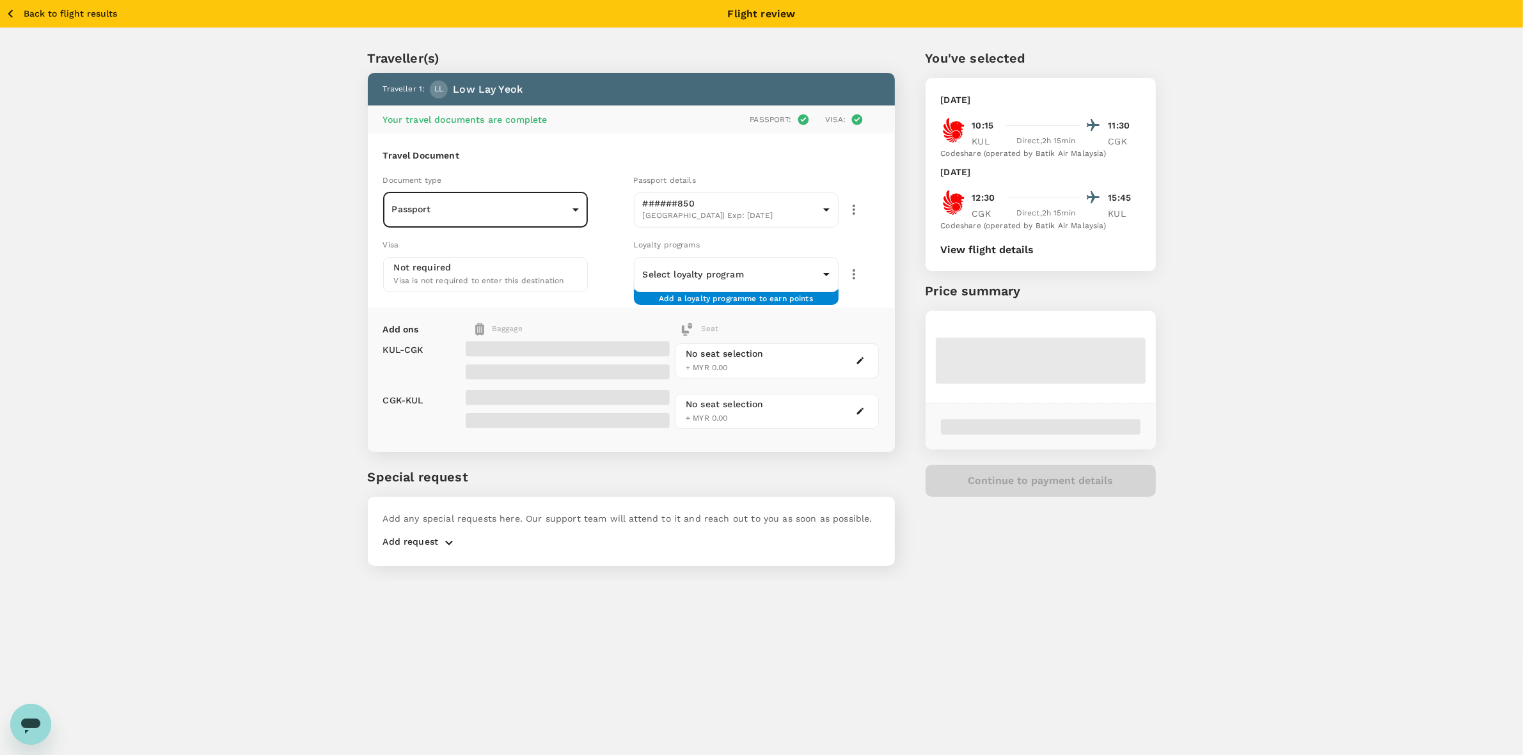
drag, startPoint x: 1279, startPoint y: 203, endPoint x: 1271, endPoint y: 280, distance: 76.6
click at [978, 203] on div "Traveller(s) Traveller 1 : LL Low Lay Yeok Your travel documents are complete P…" at bounding box center [761, 304] width 1523 height 553
click at [978, 324] on div "Traveller(s) Traveller 1 : LL Low Lay Yeok Your travel documents are complete P…" at bounding box center [761, 304] width 1523 height 553
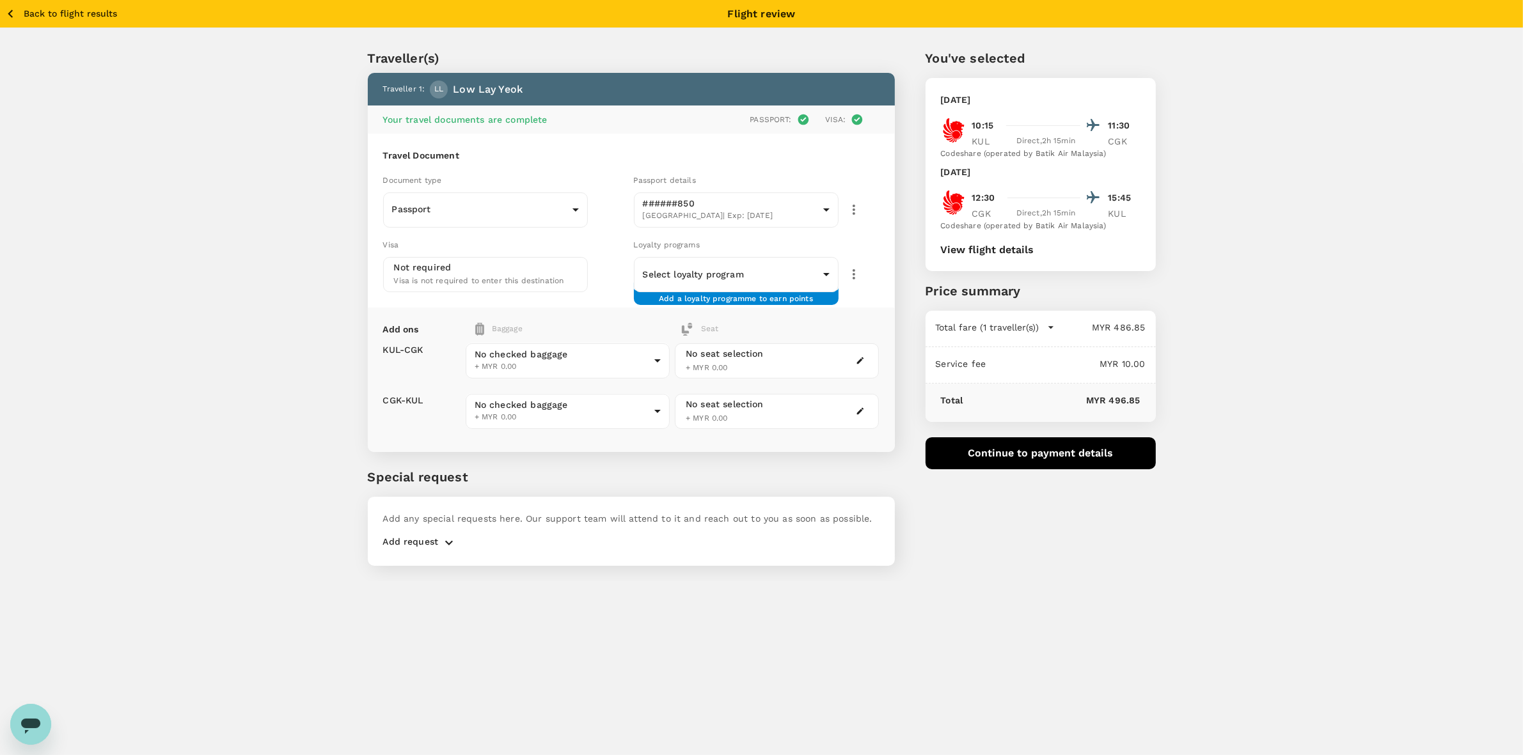
drag, startPoint x: 1240, startPoint y: 322, endPoint x: 1222, endPoint y: 248, distance: 75.6
click at [978, 322] on div "Traveller(s) Traveller 1 : LL Low Lay Yeok Your travel documents are complete P…" at bounding box center [761, 304] width 1523 height 553
drag, startPoint x: 1220, startPoint y: 241, endPoint x: 1252, endPoint y: 395, distance: 156.7
click at [978, 243] on div "Traveller(s) Traveller 1 : LL Low Lay Yeok Your travel documents are complete P…" at bounding box center [761, 304] width 1523 height 553
click at [978, 400] on div "Traveller(s) Traveller 1 : LL Low Lay Yeok Your travel documents are complete P…" at bounding box center [761, 304] width 1523 height 553
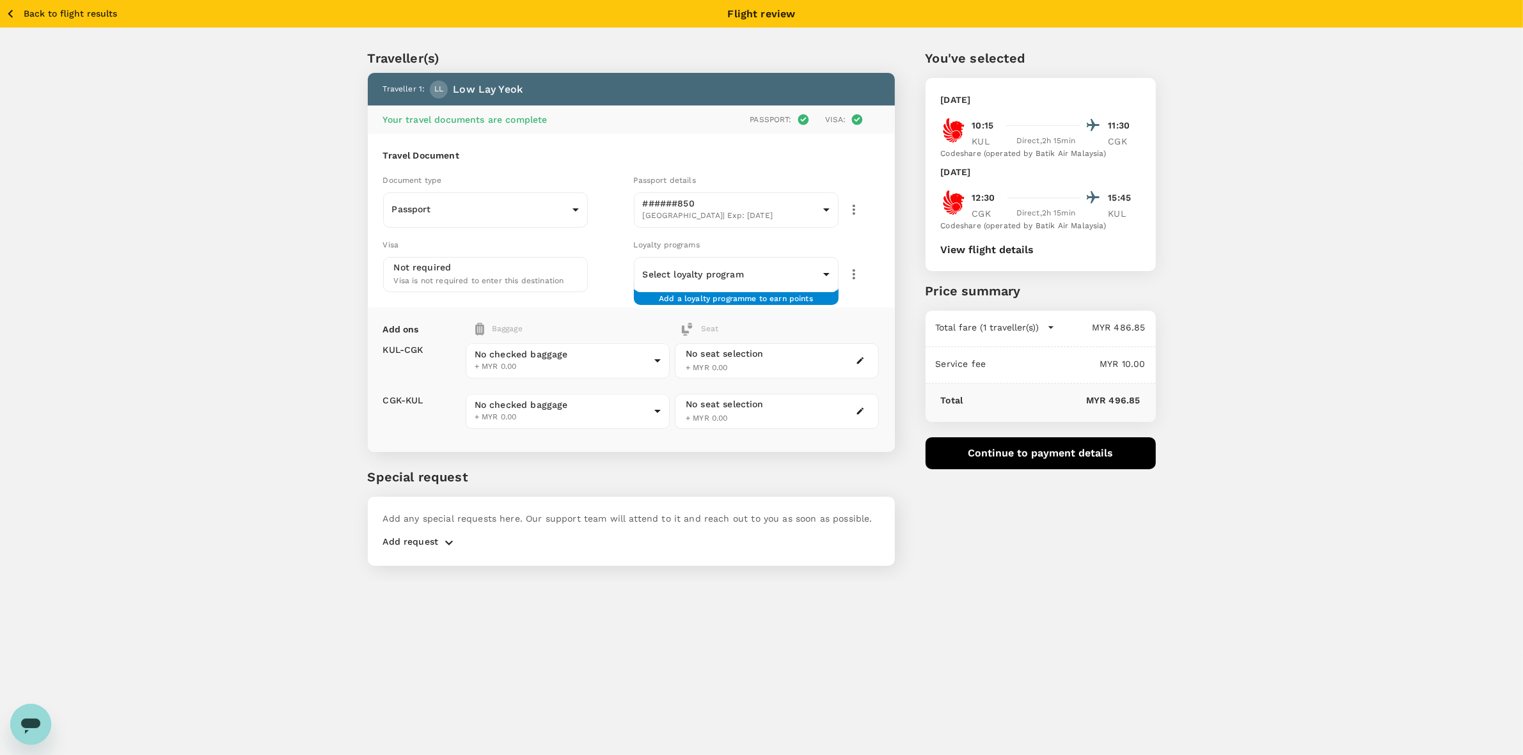
drag, startPoint x: 1268, startPoint y: 155, endPoint x: 1265, endPoint y: 201, distance: 46.8
click at [978, 155] on div "Traveller(s) Traveller 1 : LL Low Lay Yeok Your travel documents are complete P…" at bounding box center [761, 304] width 1523 height 553
click at [978, 296] on div "Traveller(s) Traveller 1 : LL Low Lay Yeok Your travel documents are complete P…" at bounding box center [761, 304] width 1523 height 553
click at [978, 299] on div "Traveller(s) Traveller 1 : LL Low Lay Yeok Your travel documents are complete P…" at bounding box center [761, 304] width 1523 height 553
click at [978, 200] on div "Traveller(s) Traveller 1 : LL Low Lay Yeok Your travel documents are complete P…" at bounding box center [761, 304] width 1523 height 553
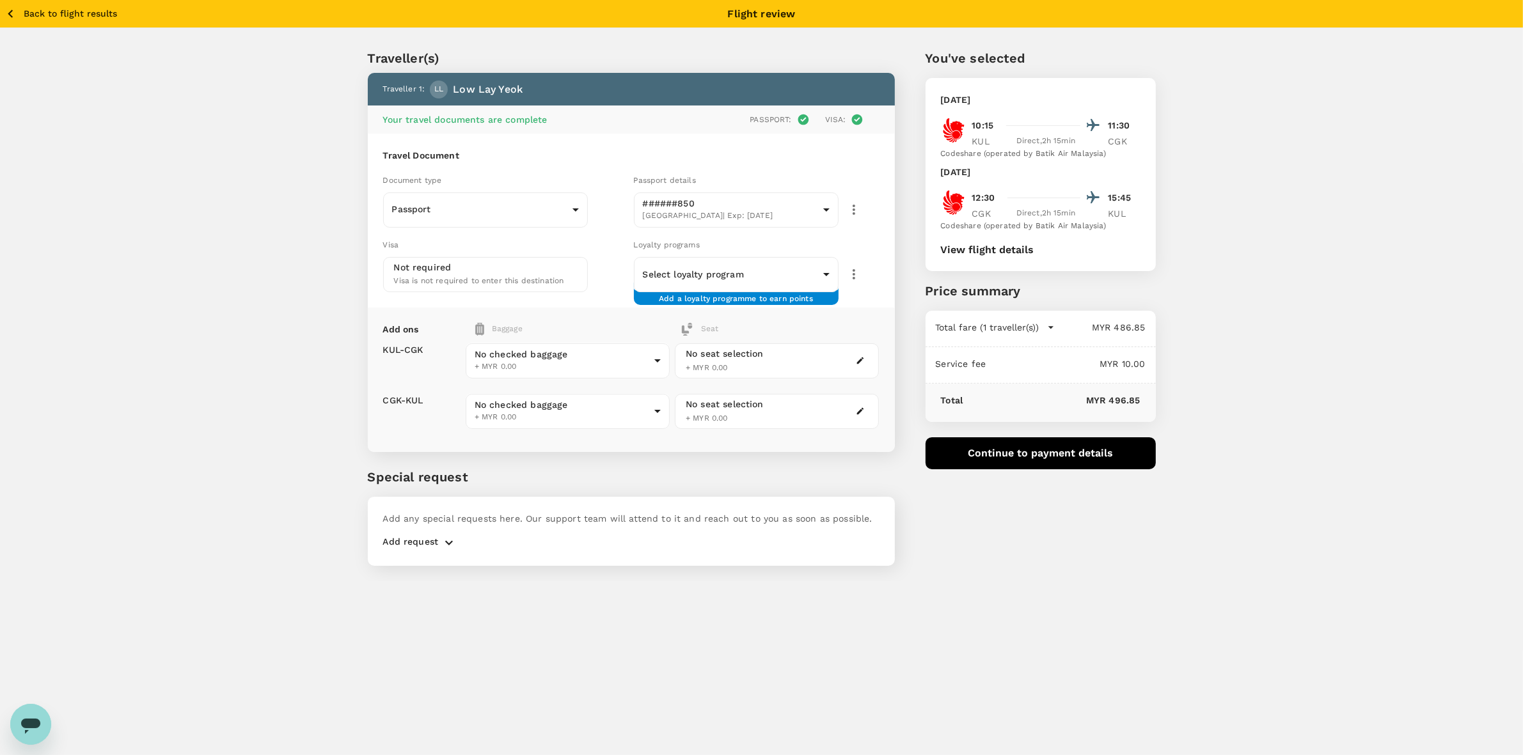
click at [978, 358] on div "Traveller(s) Traveller 1 : LL Low Lay Yeok Your travel documents are complete P…" at bounding box center [761, 304] width 1523 height 553
click at [978, 196] on div "Traveller(s) Traveller 1 : LL Low Lay Yeok Your travel documents are complete P…" at bounding box center [761, 304] width 1523 height 553
click at [978, 340] on div "Traveller(s) Traveller 1 : LL Low Lay Yeok Your travel documents are complete P…" at bounding box center [761, 304] width 1523 height 553
click at [978, 489] on div "Back to flight results Flight review Traveller(s) Traveller 1 : LL Low Lay Yeok…" at bounding box center [761, 377] width 1523 height 755
drag, startPoint x: 1252, startPoint y: 340, endPoint x: 1235, endPoint y: 509, distance: 169.8
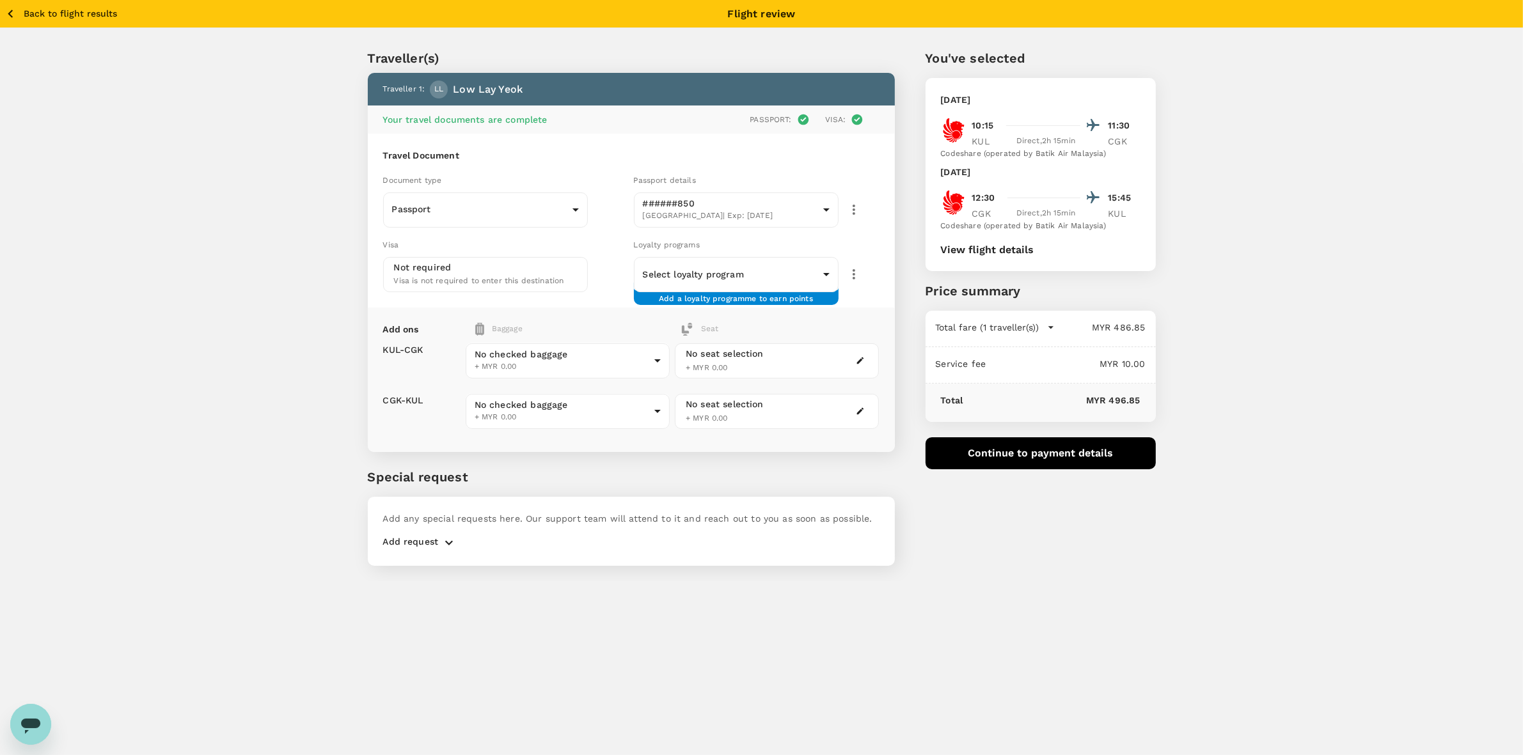
click at [978, 339] on div "Traveller(s) Traveller 1 : LL Low Lay Yeok Your travel documents are complete P…" at bounding box center [761, 304] width 1523 height 553
click at [978, 454] on button "Continue to payment details" at bounding box center [1041, 454] width 230 height 32
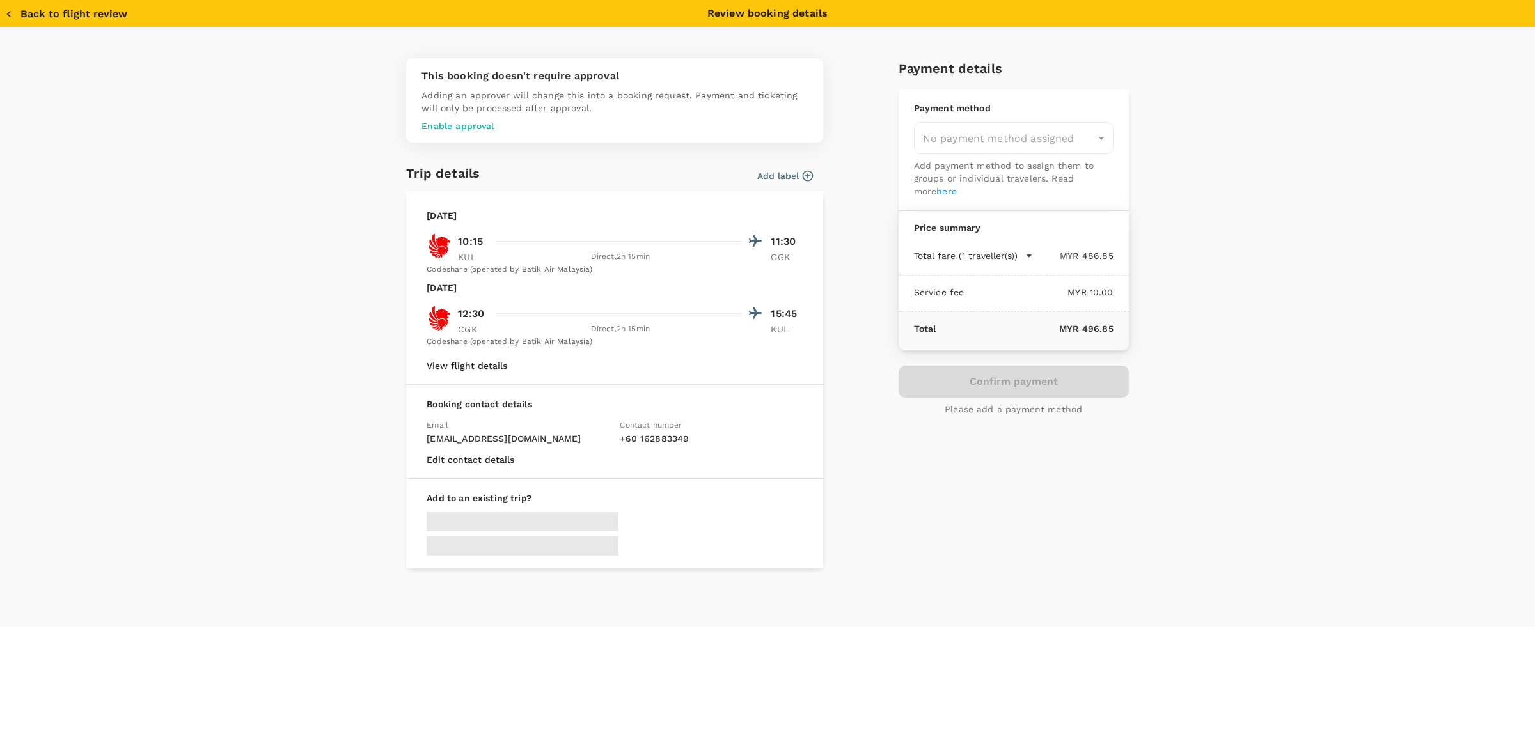
type input "9e431c6f-2823-4cc2-be3e-fbfab332714f"
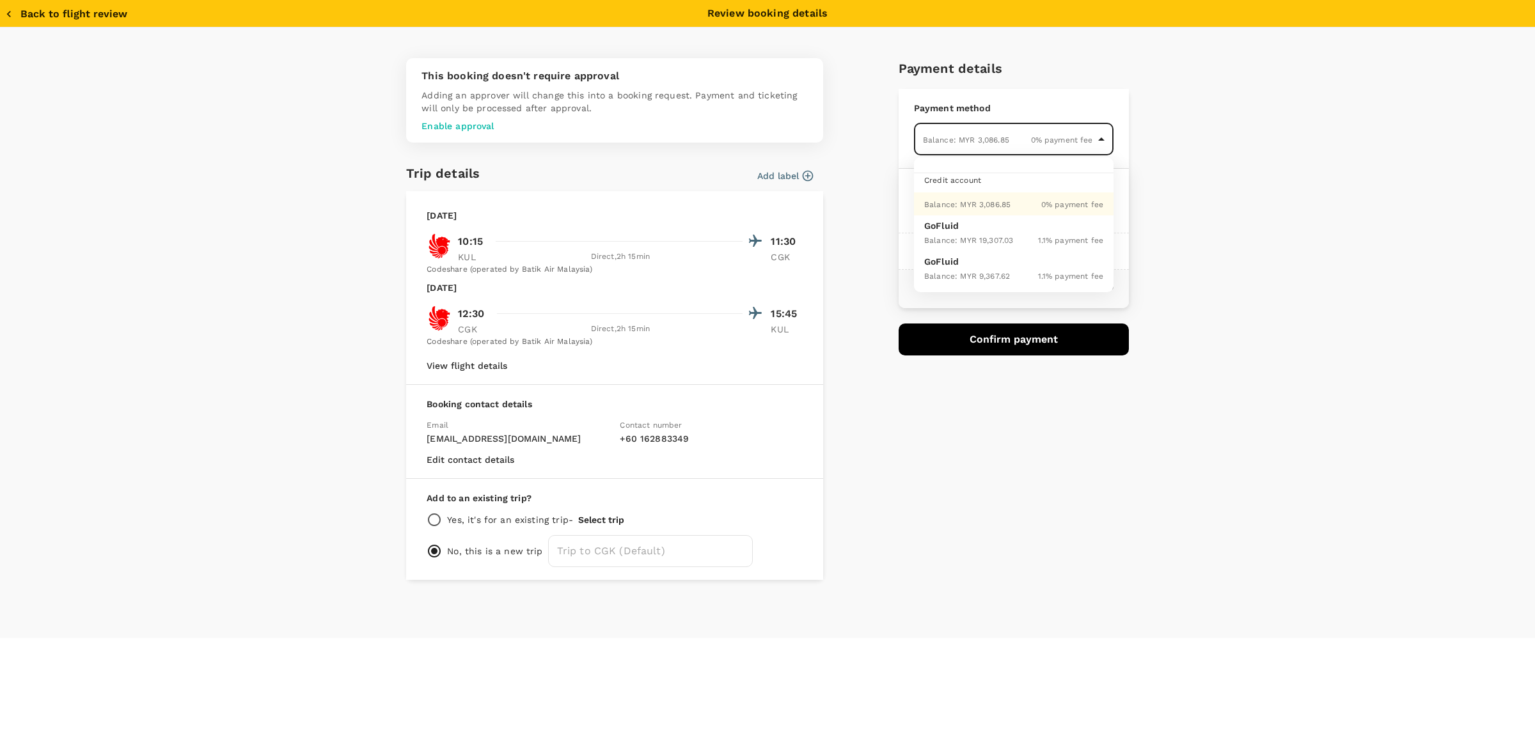
click at [957, 129] on body "Back to flight results Flight review Traveller(s) Traveller 1 : LL Low Lay Yeok…" at bounding box center [767, 395] width 1535 height 790
click at [977, 196] on div "Balance : MYR 3,086.85" at bounding box center [967, 203] width 86 height 15
click at [978, 194] on div "This booking doesn't require approval Adding an approver will change this into …" at bounding box center [767, 333] width 1535 height 611
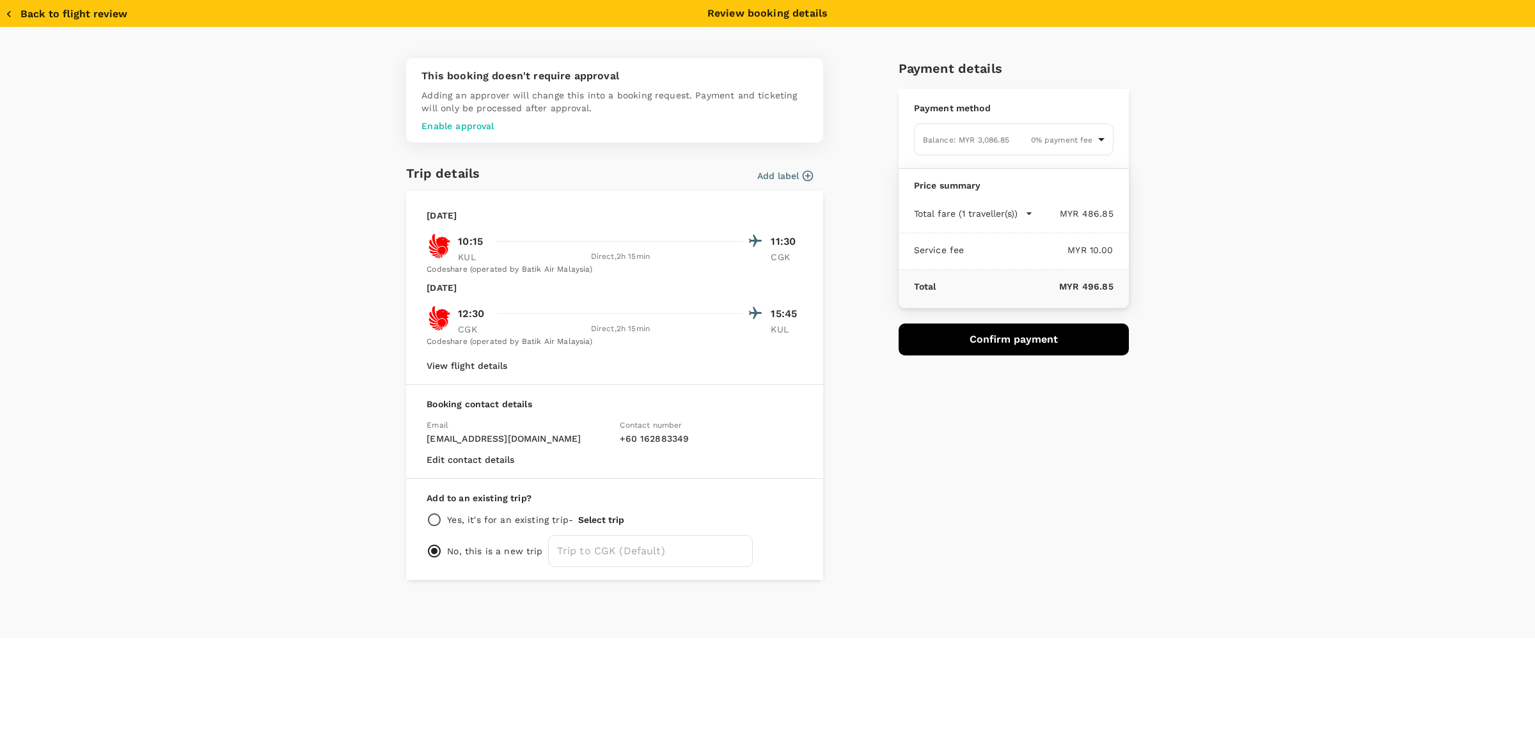
click at [978, 410] on div "This booking doesn't require approval Adding an approver will change this into …" at bounding box center [767, 333] width 1535 height 611
click at [978, 337] on button "Confirm payment" at bounding box center [1014, 340] width 230 height 32
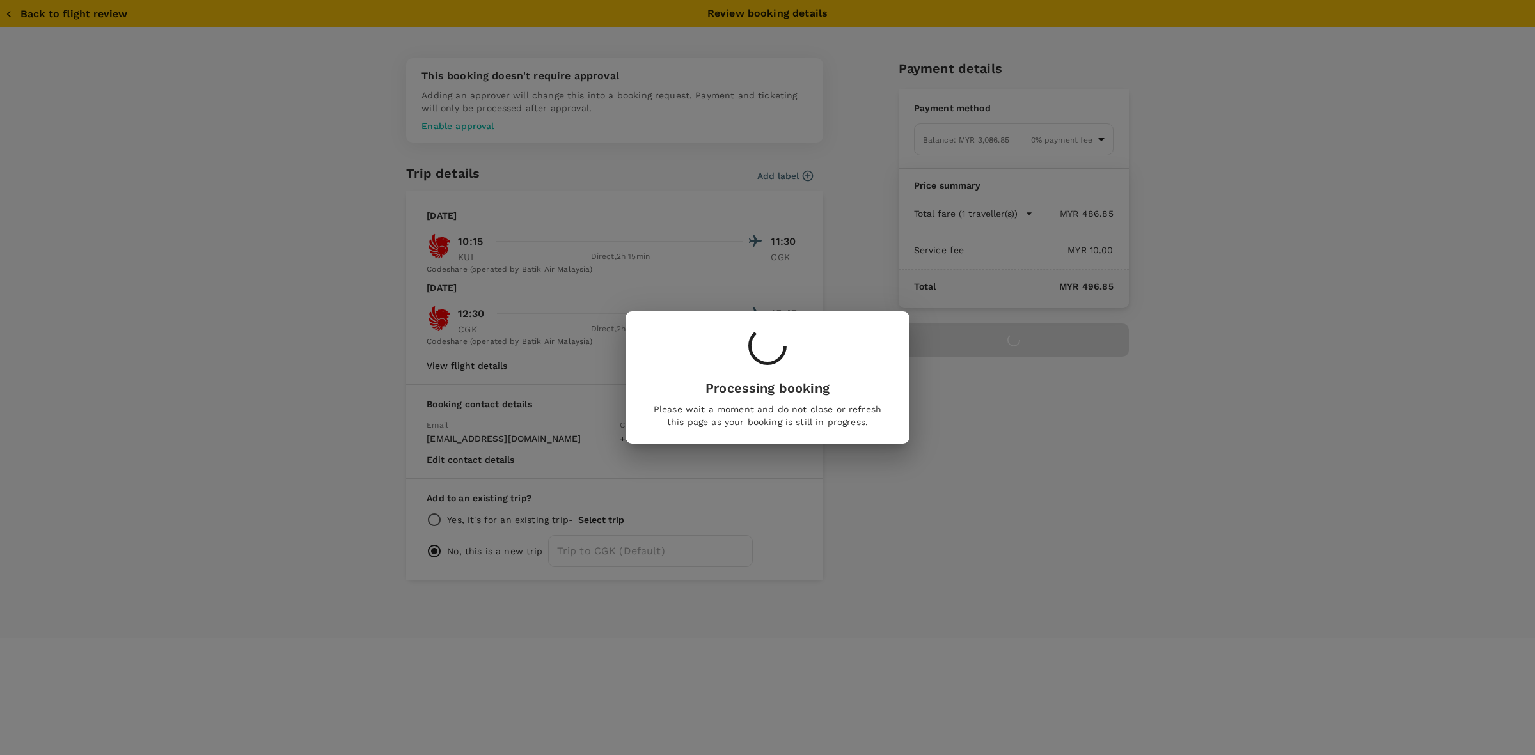
click at [978, 461] on div "Processing booking Please wait a moment and do not close or refresh this page a…" at bounding box center [767, 377] width 1535 height 755
click at [730, 354] on div at bounding box center [767, 348] width 233 height 42
click at [730, 356] on div at bounding box center [767, 348] width 233 height 42
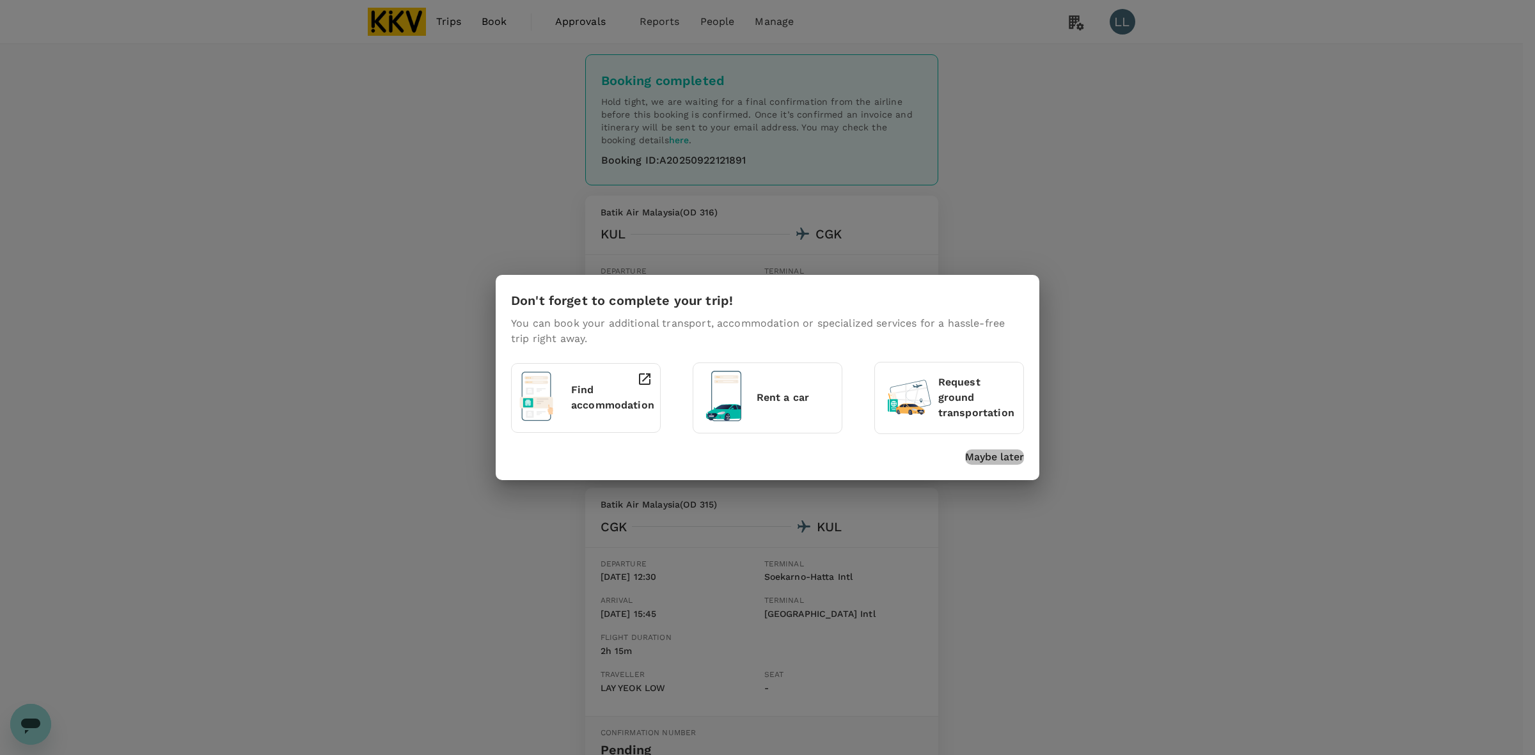
click at [1009, 454] on p "Maybe later" at bounding box center [994, 457] width 59 height 15
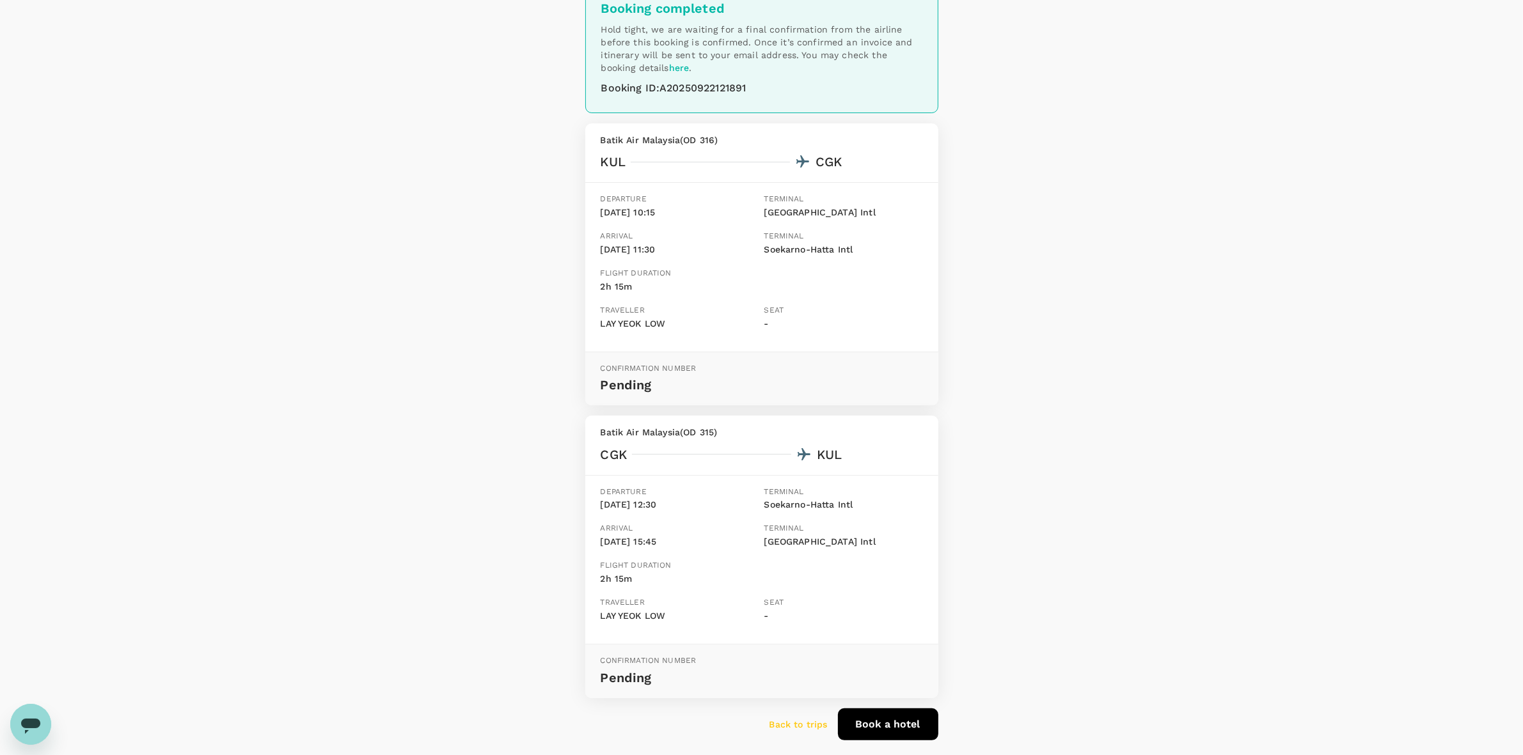
scroll to position [132, 0]
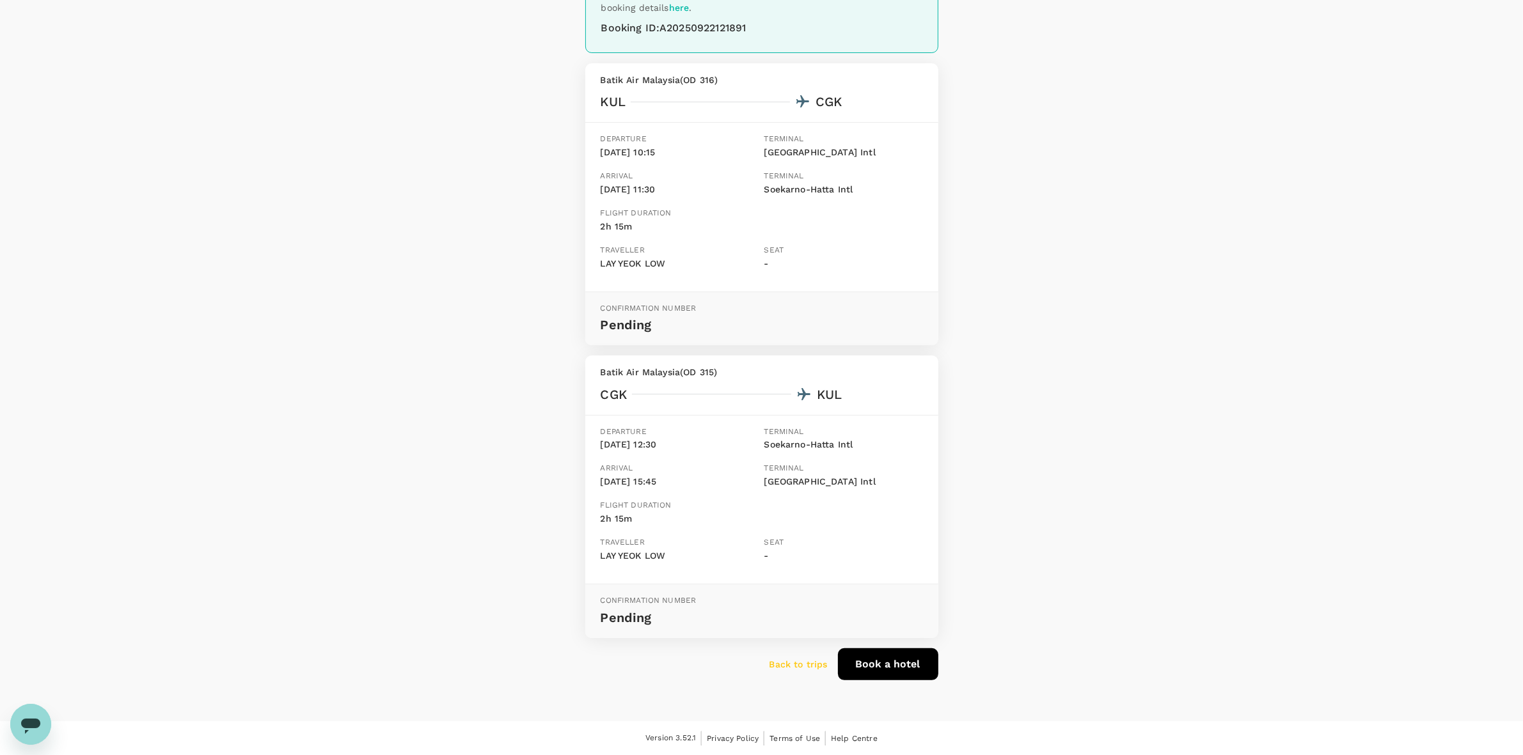
click at [801, 659] on p "Back to trips" at bounding box center [799, 664] width 58 height 13
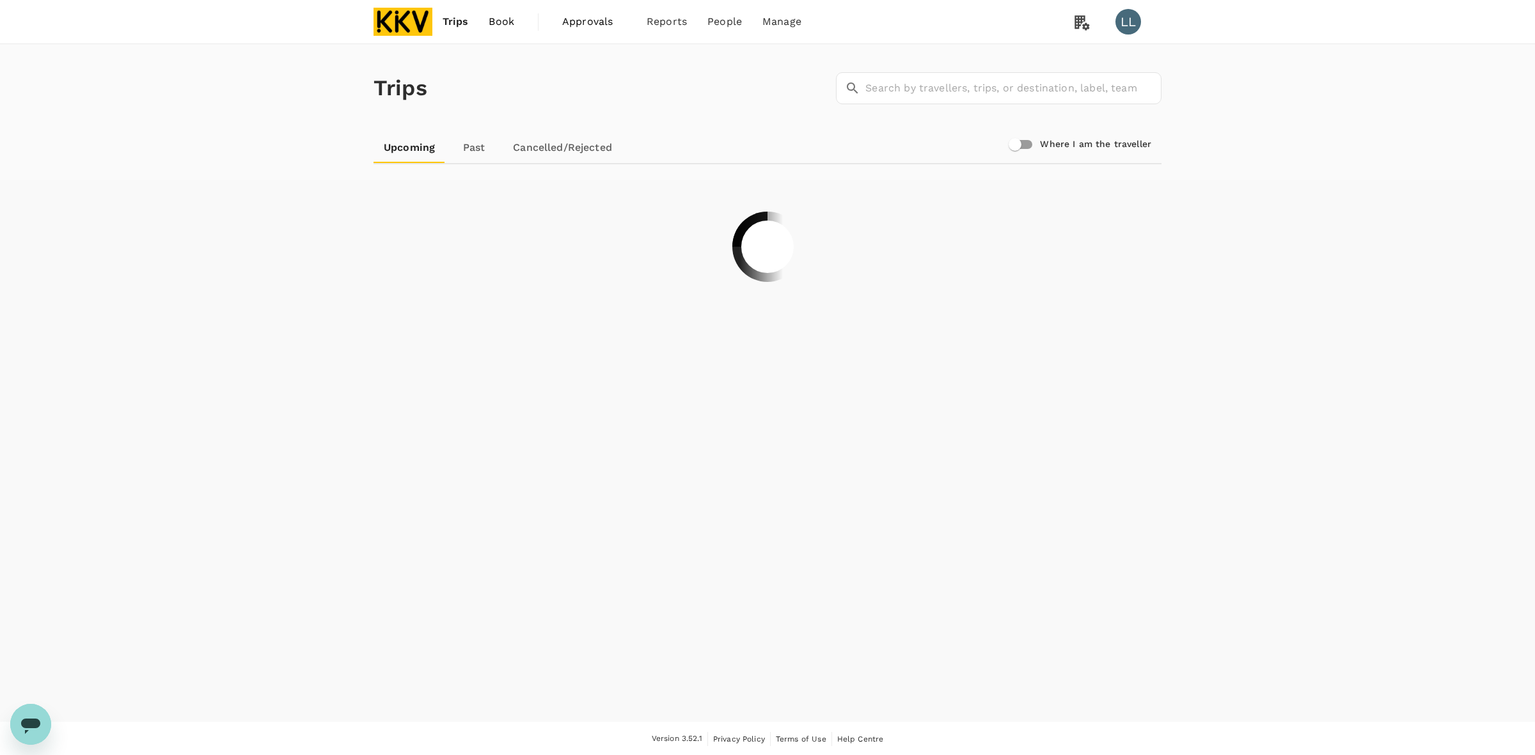
drag, startPoint x: 503, startPoint y: 26, endPoint x: 446, endPoint y: 20, distance: 56.5
click at [501, 26] on span "Book" at bounding box center [502, 21] width 26 height 15
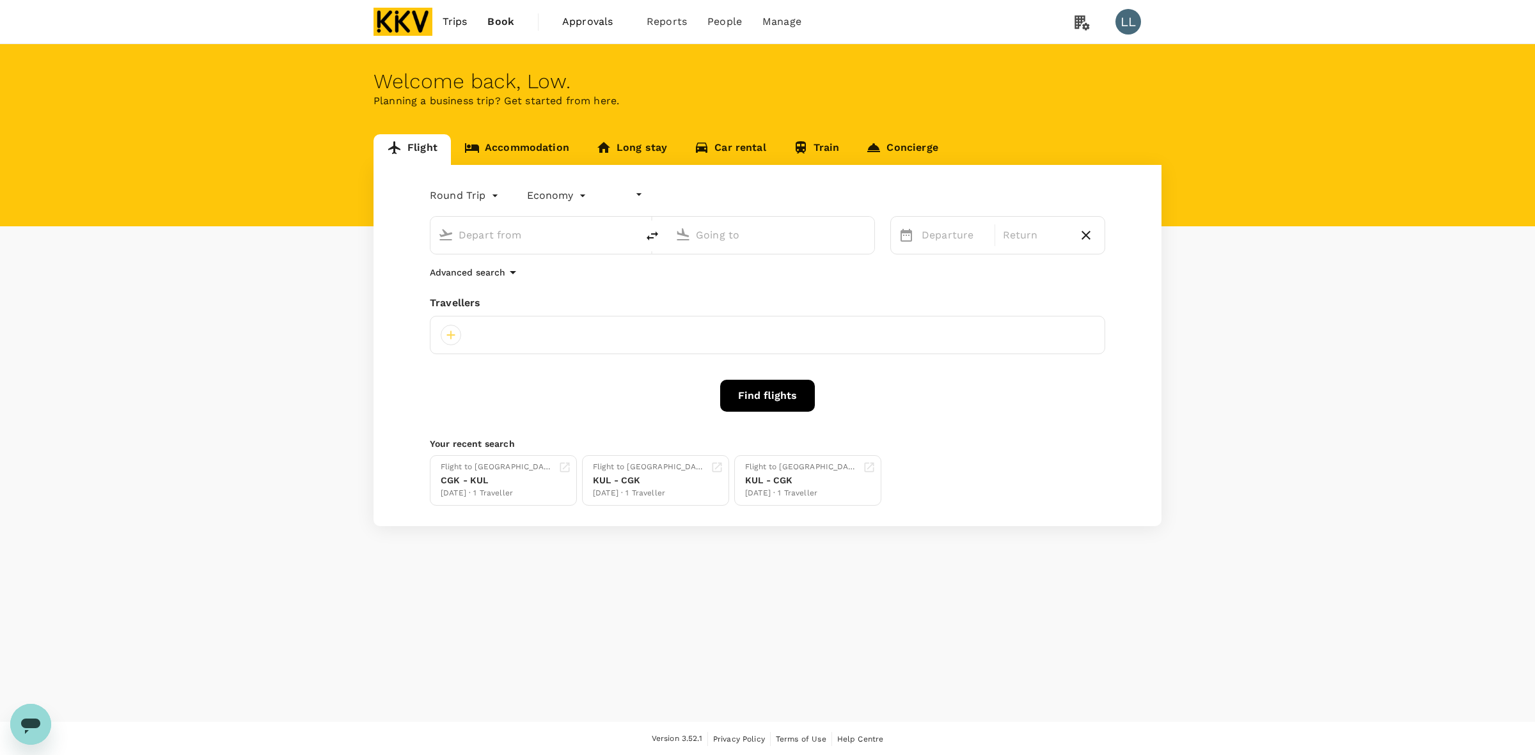
type input "undefined, undefined (any)"
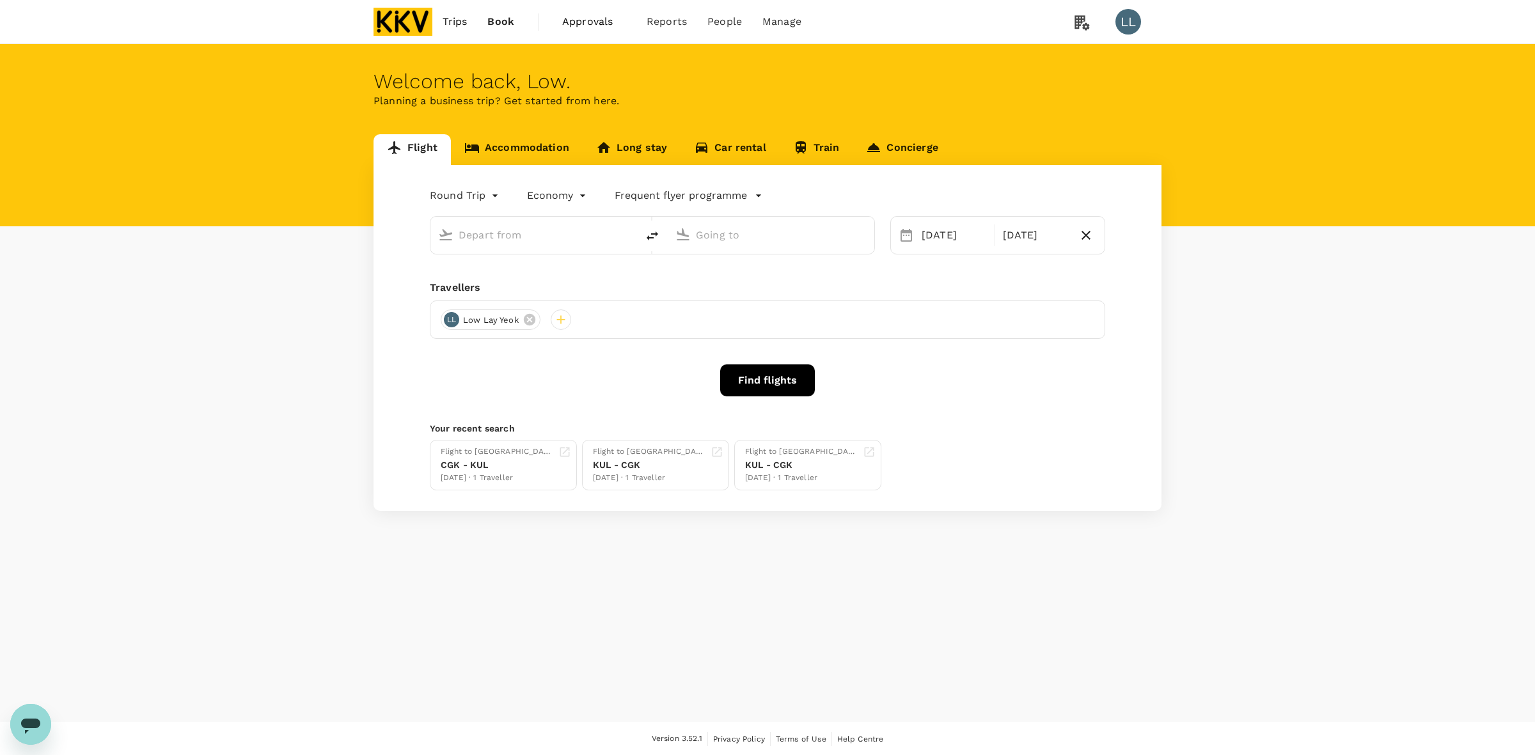
type input "Kuala Lumpur Intl (KUL)"
type input "Soekarno-Hatta Intl (CGK)"
type input "Kuala Lumpur Intl (KUL)"
type input "Soekarno-Hatta Intl (CGK)"
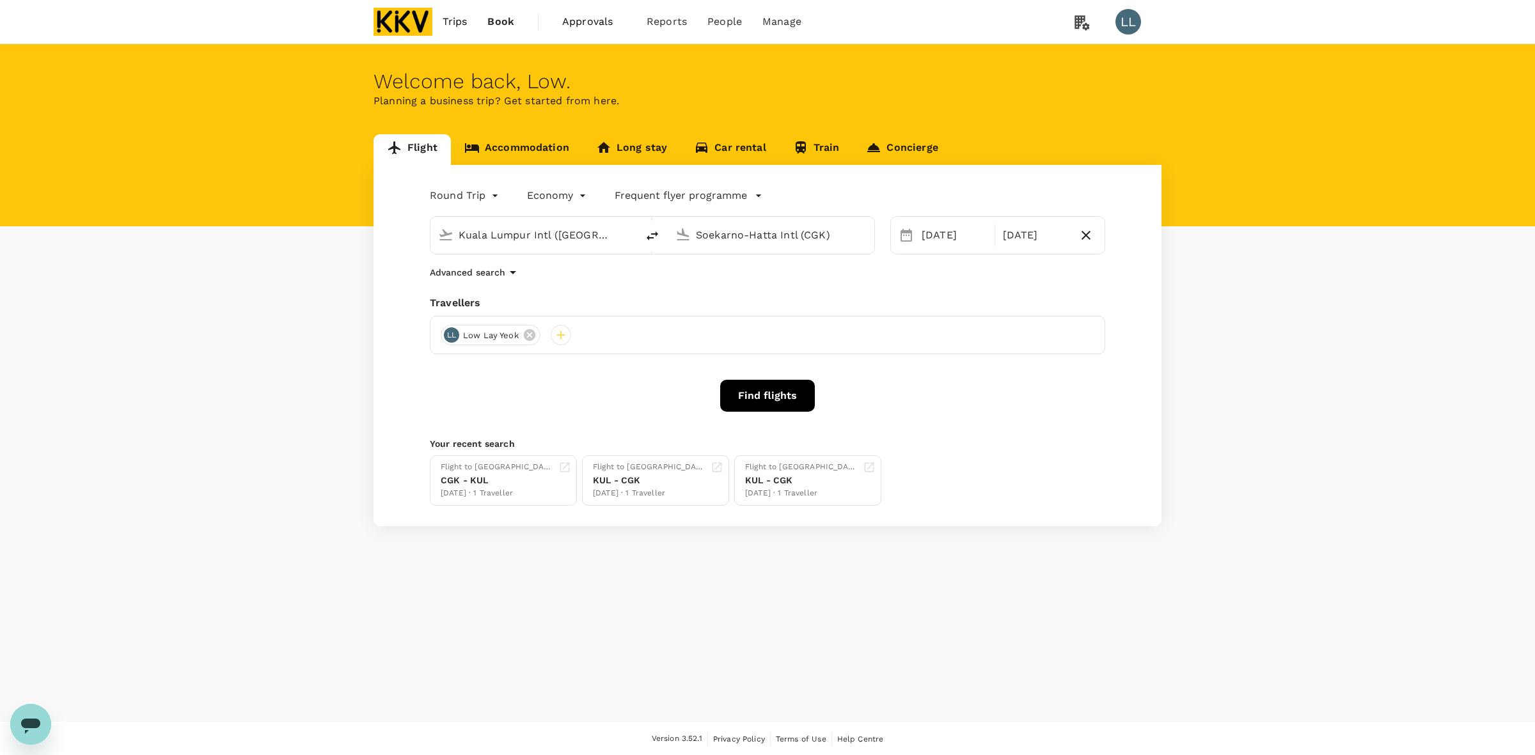
click at [525, 139] on link "Accommodation" at bounding box center [517, 149] width 132 height 31
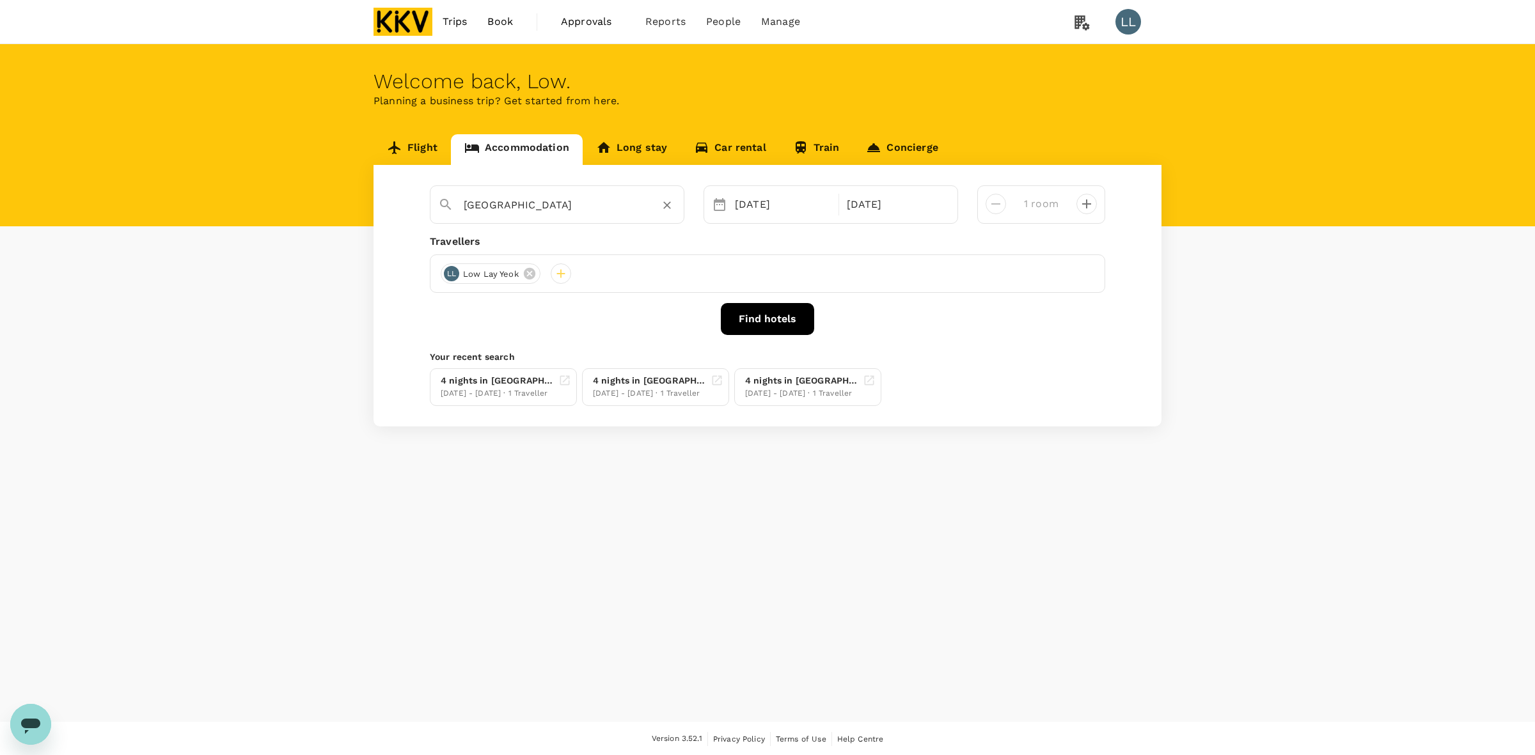
type input "Hotel Santika Premiere Slipi Jakarta"
click at [769, 315] on button "Find hotels" at bounding box center [767, 319] width 93 height 32
click at [1343, 350] on div "Flight Accommodation Long stay Car rental Train Concierge Hotel Santika Premier…" at bounding box center [767, 281] width 1535 height 294
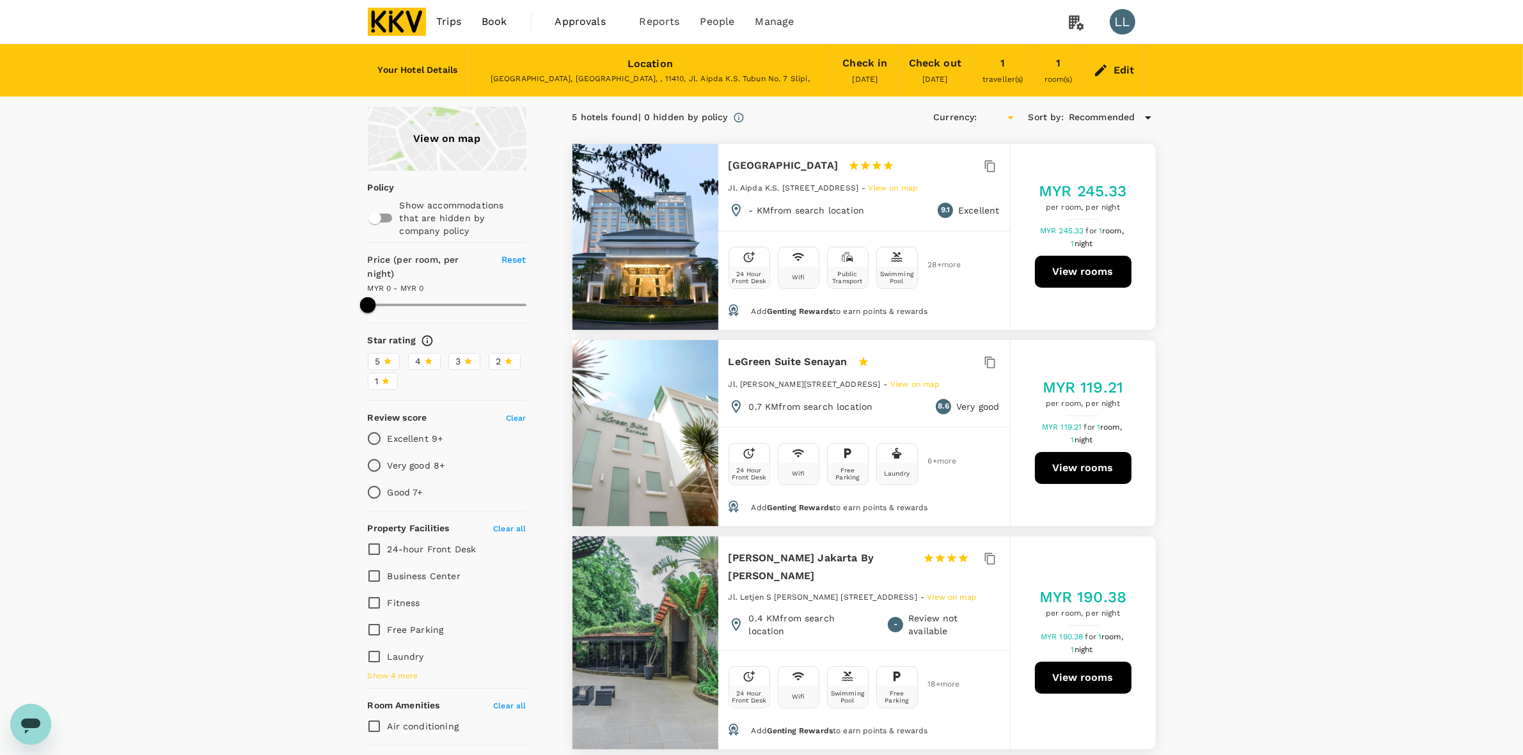
type input "450.84"
type input "MYR"
click at [1078, 276] on button "View rooms" at bounding box center [1083, 272] width 97 height 32
drag, startPoint x: 1239, startPoint y: 337, endPoint x: 1219, endPoint y: 315, distance: 30.3
click at [1233, 330] on div "View on map Policy Show accommodations that are hidden by company policy Price …" at bounding box center [761, 748] width 1523 height 1283
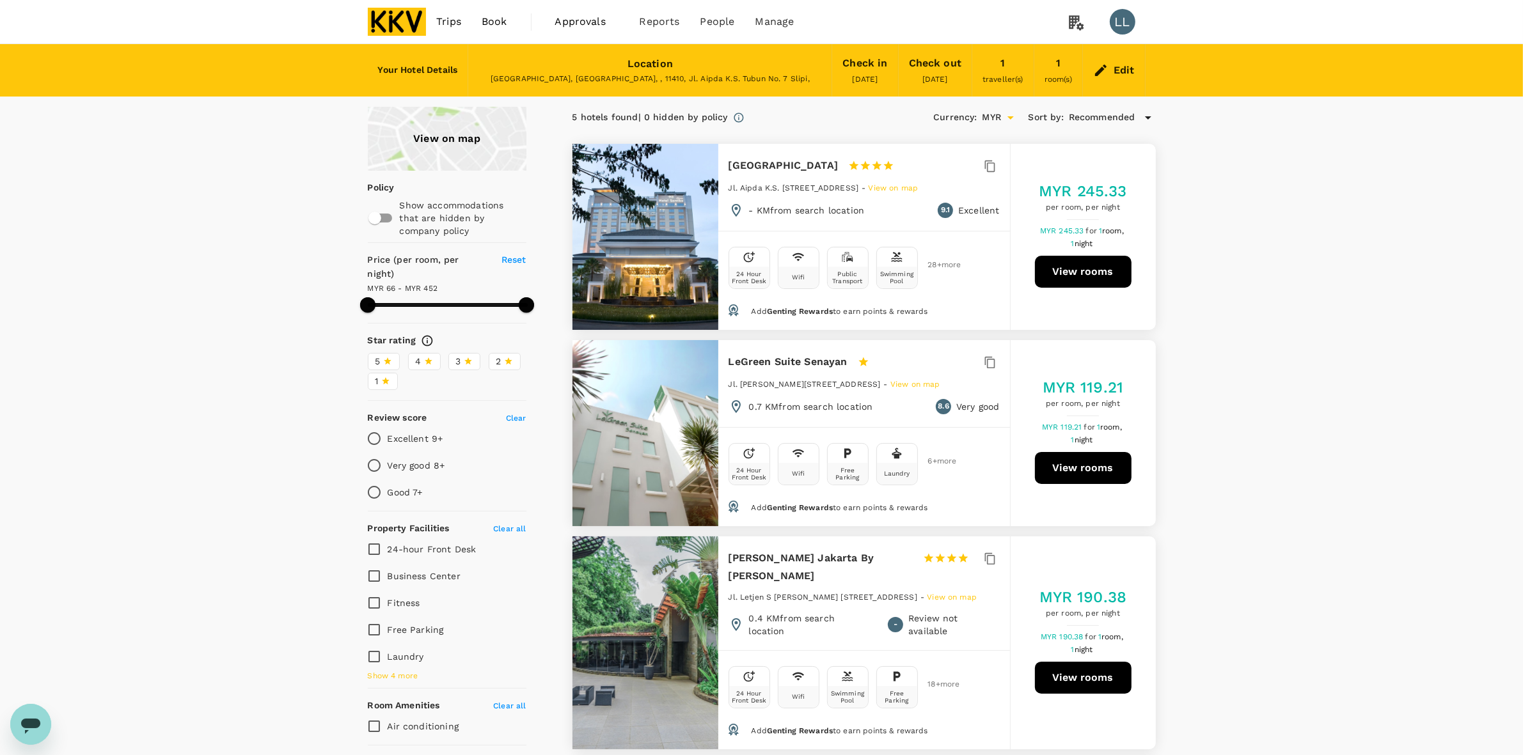
click at [1098, 280] on button "View rooms" at bounding box center [1083, 272] width 97 height 32
type input "450.84"
drag, startPoint x: 193, startPoint y: 298, endPoint x: 416, endPoint y: 117, distance: 287.9
click at [200, 302] on div "View on map Policy Show accommodations that are hidden by company policy Price …" at bounding box center [761, 748] width 1523 height 1283
click at [269, 272] on div "View on map Policy Show accommodations that are hidden by company policy Price …" at bounding box center [761, 748] width 1523 height 1283
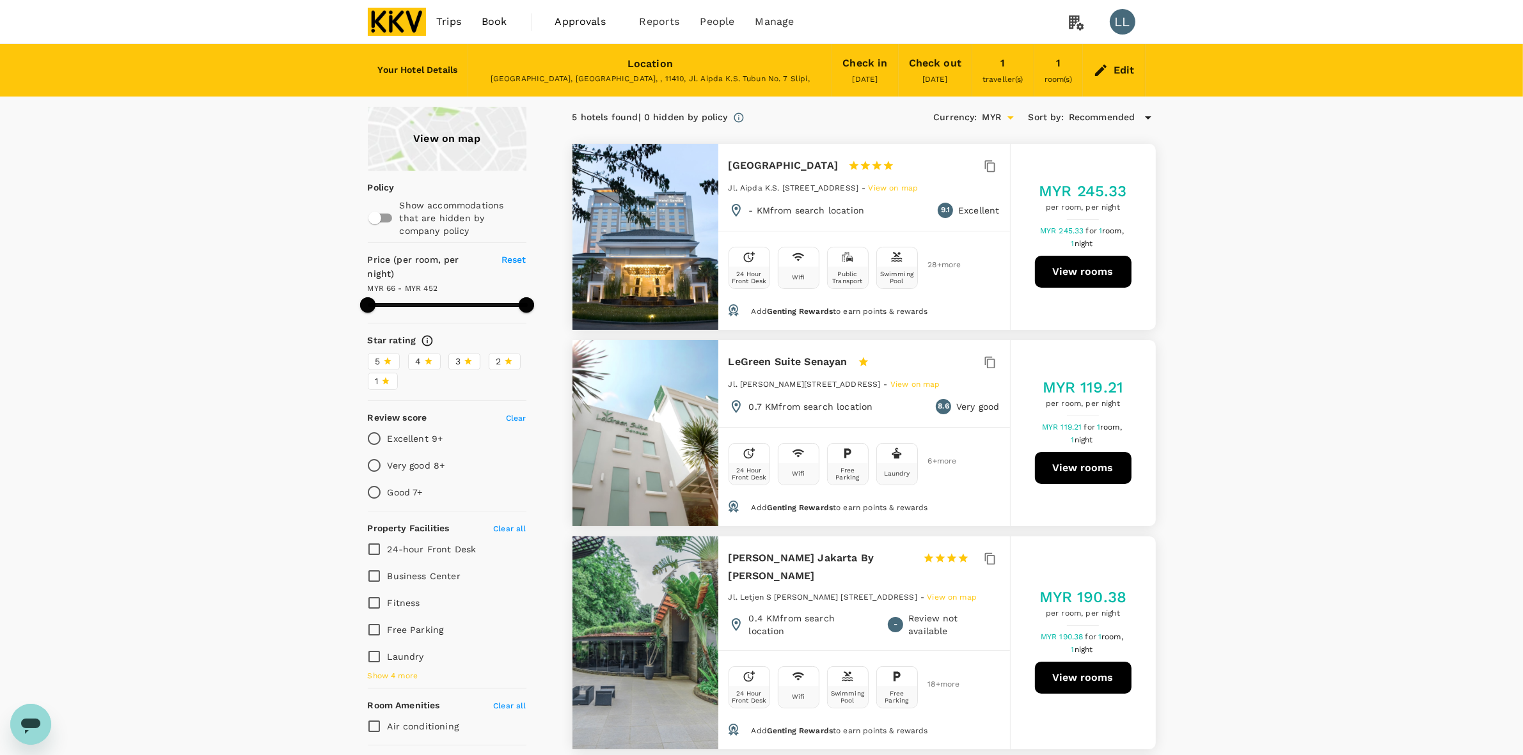
click at [1270, 253] on div "View on map Policy Show accommodations that are hidden by company policy Price …" at bounding box center [761, 748] width 1523 height 1283
drag, startPoint x: 1244, startPoint y: 369, endPoint x: 1190, endPoint y: 192, distance: 185.3
click at [1241, 351] on div "View on map Policy Show accommodations that are hidden by company policy Price …" at bounding box center [761, 748] width 1523 height 1283
click at [1389, 258] on div "View on map Policy Show accommodations that are hidden by company policy Price …" at bounding box center [761, 748] width 1523 height 1283
drag, startPoint x: 1204, startPoint y: 352, endPoint x: 1194, endPoint y: 62, distance: 290.6
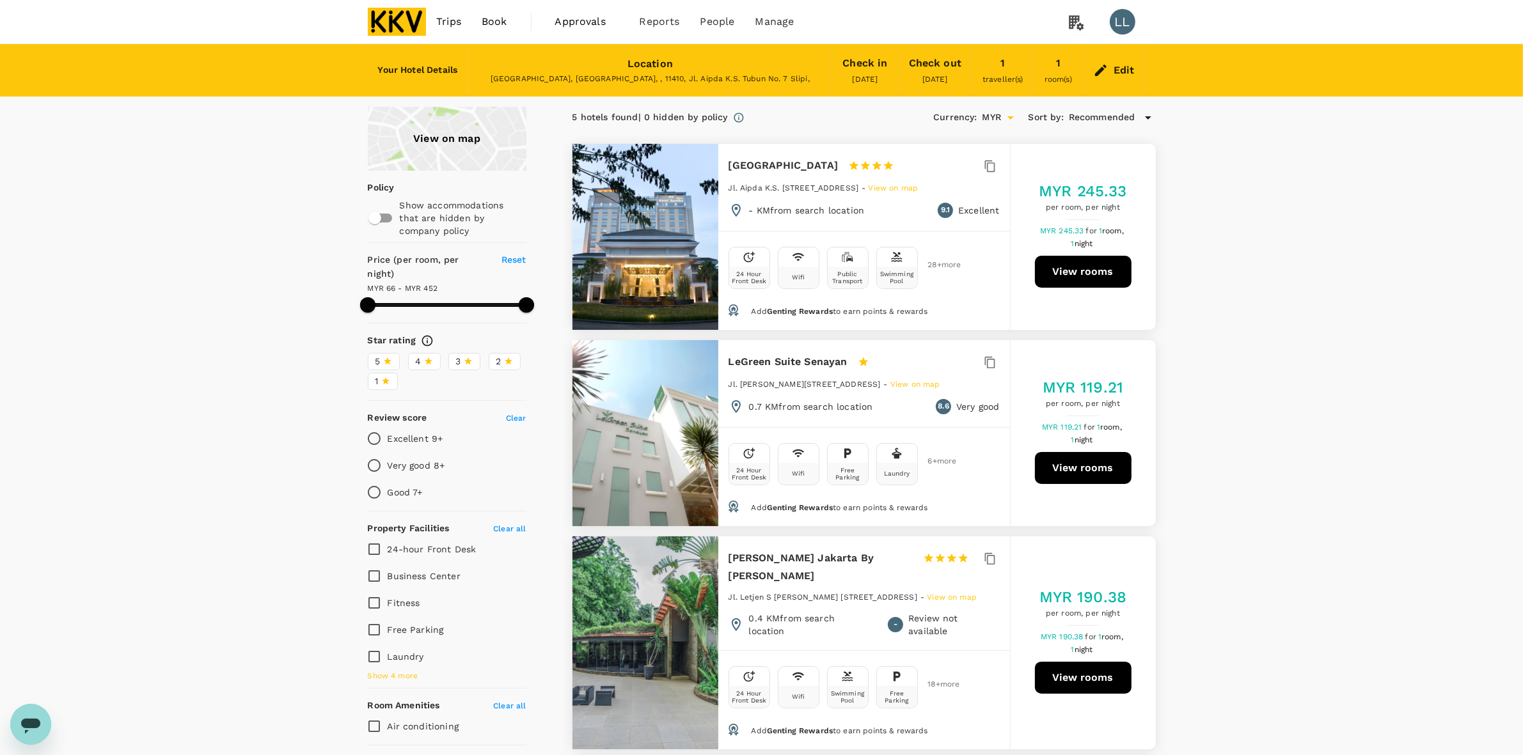
click at [1213, 328] on div "View on map Policy Show accommodations that are hidden by company policy Price …" at bounding box center [761, 748] width 1523 height 1283
drag, startPoint x: 1272, startPoint y: 209, endPoint x: 1251, endPoint y: 30, distance: 179.7
click at [1274, 209] on div "View on map Policy Show accommodations that are hidden by company policy Price …" at bounding box center [761, 748] width 1523 height 1283
drag, startPoint x: 1223, startPoint y: 270, endPoint x: 956, endPoint y: 308, distance: 269.4
click at [1223, 269] on div "View on map Policy Show accommodations that are hidden by company policy Price …" at bounding box center [761, 748] width 1523 height 1283
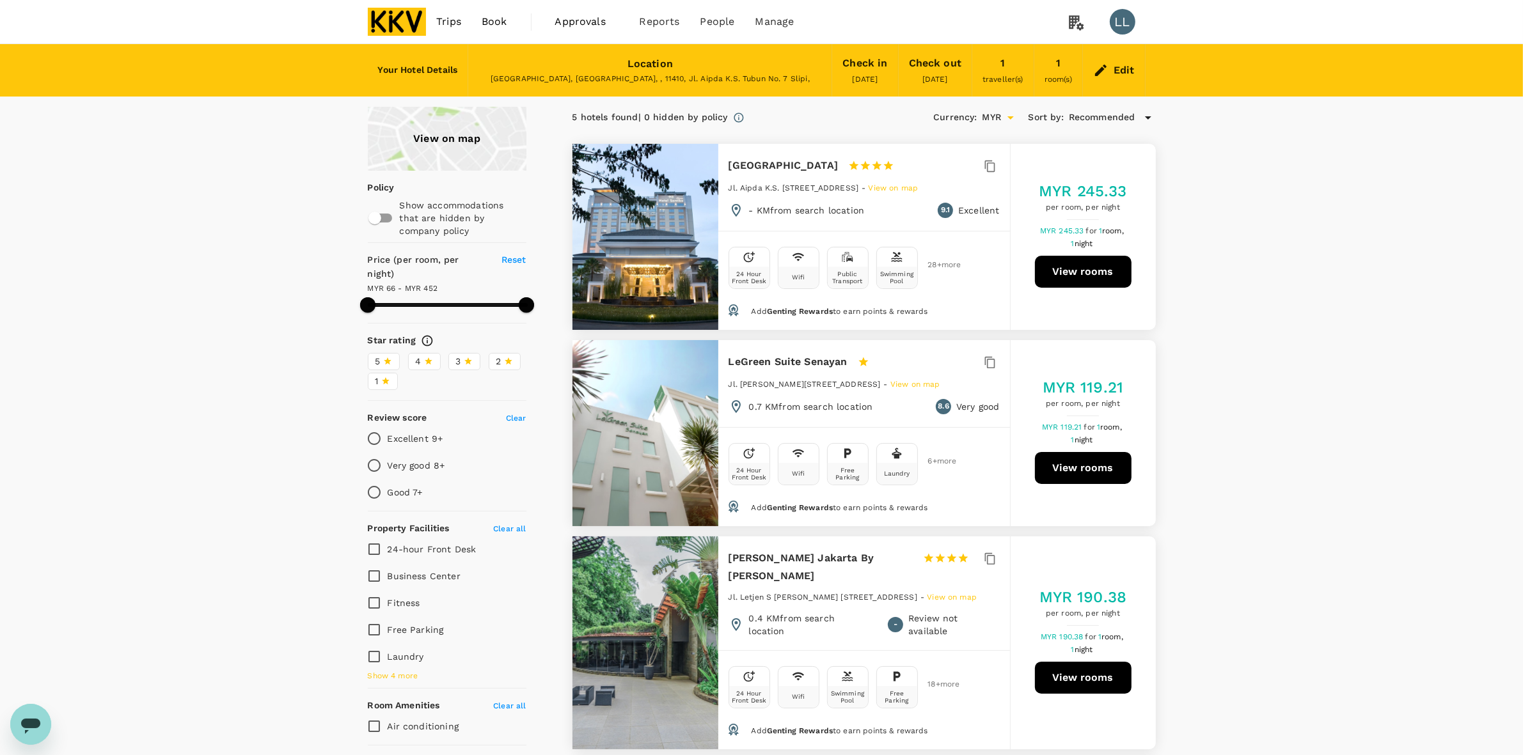
click at [1125, 67] on div "Edit" at bounding box center [1124, 70] width 21 height 18
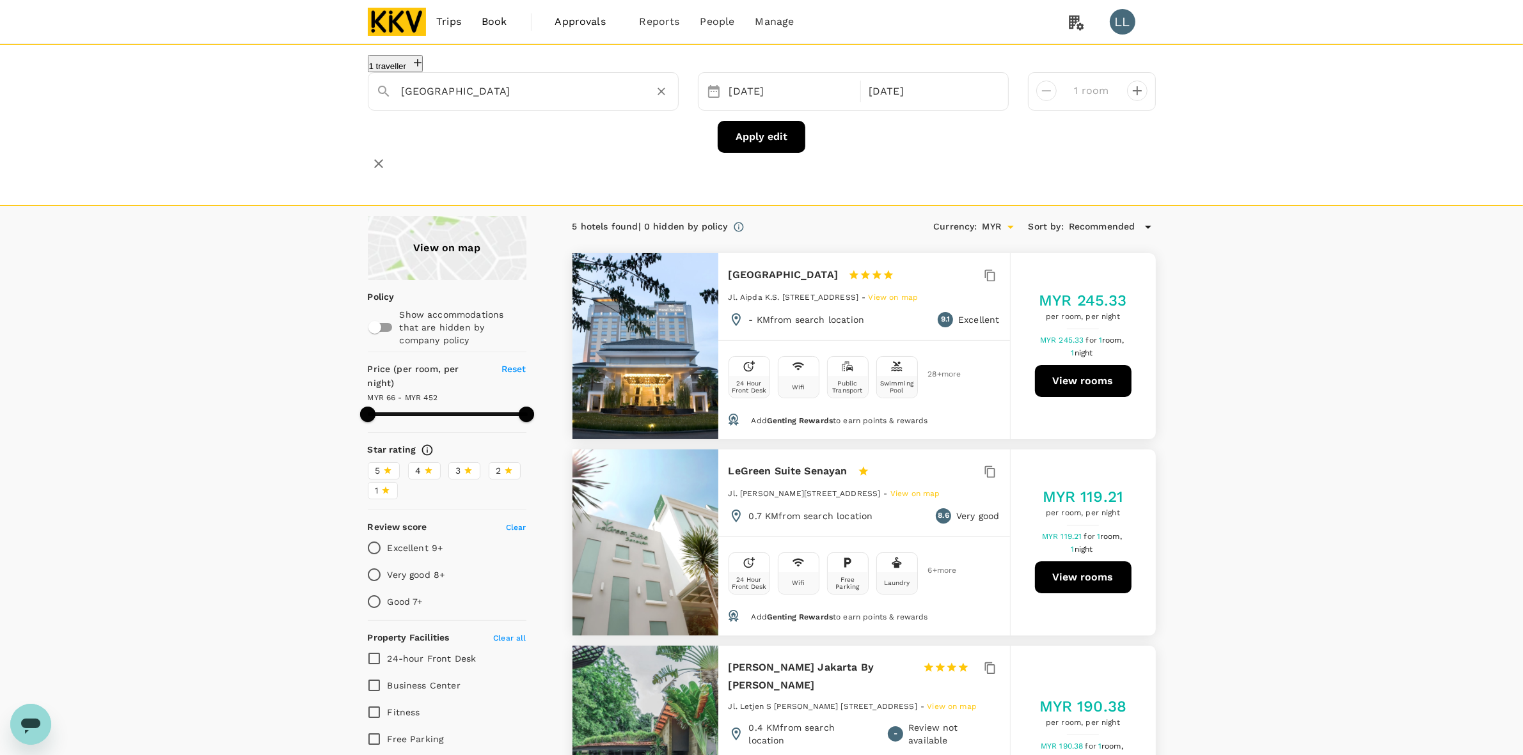
click at [656, 98] on icon "Clear" at bounding box center [661, 91] width 13 height 13
click at [753, 104] on div "24 Sep" at bounding box center [791, 91] width 134 height 25
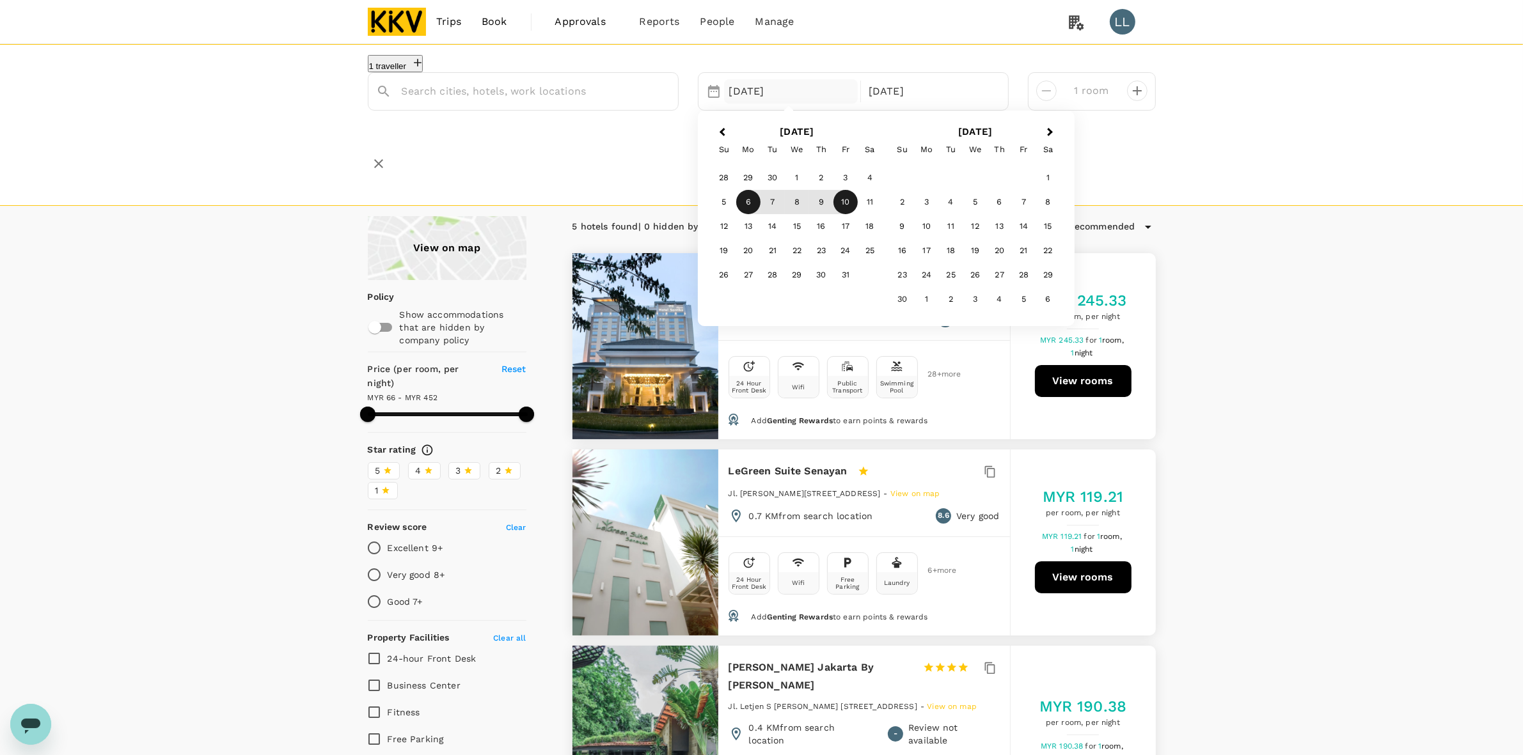
type input "Cititel [GEOGRAPHIC_DATA]"
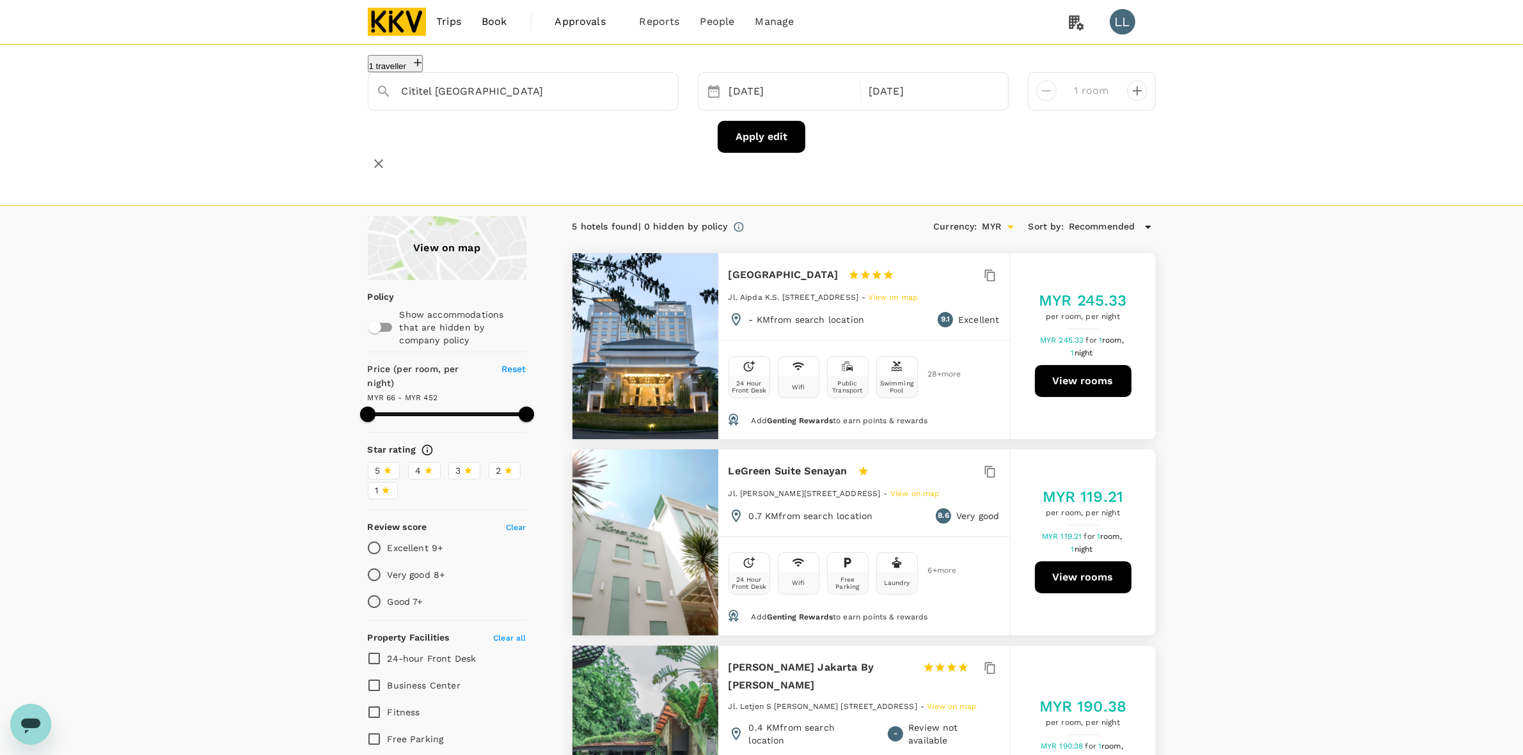
click at [1254, 196] on div "1 traveller Cititel Mid Valley 06 Oct 10 Oct 1 room Apply edit" at bounding box center [761, 125] width 1523 height 162
click at [386, 156] on icon "button" at bounding box center [378, 163] width 15 height 15
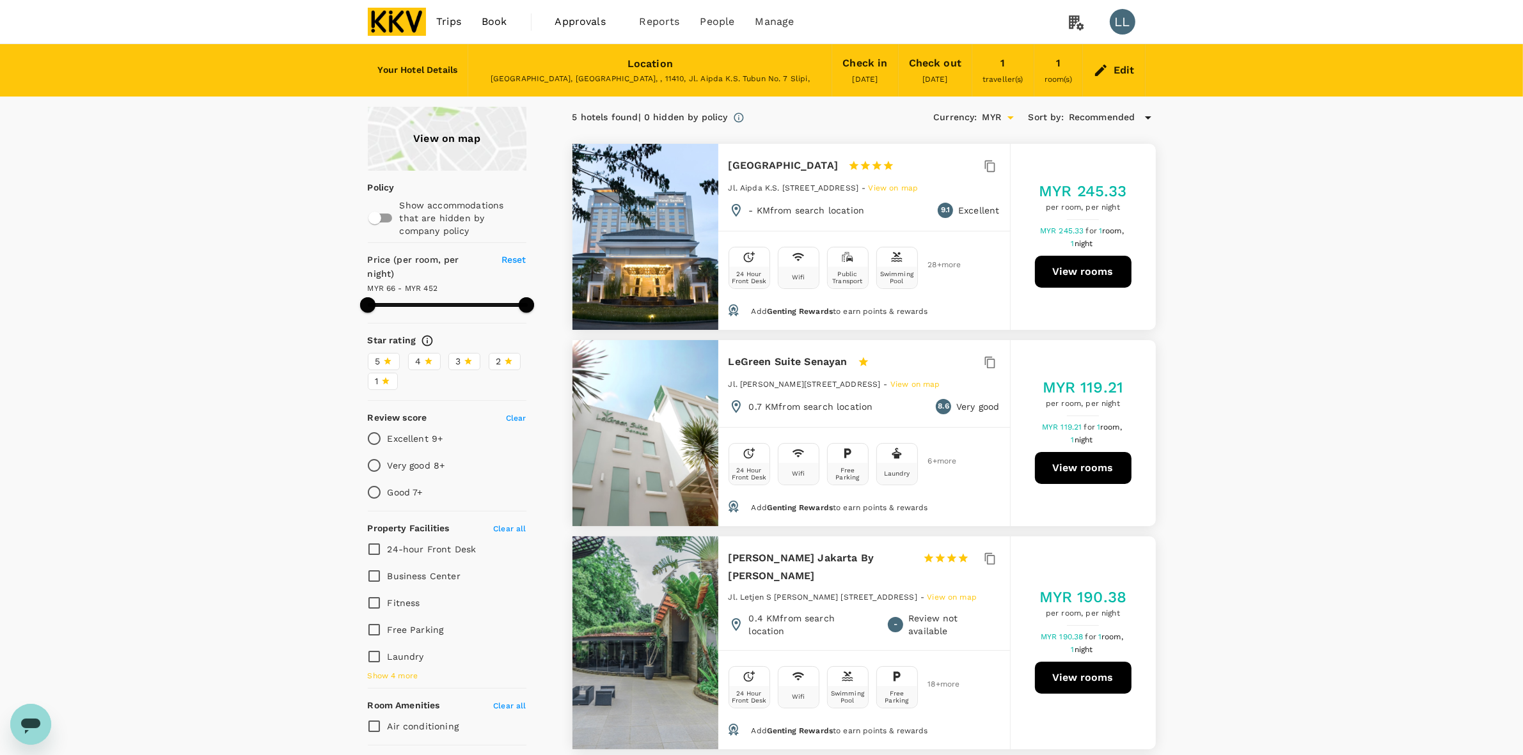
click at [459, 27] on span "Trips" at bounding box center [448, 21] width 25 height 15
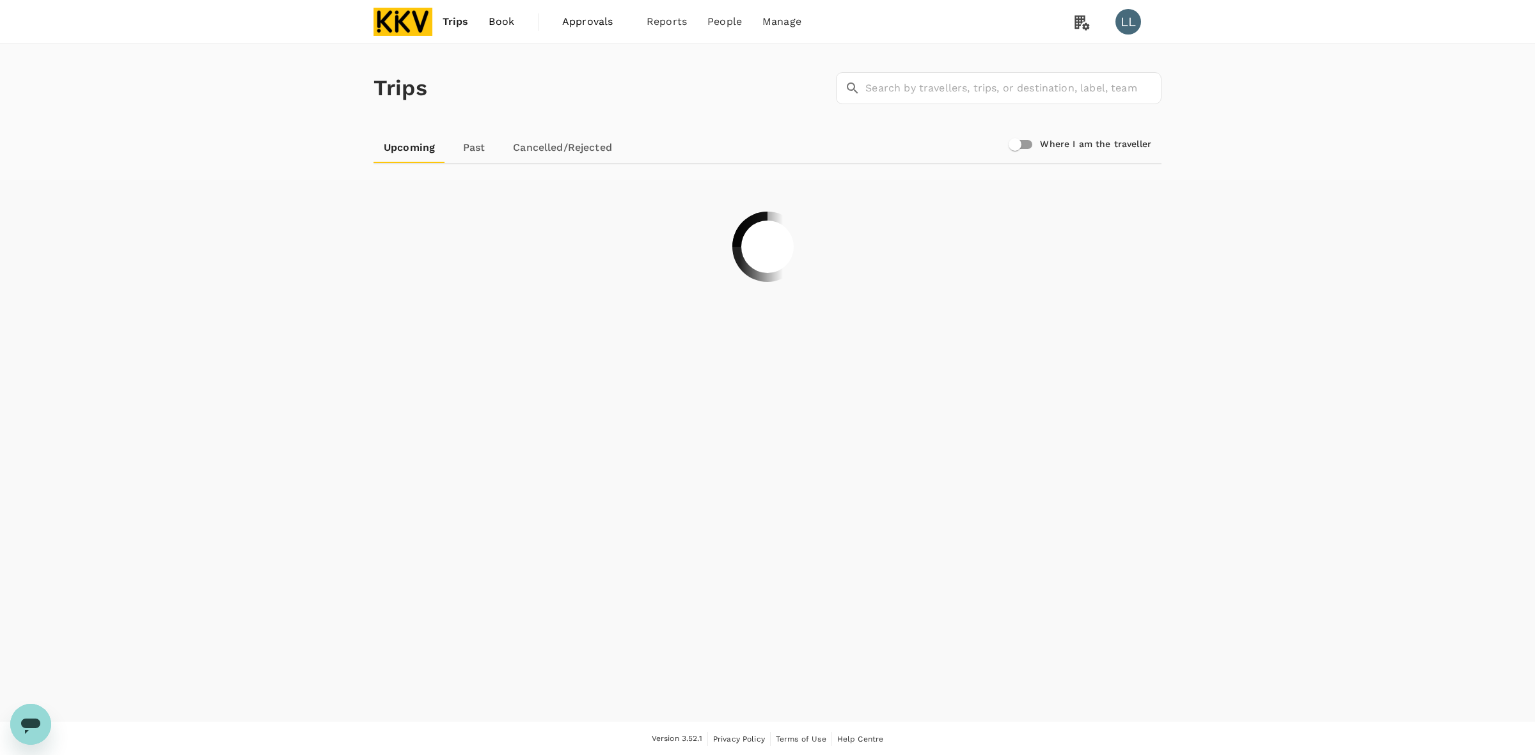
click at [397, 22] on img at bounding box center [403, 22] width 59 height 28
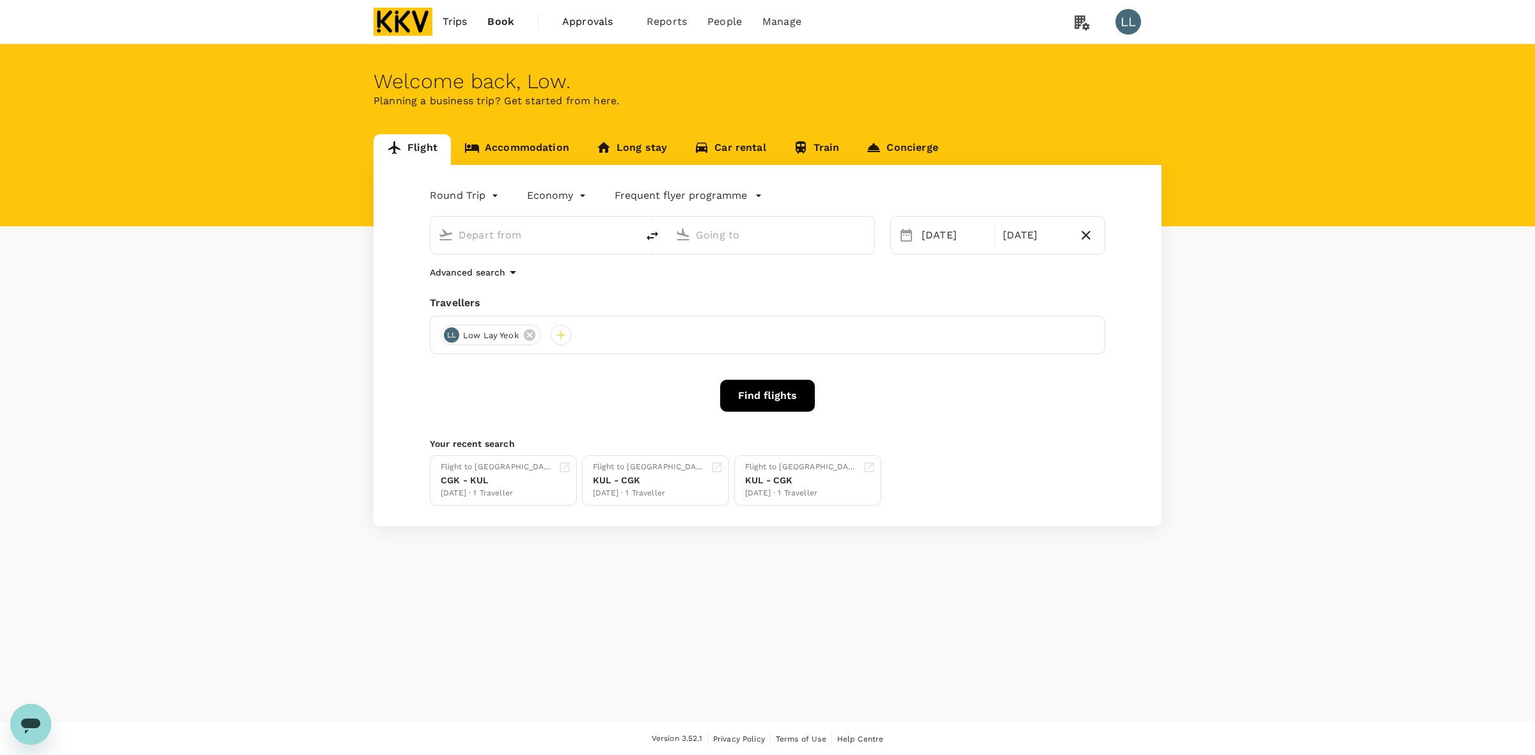
type input "Kuala Lumpur Intl (KUL)"
type input "Soekarno-Hatta Intl (CGK)"
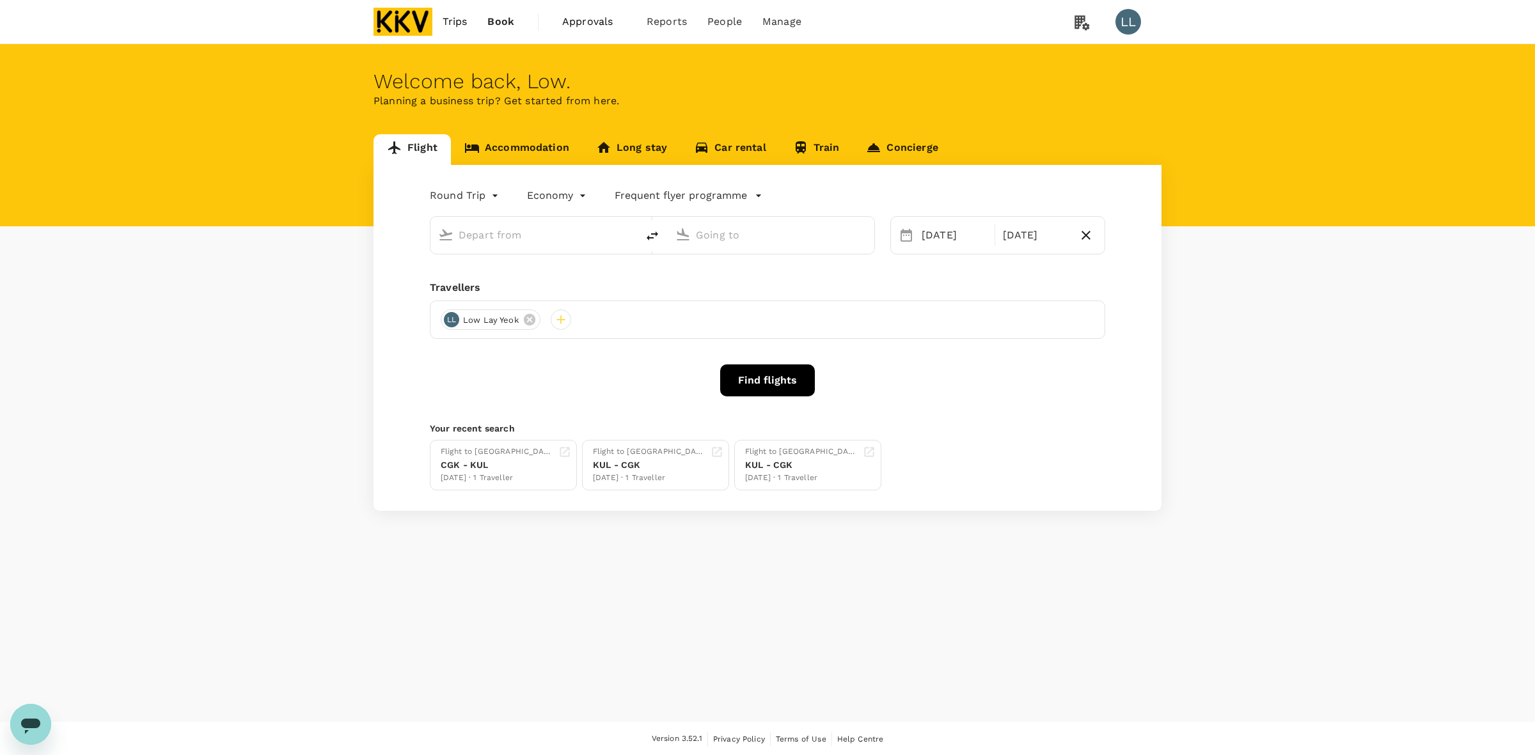
type input "Kuala Lumpur Intl (KUL)"
type input "Soekarno-Hatta Intl (CGK)"
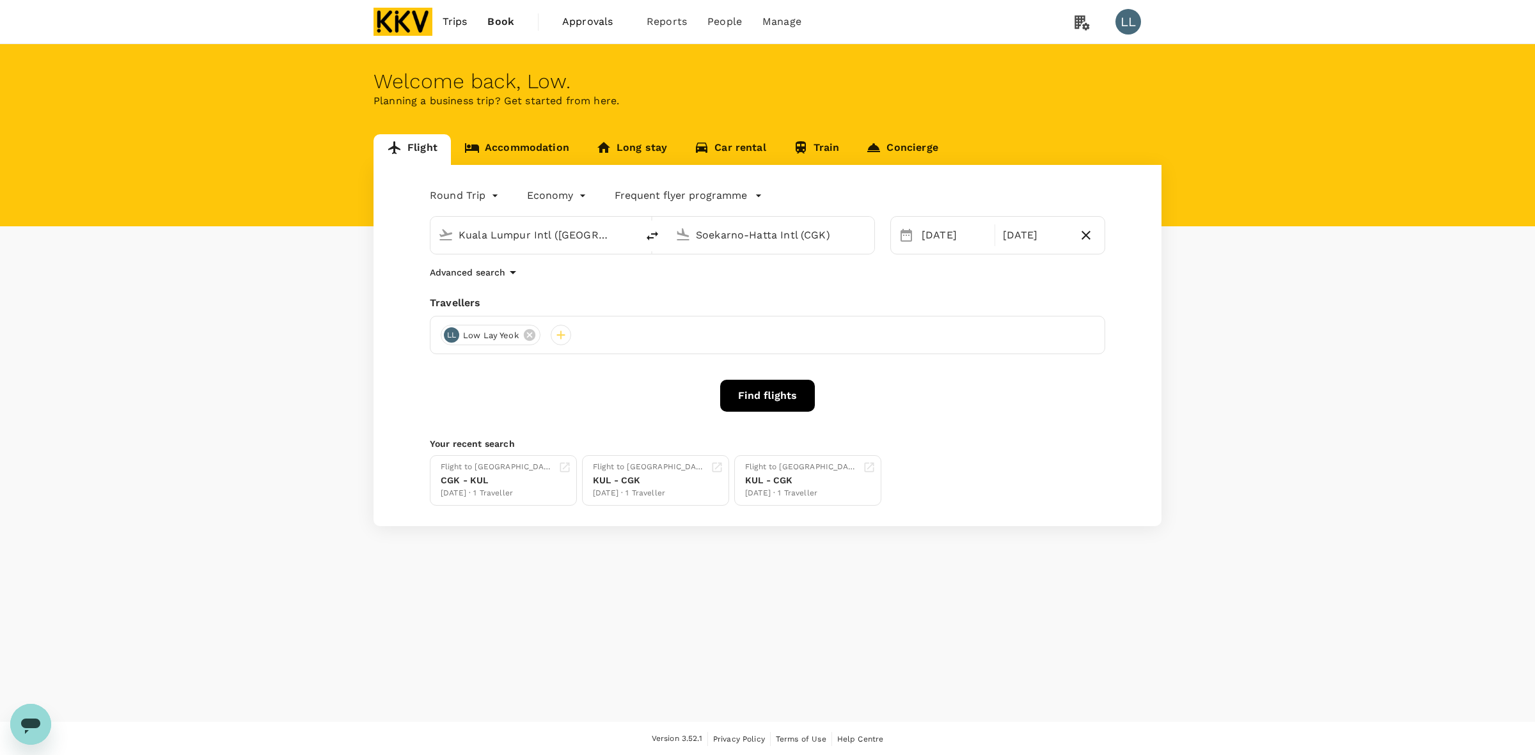
click at [717, 232] on input "Soekarno-Hatta Intl (CGK)" at bounding box center [772, 235] width 152 height 20
type input "Soekarno-Hatta Intl (CGK)"
click at [512, 155] on link "Accommodation" at bounding box center [517, 149] width 132 height 31
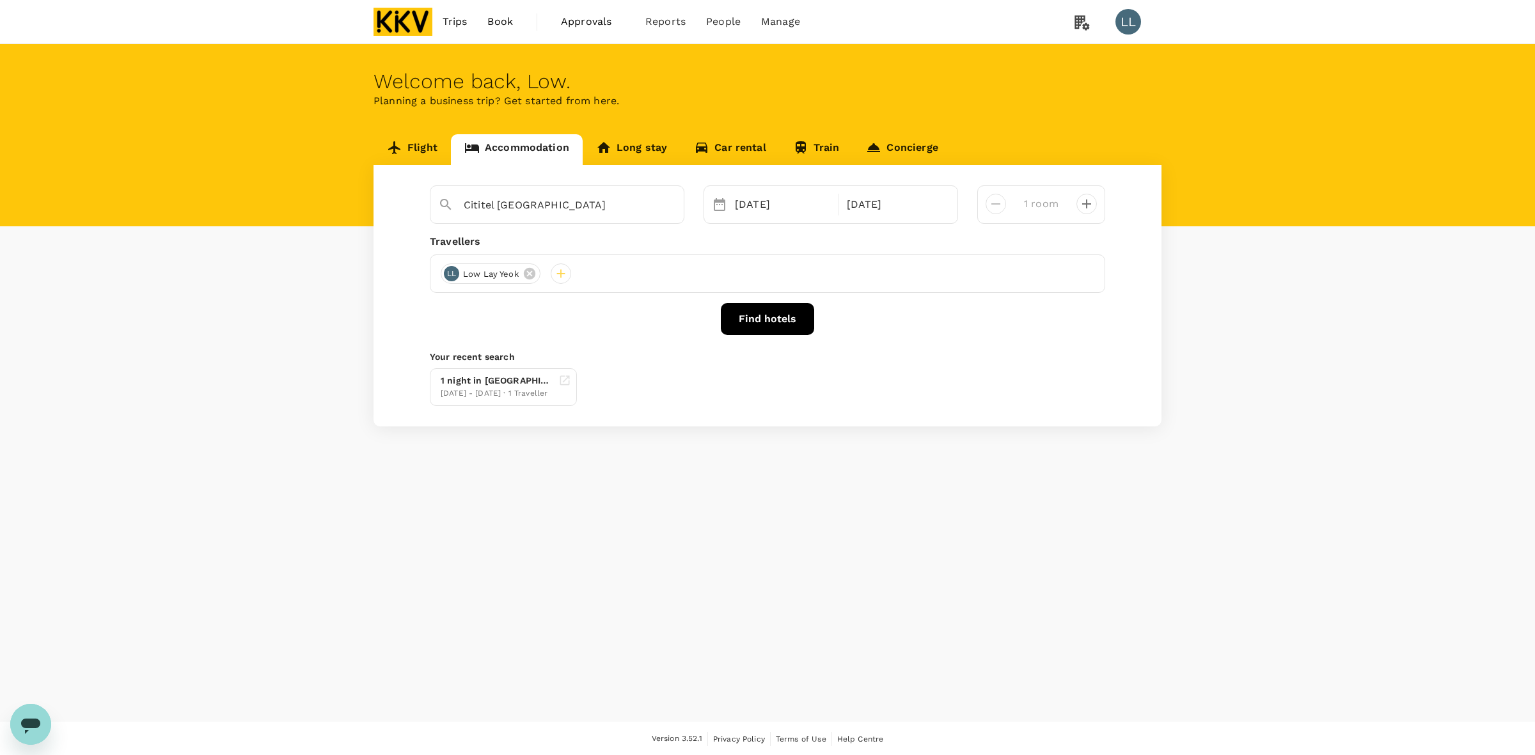
click at [595, 246] on div "Travellers" at bounding box center [767, 241] width 675 height 15
click at [770, 234] on div "Travellers" at bounding box center [767, 241] width 675 height 15
click at [675, 355] on p "Your recent search" at bounding box center [767, 357] width 675 height 13
click at [768, 313] on button "Find hotels" at bounding box center [767, 319] width 93 height 32
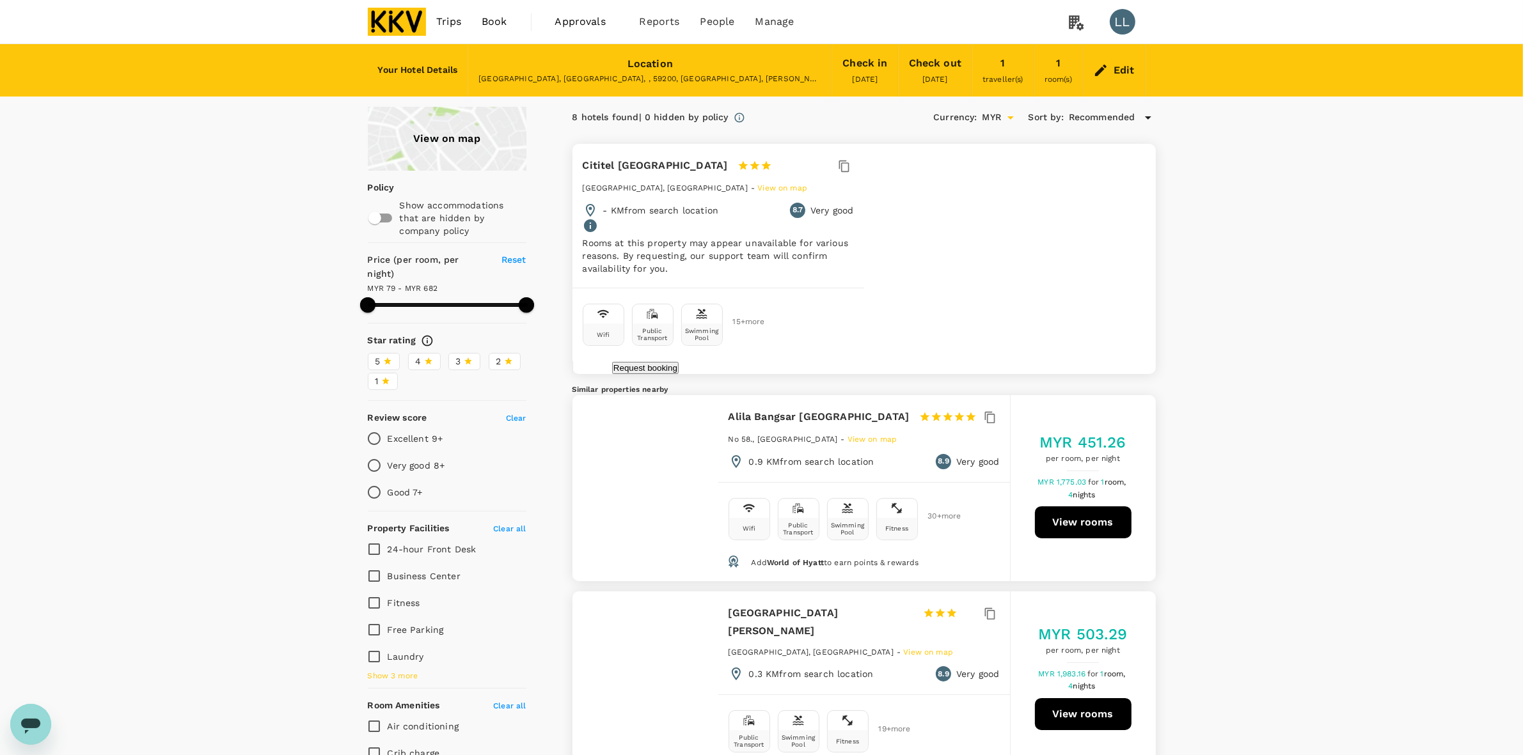
drag, startPoint x: 1201, startPoint y: 232, endPoint x: 1174, endPoint y: 340, distance: 110.8
drag, startPoint x: 1220, startPoint y: 215, endPoint x: 1224, endPoint y: 328, distance: 112.6
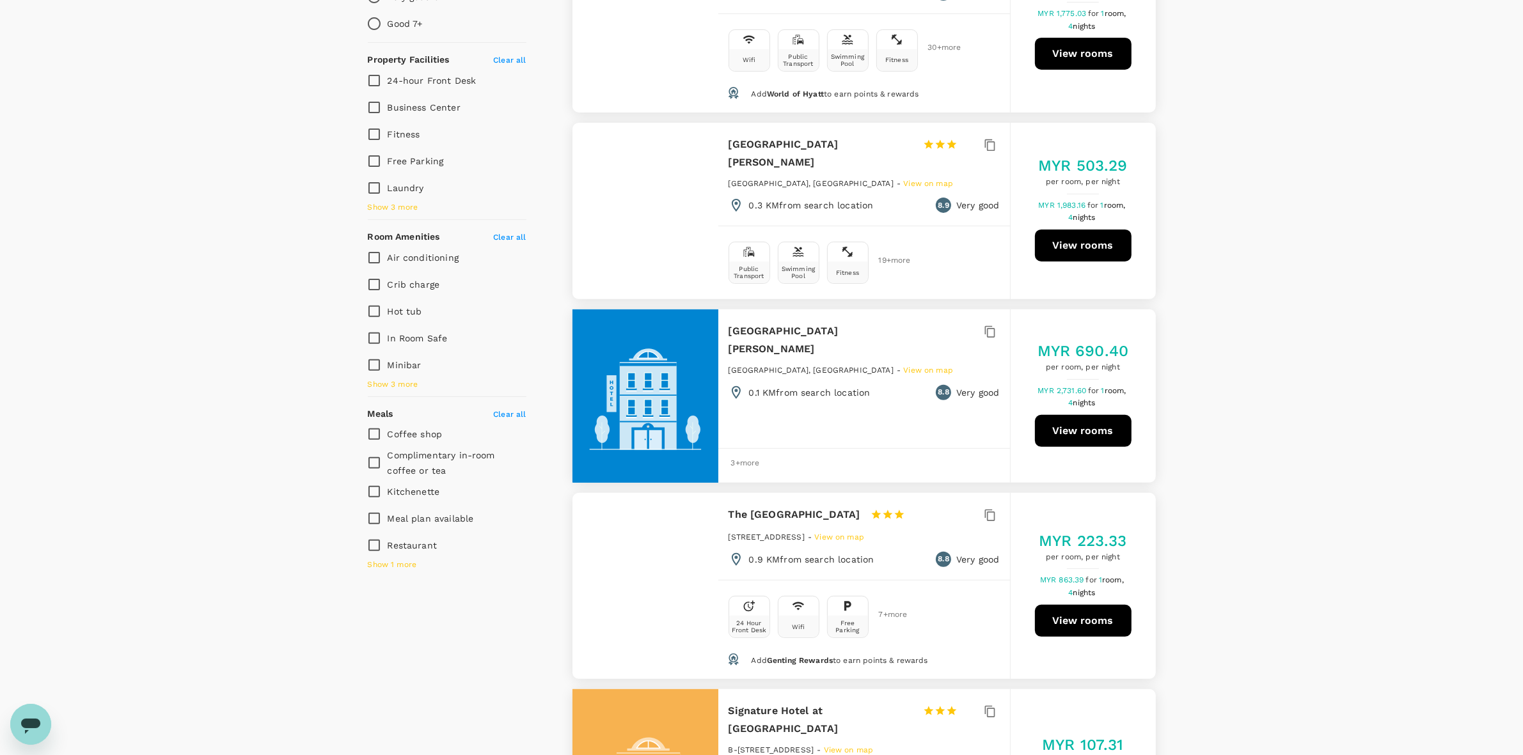
scroll to position [480, 0]
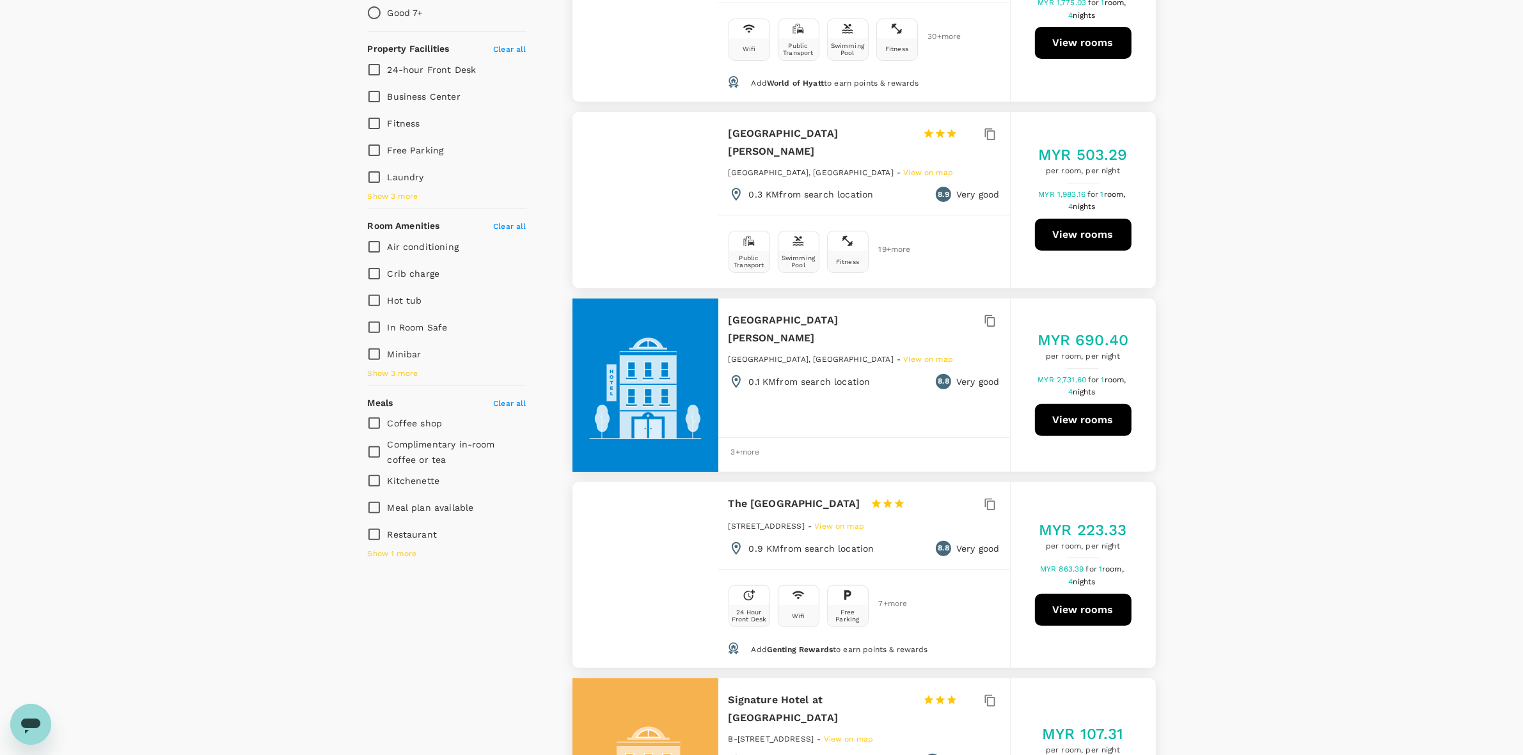
click at [1201, 196] on div "View on map Policy Show accommodations that are hidden by company policy Price …" at bounding box center [761, 570] width 1523 height 1886
click at [1195, 260] on div "View on map Policy Show accommodations that are hidden by company policy Price …" at bounding box center [761, 570] width 1523 height 1886
click at [1223, 404] on div "View on map Policy Show accommodations that are hidden by company policy Price …" at bounding box center [761, 570] width 1523 height 1886
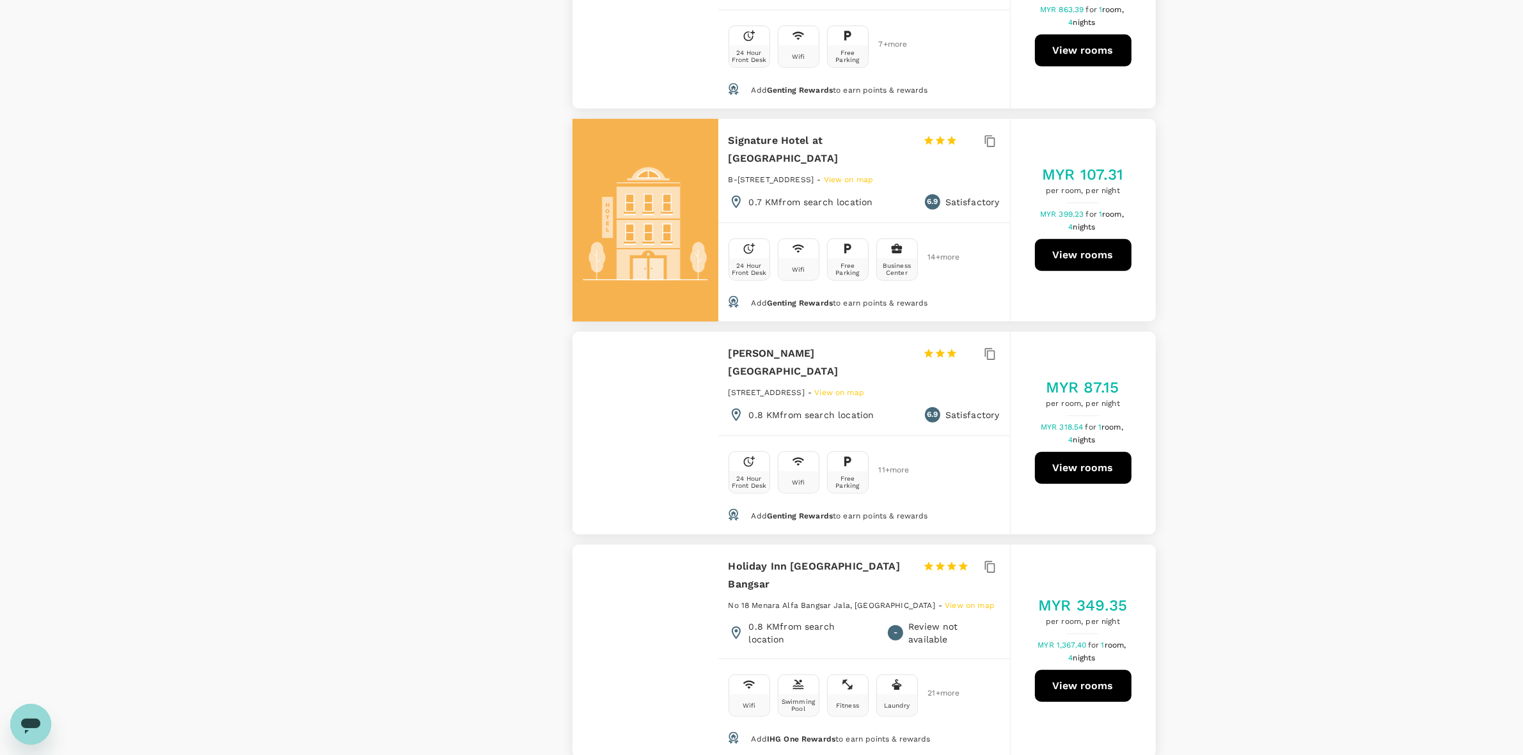
click at [1201, 397] on div "View on map Policy Show accommodations that are hidden by company policy Price …" at bounding box center [761, 10] width 1523 height 1886
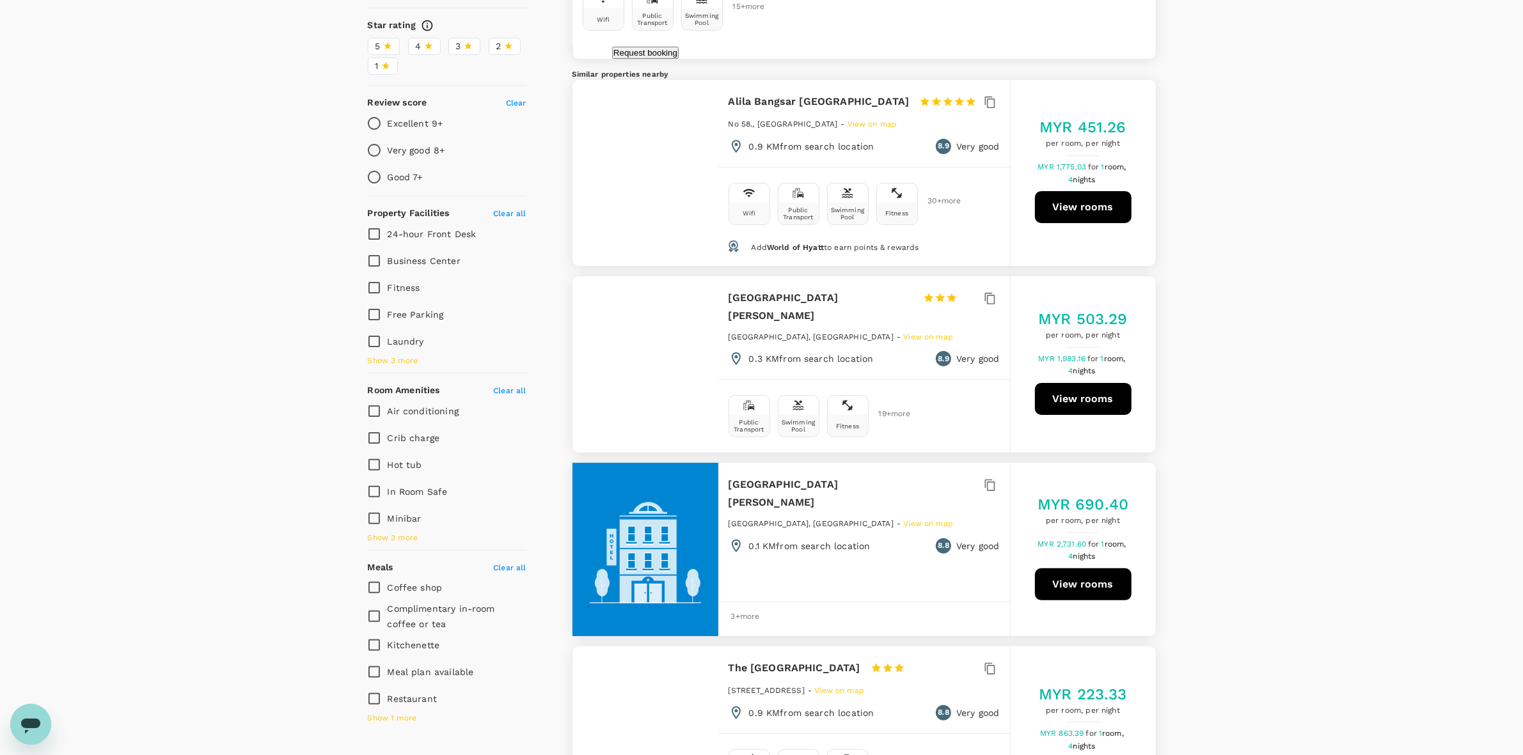
scroll to position [0, 0]
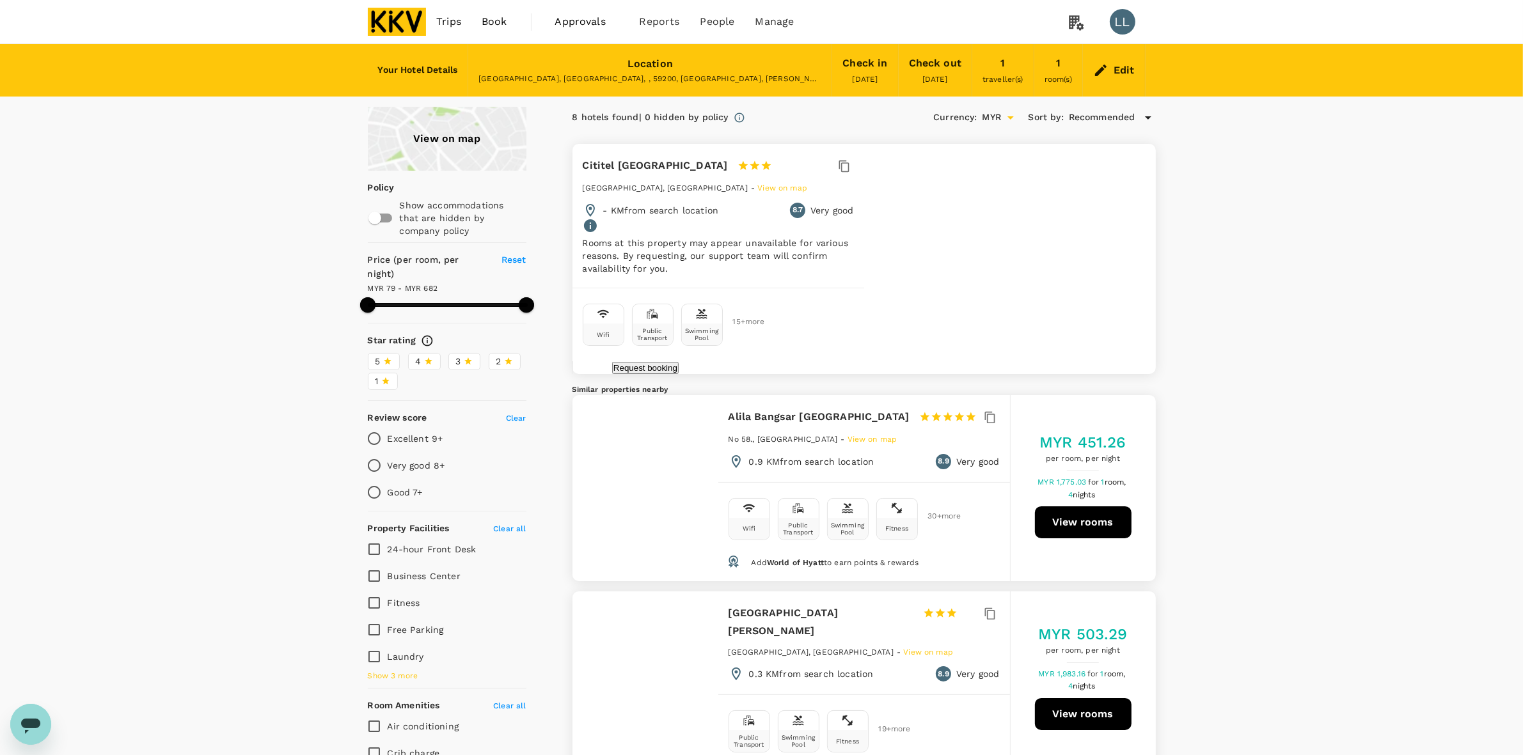
drag, startPoint x: 1197, startPoint y: 205, endPoint x: 1199, endPoint y: 211, distance: 6.7
drag, startPoint x: 1199, startPoint y: 301, endPoint x: 1203, endPoint y: 168, distance: 133.1
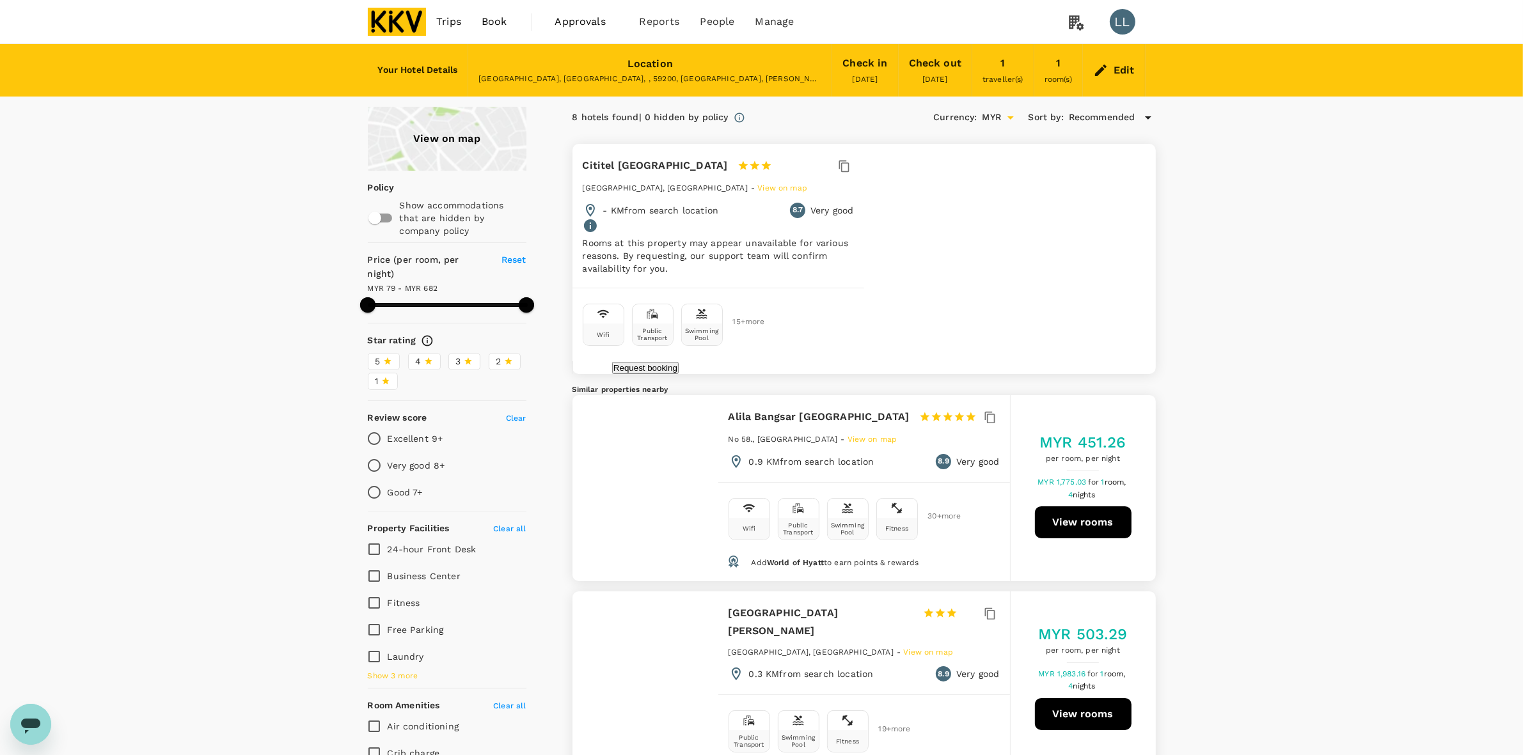
drag, startPoint x: 1201, startPoint y: 158, endPoint x: 1200, endPoint y: 235, distance: 76.8
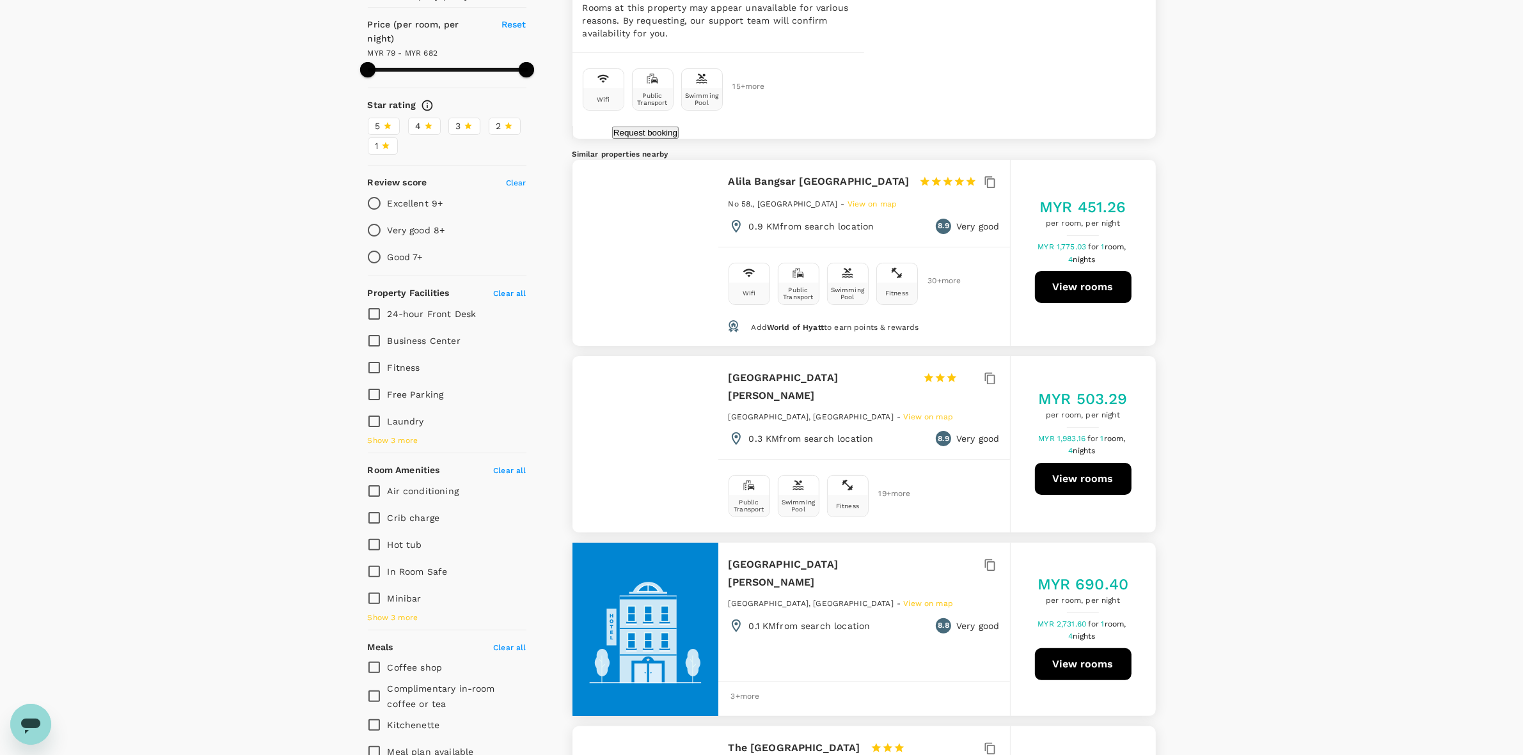
scroll to position [240, 0]
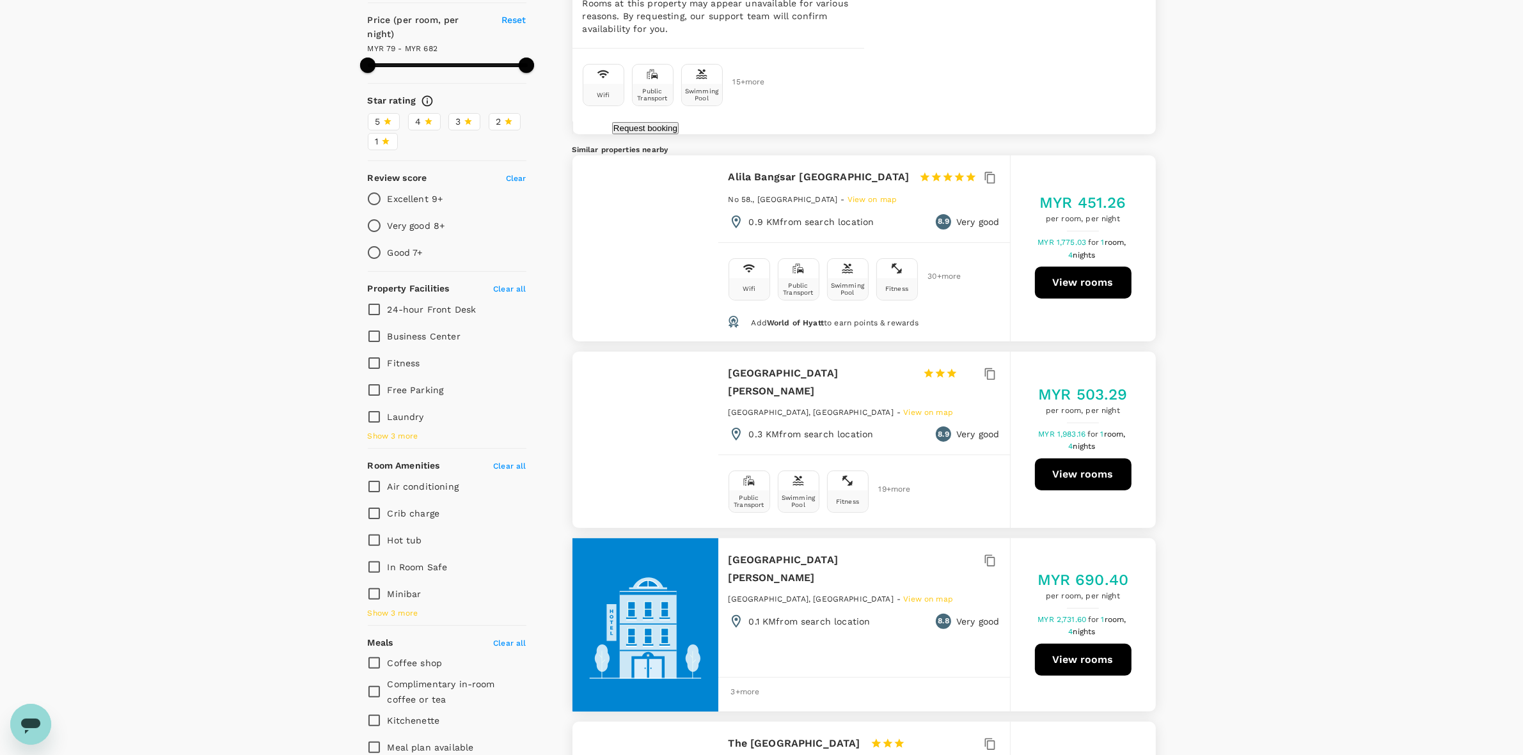
drag, startPoint x: 1175, startPoint y: 454, endPoint x: 1169, endPoint y: 430, distance: 24.4
drag, startPoint x: 1180, startPoint y: 410, endPoint x: 1180, endPoint y: 240, distance: 170.1
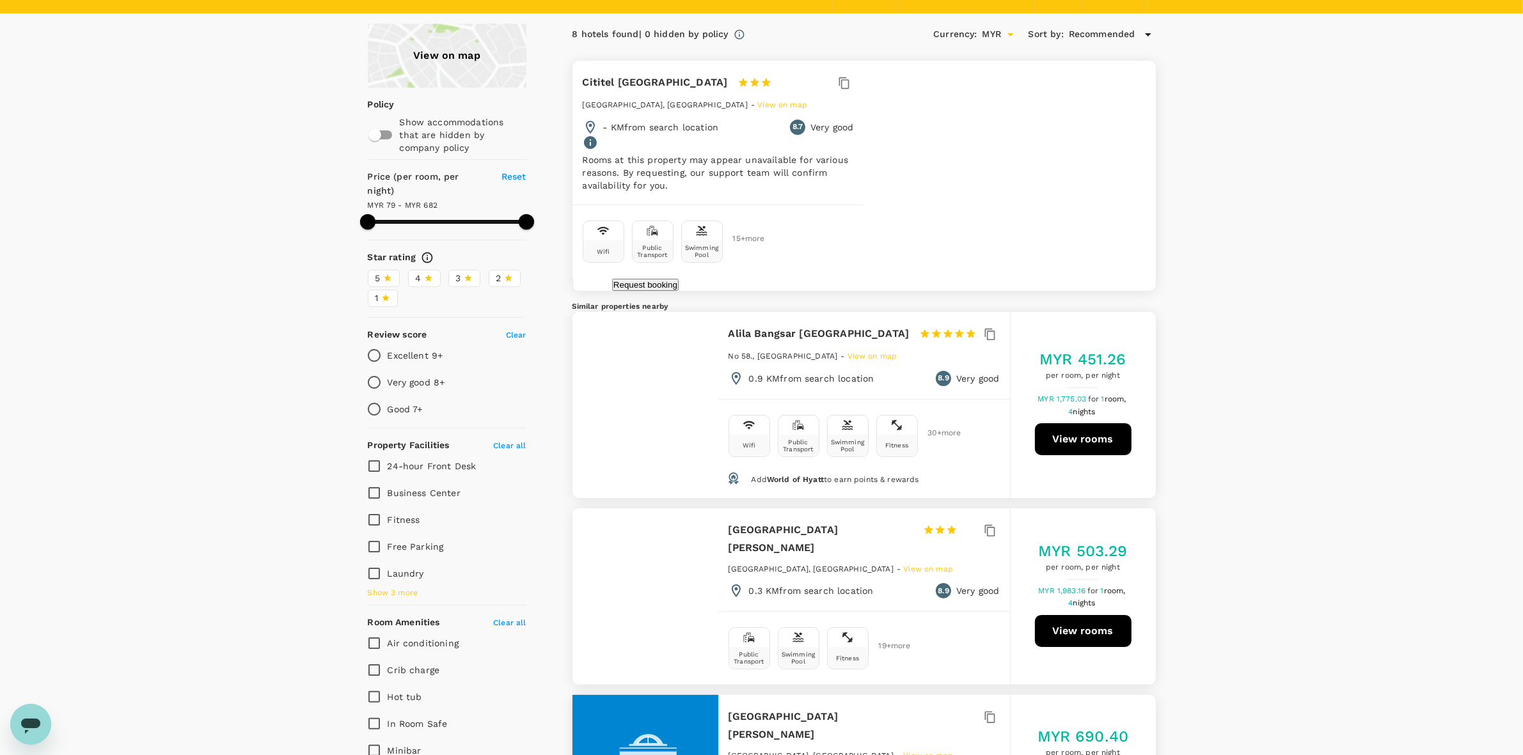
scroll to position [0, 0]
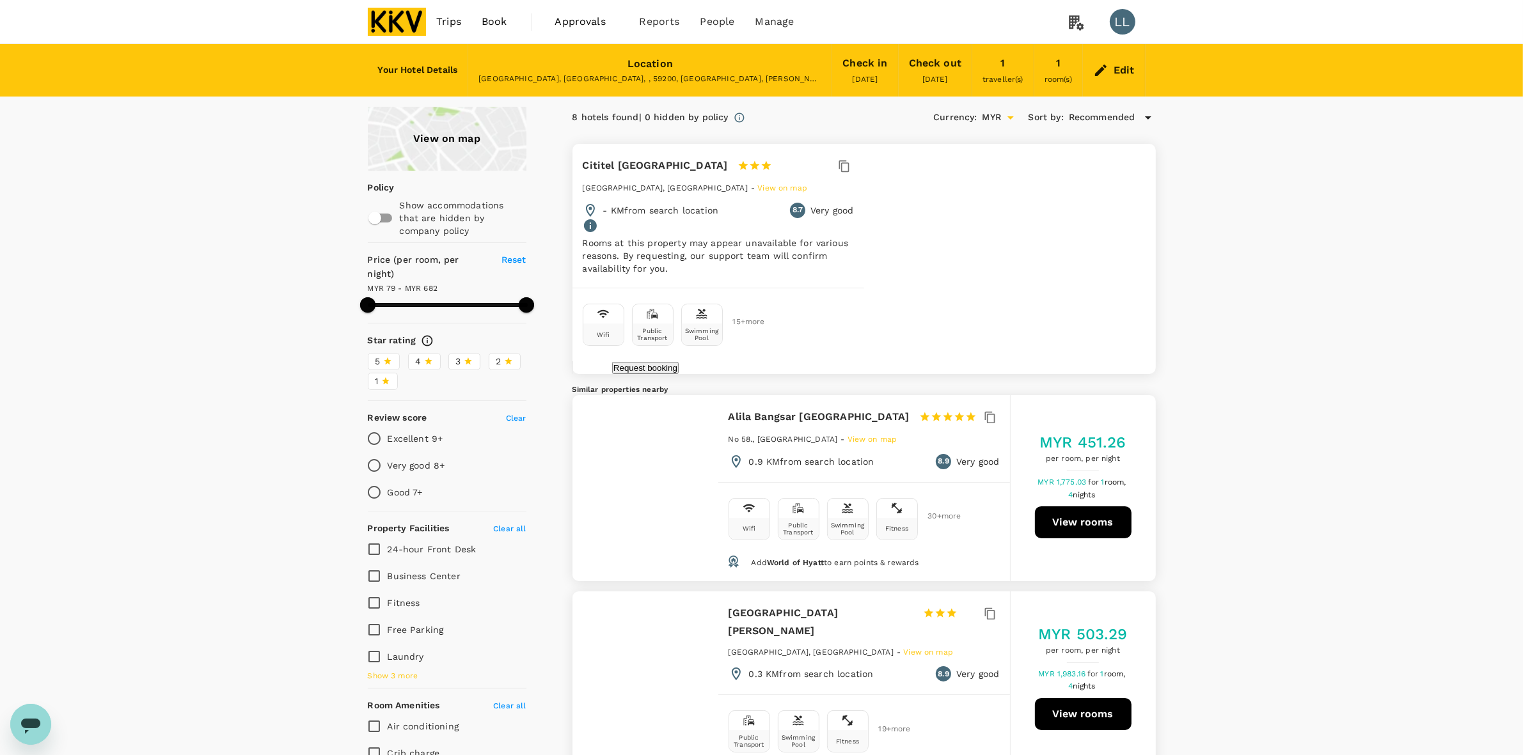
drag, startPoint x: 1212, startPoint y: 216, endPoint x: 1212, endPoint y: 238, distance: 22.4
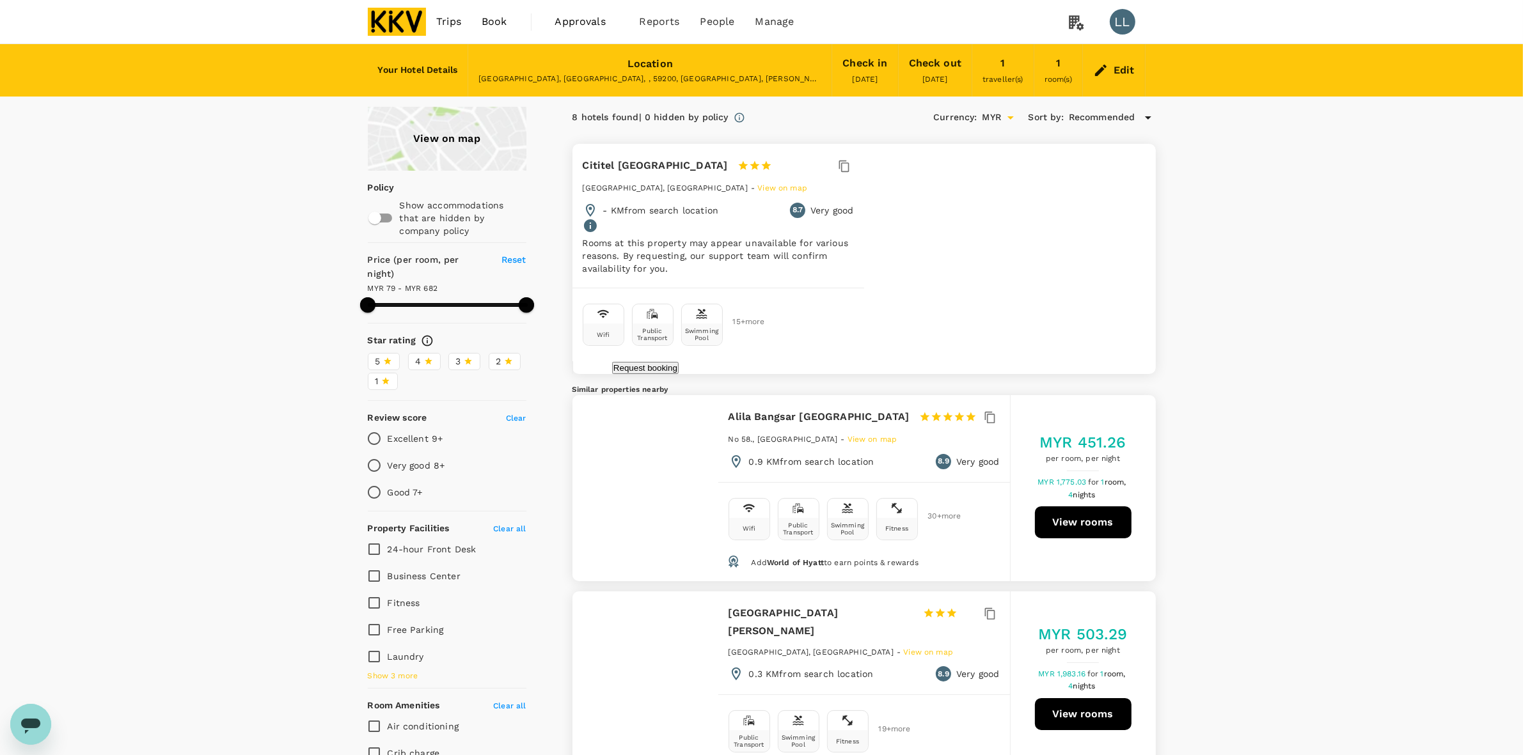
drag, startPoint x: 1192, startPoint y: 311, endPoint x: 1194, endPoint y: 290, distance: 21.3
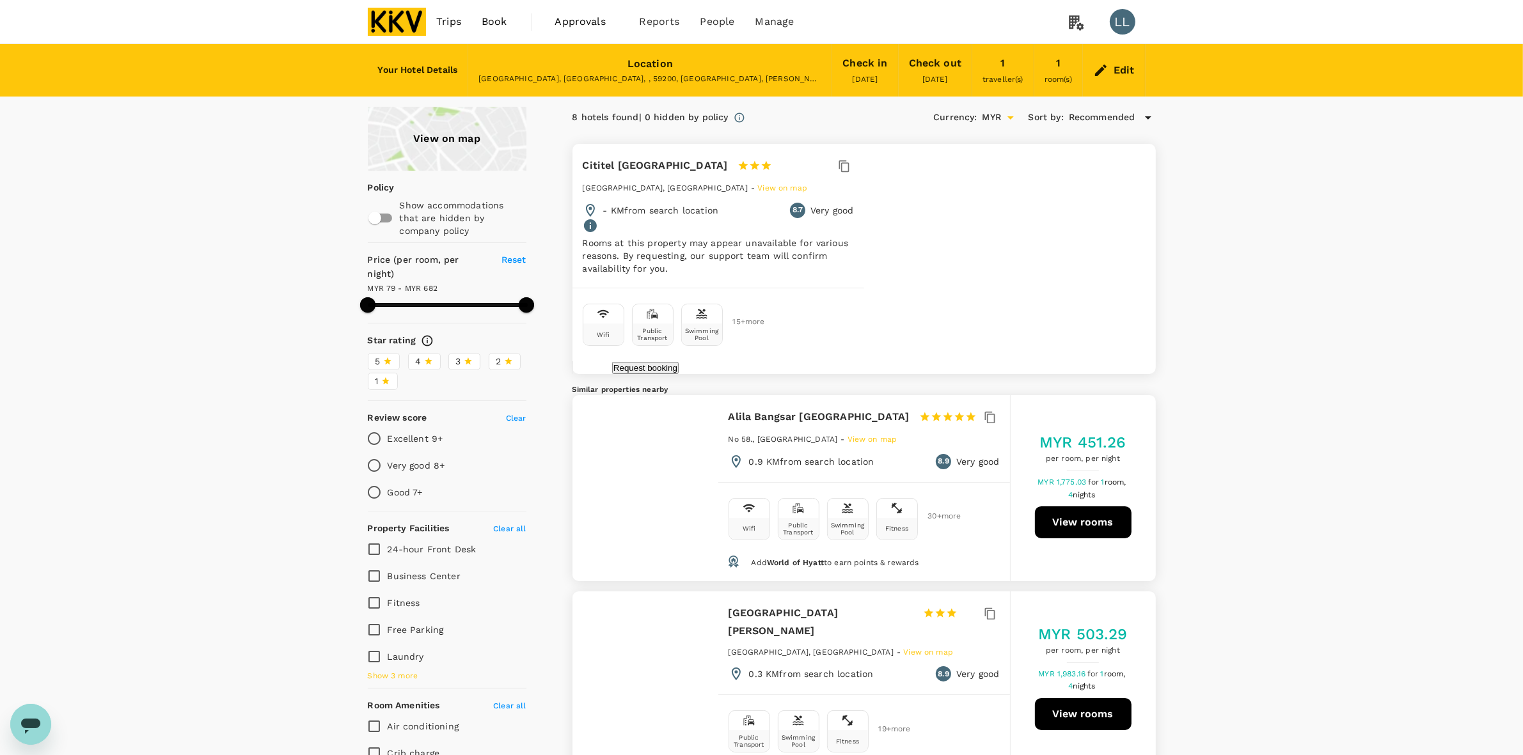
scroll to position [400, 0]
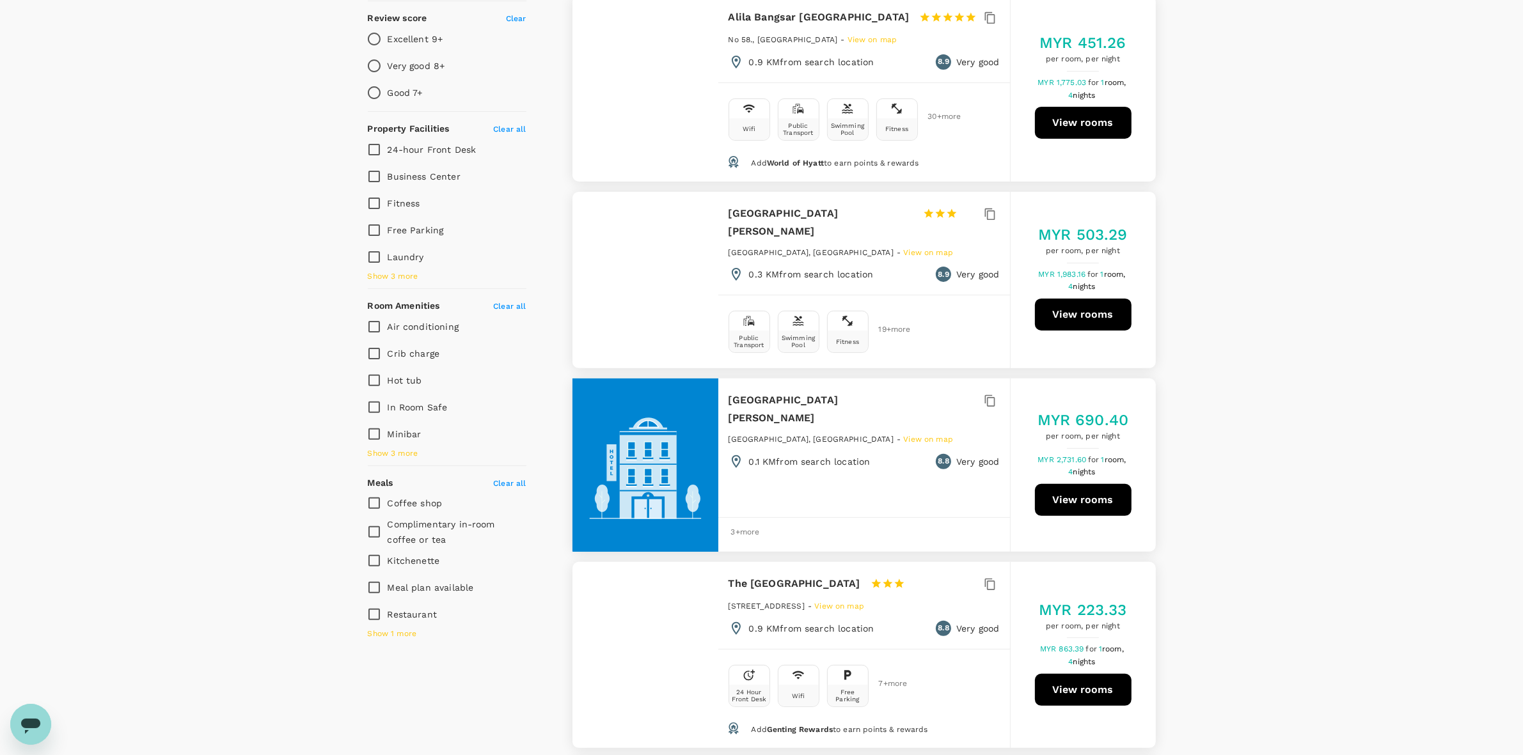
click at [1175, 263] on div "View on map Policy Show accommodations that are hidden by company policy Price …" at bounding box center [761, 650] width 1523 height 1886
click at [1181, 308] on div "View on map Policy Show accommodations that are hidden by company policy Price …" at bounding box center [761, 650] width 1523 height 1886
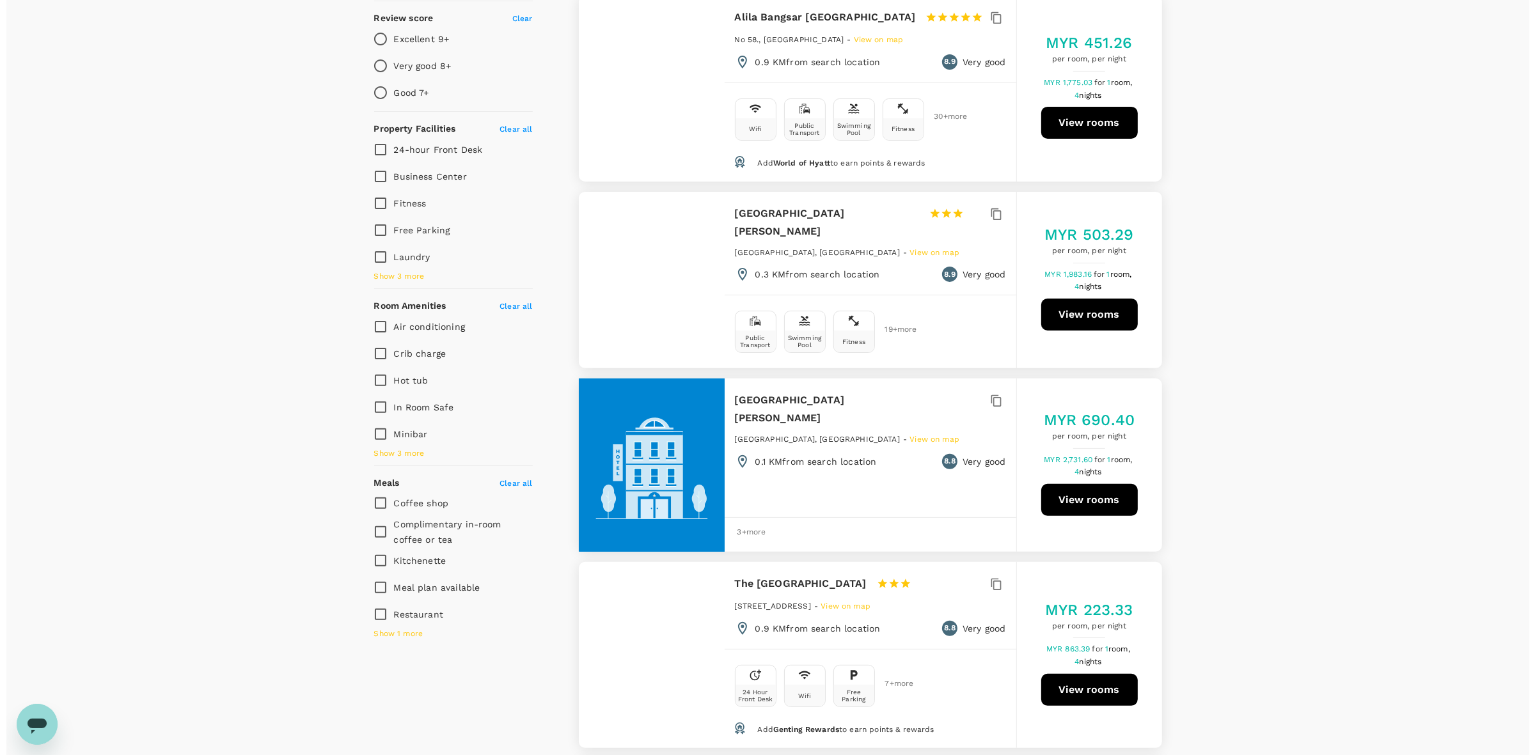
scroll to position [0, 0]
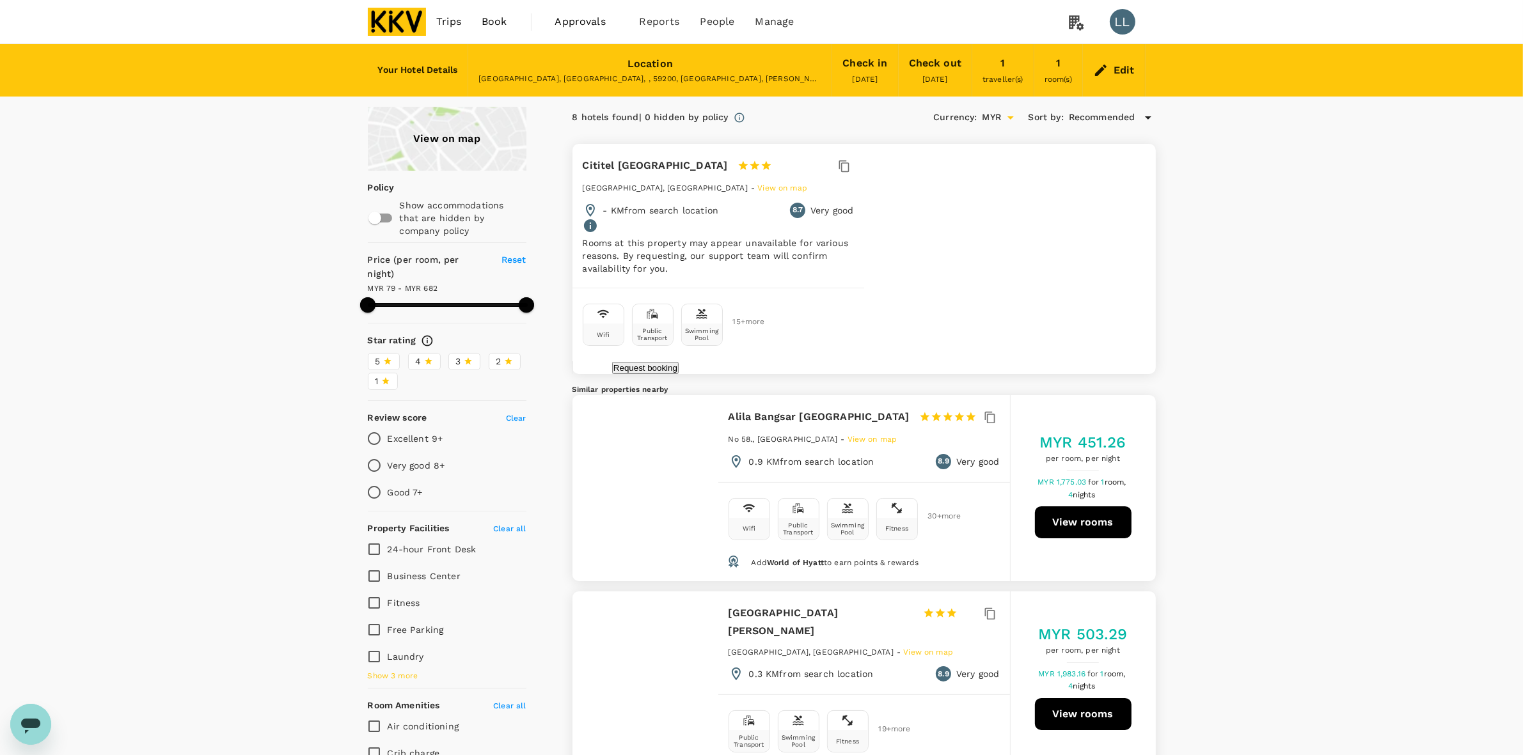
drag, startPoint x: 1175, startPoint y: 187, endPoint x: 1175, endPoint y: 217, distance: 30.1
click at [1123, 72] on div "Edit" at bounding box center [1124, 70] width 21 height 18
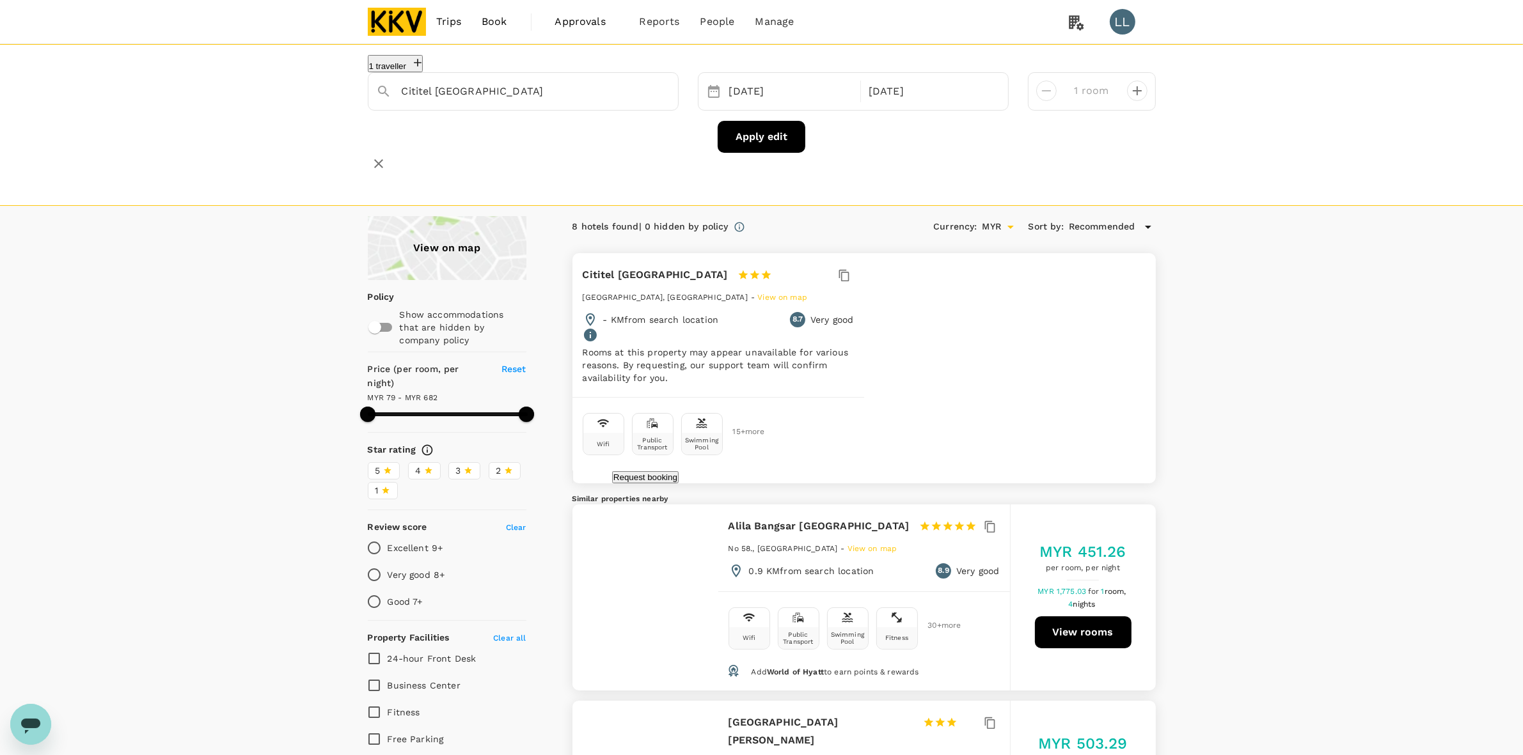
click at [505, 21] on span "Book" at bounding box center [495, 21] width 26 height 15
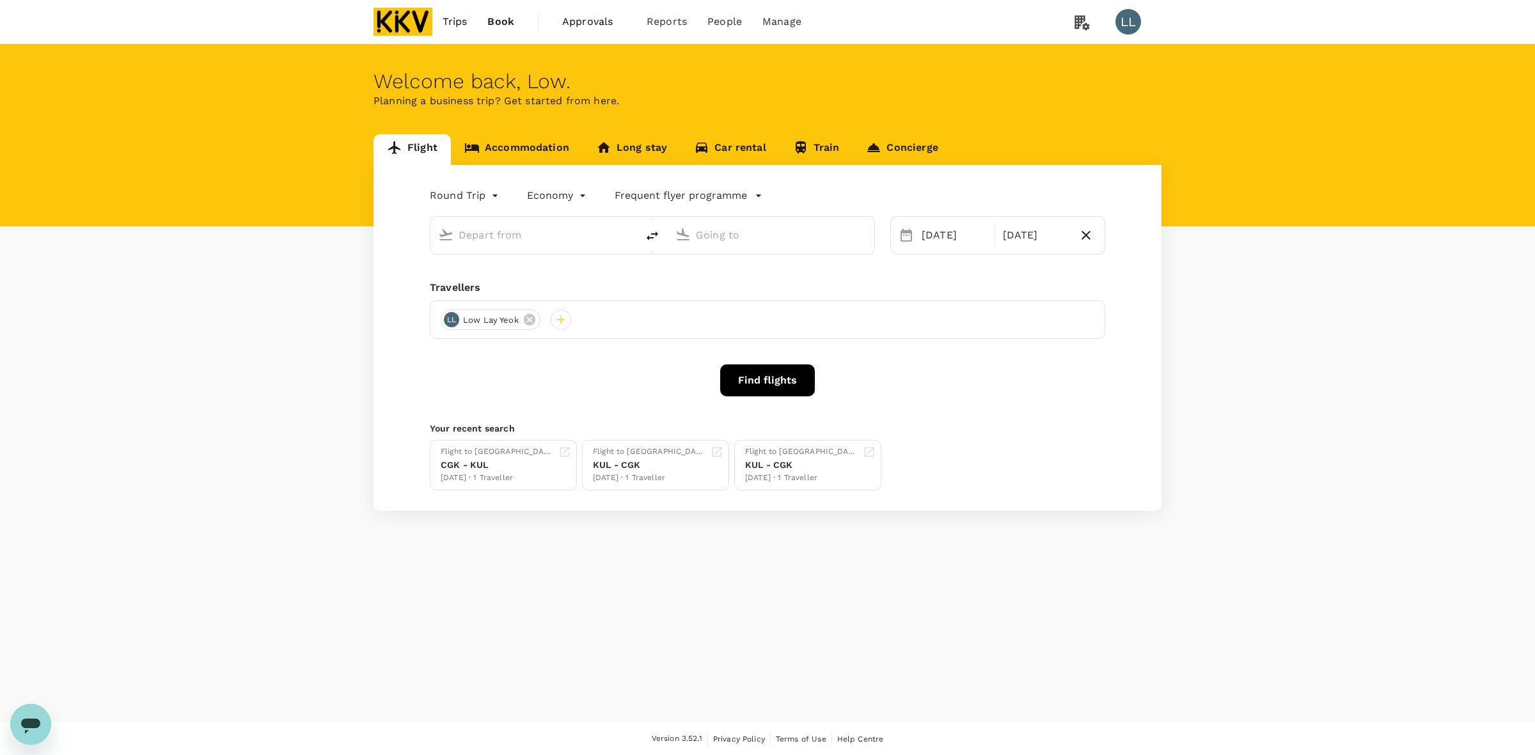
type input "Kuala Lumpur Intl (KUL)"
type input "Soekarno-Hatta Intl (CGK)"
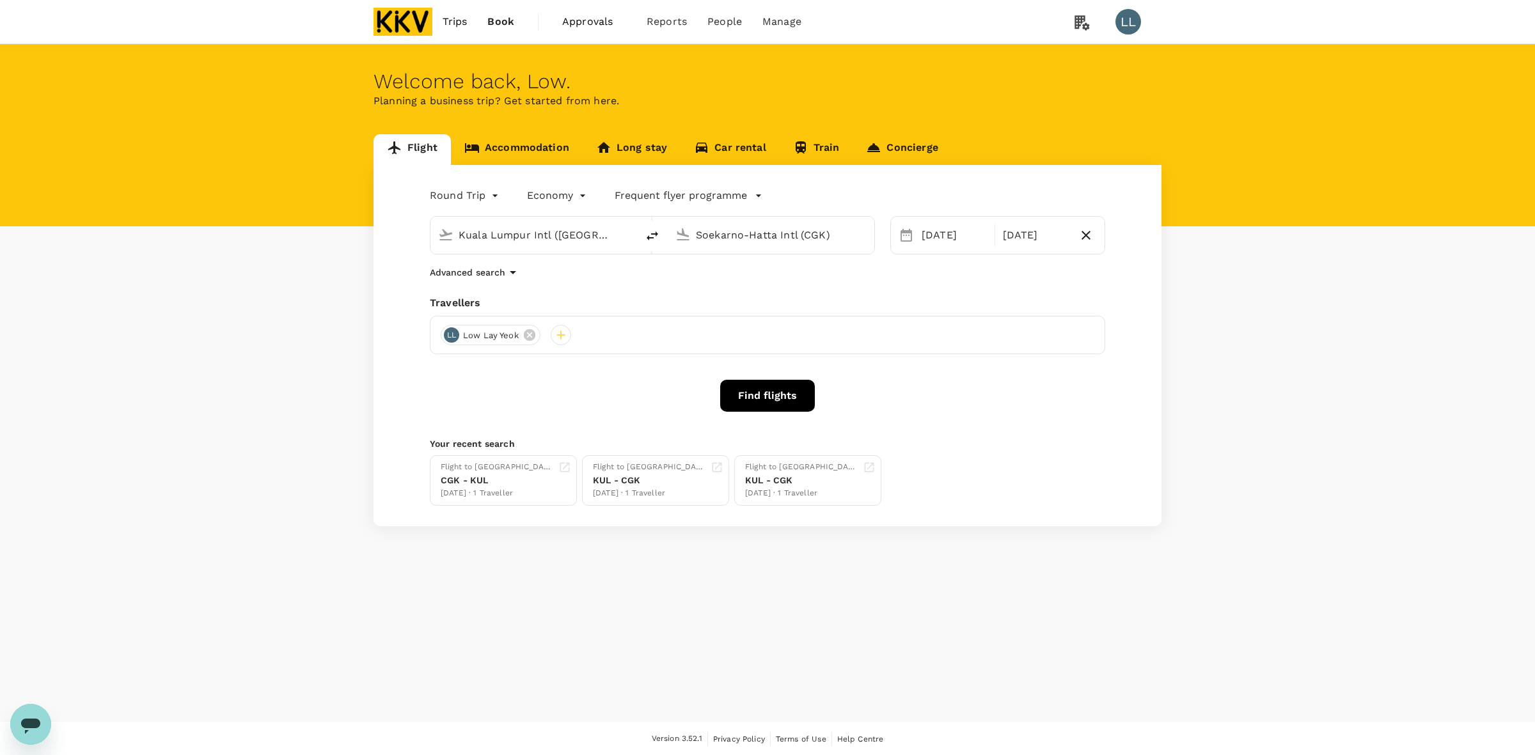
click at [446, 20] on span "Trips" at bounding box center [455, 21] width 25 height 15
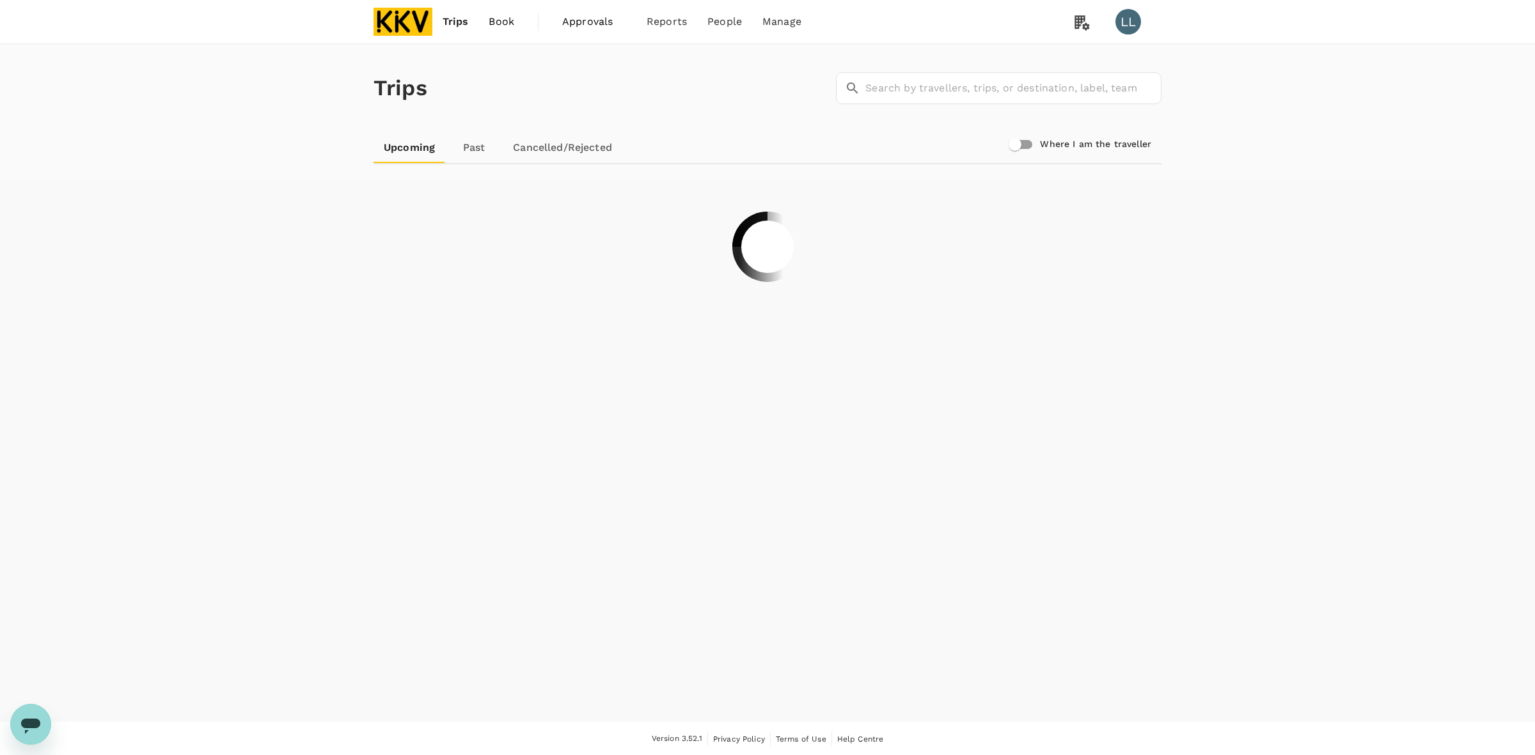
click at [404, 20] on img at bounding box center [403, 22] width 59 height 28
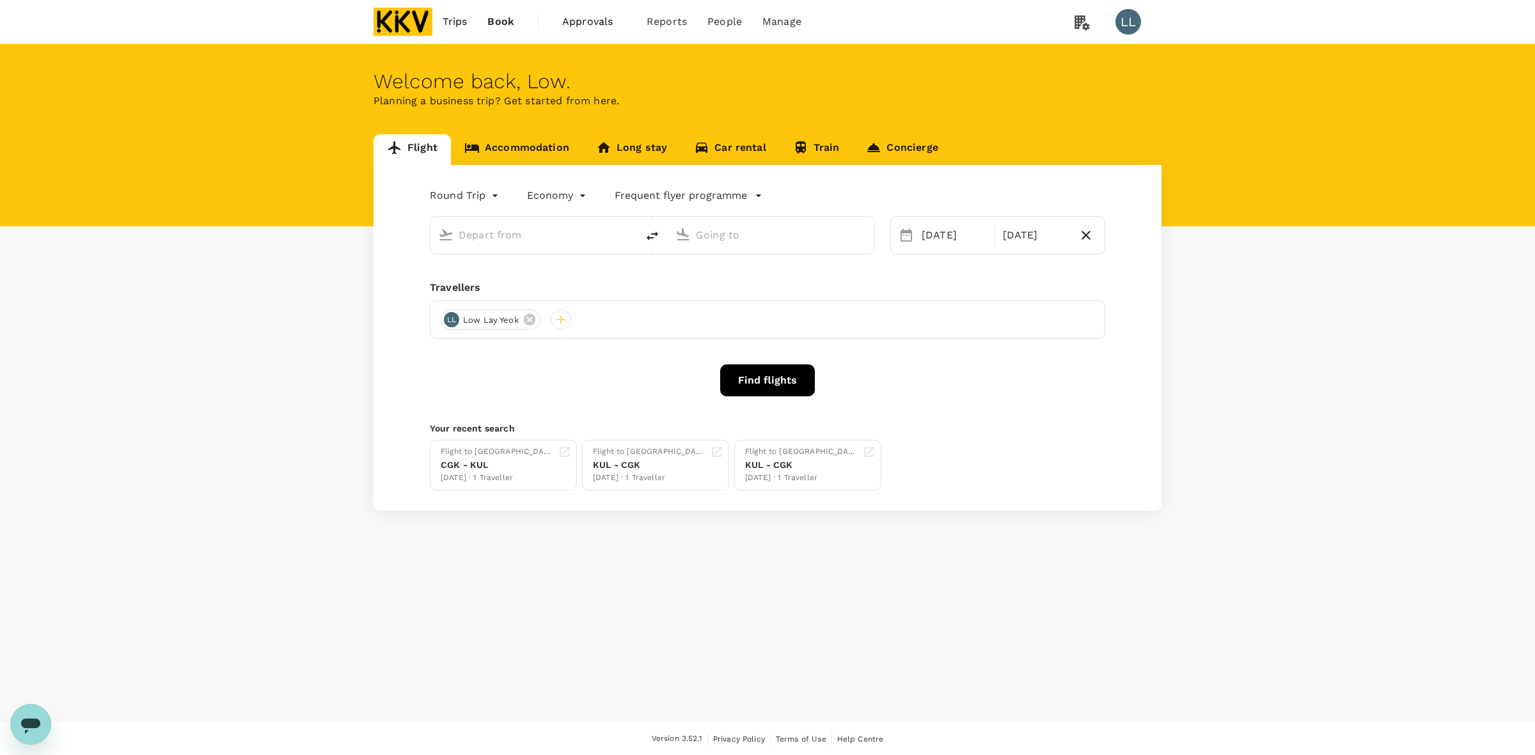
type input "Kuala Lumpur Intl (KUL)"
type input "Soekarno-Hatta Intl (CGK)"
click at [485, 15] on link "Book" at bounding box center [500, 21] width 47 height 43
type input "Kuala Lumpur Intl (KUL)"
type input "Soekarno-Hatta Intl (CGK)"
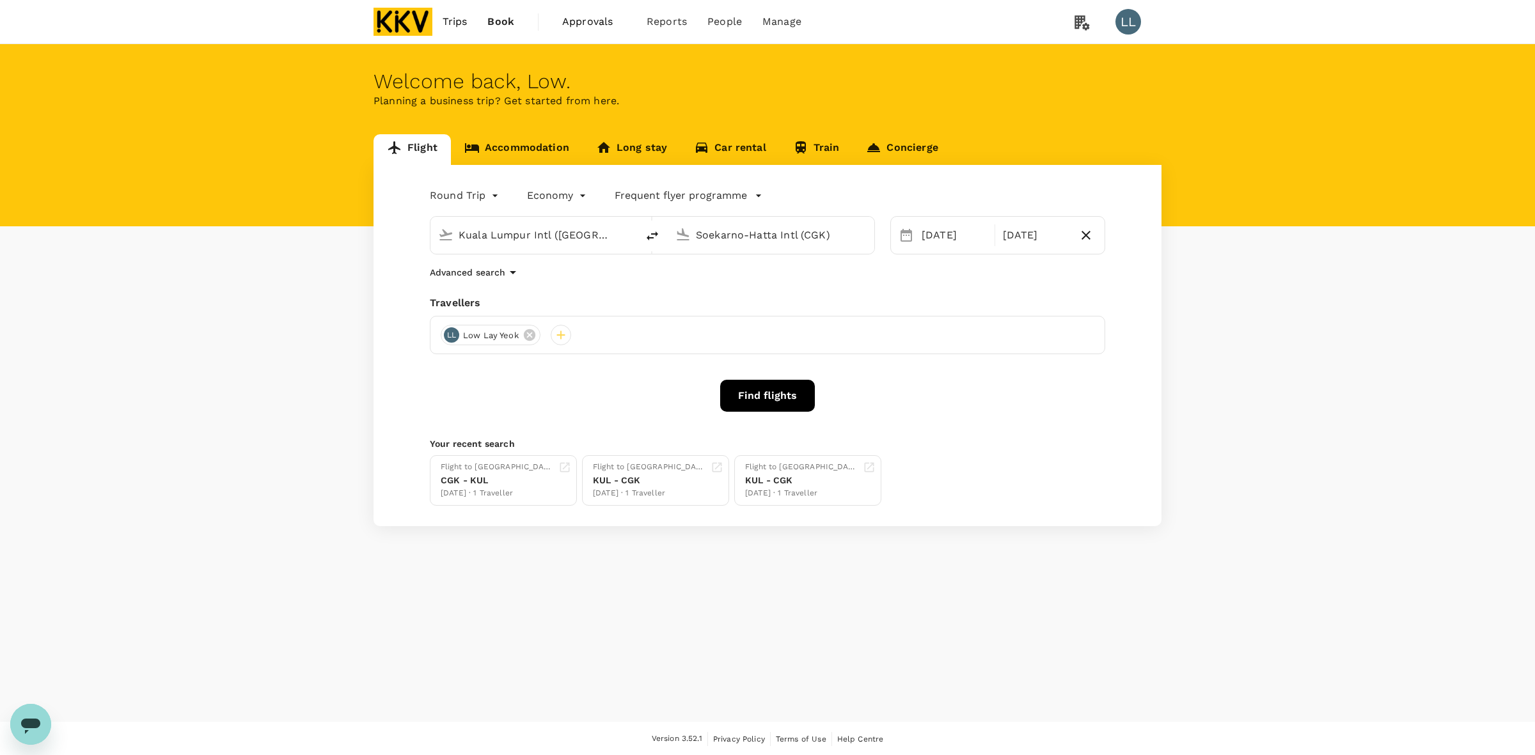
click at [445, 18] on span "Trips" at bounding box center [455, 21] width 25 height 15
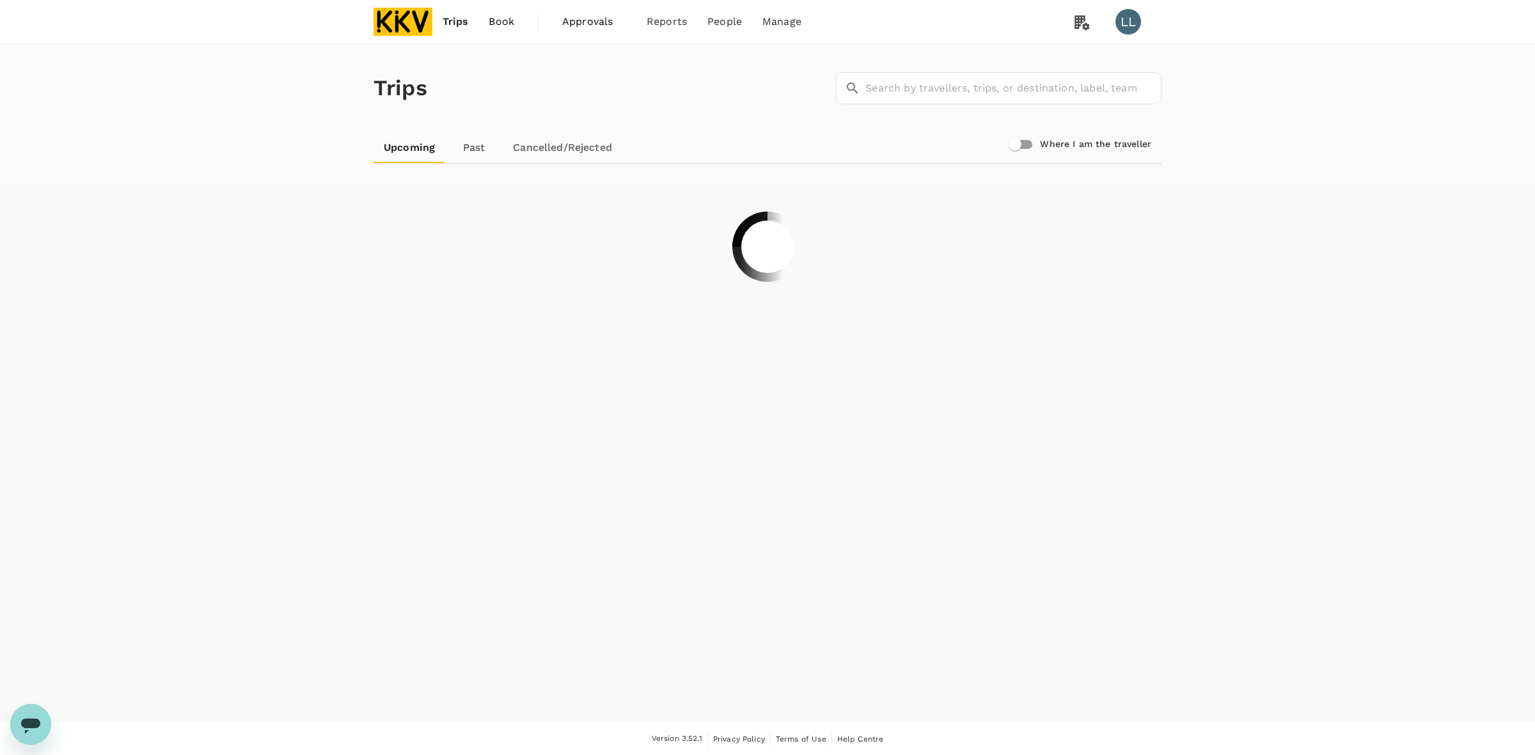
click at [504, 24] on span "Book" at bounding box center [502, 21] width 26 height 15
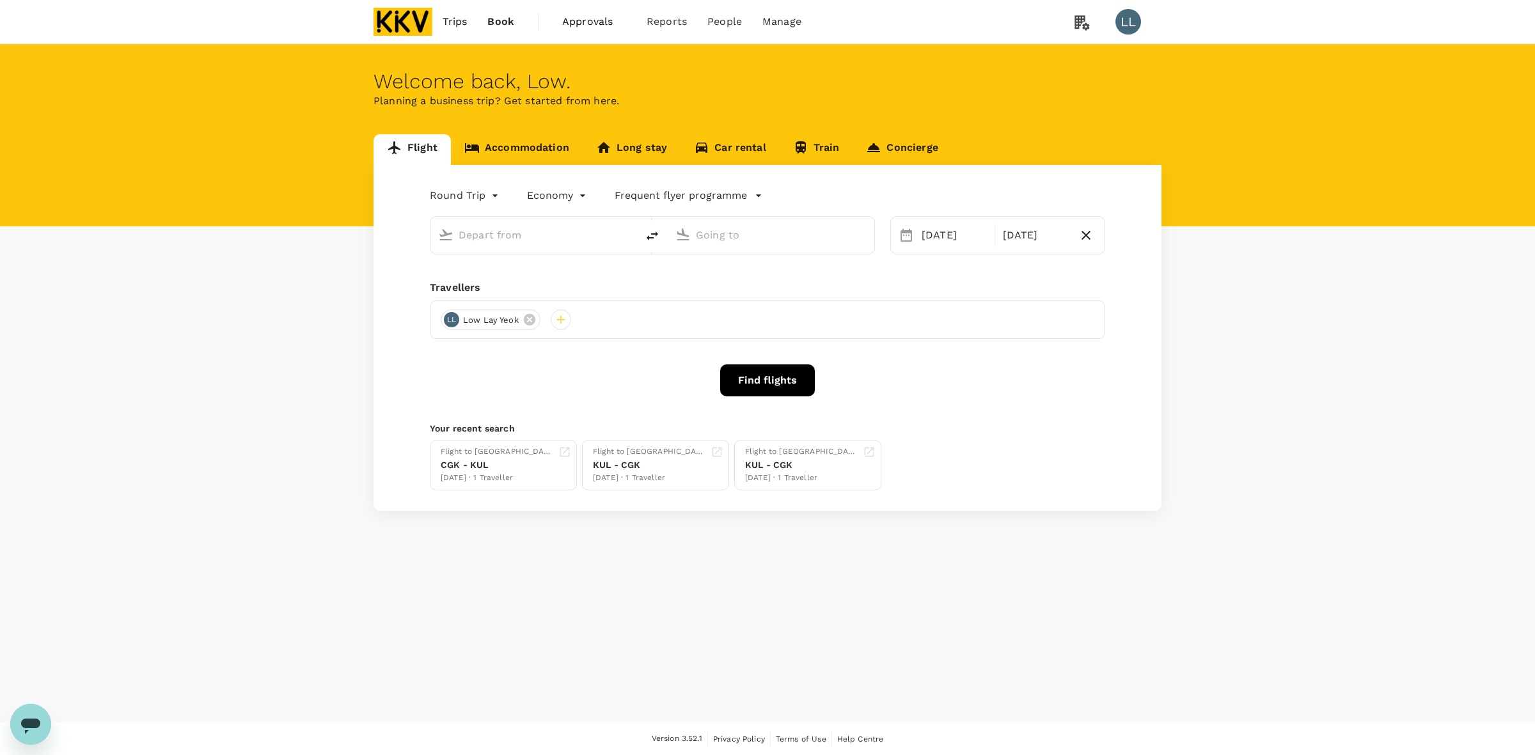
type input "Kuala Lumpur Intl (KUL)"
type input "Soekarno-Hatta Intl (CGK)"
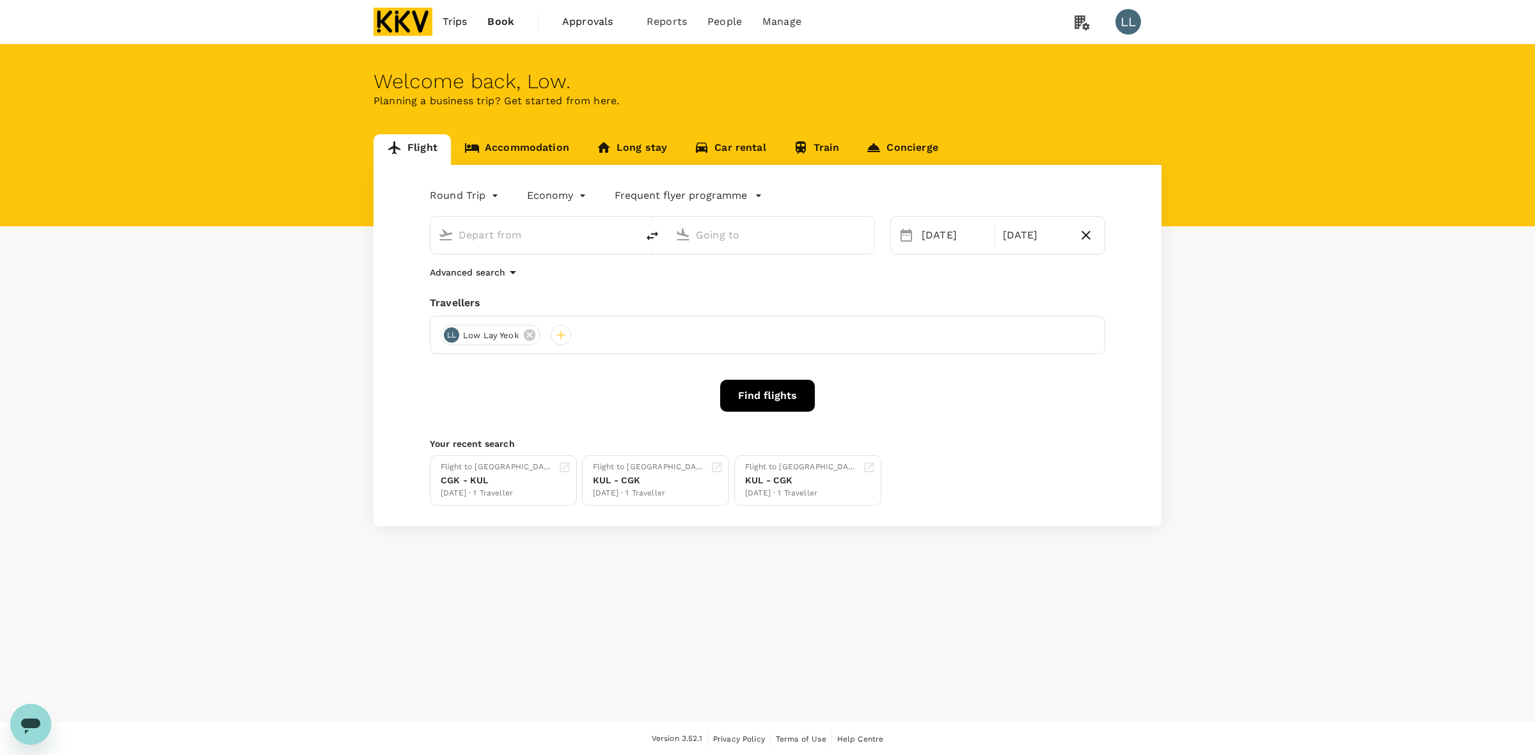
click at [292, 379] on div "Flight Accommodation Long stay Car rental Train Concierge Round Trip roundtrip …" at bounding box center [767, 330] width 1535 height 392
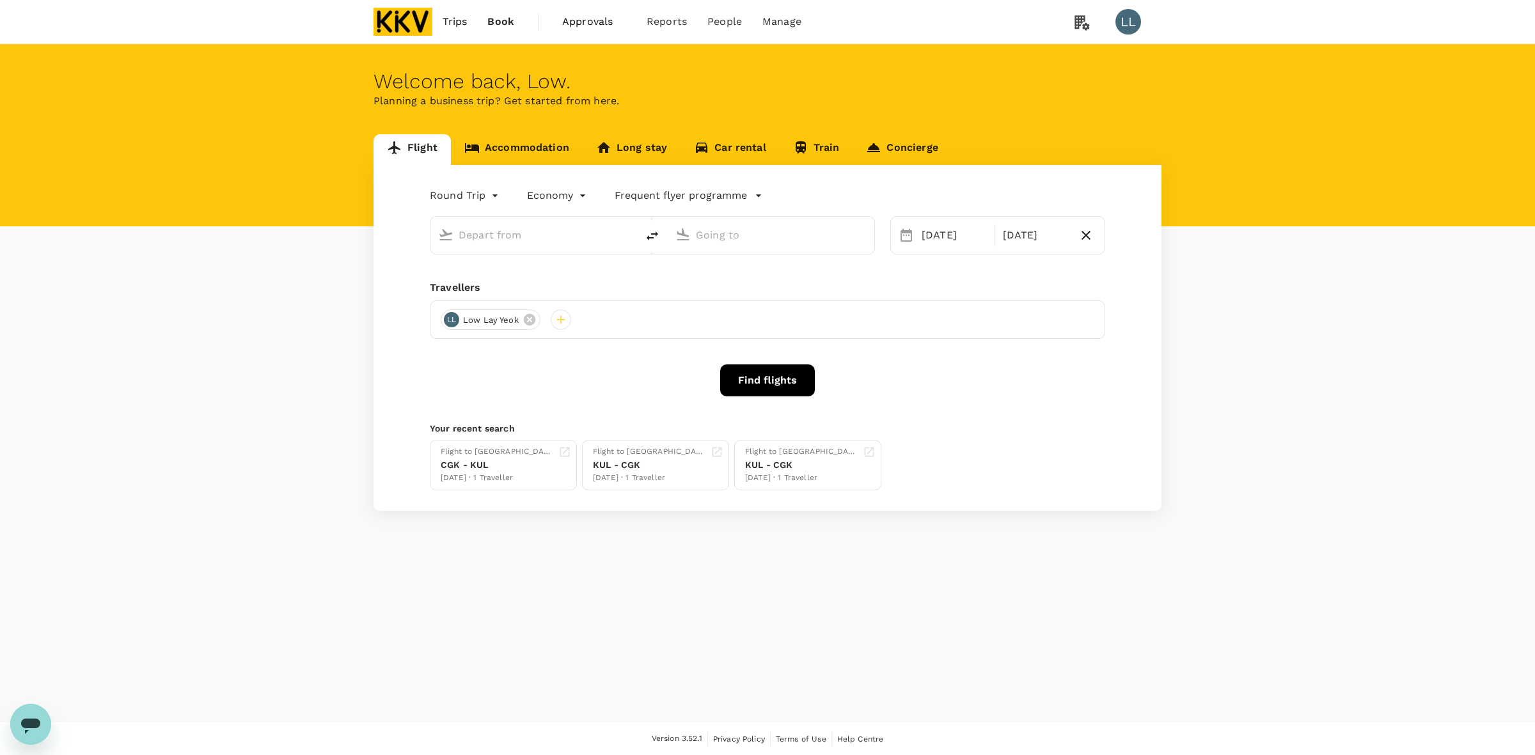
type input "Kuala Lumpur Intl (KUL)"
type input "Soekarno-Hatta Intl (CGK)"
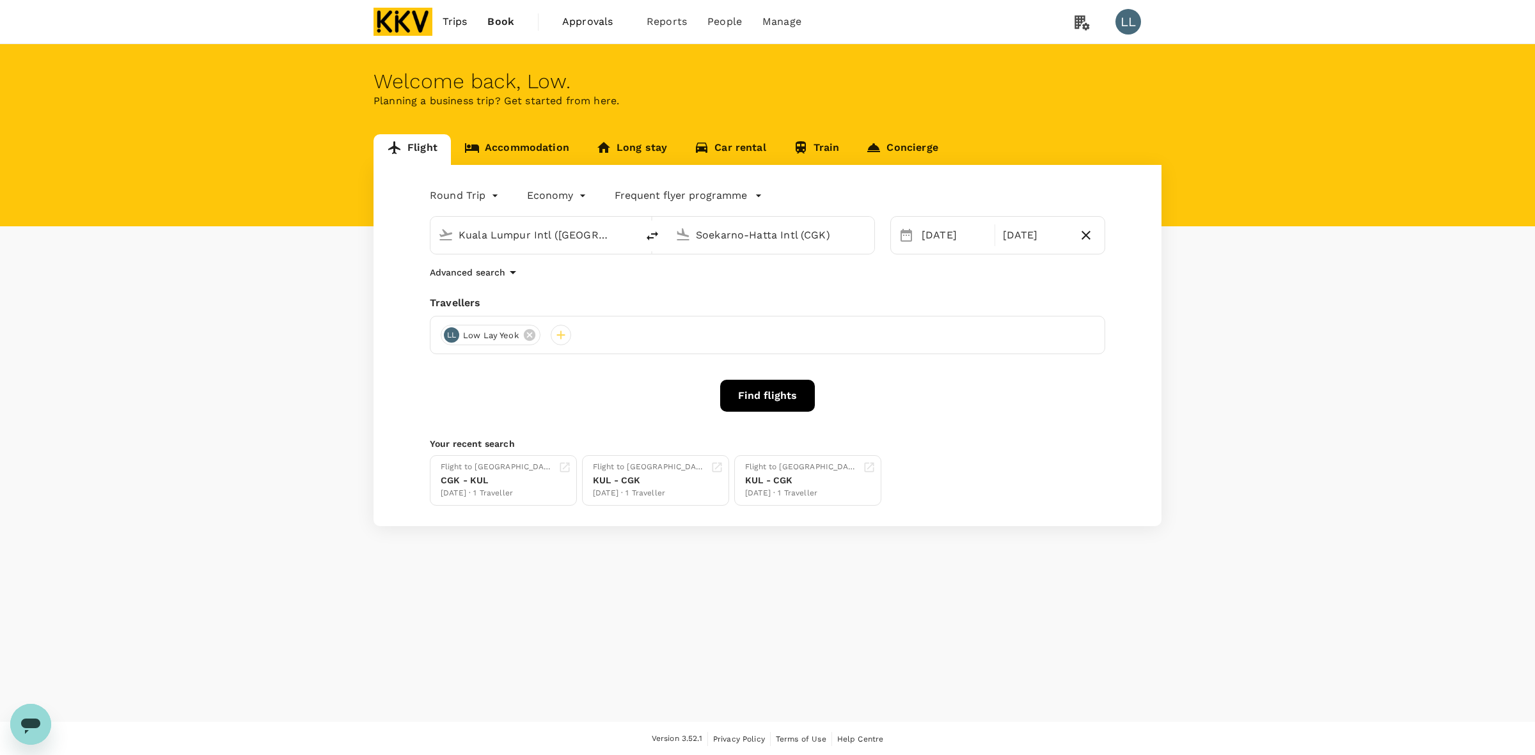
click at [505, 157] on link "Accommodation" at bounding box center [517, 149] width 132 height 31
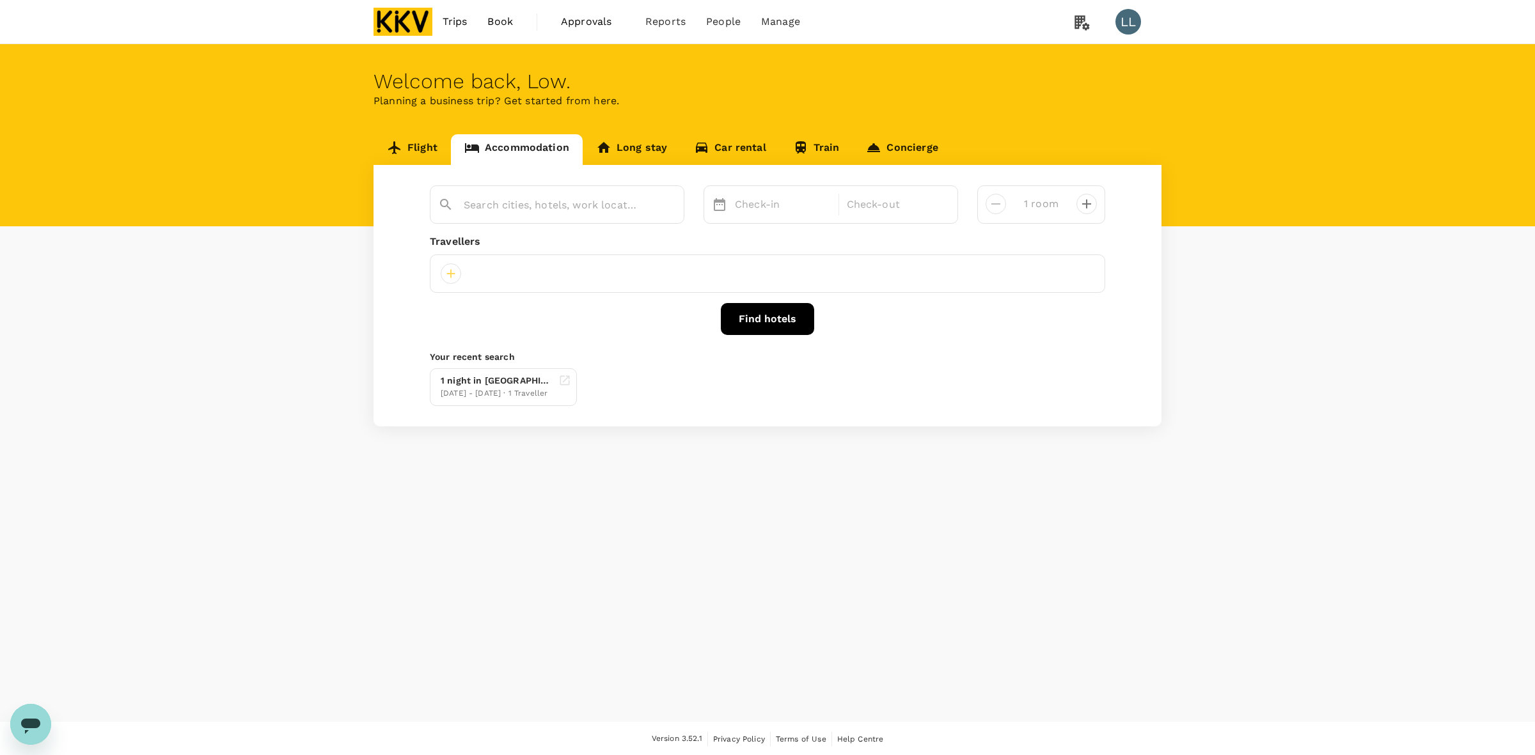
type input "Cititel [GEOGRAPHIC_DATA]"
click at [523, 273] on icon at bounding box center [530, 274] width 14 height 14
click at [525, 276] on icon at bounding box center [530, 274] width 12 height 12
click at [446, 271] on div at bounding box center [451, 274] width 20 height 20
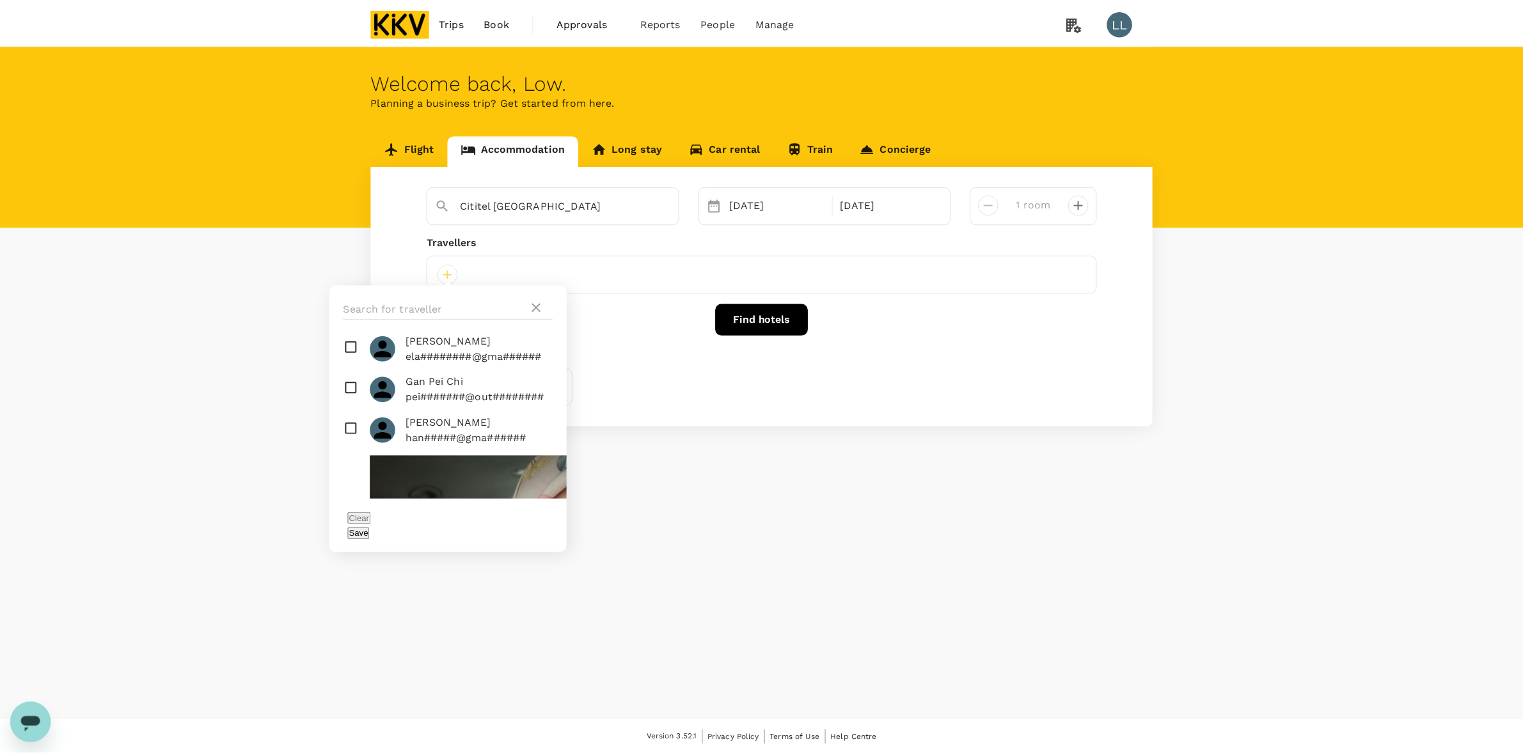
scroll to position [160, 0]
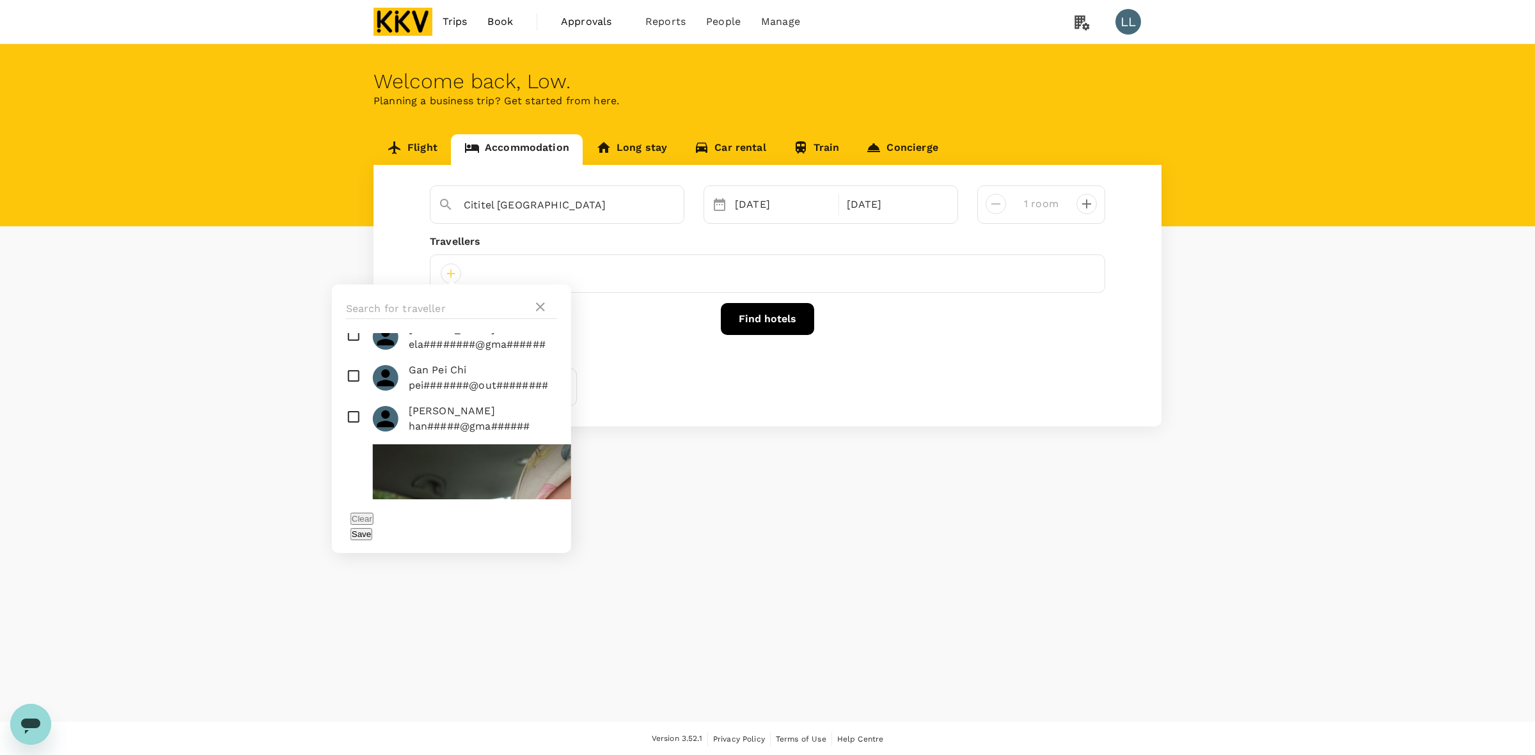
click at [661, 624] on span "IDA ROHAYU BINTI MOHD YUNUS" at bounding box center [736, 631] width 151 height 15
checkbox input "true"
click at [372, 528] on button "Save" at bounding box center [362, 534] width 22 height 12
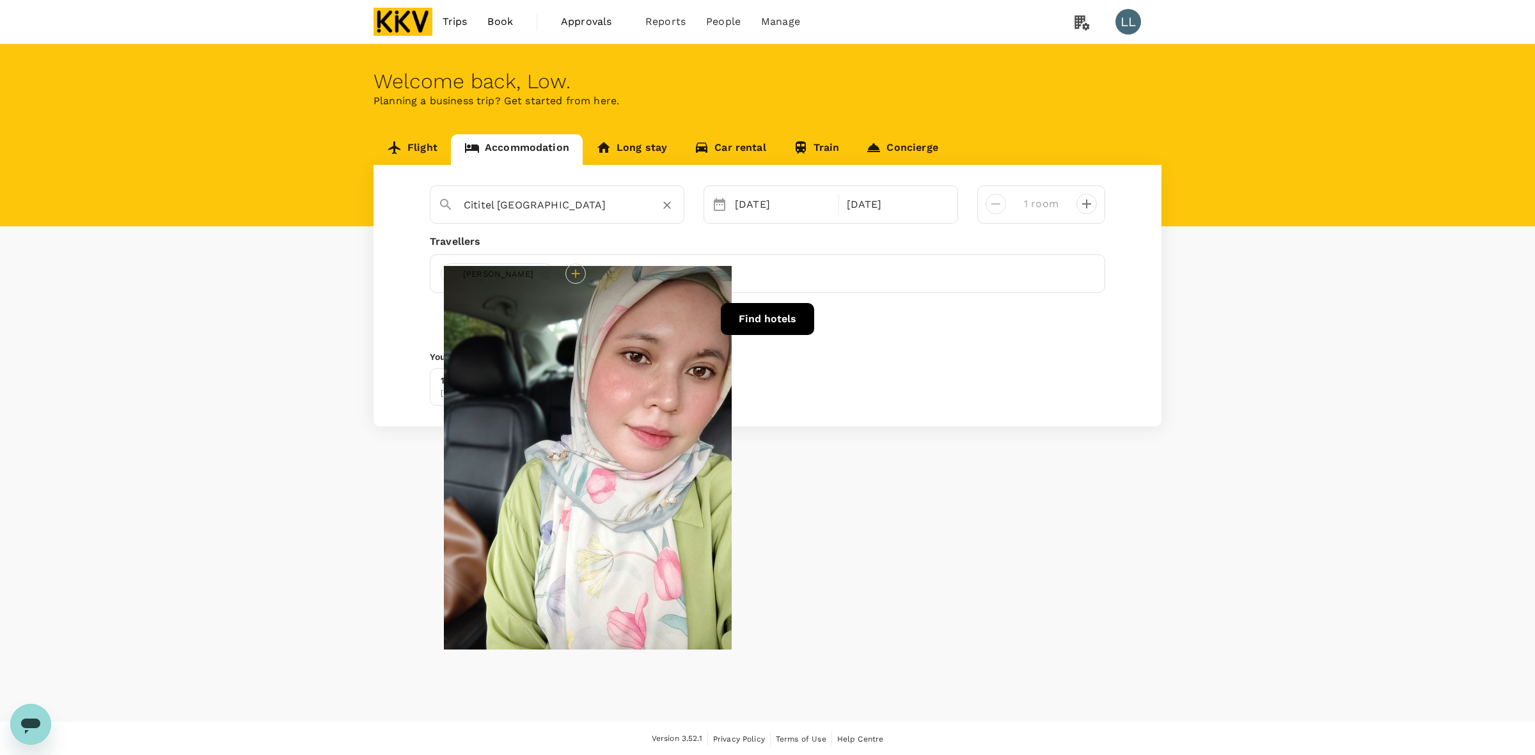
click at [592, 199] on input "Cititel [GEOGRAPHIC_DATA]" at bounding box center [552, 205] width 177 height 20
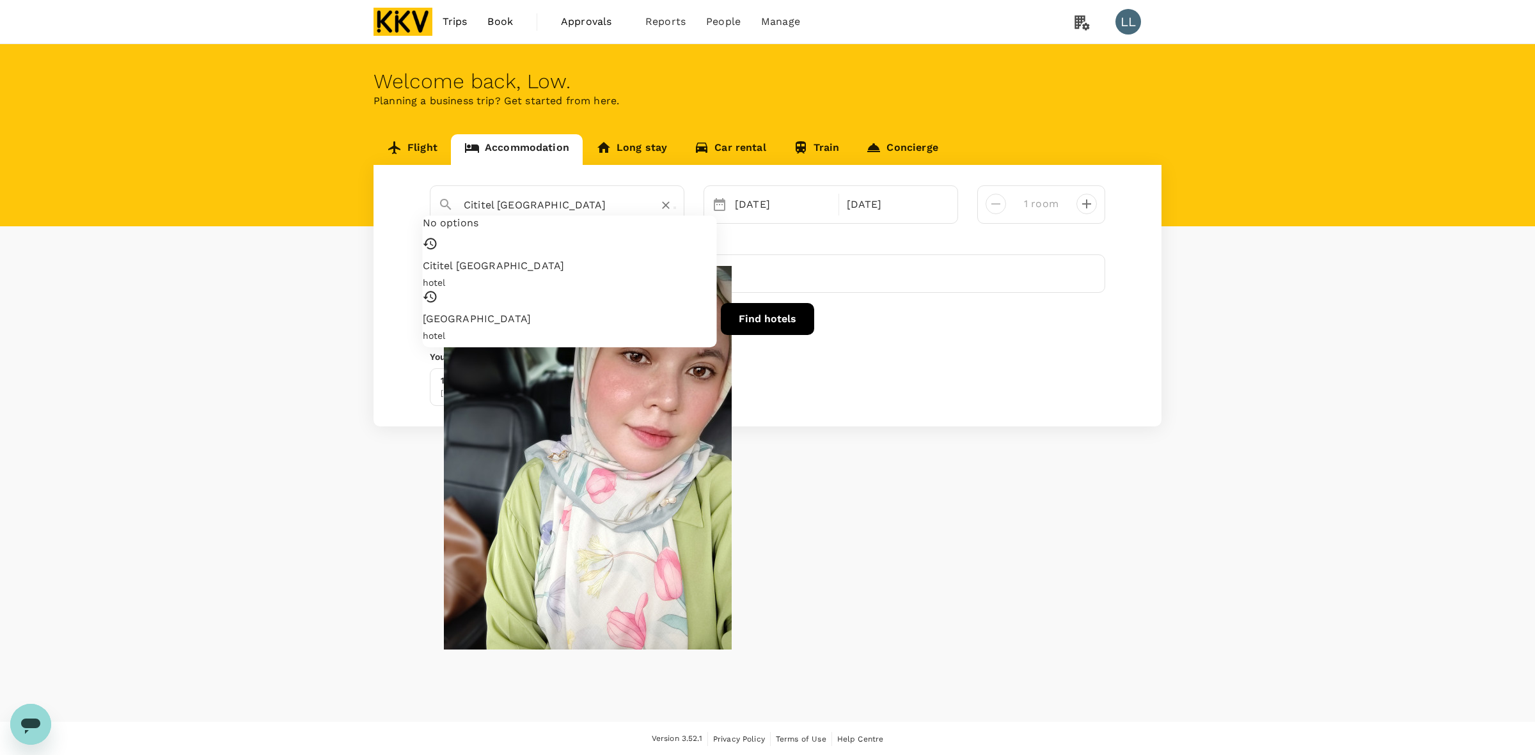
click at [791, 237] on div "Travellers" at bounding box center [767, 241] width 675 height 15
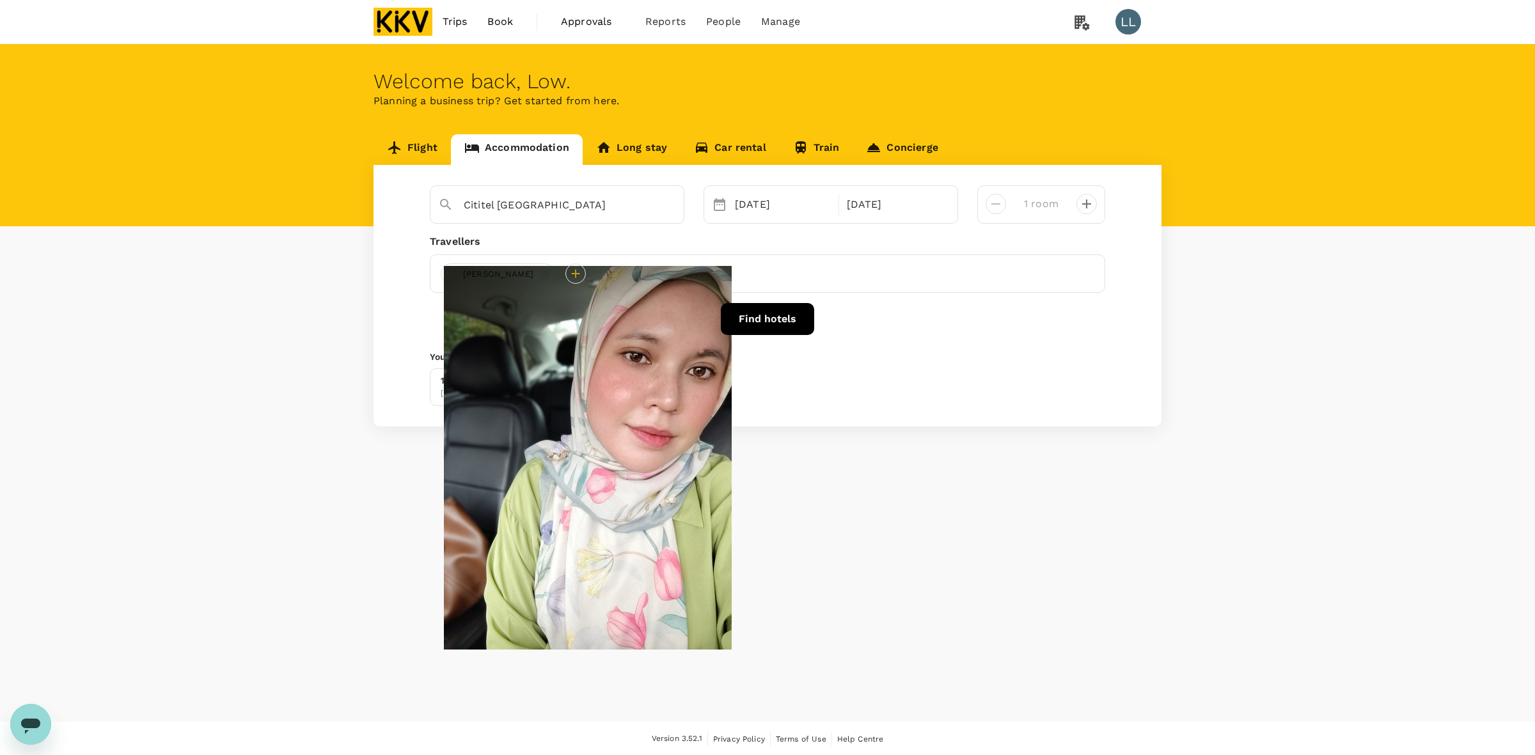
click at [755, 312] on button "Find hotels" at bounding box center [767, 319] width 93 height 32
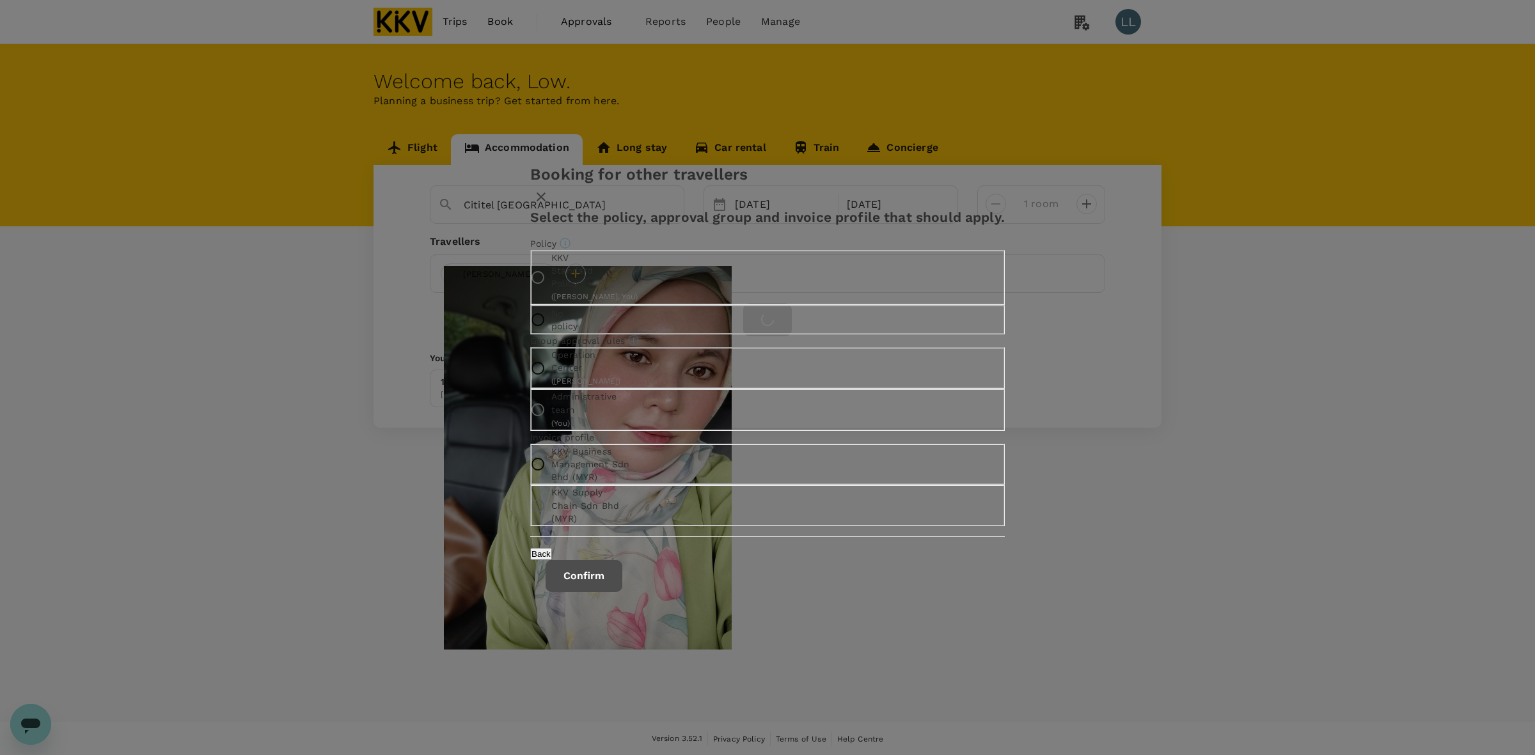
click at [622, 592] on button "Confirm" at bounding box center [584, 576] width 77 height 32
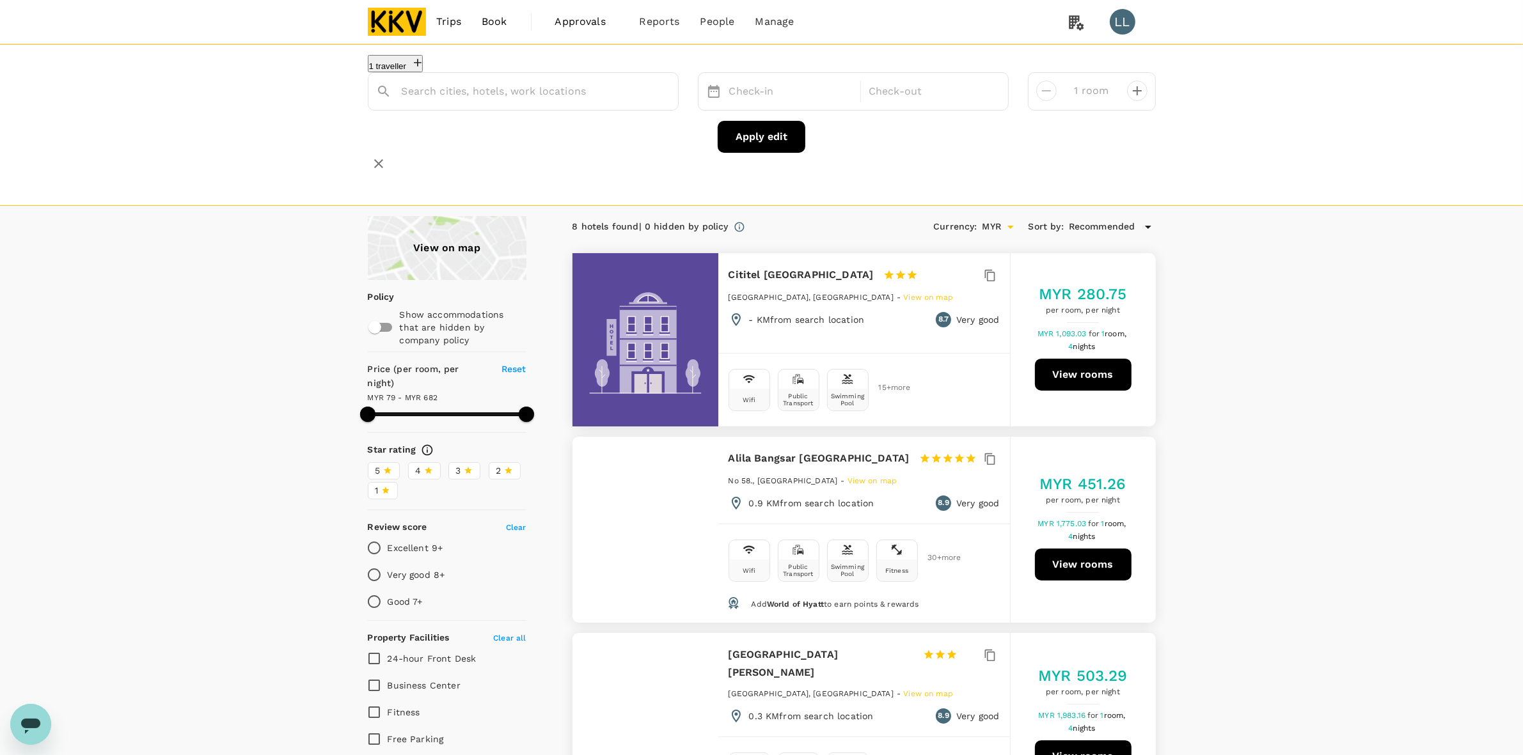
type input "Cititel [GEOGRAPHIC_DATA]"
click at [1089, 365] on button "View rooms" at bounding box center [1083, 375] width 97 height 32
type input "681.55"
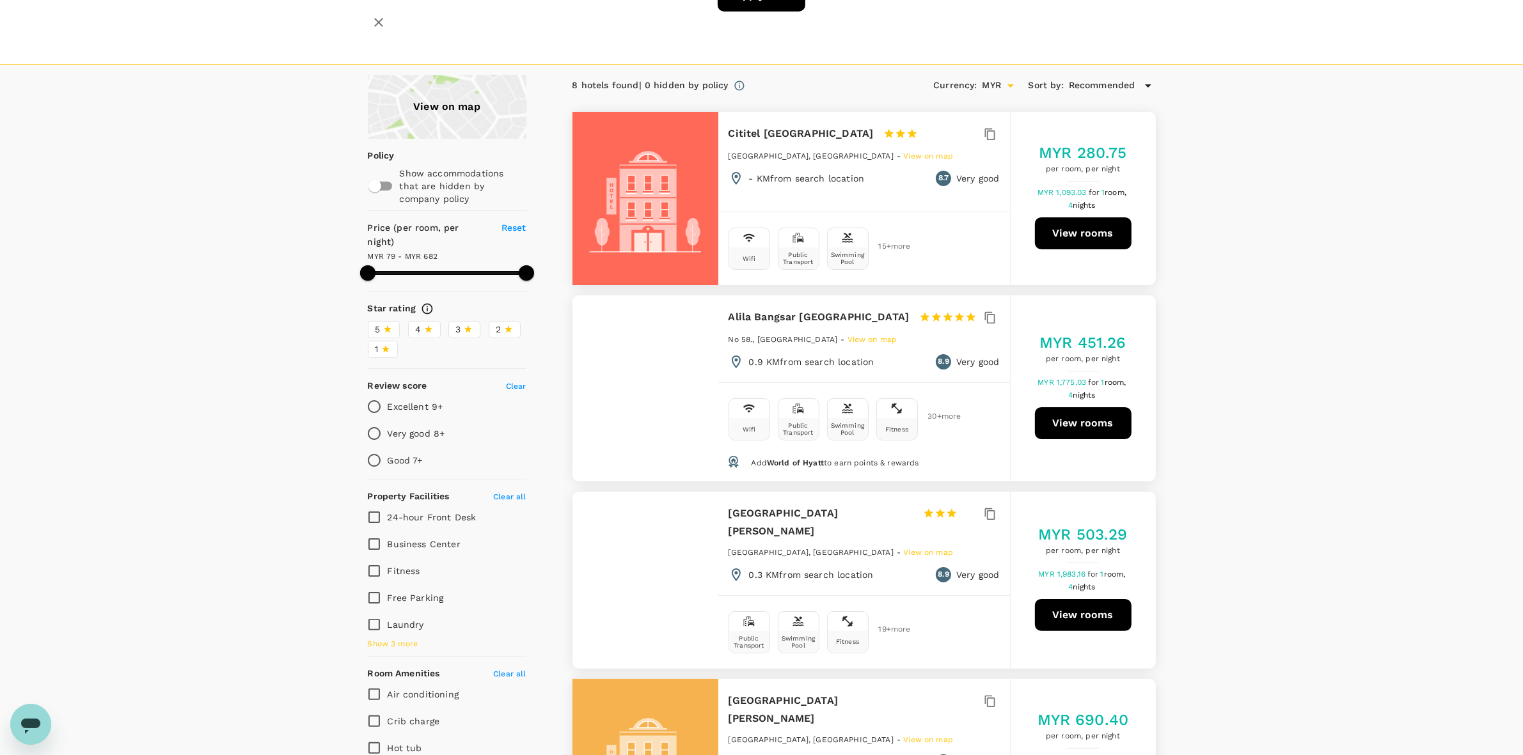
scroll to position [480, 0]
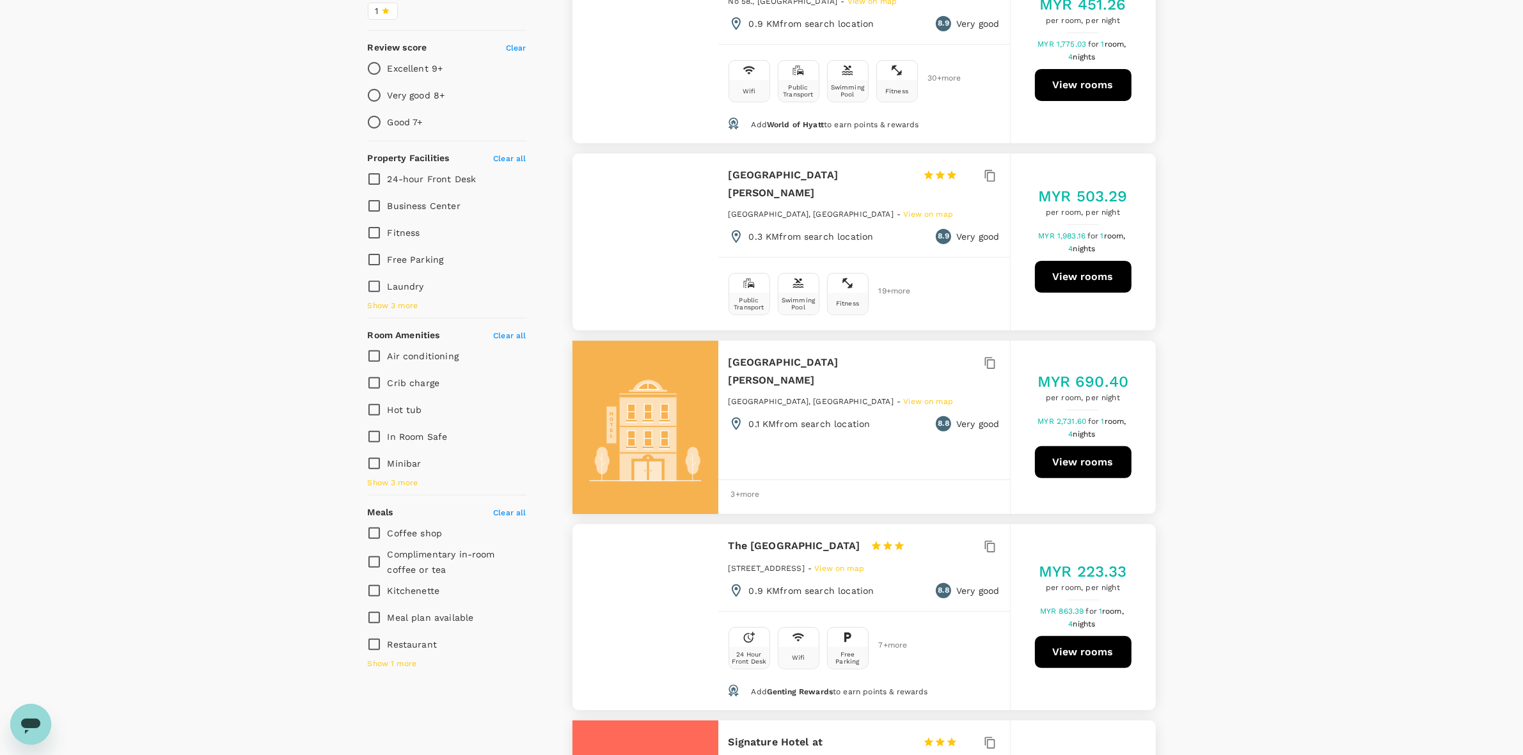
click at [1324, 404] on div "View on map Policy Show accommodations that are hidden by company policy Price …" at bounding box center [761, 645] width 1523 height 1819
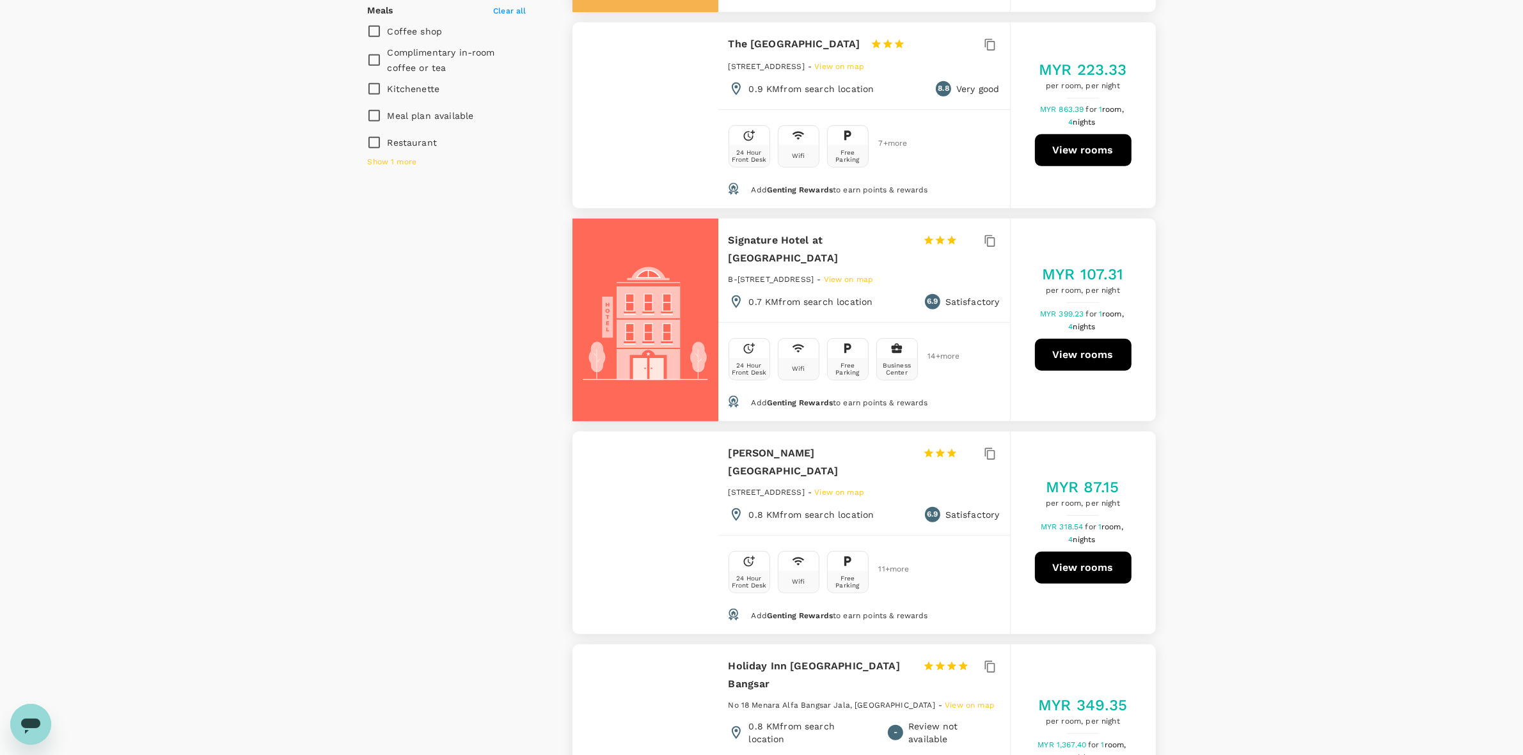
scroll to position [1039, 0]
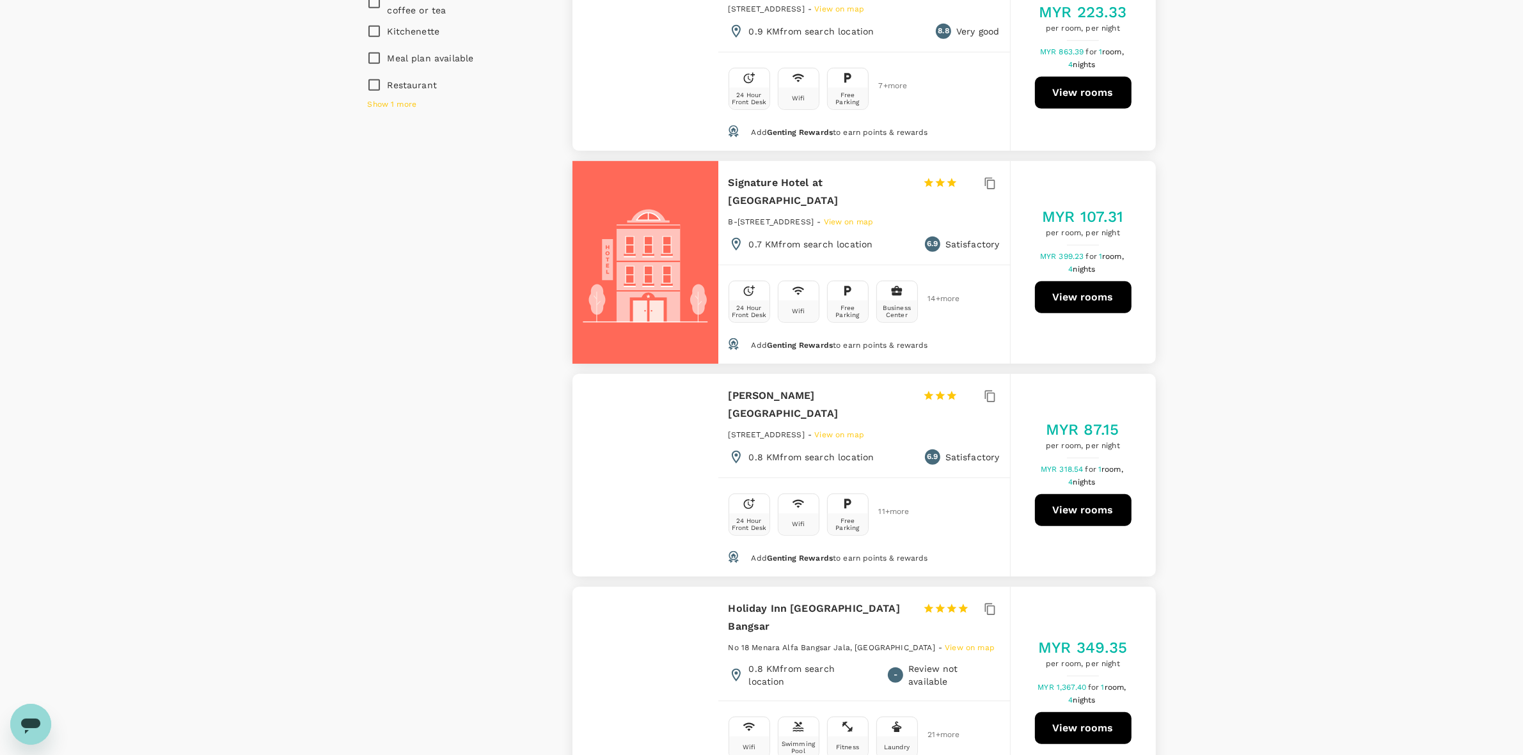
drag, startPoint x: 1311, startPoint y: 398, endPoint x: 1292, endPoint y: 420, distance: 29.0
click at [1310, 400] on div "View on map Policy Show accommodations that are hidden by company policy Price …" at bounding box center [761, 86] width 1523 height 1819
click at [1264, 407] on div "View on map Policy Show accommodations that are hidden by company policy Price …" at bounding box center [761, 86] width 1523 height 1819
click at [1267, 407] on div "View on map Policy Show accommodations that are hidden by company policy Price …" at bounding box center [761, 86] width 1523 height 1819
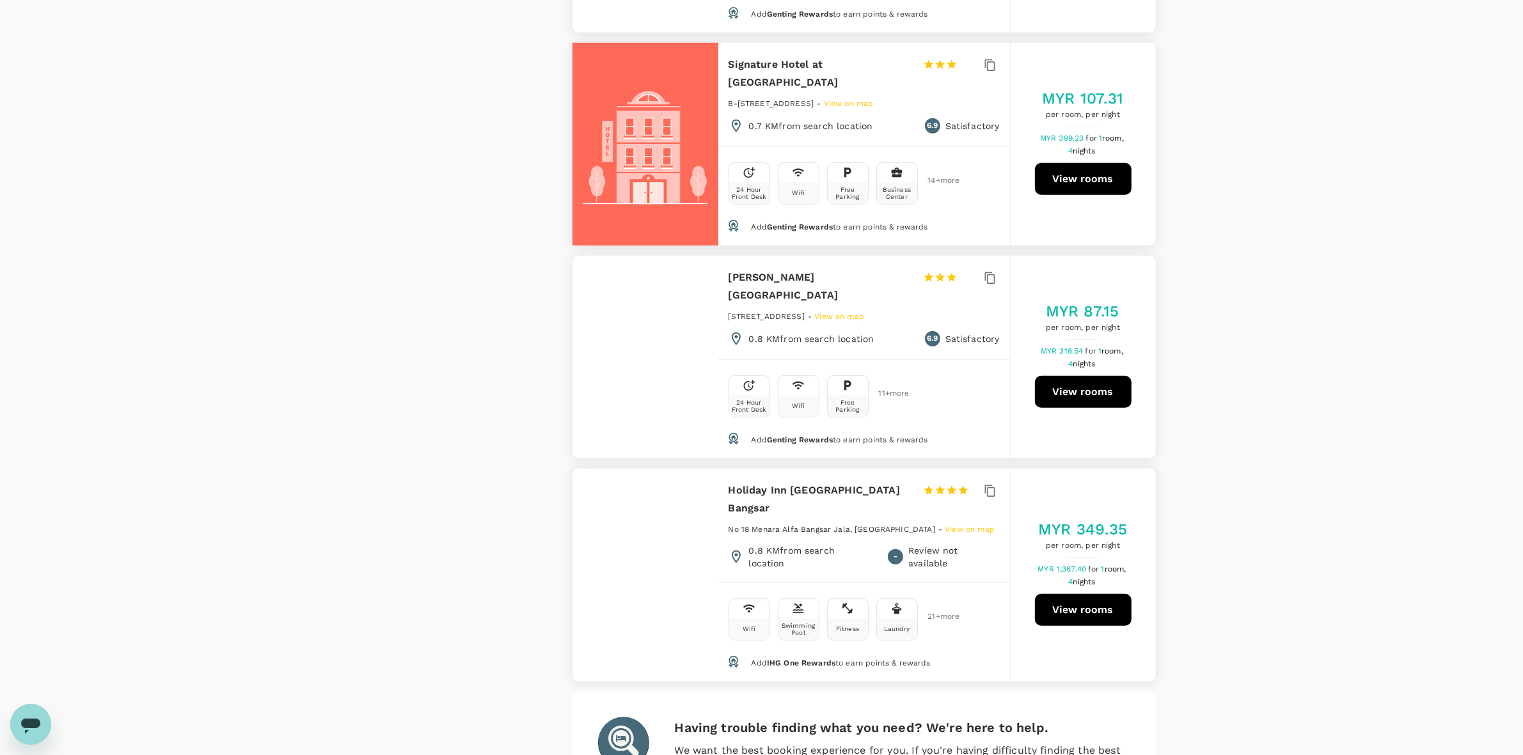
scroll to position [1275, 0]
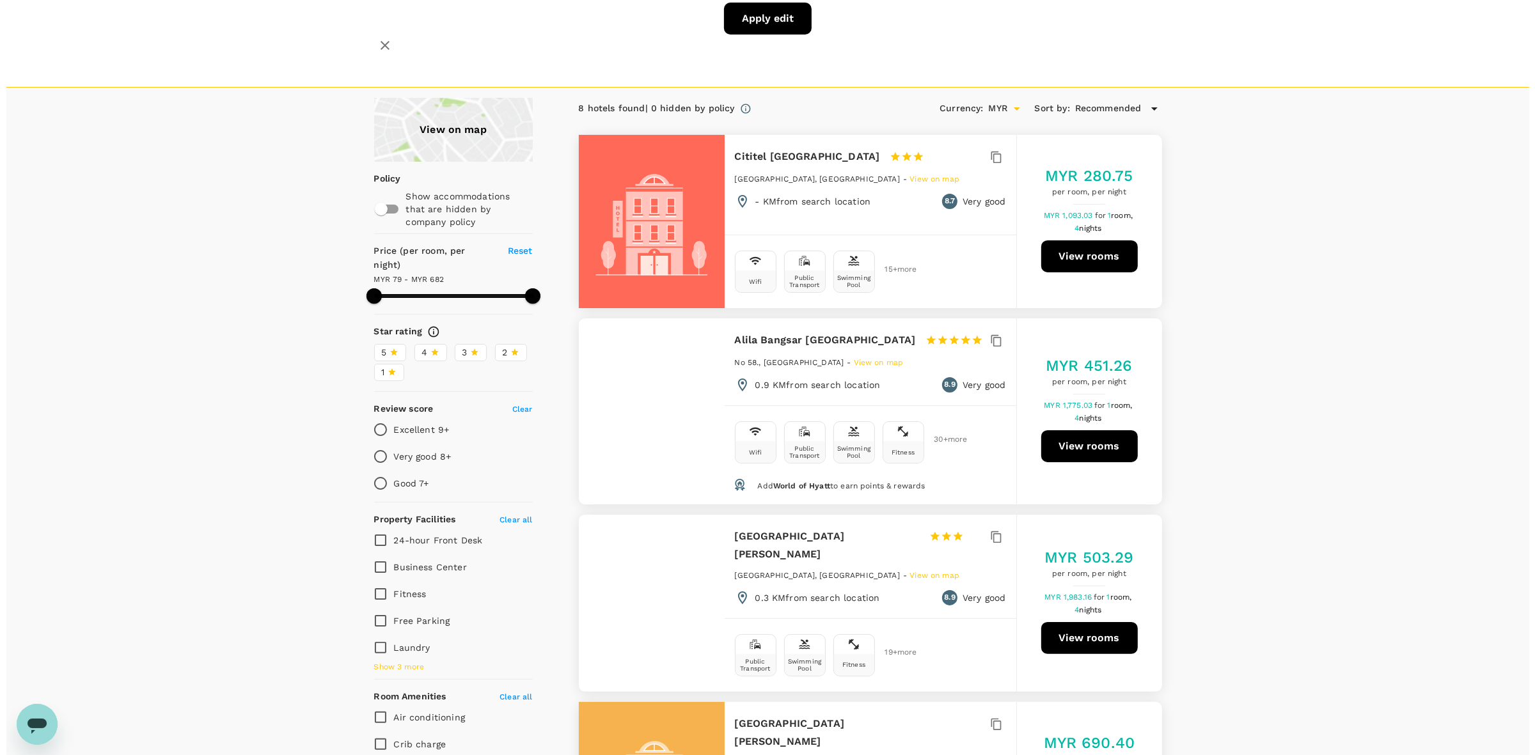
scroll to position [0, 0]
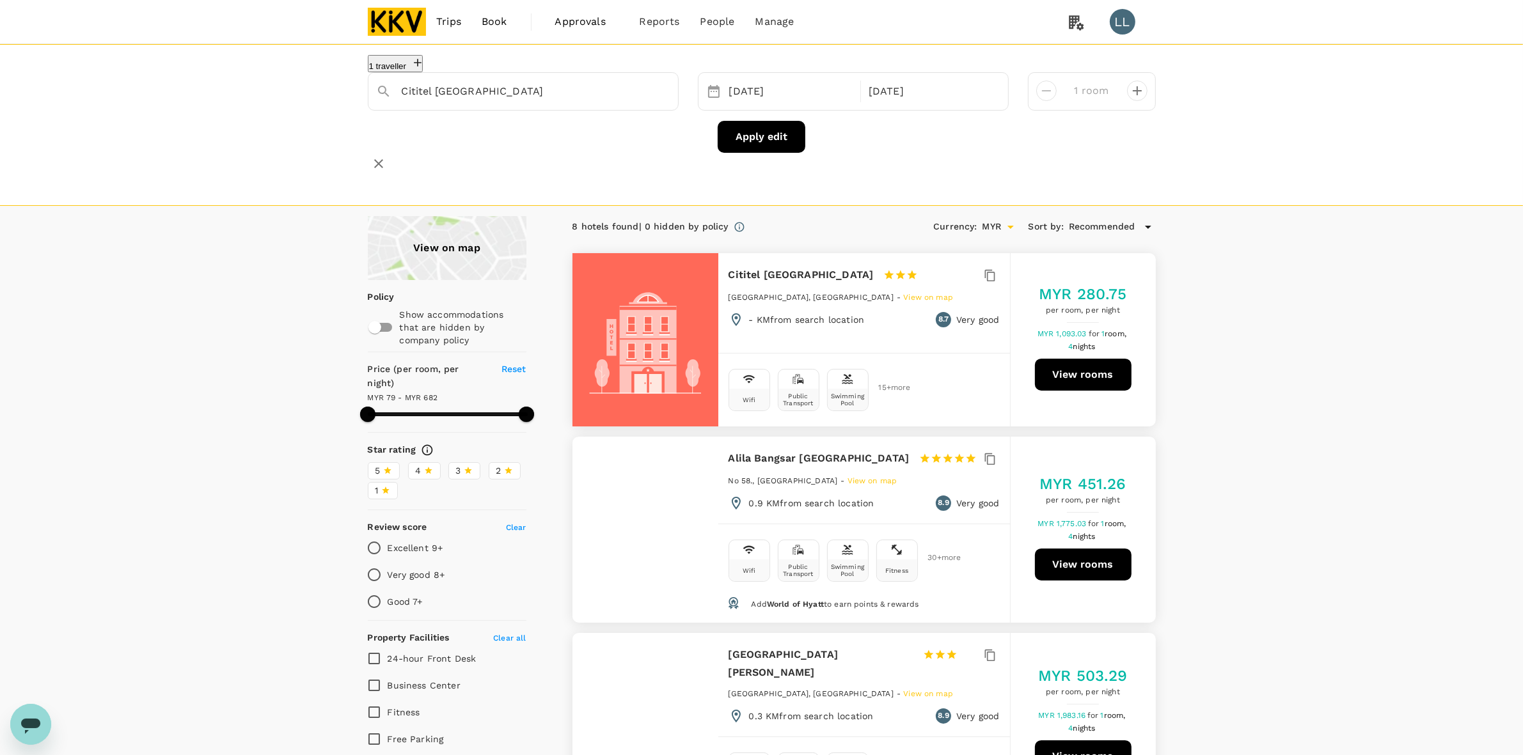
click at [397, 27] on img at bounding box center [397, 22] width 59 height 28
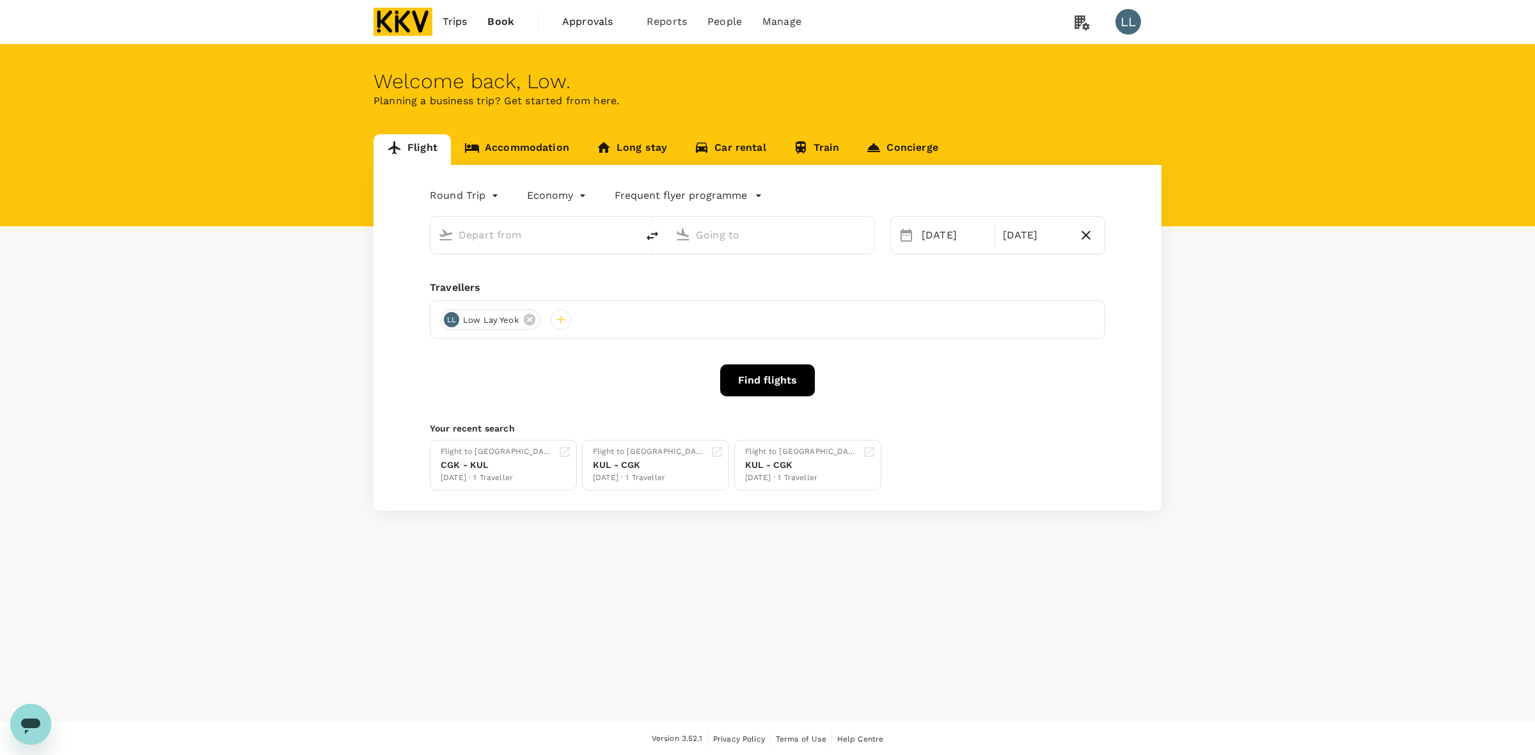
type input "Kuala Lumpur Intl (KUL)"
type input "Soekarno-Hatta Intl (CGK)"
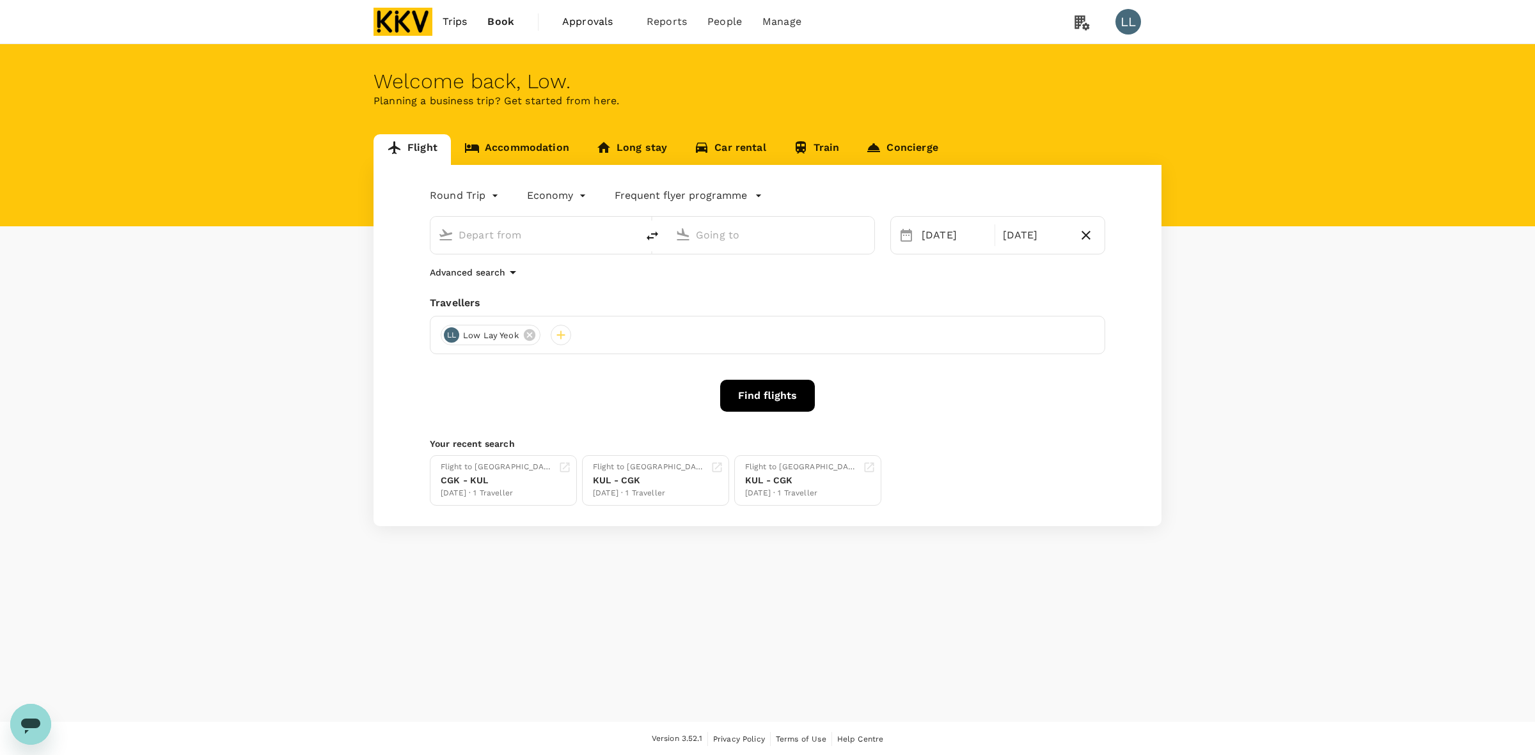
type input "Kuala Lumpur Intl (KUL)"
type input "Soekarno-Hatta Intl (CGK)"
click at [1325, 292] on div "Flight Accommodation Long stay Car rental Train Concierge Round Trip roundtrip …" at bounding box center [767, 330] width 1535 height 392
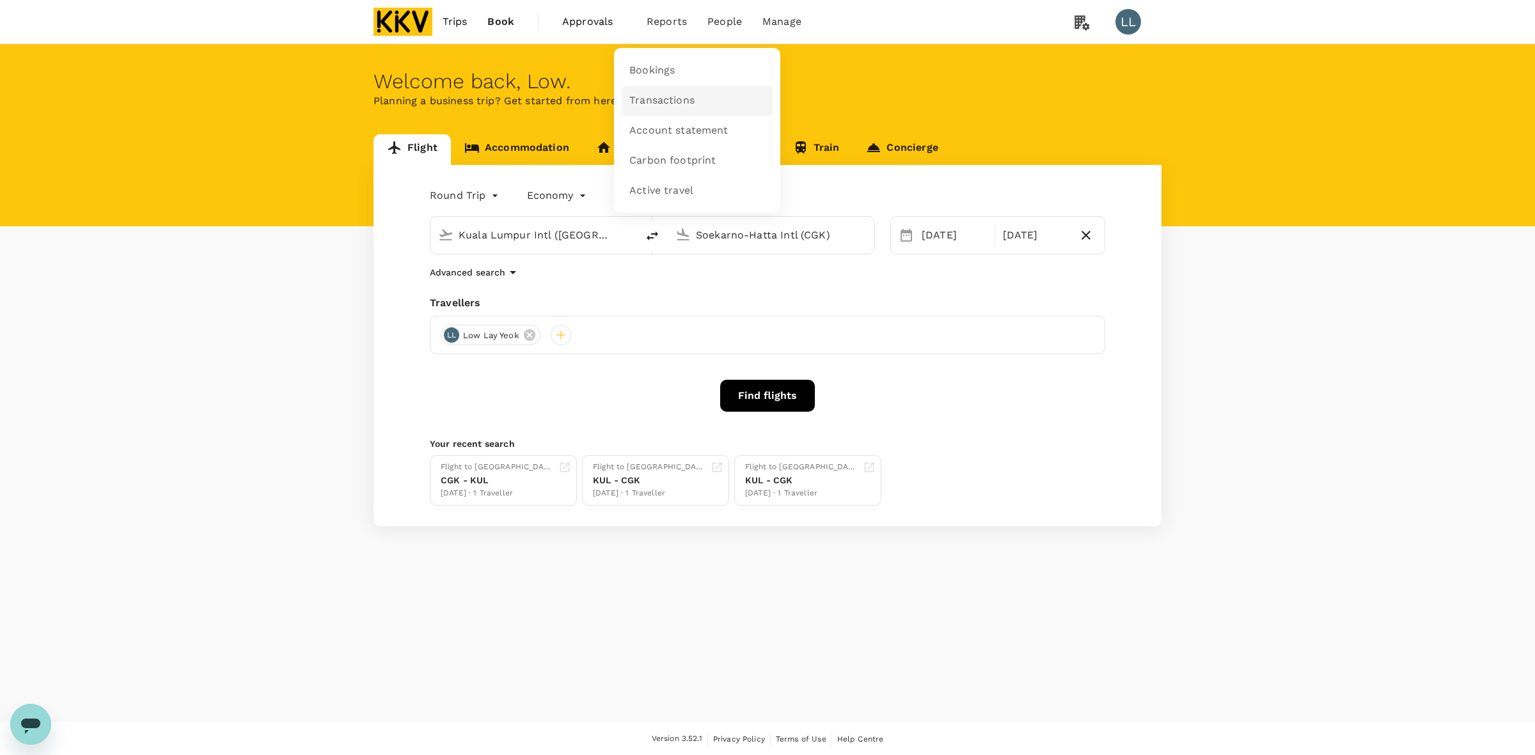
click at [654, 99] on span "Transactions" at bounding box center [661, 100] width 65 height 15
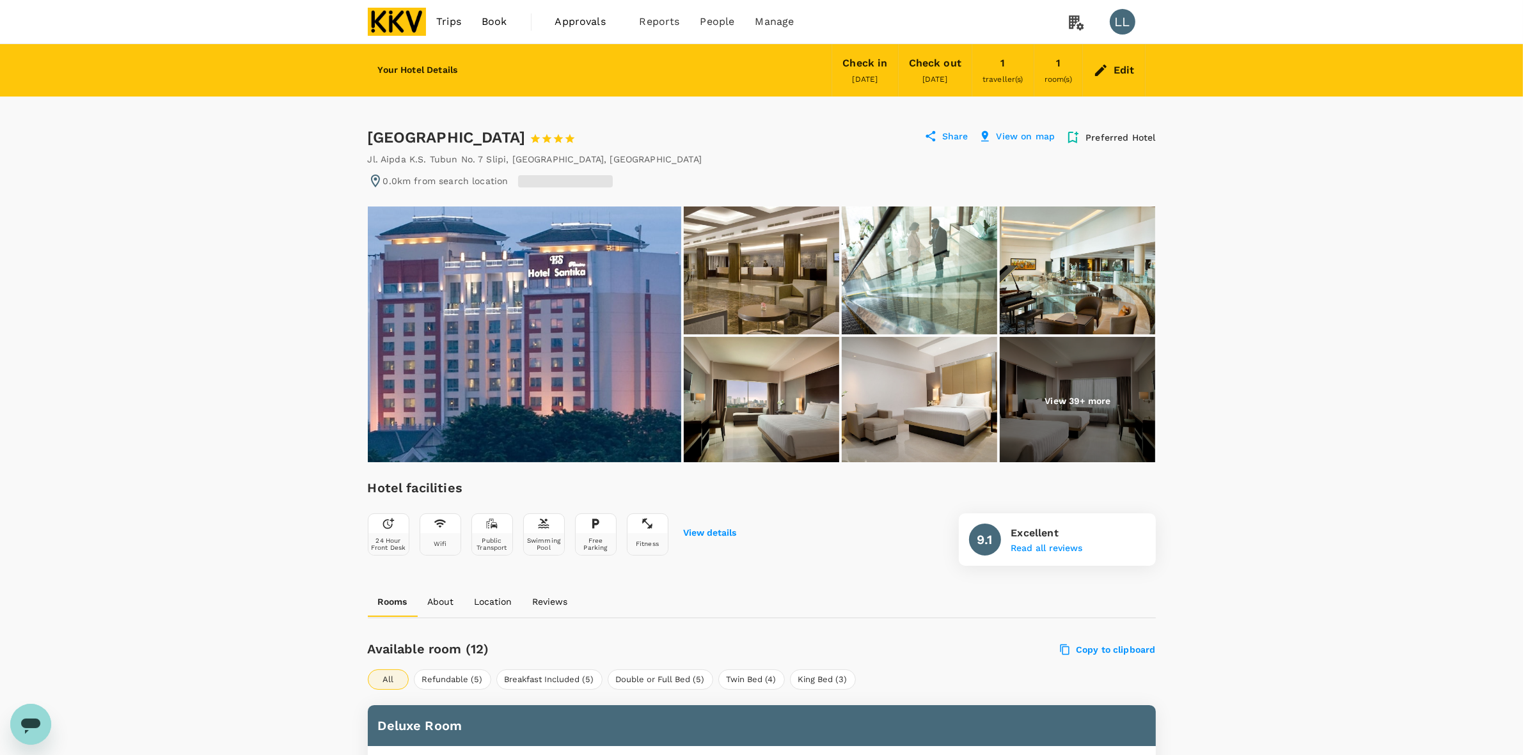
drag, startPoint x: 1219, startPoint y: 351, endPoint x: 1226, endPoint y: 352, distance: 6.5
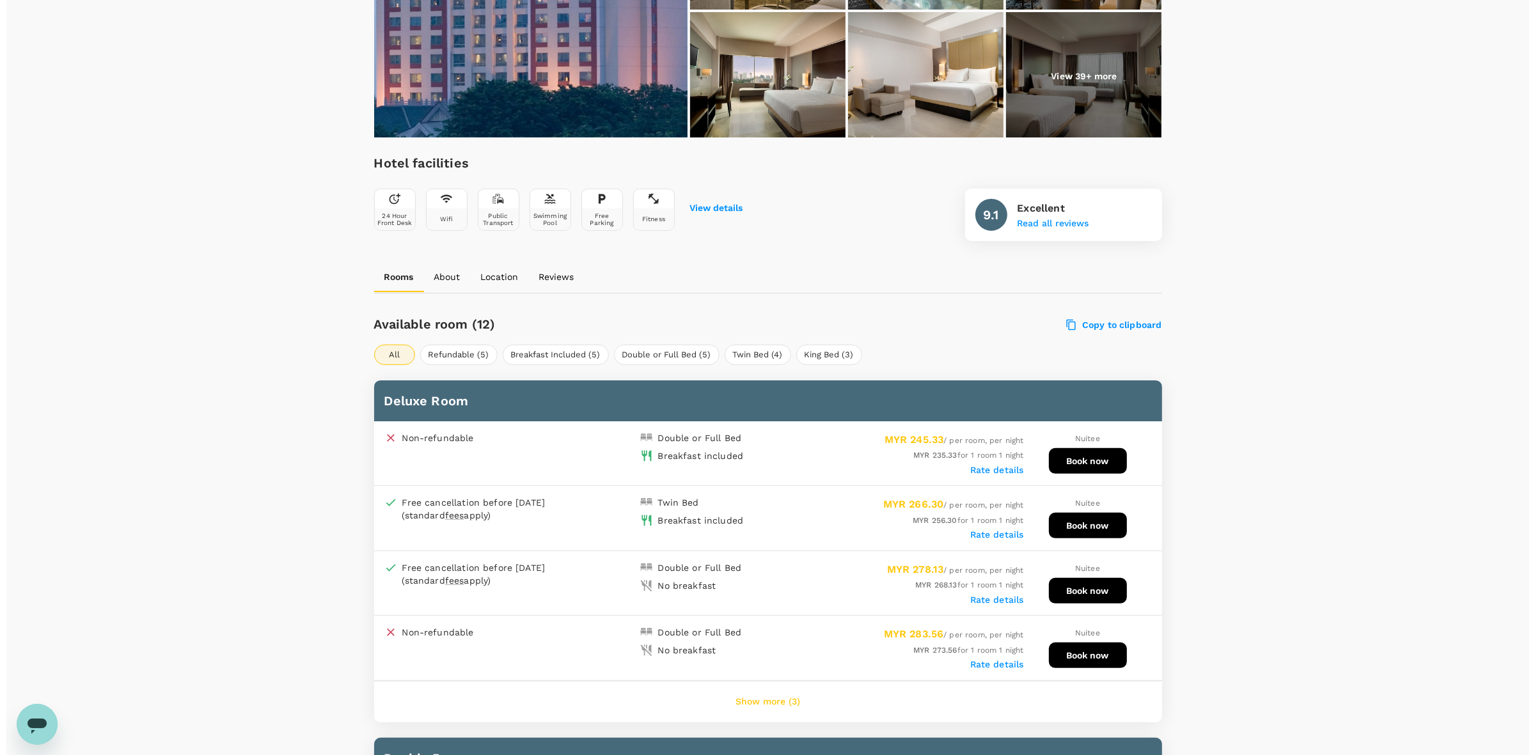
scroll to position [315, 0]
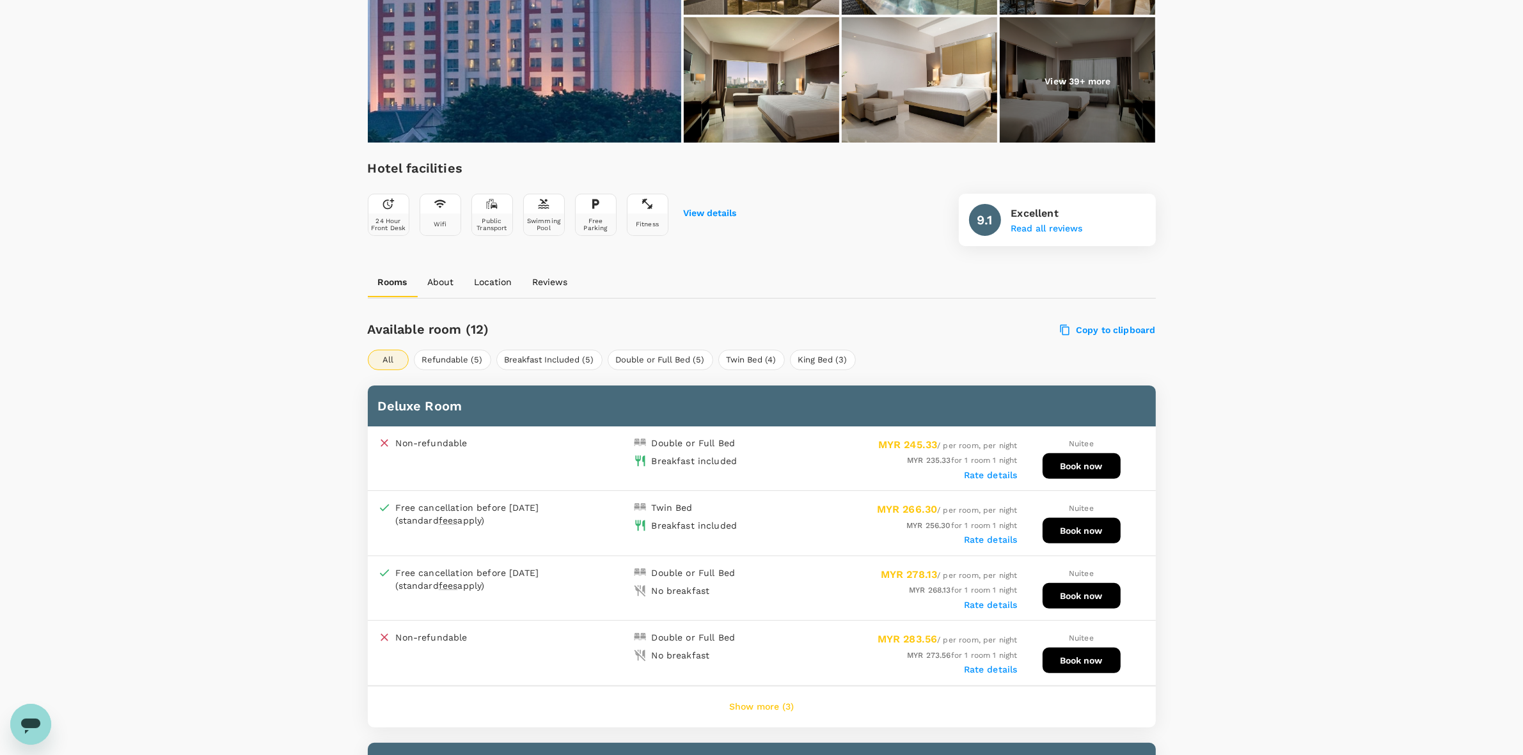
click at [1059, 465] on button "Book now" at bounding box center [1082, 467] width 78 height 26
drag, startPoint x: 1277, startPoint y: 343, endPoint x: 1284, endPoint y: 432, distance: 88.6
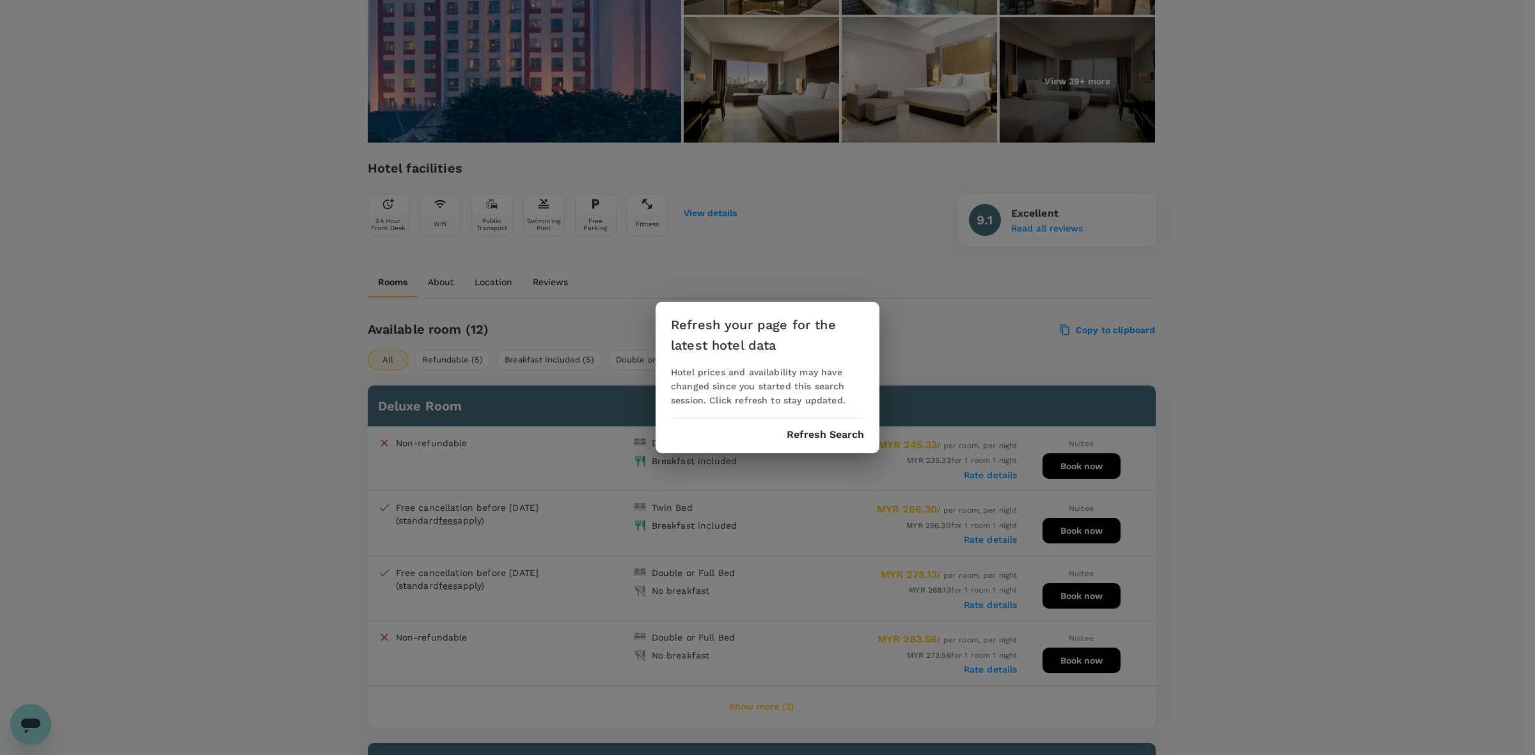
drag, startPoint x: 794, startPoint y: 423, endPoint x: 804, endPoint y: 440, distance: 19.2
click at [794, 429] on div "Refresh your page for the latest hotel data Hotel prices and availability may h…" at bounding box center [768, 378] width 224 height 152
click at [804, 440] on button "Refresh Search" at bounding box center [825, 435] width 77 height 12
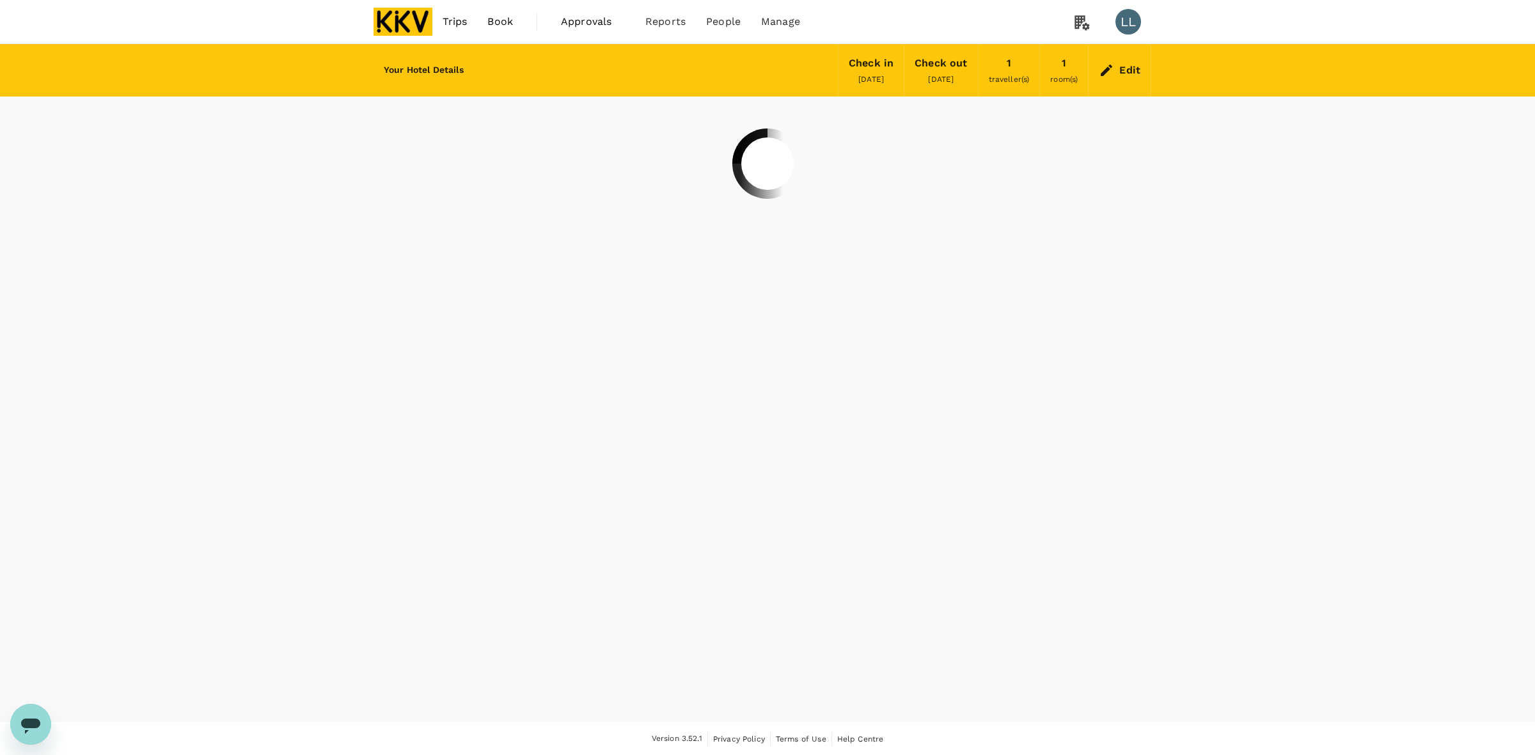
click at [1292, 245] on div "Your Hotel Details Check in [DATE] Check out [DATE] 1 traveller(s) 1 room(s) Ed…" at bounding box center [767, 383] width 1535 height 678
click at [1270, 467] on div "Your Hotel Details Check in [DATE] Check out [DATE] 1 traveller(s) 1 room(s) Ed…" at bounding box center [767, 383] width 1535 height 678
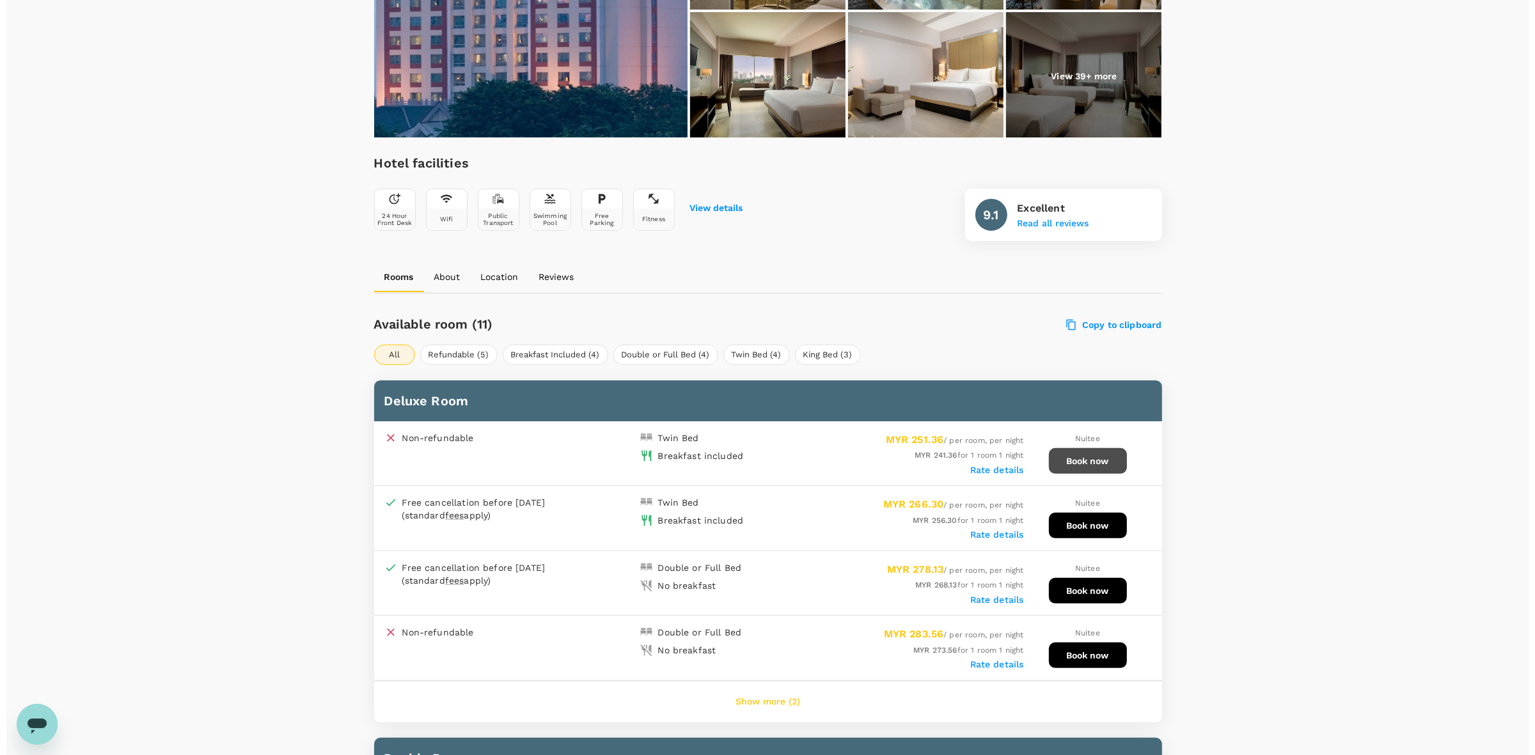
scroll to position [315, 0]
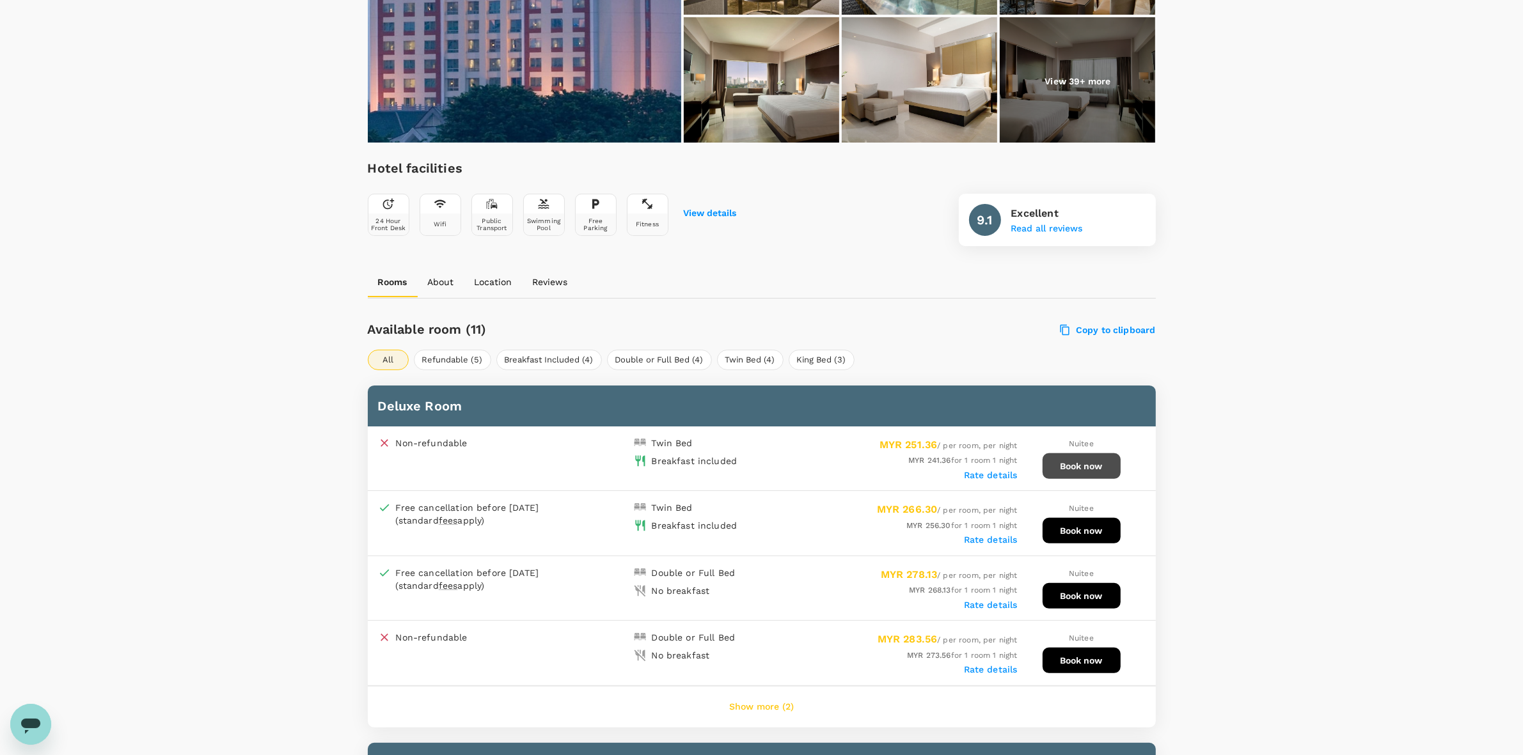
click at [1080, 459] on button "Book now" at bounding box center [1082, 467] width 78 height 26
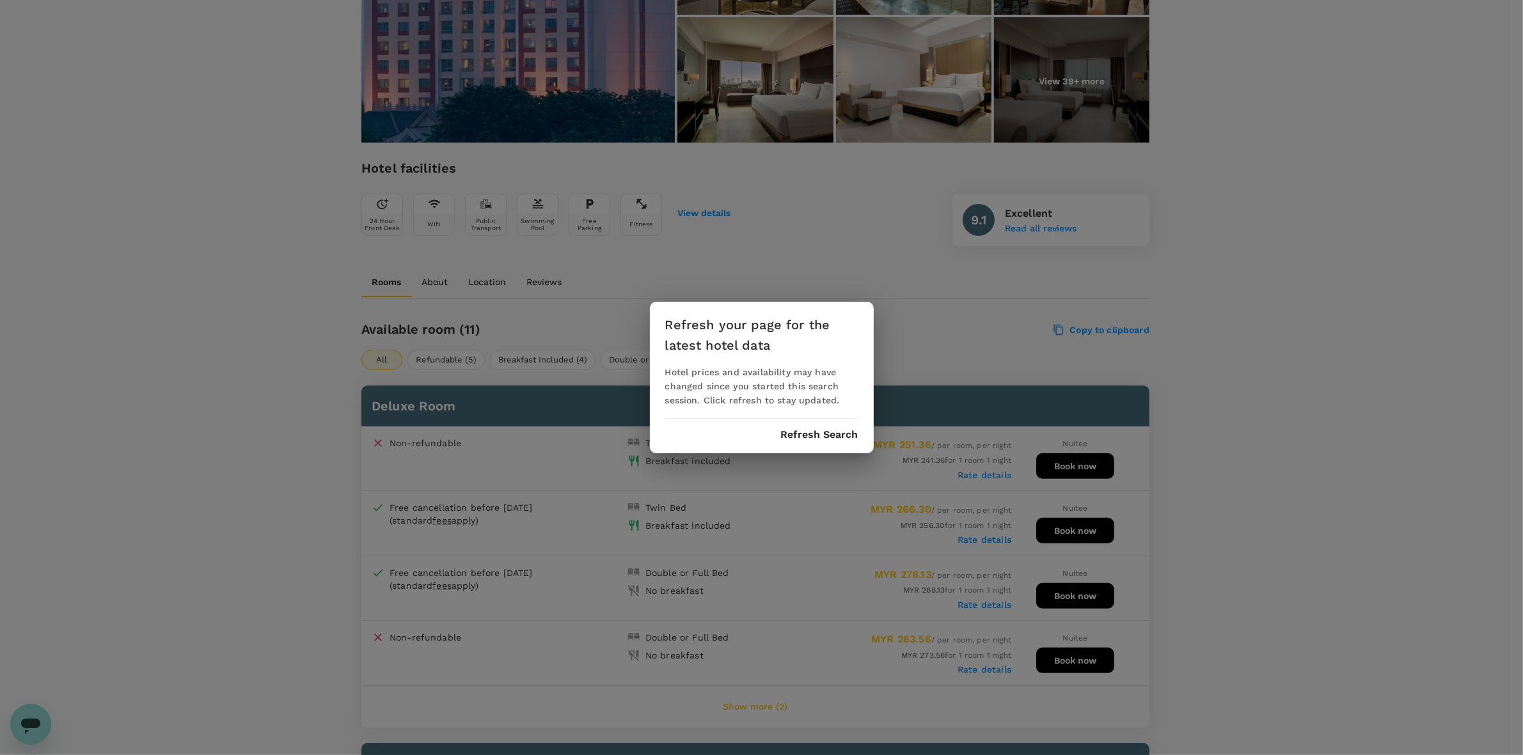
click at [1277, 244] on div "Refresh your page for the latest hotel data Hotel prices and availability may h…" at bounding box center [761, 377] width 1523 height 755
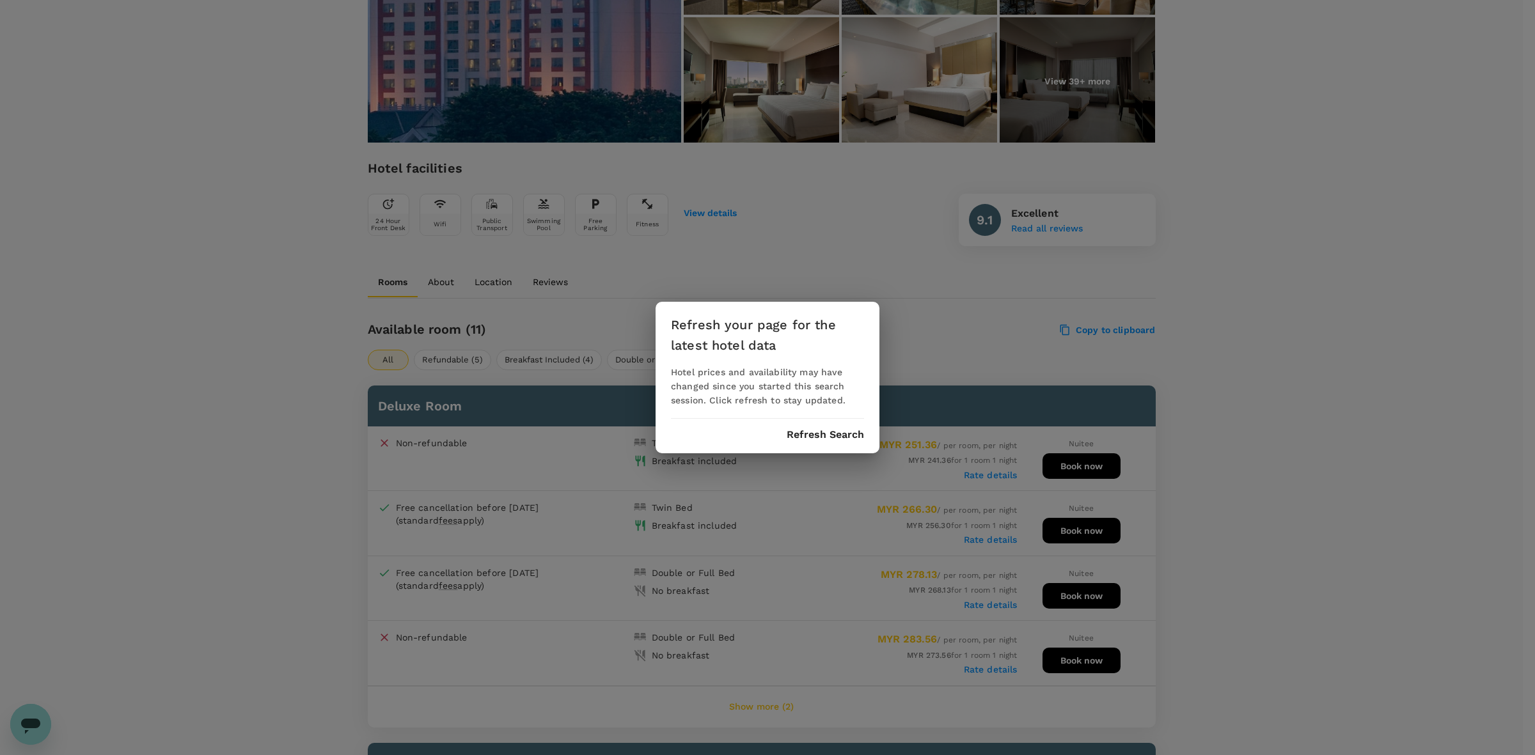
click at [1267, 430] on div "Refresh your page for the latest hotel data Hotel prices and availability may h…" at bounding box center [767, 377] width 1535 height 755
click at [839, 437] on button "Refresh Search" at bounding box center [825, 435] width 77 height 12
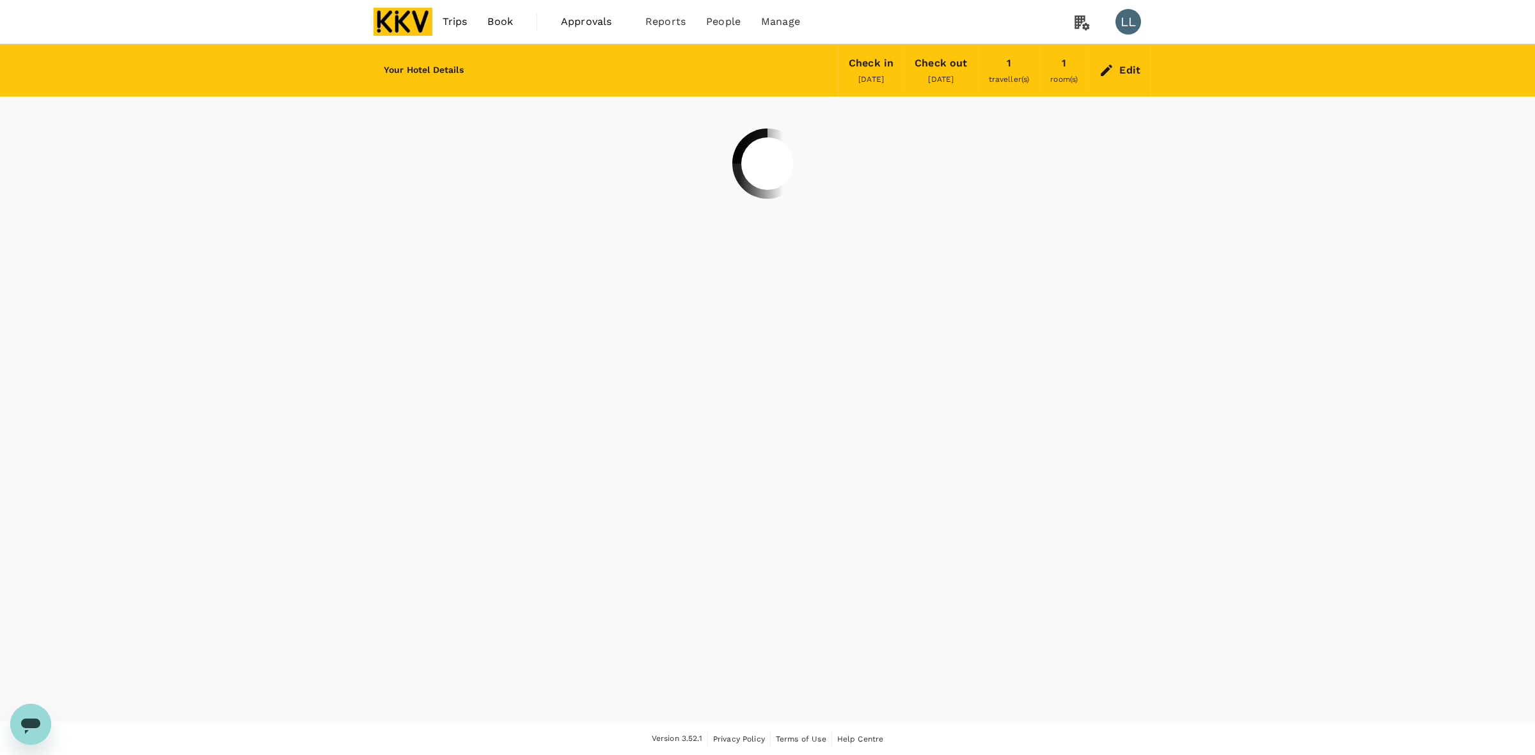
click at [1174, 237] on div "Your Hotel Details Check in 24 Sep 2025 Check out 25 Sep 2025 1 traveller(s) 1 …" at bounding box center [767, 383] width 1535 height 678
click at [1211, 394] on div "Your Hotel Details Check in 24 Sep 2025 Check out 25 Sep 2025 1 traveller(s) 1 …" at bounding box center [767, 383] width 1535 height 678
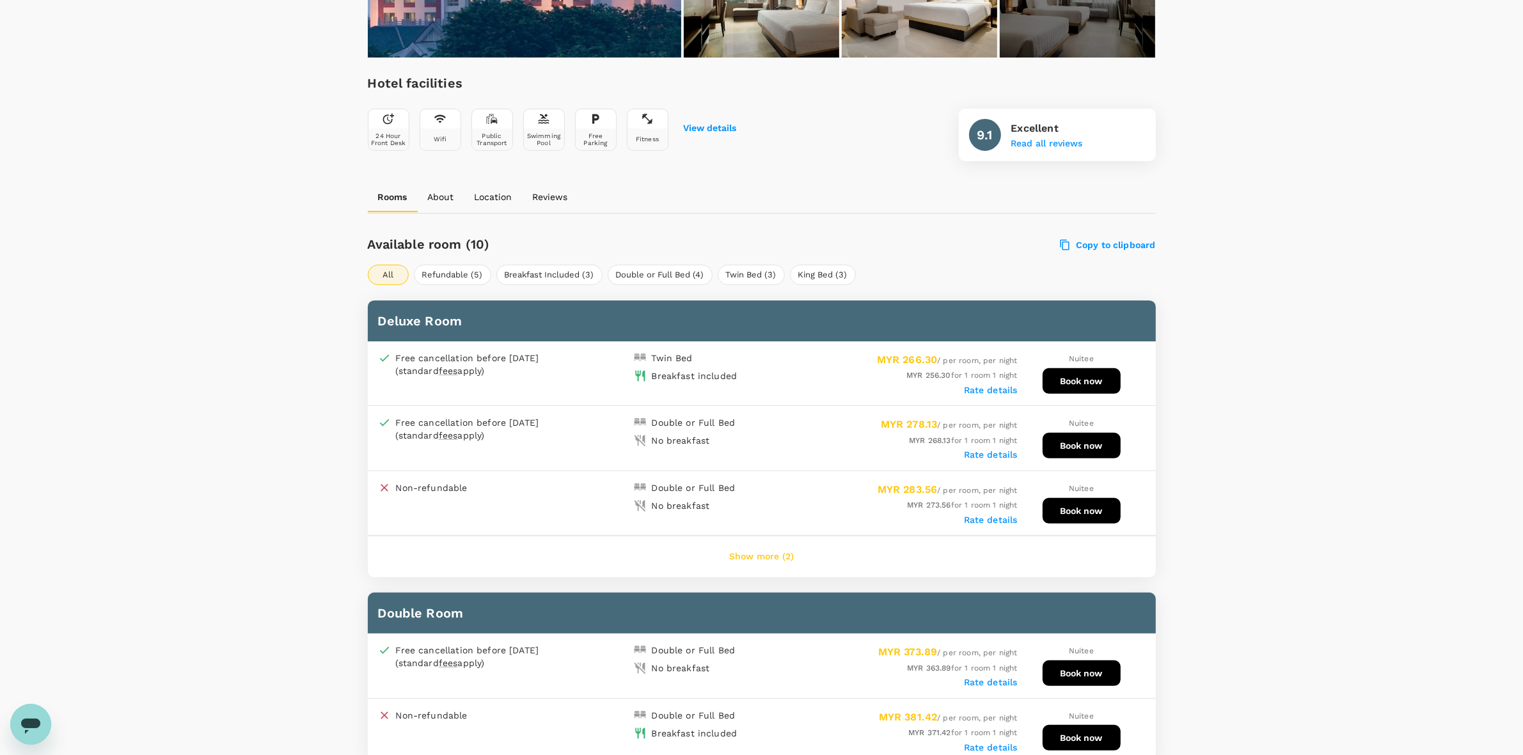
scroll to position [395, 0]
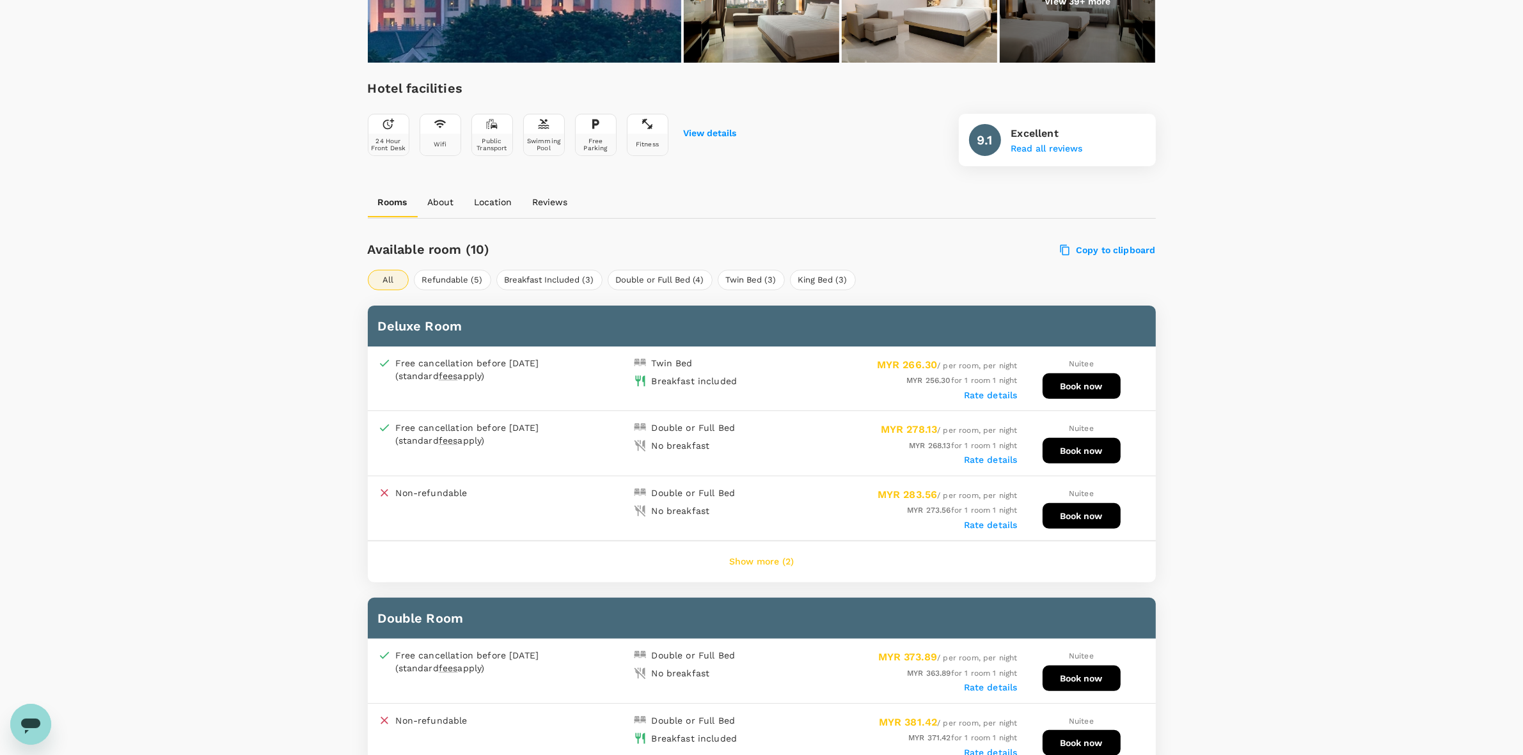
click at [753, 554] on button "Show more (2)" at bounding box center [761, 562] width 100 height 31
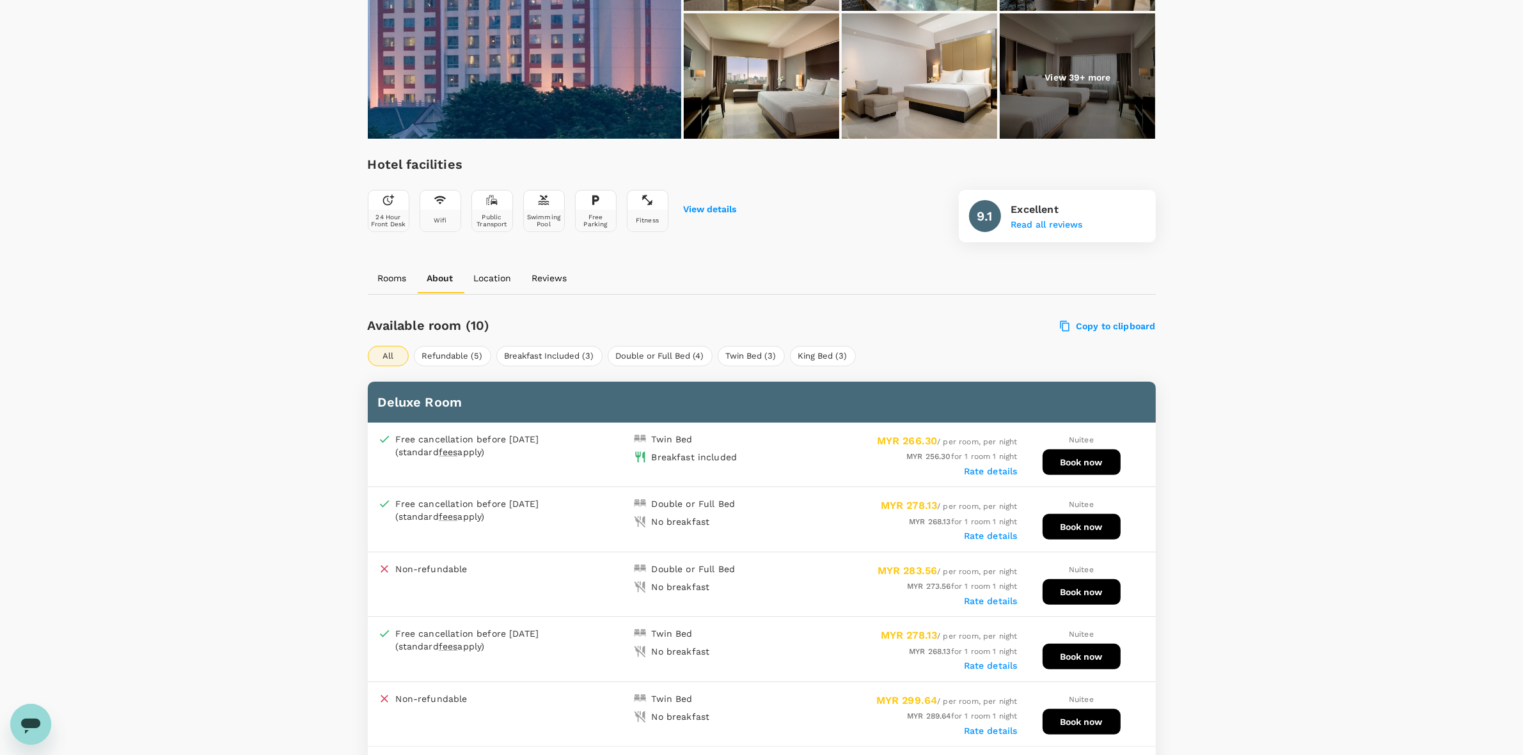
scroll to position [315, 0]
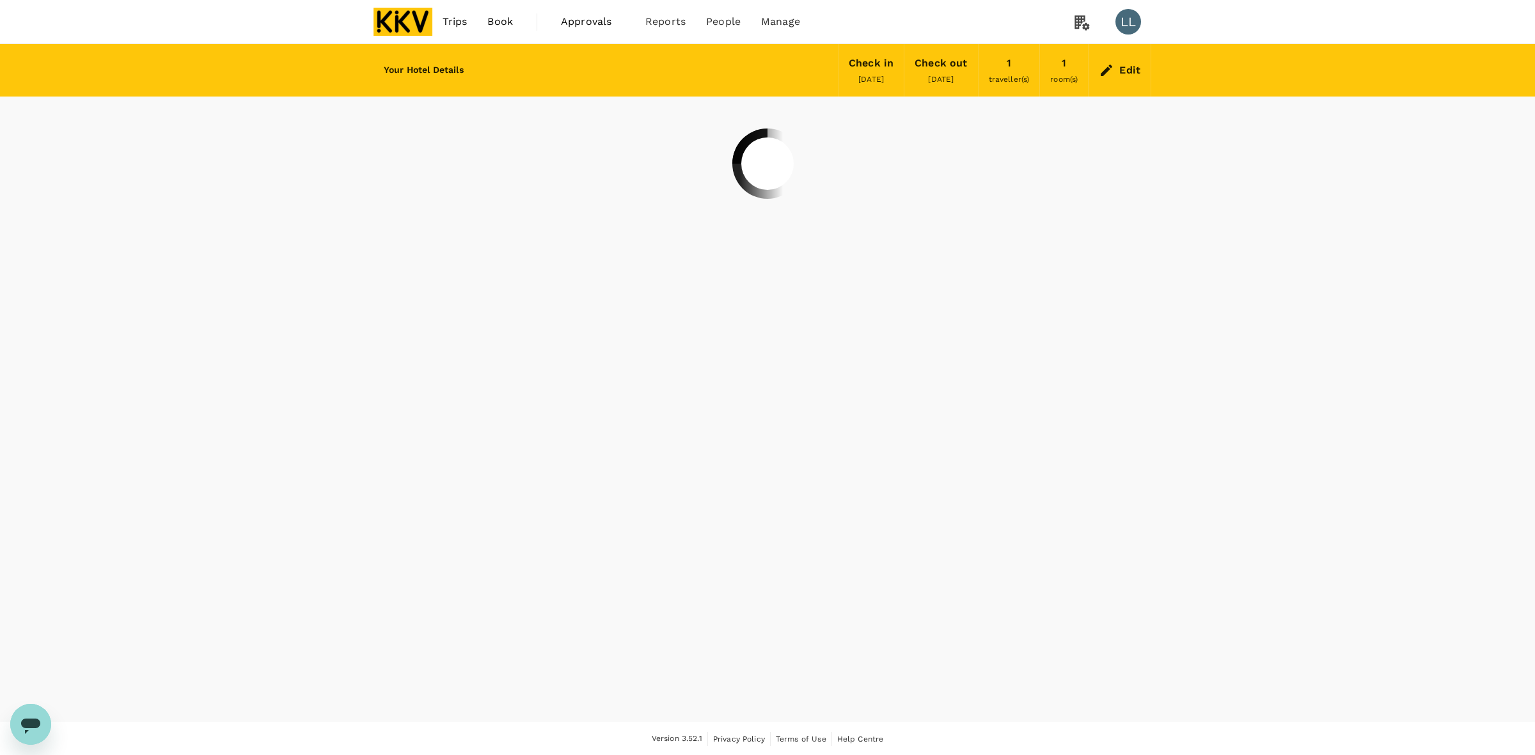
drag, startPoint x: 0, startPoint y: 0, endPoint x: 1425, endPoint y: 182, distance: 1436.8
click at [1425, 178] on div "Your Hotel Details Check in [DATE] Check out [DATE] 1 traveller(s) 1 room(s) Ed…" at bounding box center [767, 383] width 1535 height 678
click at [1346, 390] on div "Your Hotel Details Check in [DATE] Check out [DATE] 1 traveller(s) 1 room(s) Ed…" at bounding box center [767, 383] width 1535 height 678
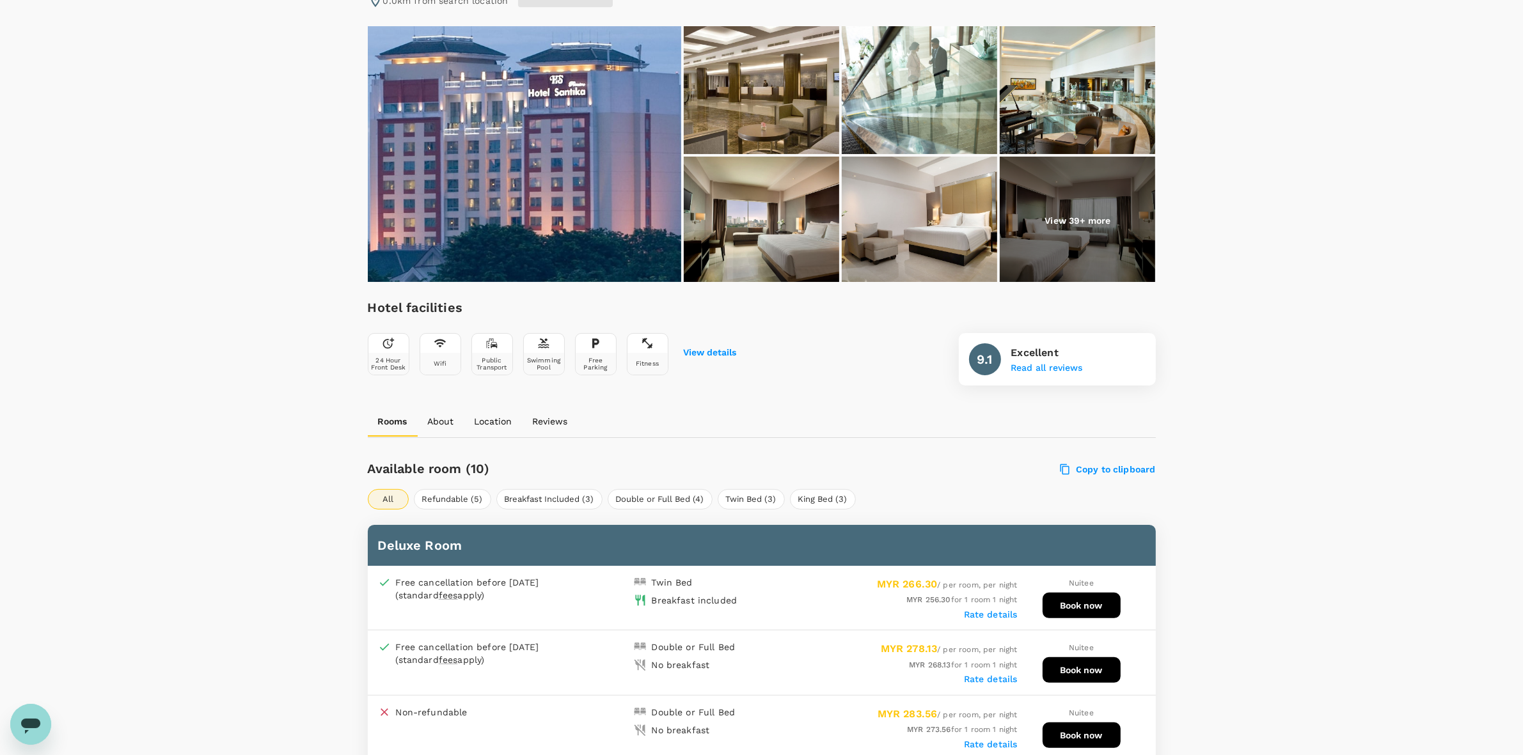
scroll to position [320, 0]
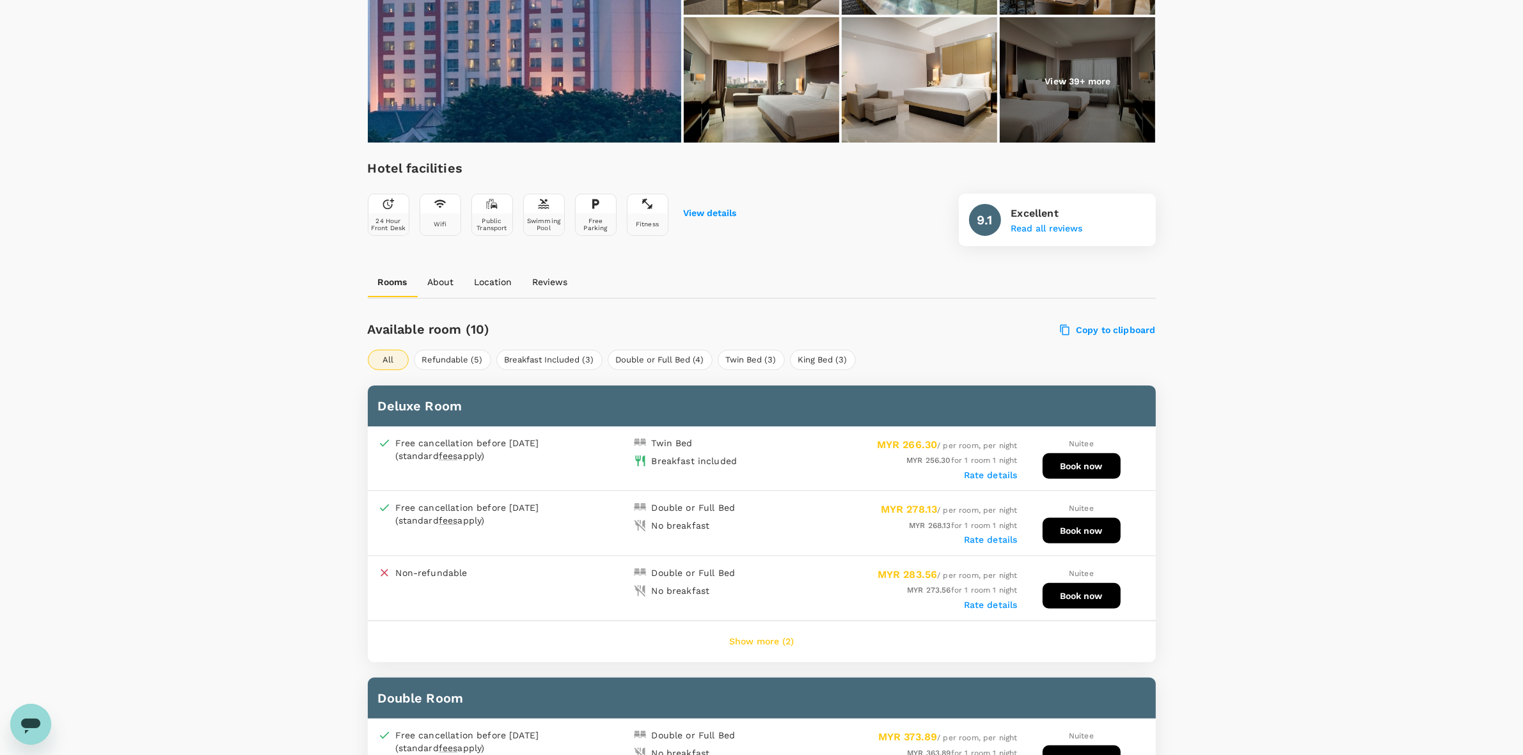
click at [762, 628] on button "Show more (2)" at bounding box center [761, 642] width 100 height 31
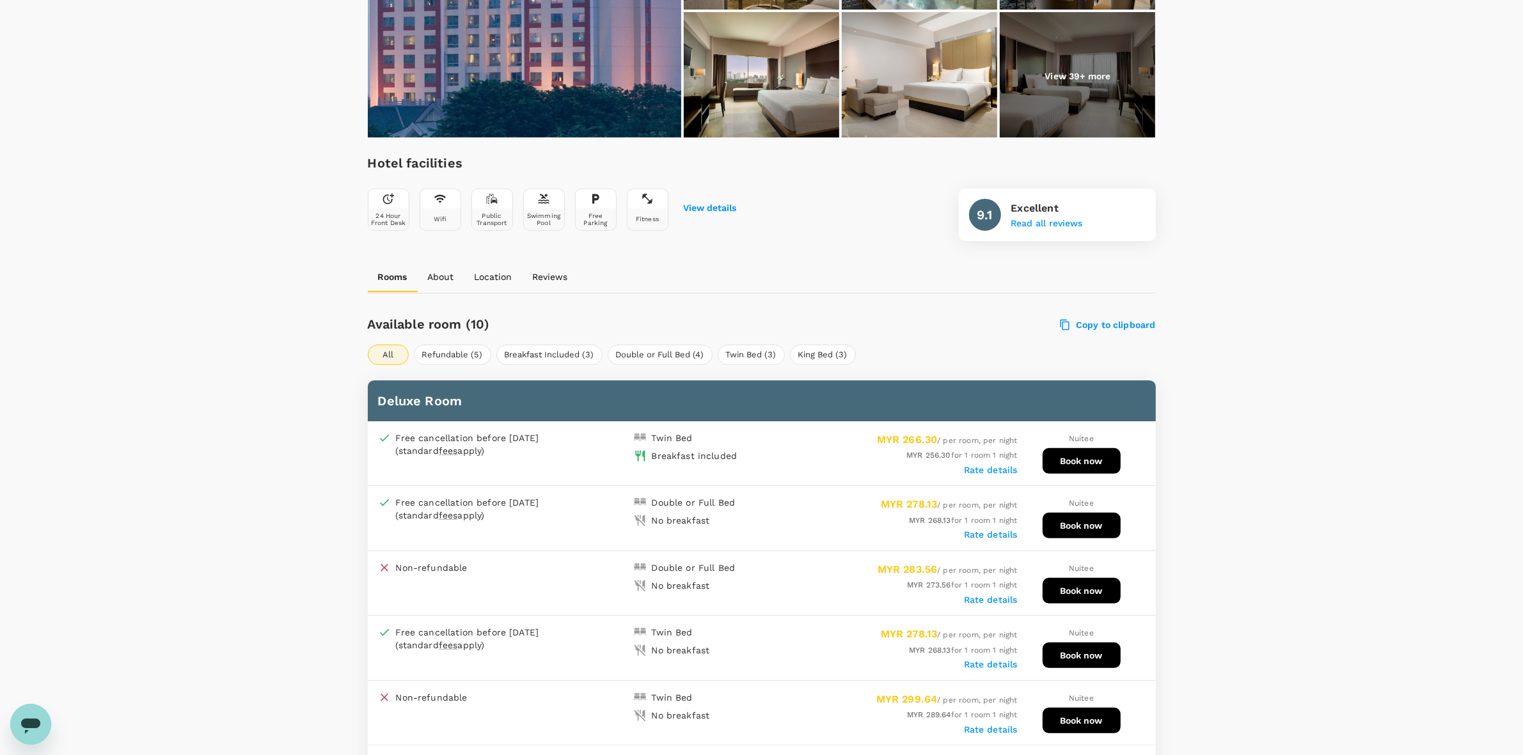
scroll to position [315, 0]
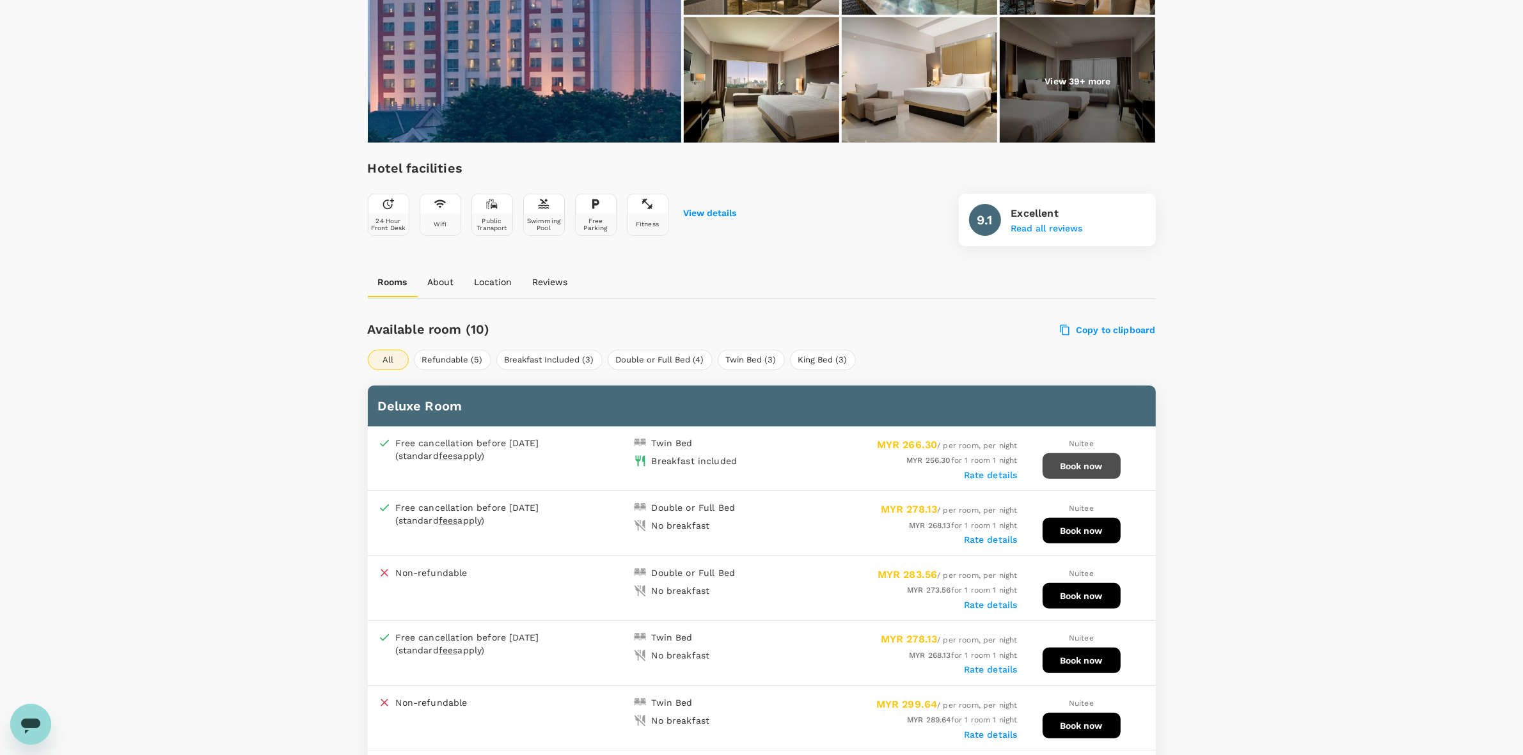
click at [1069, 467] on button "Book now" at bounding box center [1082, 467] width 78 height 26
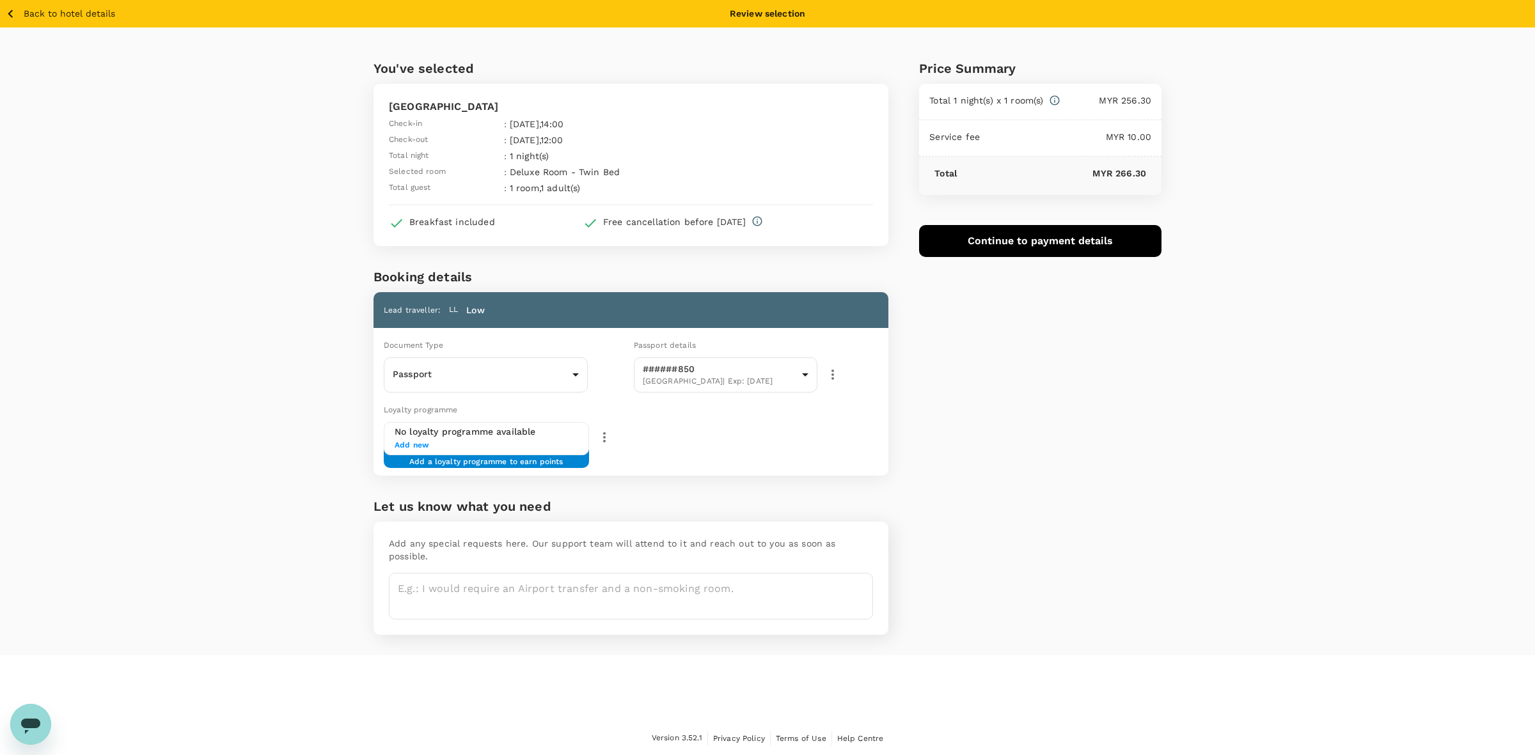
click at [1277, 344] on div "You've selected Hotel Santika Premiere Slipi Jakarta Check-in : 24 Sep 2025 , 1…" at bounding box center [767, 342] width 1535 height 628
drag, startPoint x: 1256, startPoint y: 184, endPoint x: 1271, endPoint y: 411, distance: 227.0
click at [1256, 183] on div "You've selected Hotel Santika Premiere Slipi Jakarta Check-in : 24 Sep 2025 , 1…" at bounding box center [767, 342] width 1535 height 628
drag, startPoint x: 1271, startPoint y: 416, endPoint x: 1112, endPoint y: 411, distance: 159.4
click at [1271, 417] on div "You've selected Hotel Santika Premiere Slipi Jakarta Check-in : 24 Sep 2025 , 1…" at bounding box center [767, 342] width 1535 height 628
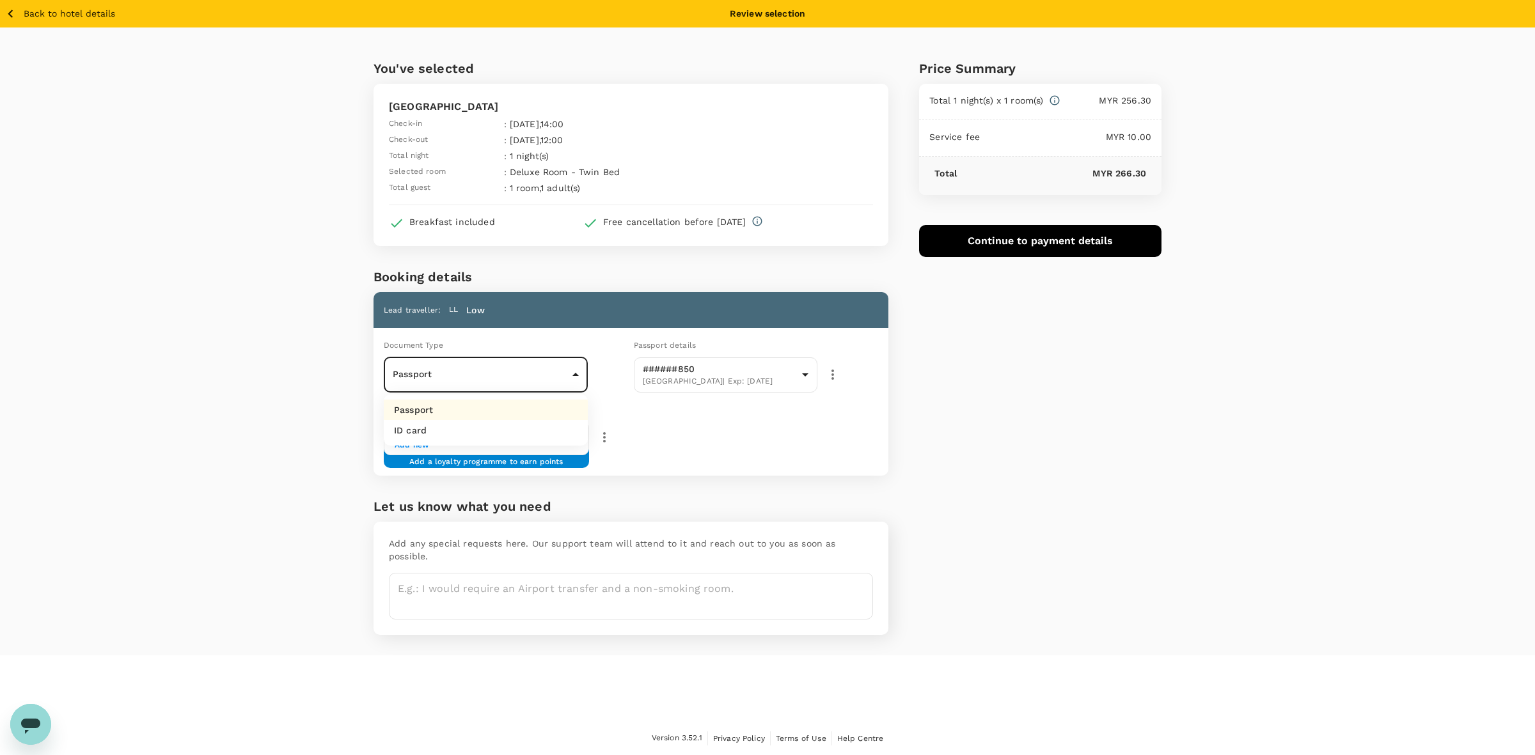
click at [472, 372] on body "Back to hotel details Review selection You've selected Hotel Santika Premiere S…" at bounding box center [767, 378] width 1535 height 756
click at [467, 408] on li "Passport" at bounding box center [486, 410] width 204 height 20
click at [303, 407] on div "You've selected Hotel Santika Premiere Slipi Jakarta Check-in : 24 Sep 2025 , 1…" at bounding box center [767, 342] width 1535 height 628
drag, startPoint x: 1226, startPoint y: 336, endPoint x: 1277, endPoint y: 254, distance: 97.4
click at [1226, 335] on div "You've selected Hotel Santika Premiere Slipi Jakarta Check-in : 24 Sep 2025 , 1…" at bounding box center [767, 342] width 1535 height 628
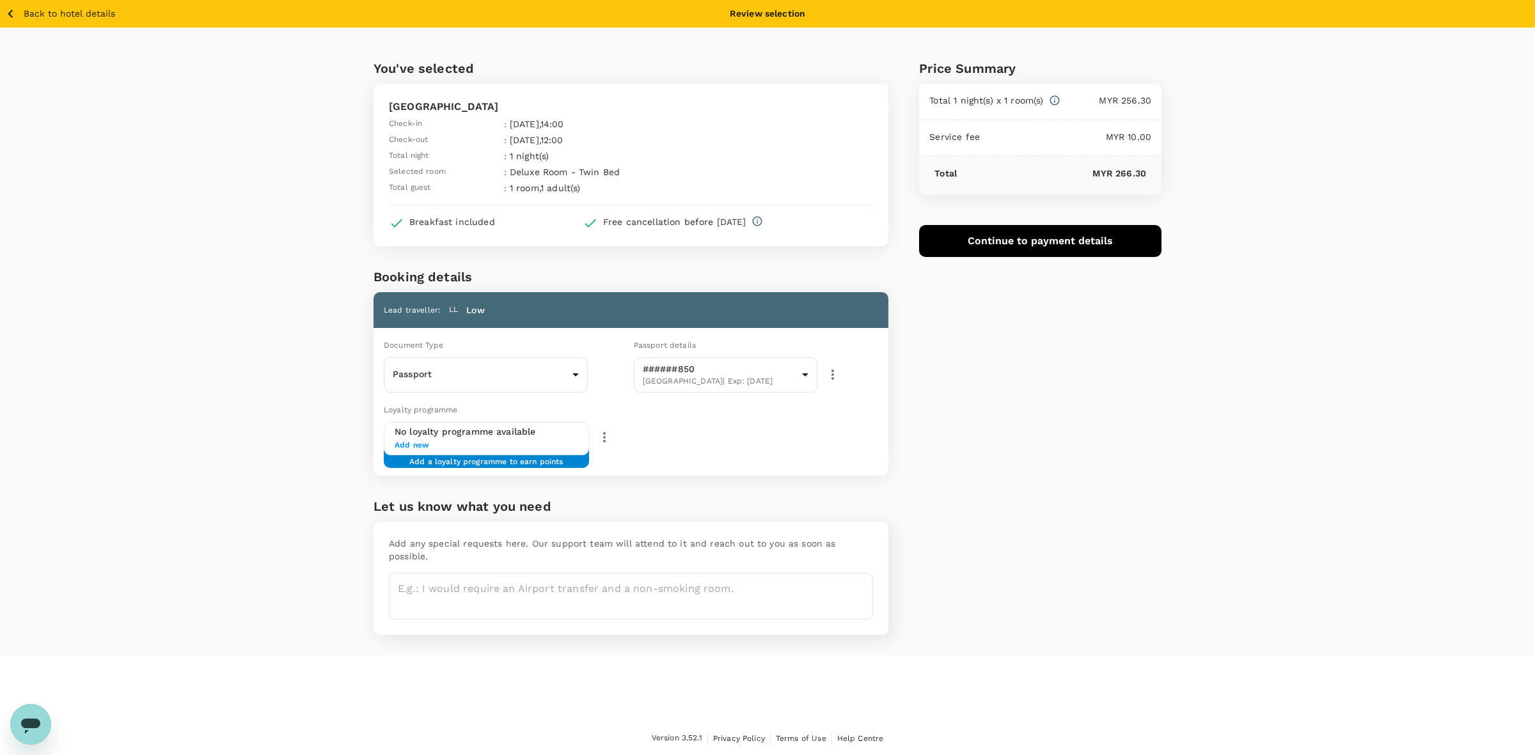
click at [1060, 347] on div "Price Summary Total 1 night(s) x 1 room(s) MYR 256.30 Service fee MYR 10.00 Tot…" at bounding box center [1024, 342] width 273 height 628
drag, startPoint x: 1017, startPoint y: 435, endPoint x: 1155, endPoint y: 410, distance: 139.8
click at [1016, 436] on div "Price Summary Total 1 night(s) x 1 room(s) MYR 256.30 Service fee MYR 10.00 Tot…" at bounding box center [1024, 342] width 273 height 628
drag, startPoint x: 1256, startPoint y: 242, endPoint x: 1248, endPoint y: 399, distance: 156.9
click at [1256, 241] on div "You've selected Hotel Santika Premiere Slipi Jakarta Check-in : 24 Sep 2025 , 1…" at bounding box center [767, 342] width 1535 height 628
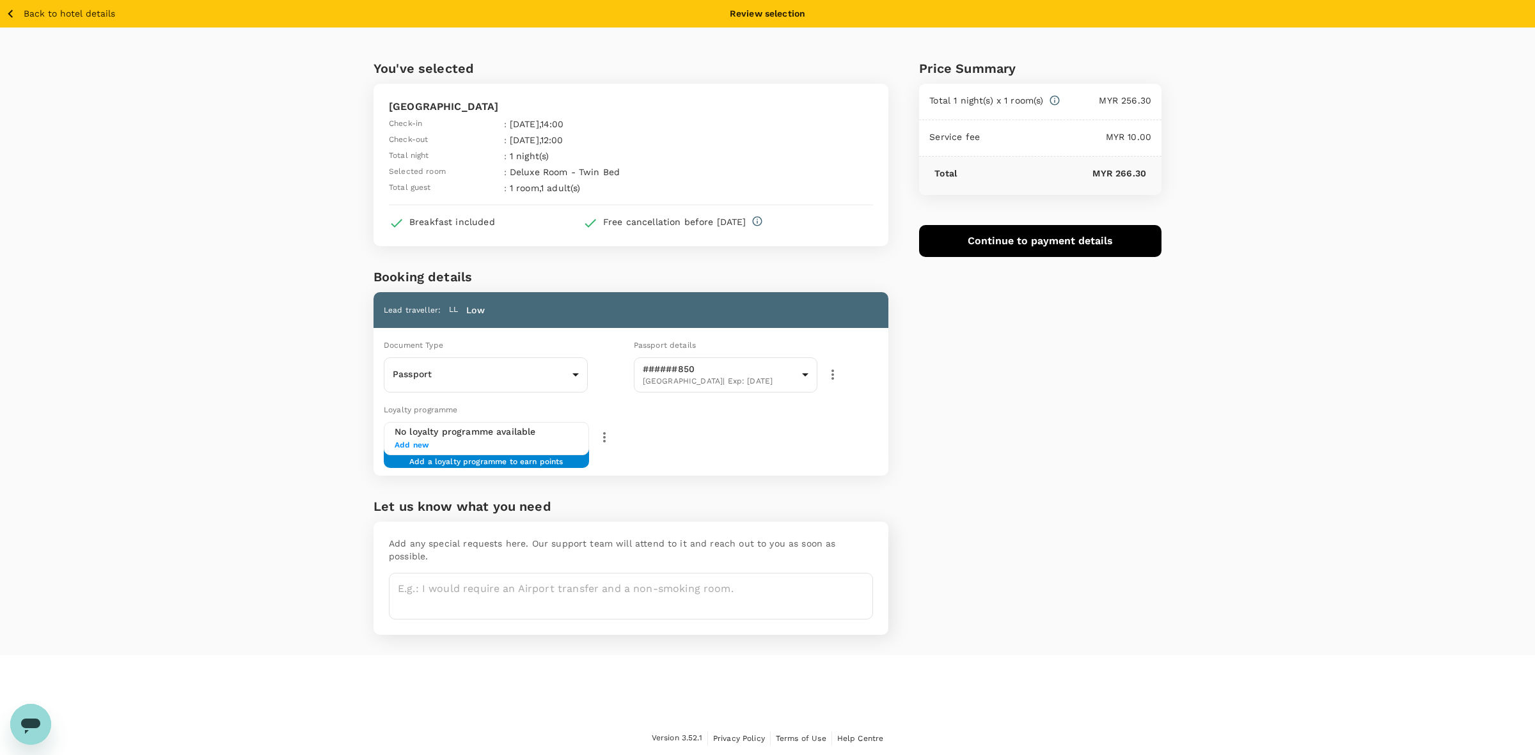
click at [1240, 403] on div "You've selected Hotel Santika Premiere Slipi Jakarta Check-in : 24 Sep 2025 , 1…" at bounding box center [767, 342] width 1535 height 628
click at [1015, 238] on button "Continue to payment details" at bounding box center [1040, 241] width 242 height 32
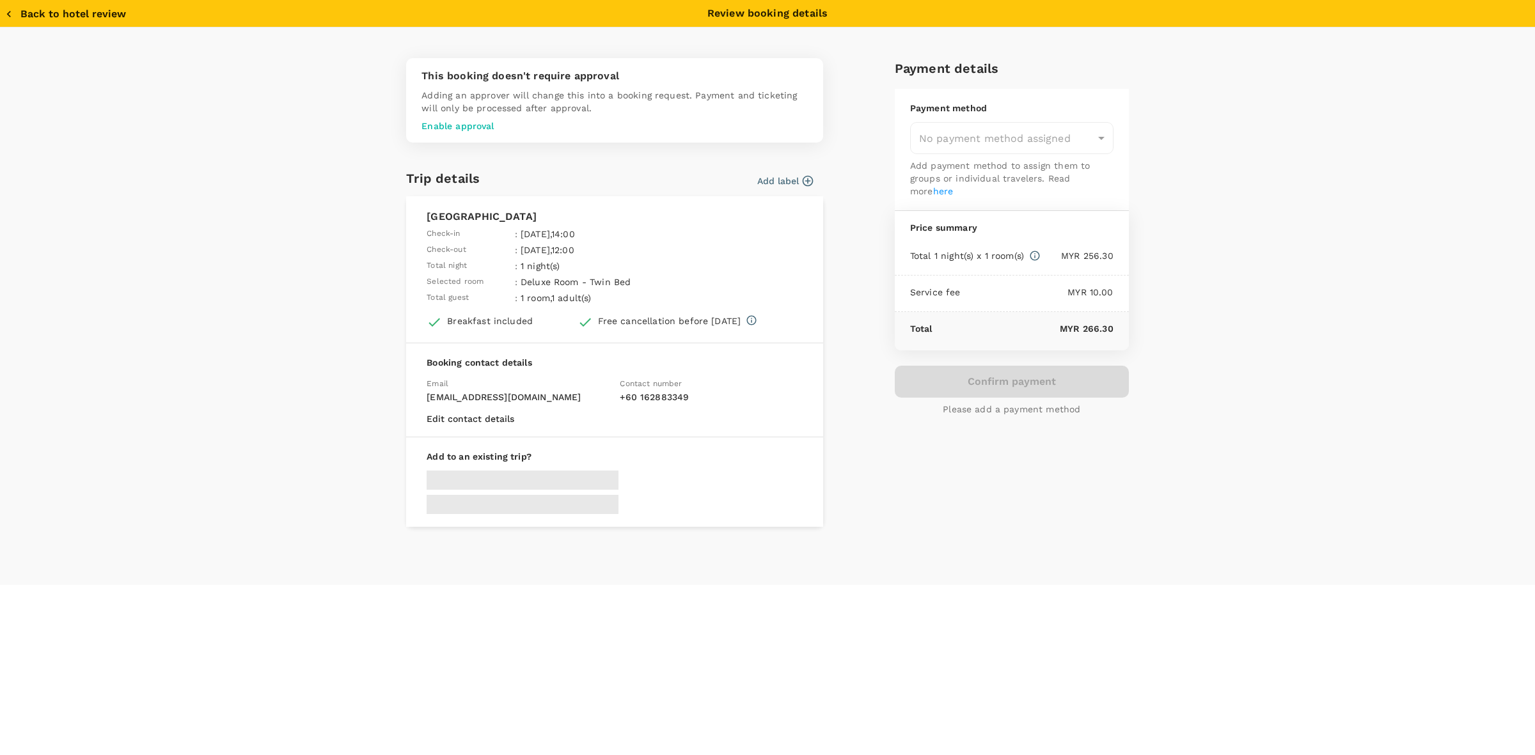
type input "9e431c6f-2823-4cc2-be3e-fbfab332714f"
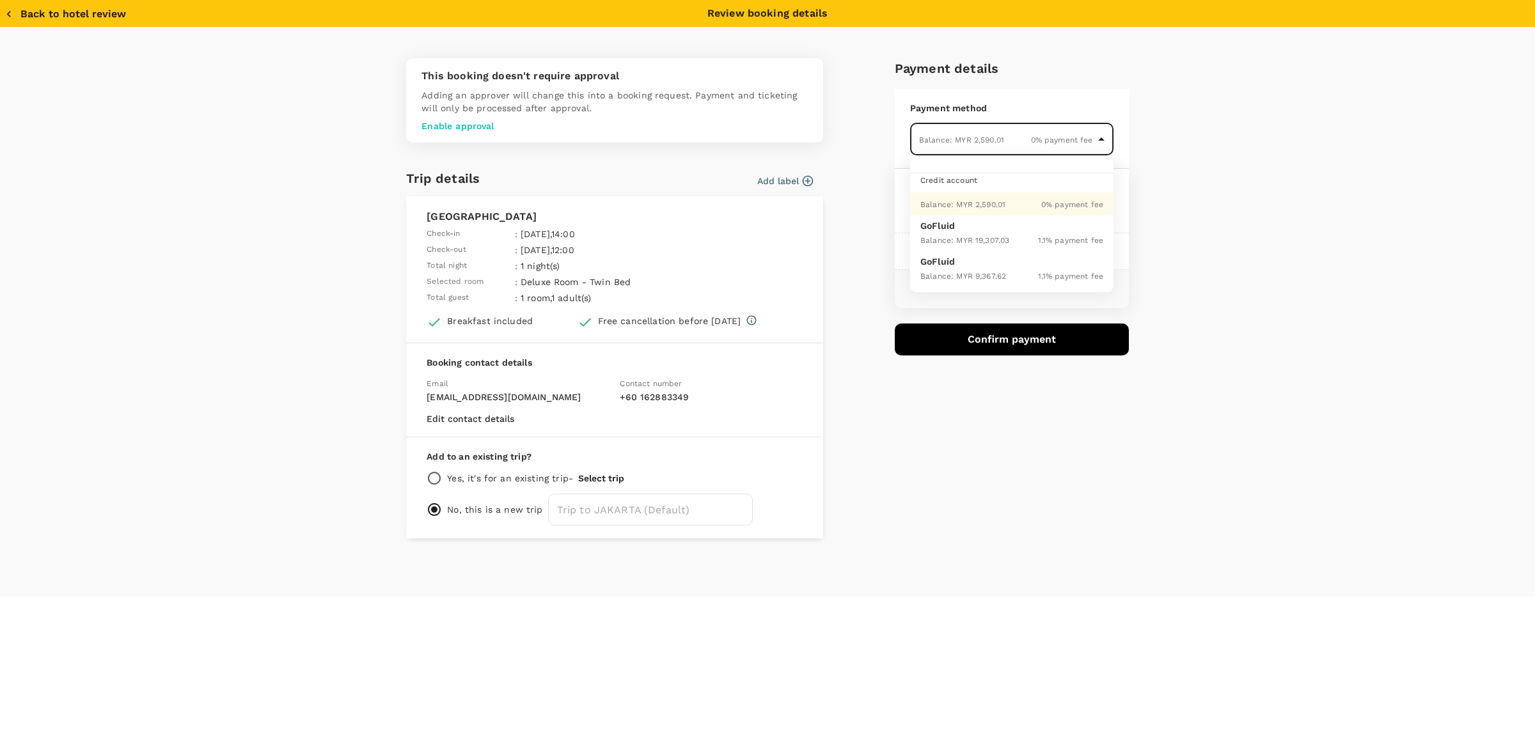
click at [1022, 129] on body "Back to hotel details Review selection You've selected Hotel Santika Premiere S…" at bounding box center [767, 378] width 1535 height 756
click at [985, 205] on span "Balance : MYR 2,590.01" at bounding box center [962, 204] width 85 height 9
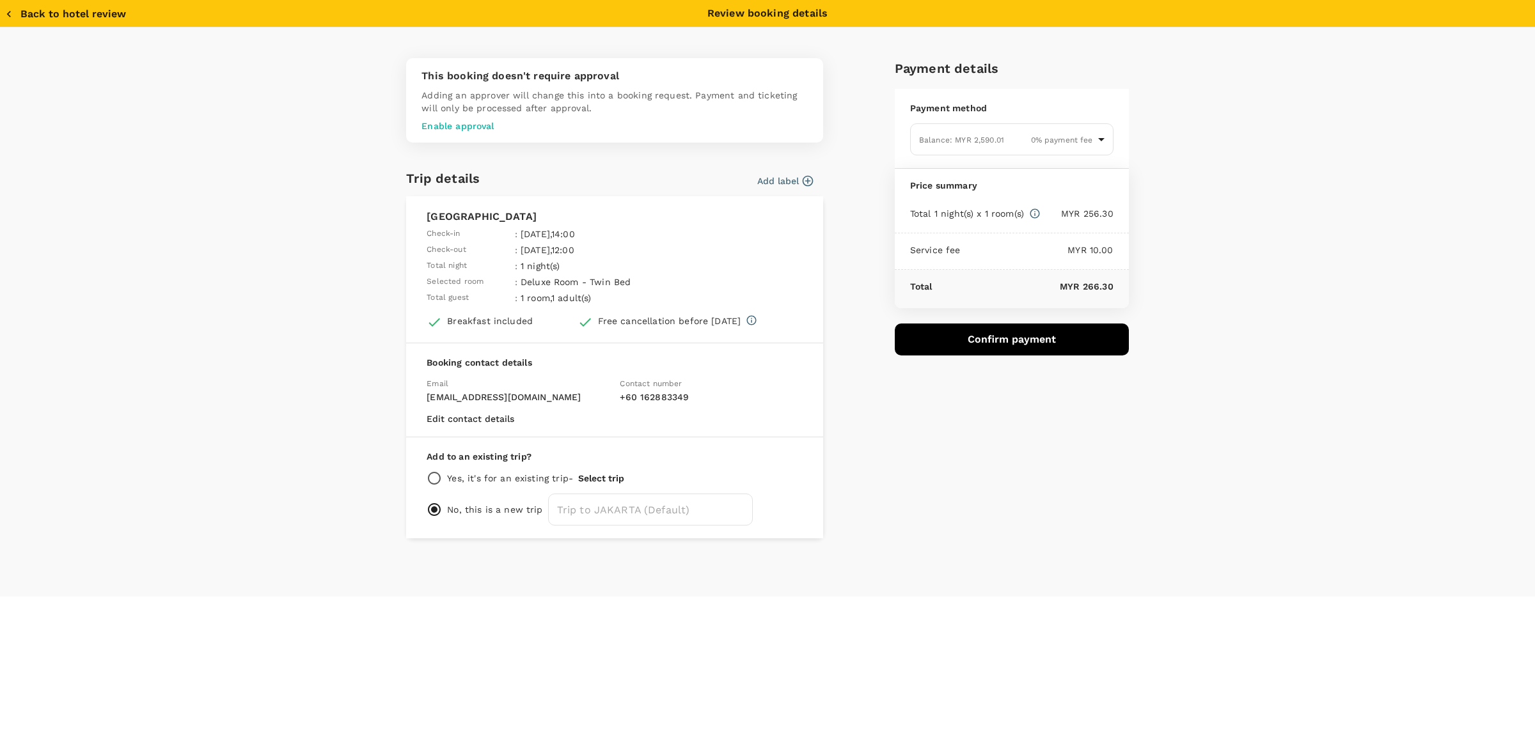
click at [1300, 179] on div "This booking doesn't require approval Adding an approver will change this into …" at bounding box center [767, 312] width 1535 height 569
drag, startPoint x: 1258, startPoint y: 417, endPoint x: 1238, endPoint y: 411, distance: 20.8
click at [1251, 416] on div "This booking doesn't require approval Adding an approver will change this into …" at bounding box center [767, 312] width 1535 height 569
click at [1216, 271] on div "This booking doesn't require approval Adding an approver will change this into …" at bounding box center [767, 312] width 1535 height 569
click at [1232, 395] on div "This booking doesn't require approval Adding an approver will change this into …" at bounding box center [767, 312] width 1535 height 569
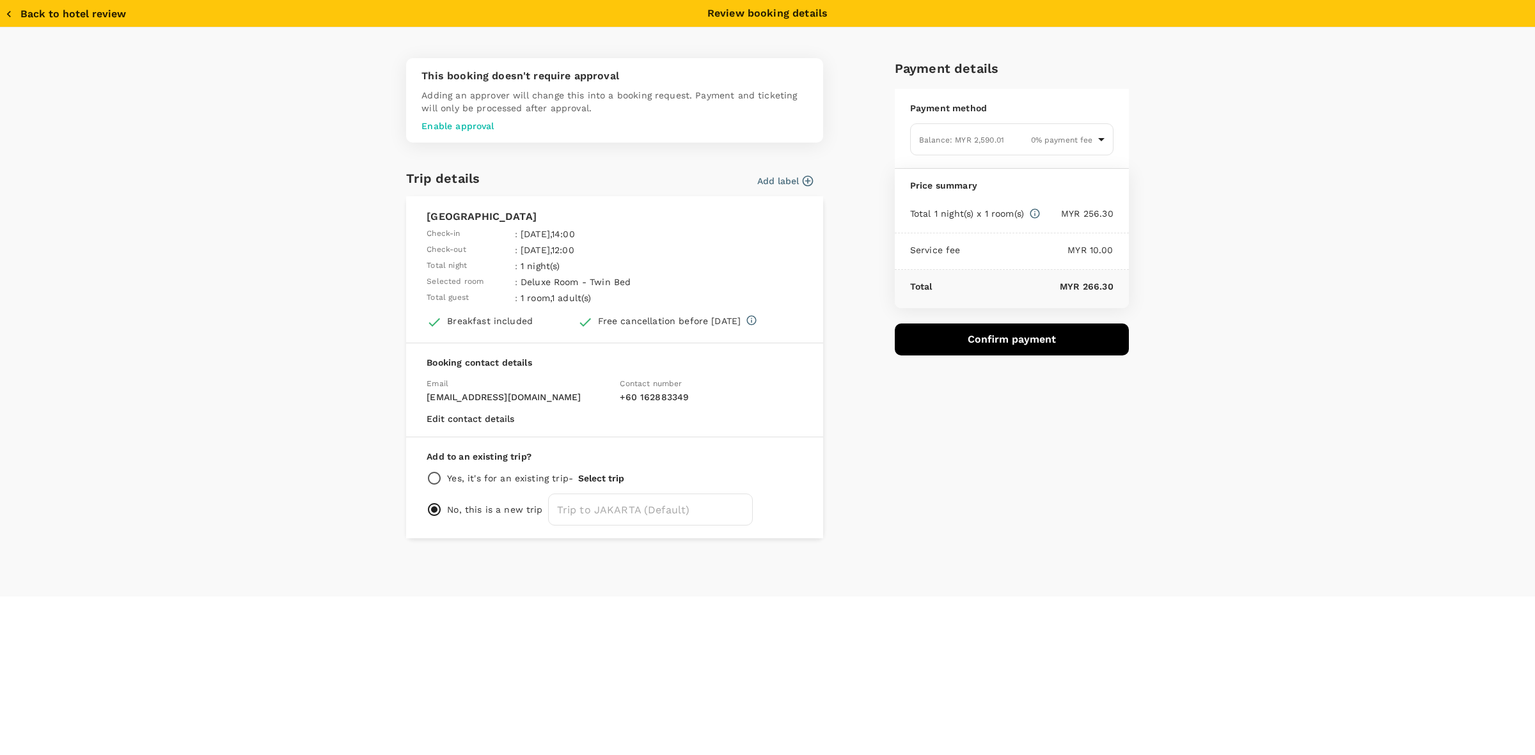
click at [1267, 211] on div "This booking doesn't require approval Adding an approver will change this into …" at bounding box center [767, 312] width 1535 height 569
click at [1267, 394] on div "This booking doesn't require approval Adding an approver will change this into …" at bounding box center [767, 312] width 1535 height 569
click at [1187, 270] on div "This booking doesn't require approval Adding an approver will change this into …" at bounding box center [767, 312] width 1535 height 569
click at [1187, 405] on div "This booking doesn't require approval Adding an approver will change this into …" at bounding box center [767, 312] width 1535 height 569
click at [1183, 407] on div "This booking doesn't require approval Adding an approver will change this into …" at bounding box center [767, 312] width 1535 height 569
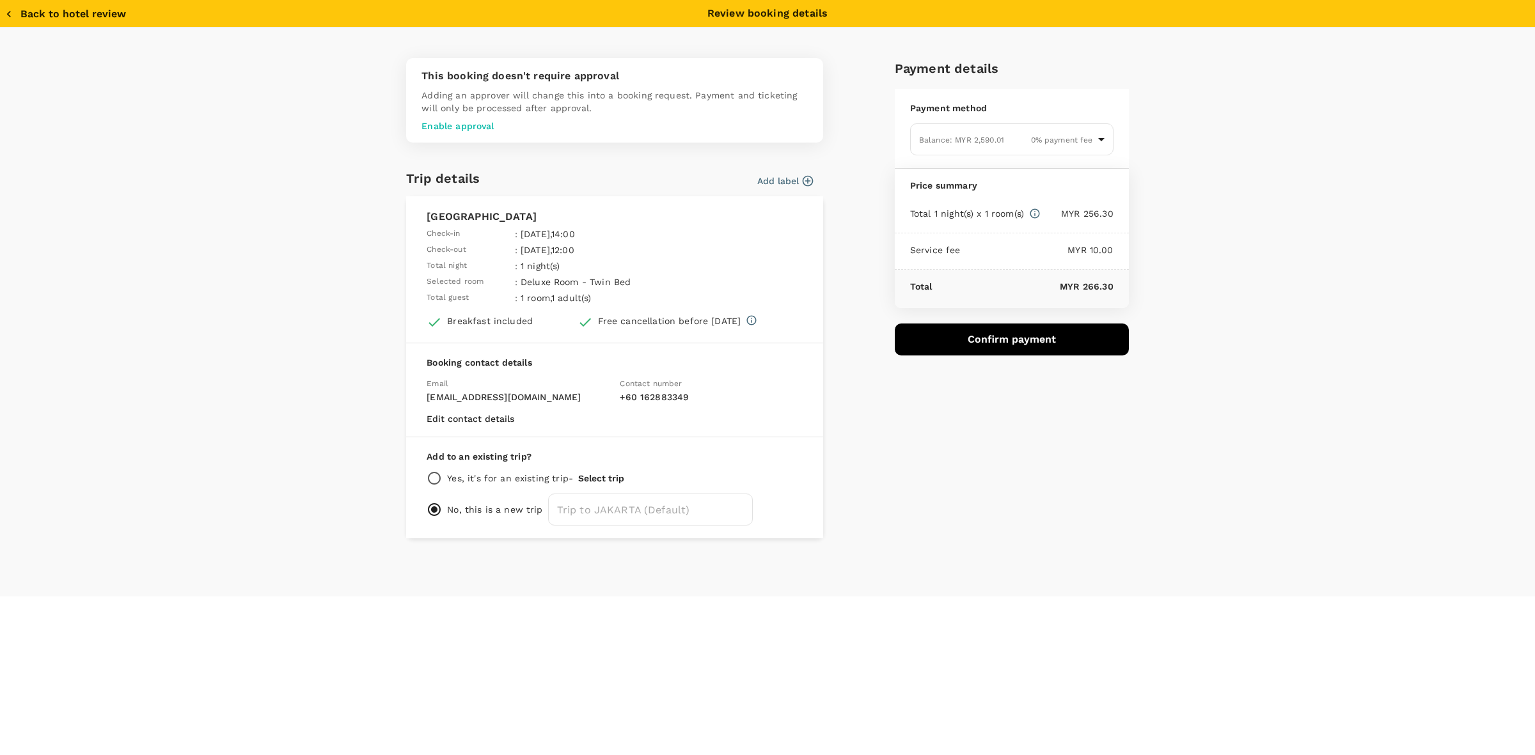
click at [1185, 408] on div "This booking doesn't require approval Adding an approver will change this into …" at bounding box center [767, 312] width 1535 height 569
click at [1165, 232] on div "This booking doesn't require approval Adding an approver will change this into …" at bounding box center [767, 298] width 819 height 480
click at [1220, 413] on div "This booking doesn't require approval Adding an approver will change this into …" at bounding box center [767, 312] width 1535 height 569
click at [986, 331] on button "Confirm payment" at bounding box center [1012, 340] width 234 height 32
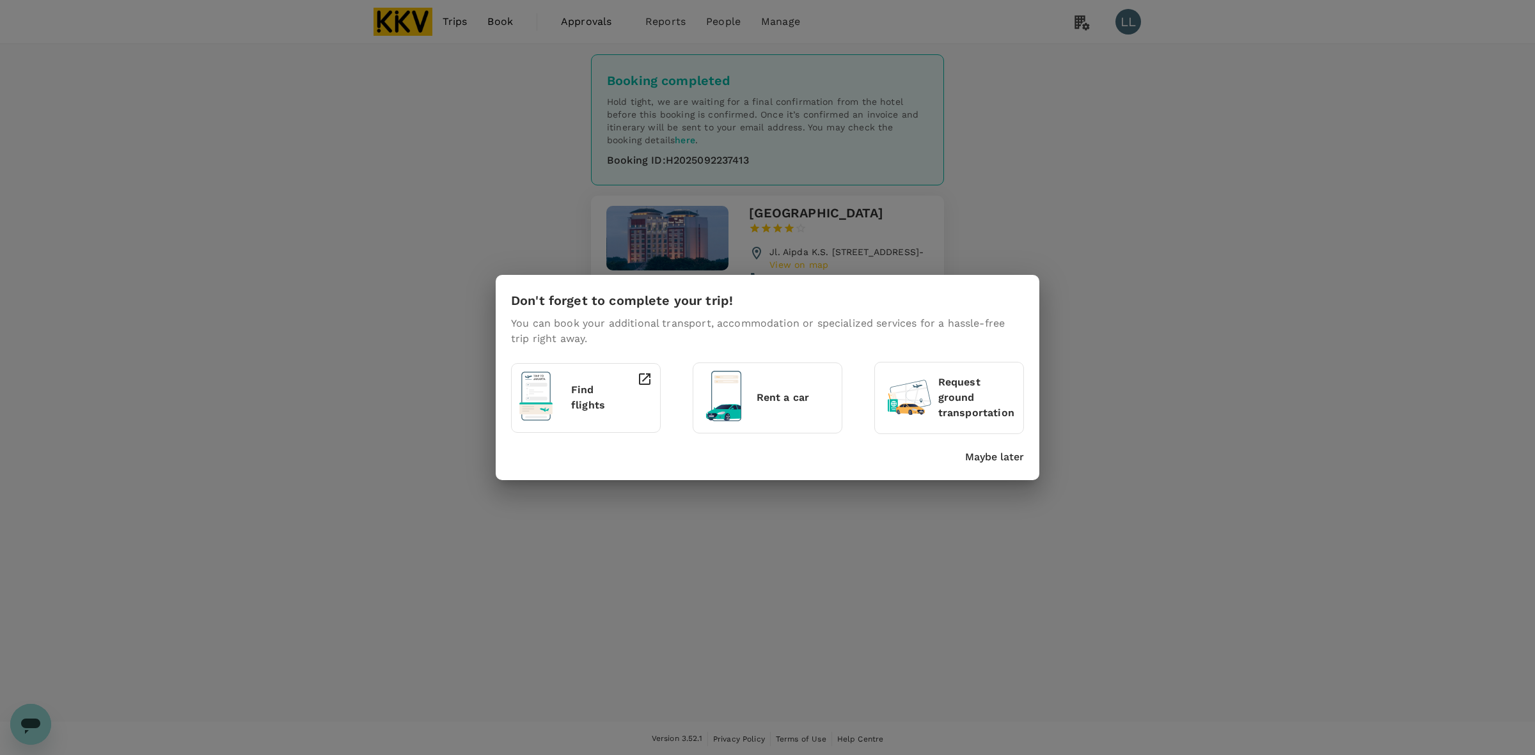
click at [1002, 453] on p "Maybe later" at bounding box center [994, 457] width 59 height 15
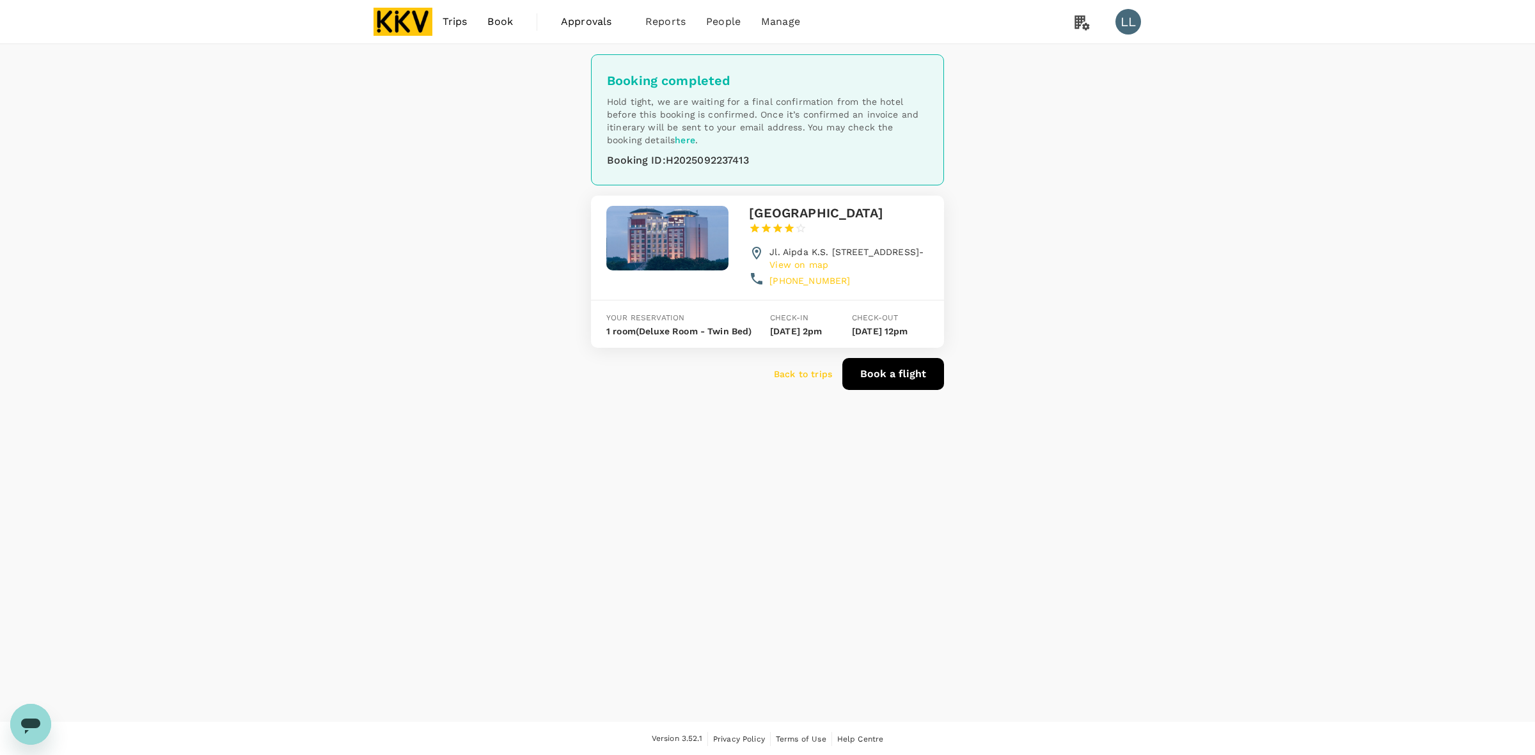
click at [797, 381] on p "Back to trips" at bounding box center [803, 374] width 58 height 13
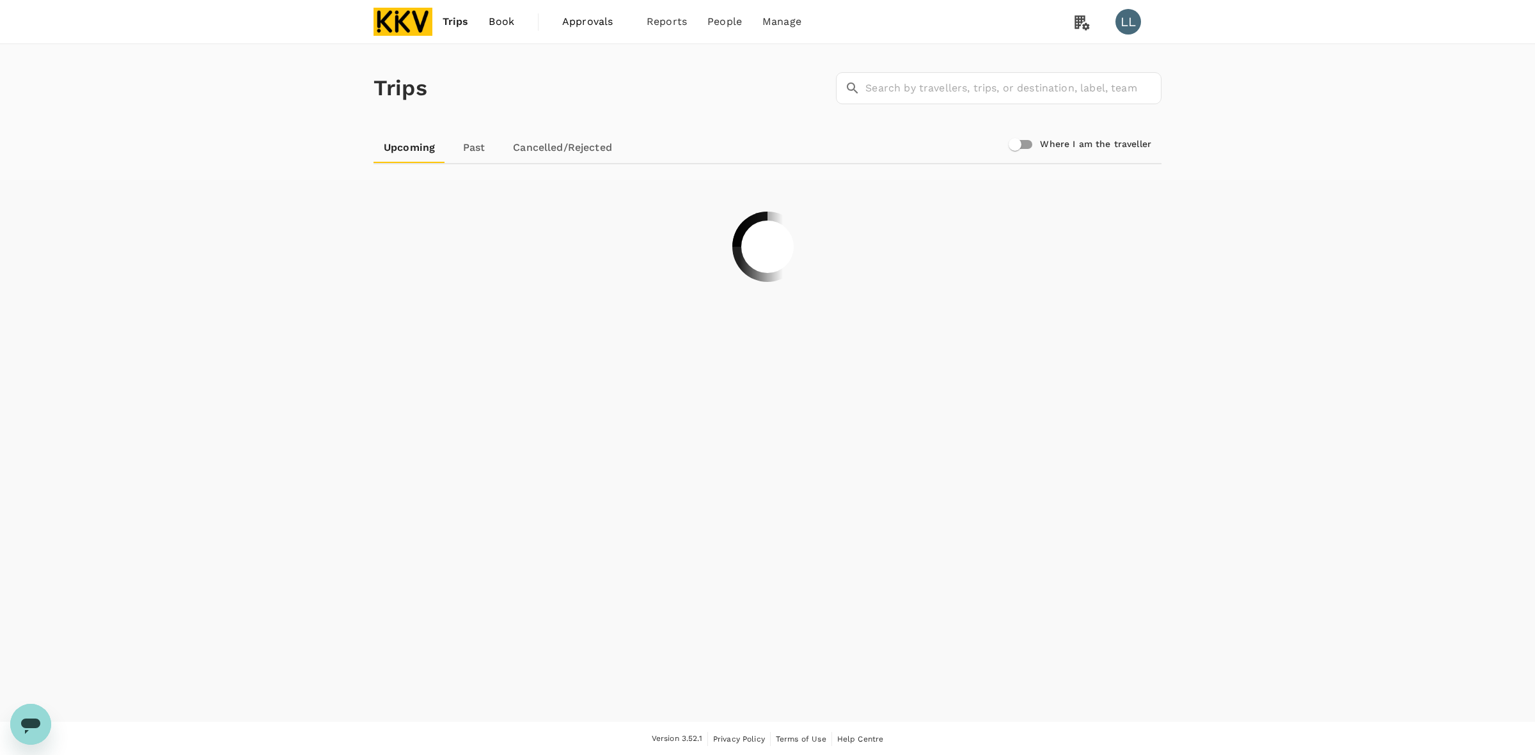
click at [1339, 221] on div "Trips ​ ​ Upcoming Past Cancelled/Rejected Where I am the traveller" at bounding box center [767, 383] width 1535 height 678
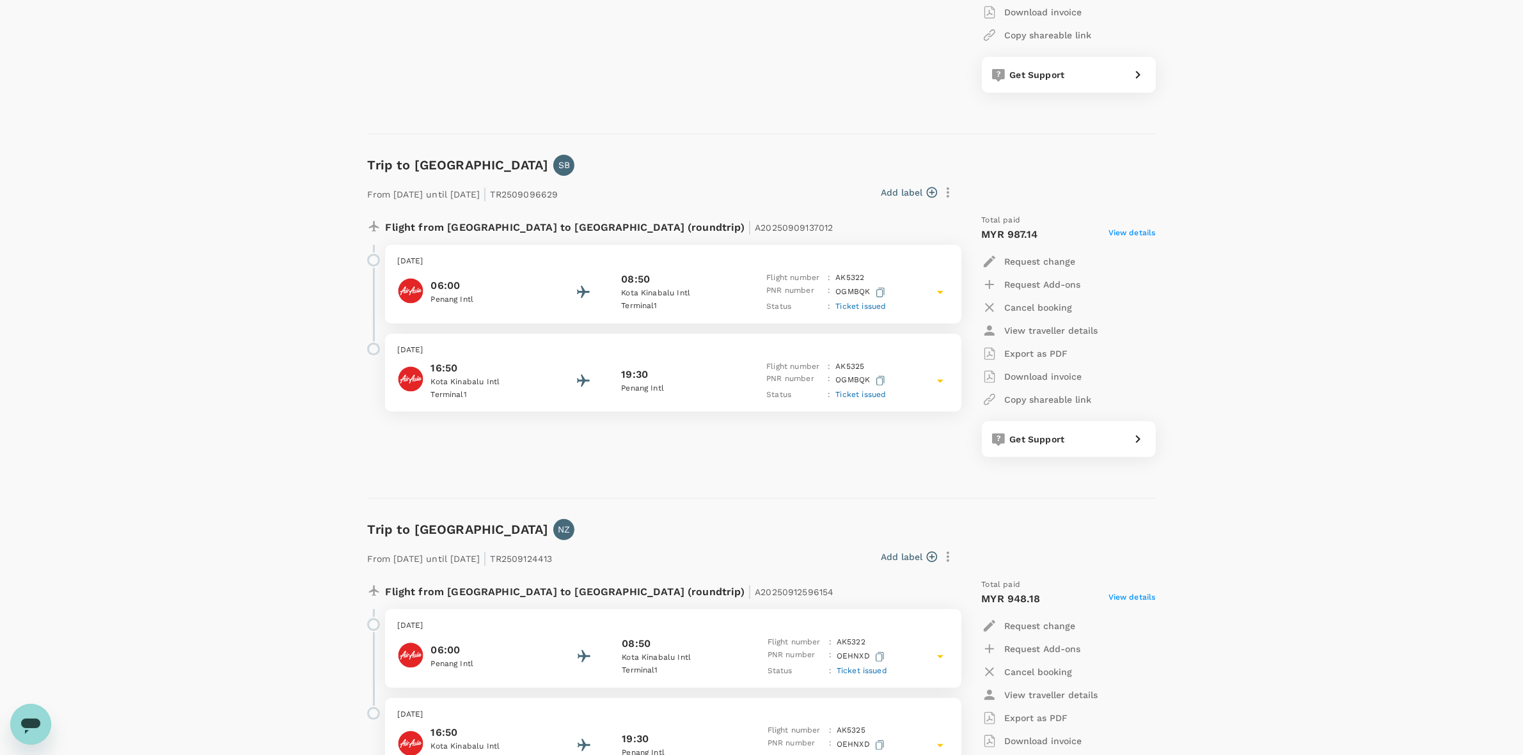
drag, startPoint x: 1292, startPoint y: 383, endPoint x: 1297, endPoint y: 388, distance: 6.8
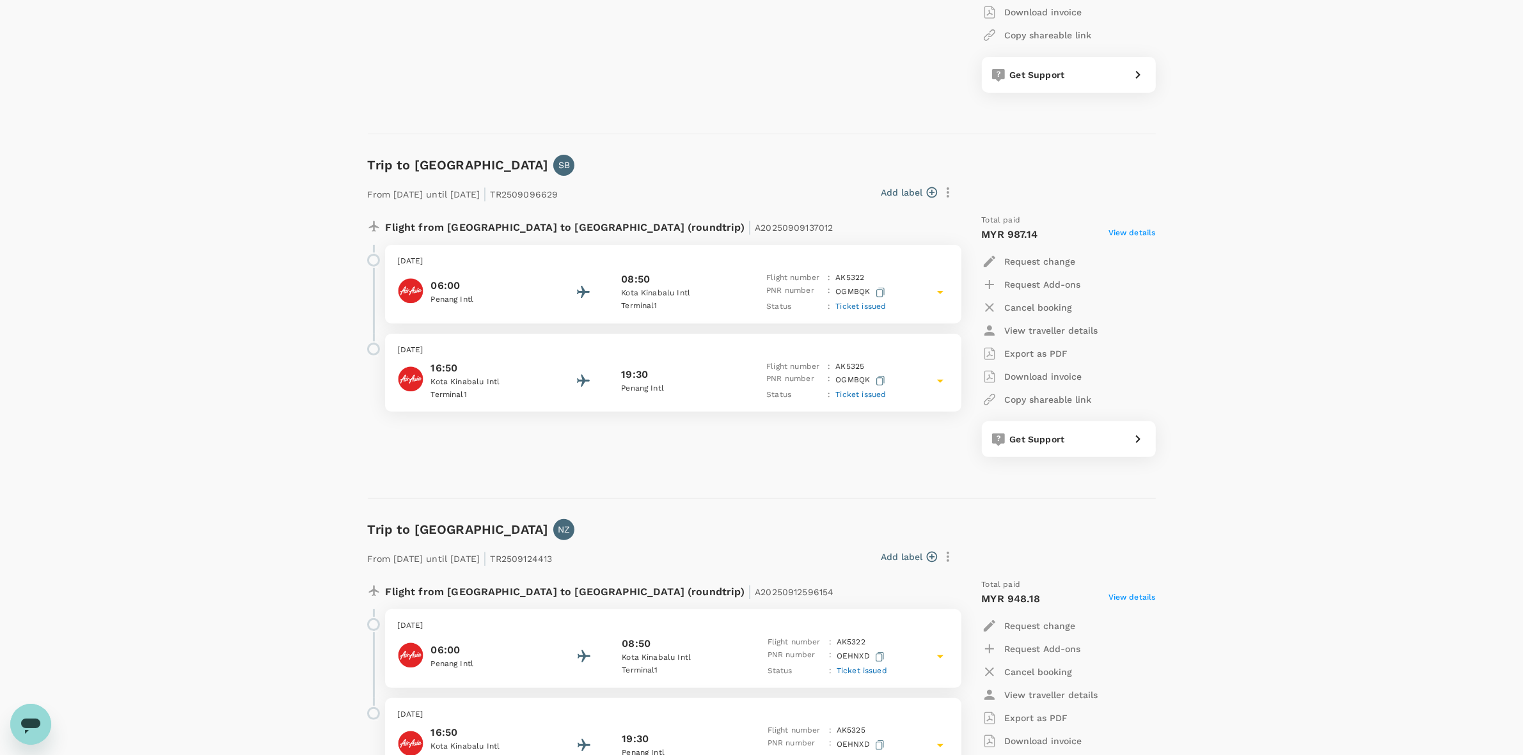
drag, startPoint x: 1323, startPoint y: 379, endPoint x: 1306, endPoint y: 464, distance: 87.4
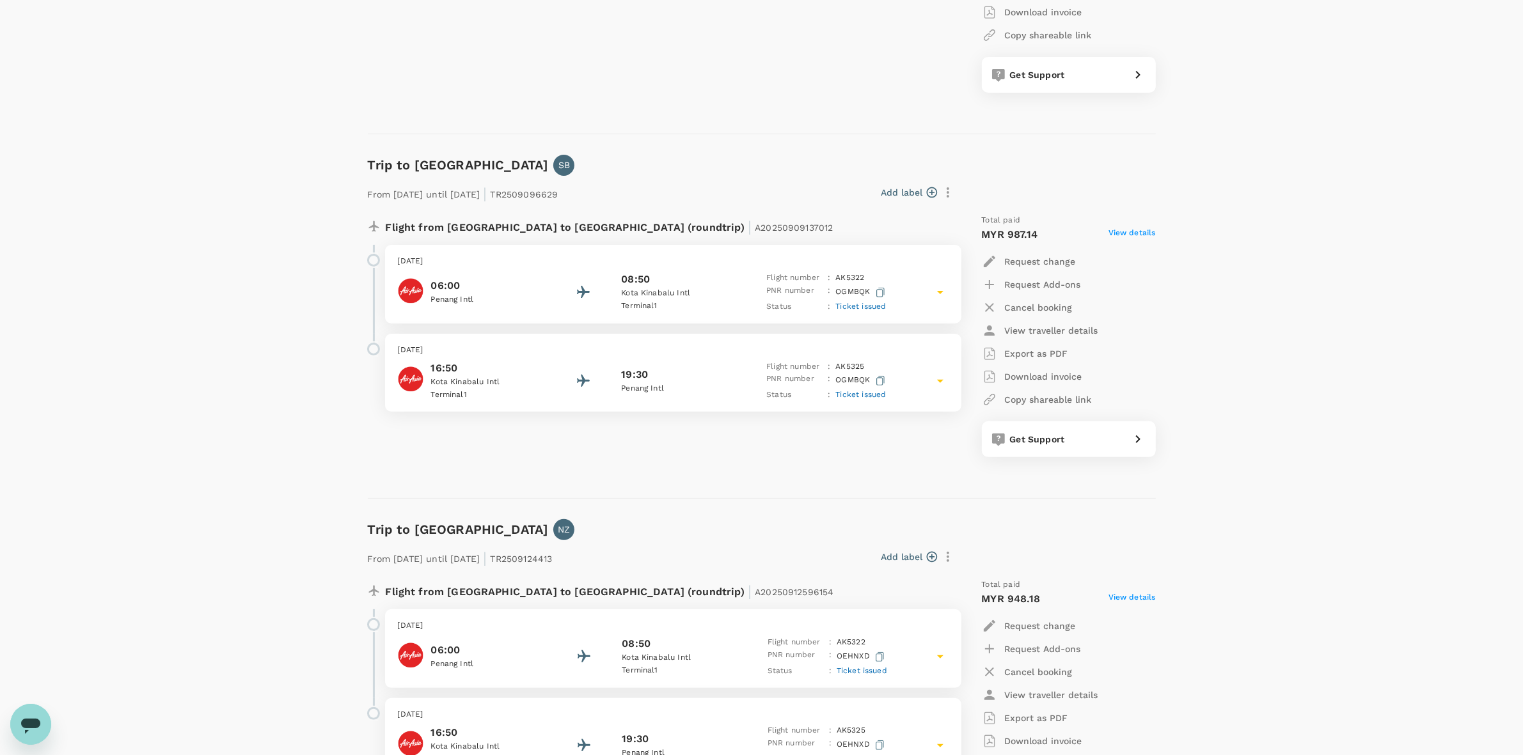
drag, startPoint x: 1315, startPoint y: 383, endPoint x: 1290, endPoint y: 292, distance: 94.2
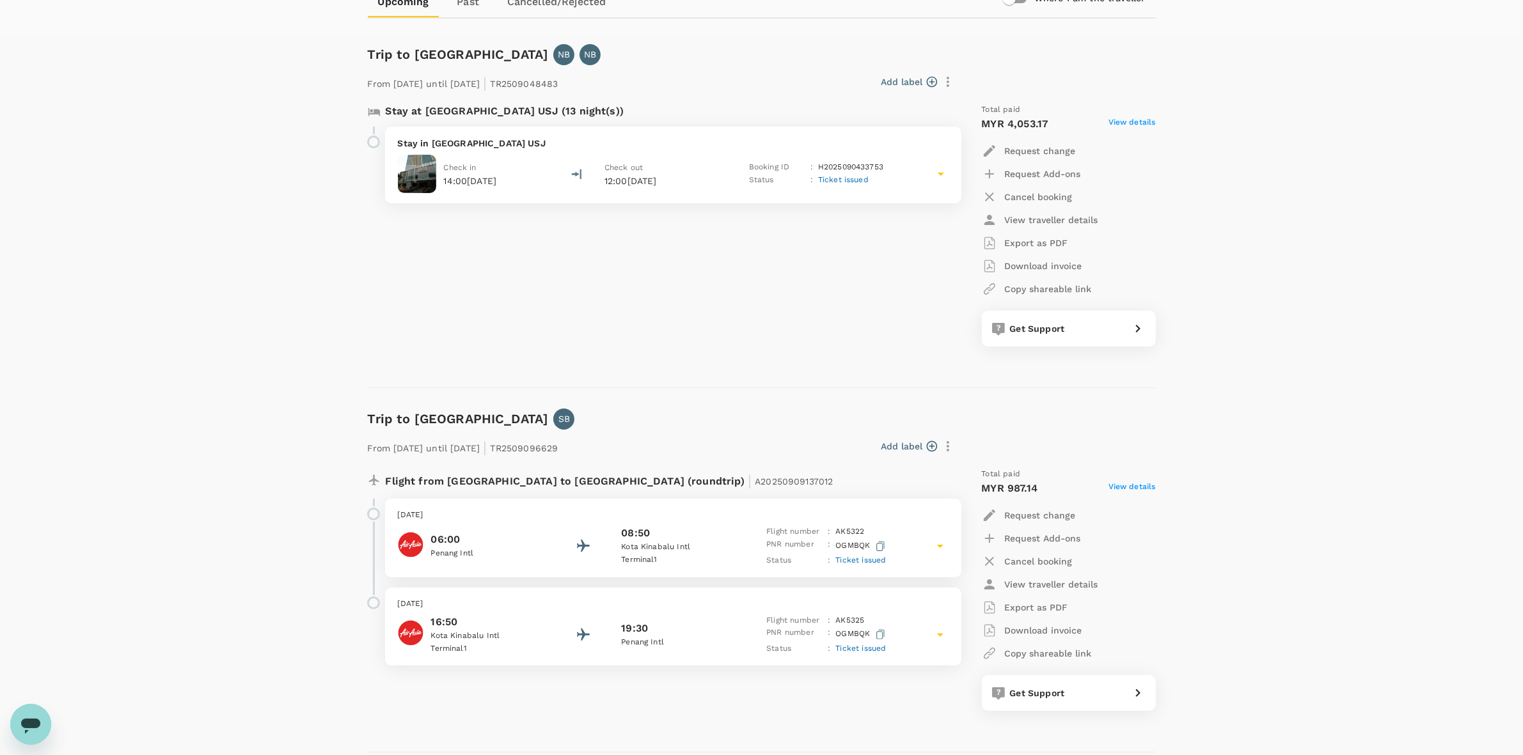
scroll to position [0, 0]
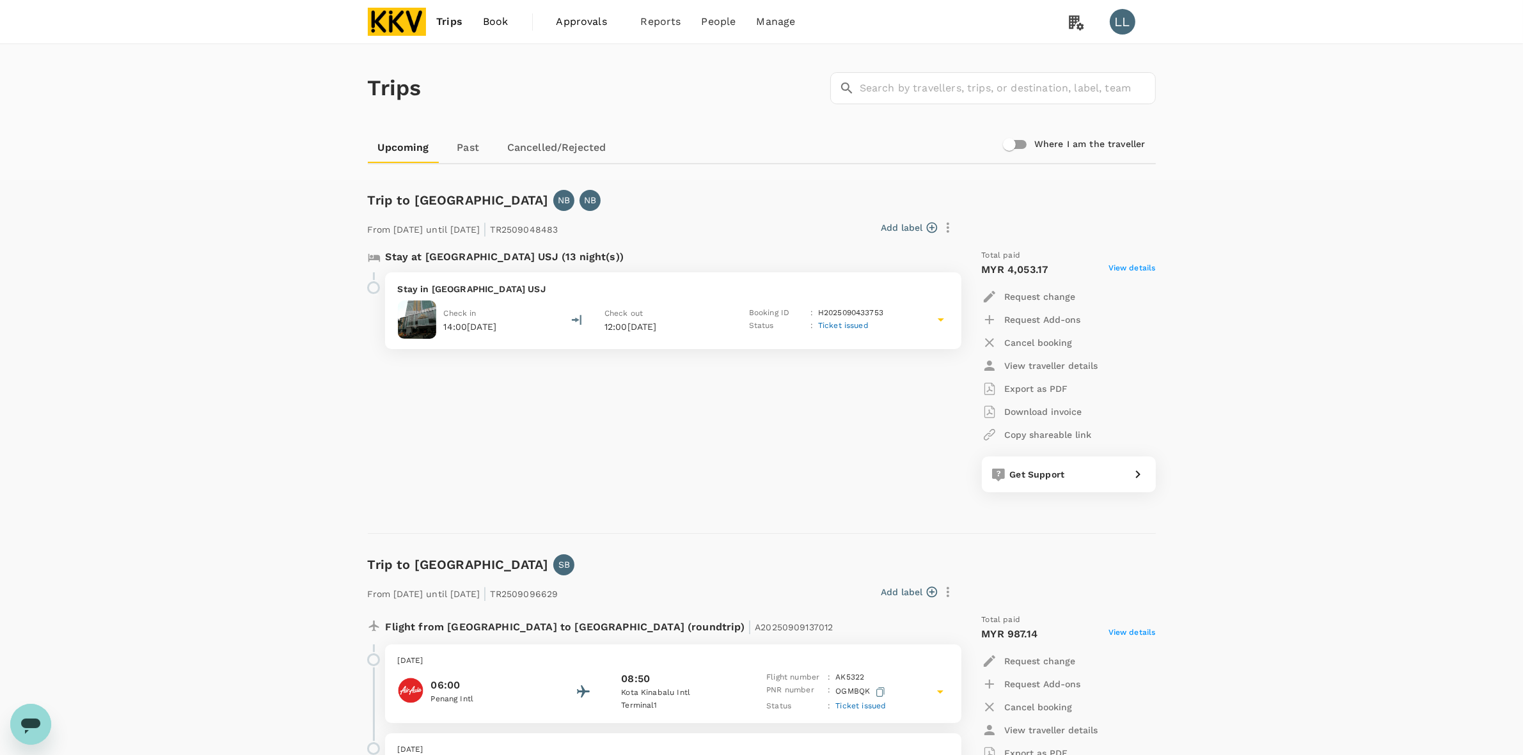
drag, startPoint x: 1396, startPoint y: 206, endPoint x: 1219, endPoint y: 390, distance: 255.2
click at [668, 98] on span "Transactions" at bounding box center [656, 100] width 65 height 15
